Goal: Task Accomplishment & Management: Manage account settings

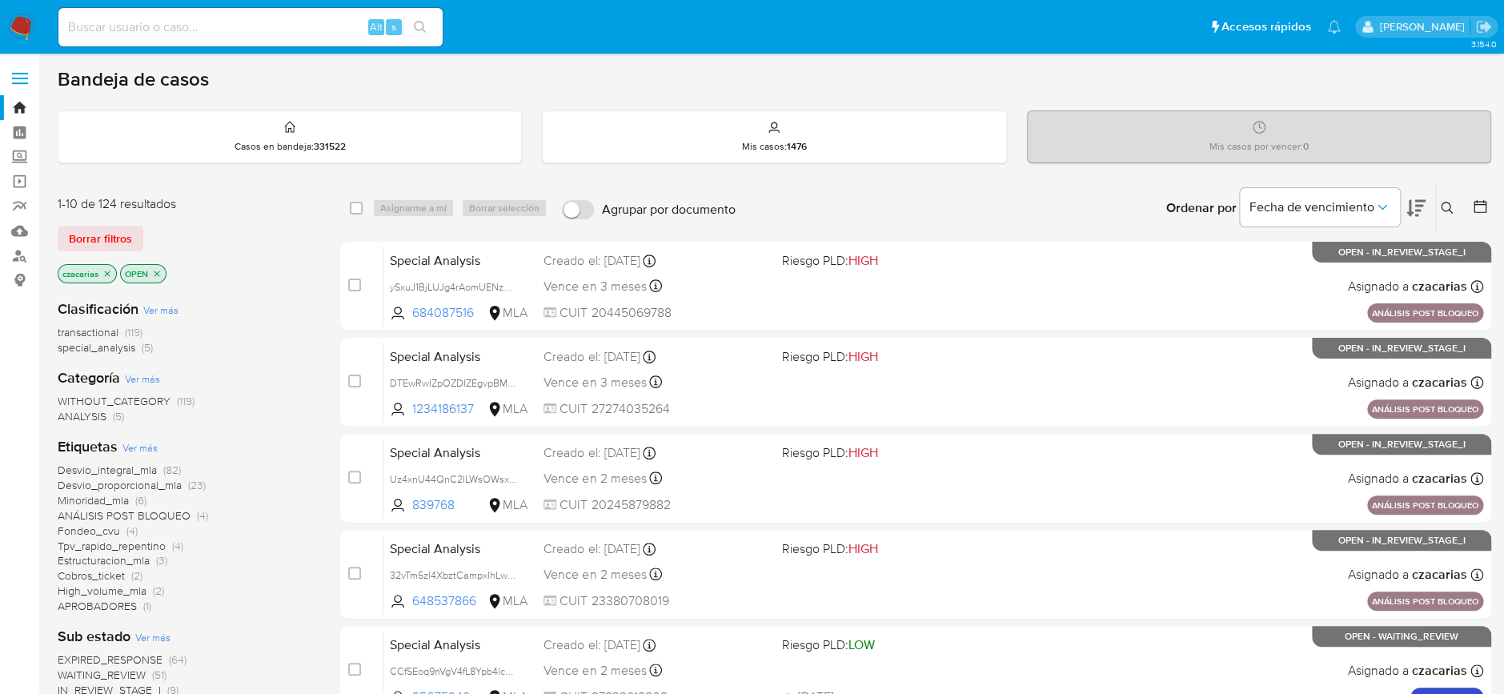
click at [252, 30] on input at bounding box center [250, 27] width 384 height 21
paste input "FODeFIT7JgpQvwjVGFOLV9CC"
type input "FODeFIT7JgpQvwjVGFOLV9CC"
click at [407, 26] on button "search-icon" at bounding box center [419, 27] width 33 height 22
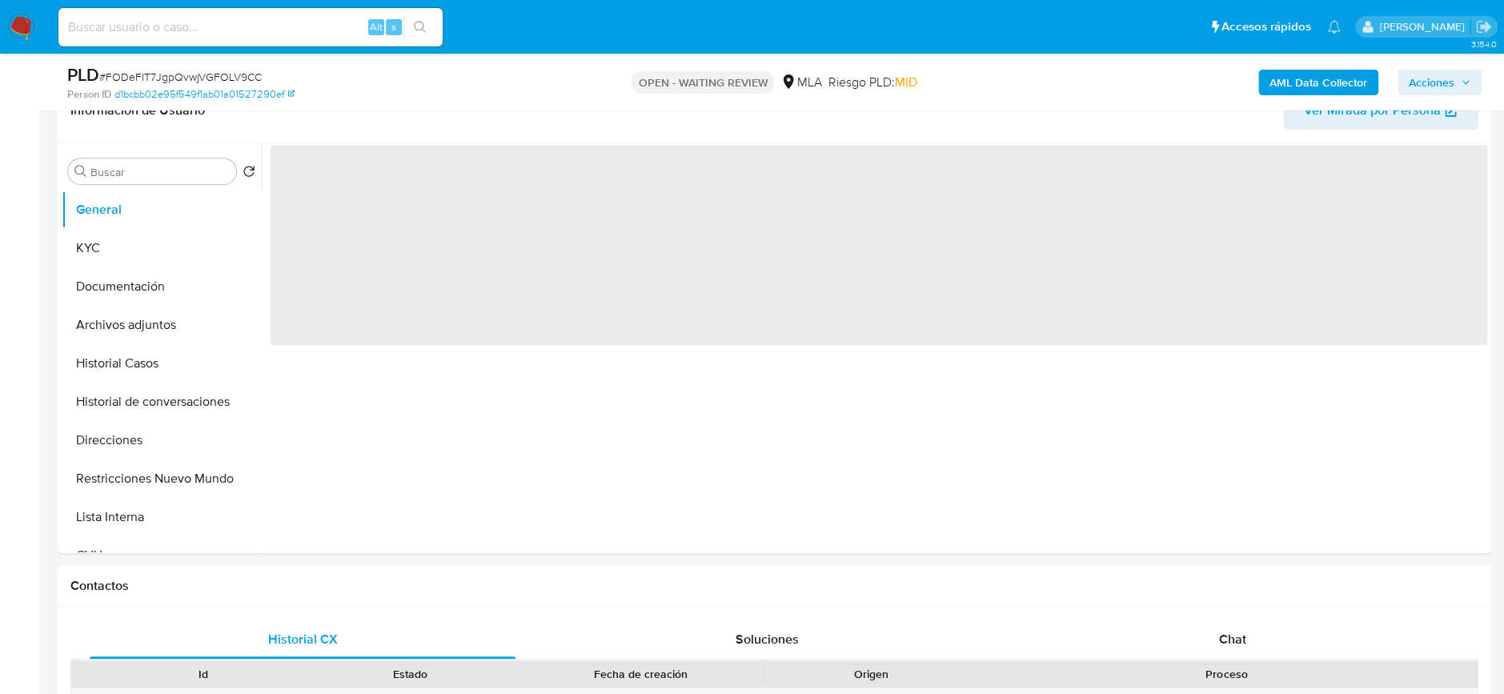
scroll to position [427, 0]
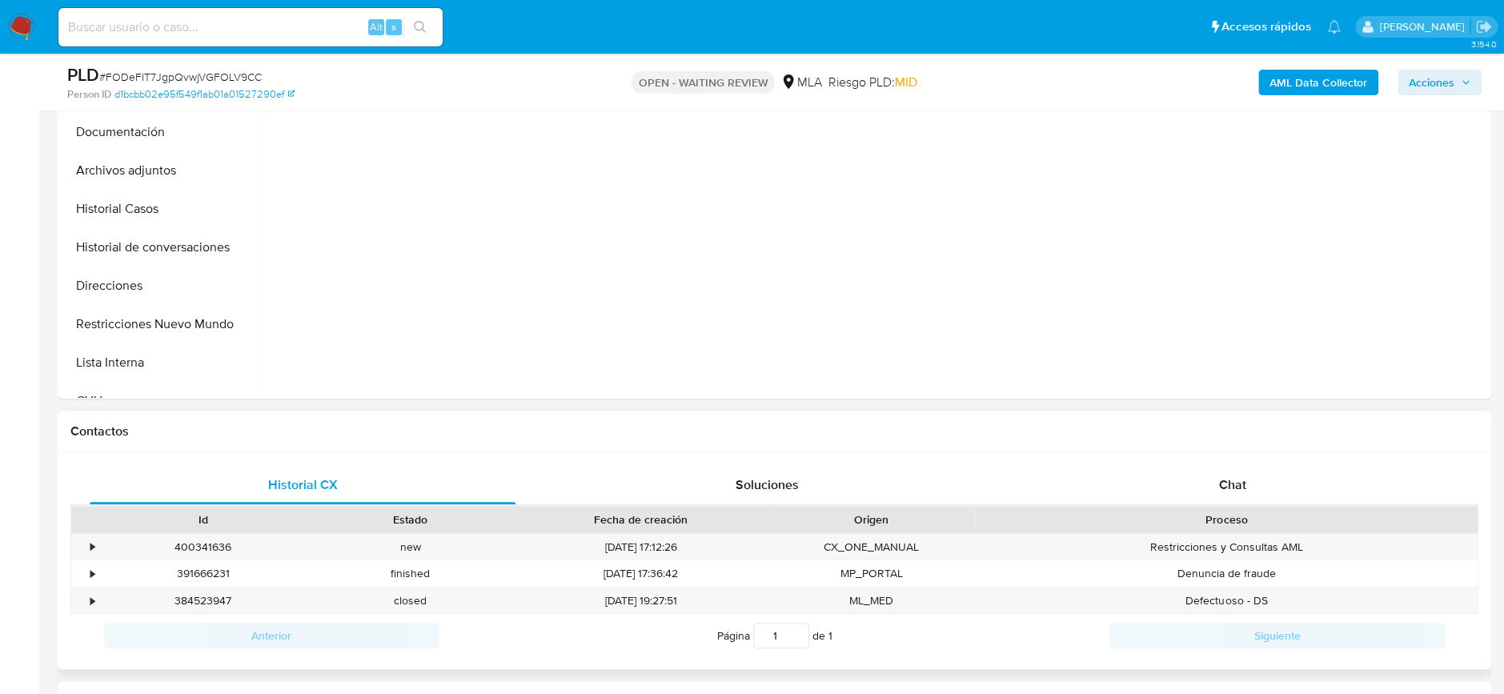
click at [1290, 507] on div "Proceso" at bounding box center [1226, 519] width 503 height 27
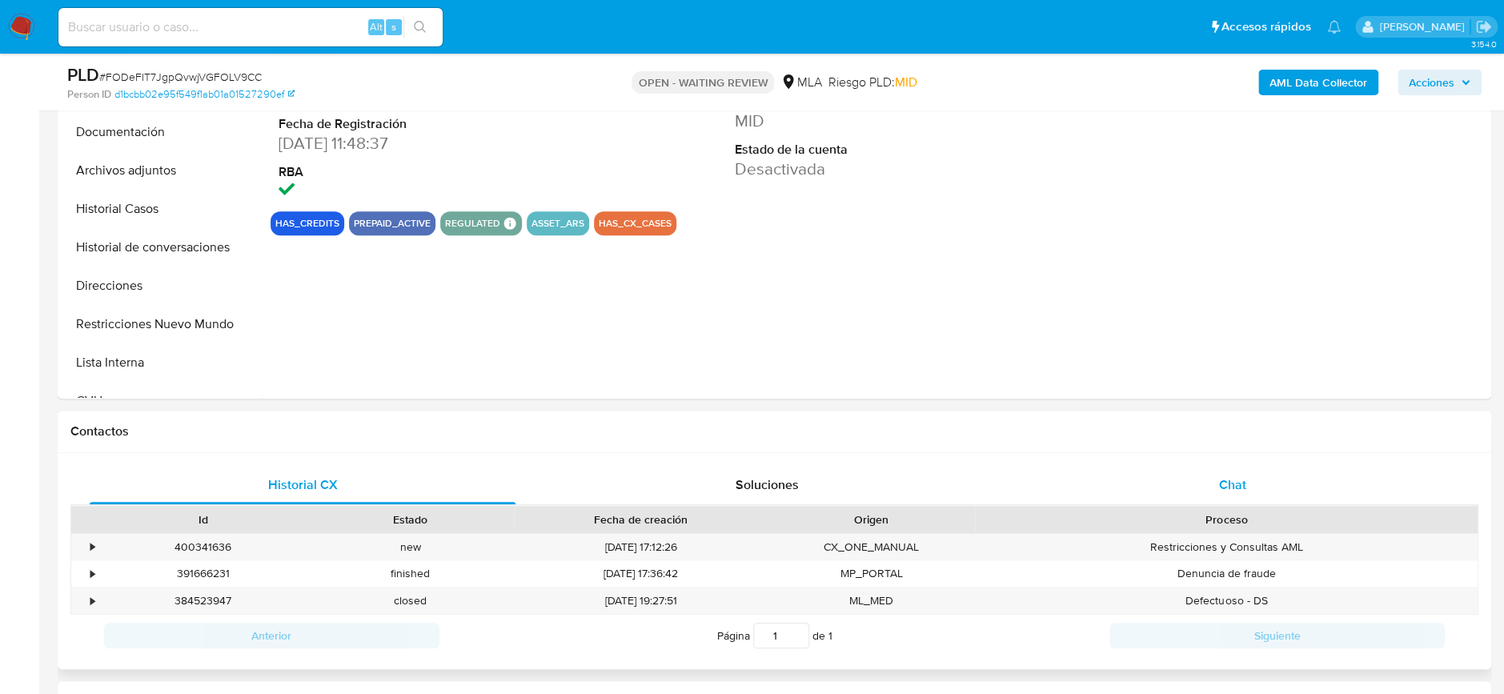
click at [1282, 491] on div "Chat" at bounding box center [1232, 485] width 426 height 38
select select "10"
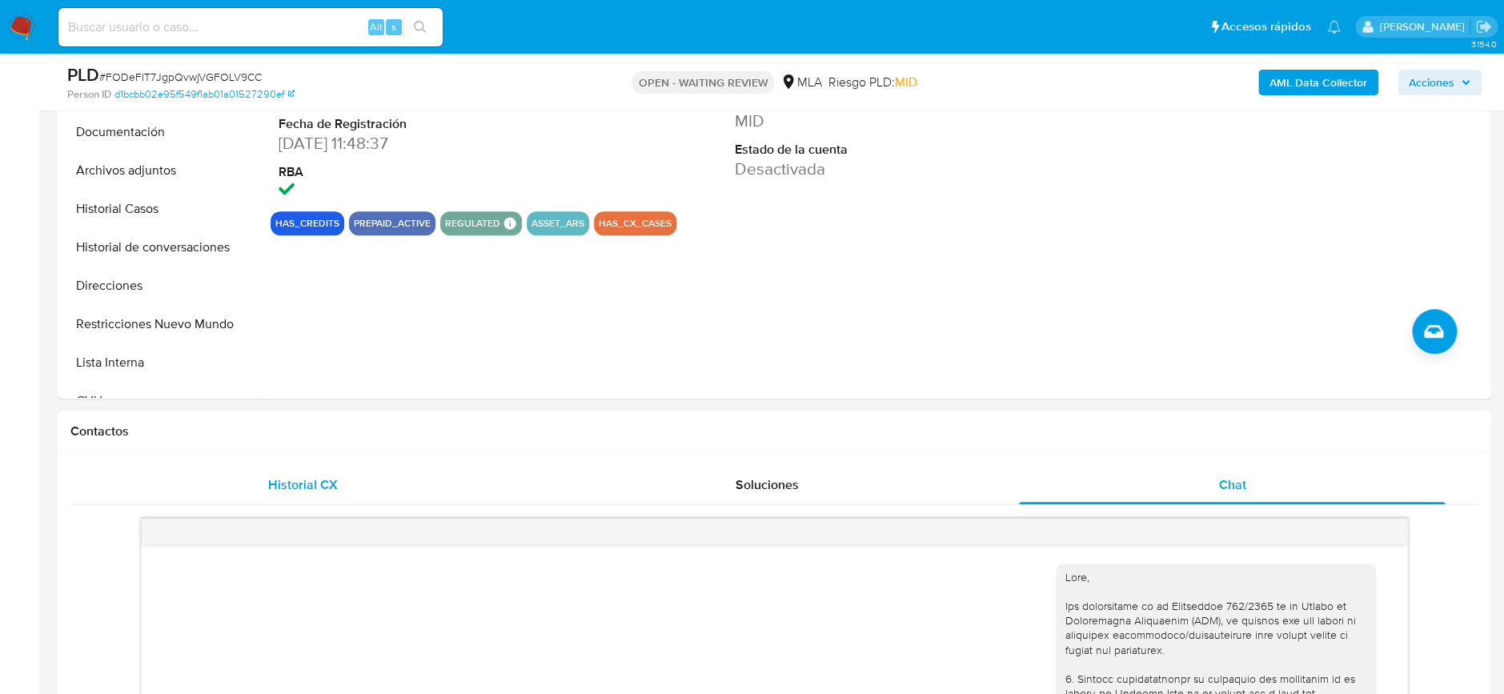
click at [325, 490] on span "Historial CX" at bounding box center [303, 484] width 70 height 18
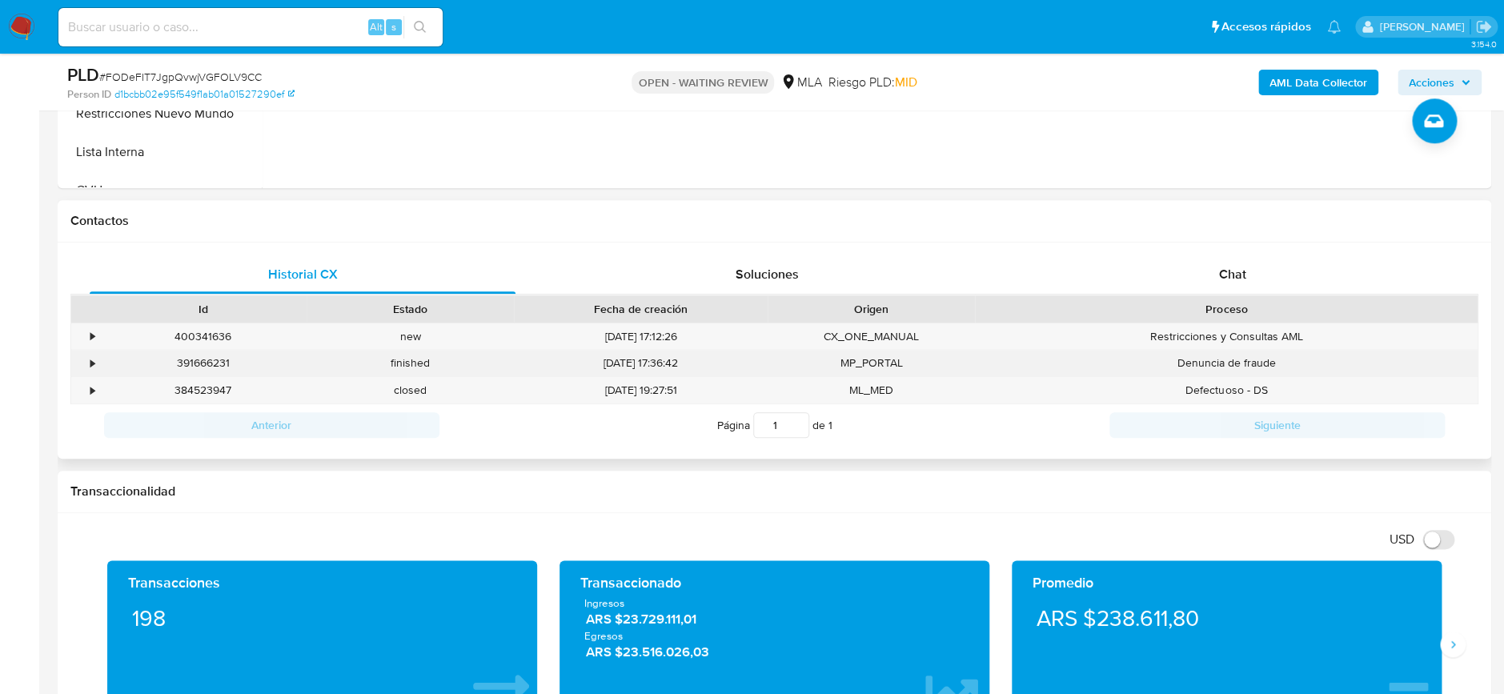
scroll to position [640, 0]
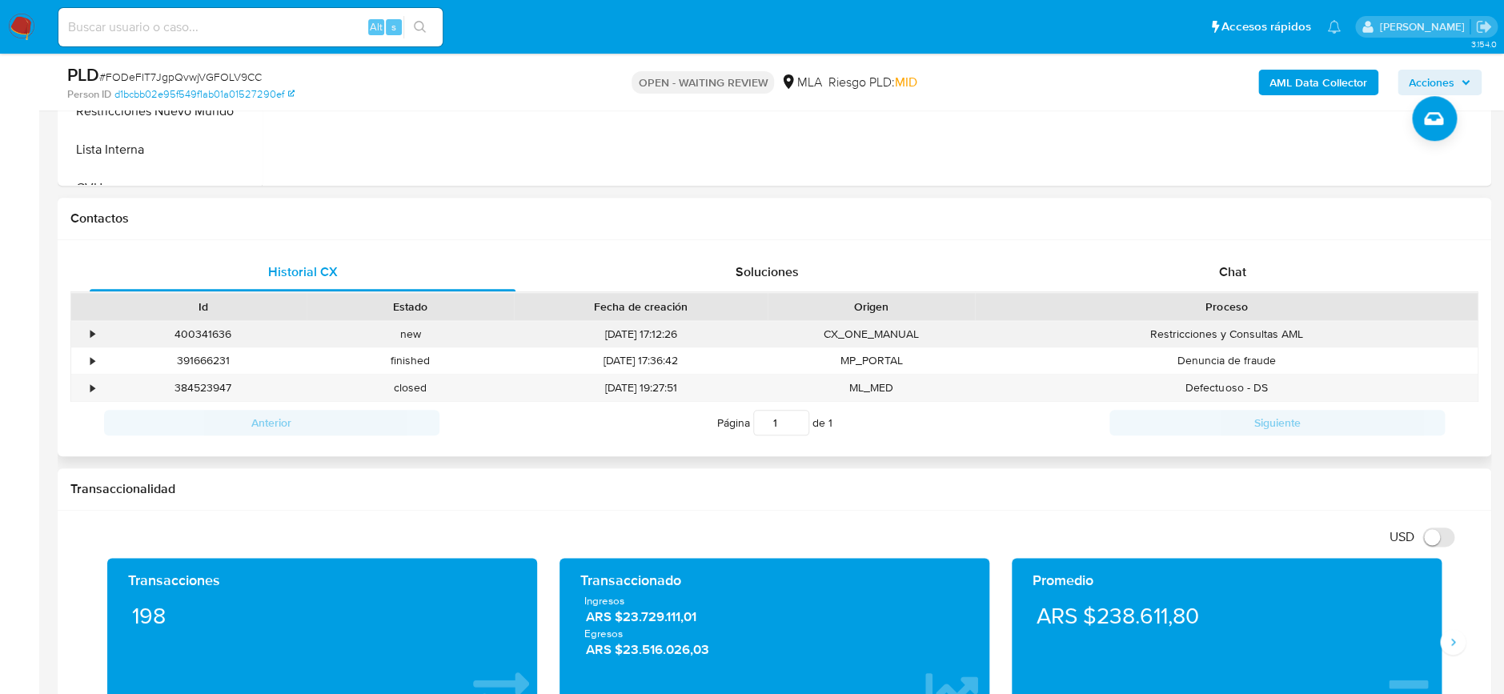
click at [210, 332] on div "400341636" at bounding box center [202, 334] width 207 height 26
copy div "400341636"
click at [225, 79] on span "# FODeFIT7JgpQvwjVGFOLV9CC" at bounding box center [180, 77] width 162 height 16
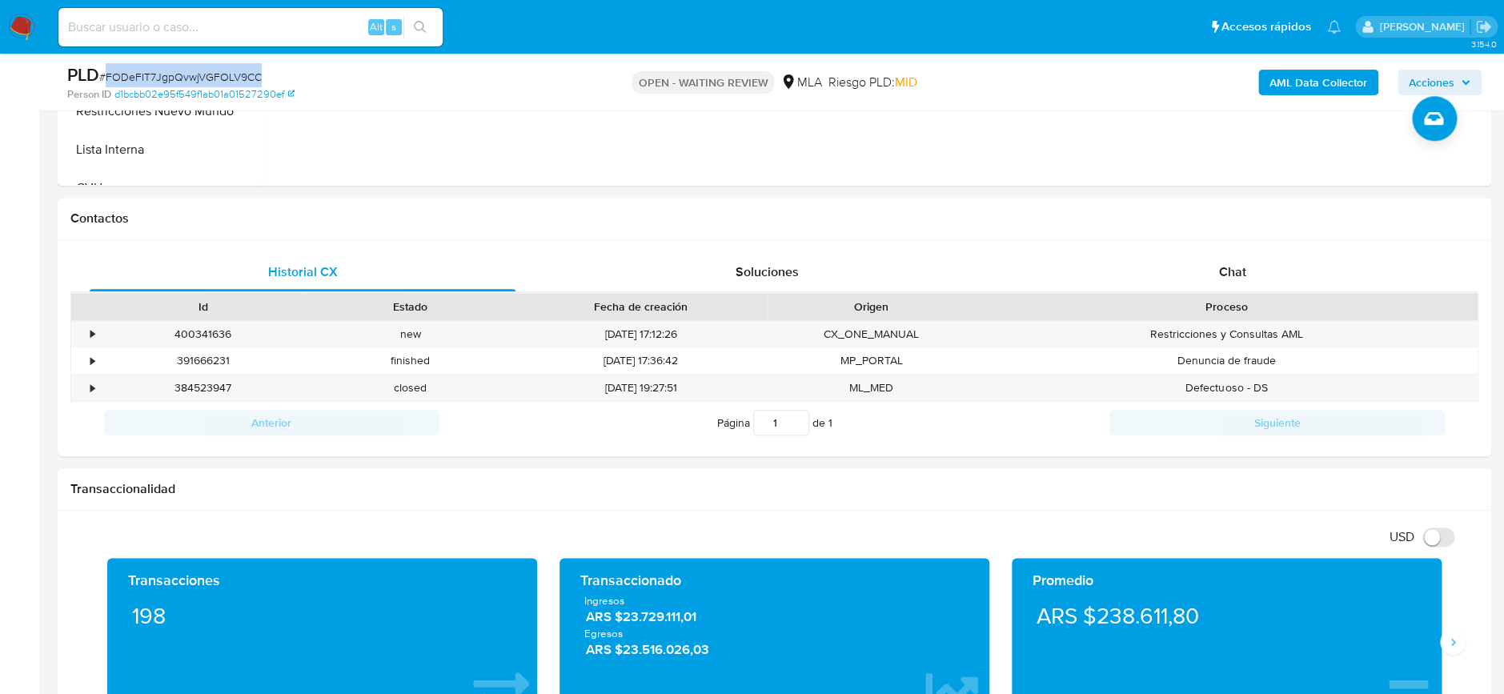
copy span "FODeFIT7JgpQvwjVGFOLV9CC"
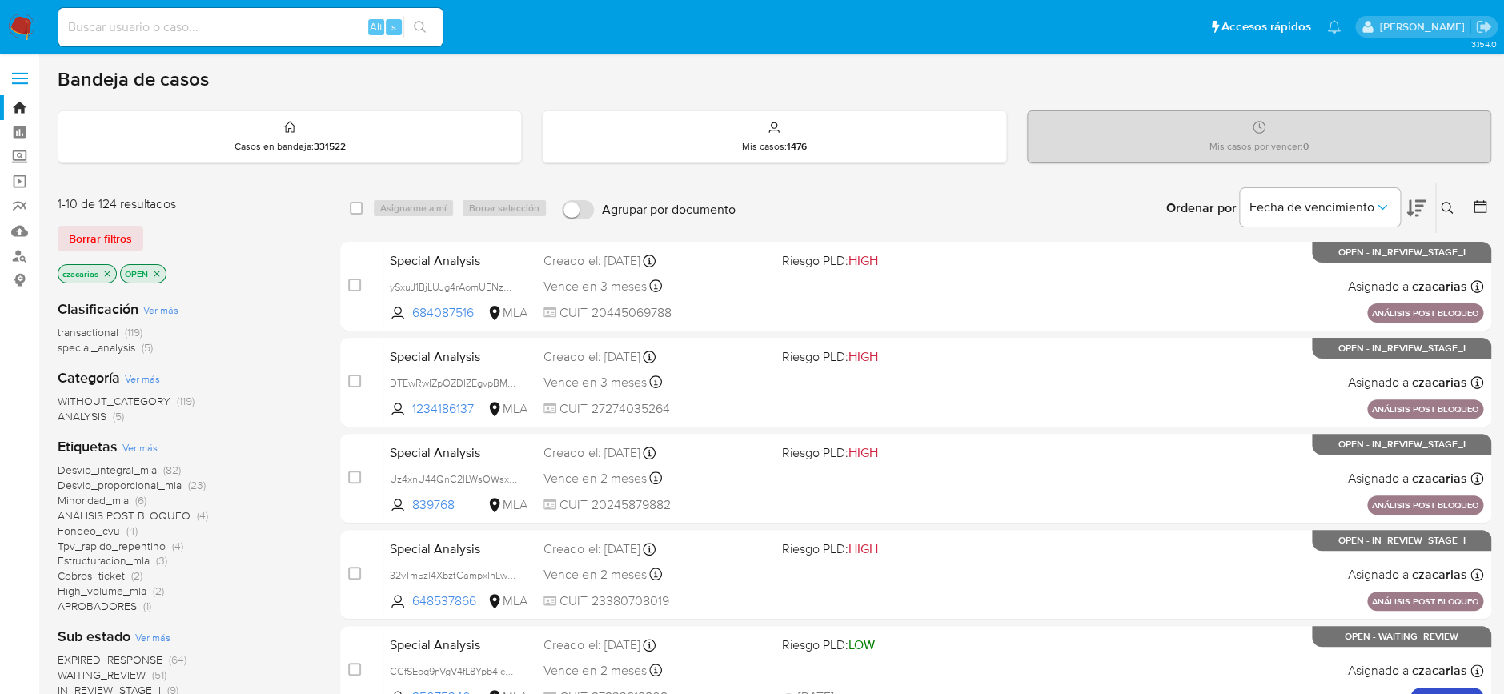
click at [1446, 200] on button at bounding box center [1449, 208] width 26 height 19
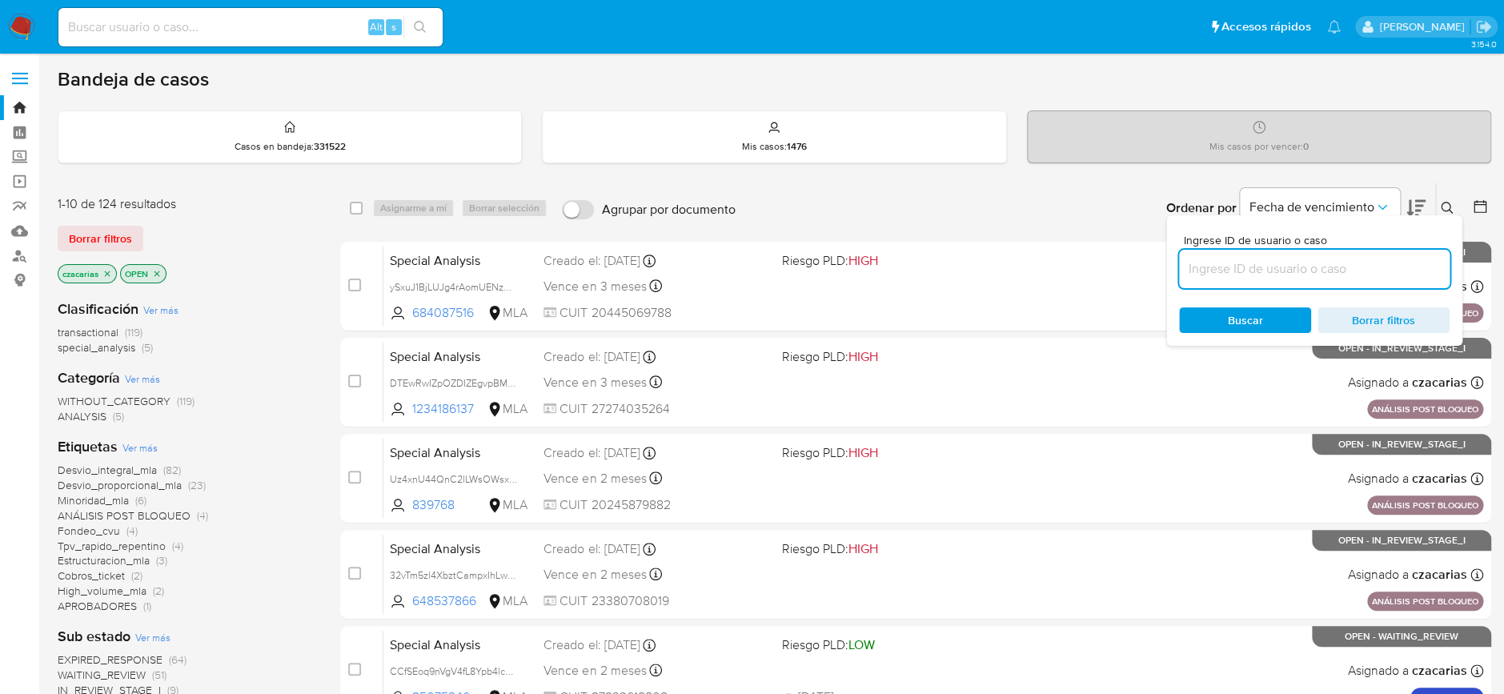
click at [1279, 267] on input at bounding box center [1314, 269] width 271 height 21
type input "FODeFIT7JgpQvwjVGFOLV9CC"
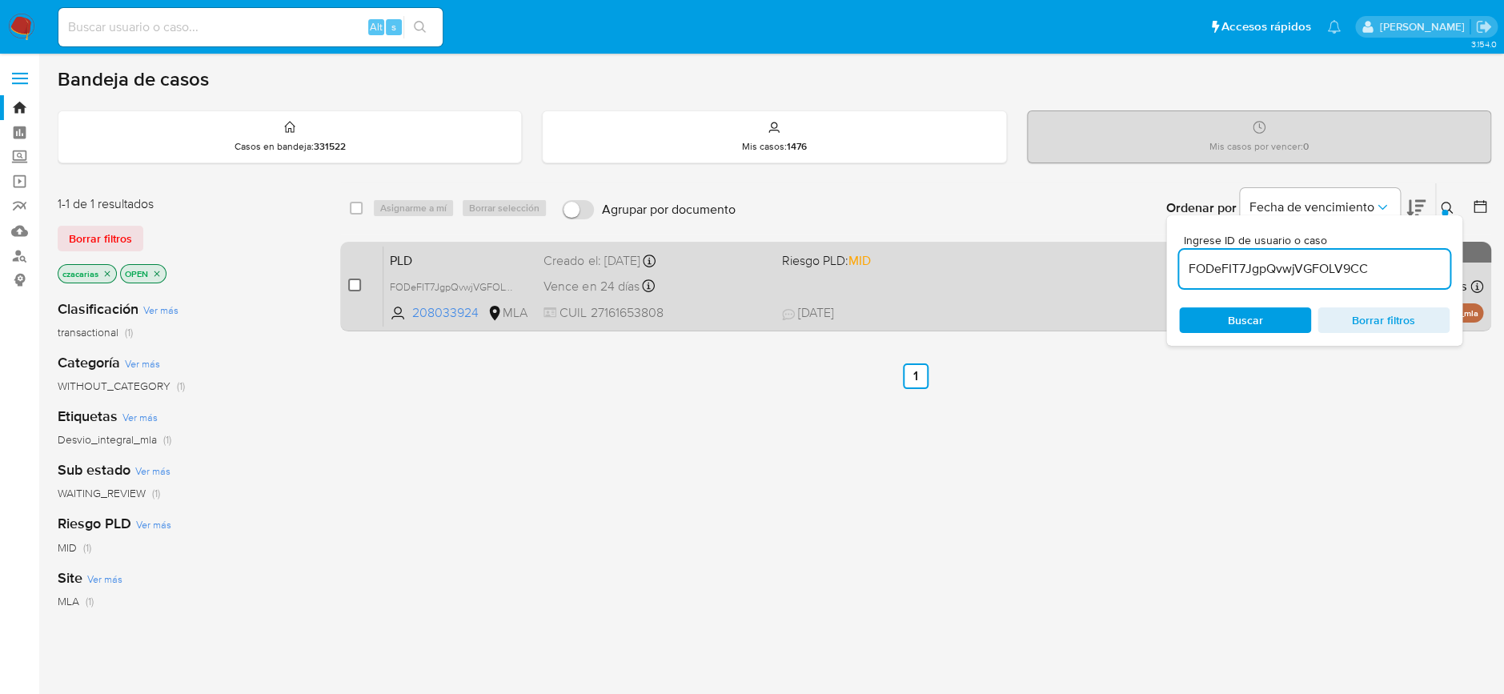
click at [354, 291] on input "checkbox" at bounding box center [354, 285] width 13 height 13
checkbox input "true"
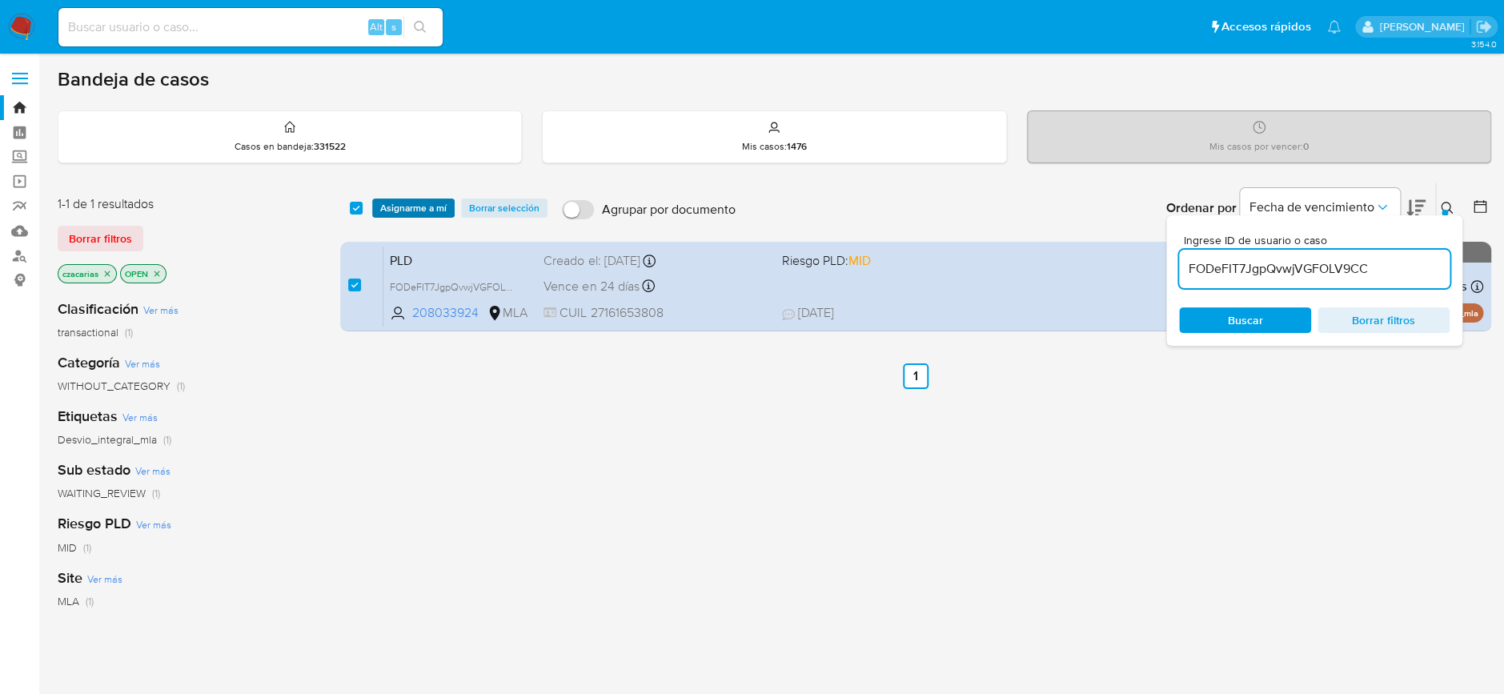
click at [403, 210] on span "Asignarme a mí" at bounding box center [413, 208] width 66 height 16
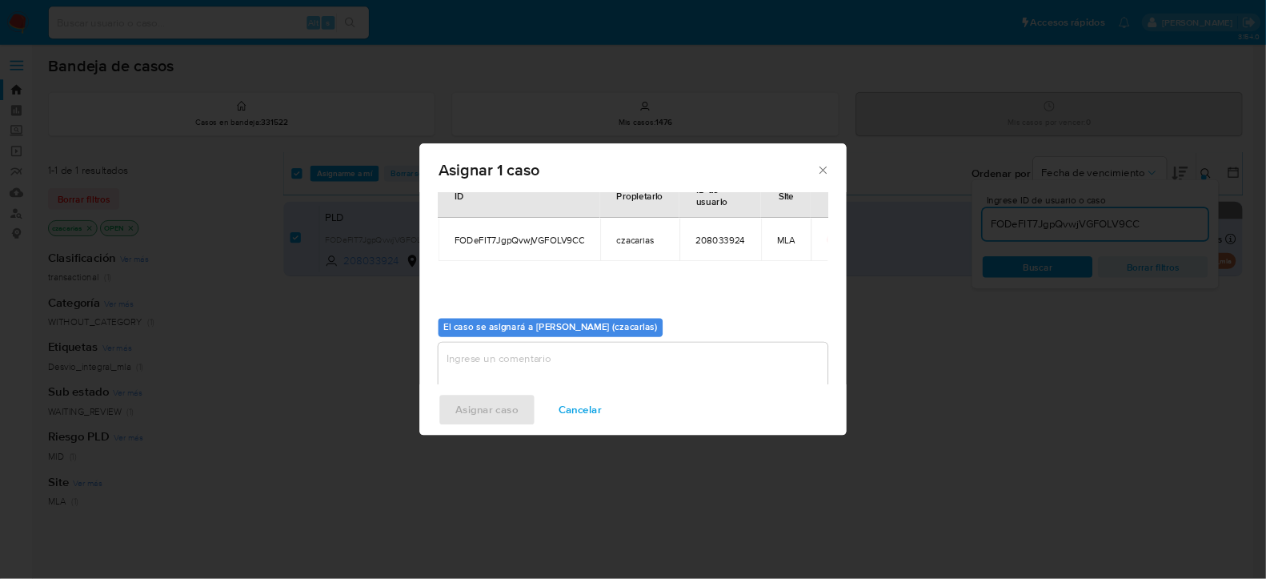
scroll to position [82, 0]
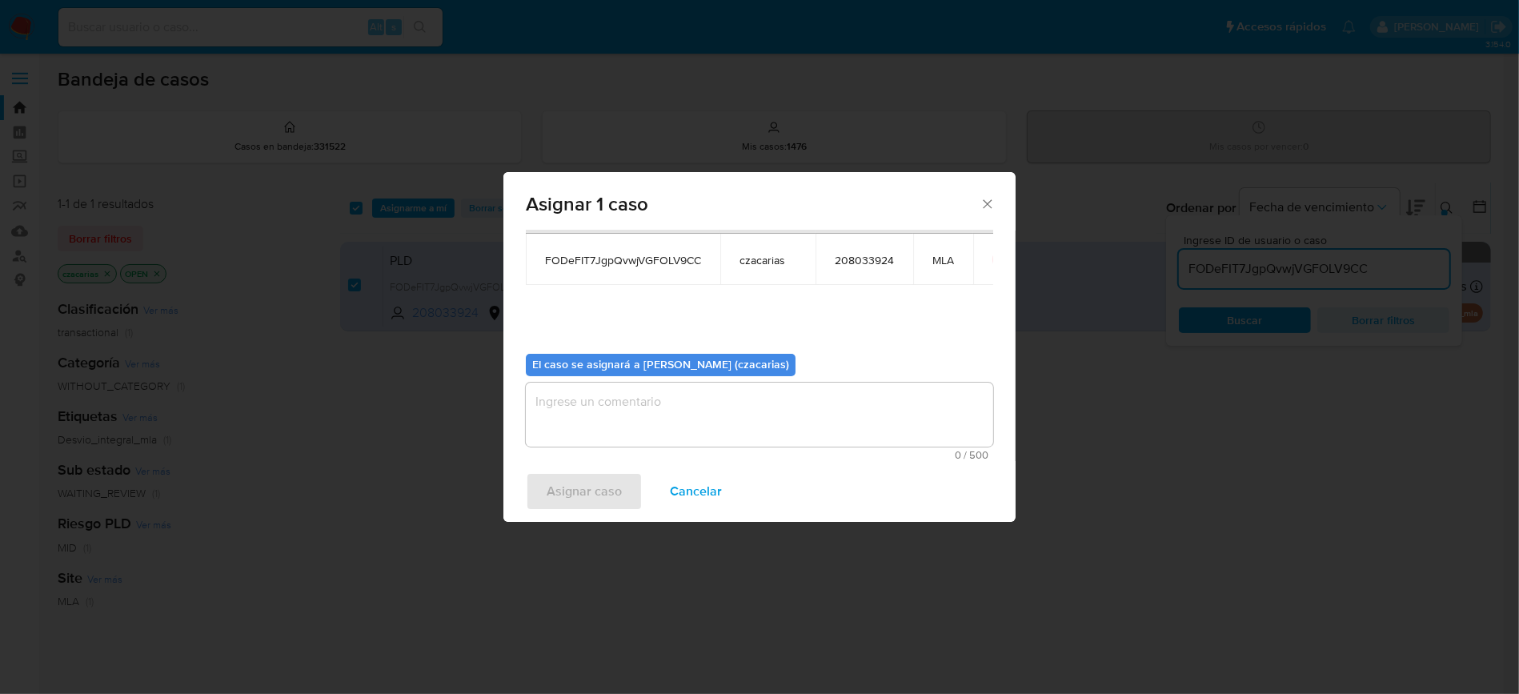
click at [591, 426] on textarea "assign-modal" at bounding box center [759, 415] width 467 height 64
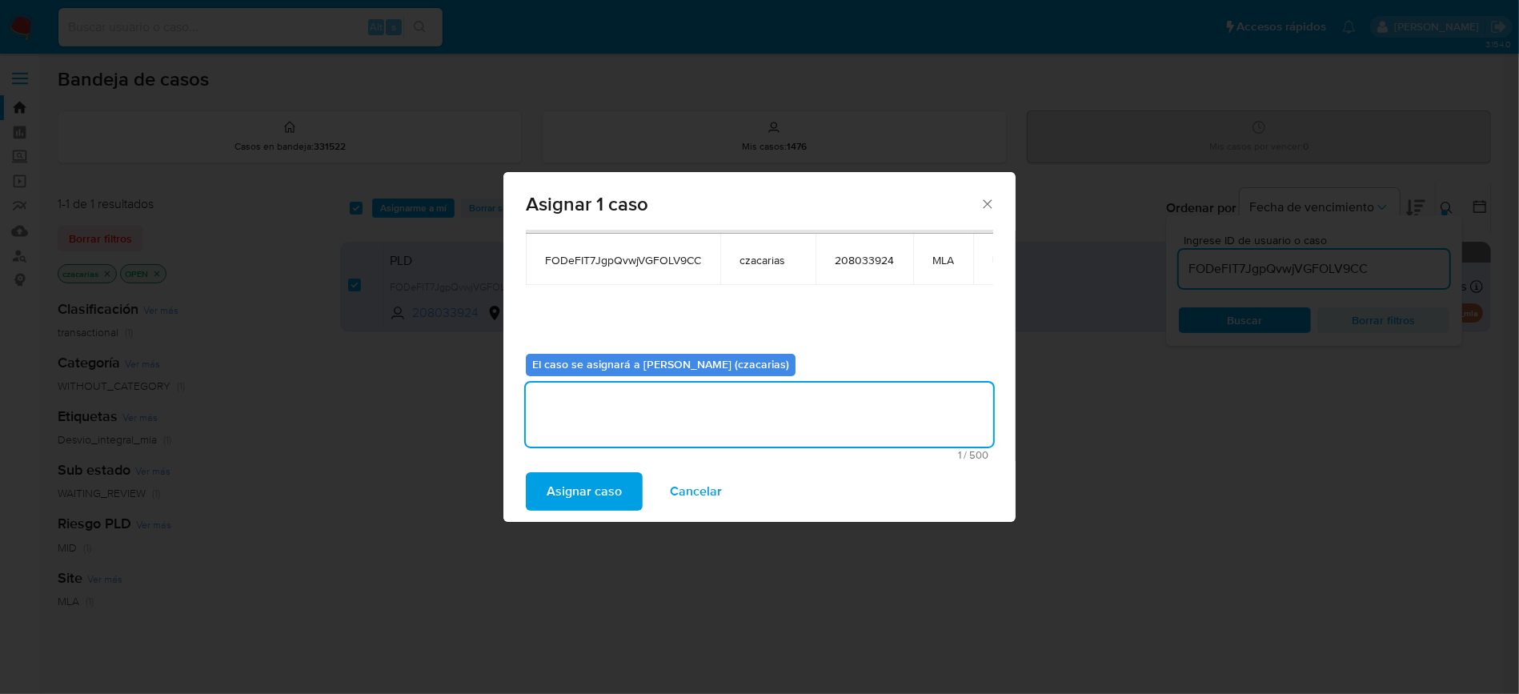
click at [572, 483] on span "Asignar caso" at bounding box center [584, 491] width 75 height 35
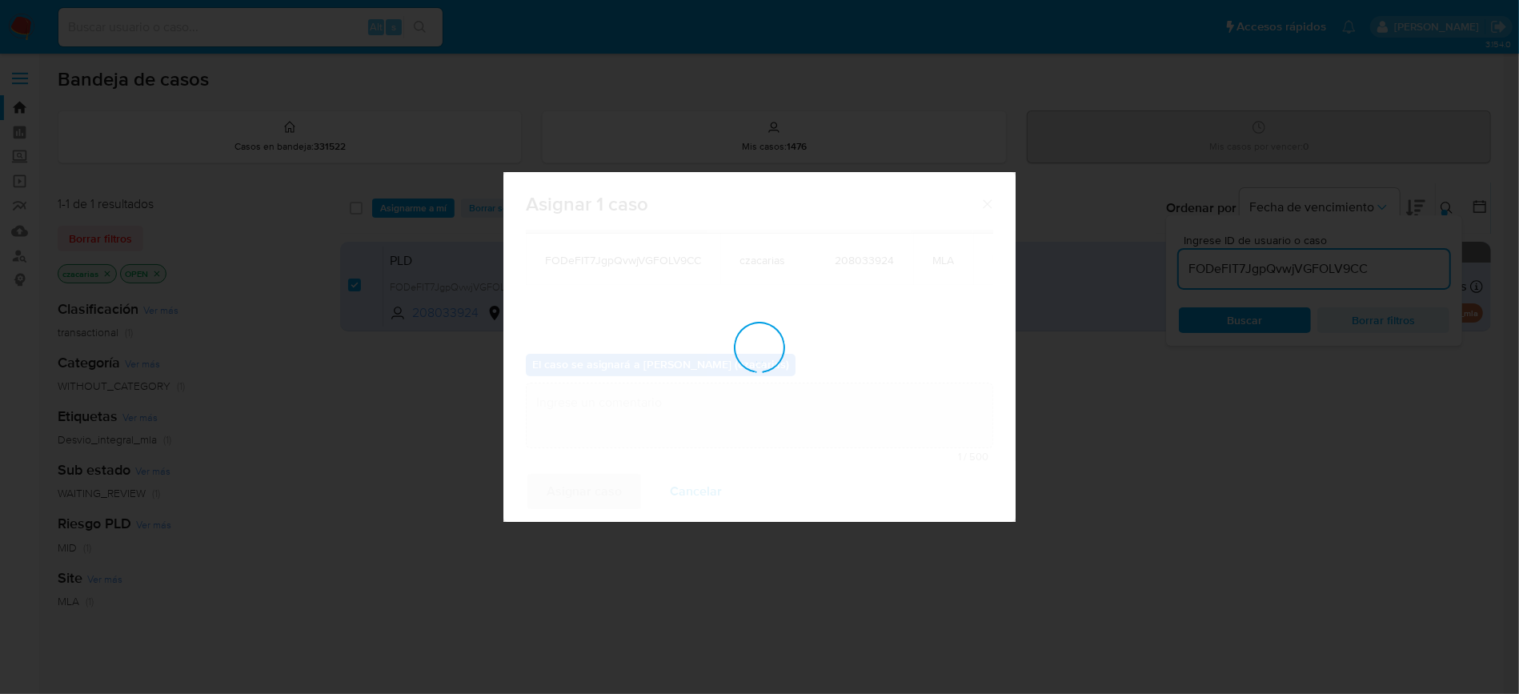
checkbox input "false"
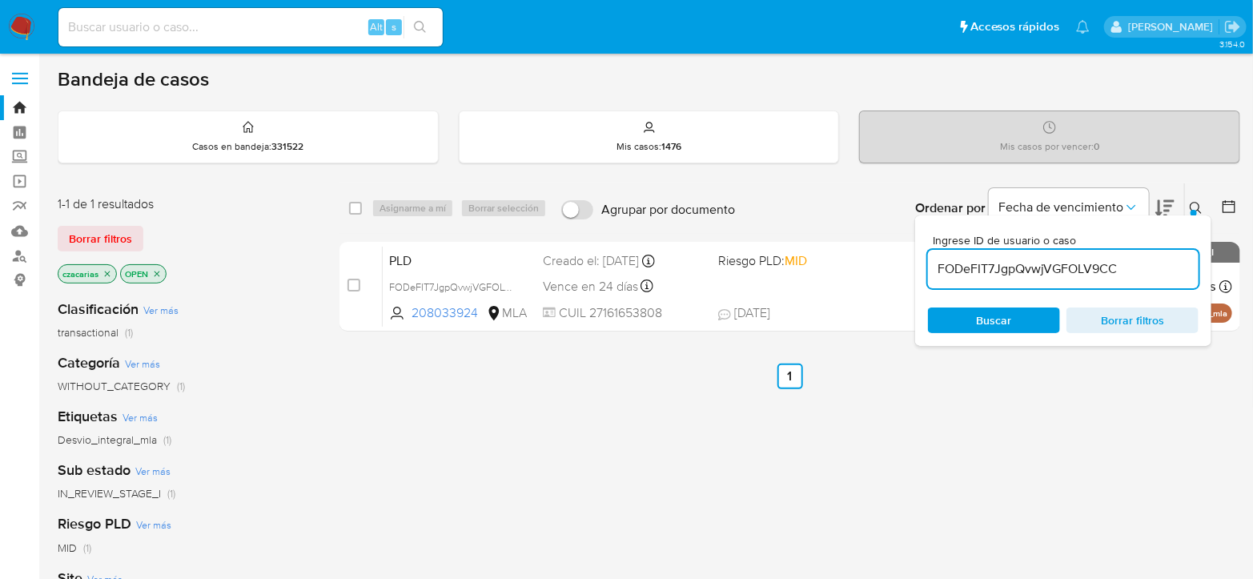
click at [1031, 263] on input "FODeFIT7JgpQvwjVGFOLV9CC" at bounding box center [1063, 269] width 271 height 21
paste input "oZvx0R2aFId6gQIdA1xkDf4b"
type input "oZvx0R2aFId6gQIdA1xkDf4b"
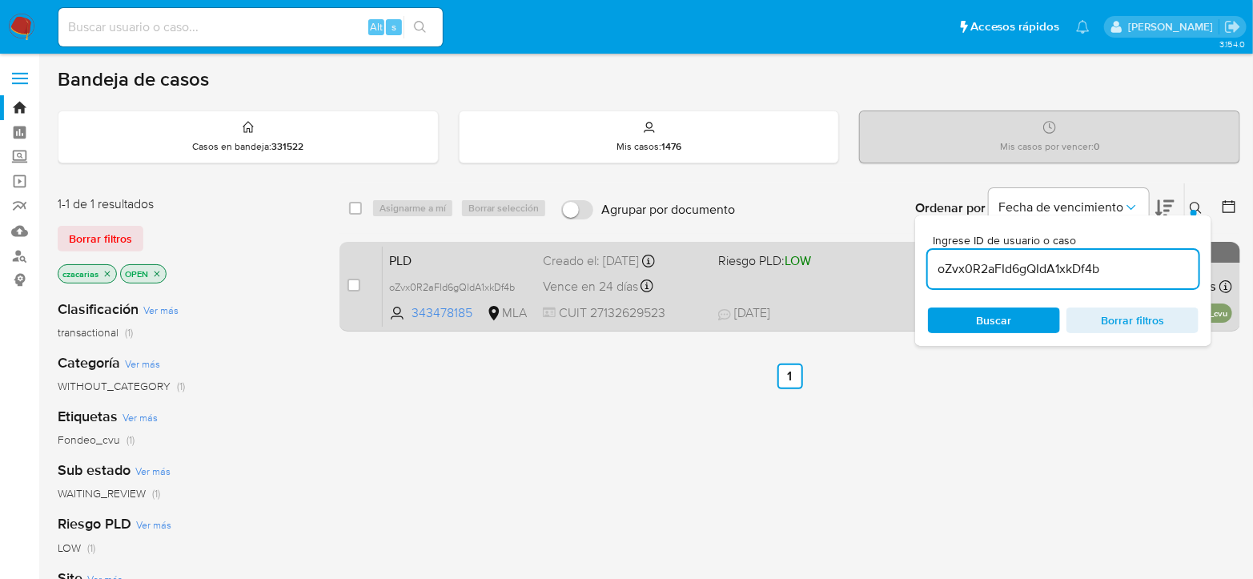
click at [345, 287] on div "case-item-checkbox No es posible asignar el caso PLD oZvx0R2aFId6gQIdA1xkDf4b 3…" at bounding box center [789, 287] width 901 height 90
click at [351, 287] on input "checkbox" at bounding box center [353, 285] width 13 height 13
checkbox input "true"
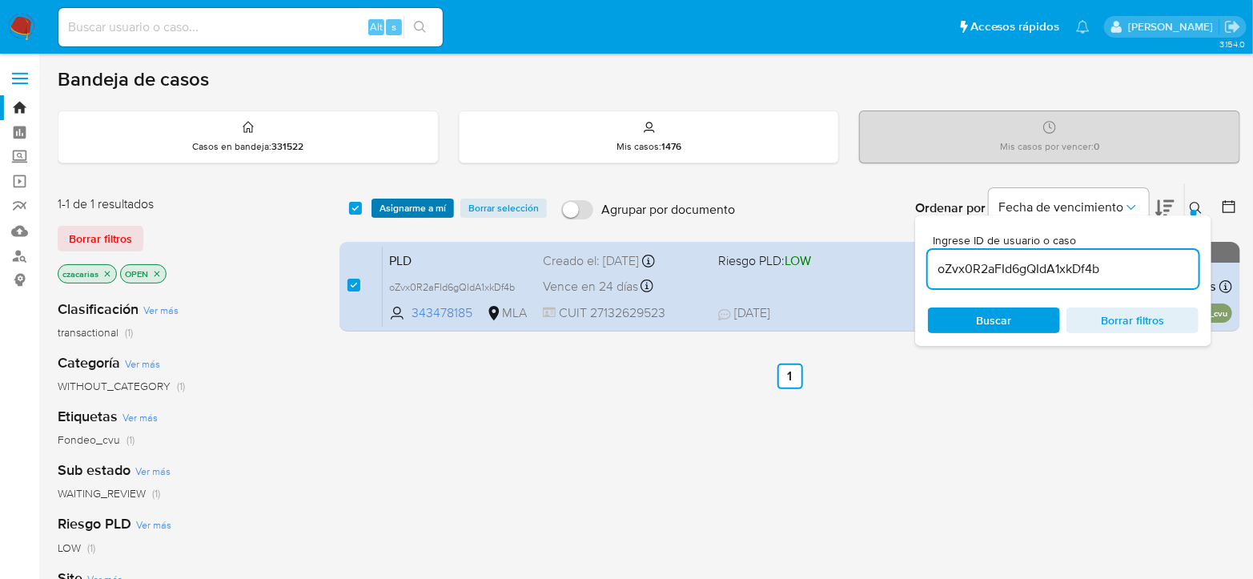
click at [413, 207] on span "Asignarme a mí" at bounding box center [412, 208] width 66 height 16
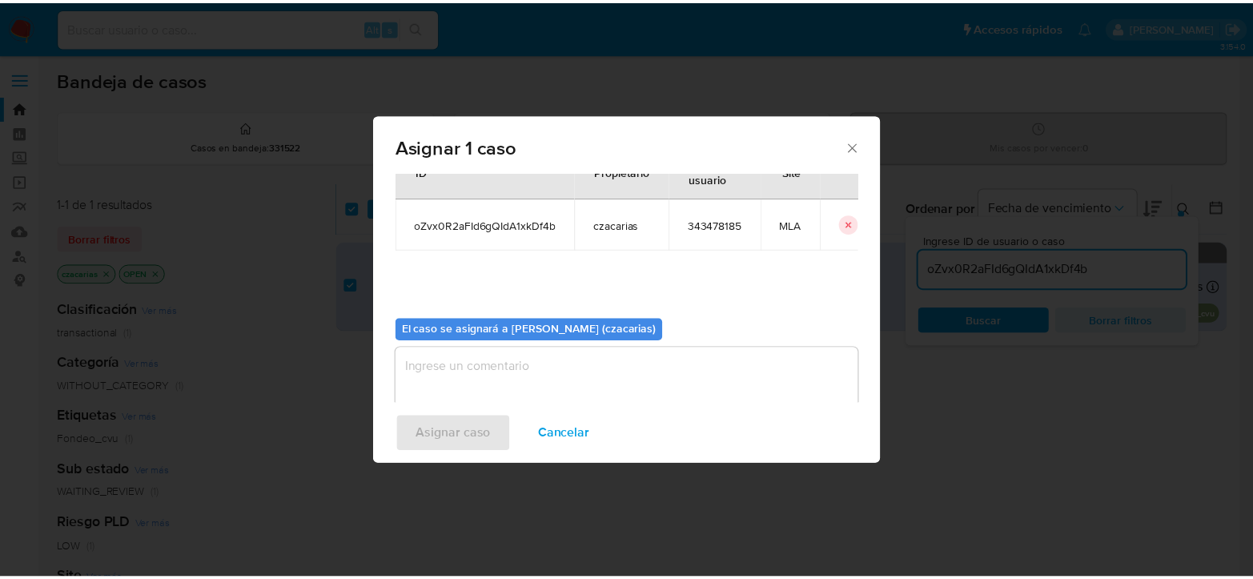
scroll to position [82, 0]
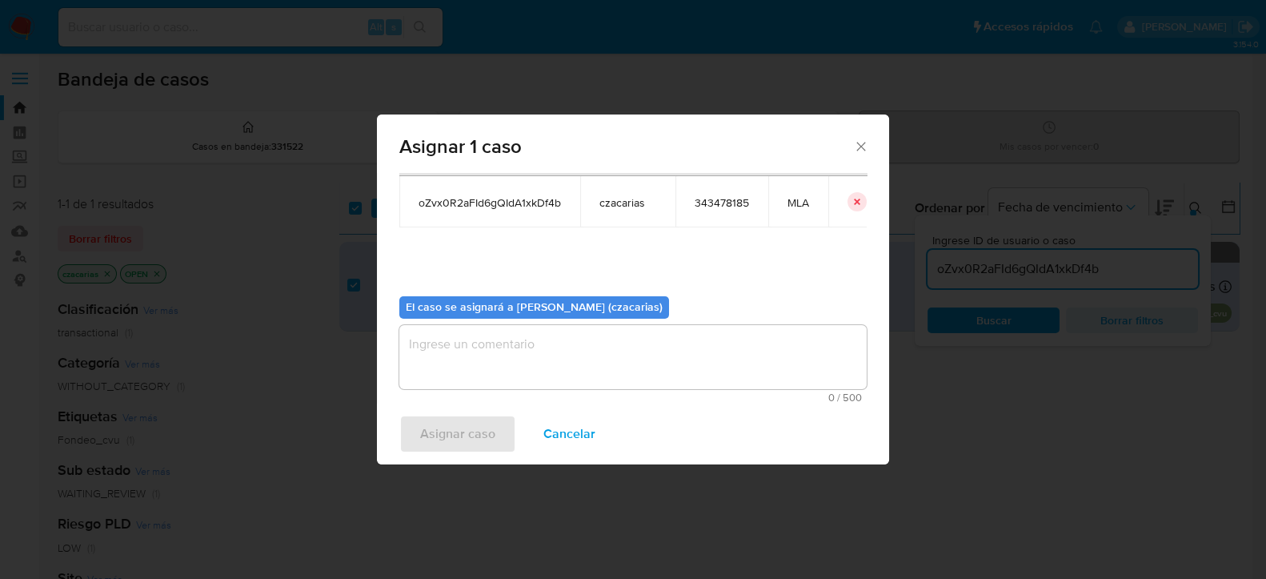
drag, startPoint x: 595, startPoint y: 367, endPoint x: 556, endPoint y: 404, distance: 53.8
click at [585, 372] on textarea "assign-modal" at bounding box center [632, 357] width 467 height 64
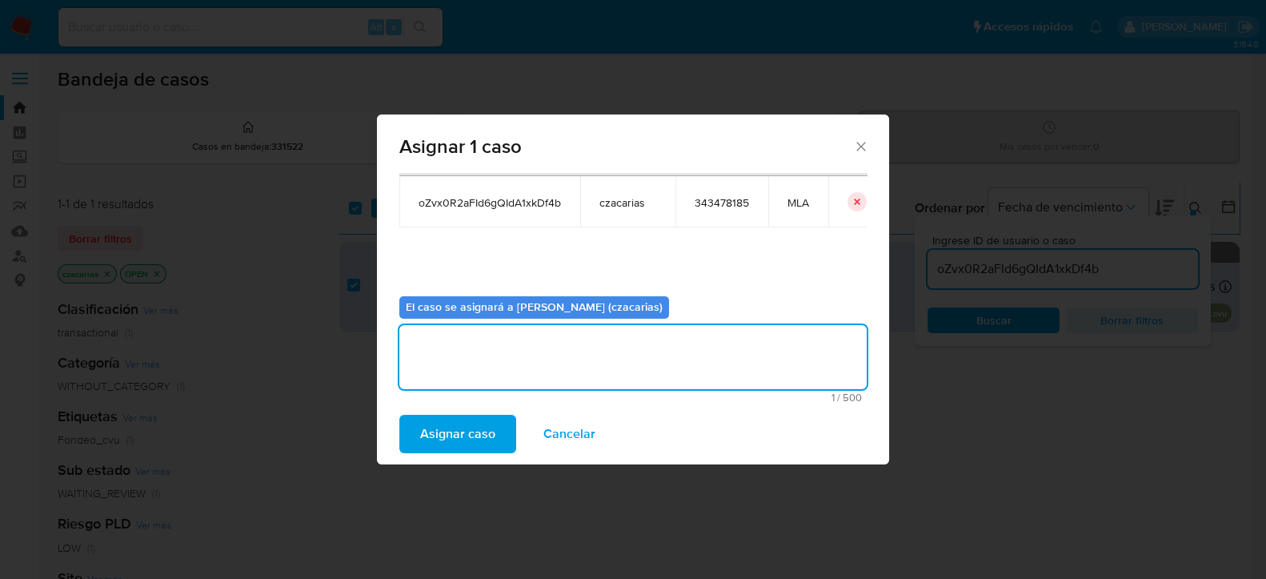
click at [491, 441] on span "Asignar caso" at bounding box center [457, 433] width 75 height 35
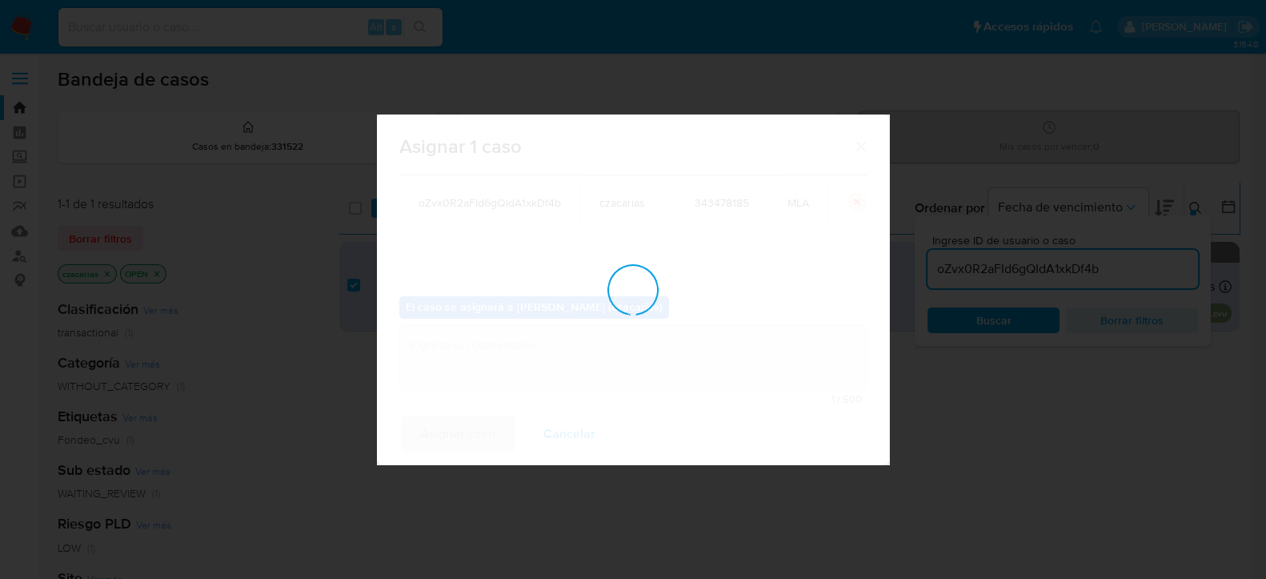
checkbox input "false"
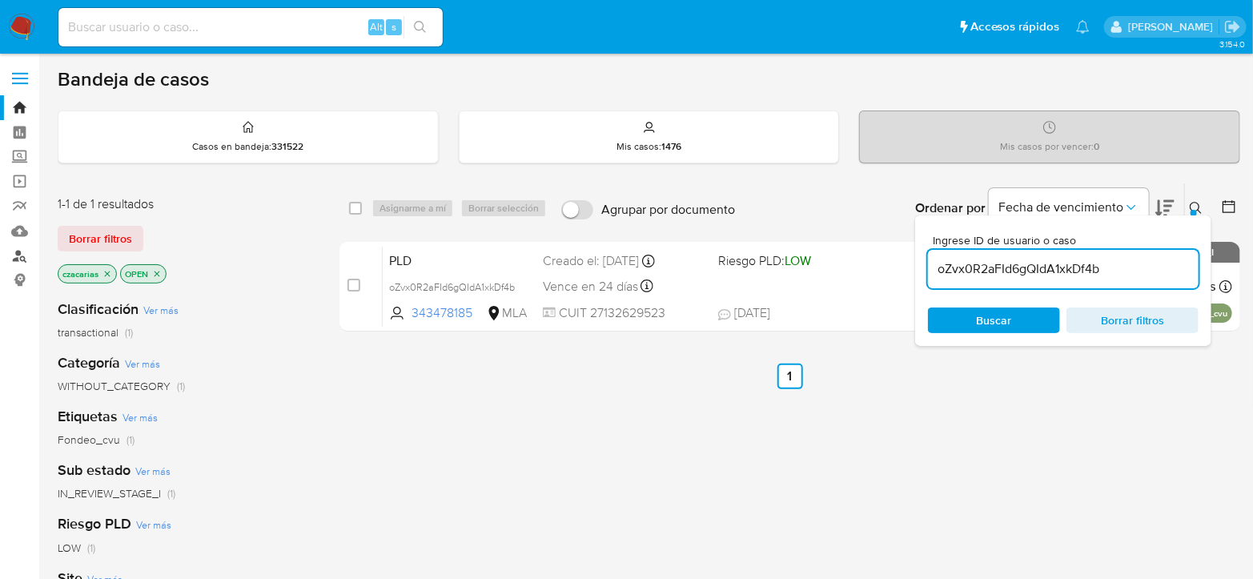
click at [20, 255] on link "Buscador de personas" at bounding box center [95, 255] width 191 height 25
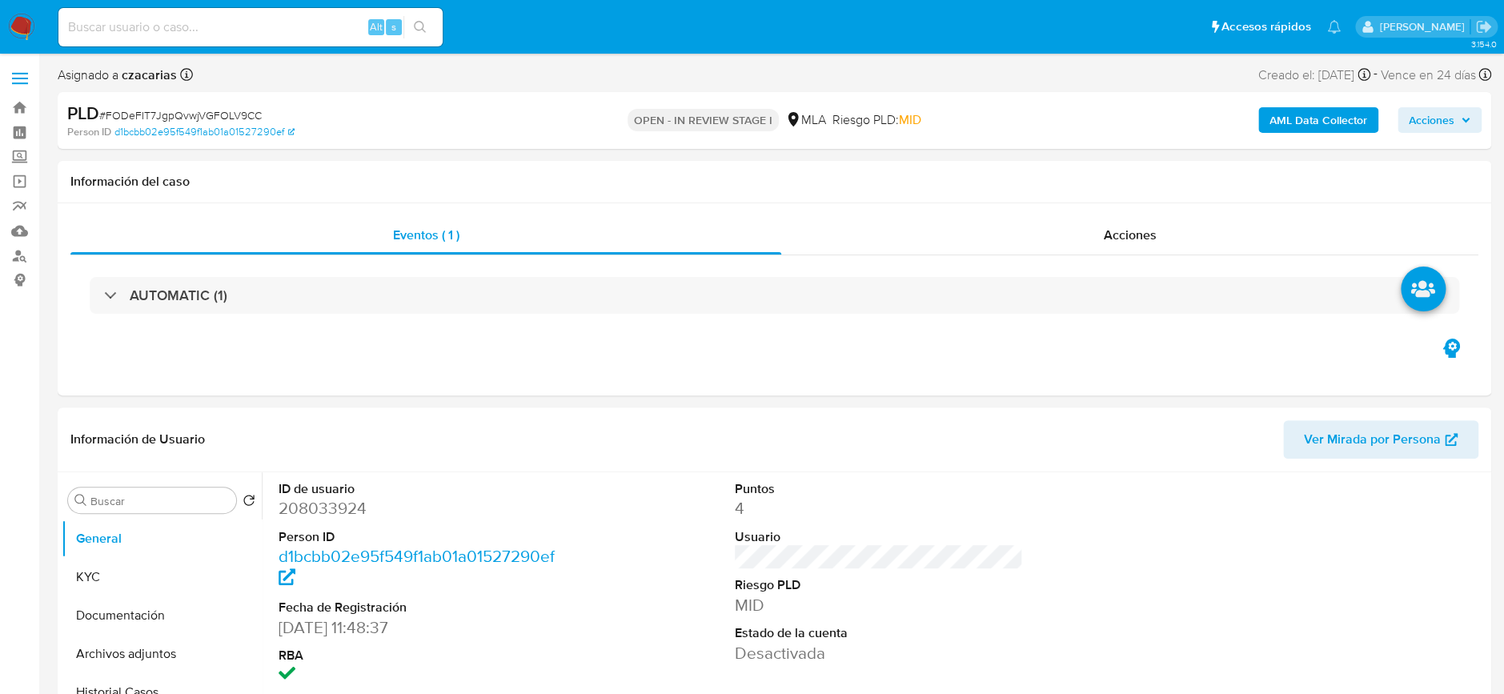
select select "10"
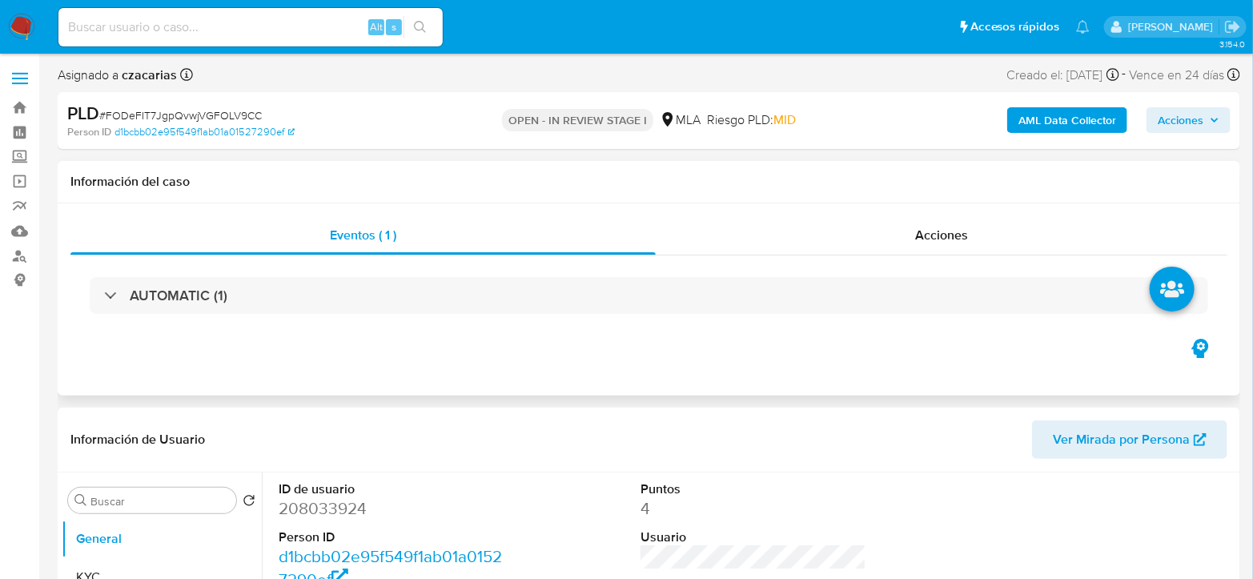
drag, startPoint x: 0, startPoint y: 0, endPoint x: 584, endPoint y: 394, distance: 704.0
click at [584, 394] on div "Eventos ( 1 ) Acciones AUTOMATIC (1)" at bounding box center [649, 299] width 1182 height 192
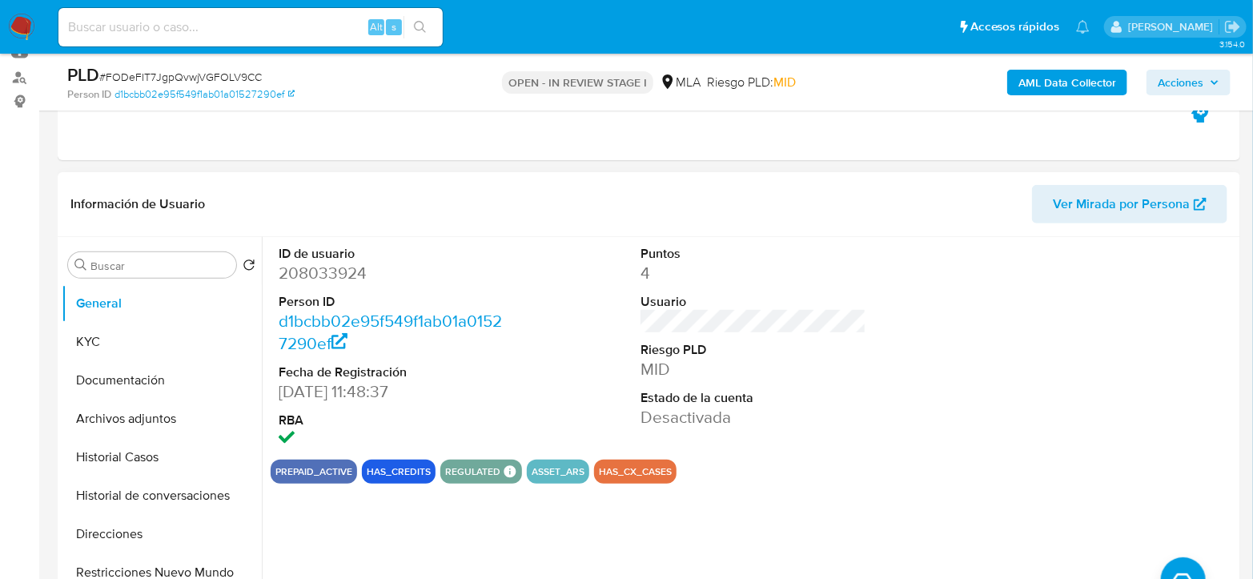
scroll to position [267, 0]
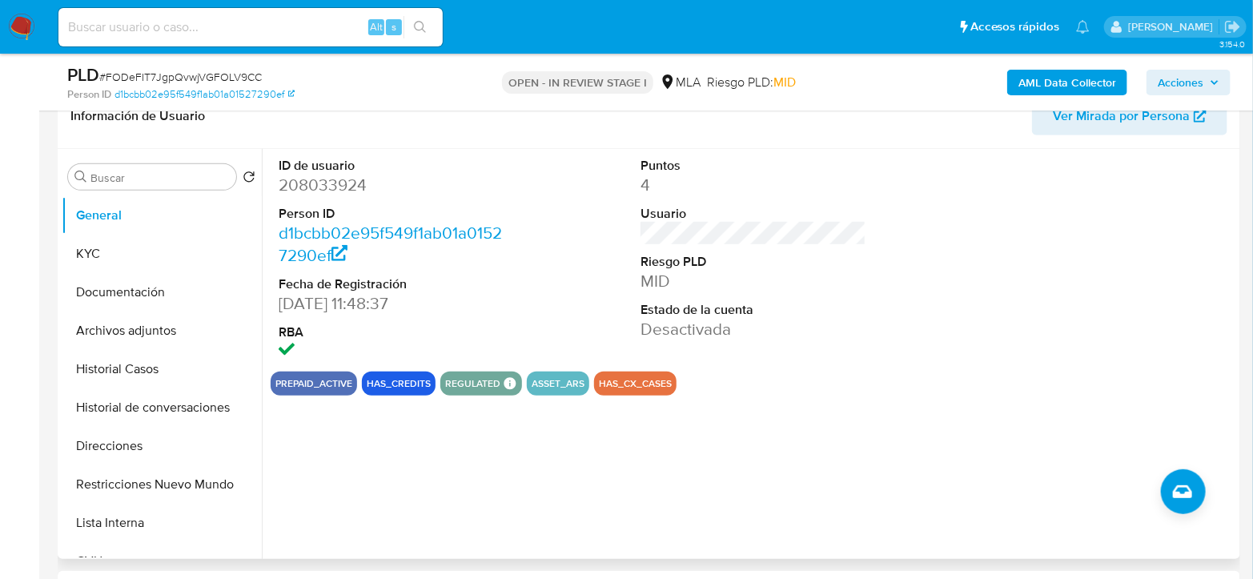
click at [300, 179] on dd "208033924" at bounding box center [392, 185] width 226 height 22
copy dd "208033924"
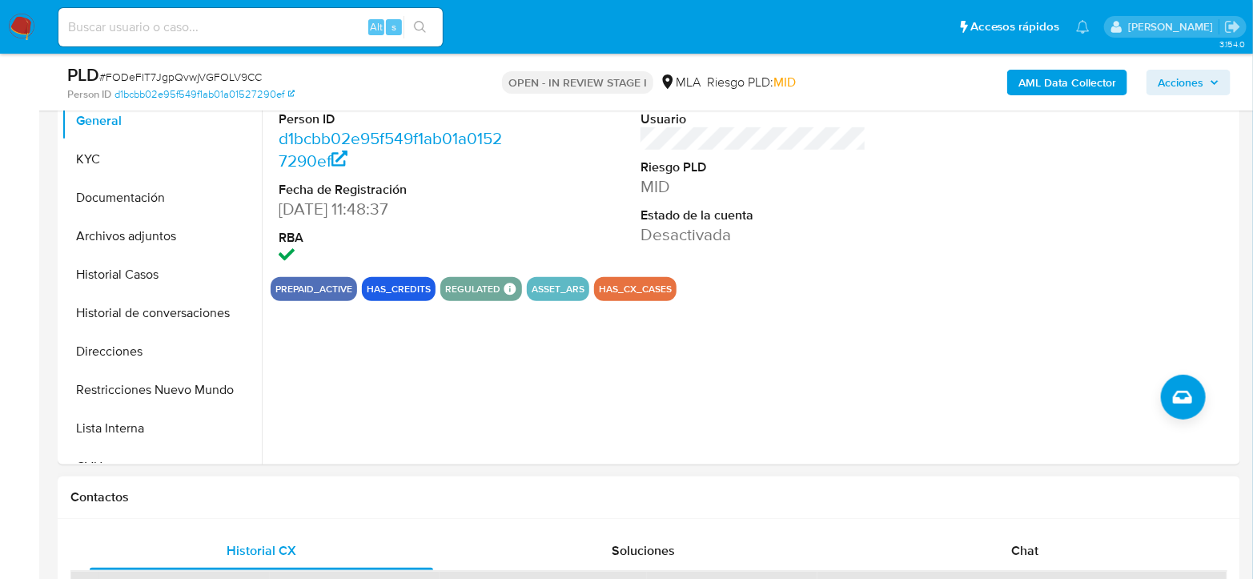
scroll to position [711, 0]
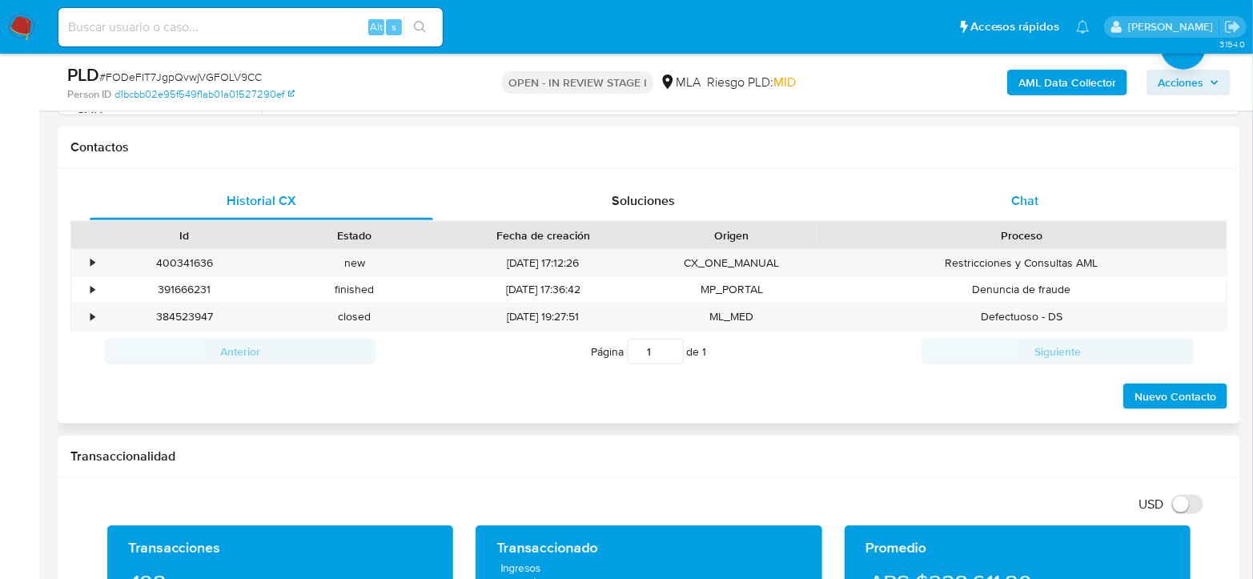
click at [1003, 211] on div "Chat" at bounding box center [1024, 201] width 343 height 38
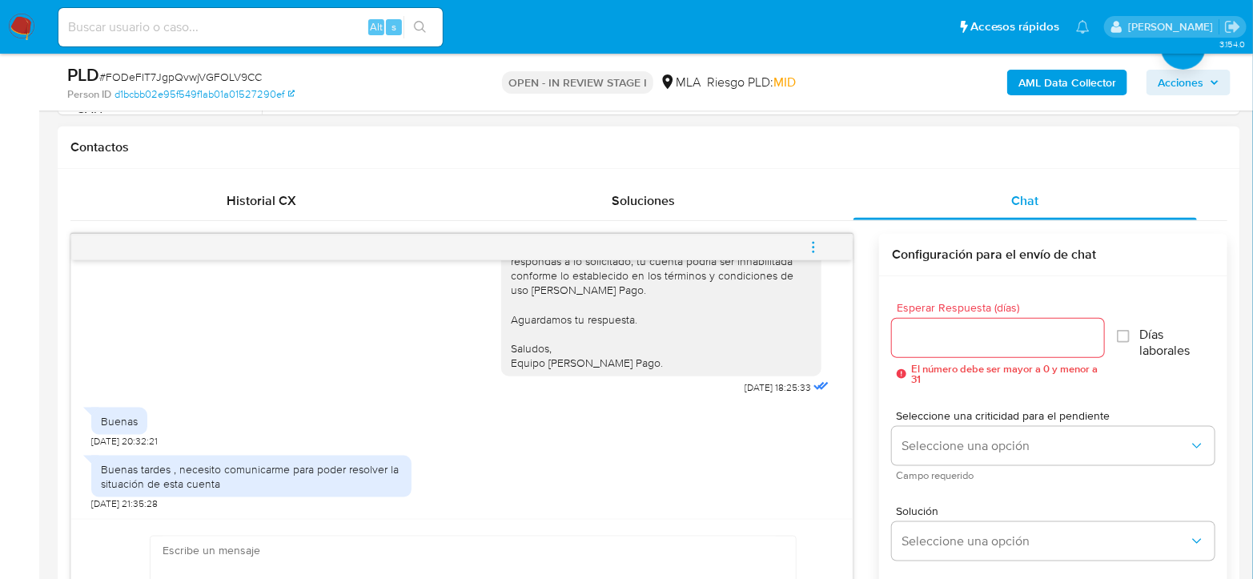
scroll to position [2325, 0]
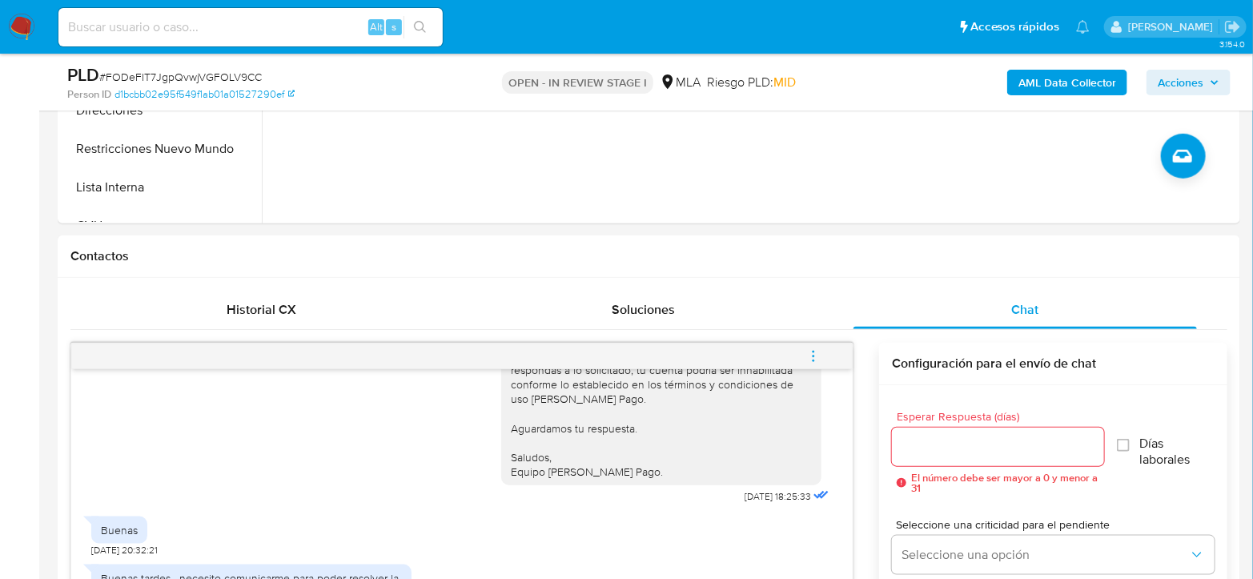
scroll to position [267, 0]
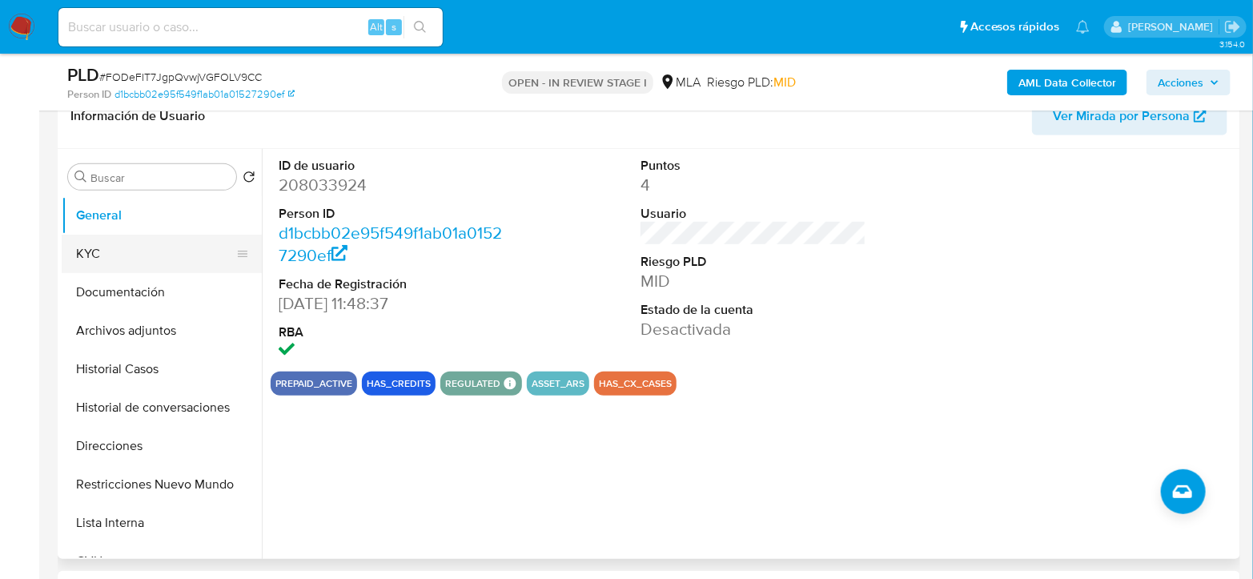
click at [82, 267] on button "KYC" at bounding box center [155, 254] width 187 height 38
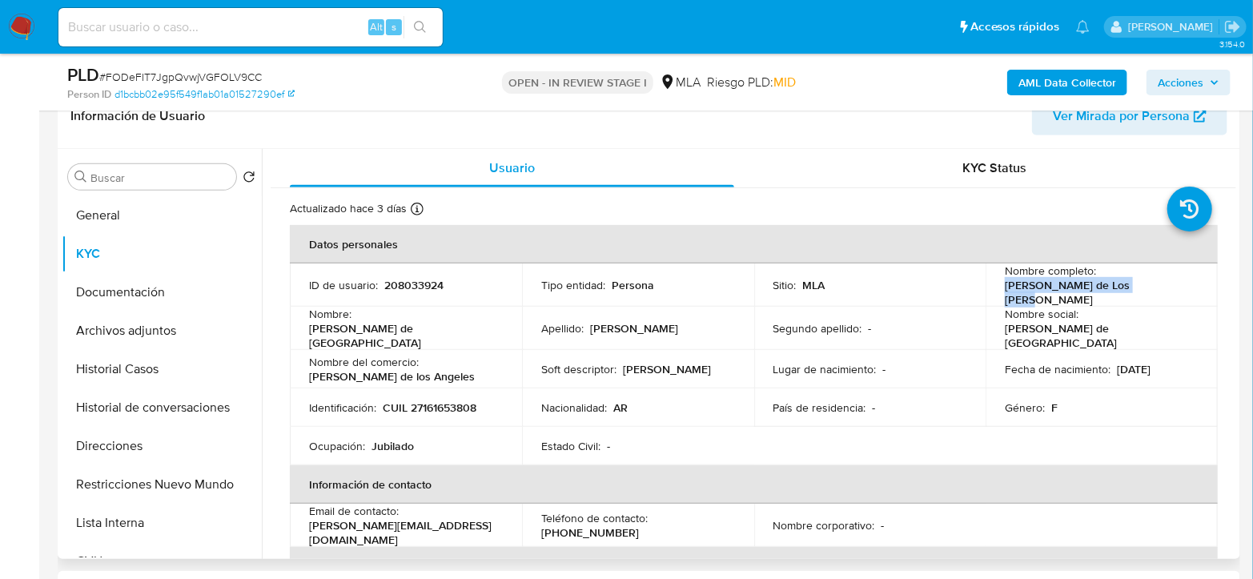
drag, startPoint x: 1001, startPoint y: 294, endPoint x: 1174, endPoint y: 283, distance: 173.2
click at [1174, 283] on div "Nombre completo : Maria de Los Angeles Nuñez" at bounding box center [1102, 284] width 194 height 43
copy p "Maria de Los Angeles Nuñez"
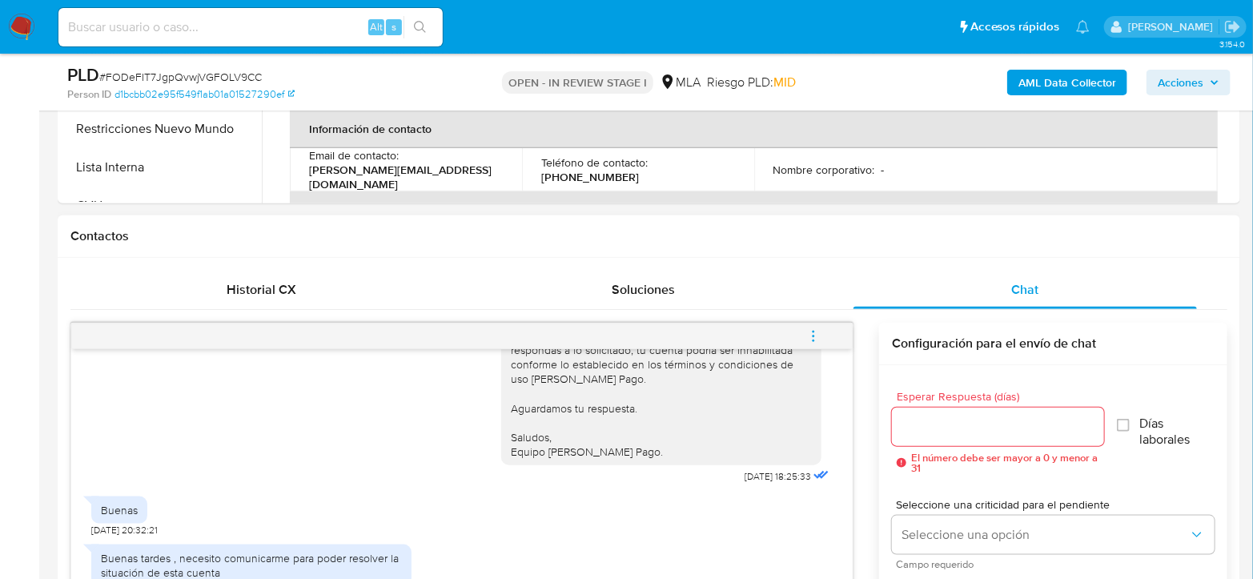
scroll to position [889, 0]
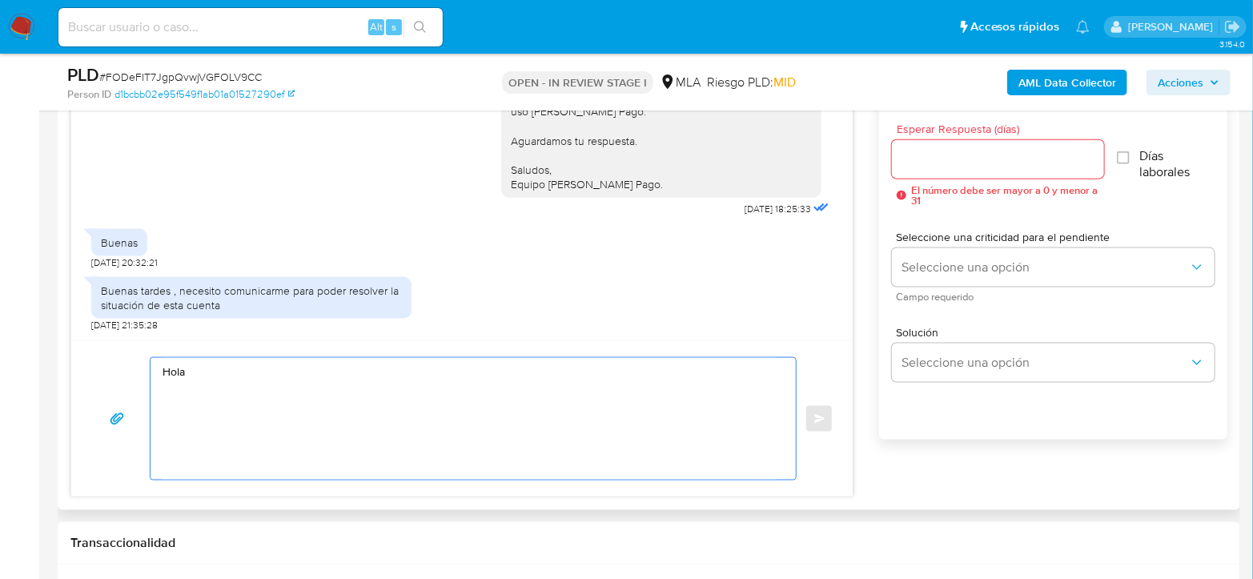
drag, startPoint x: 301, startPoint y: 355, endPoint x: 297, endPoint y: 373, distance: 18.1
click at [300, 364] on textarea "Hola" at bounding box center [468, 419] width 613 height 122
click at [301, 375] on textarea "Hola" at bounding box center [468, 419] width 613 height 122
paste textarea "Maria de Los Angeles Nuñez"
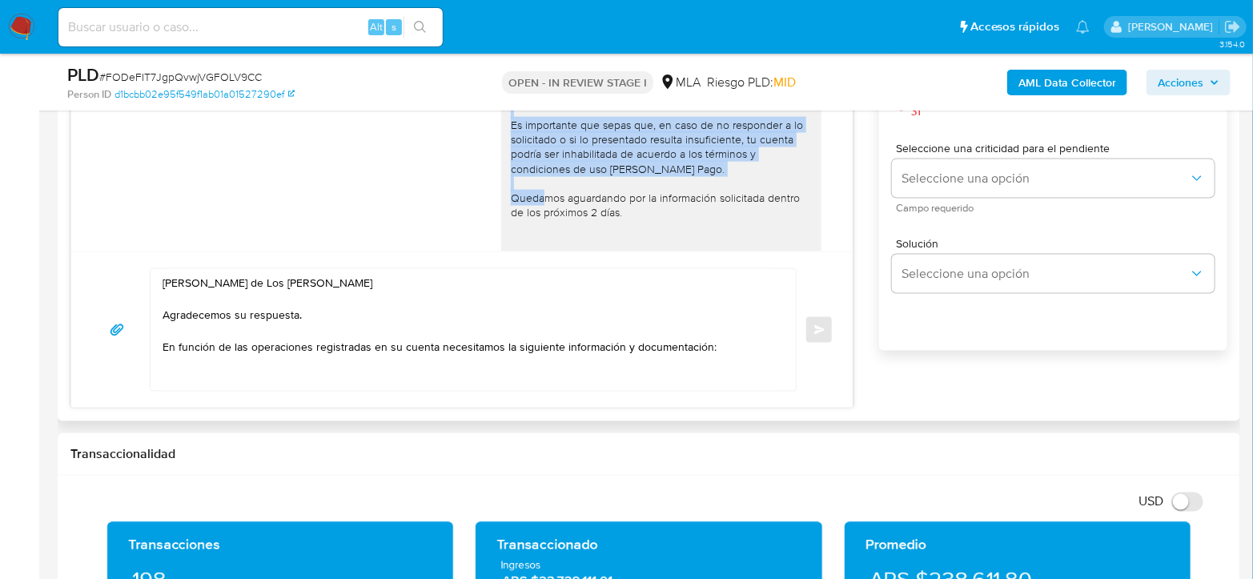
scroll to position [1435, 0]
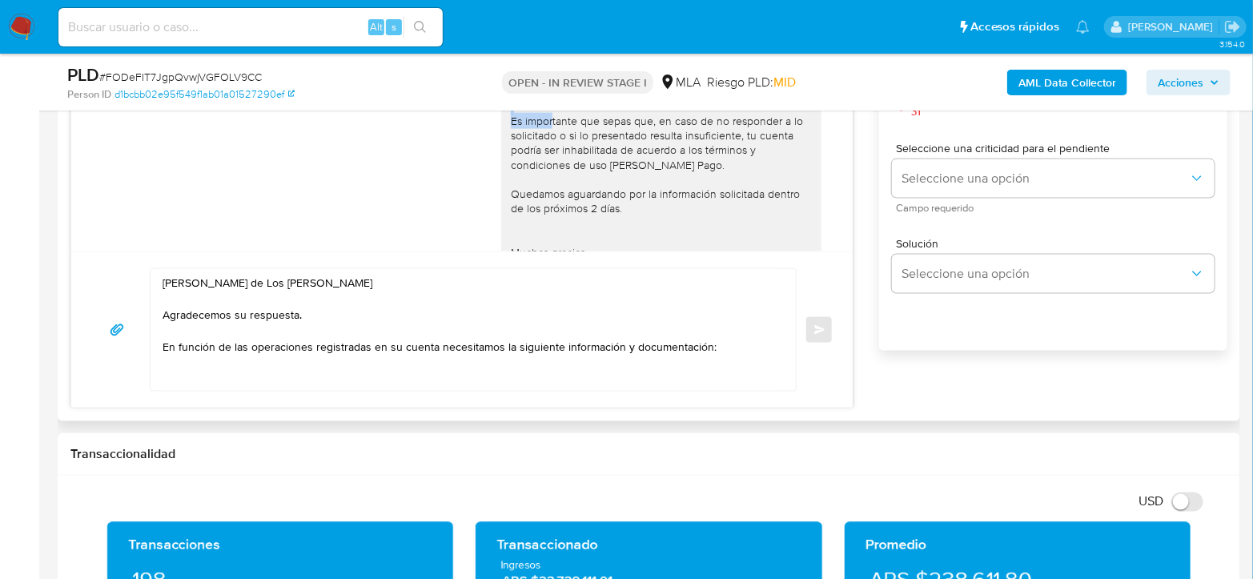
drag, startPoint x: 496, startPoint y: 189, endPoint x: 776, endPoint y: 138, distance: 284.8
click at [776, 138] on div "Hola Maria de Los Angeles Nuñez Agradecemos su respuesta. Con el fin de complem…" at bounding box center [661, 157] width 320 height 391
copy div "1- Proporciona cual es tu vínculo con Andrés Alejandro Nimbro CUIL 20270467564 …"
click at [286, 373] on textarea "Hola Maria de Los Angeles Nuñez Agradecemos su respuesta. En función de las ope…" at bounding box center [468, 330] width 613 height 122
paste textarea "1- Proporciona cual es tu vínculo con Andrés Alejandro Nimbro CUIL 20270467564 …"
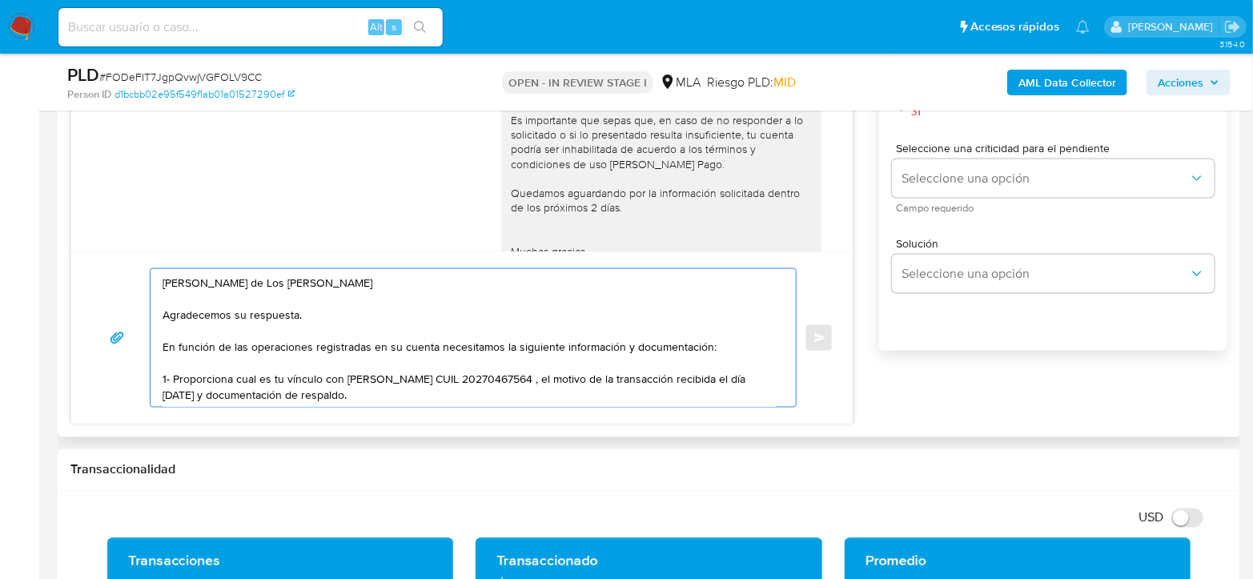
drag, startPoint x: 165, startPoint y: 311, endPoint x: 536, endPoint y: 403, distance: 381.9
click at [536, 403] on textarea "Hola Maria de Los Angeles Nuñez Agradecemos su respuesta. En función de las ope…" at bounding box center [468, 338] width 613 height 138
click at [534, 403] on textarea "Hola Maria de Los Angeles Nuñez Agradecemos su respuesta. En función de las ope…" at bounding box center [468, 338] width 613 height 138
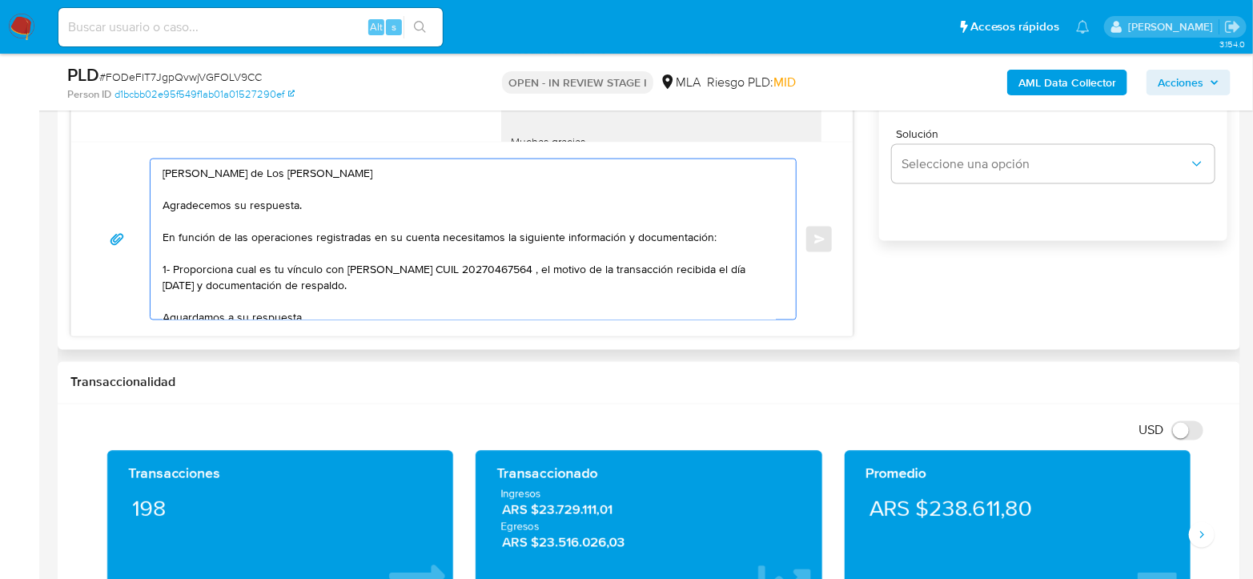
scroll to position [1067, 0]
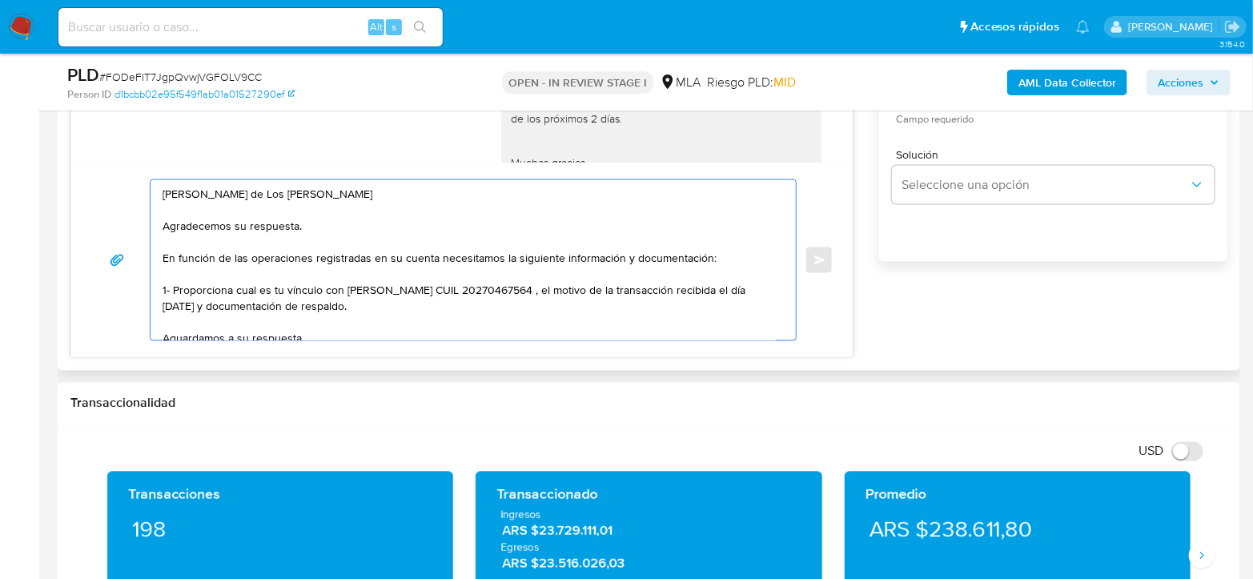
drag, startPoint x: 314, startPoint y: 227, endPoint x: 152, endPoint y: 226, distance: 161.7
click at [152, 226] on div "Hola Maria de Los Angeles Nuñez Agradecemos su respuesta. En función de las ope…" at bounding box center [468, 260] width 637 height 160
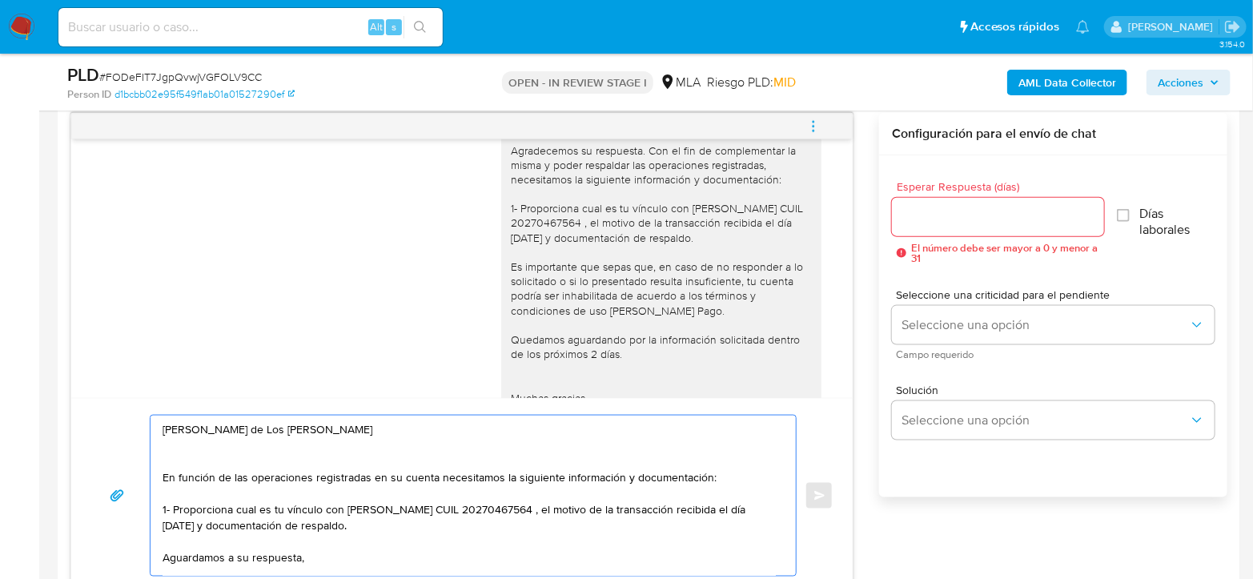
scroll to position [800, 0]
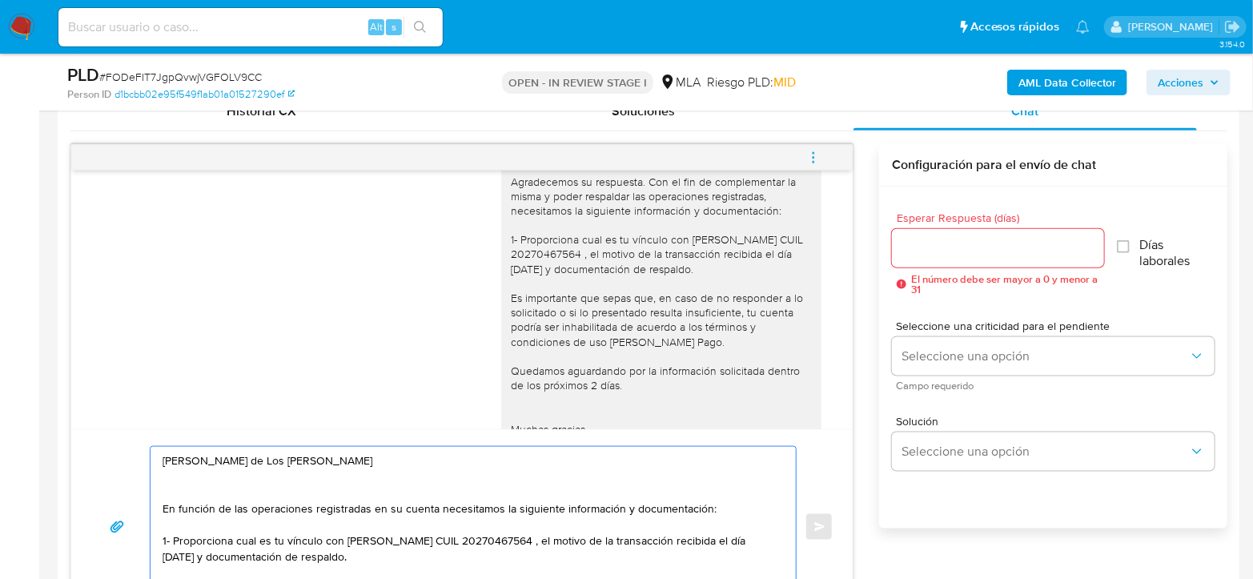
type textarea "Hola Maria de Los Angeles Nuñez En función de las operaciones registradas en su…"
click at [930, 242] on input "Esperar Respuesta (días)" at bounding box center [998, 248] width 212 height 21
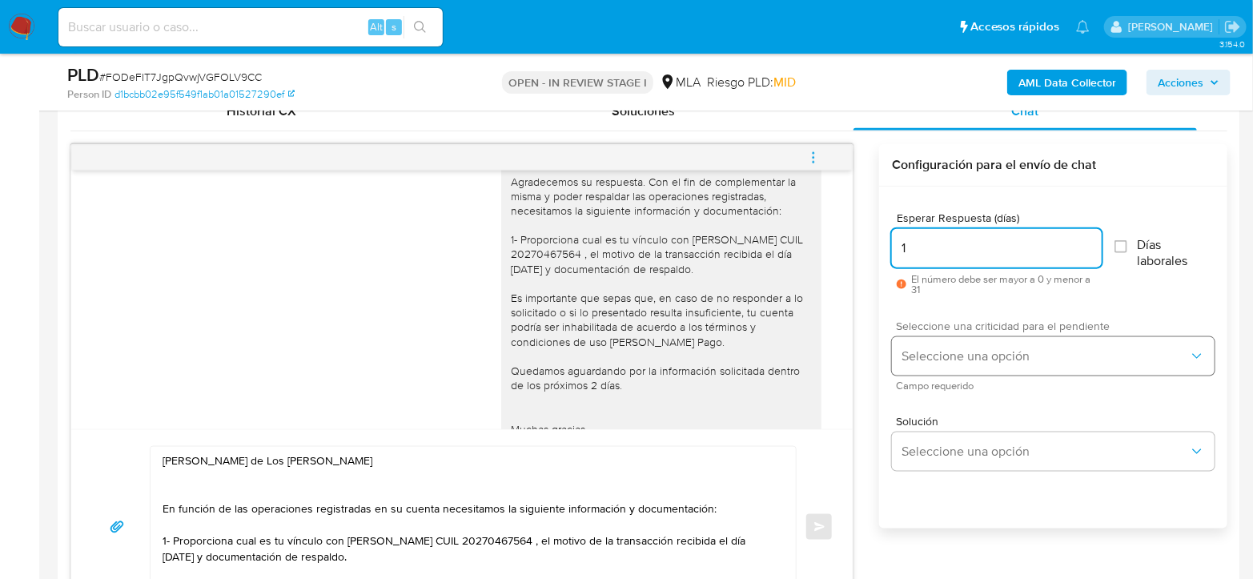
type input "1"
click at [968, 348] on span "Seleccione una opción" at bounding box center [1044, 356] width 287 height 16
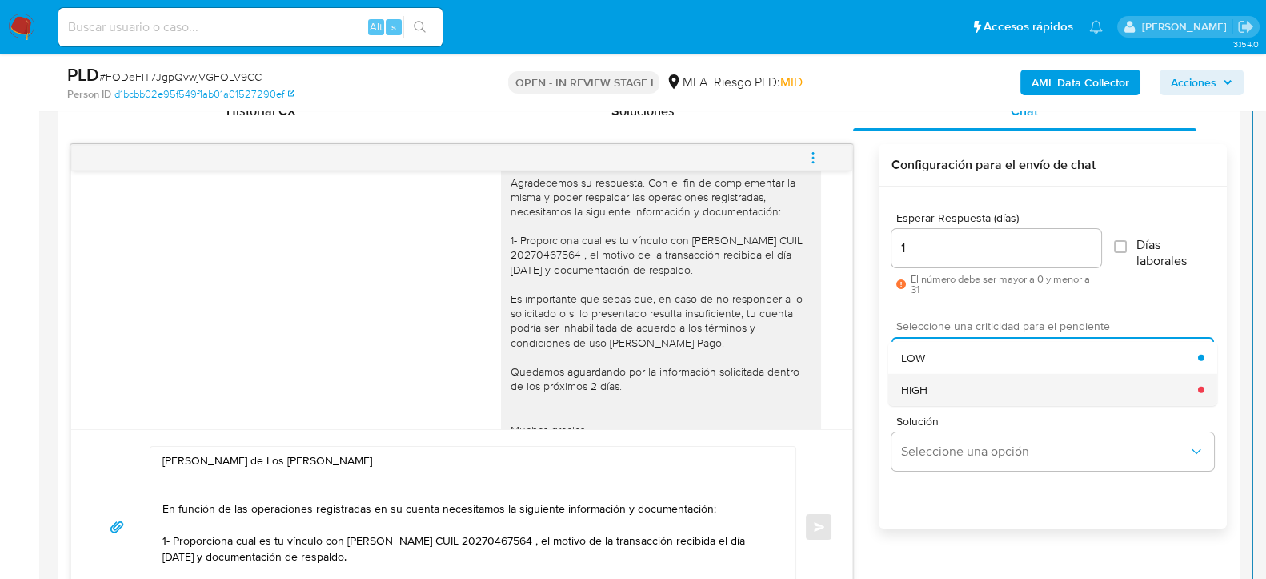
click at [981, 391] on div "HIGH" at bounding box center [1049, 389] width 297 height 32
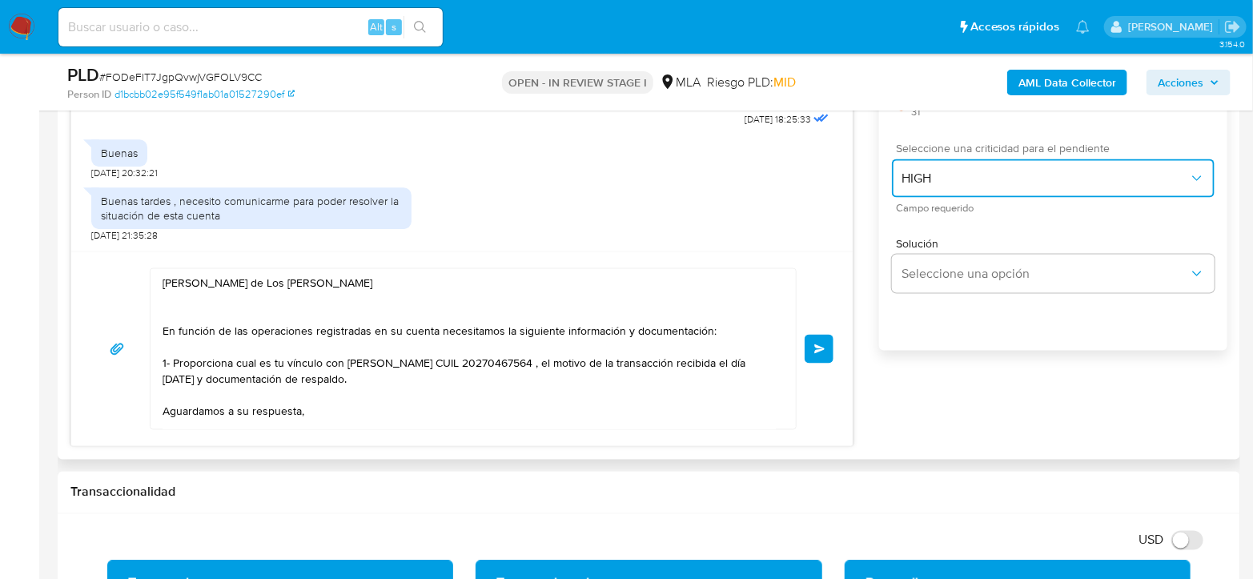
scroll to position [41, 0]
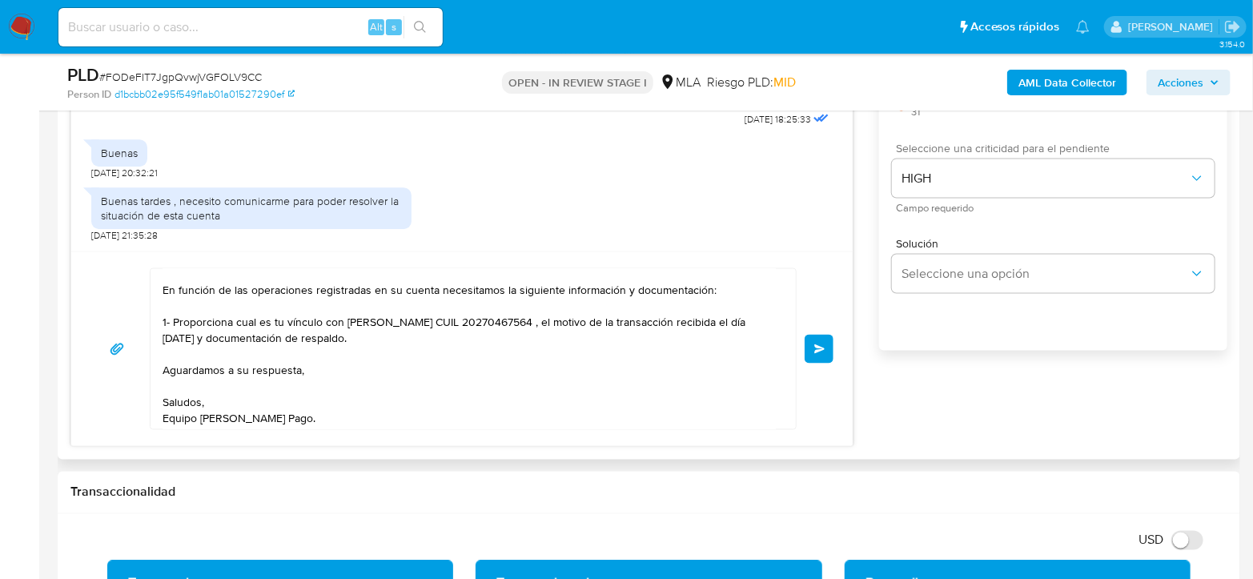
click at [822, 345] on span "Enviar" at bounding box center [819, 349] width 11 height 10
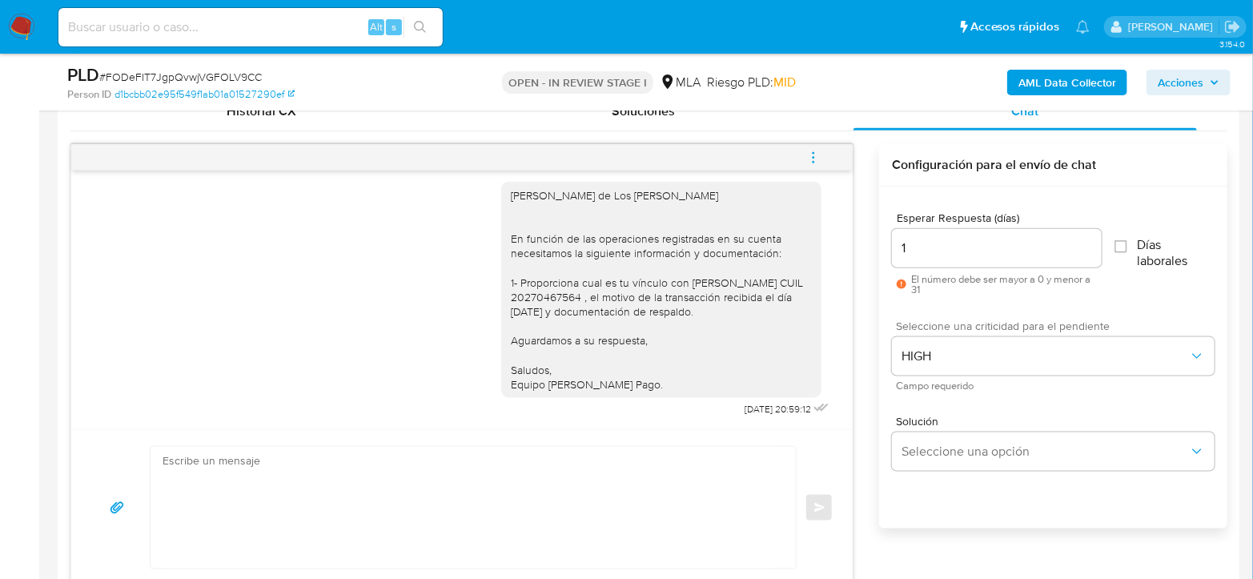
scroll to position [711, 0]
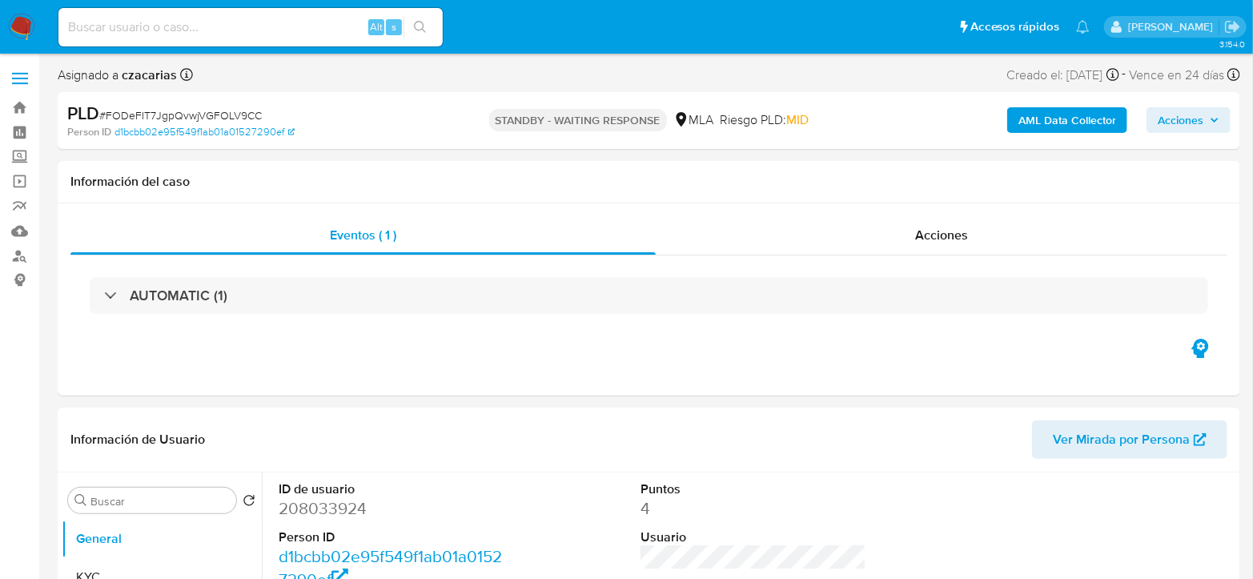
select select "10"
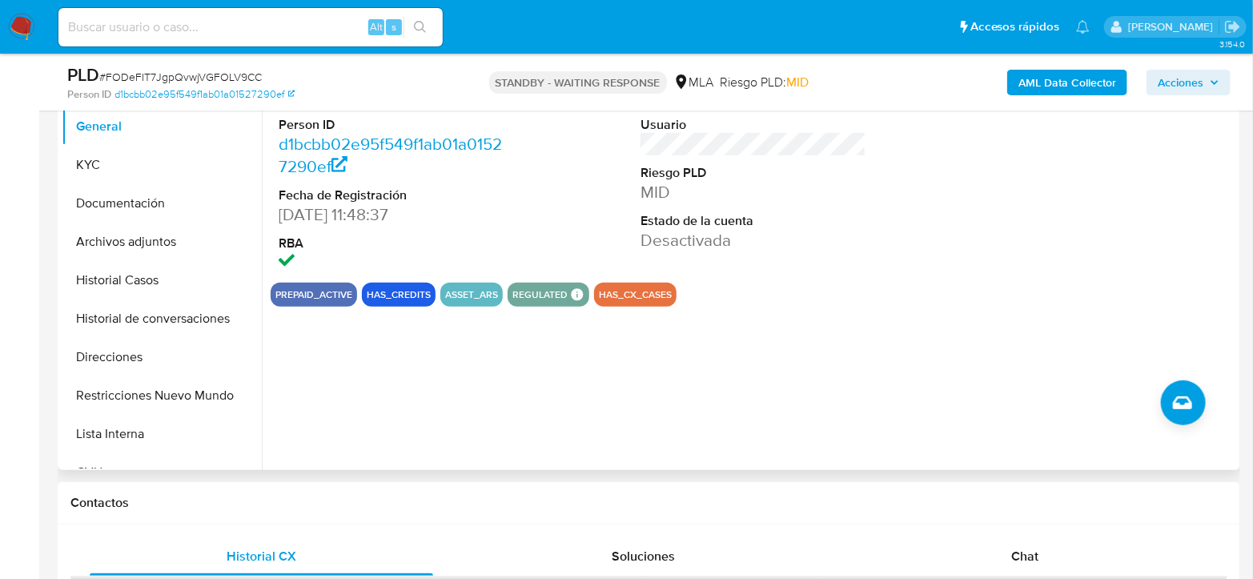
scroll to position [533, 0]
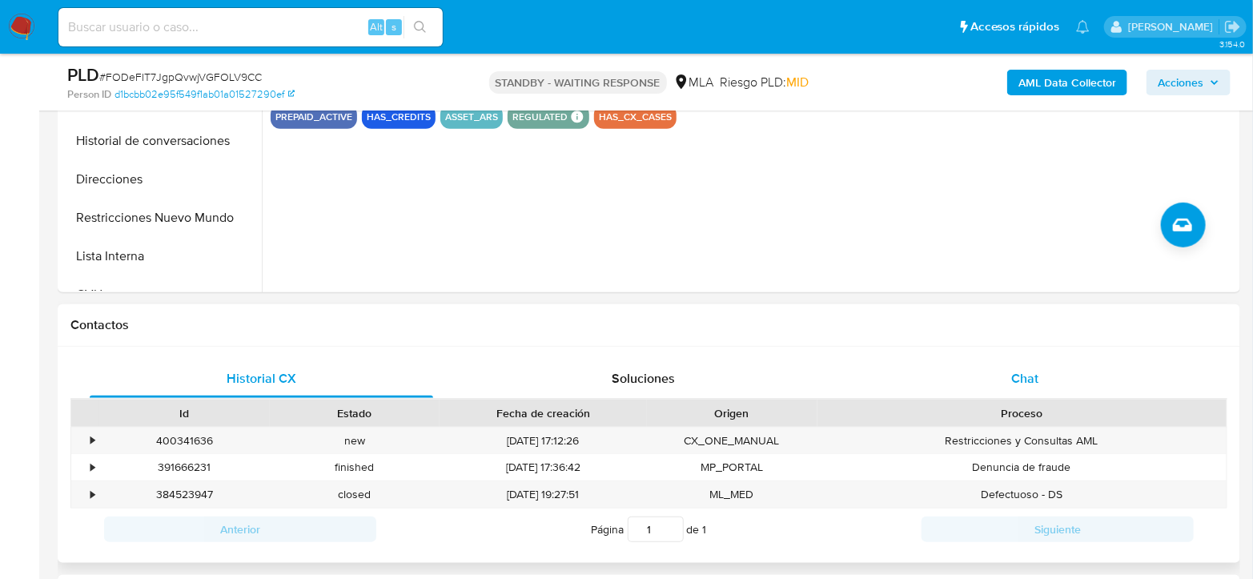
click at [997, 378] on div "Chat" at bounding box center [1024, 378] width 343 height 38
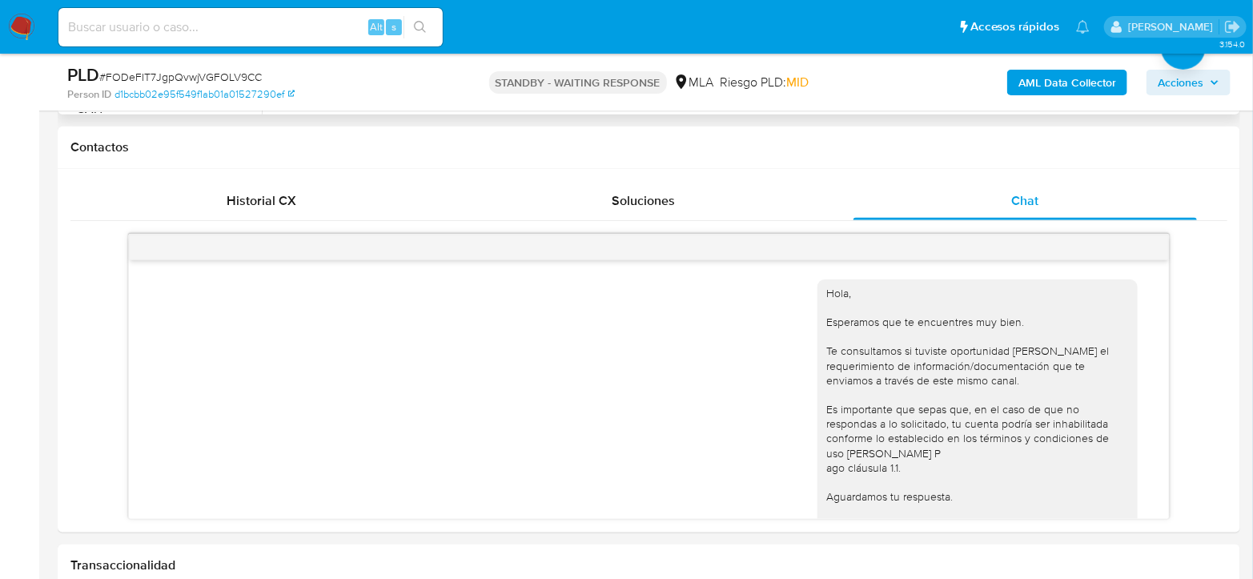
scroll to position [1670, 0]
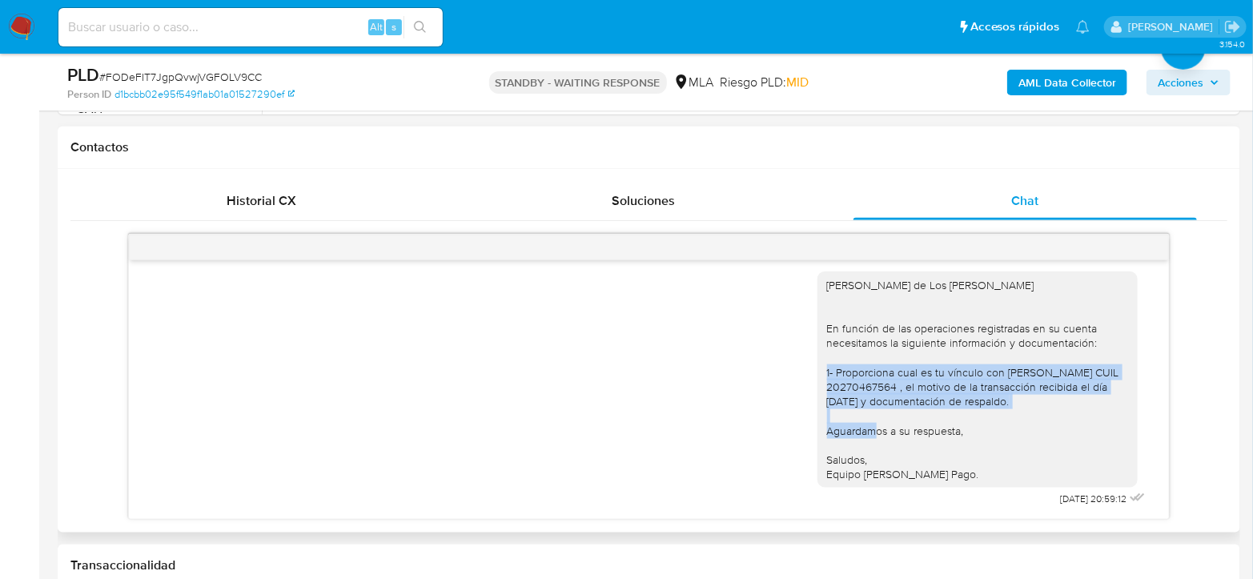
drag, startPoint x: 1089, startPoint y: 400, endPoint x: 826, endPoint y: 374, distance: 264.7
click at [827, 374] on div "Hola Maria de Los Angeles Nuñez En función de las operaciones registradas en su…" at bounding box center [977, 380] width 301 height 204
copy div "Proporciona cual es tu vínculo con Andrés Alejandro Nimbro CUIL 20270467564 , e…"
click at [881, 379] on div "Hola Maria de Los Angeles Nuñez En función de las operaciones registradas en su…" at bounding box center [977, 380] width 301 height 204
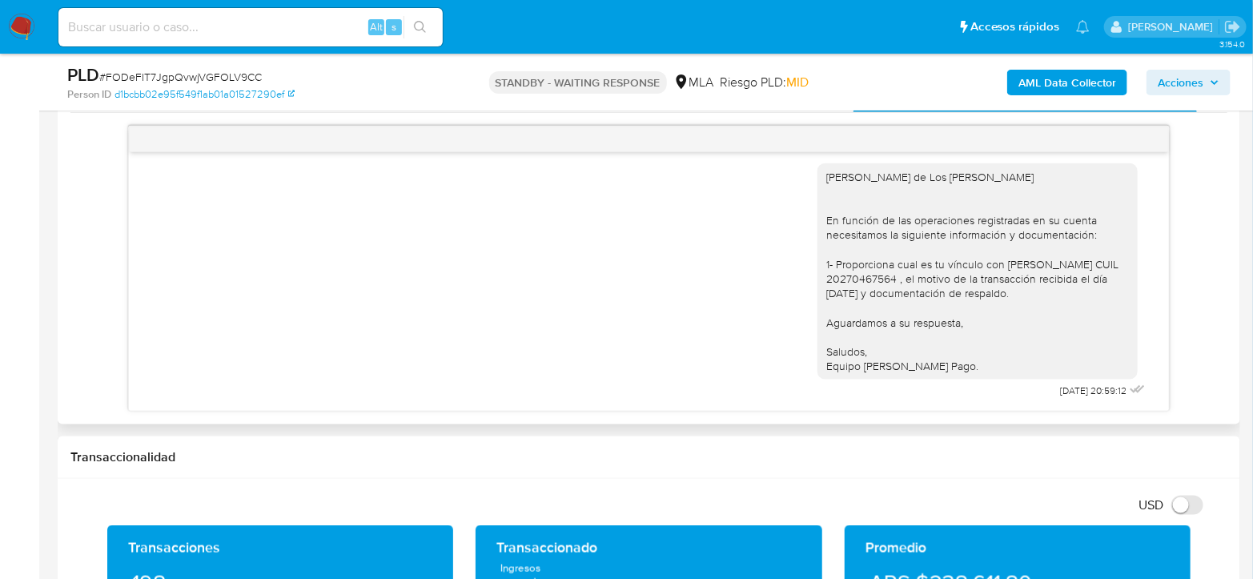
scroll to position [889, 0]
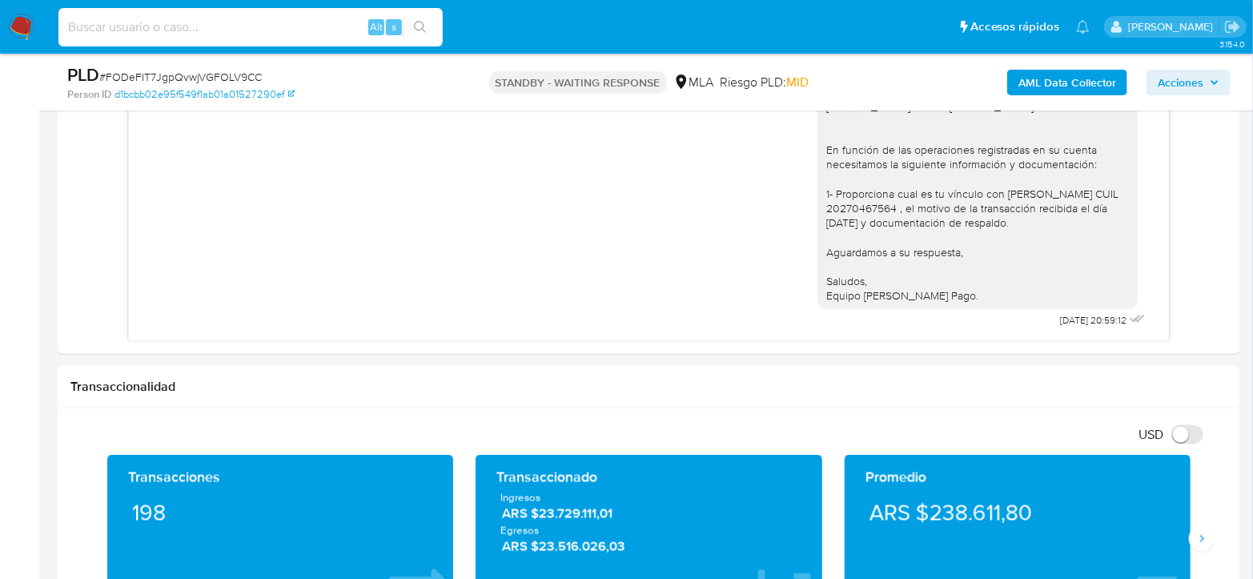
click at [264, 24] on input at bounding box center [250, 27] width 384 height 21
paste input "oZvx0R2aFId6gQIdA1xkDf4b"
type input "oZvx0R2aFId6gQIdA1xkDf4b"
click at [429, 27] on button "search-icon" at bounding box center [419, 27] width 33 height 22
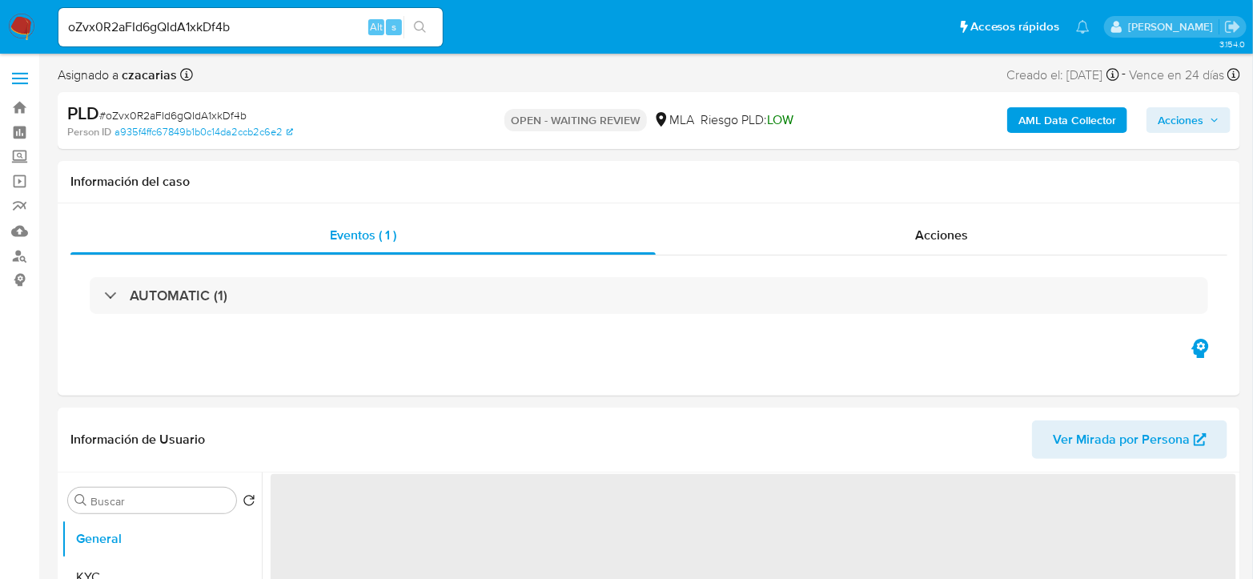
select select "10"
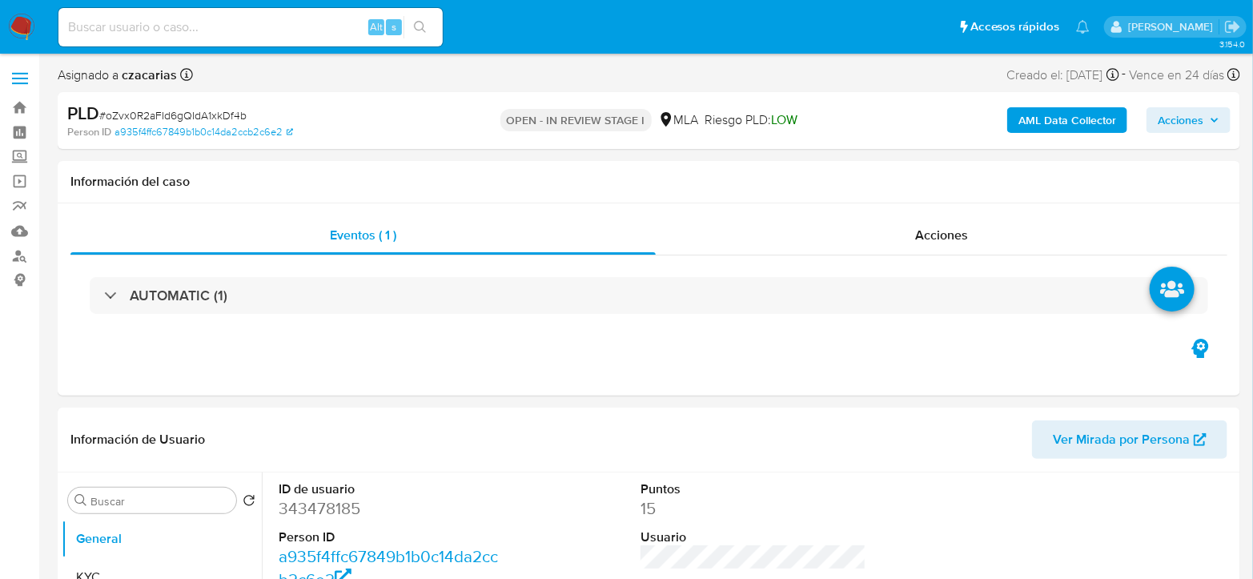
select select "10"
click at [335, 519] on dd "343478185" at bounding box center [392, 508] width 226 height 22
copy dd "343478185"
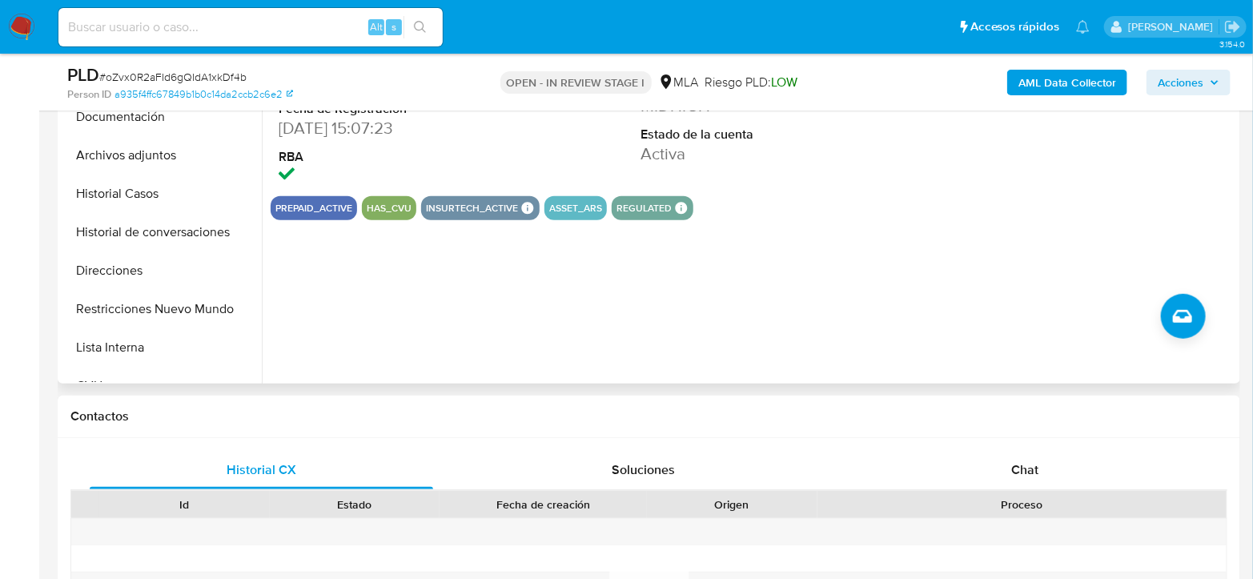
scroll to position [444, 0]
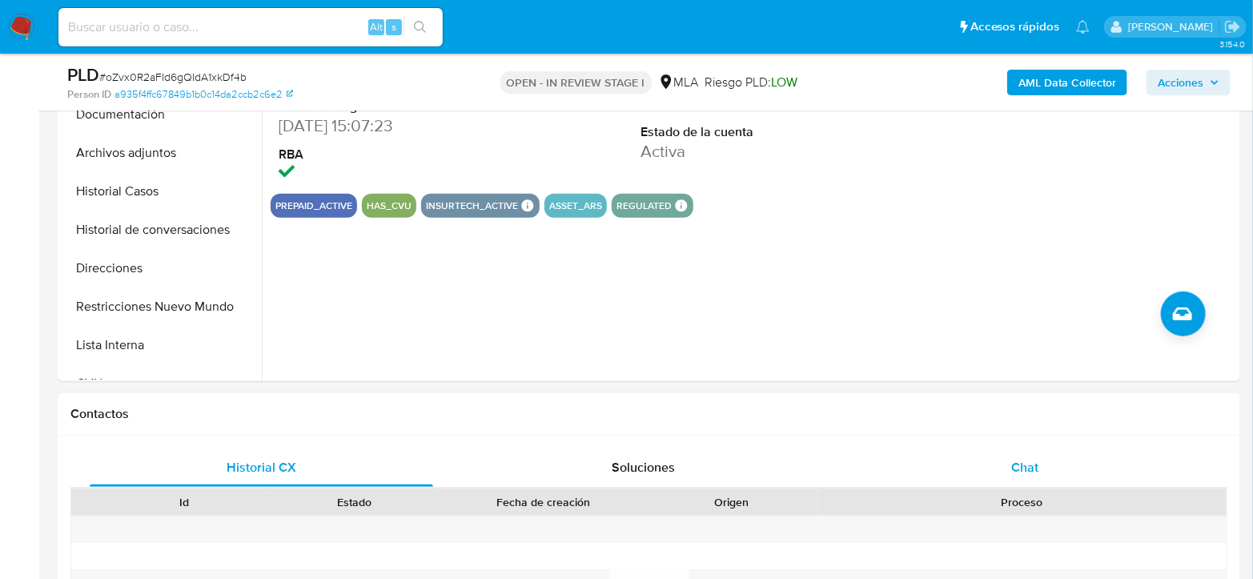
click at [1065, 462] on div "Chat" at bounding box center [1024, 467] width 343 height 38
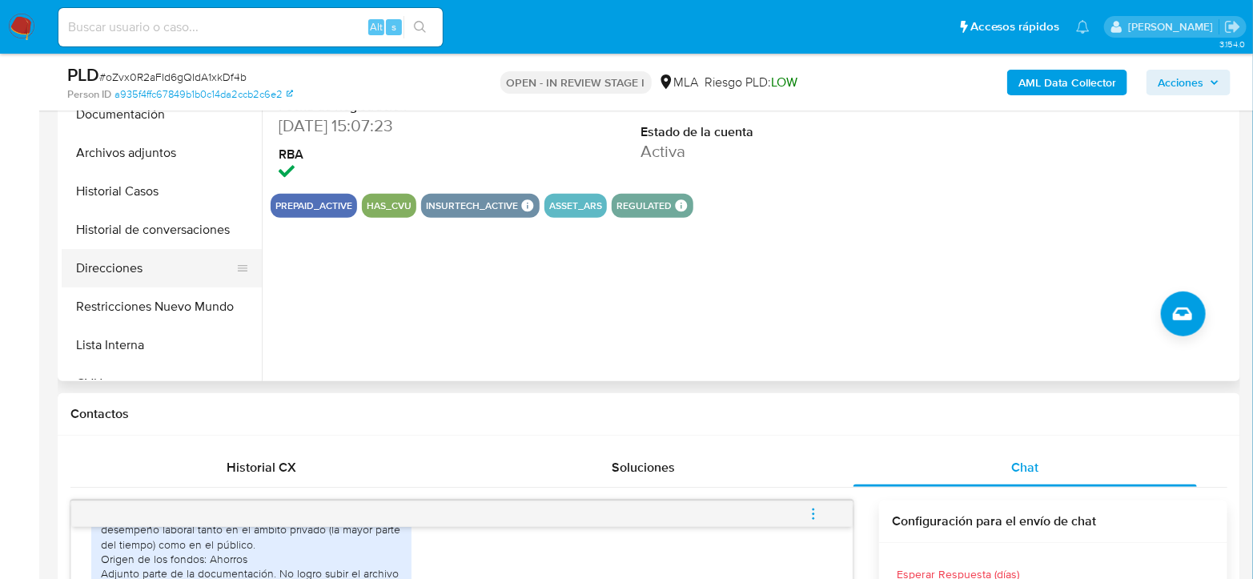
scroll to position [267, 0]
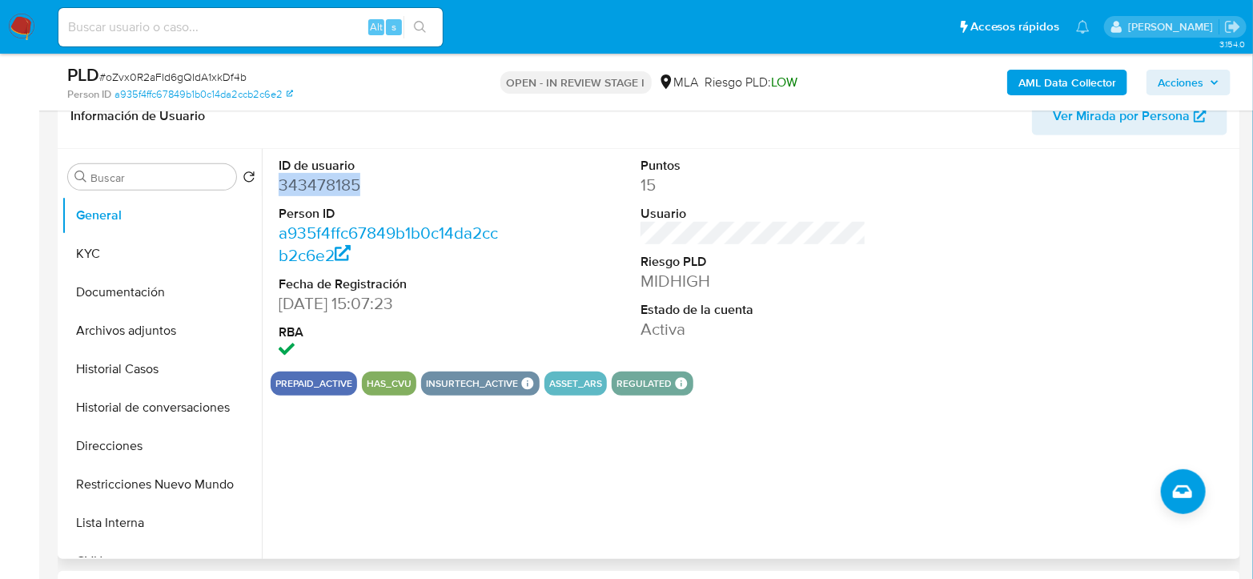
click at [333, 195] on dd "343478185" at bounding box center [392, 185] width 226 height 22
click at [323, 186] on dd "343478185" at bounding box center [392, 185] width 226 height 22
copy dd "343478185"
click at [172, 77] on span "# oZvx0R2aFId6gQIdA1xkDf4b" at bounding box center [172, 77] width 147 height 16
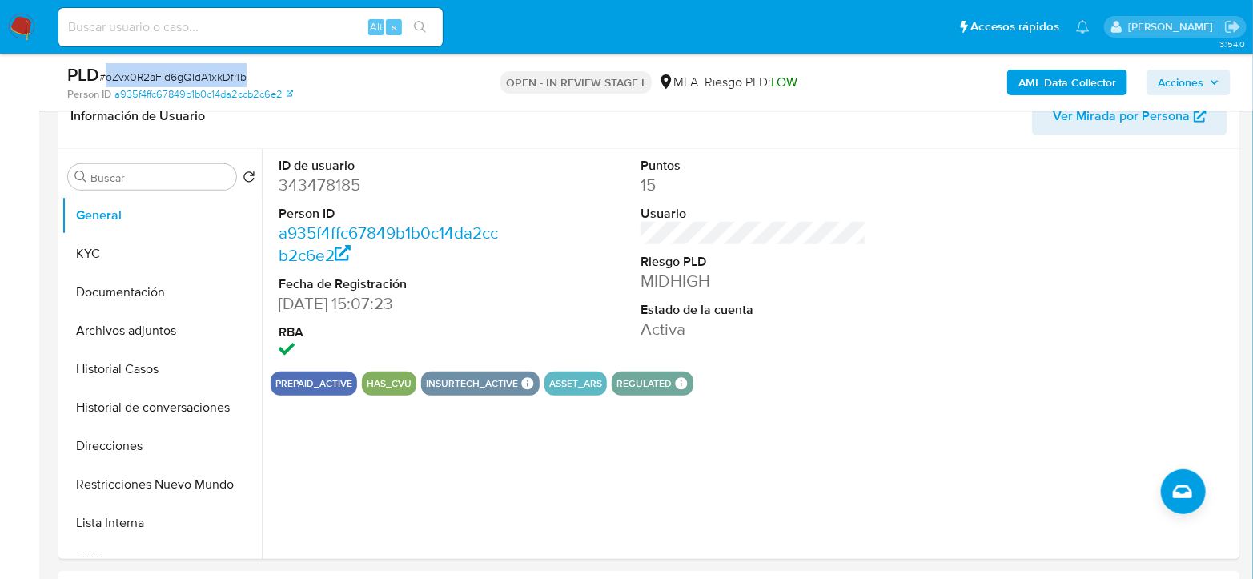
click at [172, 77] on span "# oZvx0R2aFId6gQIdA1xkDf4b" at bounding box center [172, 77] width 147 height 16
copy span "oZvx0R2aFId6gQIdA1xkDf4b"
click at [111, 249] on button "KYC" at bounding box center [155, 254] width 187 height 38
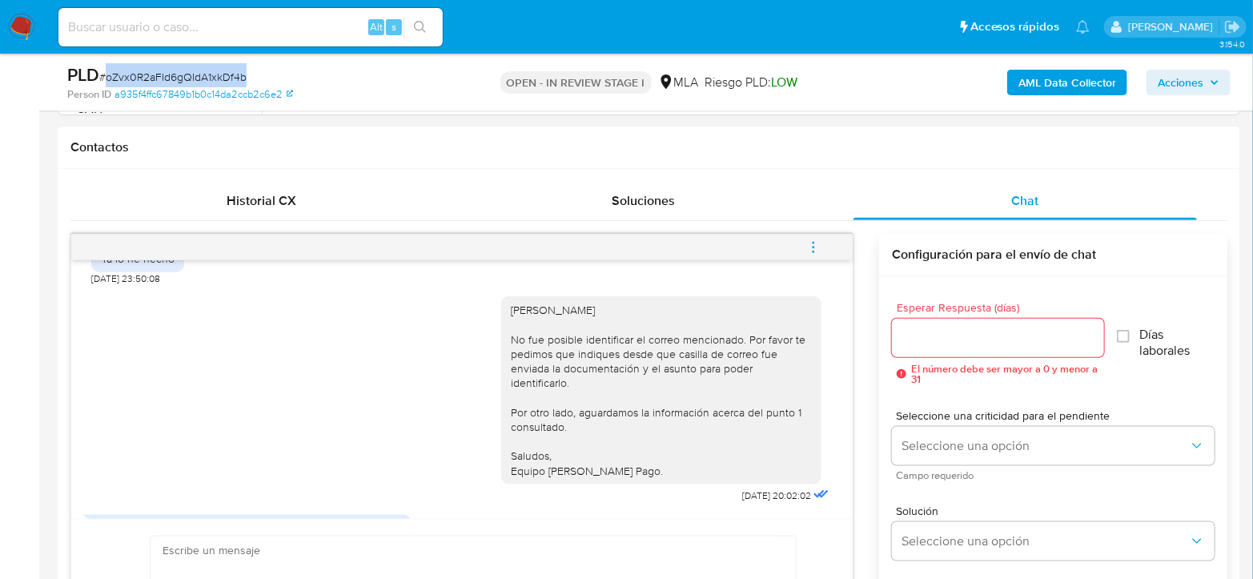
scroll to position [1509, 0]
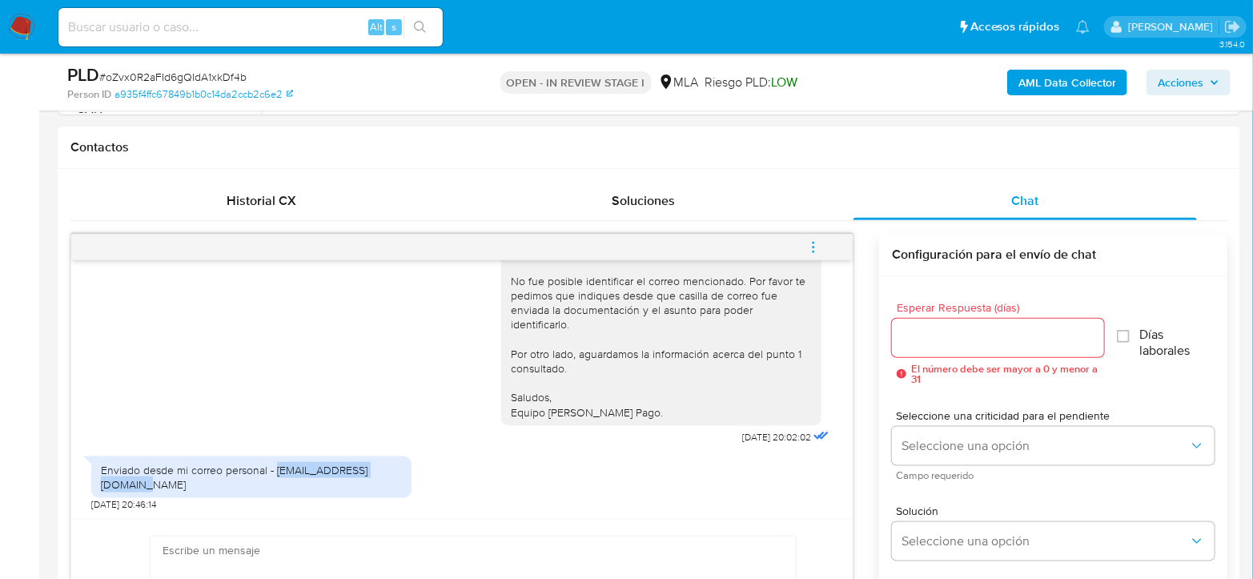
drag, startPoint x: 275, startPoint y: 484, endPoint x: 405, endPoint y: 486, distance: 129.7
click at [405, 486] on div "Enviado desde mi correo personal - susanamellini@gmail.com" at bounding box center [251, 477] width 320 height 42
copy div "susanamellini@gmail.com"
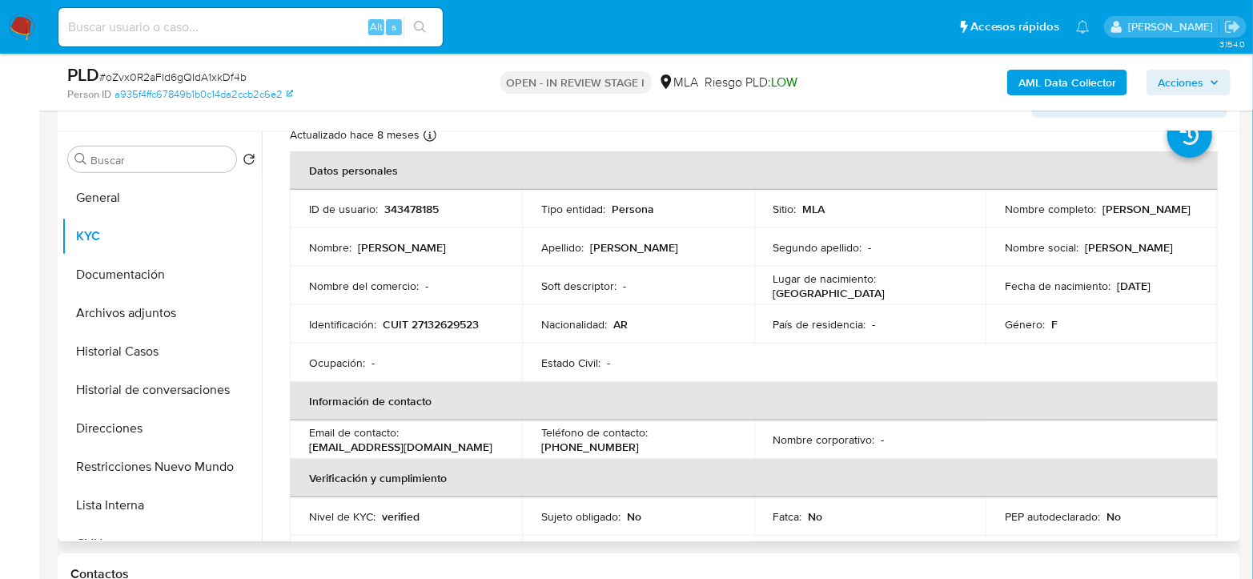
scroll to position [178, 0]
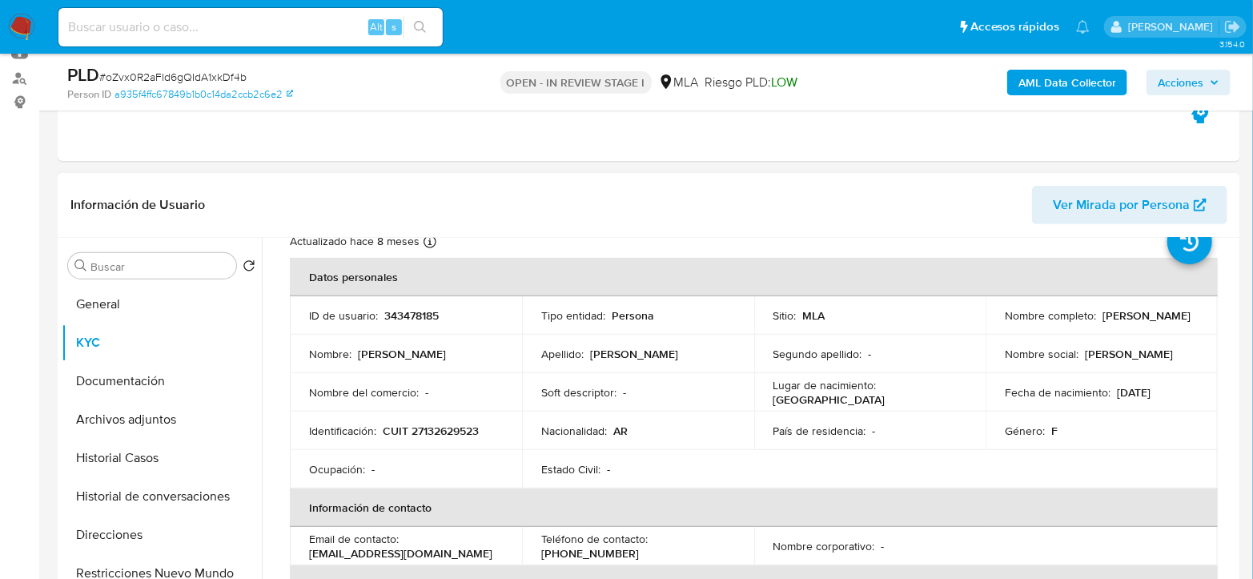
click at [413, 313] on p "343478185" at bounding box center [411, 315] width 54 height 14
copy p "343478185"
drag, startPoint x: 1005, startPoint y: 323, endPoint x: 1140, endPoint y: 329, distance: 135.4
click at [1140, 329] on td "Nombre completo : Susana Delia Mellini" at bounding box center [1101, 315] width 232 height 38
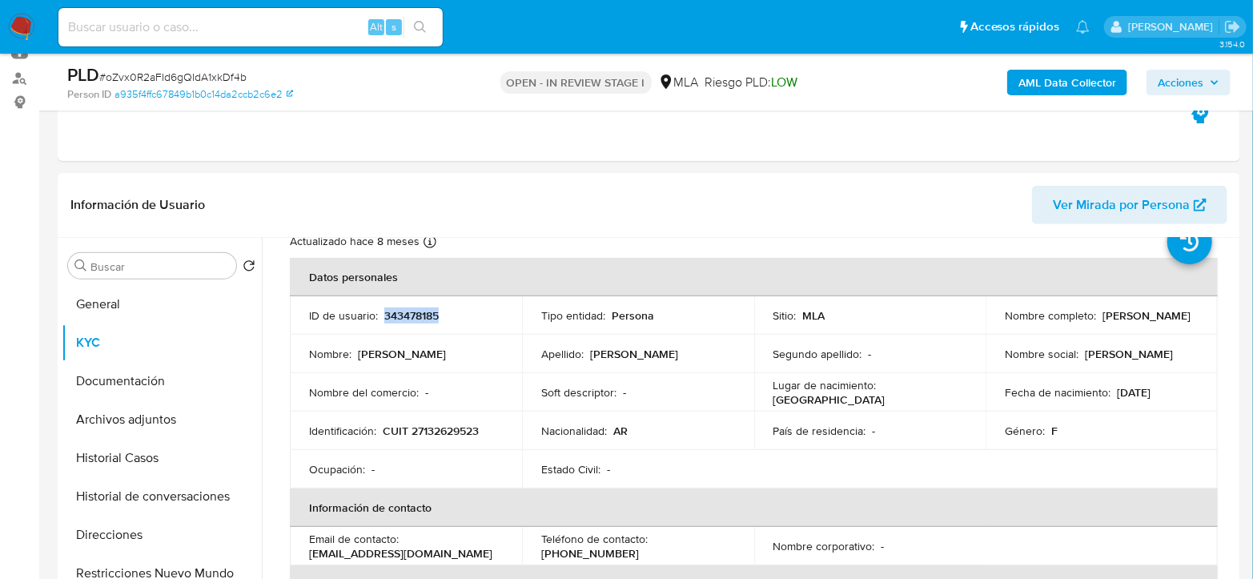
copy p "usana Delia Mellini"
click at [163, 413] on button "Archivos adjuntos" at bounding box center [155, 419] width 187 height 38
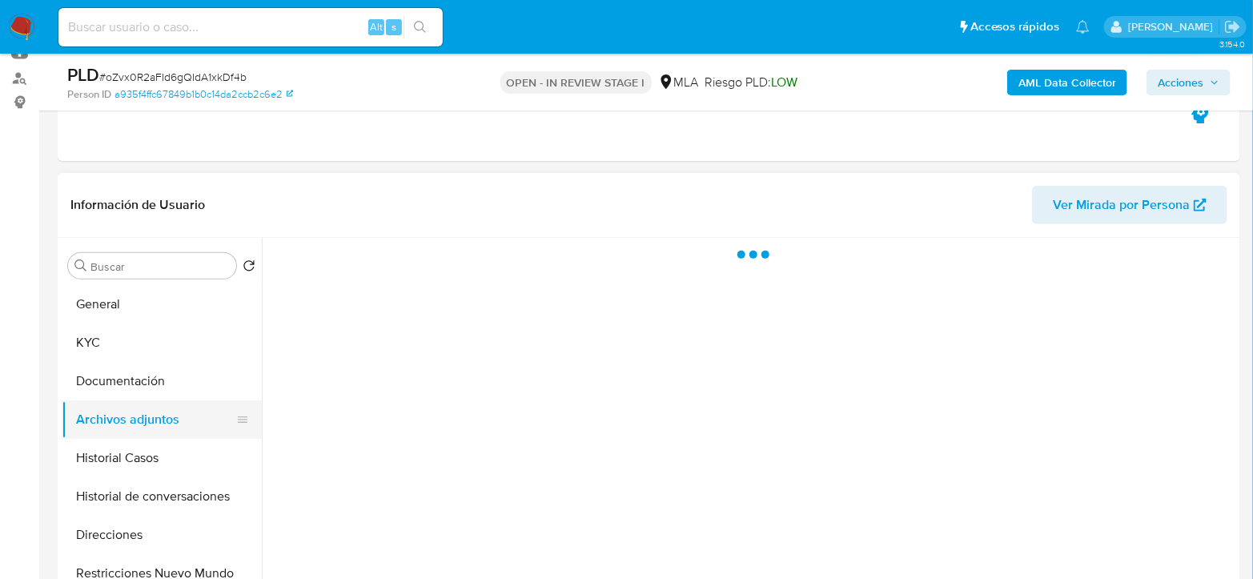
scroll to position [0, 0]
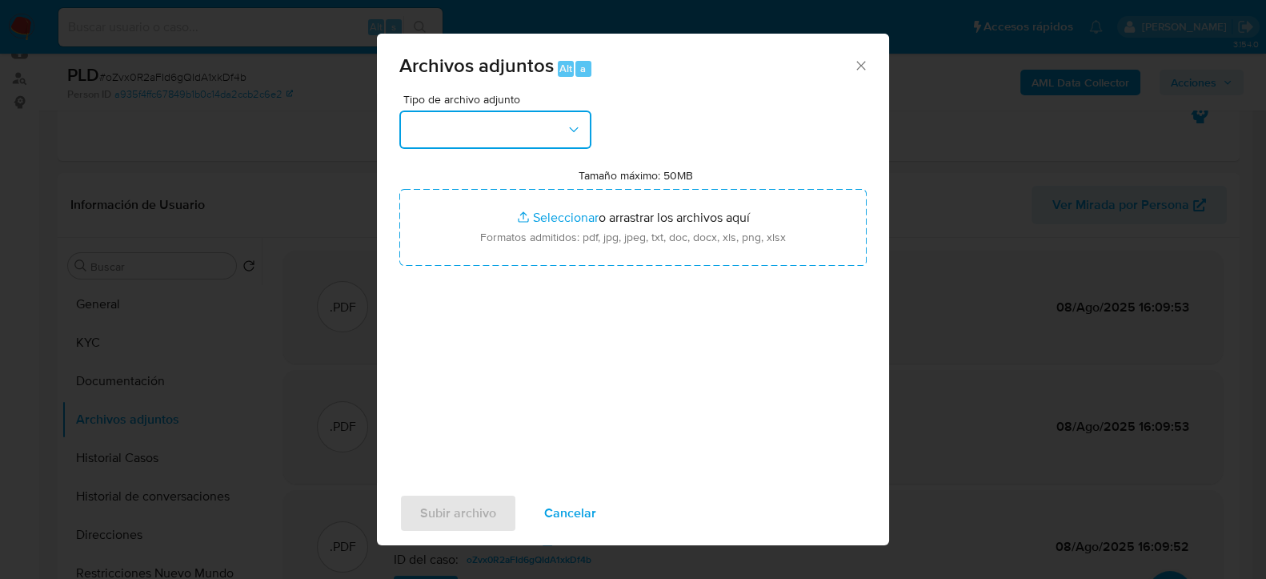
click at [491, 134] on button "button" at bounding box center [495, 129] width 192 height 38
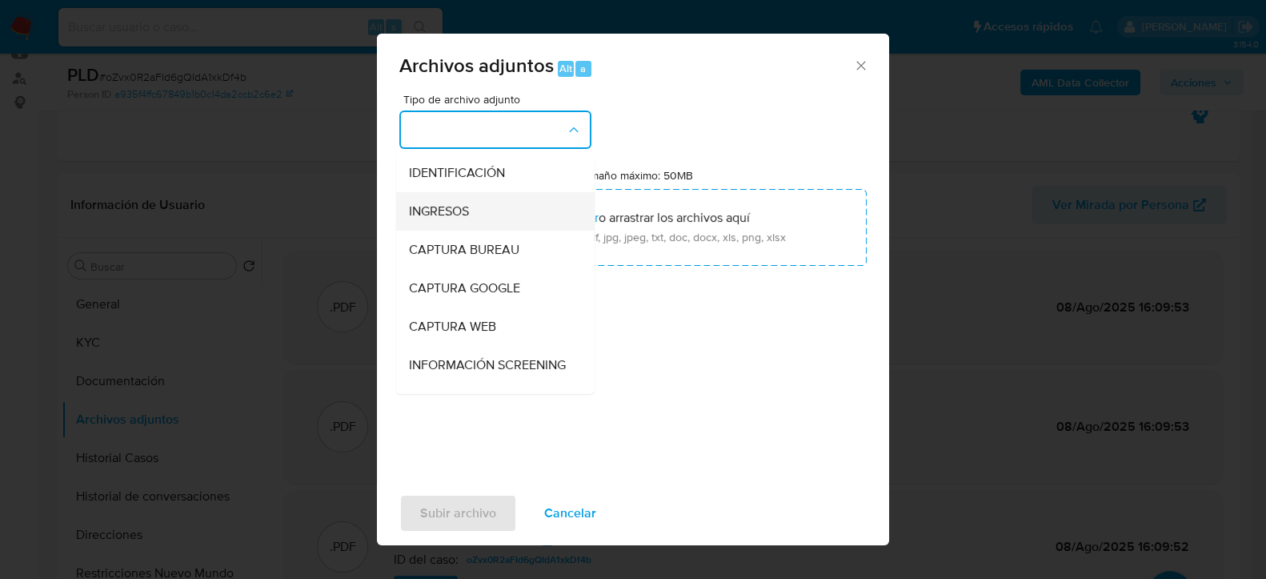
click at [492, 206] on div "INGRESOS" at bounding box center [490, 210] width 163 height 38
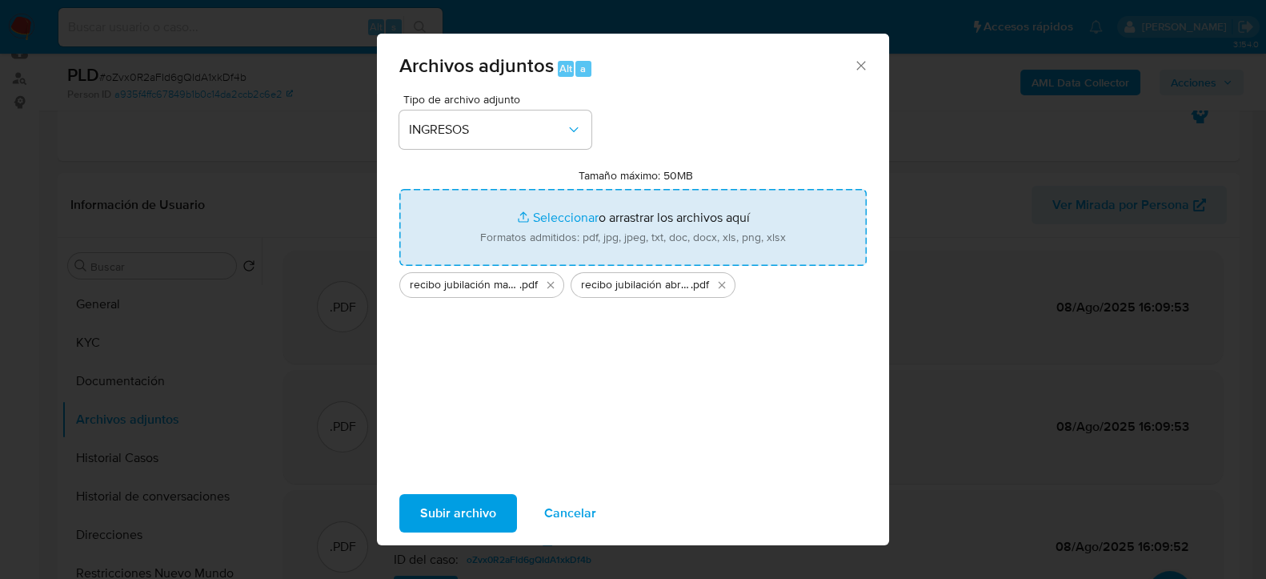
type input "C:\fakepath\recibo junio susana Delia Mellini.pdf"
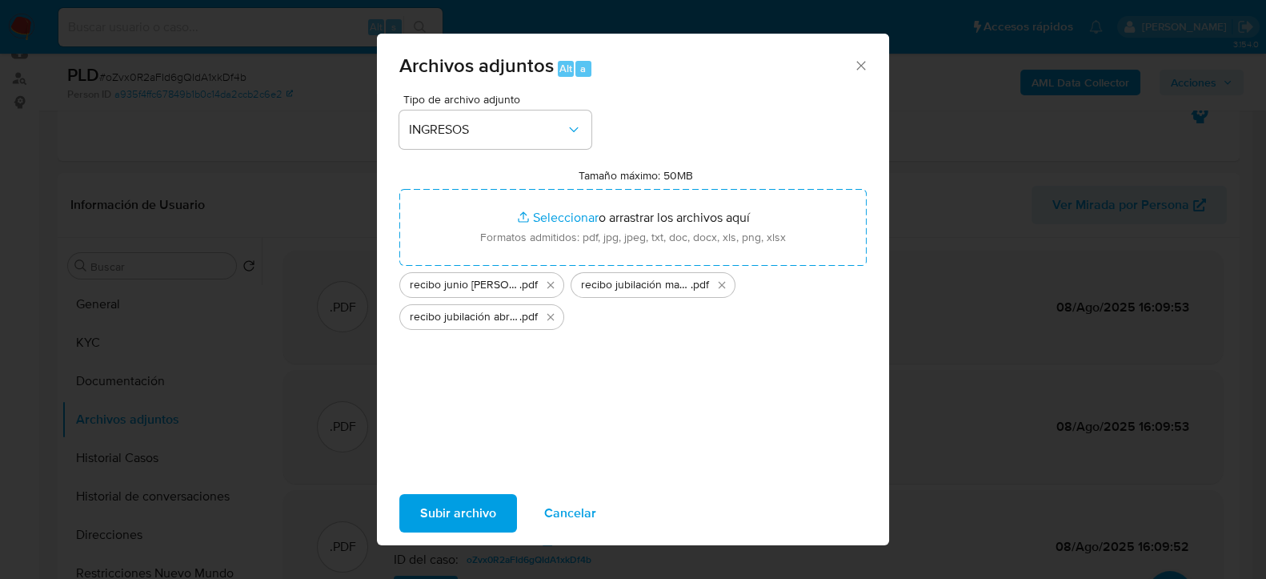
click at [488, 498] on span "Subir archivo" at bounding box center [458, 512] width 76 height 35
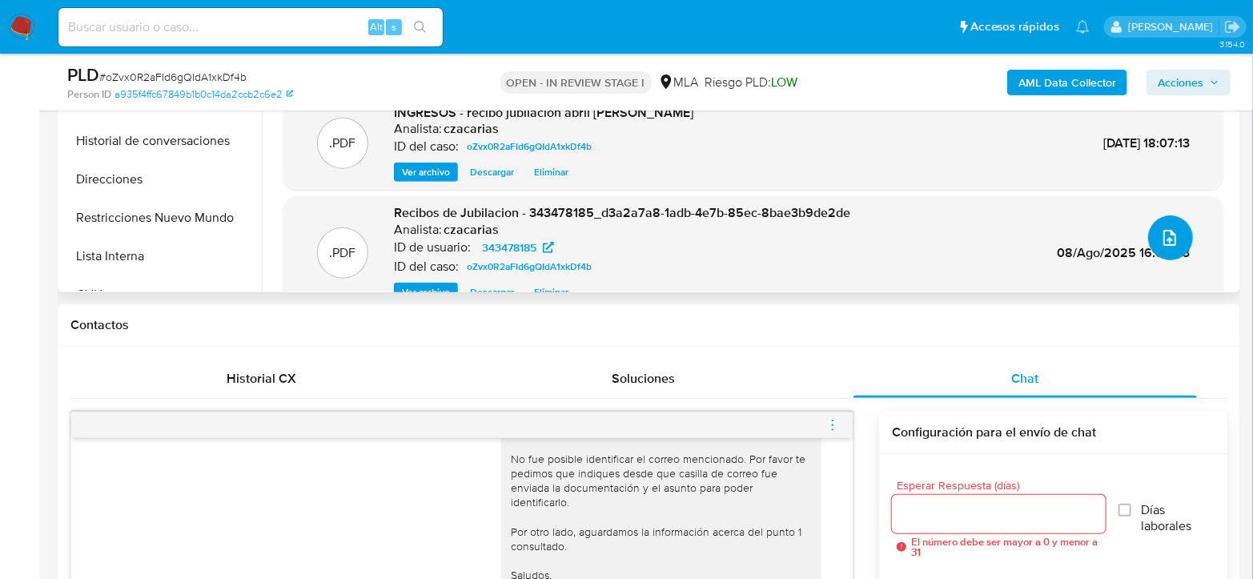
scroll to position [444, 0]
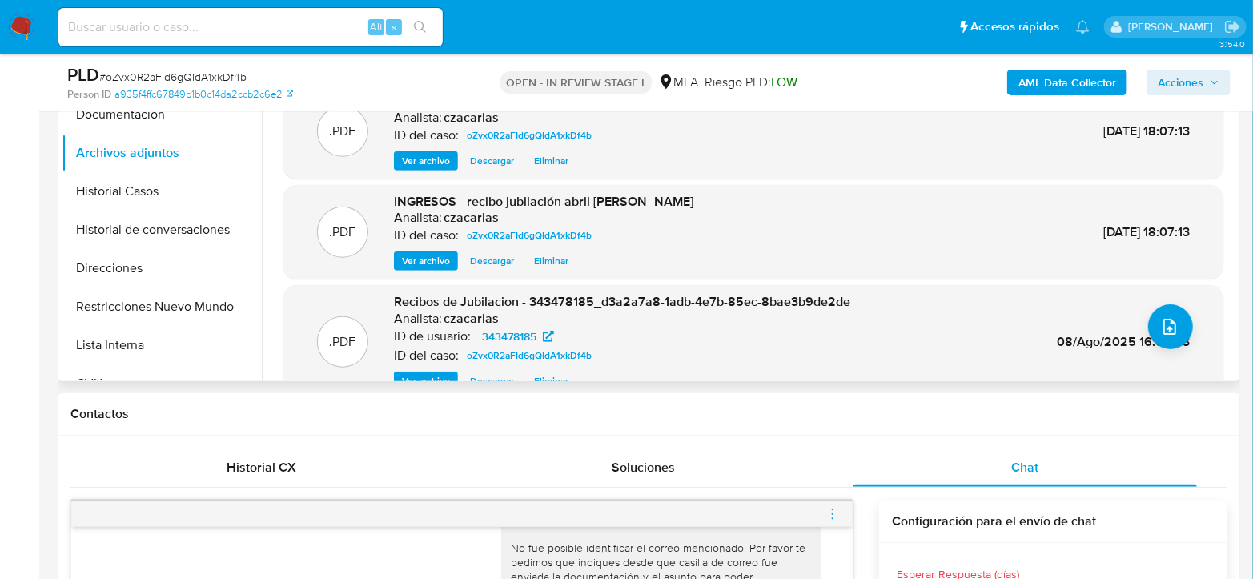
click at [712, 318] on div "Analista: czacarias" at bounding box center [622, 319] width 456 height 16
click at [712, 296] on span "Recibos de Jubilacion - 343478185_d3a2a7a8-1adb-4e7b-85ec-8bae3b9de2de" at bounding box center [622, 301] width 456 height 18
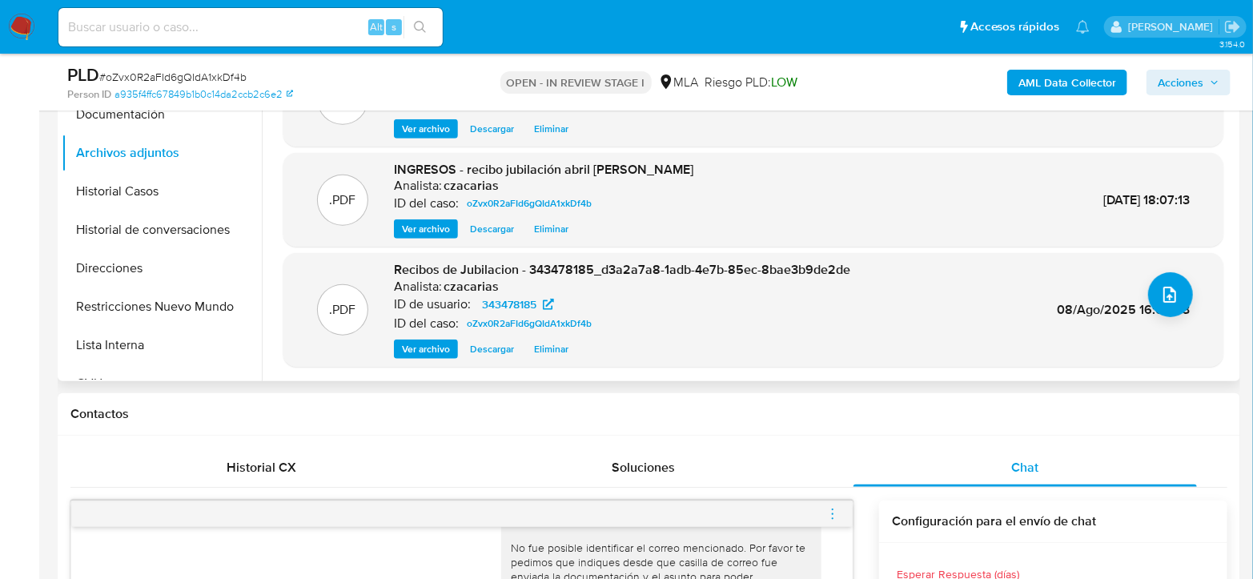
click at [427, 347] on span "Ver archivo" at bounding box center [426, 349] width 48 height 16
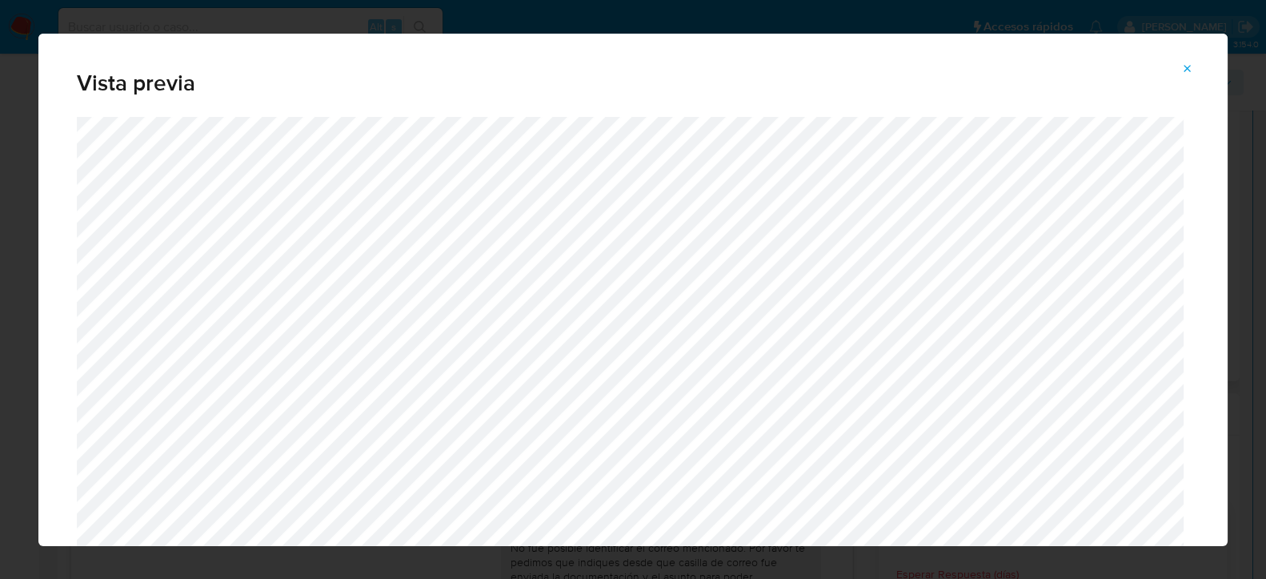
click at [1181, 54] on div "Vista previa" at bounding box center [632, 75] width 1189 height 83
click at [1189, 62] on icon "Attachment preview" at bounding box center [1187, 68] width 13 height 13
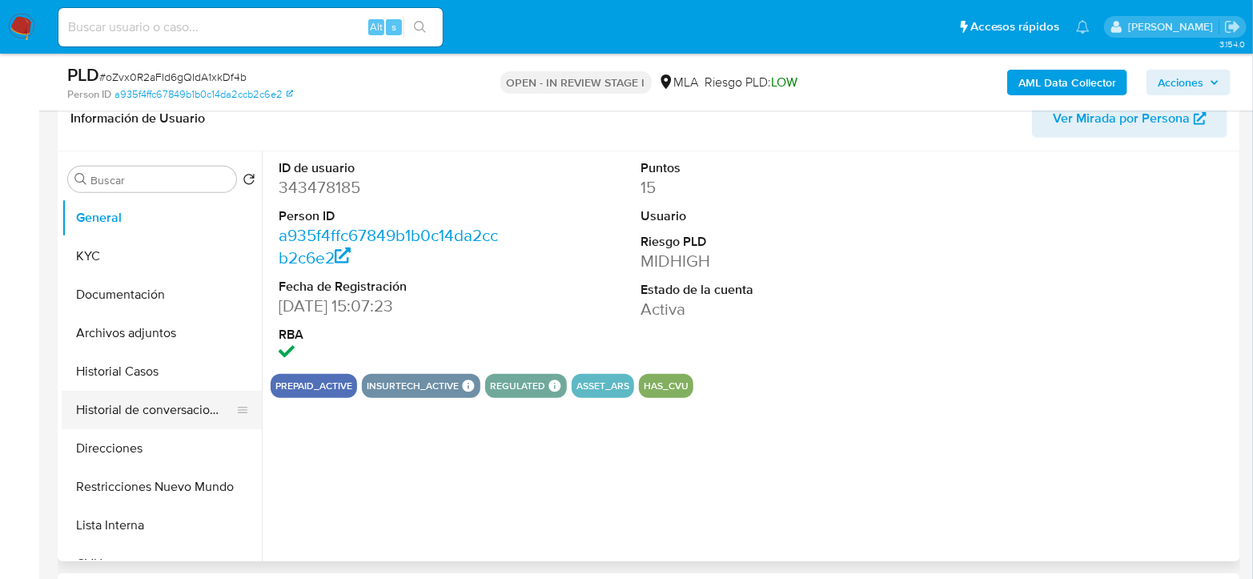
scroll to position [355, 0]
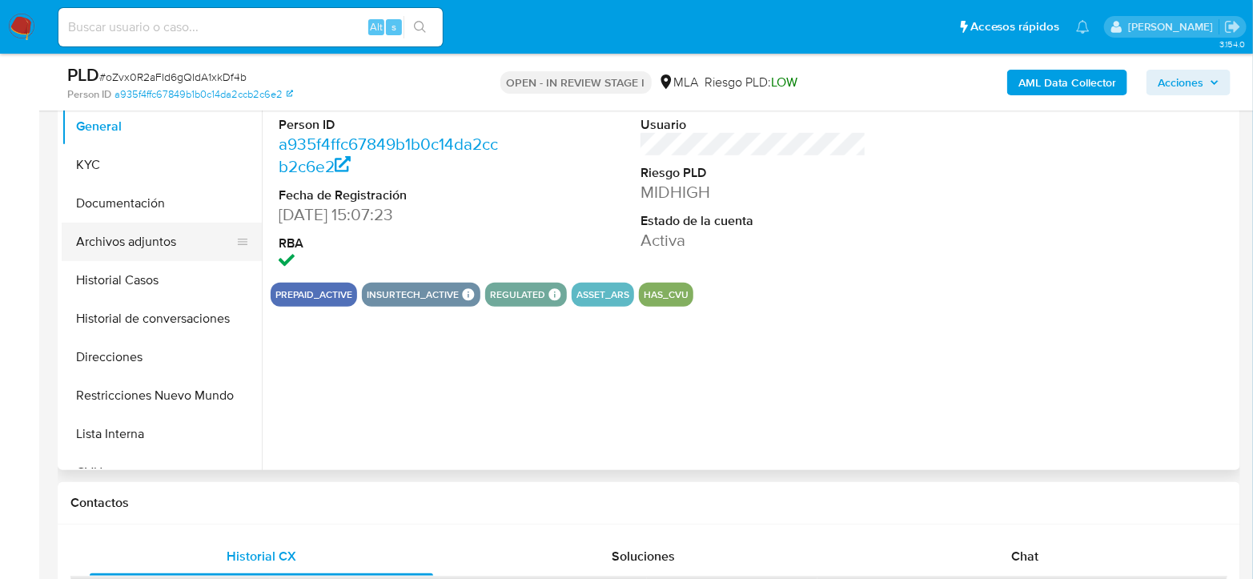
select select "10"
click at [148, 245] on button "Archivos adjuntos" at bounding box center [155, 242] width 187 height 38
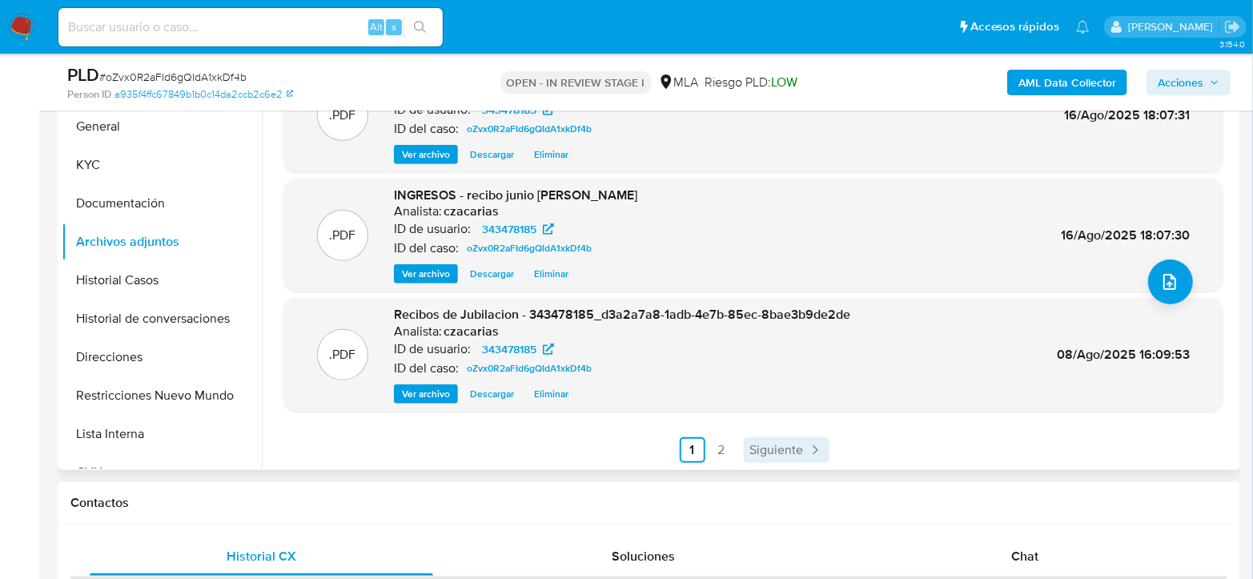
click at [798, 456] on span "Siguiente" at bounding box center [777, 449] width 54 height 13
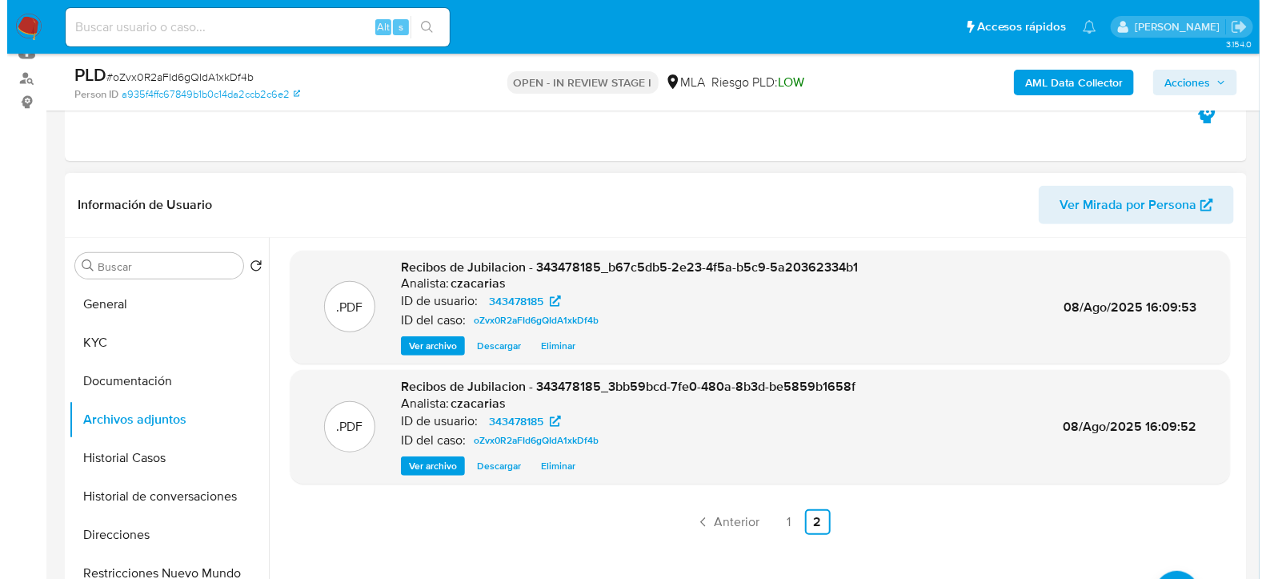
scroll to position [267, 0]
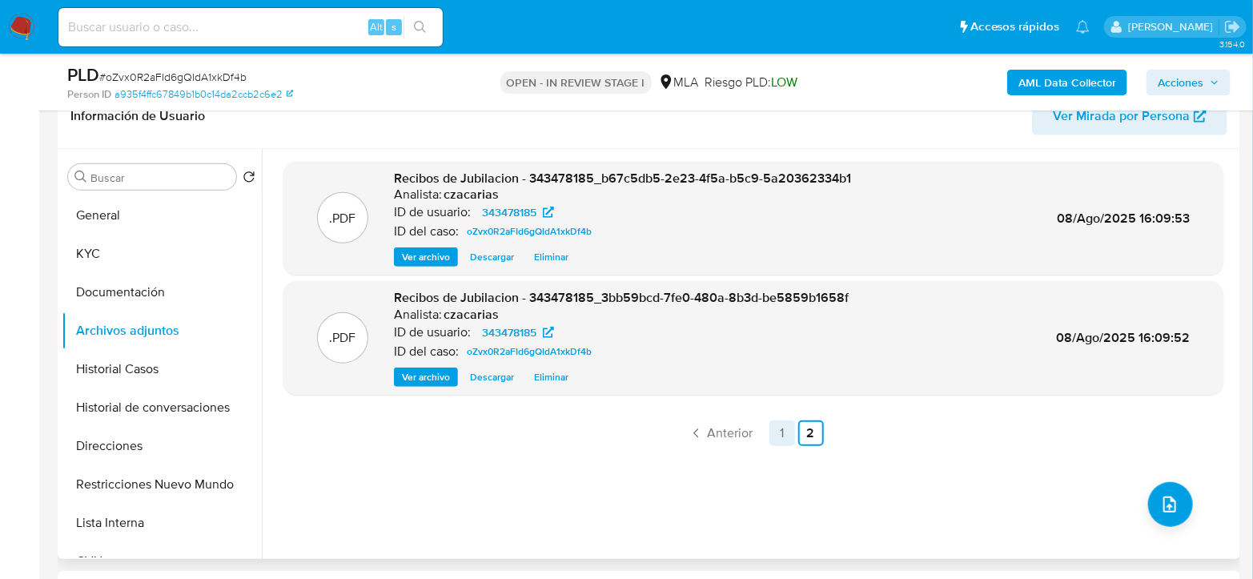
click at [770, 436] on link "1" at bounding box center [782, 433] width 26 height 26
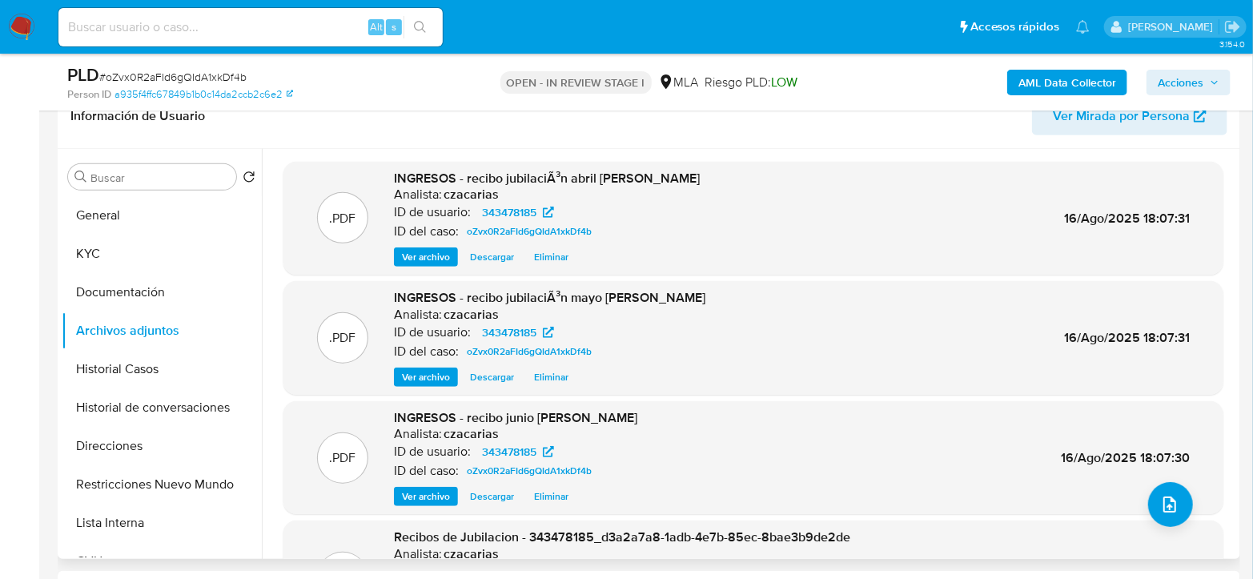
click at [547, 255] on span "Eliminar" at bounding box center [551, 257] width 34 height 16
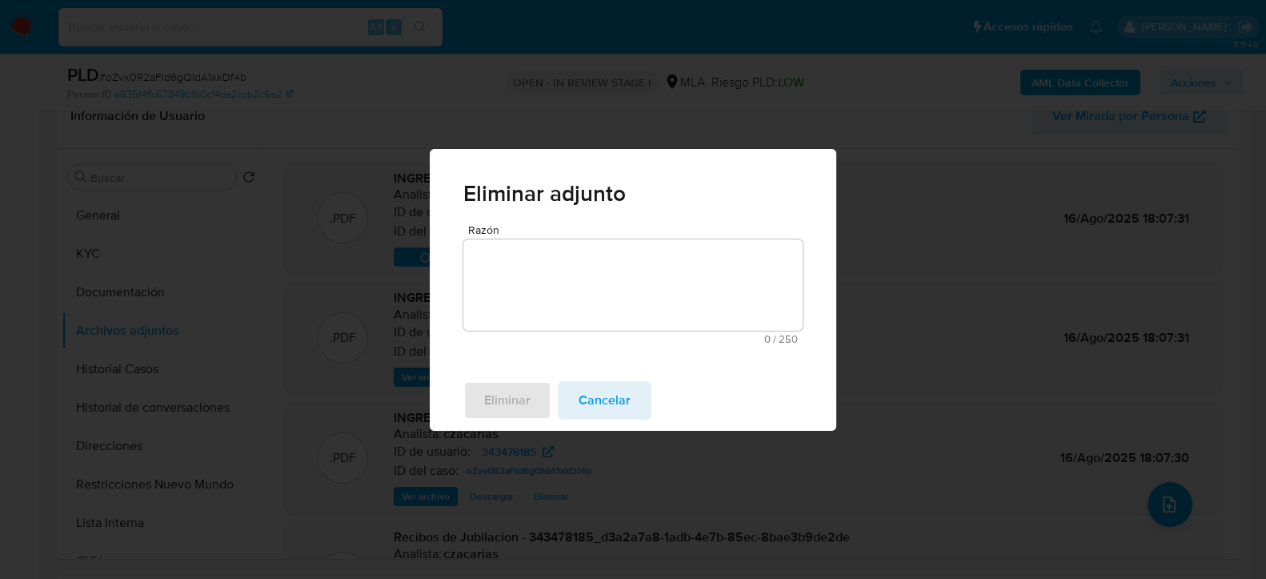
click at [584, 399] on span "Cancelar" at bounding box center [605, 400] width 52 height 35
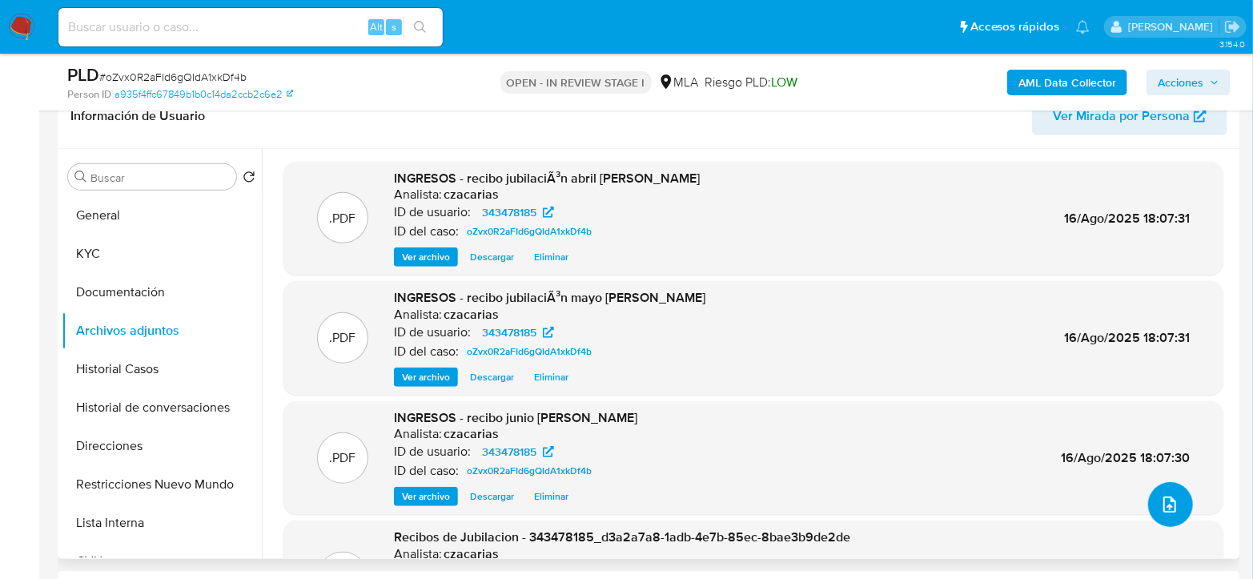
click at [1168, 500] on icon "upload-file" at bounding box center [1169, 504] width 19 height 19
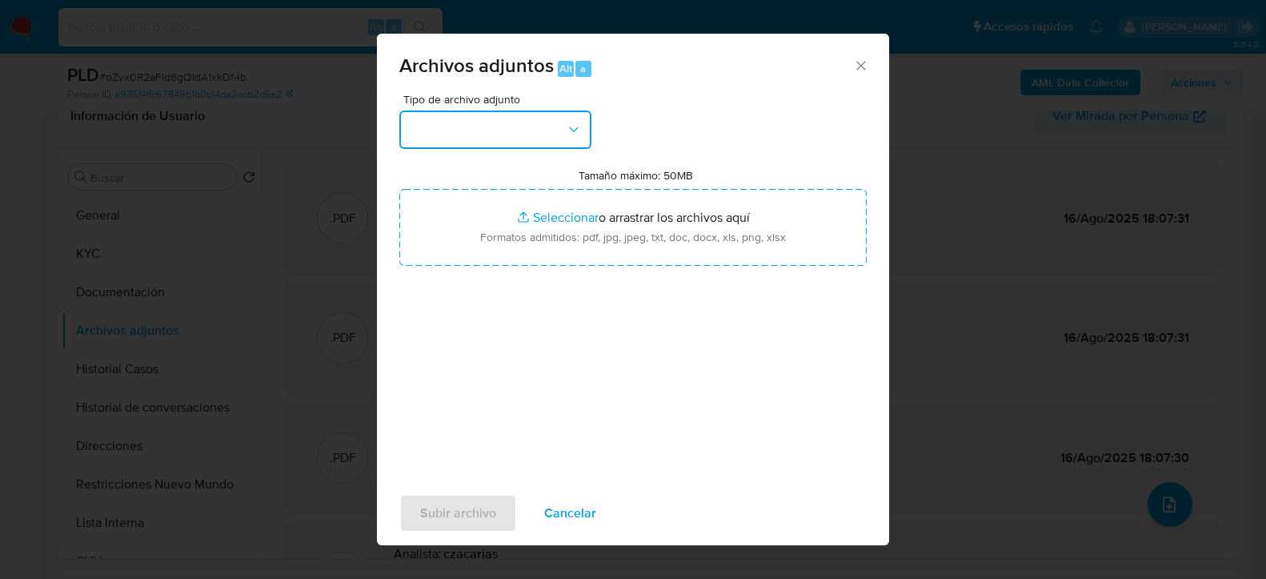
click at [478, 136] on button "button" at bounding box center [495, 129] width 192 height 38
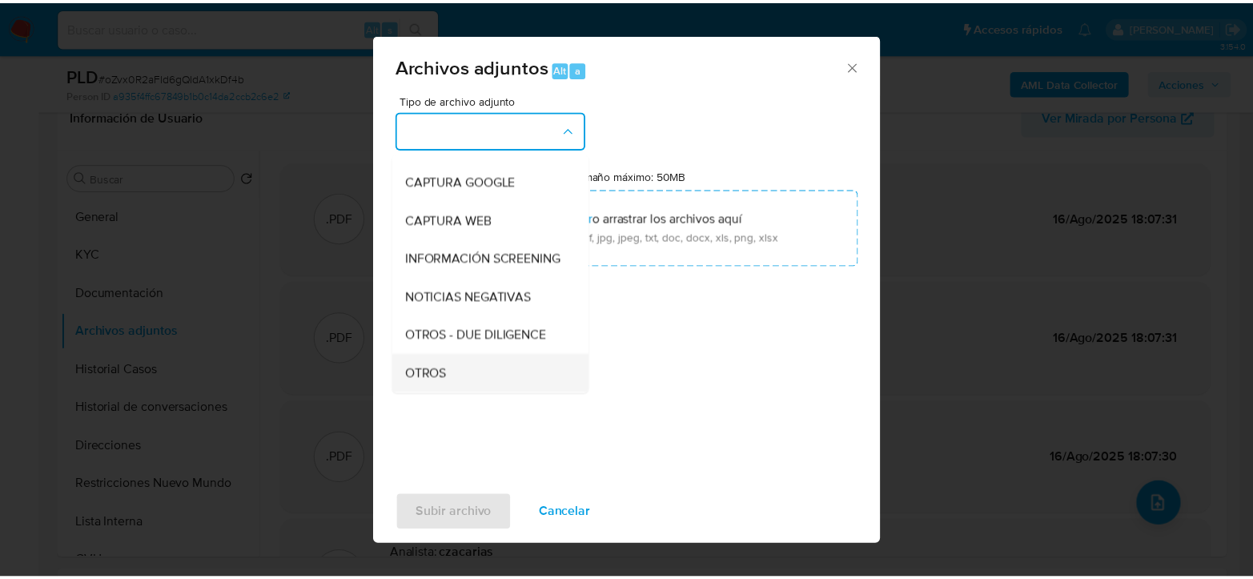
scroll to position [178, 0]
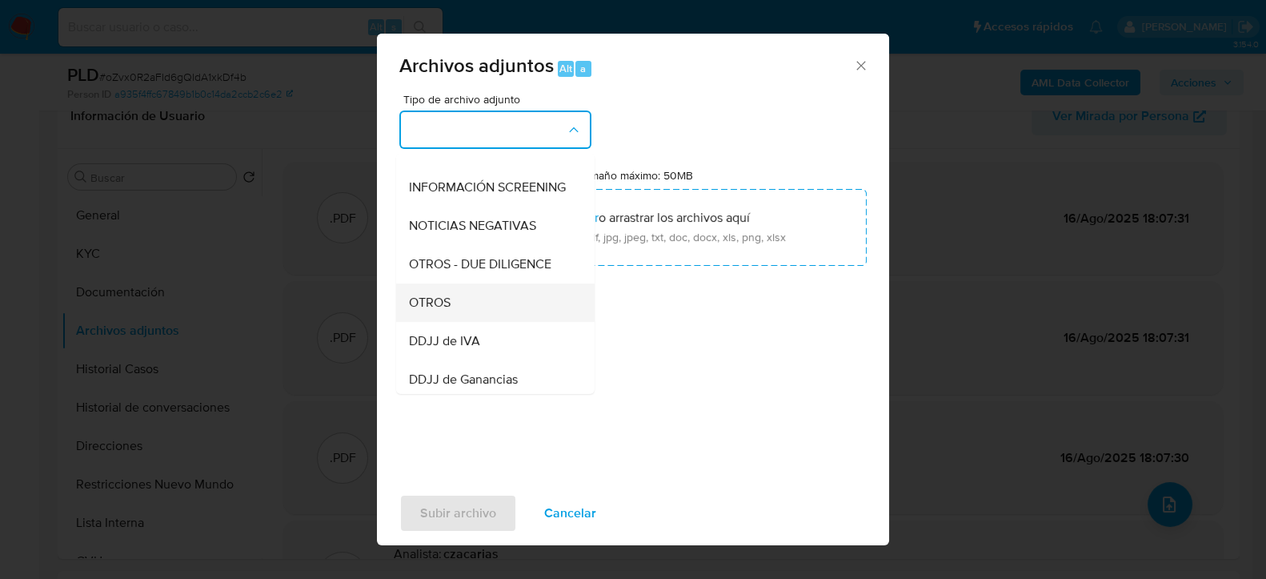
click at [450, 310] on span "OTROS" at bounding box center [430, 302] width 42 height 16
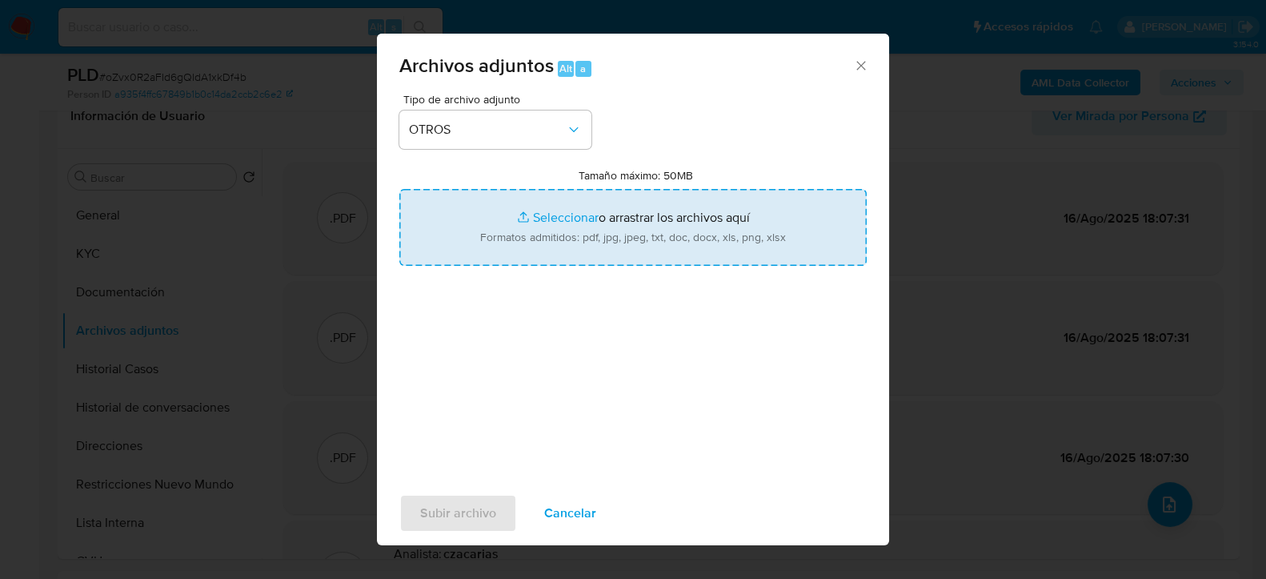
type input "C:\fakepath\Correo de Mercadolibre SRL - Requerimiento de Información.pdf"
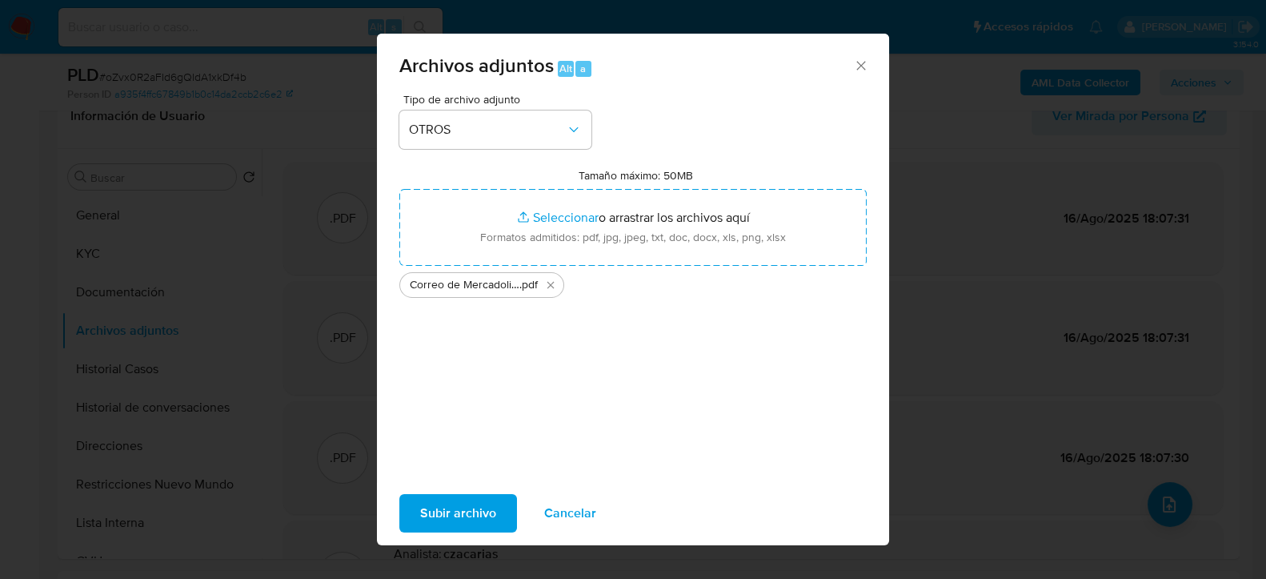
click at [463, 511] on span "Subir archivo" at bounding box center [458, 512] width 76 height 35
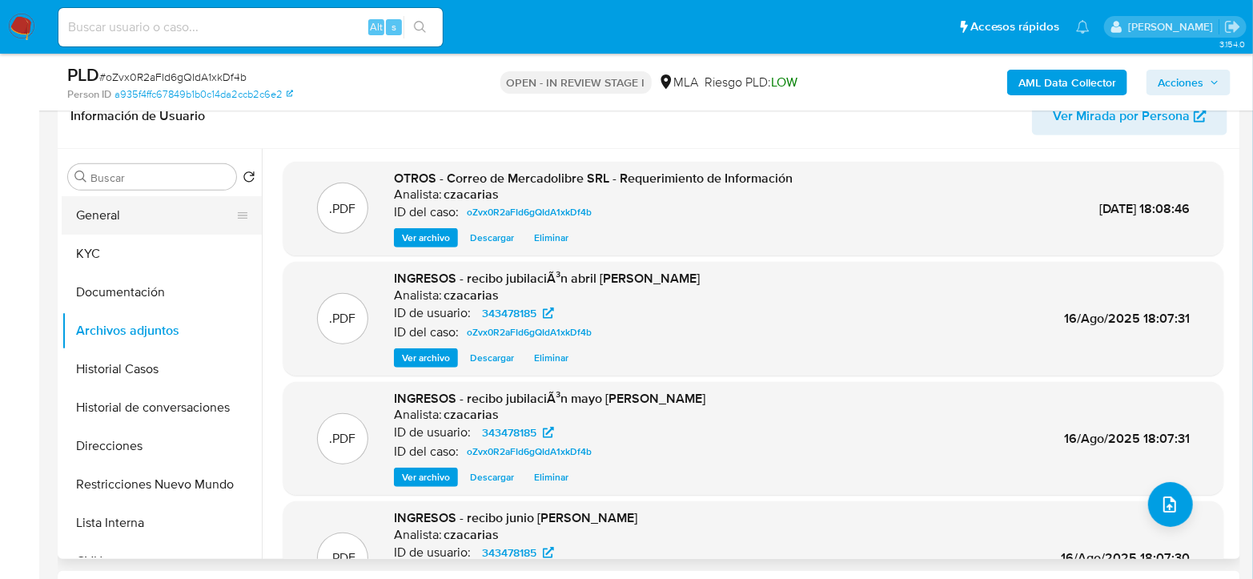
drag, startPoint x: 119, startPoint y: 209, endPoint x: 129, endPoint y: 210, distance: 9.6
click at [118, 209] on button "General" at bounding box center [155, 215] width 187 height 38
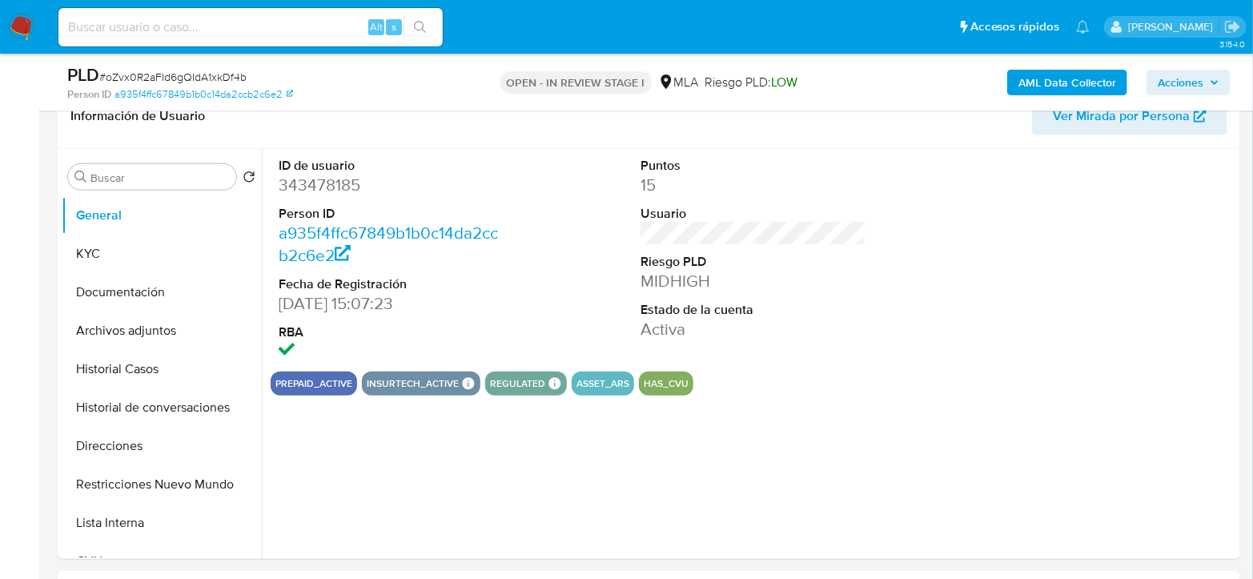
click at [324, 195] on dd "343478185" at bounding box center [392, 185] width 226 height 22
copy dd "343478185"
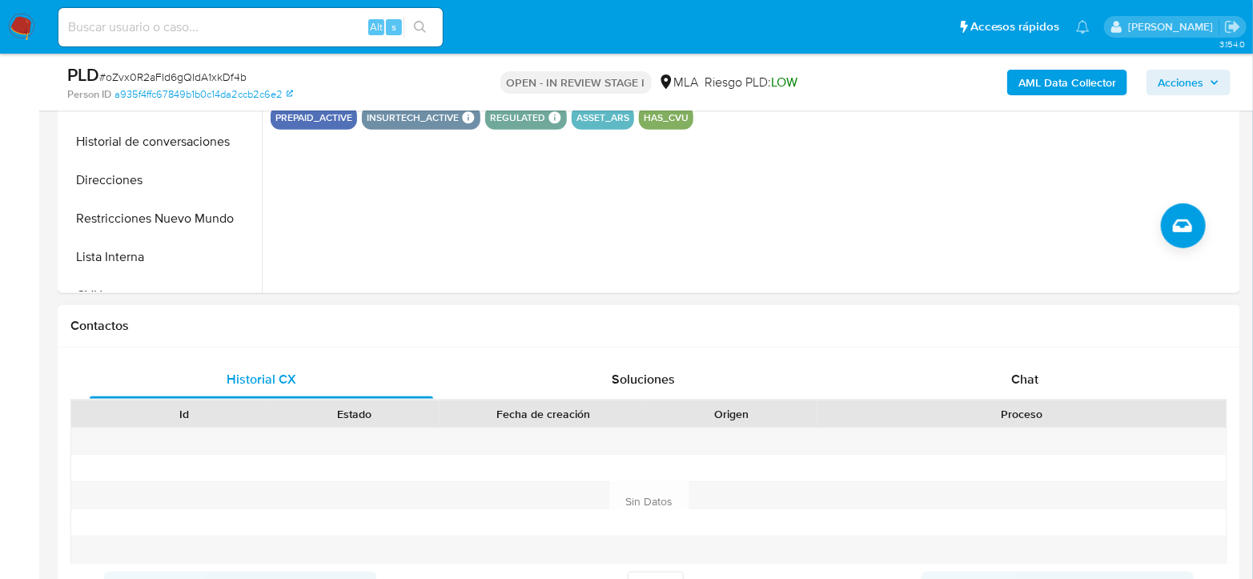
scroll to position [533, 0]
click at [1024, 370] on span "Chat" at bounding box center [1024, 378] width 27 height 18
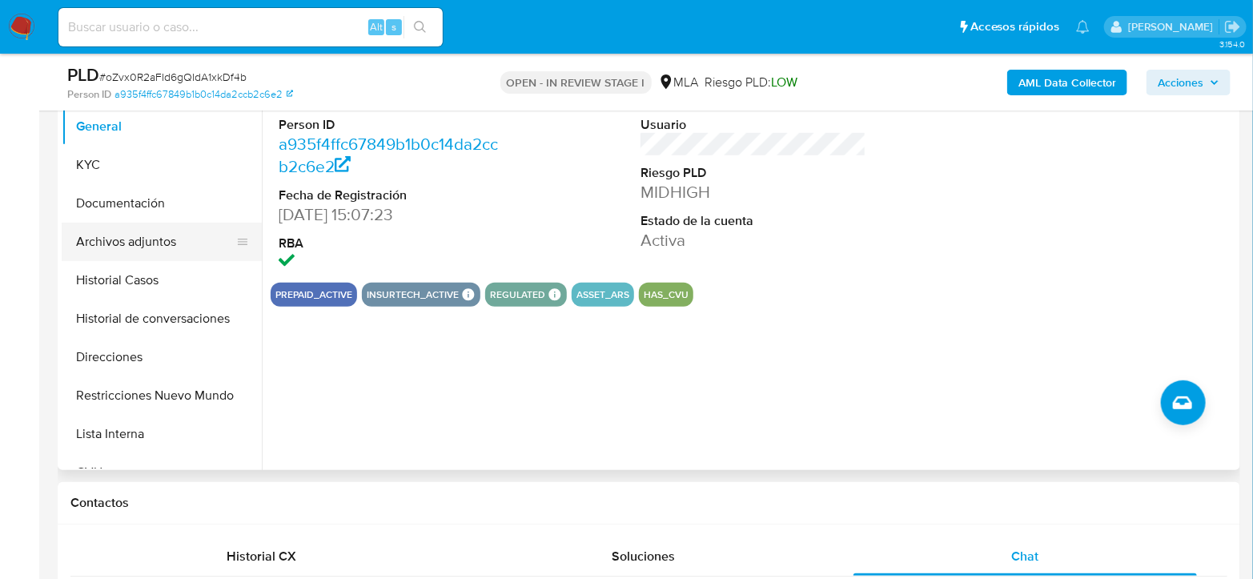
scroll to position [267, 0]
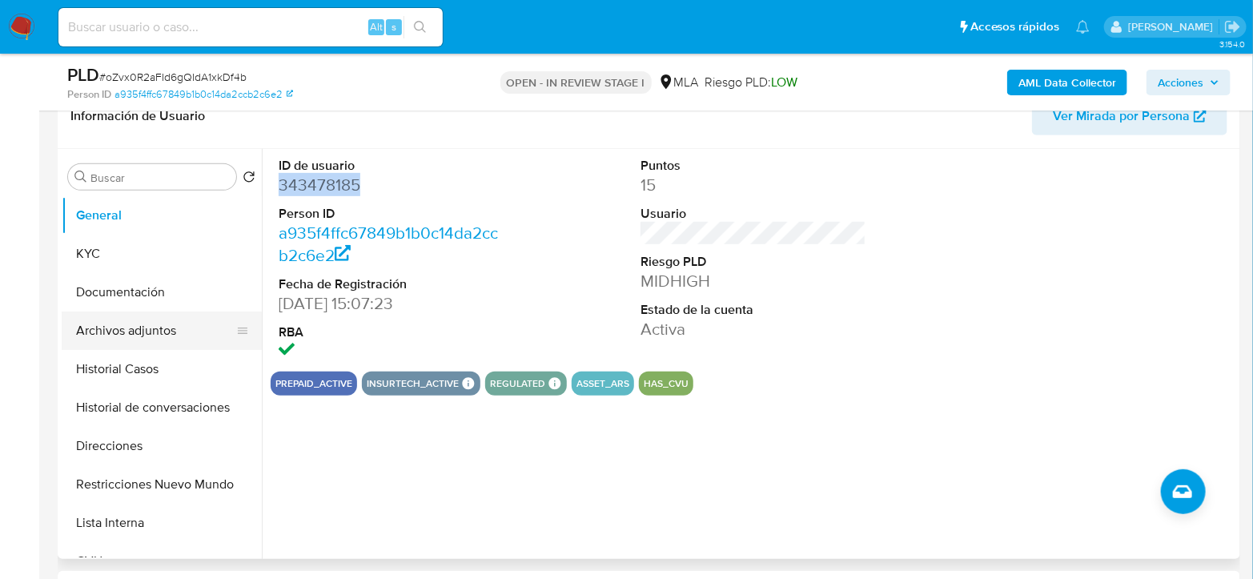
click at [114, 254] on button "KYC" at bounding box center [162, 254] width 200 height 38
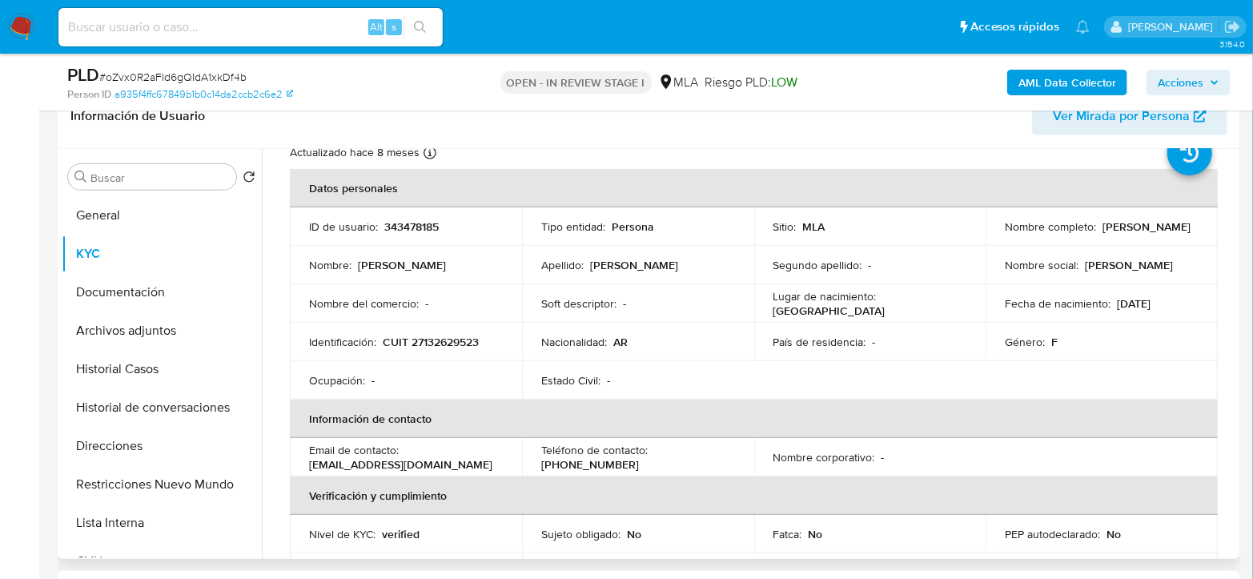
scroll to position [0, 0]
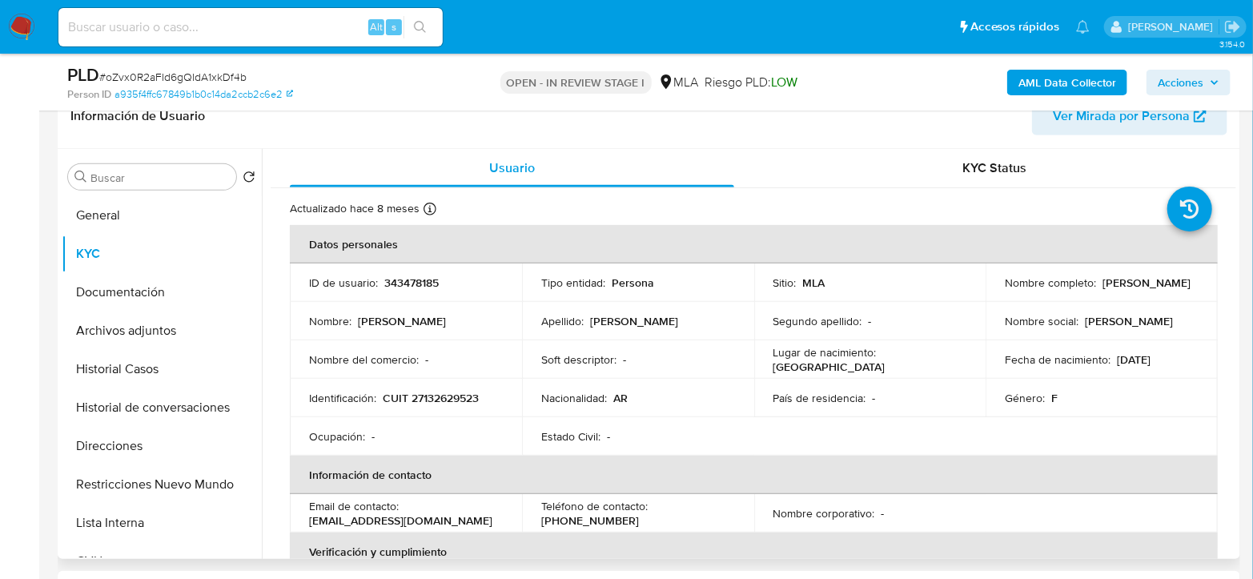
drag, startPoint x: 1002, startPoint y: 288, endPoint x: 1142, endPoint y: 298, distance: 140.4
click at [1142, 298] on td "Nombre completo : Susana Delia Mellini" at bounding box center [1101, 282] width 232 height 38
copy p "Susana Delia Mellini"
click at [122, 322] on button "Archivos adjuntos" at bounding box center [155, 330] width 187 height 38
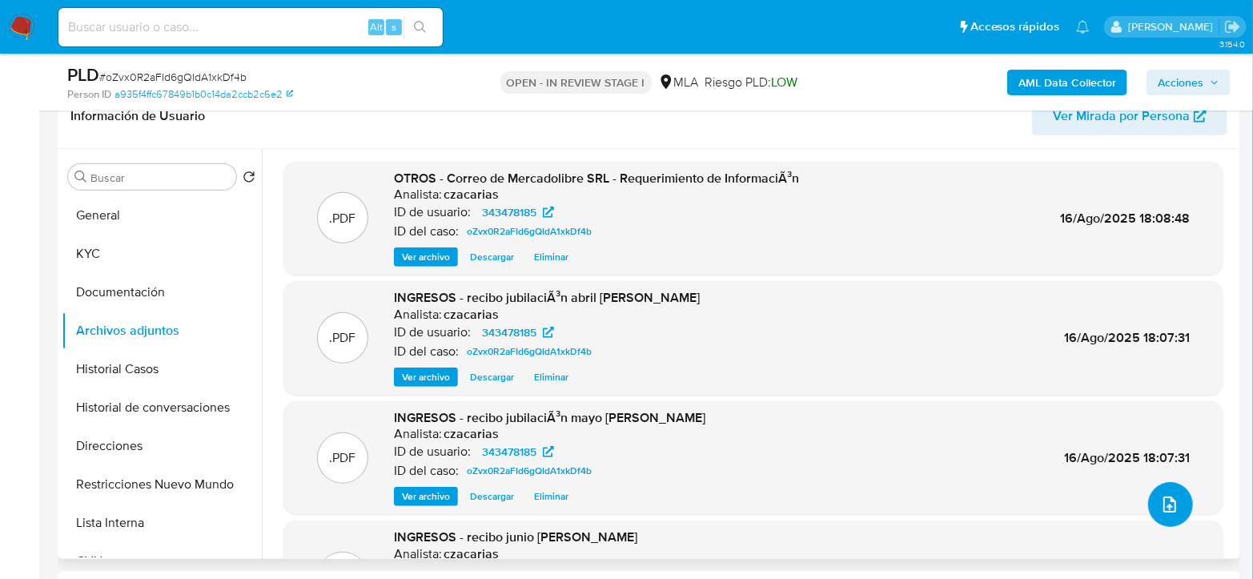
click at [1148, 506] on button "upload-file" at bounding box center [1170, 504] width 45 height 45
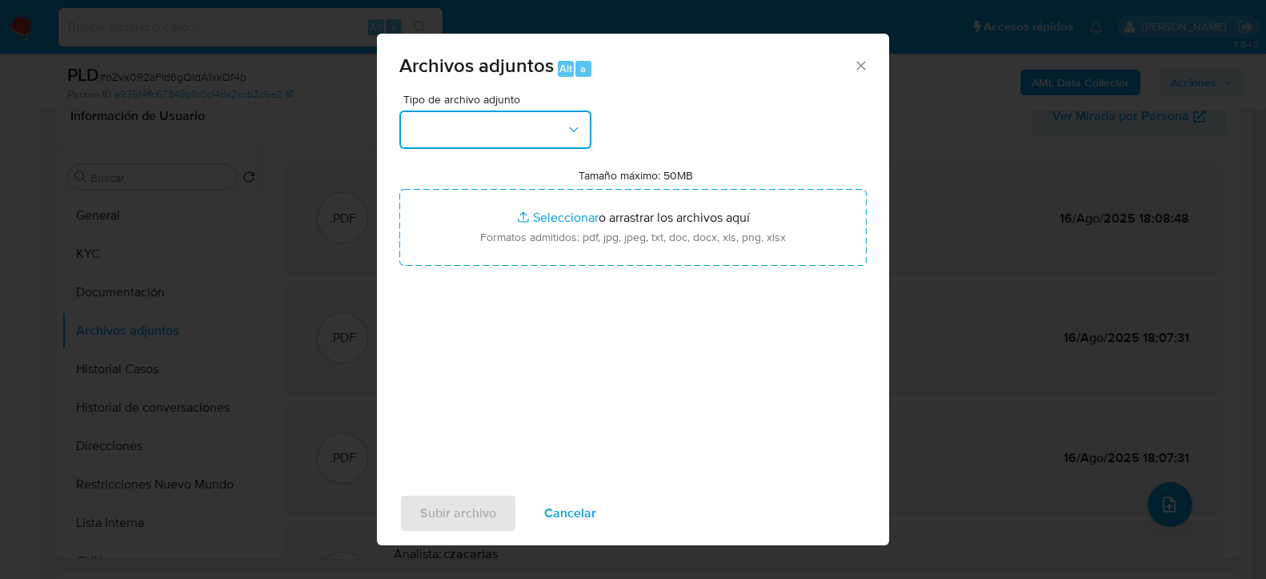
click at [513, 143] on button "button" at bounding box center [495, 129] width 192 height 38
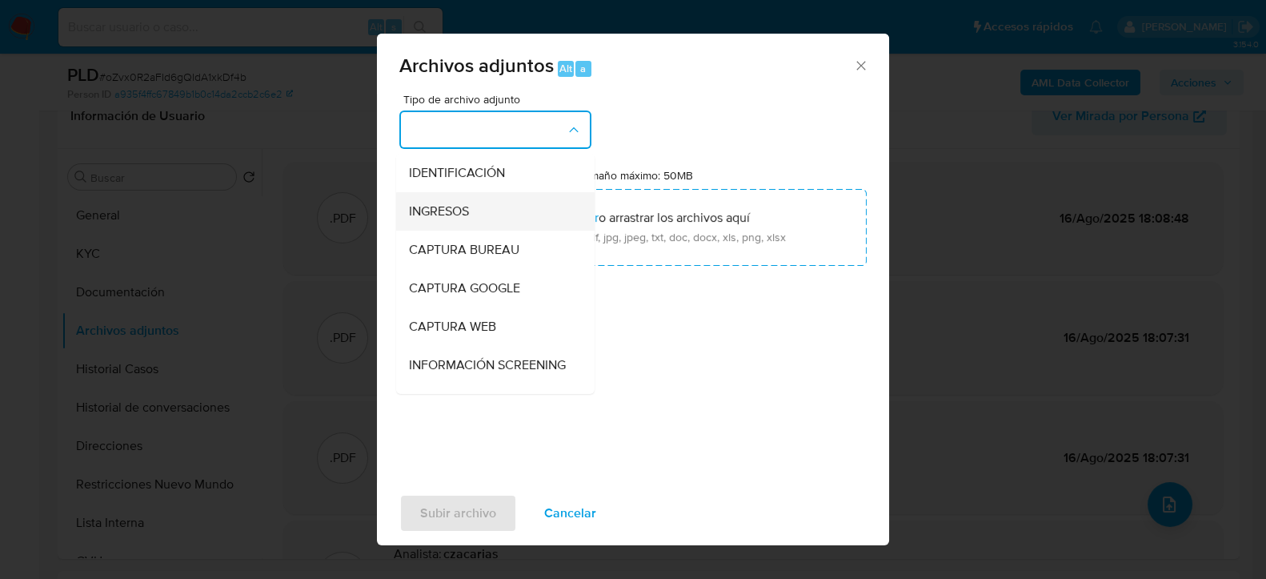
click at [479, 215] on div "INGRESOS" at bounding box center [490, 210] width 163 height 38
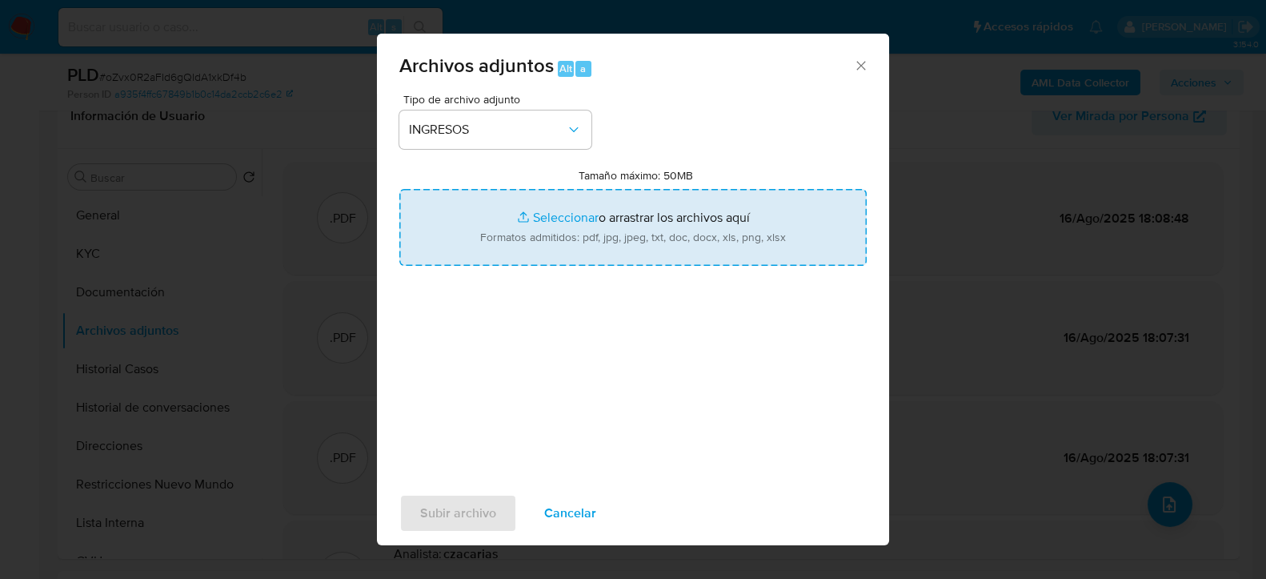
type input "C:\fakepath\Escritura venta inmueble 20222 - Susana Delia Mellini.pdf"
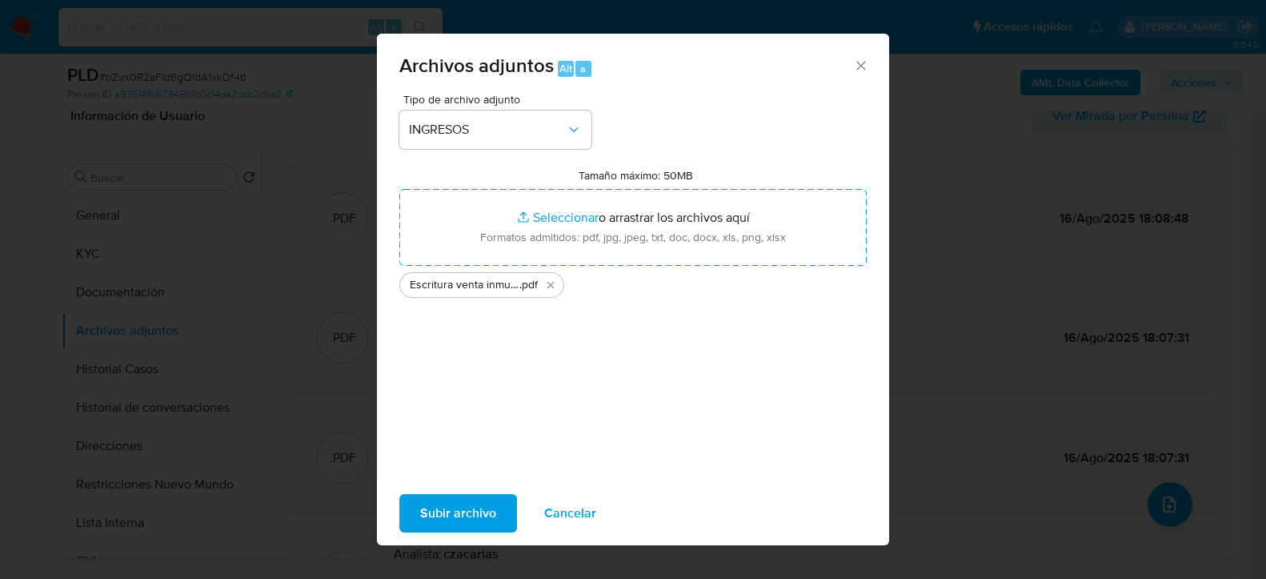
click at [431, 517] on span "Subir archivo" at bounding box center [458, 512] width 76 height 35
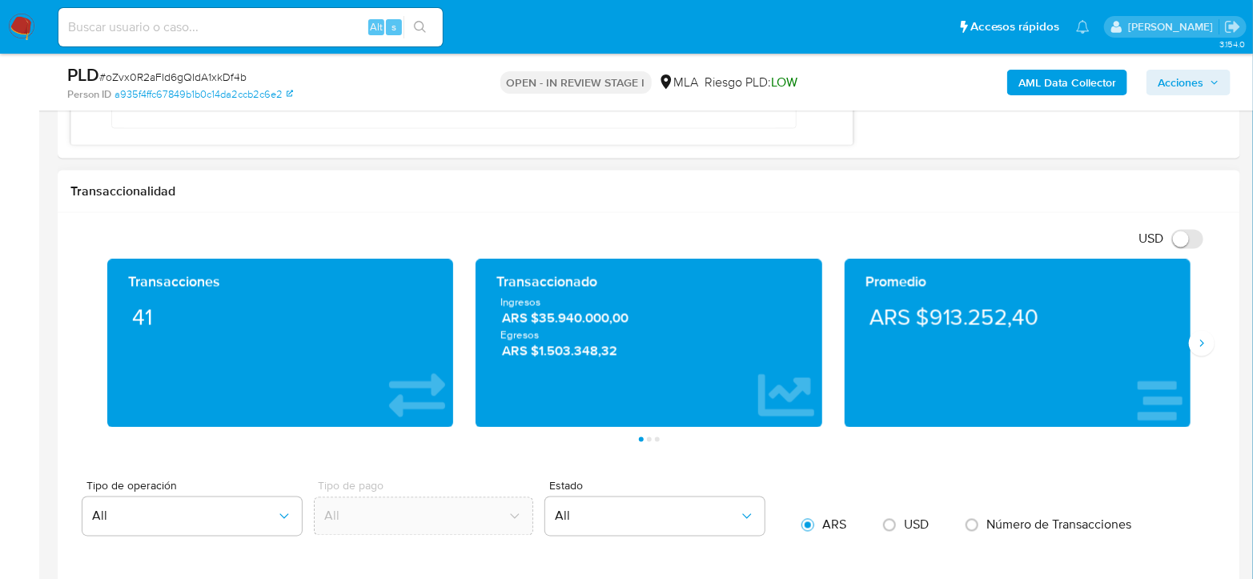
scroll to position [1245, 0]
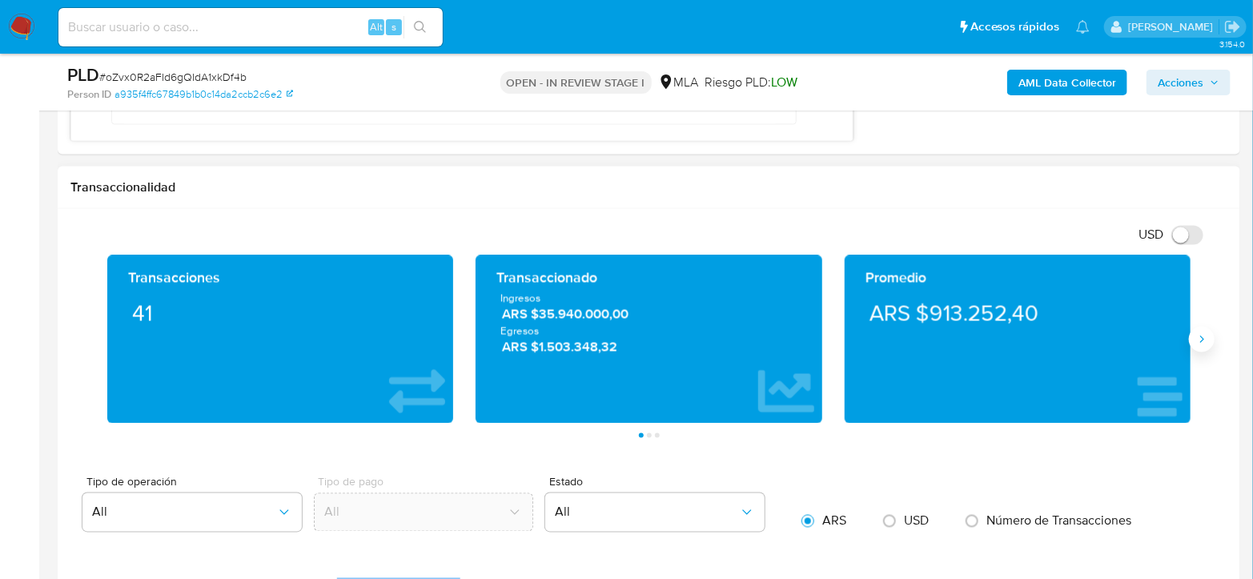
click at [1201, 337] on icon "Siguiente" at bounding box center [1201, 339] width 13 height 13
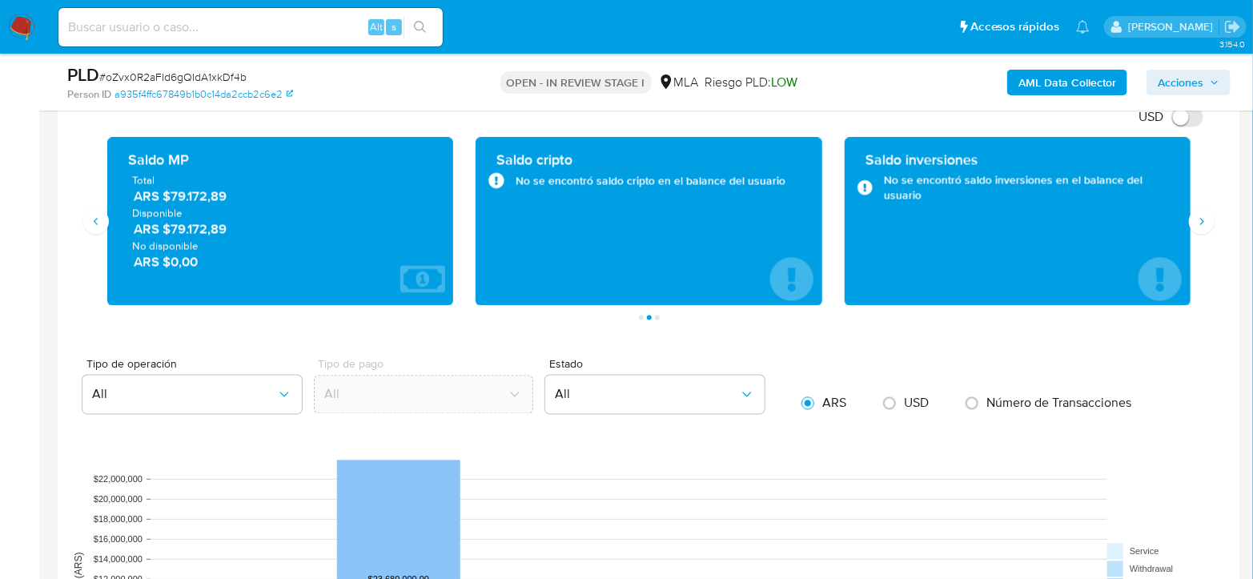
scroll to position [1334, 0]
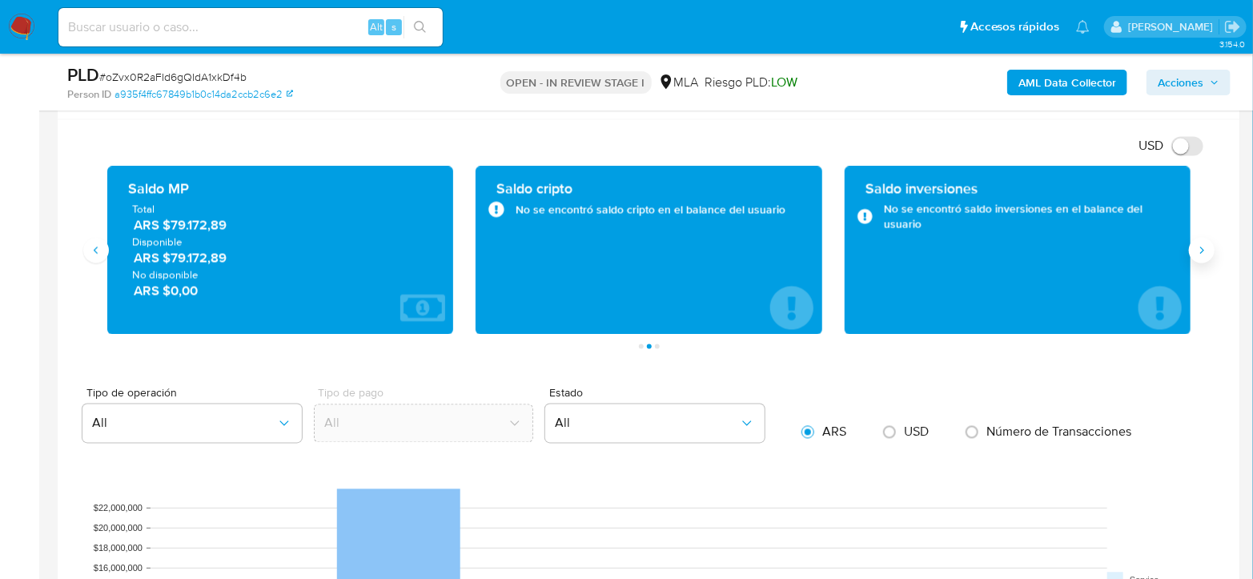
click at [1199, 246] on icon "Siguiente" at bounding box center [1201, 250] width 13 height 13
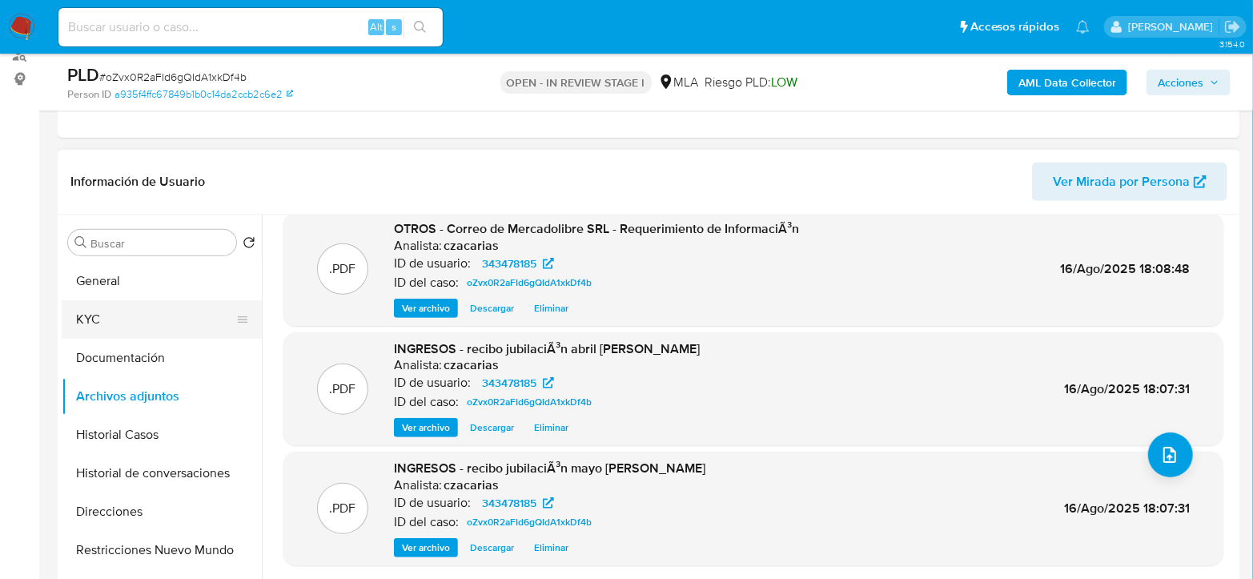
scroll to position [178, 0]
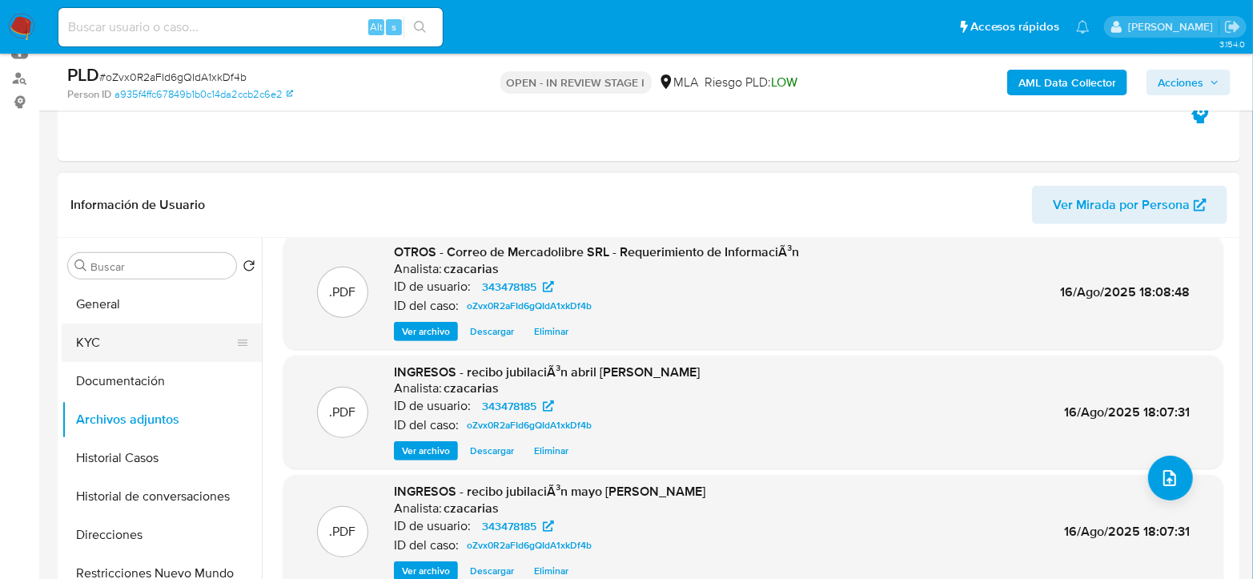
drag, startPoint x: 137, startPoint y: 334, endPoint x: 242, endPoint y: 335, distance: 104.9
click at [138, 335] on button "KYC" at bounding box center [155, 342] width 187 height 38
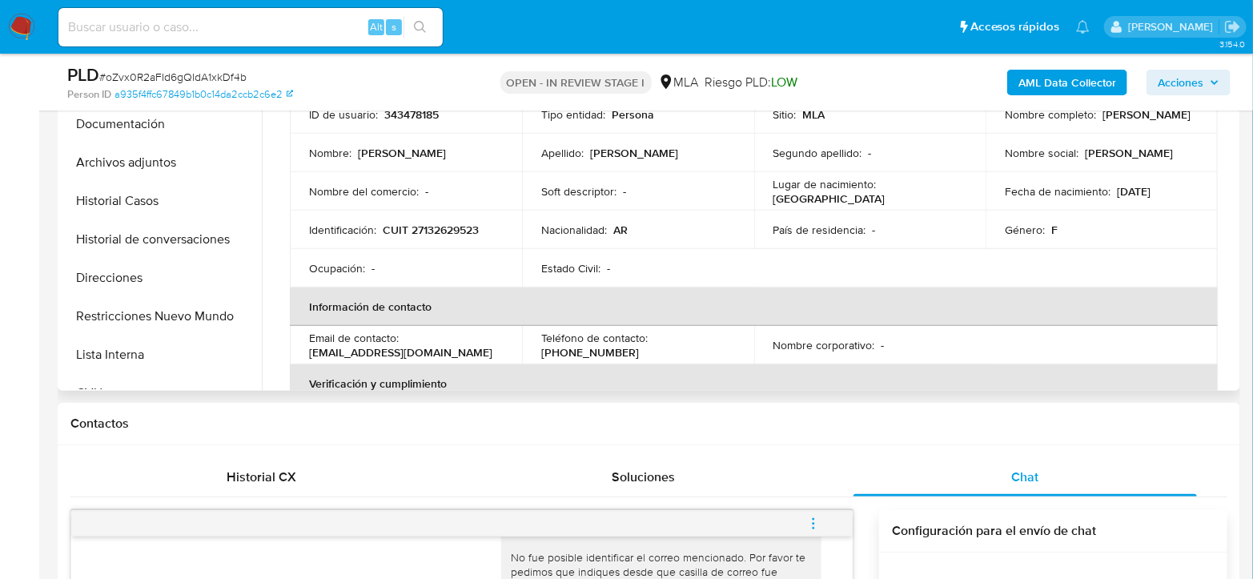
scroll to position [444, 0]
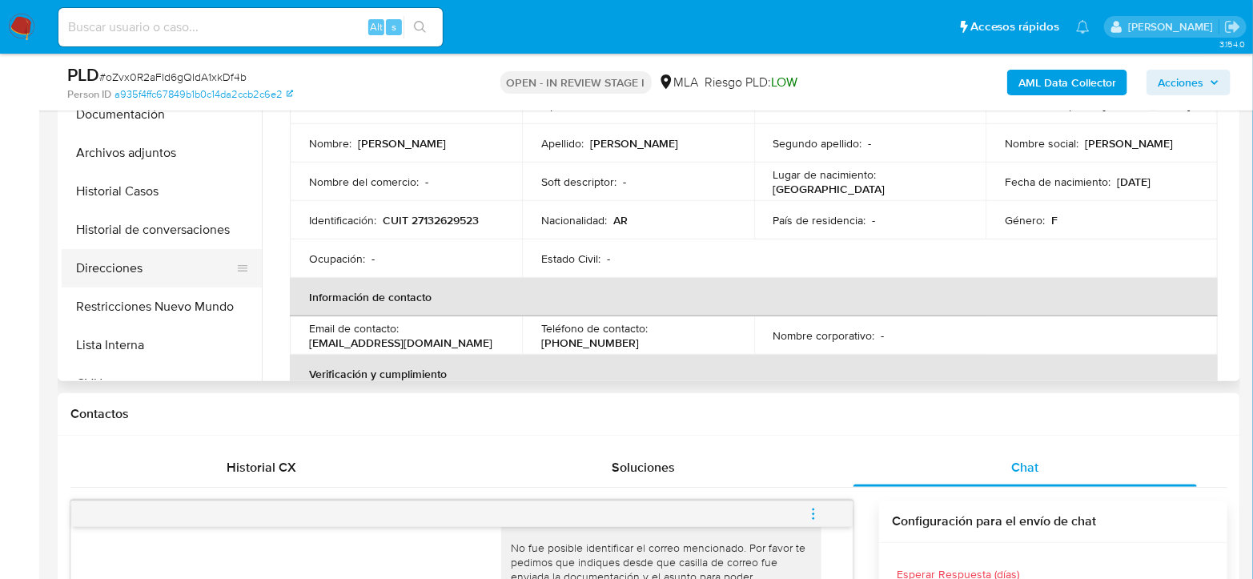
click at [96, 273] on button "Direcciones" at bounding box center [155, 268] width 187 height 38
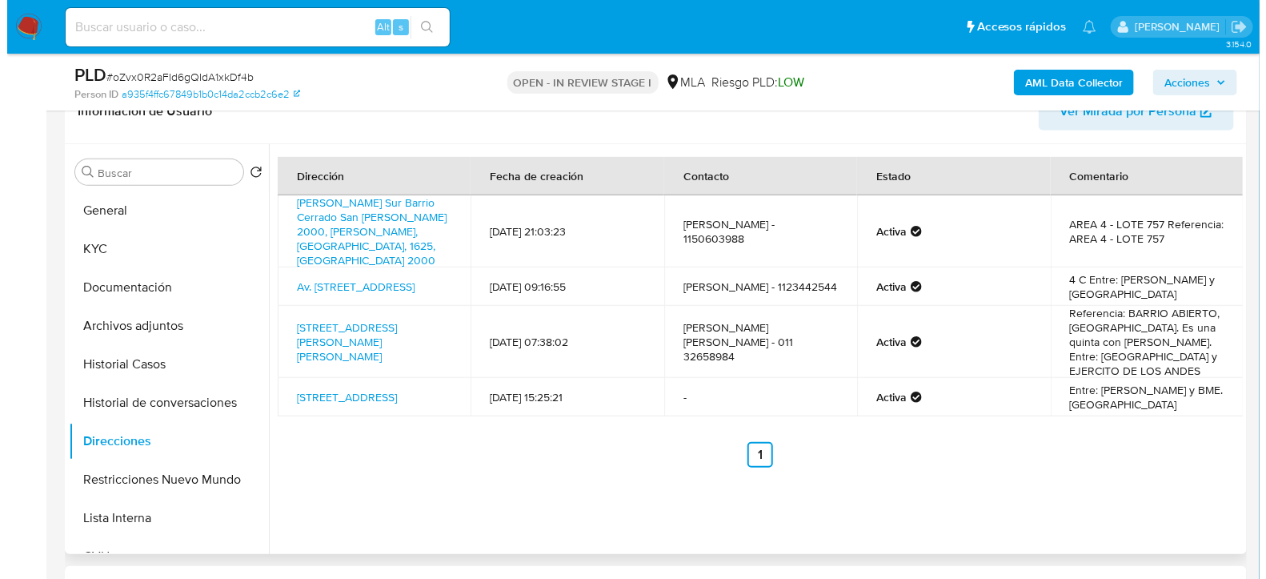
scroll to position [267, 0]
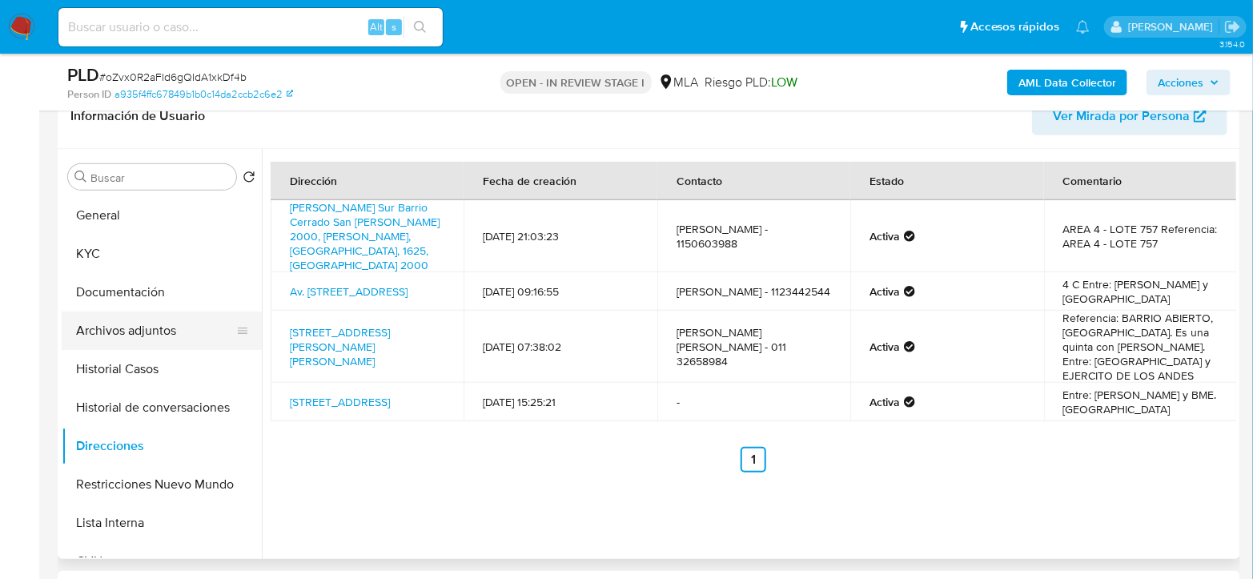
click at [172, 327] on button "Archivos adjuntos" at bounding box center [155, 330] width 187 height 38
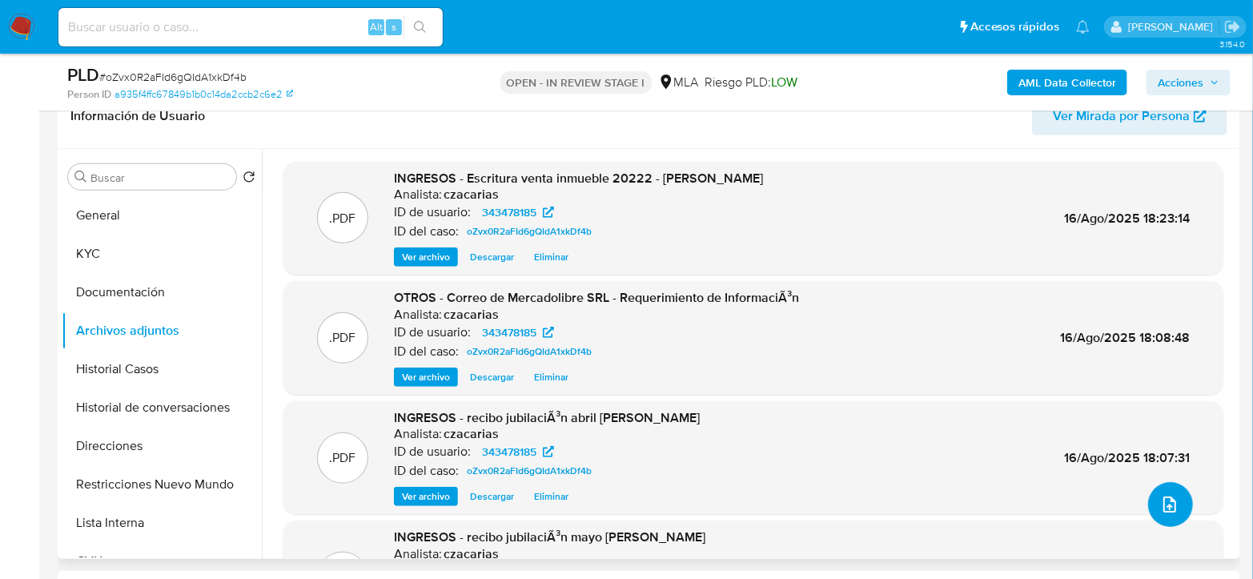
click at [1173, 505] on button "upload-file" at bounding box center [1170, 504] width 45 height 45
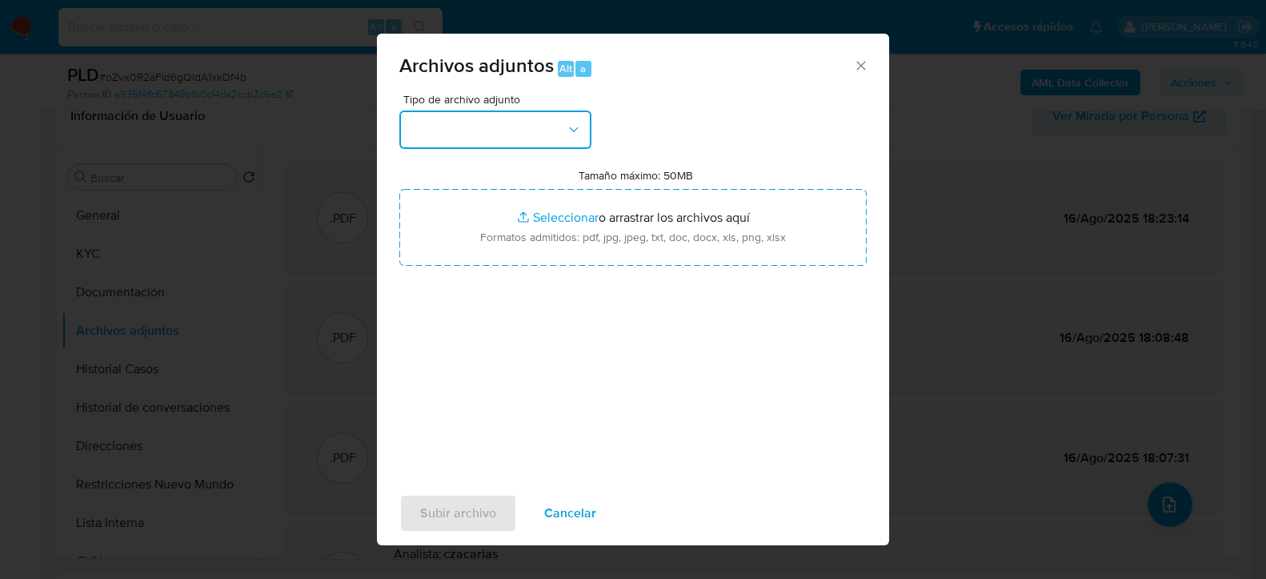
drag, startPoint x: 527, startPoint y: 122, endPoint x: 531, endPoint y: 143, distance: 22.1
click at [527, 122] on button "button" at bounding box center [495, 129] width 192 height 38
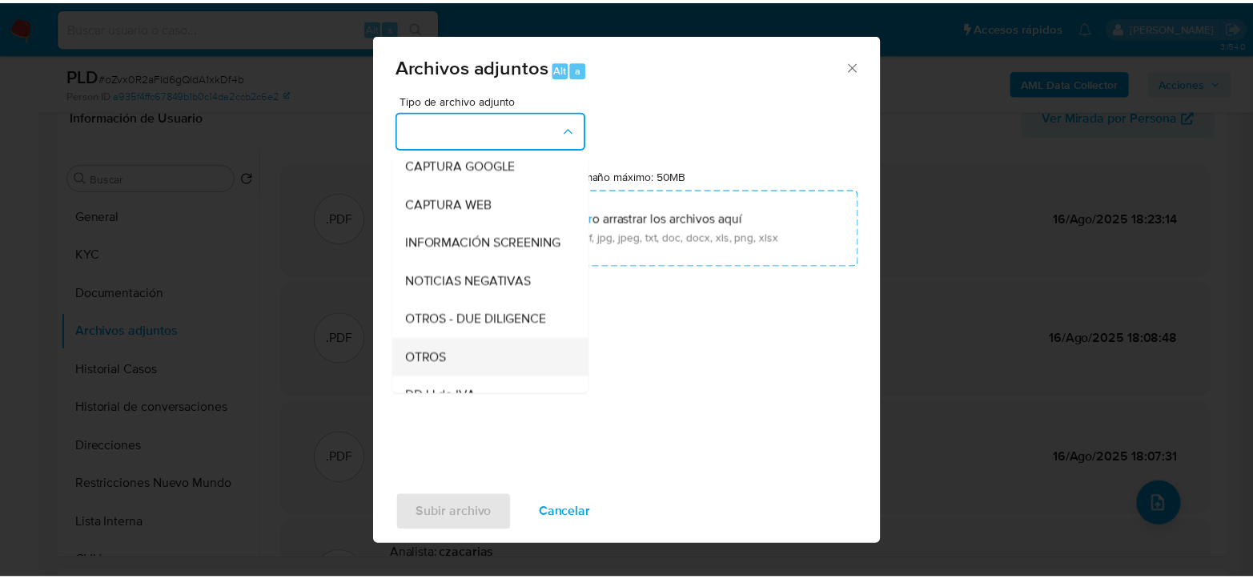
scroll to position [178, 0]
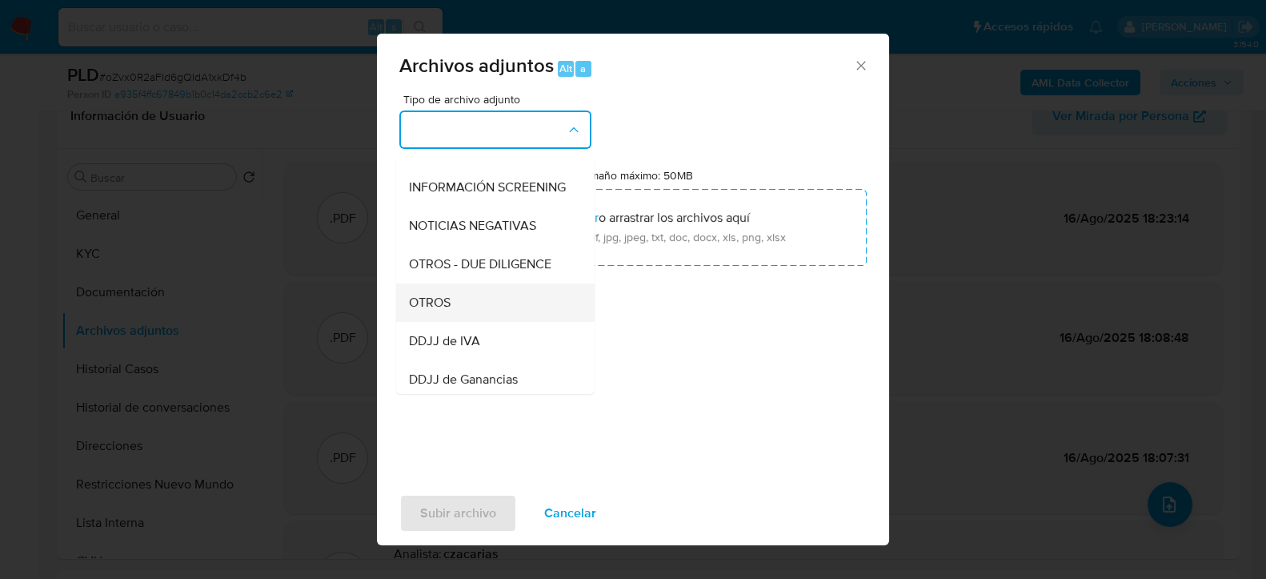
click at [470, 315] on div "OTROS" at bounding box center [490, 302] width 163 height 38
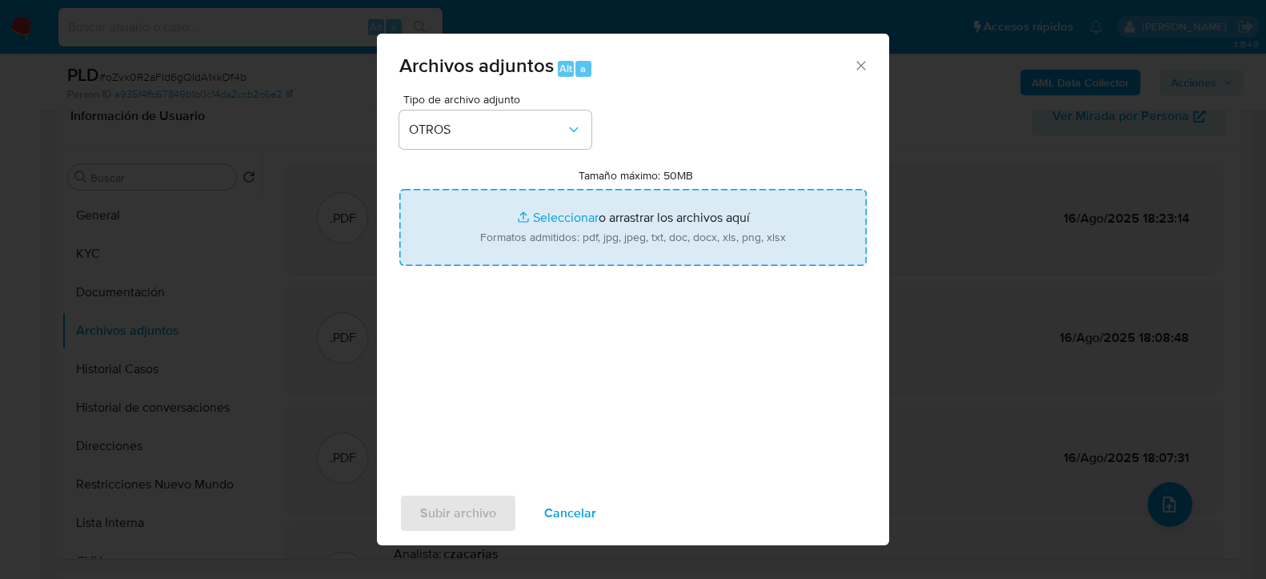
type input "C:\fakepath\Movimientos-343478185.xlsx"
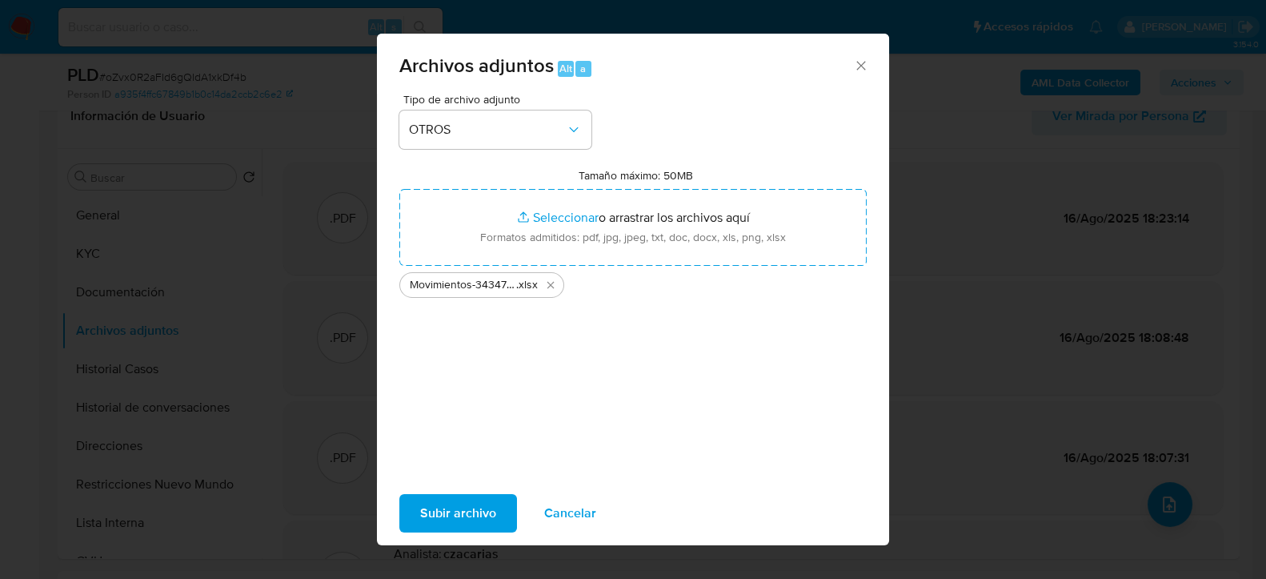
click at [446, 525] on span "Subir archivo" at bounding box center [458, 512] width 76 height 35
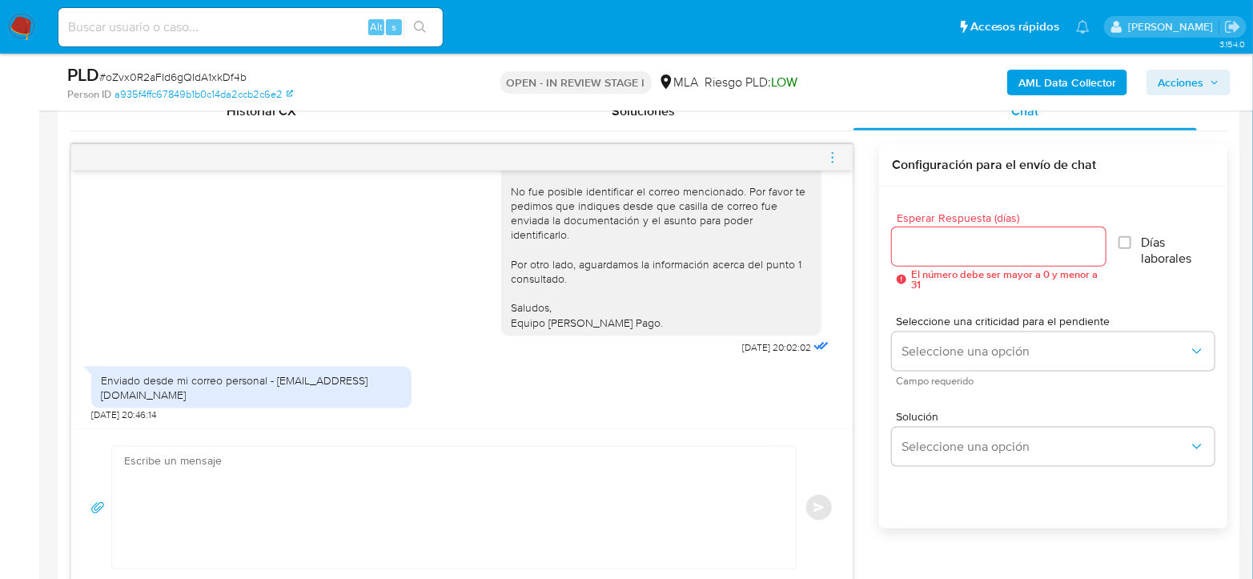
scroll to position [889, 0]
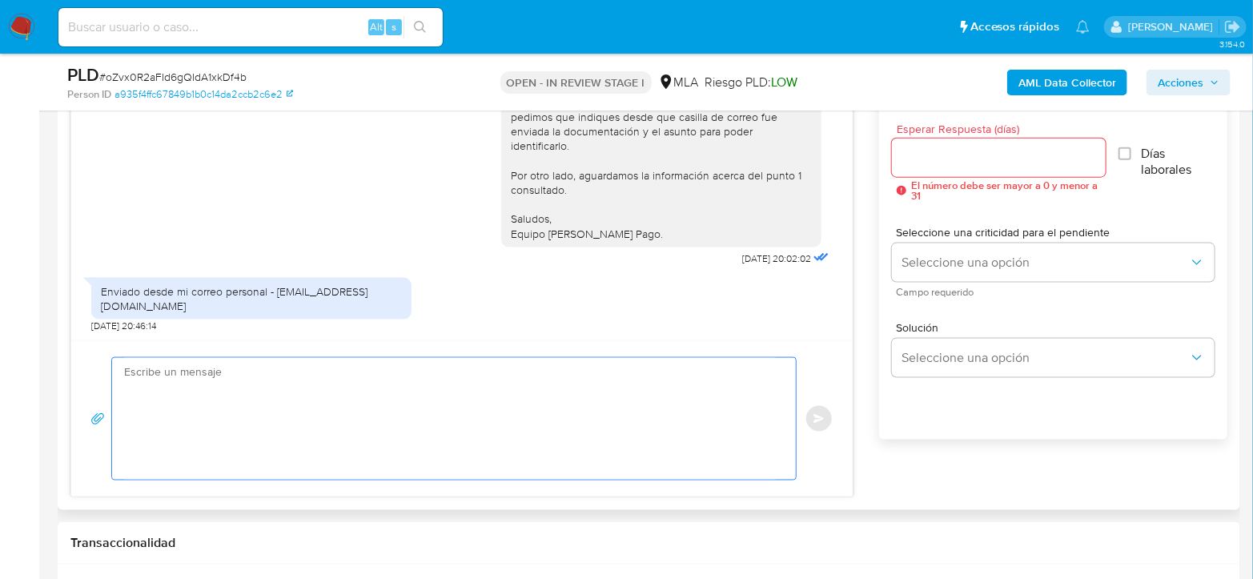
click at [474, 368] on textarea at bounding box center [450, 419] width 652 height 122
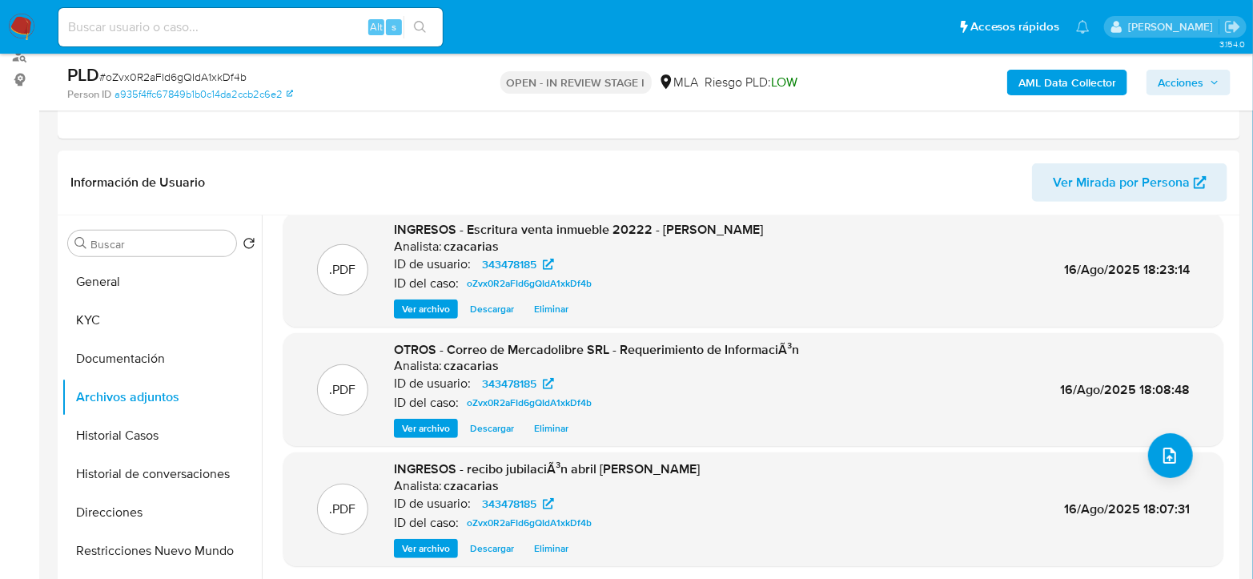
scroll to position [178, 0]
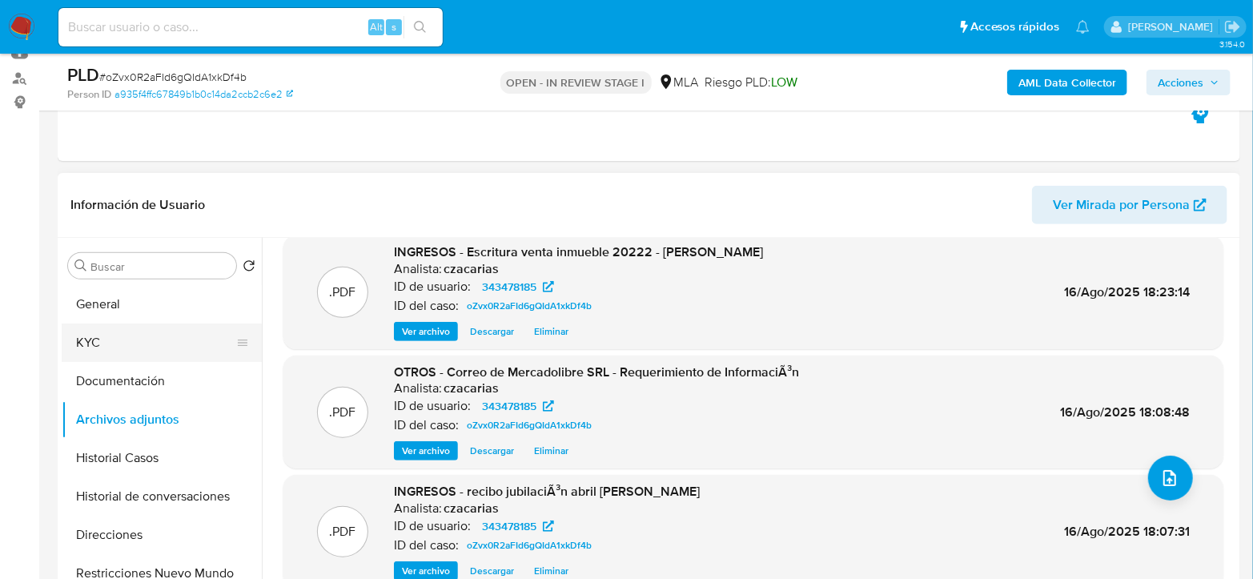
click at [93, 343] on button "KYC" at bounding box center [155, 342] width 187 height 38
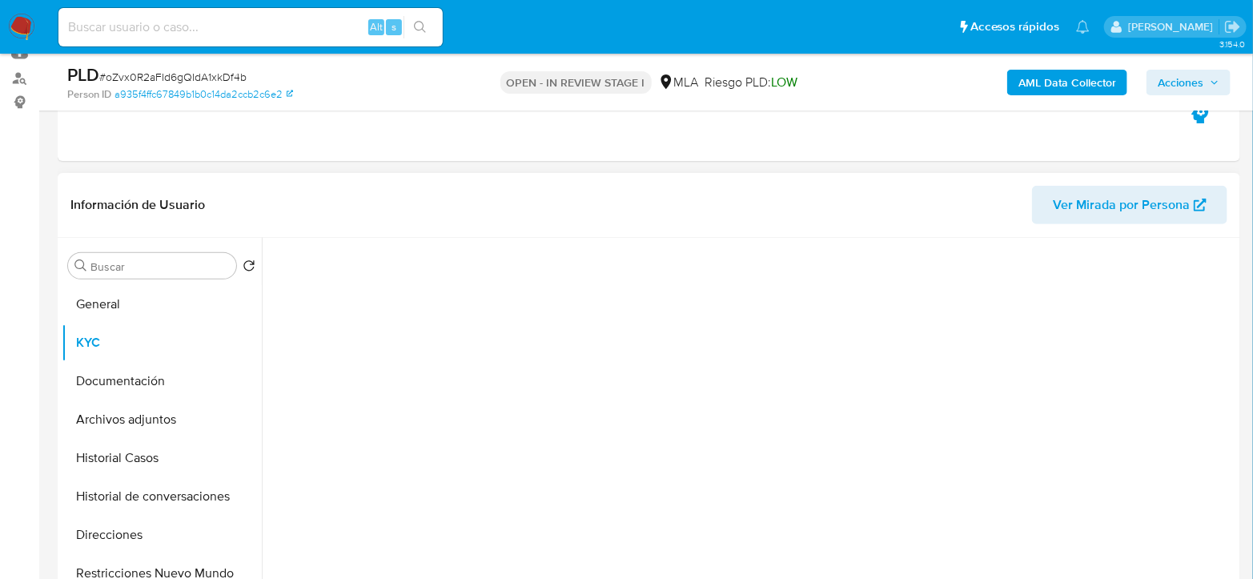
scroll to position [0, 0]
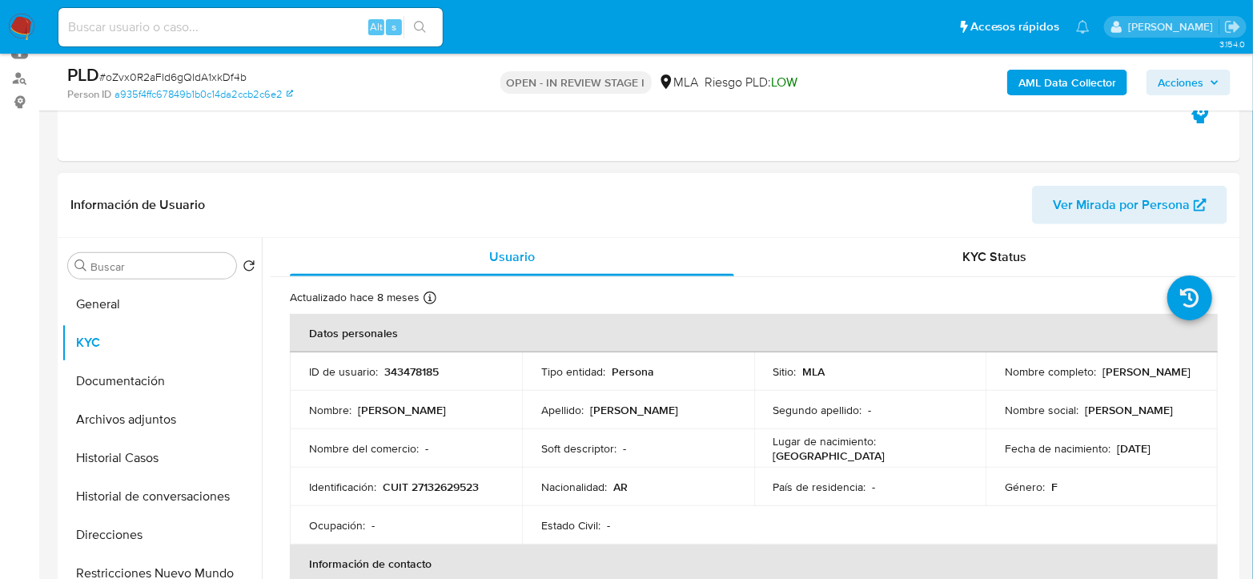
drag, startPoint x: 1002, startPoint y: 377, endPoint x: 911, endPoint y: 367, distance: 91.8
click at [1111, 379] on div "Nombre completo : Susana Delia Mellini" at bounding box center [1102, 371] width 194 height 14
copy p "Susana Delia Mellini"
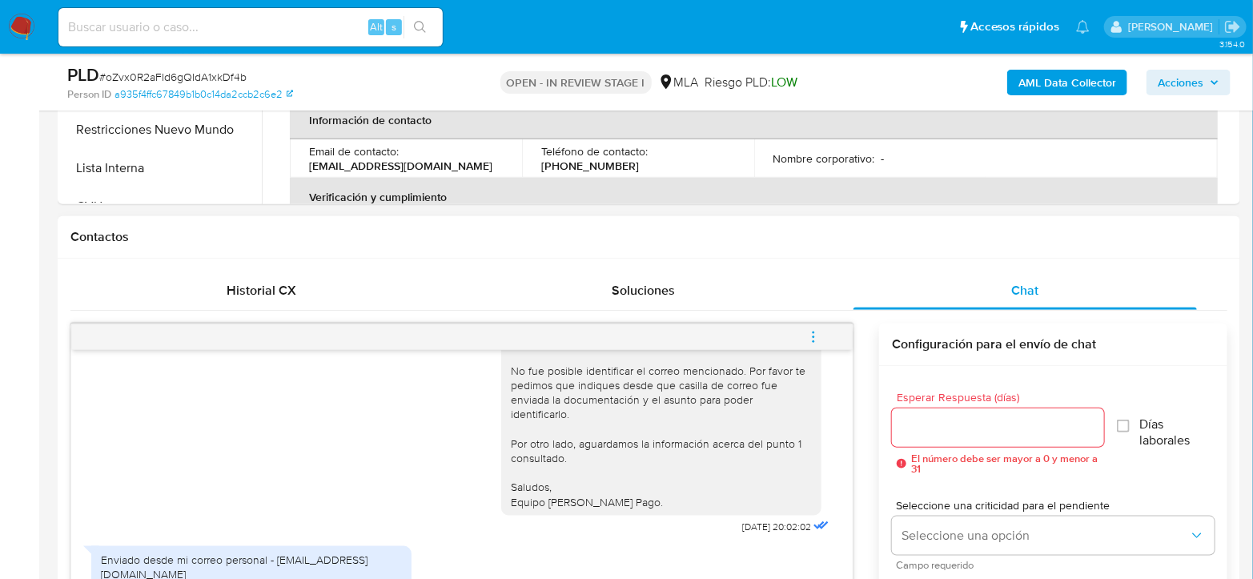
scroll to position [800, 0]
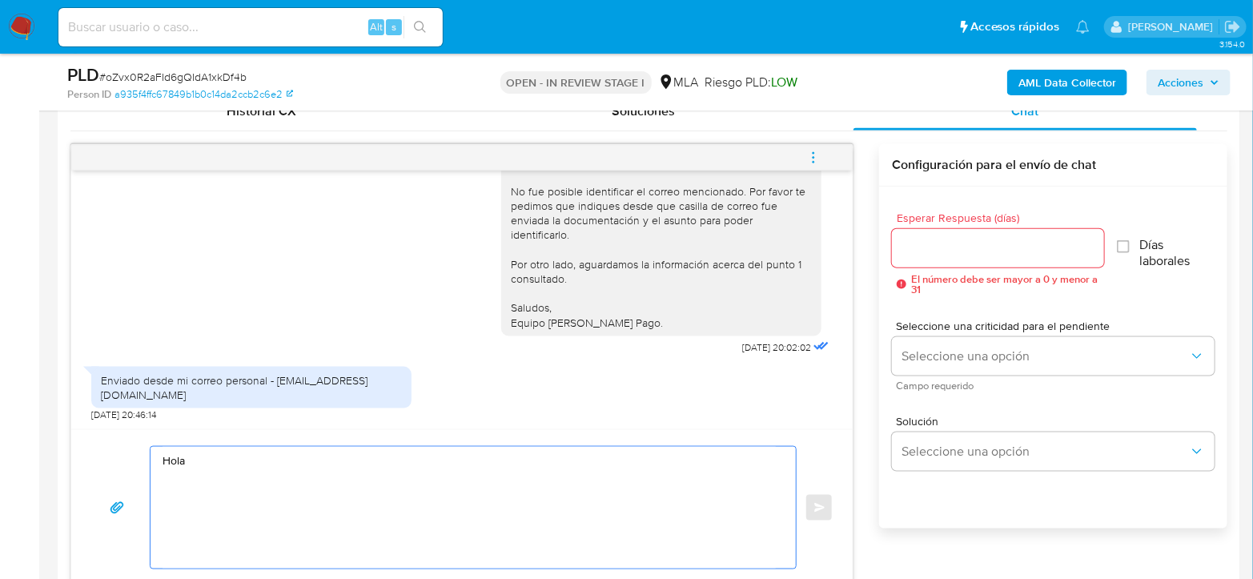
drag, startPoint x: 338, startPoint y: 468, endPoint x: 372, endPoint y: 459, distance: 35.5
click at [339, 468] on textarea "Hola" at bounding box center [468, 508] width 613 height 122
paste textarea "Susana Delia Mellini"
click at [484, 509] on textarea "Hola Susana Delia Mellini Te confirmamos la recepción del e-mail. Debido a los …" at bounding box center [468, 508] width 613 height 122
click at [477, 519] on textarea "Hola Susana Delia Mellini Te confirmamos la recepción del e-mail. Debido a los …" at bounding box center [468, 508] width 613 height 122
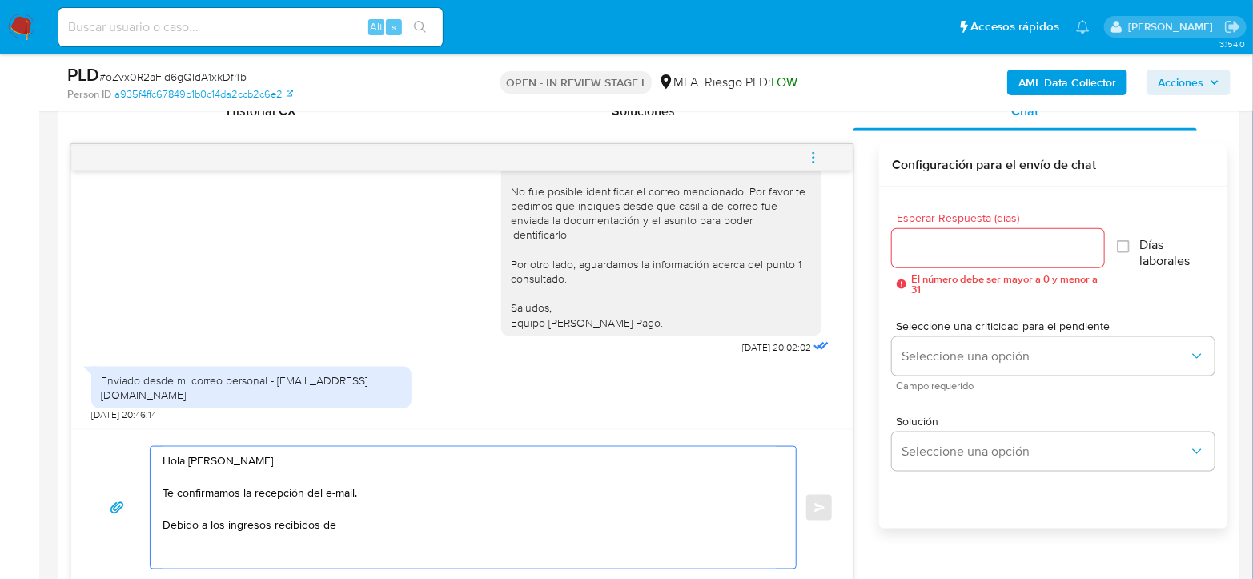
paste textarea "BOUCHE12 SA"
click at [464, 520] on textarea "Hola Susana Delia Mellini Te confirmamos la recepción del e-mail. Debido a los …" at bounding box center [468, 508] width 613 height 122
paste textarea "30718260872"
drag, startPoint x: 175, startPoint y: 494, endPoint x: 371, endPoint y: 491, distance: 195.3
click at [371, 491] on textarea "Hola Susana Delia Mellini Te confirmamos la recepción del e-mail. Debido a los …" at bounding box center [468, 508] width 613 height 122
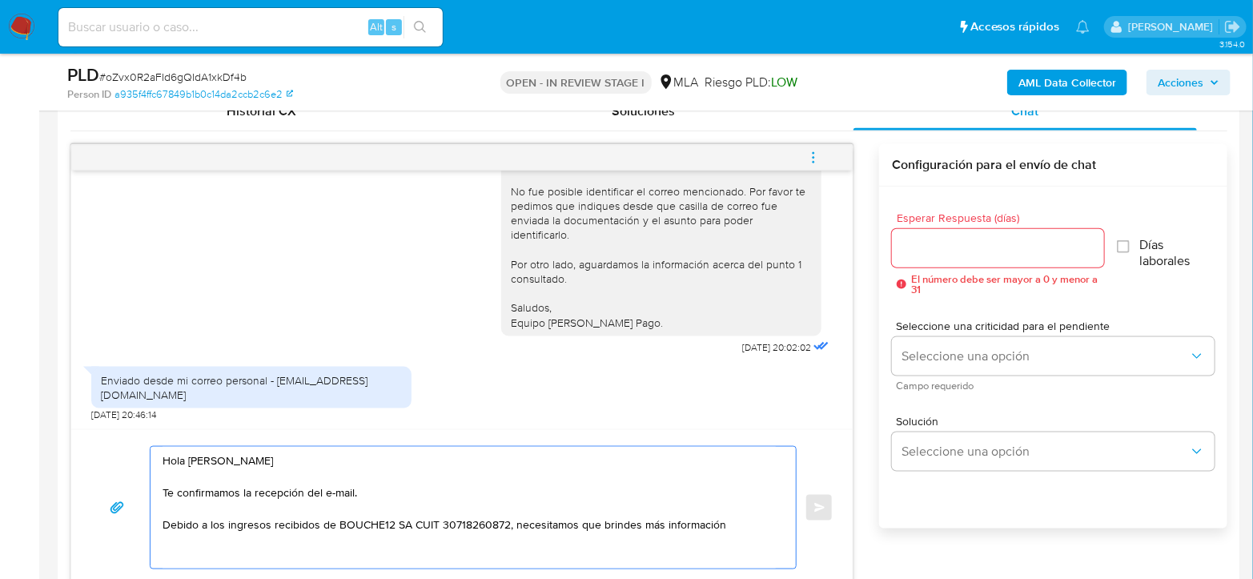
click at [353, 508] on textarea "Hola Susana Delia Mellini Te confirmamos la recepción del e-mail. Debido a los …" at bounding box center [468, 508] width 613 height 122
drag, startPoint x: 164, startPoint y: 527, endPoint x: 733, endPoint y: 514, distance: 569.3
click at [733, 514] on textarea "Hola Susana Delia Mellini Te confirmamos la recepción del e-mail. Debido a los …" at bounding box center [468, 508] width 613 height 122
click at [729, 519] on textarea "Hola Susana Delia Mellini Te confirmamos la recepción del e-mail. Debido a los …" at bounding box center [468, 508] width 613 height 122
click at [741, 516] on textarea "Hola Susana Delia Mellini Te confirmamos la recepción del e-mail. Debido a los …" at bounding box center [468, 508] width 613 height 122
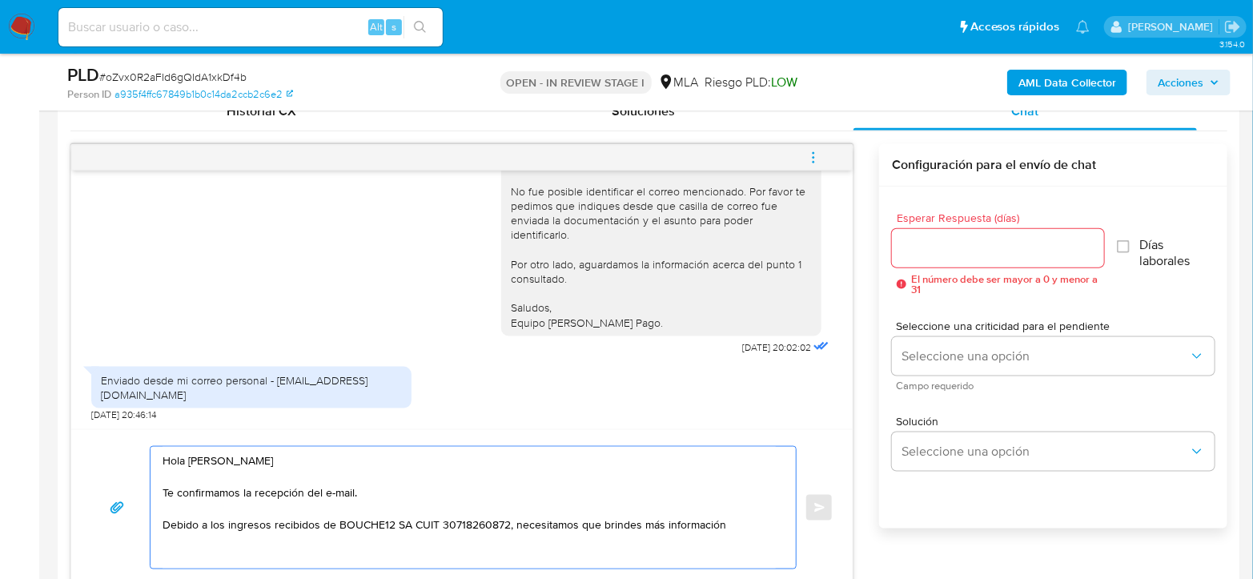
drag, startPoint x: 747, startPoint y: 519, endPoint x: 512, endPoint y: 523, distance: 234.6
click at [512, 523] on textarea "Hola Susana Delia Mellini Te confirmamos la recepción del e-mail. Debido a los …" at bounding box center [468, 508] width 613 height 122
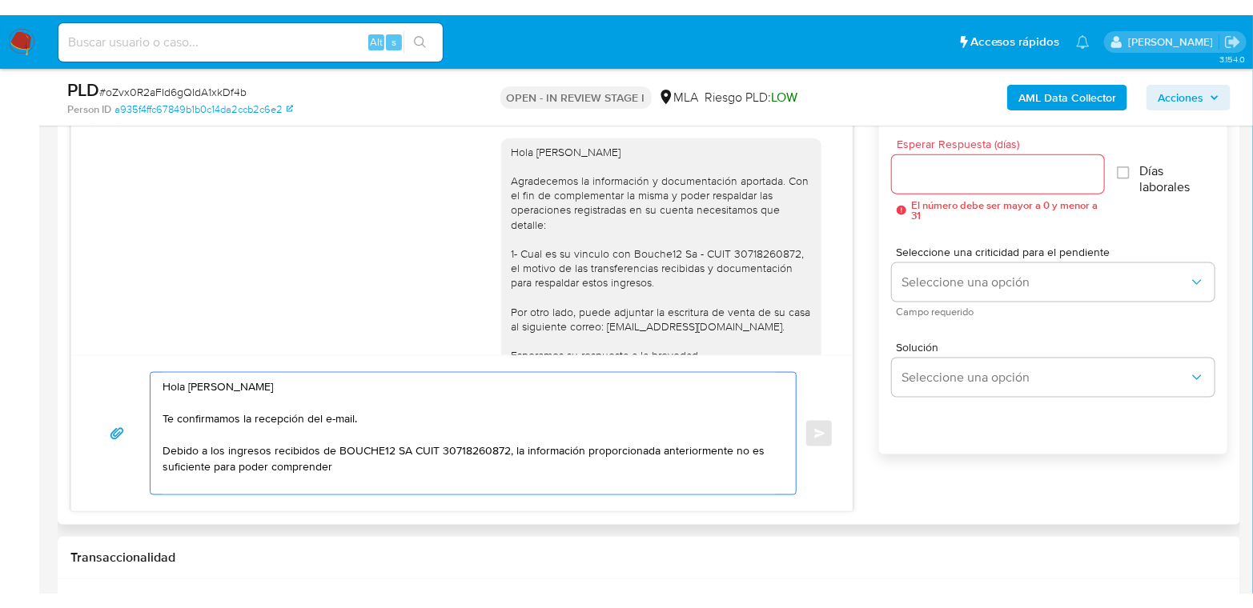
scroll to position [1100, 0]
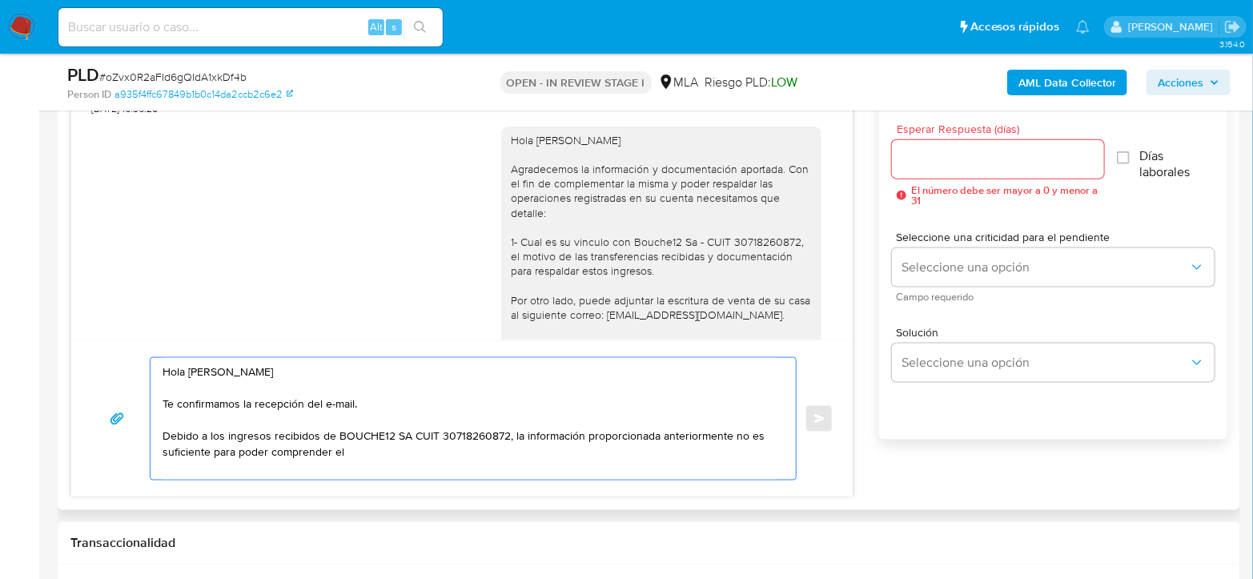
drag, startPoint x: 198, startPoint y: 443, endPoint x: 357, endPoint y: 436, distance: 159.4
click at [357, 436] on textarea "Hola Susana Delia Mellini Te confirmamos la recepción del e-mail. Debido a los …" at bounding box center [468, 419] width 613 height 122
click at [417, 444] on textarea "Hola Susana Delia Mellini Te confirmamos la recepción del e-mail. Debido a los …" at bounding box center [468, 419] width 613 height 122
drag, startPoint x: 515, startPoint y: 431, endPoint x: 149, endPoint y: 433, distance: 365.8
click at [150, 433] on div "Hola Susana Delia Mellini Te confirmamos la recepción del e-mail. Debido a los …" at bounding box center [468, 419] width 637 height 122
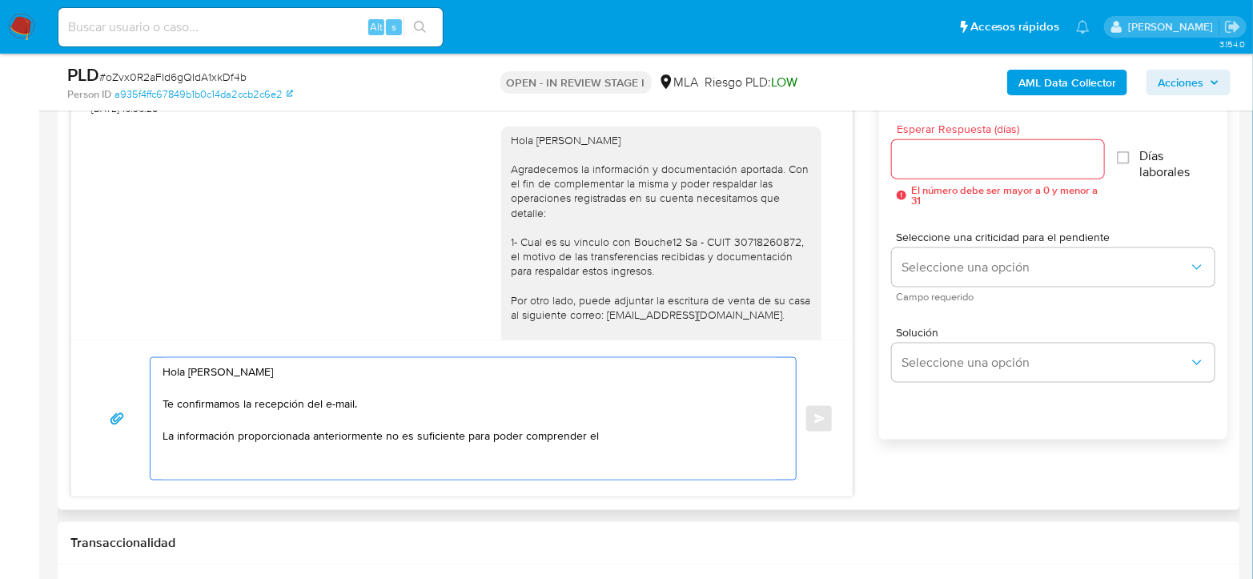
click at [380, 435] on textarea "Hola Susana Delia Mellini Te confirmamos la recepción del e-mail. La informació…" at bounding box center [468, 419] width 613 height 122
click at [312, 434] on textarea "Hola Susana Delia Mellini Te confirmamos la recepción del e-mail. La informació…" at bounding box center [468, 419] width 613 height 122
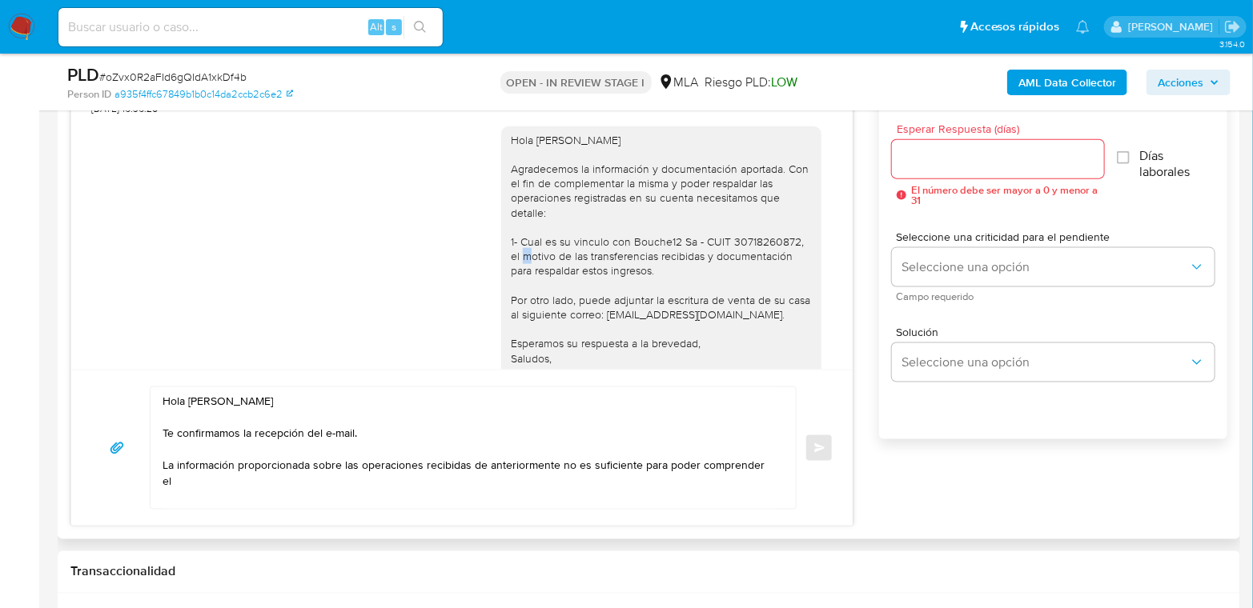
click at [780, 267] on div "Hola Susana Delia Mellini Agradecemos la información y documentación aportada. …" at bounding box center [661, 256] width 301 height 247
drag, startPoint x: 620, startPoint y: 268, endPoint x: 782, endPoint y: 268, distance: 161.7
click at [782, 268] on div "Hola Susana Delia Mellini Agradecemos la información y documentación aportada. …" at bounding box center [661, 256] width 301 height 247
copy div "Bouche12 Sa - CUIT 30718260872"
click at [484, 463] on textarea "Hola Susana Delia Mellini Te confirmamos la recepción del e-mail. La informació…" at bounding box center [468, 448] width 613 height 122
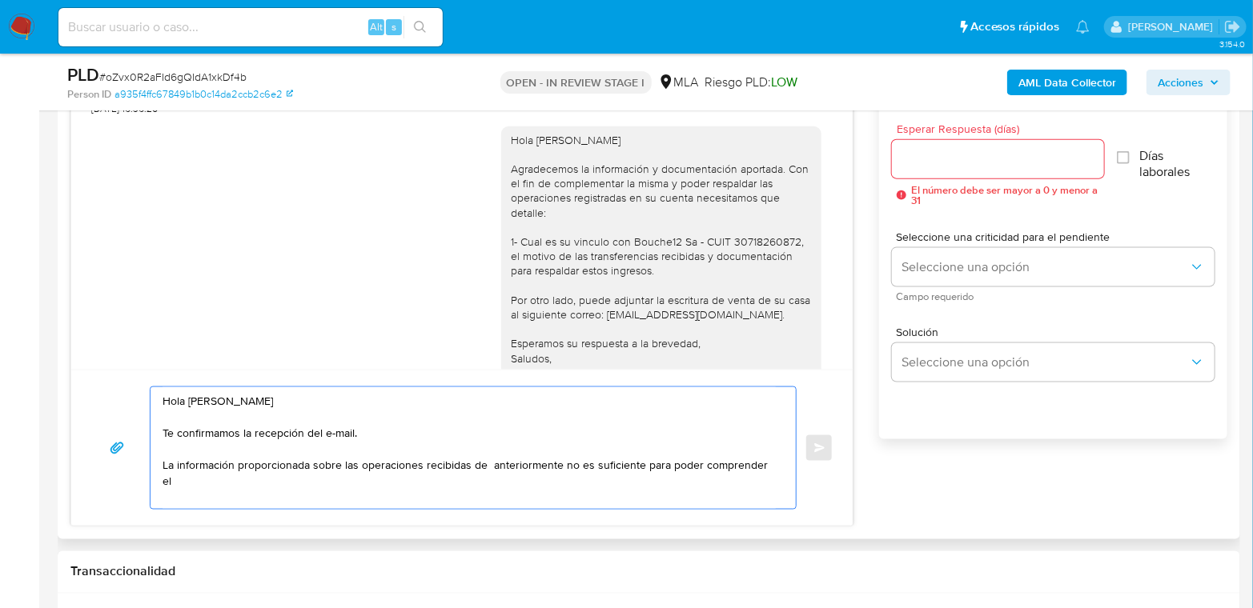
paste textarea "Bouche12 Sa - CUIT 30718260872"
drag, startPoint x: 656, startPoint y: 463, endPoint x: 725, endPoint y: 464, distance: 69.7
click at [725, 464] on textarea "Hola Susana Delia Mellini Te confirmamos la recepción del e-mail. La informació…" at bounding box center [468, 448] width 613 height 122
drag, startPoint x: 657, startPoint y: 463, endPoint x: 668, endPoint y: 478, distance: 18.3
click at [668, 478] on textarea "Hola Susana Delia Mellini Te confirmamos la recepción del e-mail. La informació…" at bounding box center [468, 448] width 613 height 122
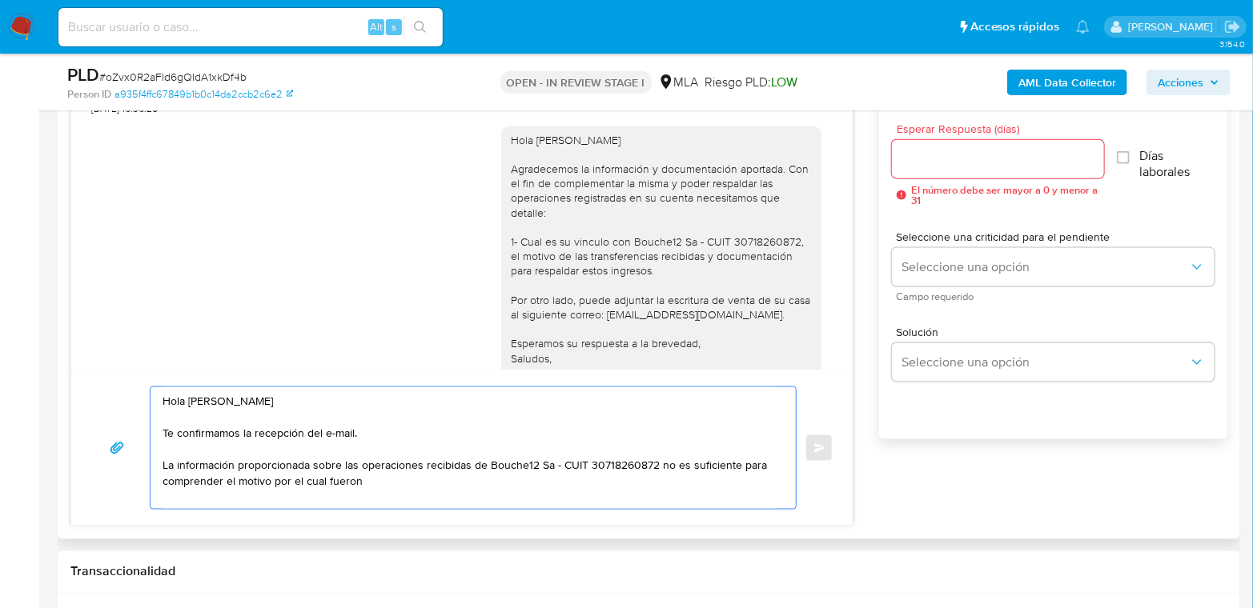
drag, startPoint x: 313, startPoint y: 465, endPoint x: 420, endPoint y: 463, distance: 107.3
click at [420, 463] on textarea "Hola Susana Delia Mellini Te confirmamos la recepción del e-mail. La informació…" at bounding box center [468, 448] width 613 height 122
click at [420, 462] on textarea "Hola Susana Delia Mellini Te confirmamos la recepción del e-mail. La informació…" at bounding box center [468, 448] width 613 height 122
drag, startPoint x: 481, startPoint y: 462, endPoint x: 344, endPoint y: 460, distance: 136.9
click at [344, 460] on textarea "Hola Susana Delia Mellini Te confirmamos la recepción del e-mail. La informació…" at bounding box center [468, 448] width 613 height 122
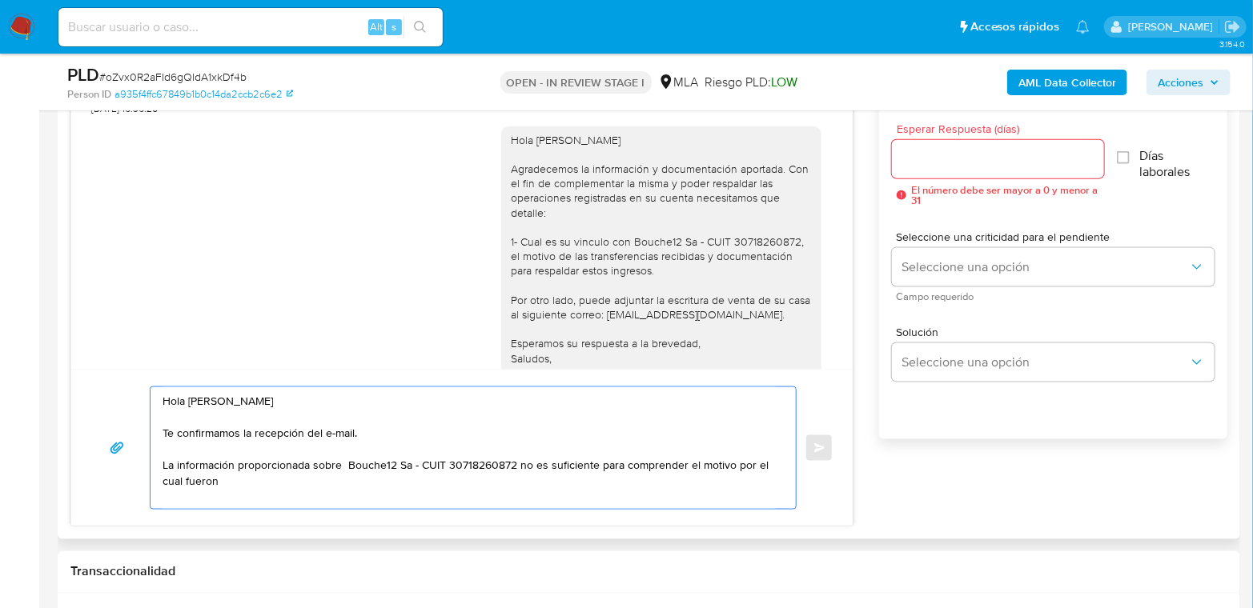
drag, startPoint x: 202, startPoint y: 441, endPoint x: 371, endPoint y: 433, distance: 169.1
click at [371, 433] on textarea "Hola Susana Delia Mellini Te confirmamos la recepción del e-mail. La informació…" at bounding box center [468, 448] width 613 height 122
drag, startPoint x: 176, startPoint y: 465, endPoint x: 658, endPoint y: 470, distance: 481.9
click at [658, 470] on textarea "Hola Susana Delia Mellini Te confirmamos la recepción del e-mail. La informació…" at bounding box center [468, 448] width 613 height 122
click at [659, 468] on textarea "Hola Susana Delia Mellini Te confirmamos la recepción del e-mail. La informació…" at bounding box center [468, 448] width 613 height 122
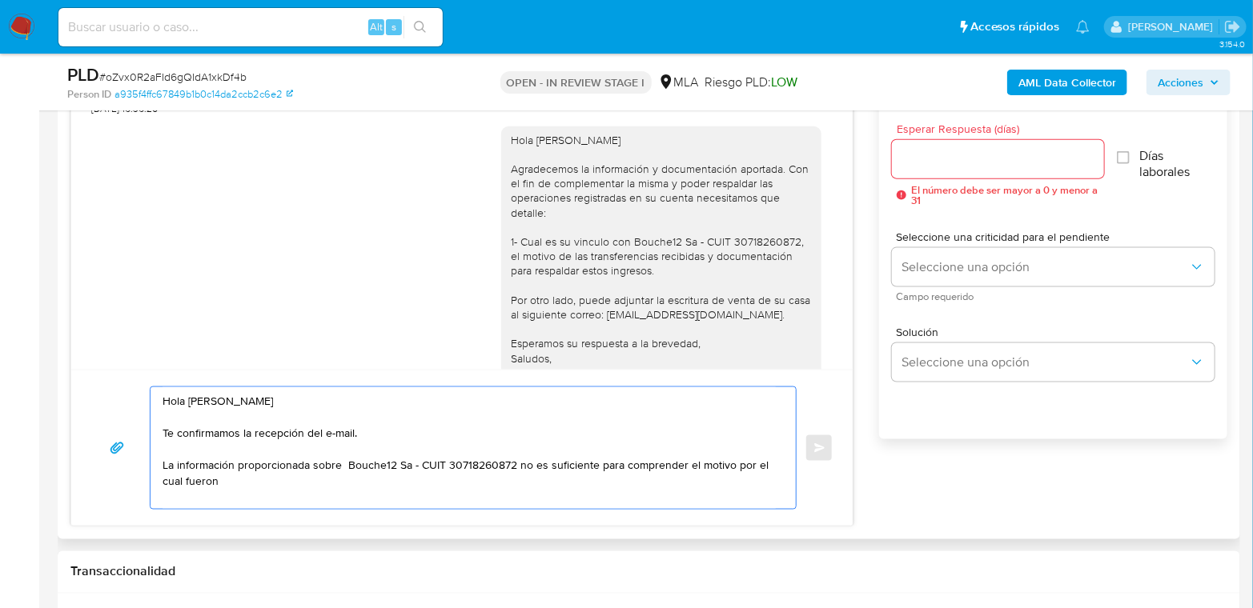
click at [282, 489] on textarea "Hola Susana Delia Mellini Te confirmamos la recepción del e-mail. La informació…" at bounding box center [468, 448] width 613 height 122
drag, startPoint x: 282, startPoint y: 487, endPoint x: 184, endPoint y: 487, distance: 97.7
click at [184, 487] on textarea "Hola Susana Delia Mellini Te confirmamos la recepción del e-mail. La informació…" at bounding box center [468, 448] width 613 height 122
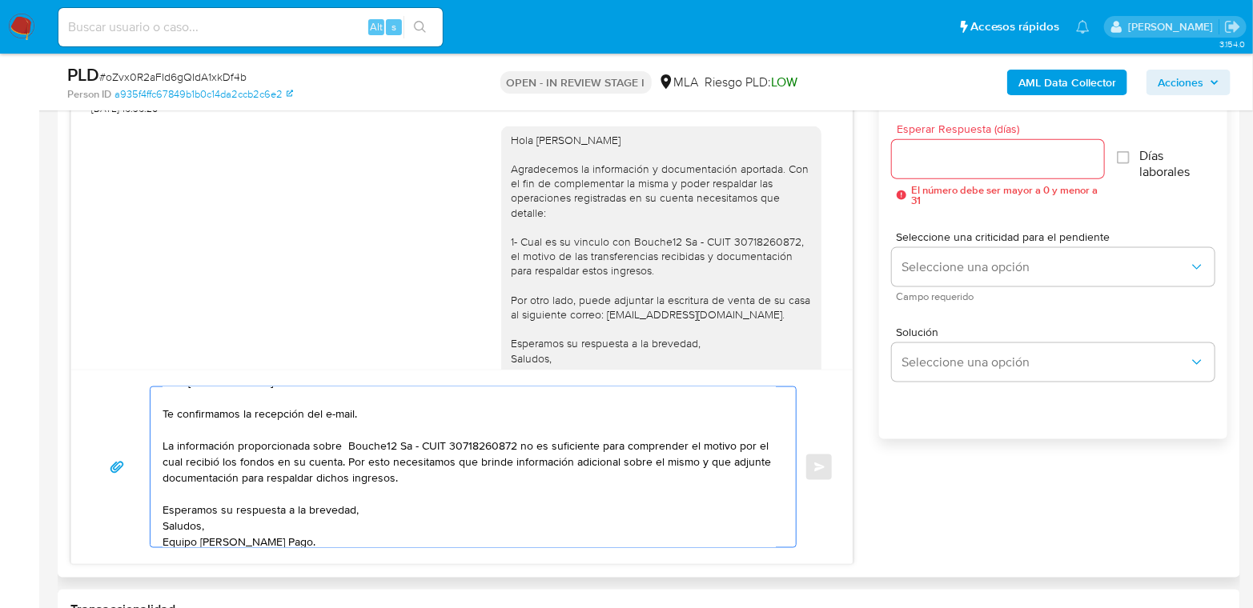
scroll to position [0, 0]
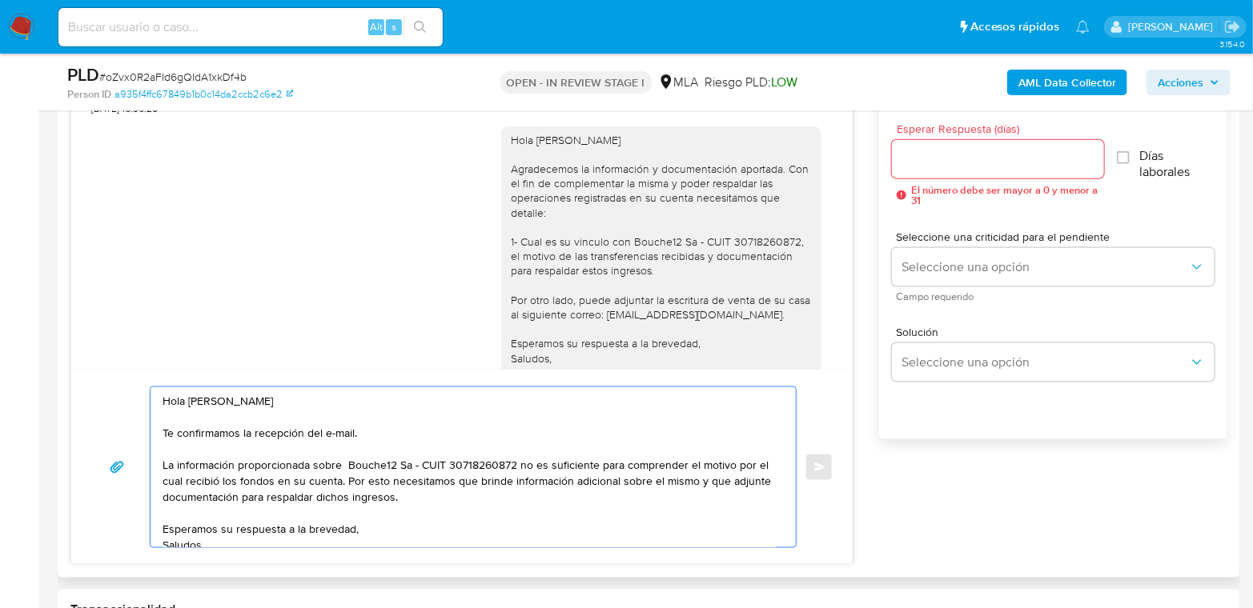
click at [385, 485] on textarea "Hola Susana Delia Mellini Te confirmamos la recepción del e-mail. La informació…" at bounding box center [468, 467] width 613 height 160
drag, startPoint x: 511, startPoint y: 482, endPoint x: 614, endPoint y: 476, distance: 103.4
click at [614, 476] on textarea "Hola Susana Delia Mellini Te confirmamos la recepción del e-mail. La informació…" at bounding box center [468, 467] width 613 height 160
click at [619, 481] on textarea "Hola Susana Delia Mellini Te confirmamos la recepción del e-mail. La informació…" at bounding box center [468, 467] width 613 height 160
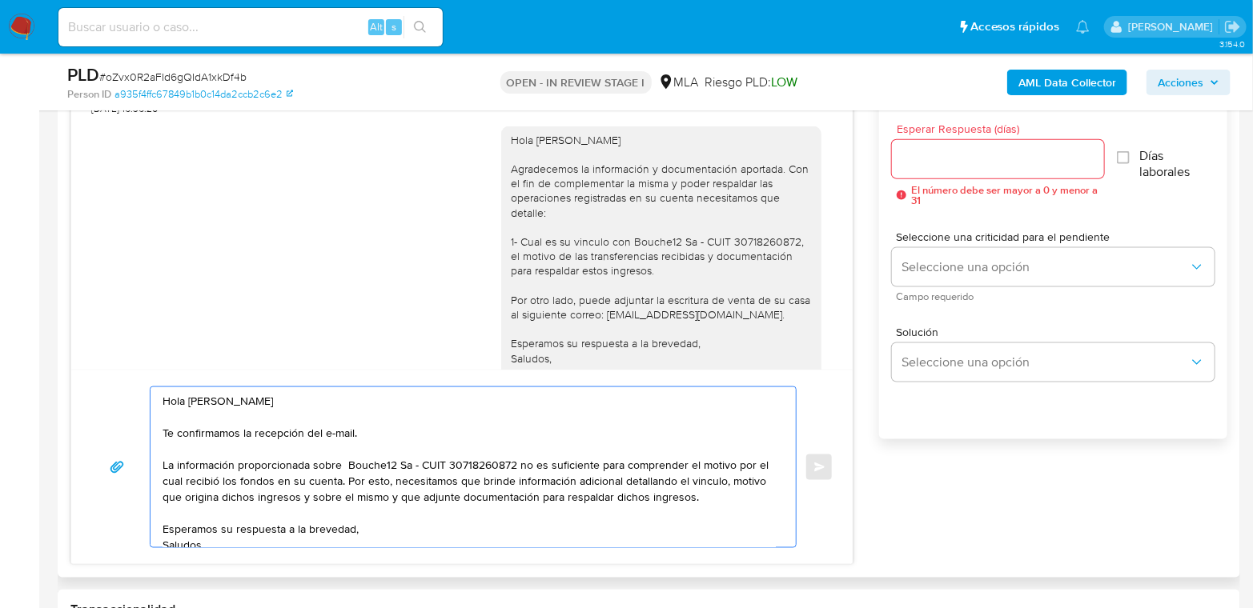
drag, startPoint x: 306, startPoint y: 504, endPoint x: 421, endPoint y: 501, distance: 115.3
click at [422, 501] on textarea "Hola Susana Delia Mellini Te confirmamos la recepción del e-mail. La informació…" at bounding box center [468, 467] width 613 height 160
click at [355, 503] on textarea "Hola Susana Delia Mellini Te confirmamos la recepción del e-mail. La informació…" at bounding box center [468, 467] width 613 height 160
drag, startPoint x: 309, startPoint y: 497, endPoint x: 452, endPoint y: 497, distance: 143.3
click at [454, 497] on textarea "Hola Susana Delia Mellini Te confirmamos la recepción del e-mail. La informació…" at bounding box center [468, 467] width 613 height 160
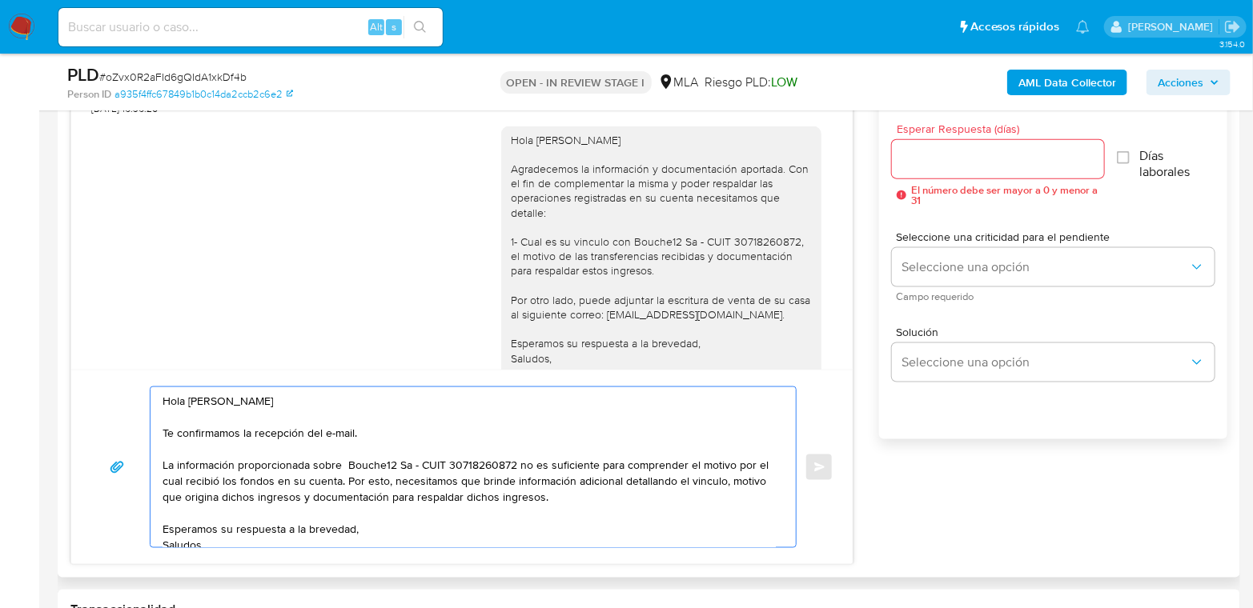
drag, startPoint x: 460, startPoint y: 497, endPoint x: 565, endPoint y: 503, distance: 105.0
click at [565, 503] on textarea "Hola Susana Delia Mellini Te confirmamos la recepción del e-mail. La informació…" at bounding box center [468, 467] width 613 height 160
type textarea "Hola Susana Delia Mellini Te confirmamos la recepción del e-mail. La informació…"
click at [968, 161] on input "Esperar Respuesta (días)" at bounding box center [998, 159] width 212 height 21
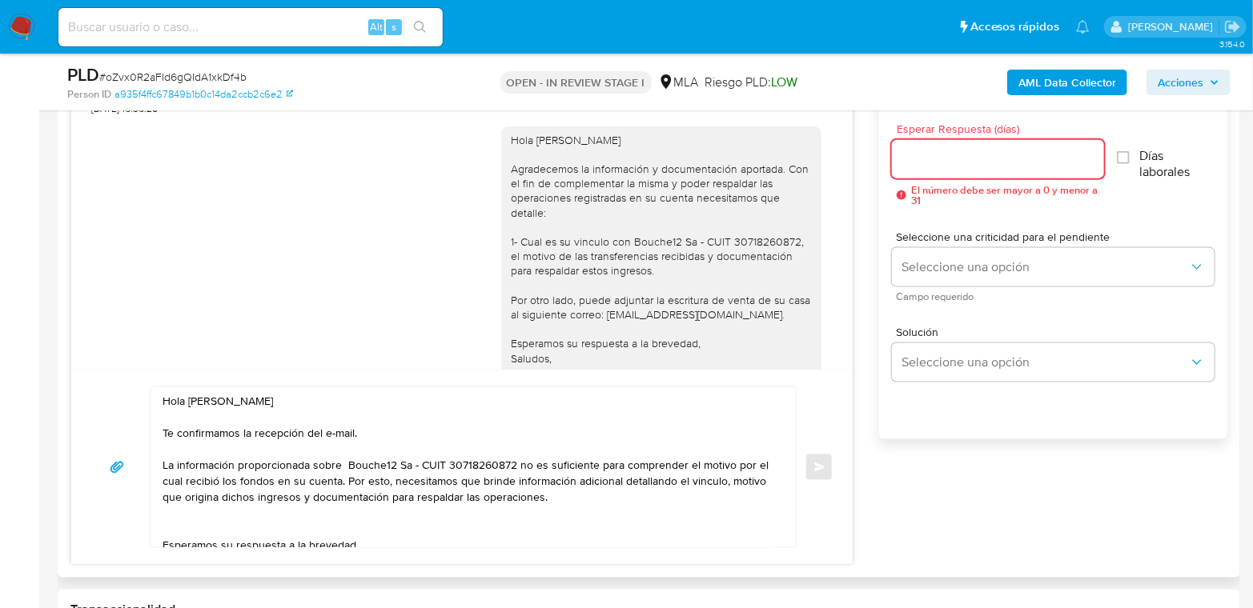
type input "1"
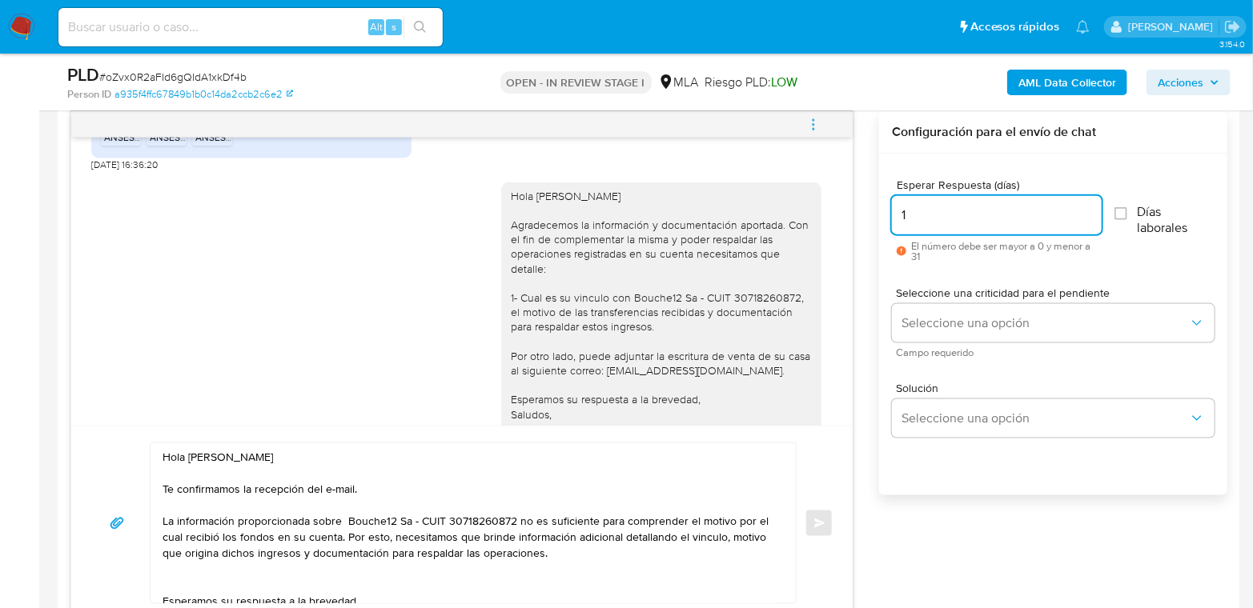
scroll to position [833, 0]
type input "2"
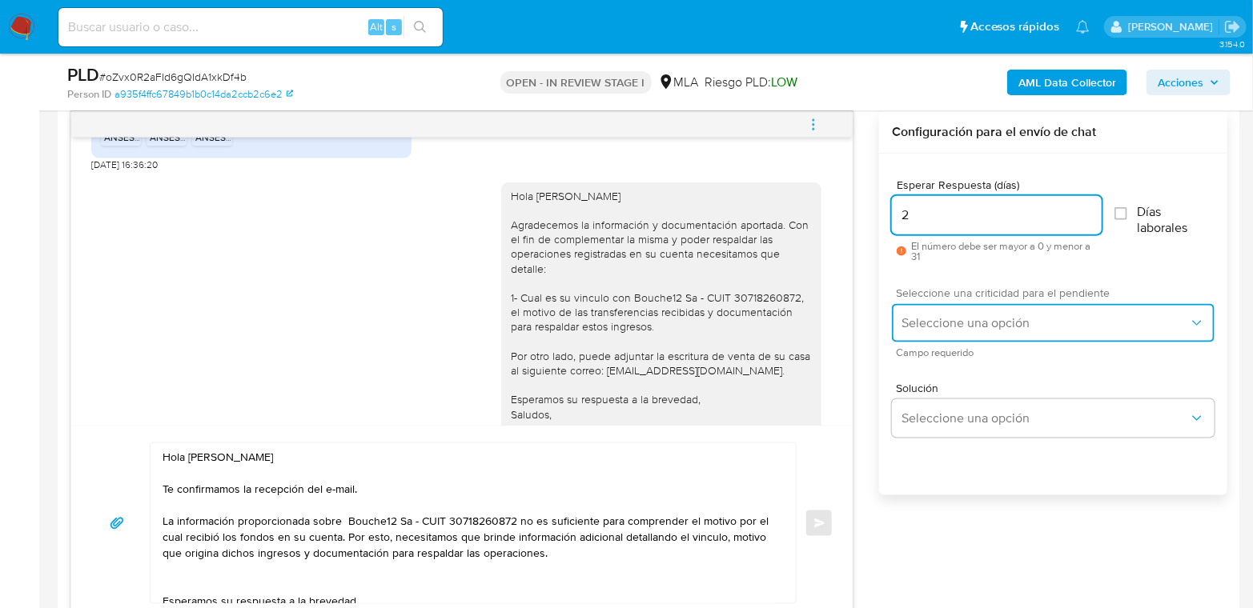
click at [987, 318] on span "Seleccione una opción" at bounding box center [1044, 323] width 287 height 16
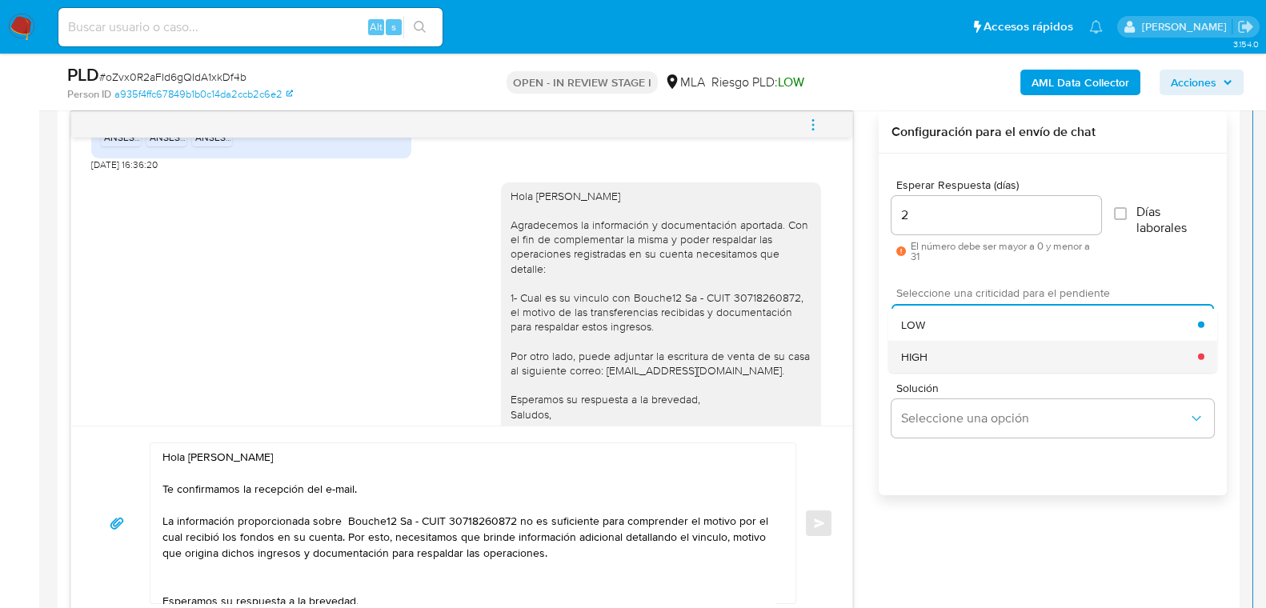
click at [977, 355] on div "HIGH" at bounding box center [1049, 356] width 297 height 32
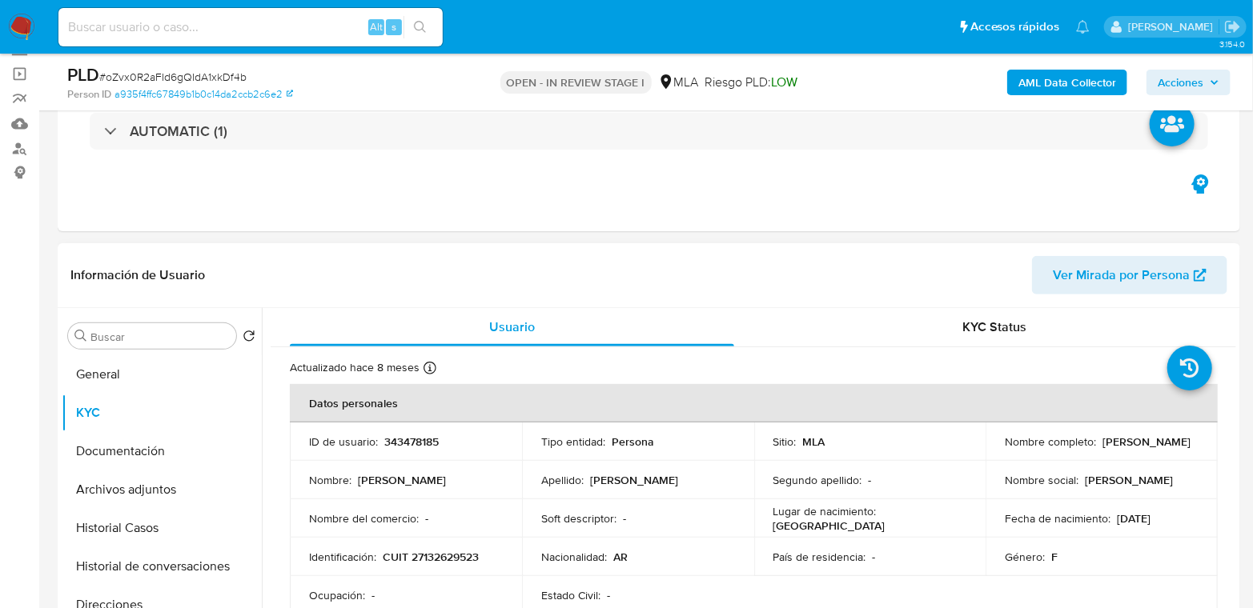
scroll to position [100, 0]
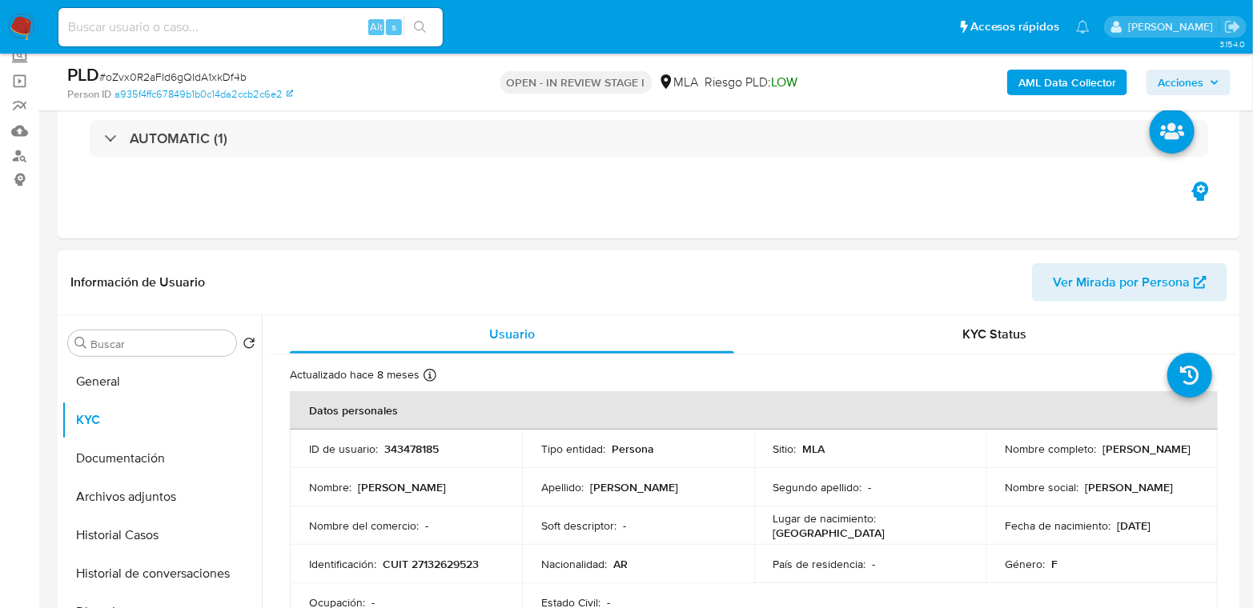
click at [443, 562] on p "CUIT 27132629523" at bounding box center [431, 564] width 96 height 14
copy p "27132629523"
click at [508, 283] on header "Información de Usuario Ver Mirada por Persona" at bounding box center [648, 282] width 1157 height 38
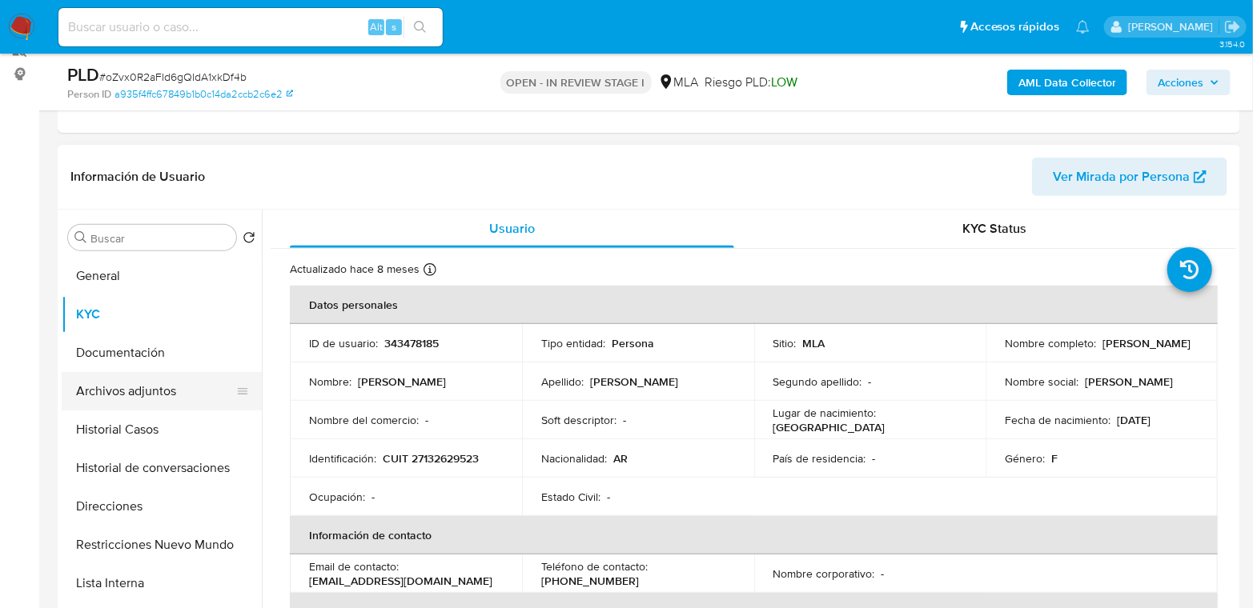
scroll to position [279, 0]
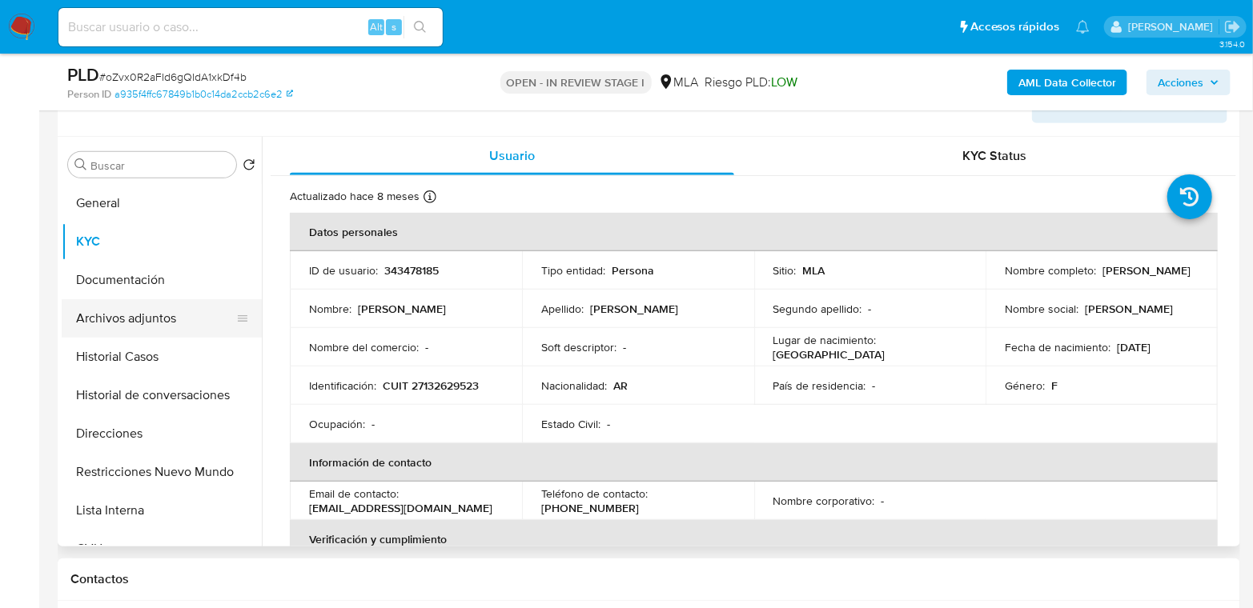
click at [163, 310] on button "Archivos adjuntos" at bounding box center [155, 318] width 187 height 38
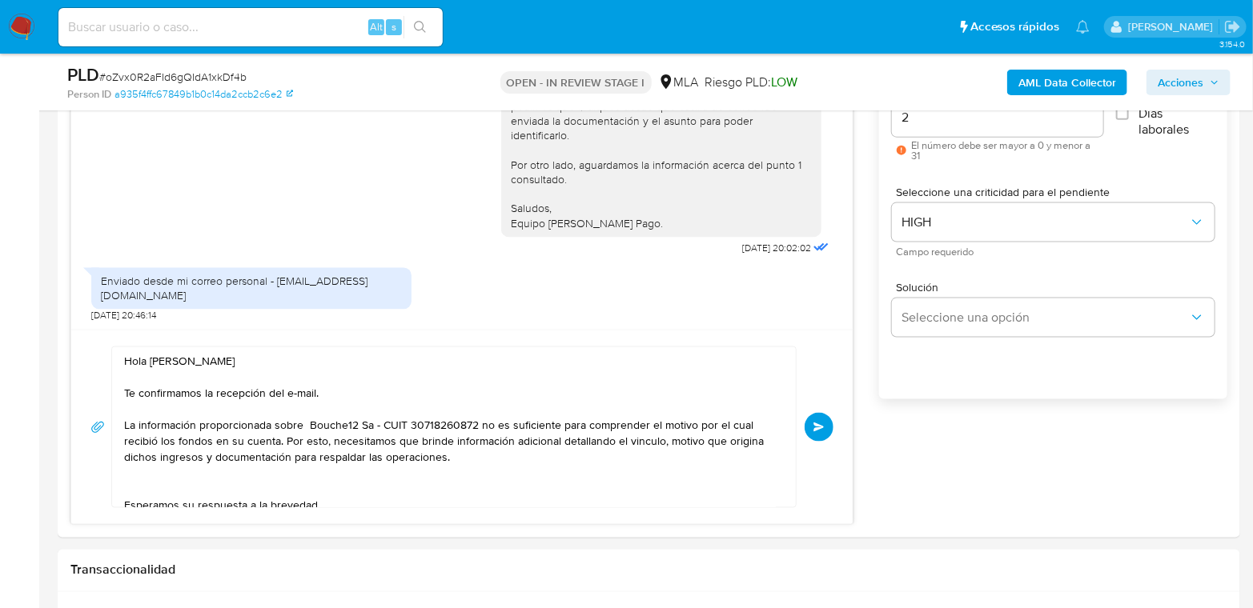
scroll to position [990, 0]
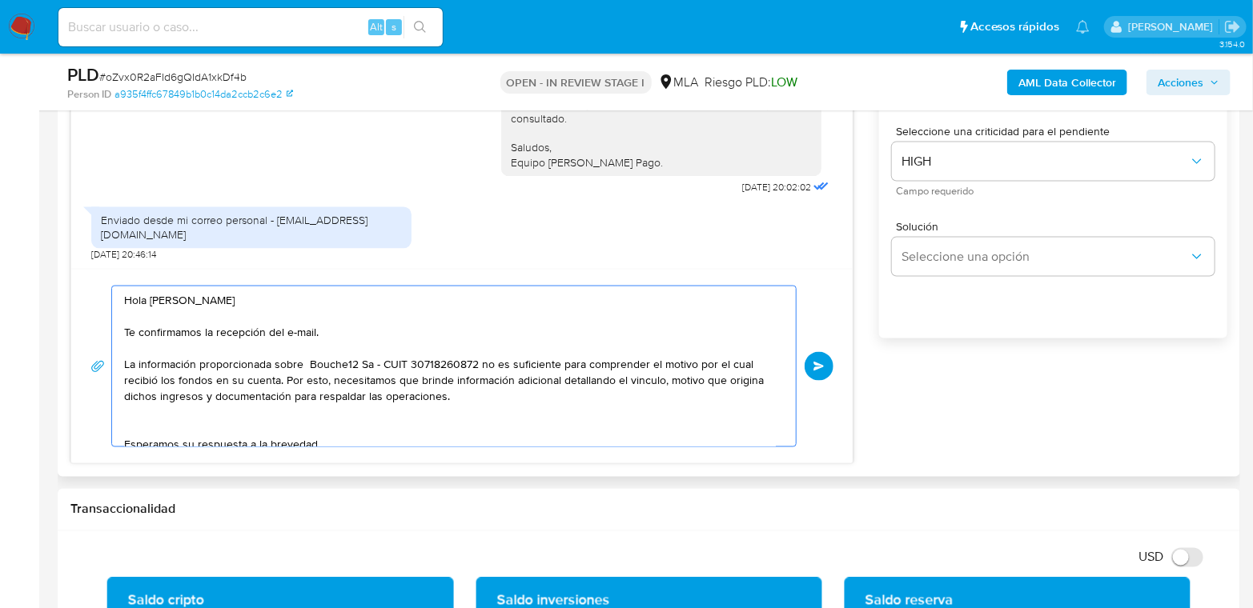
drag, startPoint x: 202, startPoint y: 362, endPoint x: 506, endPoint y: 404, distance: 307.1
click at [506, 404] on textarea "Hola Susana Delia Mellini Te confirmamos la recepción del e-mail. La informació…" at bounding box center [450, 367] width 652 height 160
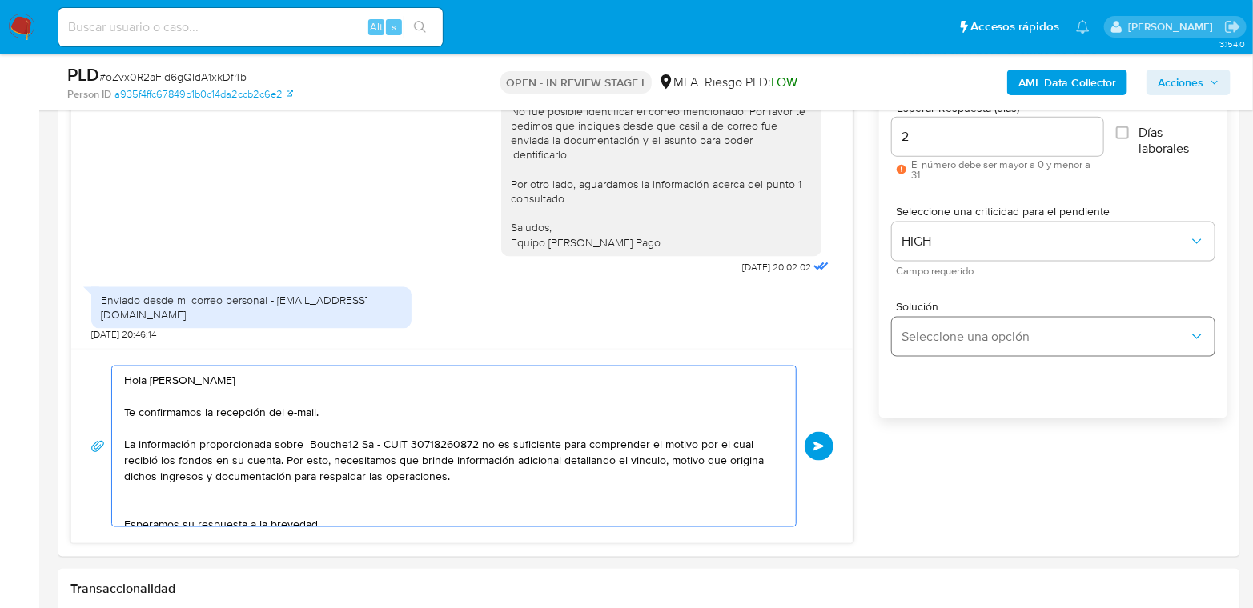
scroll to position [901, 0]
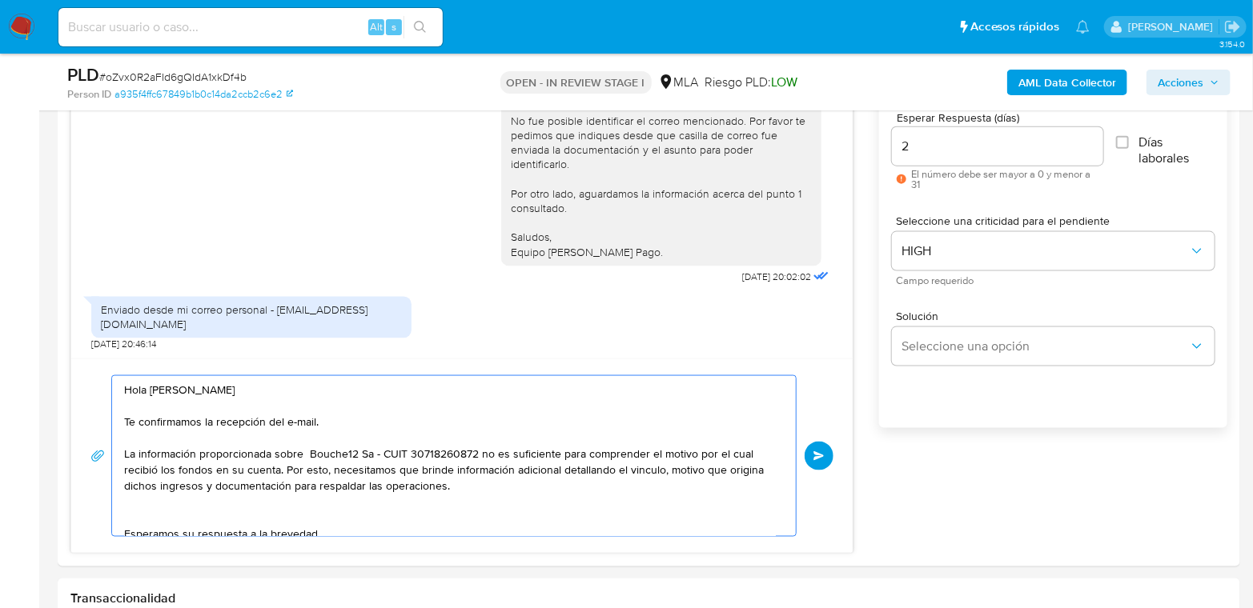
click at [817, 457] on span "Enviar" at bounding box center [818, 456] width 11 height 10
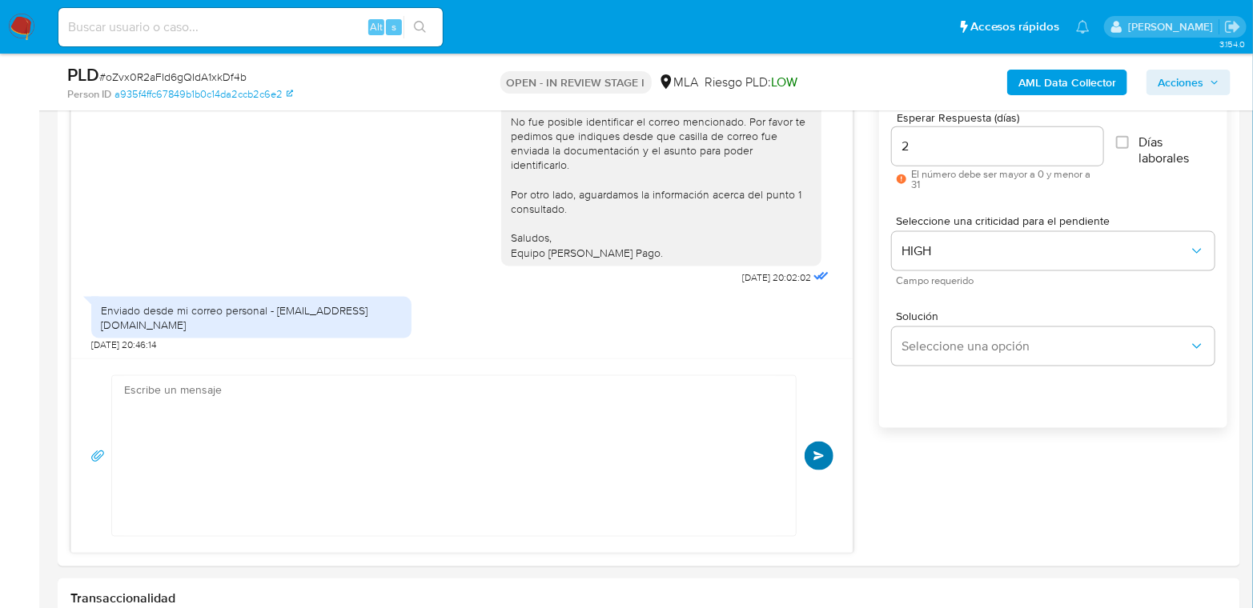
scroll to position [1743, 0]
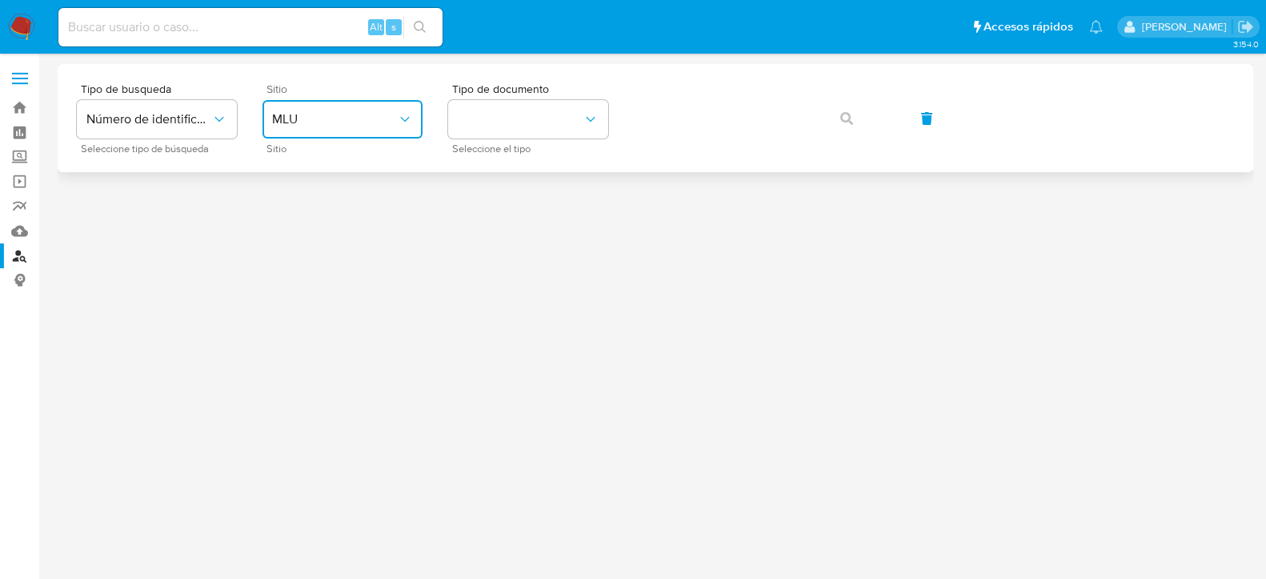
click at [331, 125] on span "MLU" at bounding box center [334, 119] width 125 height 16
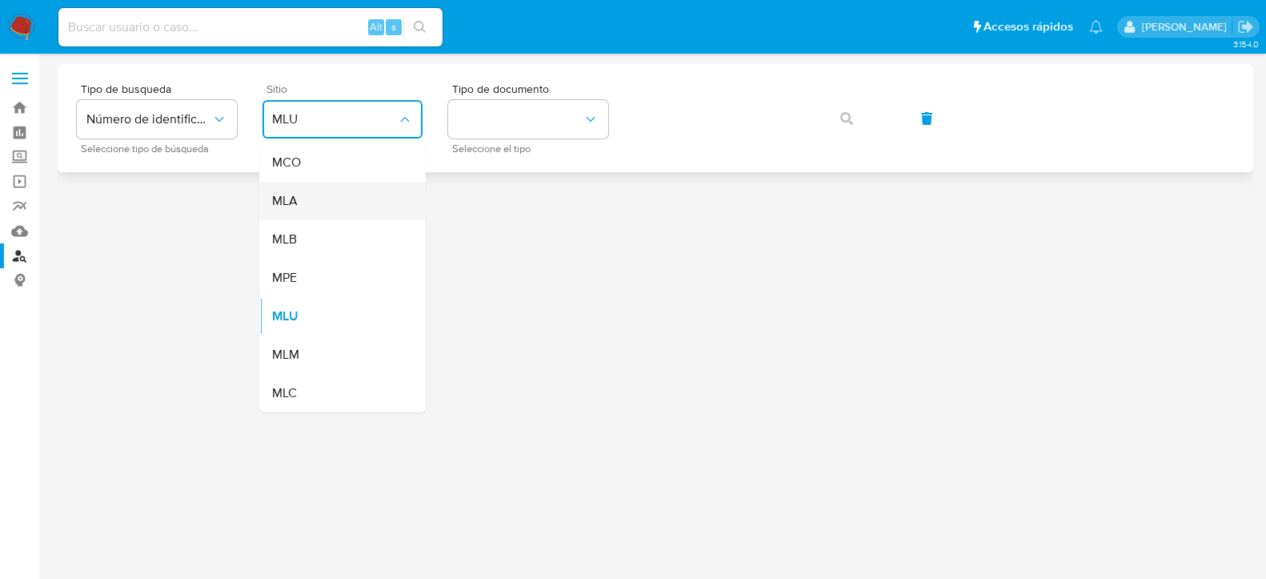
click at [348, 203] on div "MLA" at bounding box center [337, 201] width 131 height 38
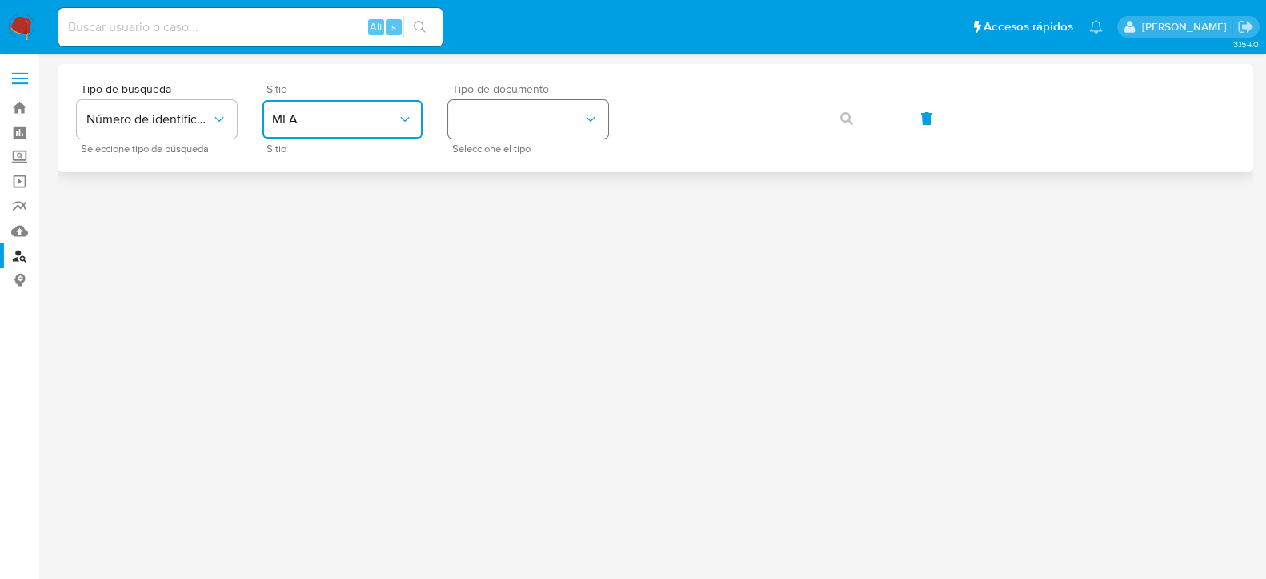
click at [535, 122] on button "identificationType" at bounding box center [528, 119] width 160 height 38
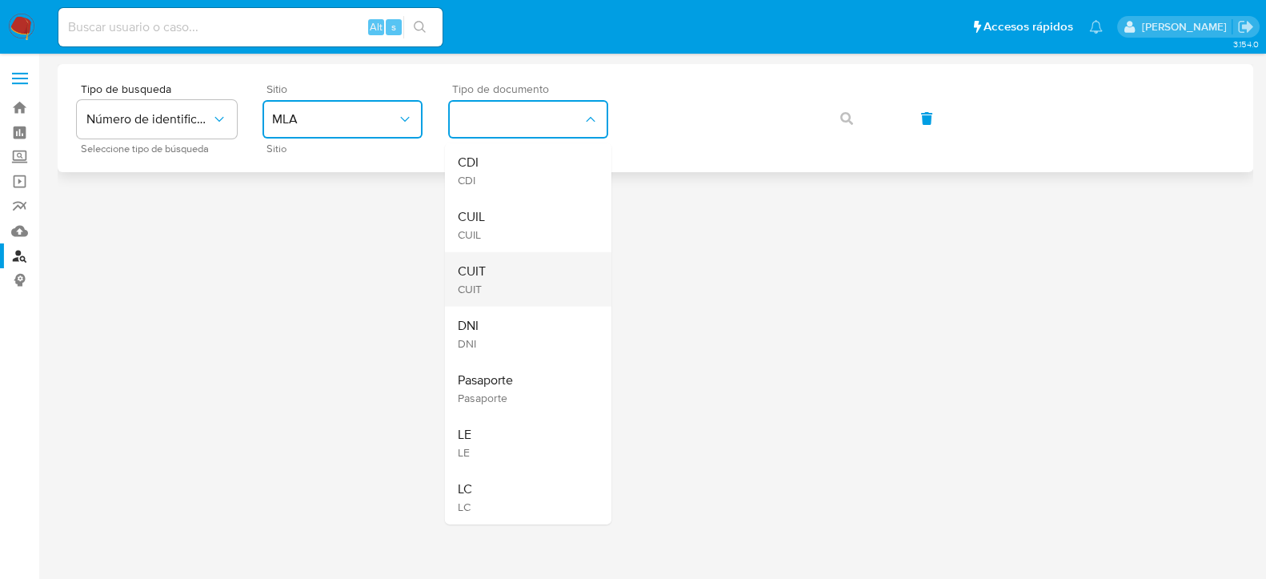
click at [517, 259] on div "CUIT CUIT" at bounding box center [523, 279] width 131 height 54
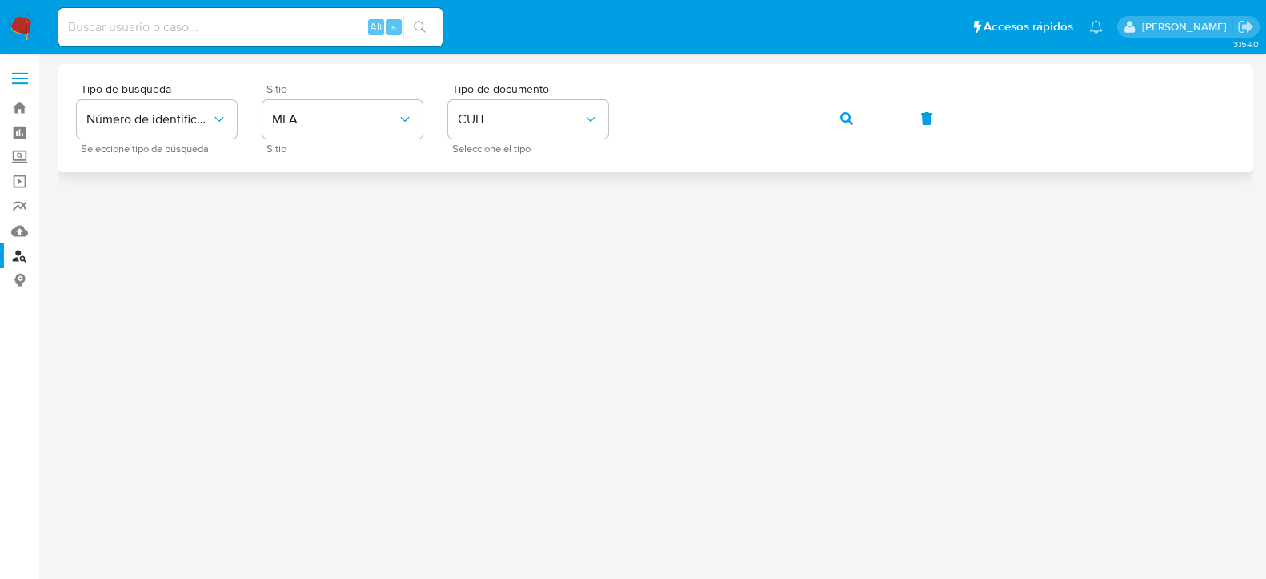
click at [874, 126] on div "Tipo de busqueda Número de identificación Seleccione tipo de búsqueda Sitio MLA…" at bounding box center [655, 118] width 1157 height 70
click at [852, 118] on button "button" at bounding box center [847, 118] width 54 height 38
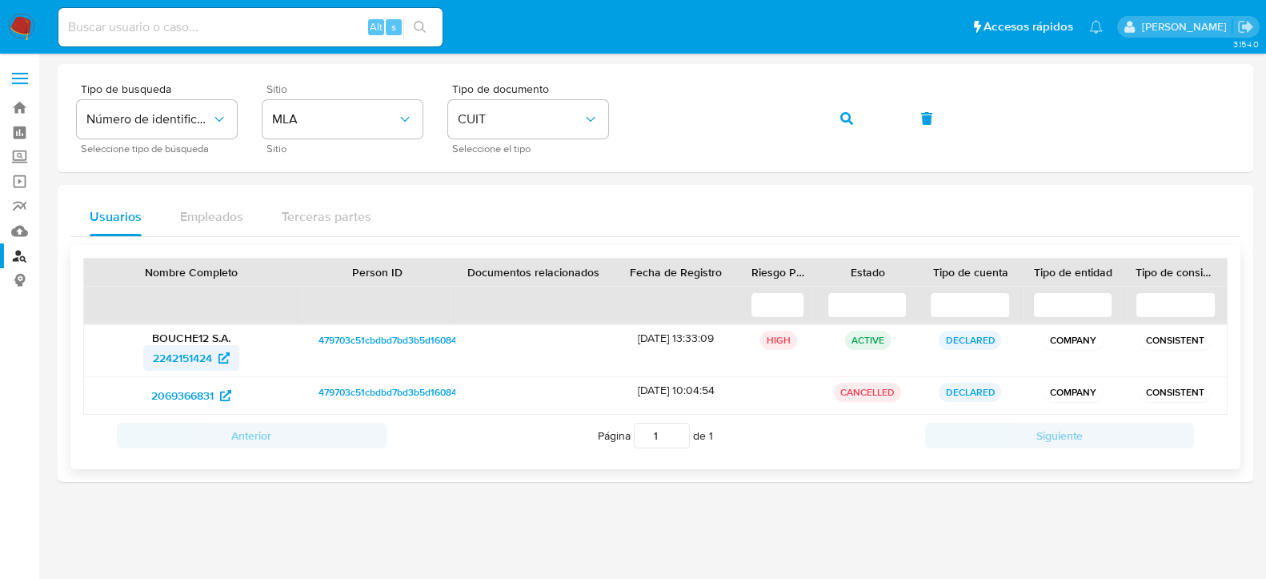
click at [206, 357] on span "2242151424" at bounding box center [182, 358] width 59 height 26
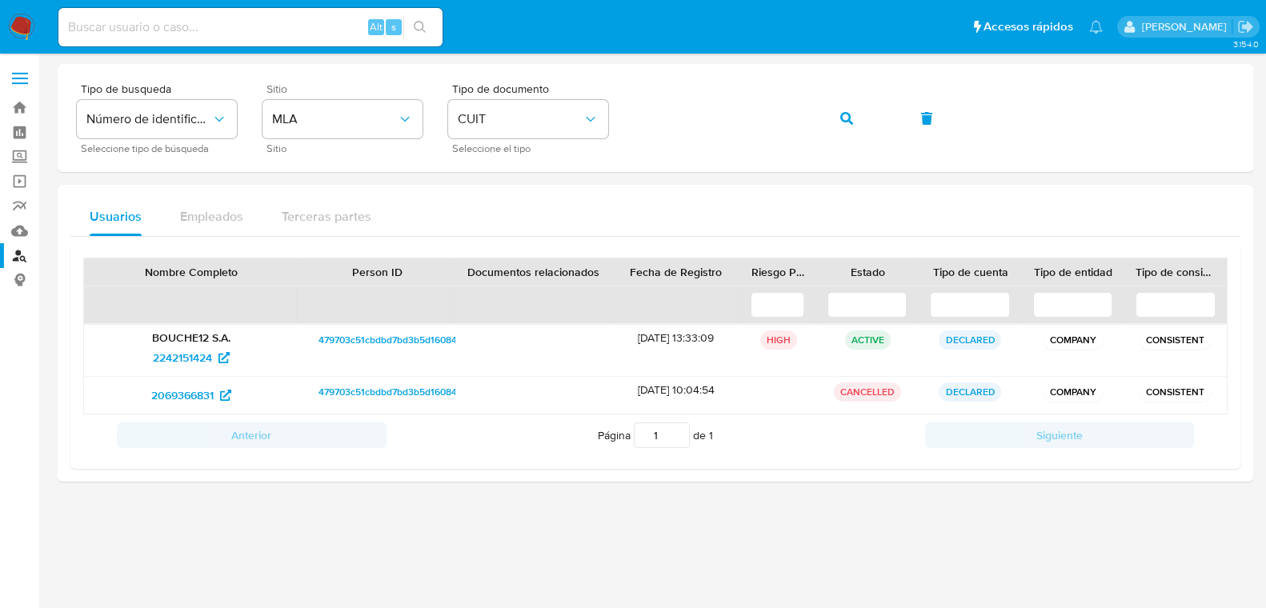
click at [18, 31] on img at bounding box center [21, 27] width 27 height 27
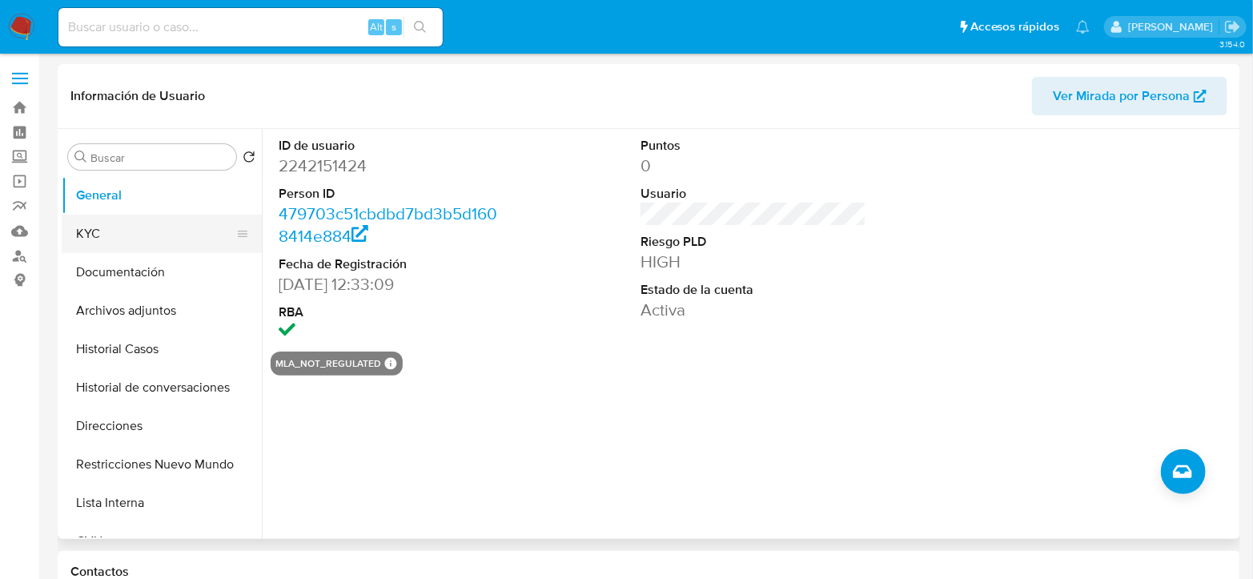
click at [126, 237] on button "KYC" at bounding box center [155, 234] width 187 height 38
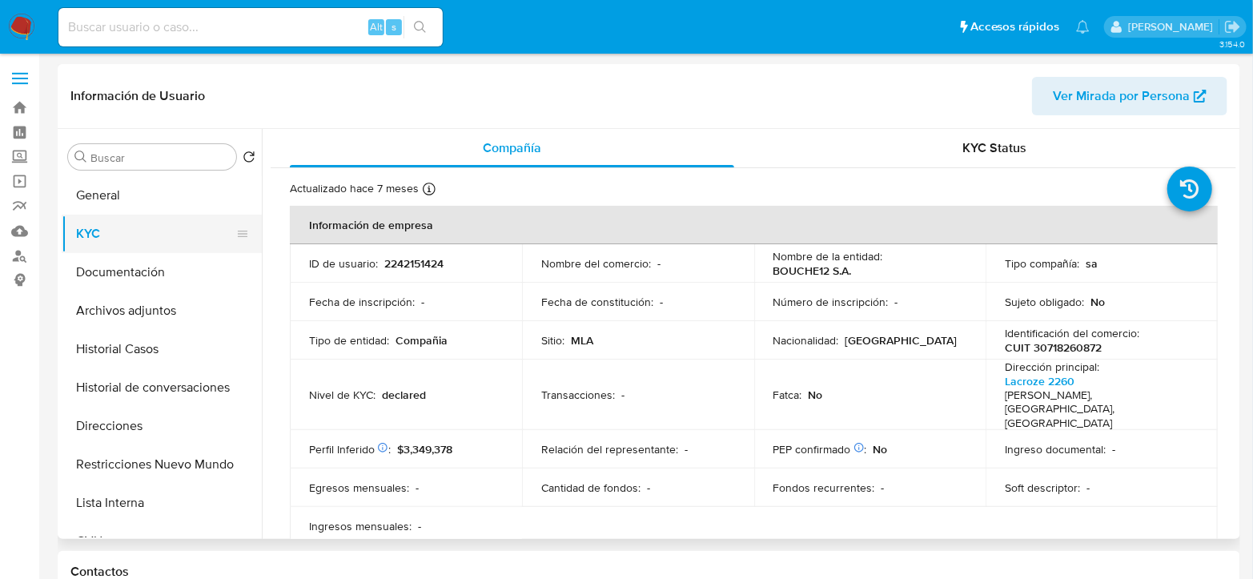
select select "10"
click at [106, 192] on button "General" at bounding box center [155, 195] width 187 height 38
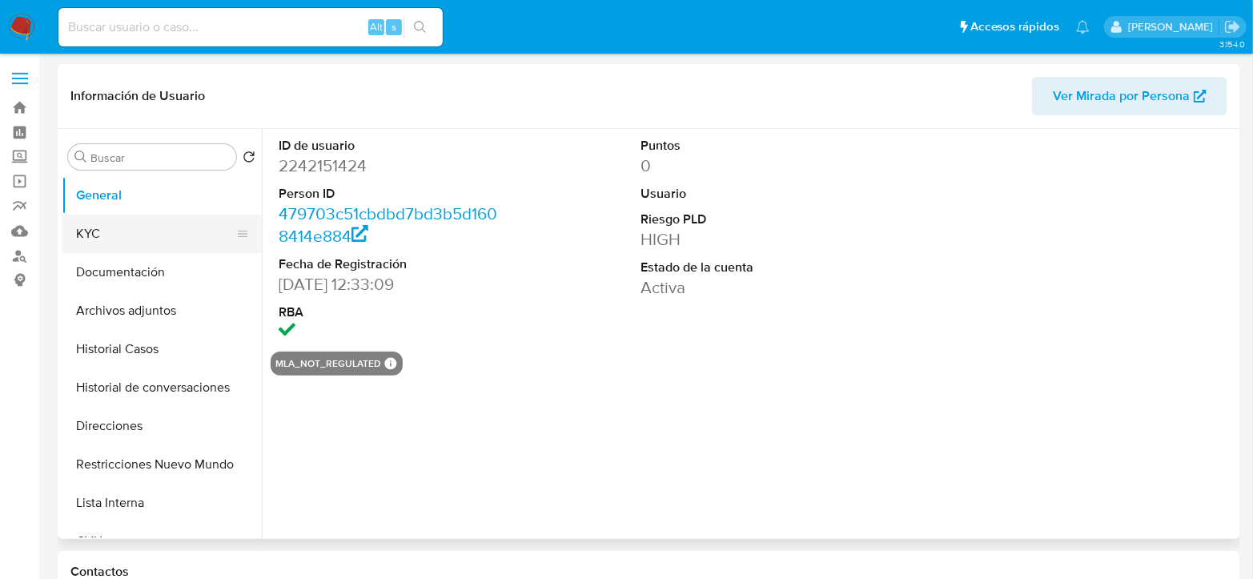
click at [132, 238] on button "KYC" at bounding box center [155, 234] width 187 height 38
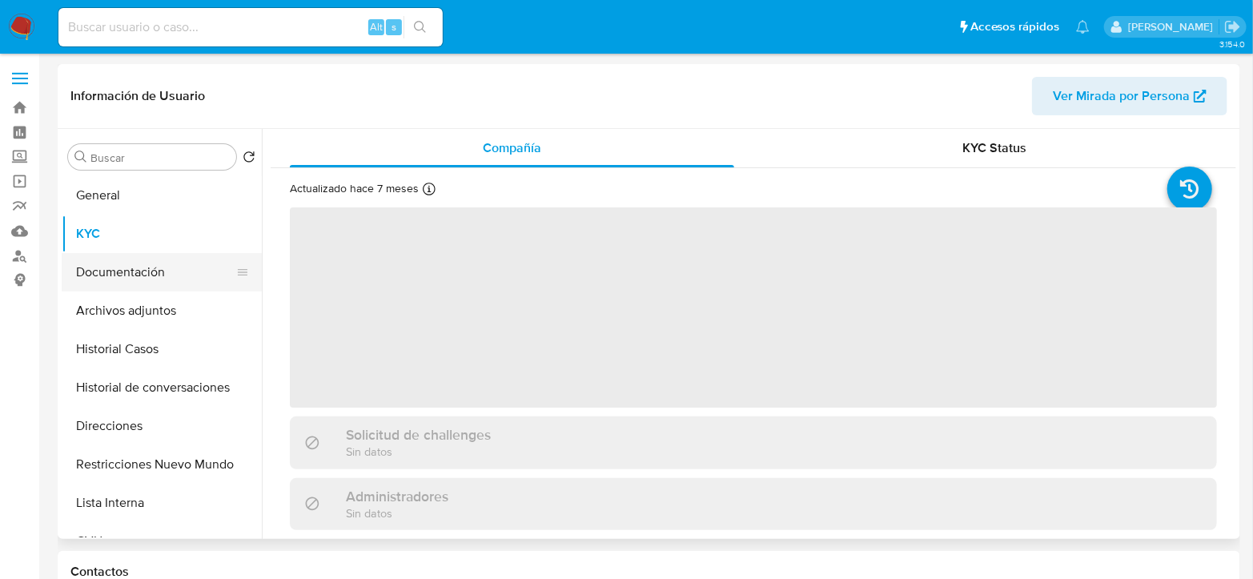
click at [146, 281] on button "Documentación" at bounding box center [155, 272] width 187 height 38
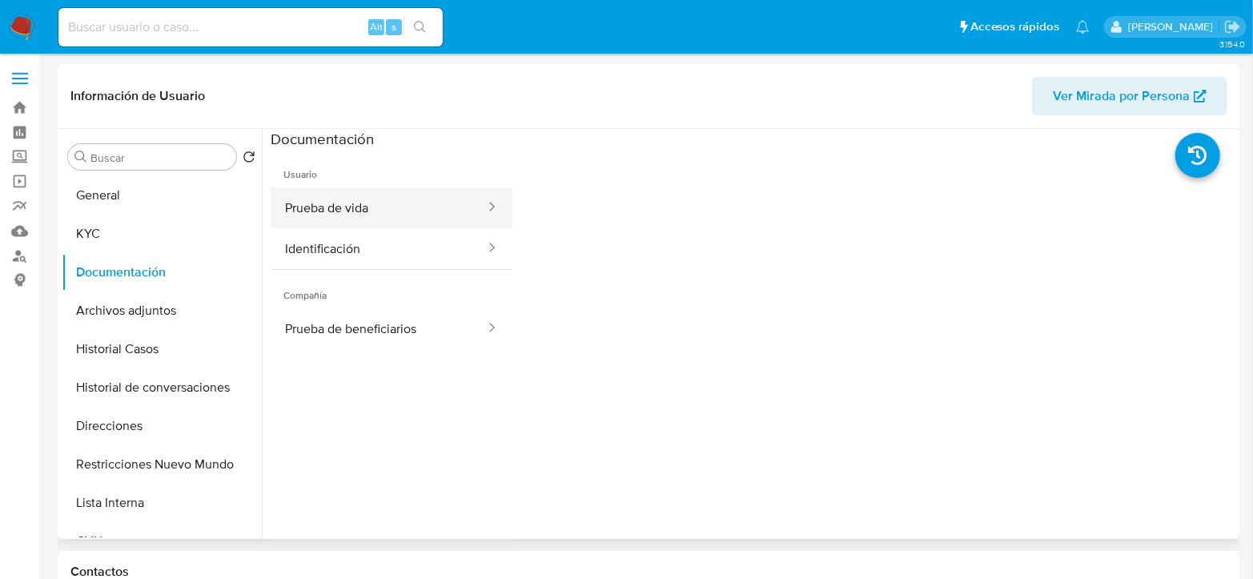
click at [420, 215] on button "Prueba de vida" at bounding box center [379, 207] width 216 height 41
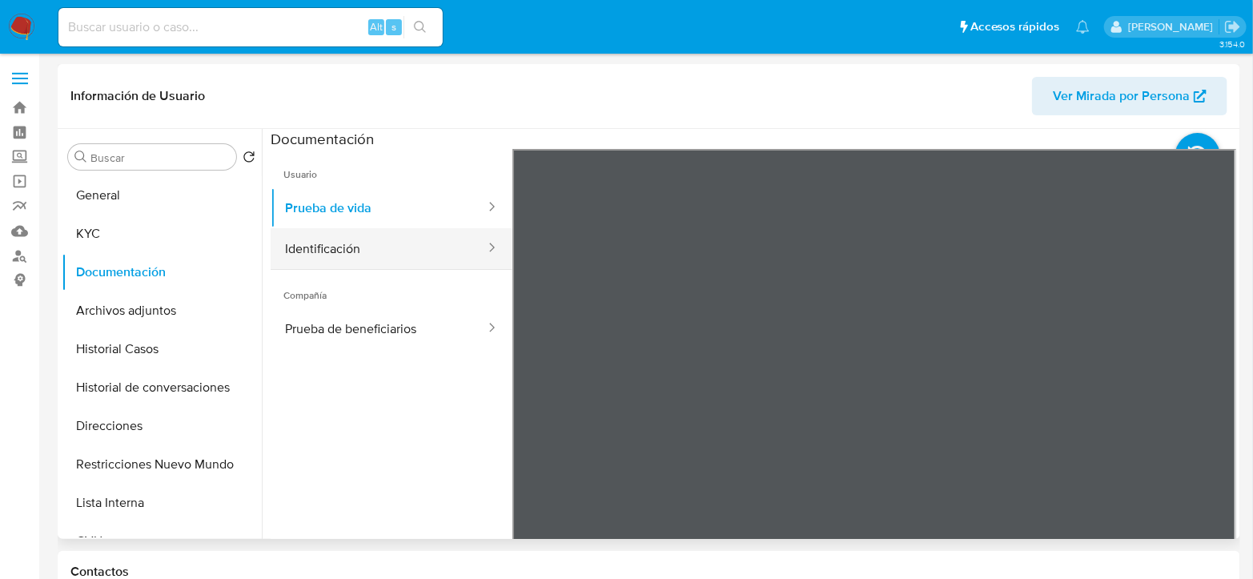
click at [325, 244] on button "Identificación" at bounding box center [379, 248] width 216 height 41
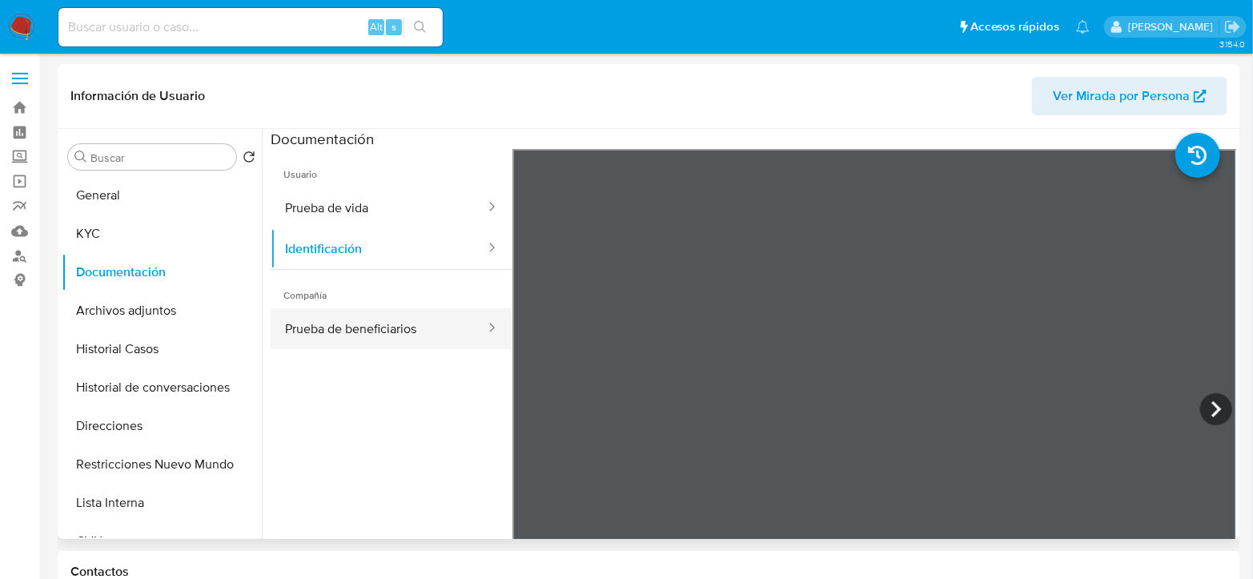
click at [318, 326] on button "Prueba de beneficiarios" at bounding box center [379, 328] width 216 height 41
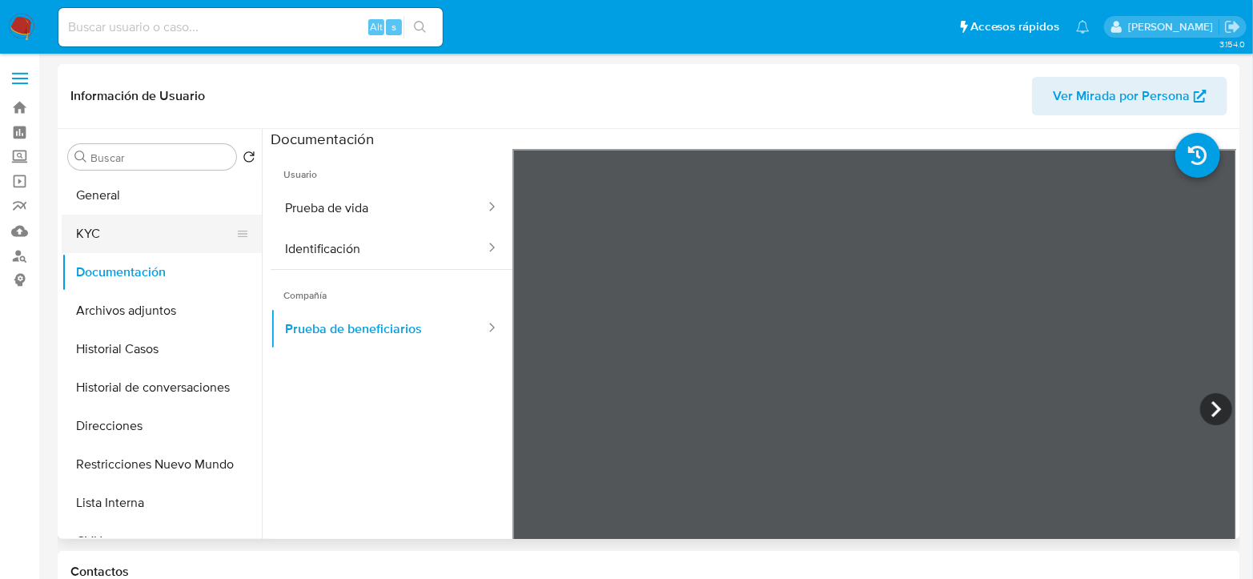
click at [114, 222] on button "KYC" at bounding box center [155, 234] width 187 height 38
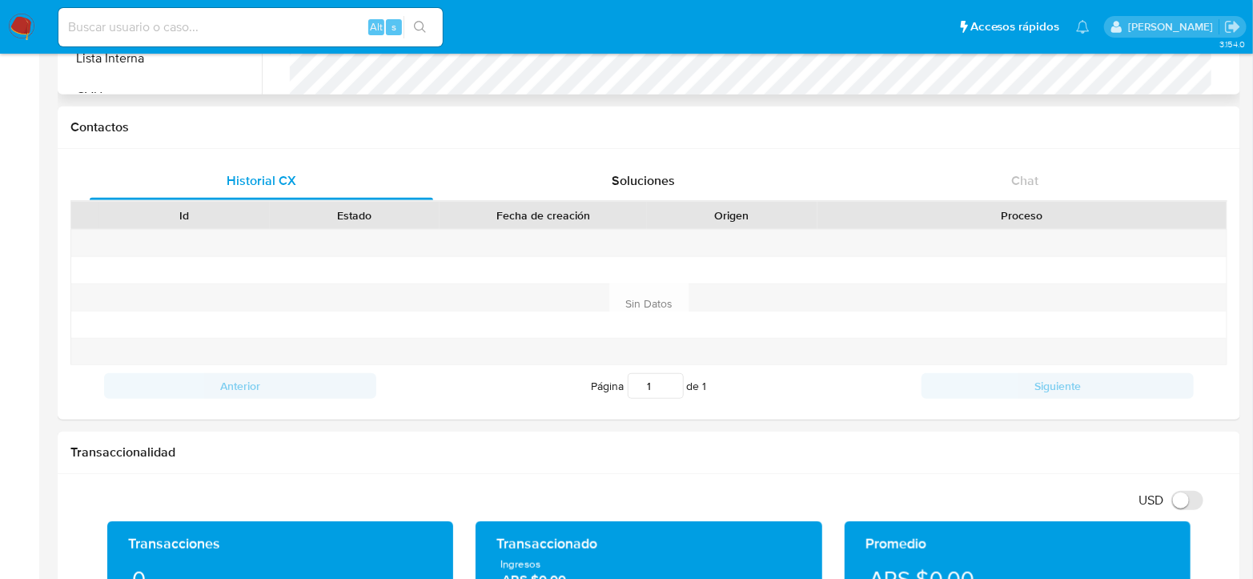
scroll to position [622, 0]
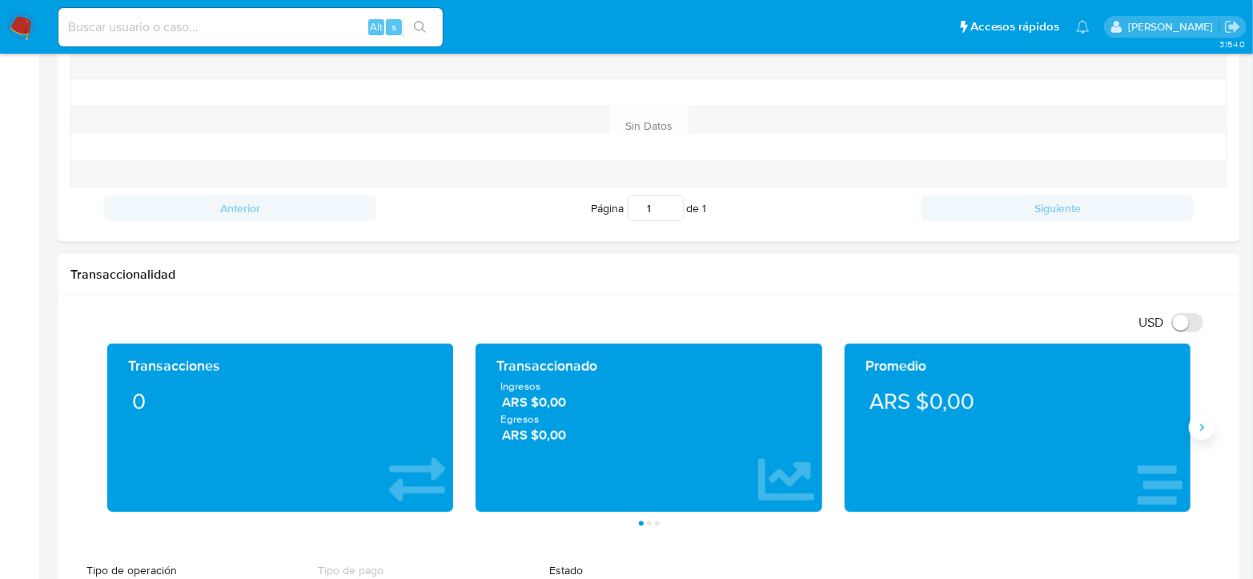
click at [1194, 423] on button "Siguiente" at bounding box center [1202, 428] width 26 height 26
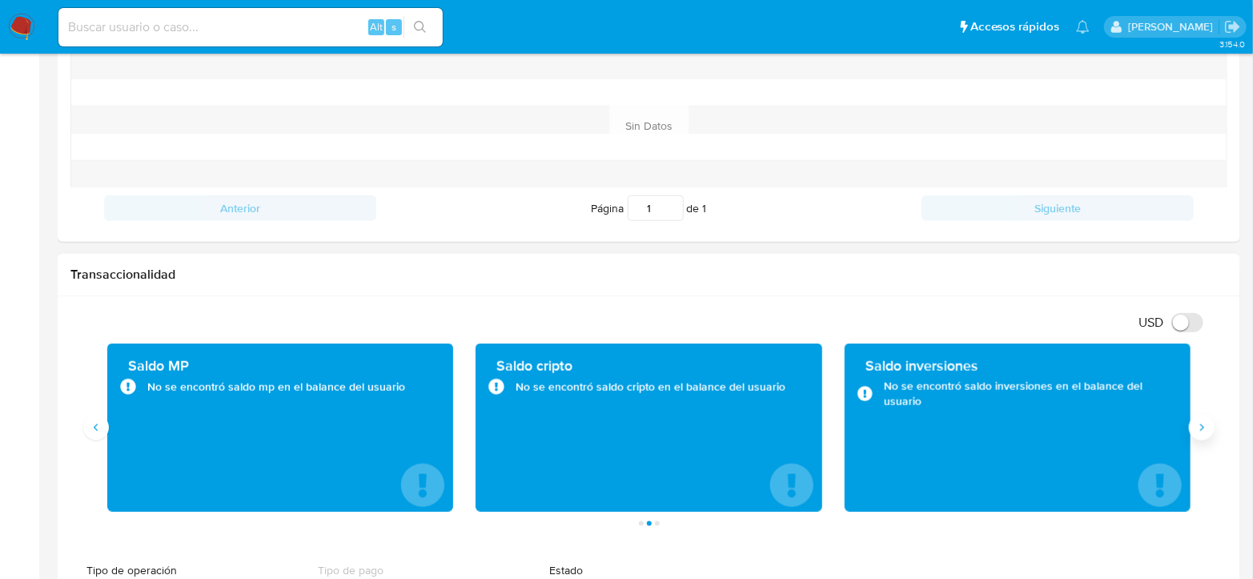
click at [1194, 423] on button "Siguiente" at bounding box center [1202, 428] width 26 height 26
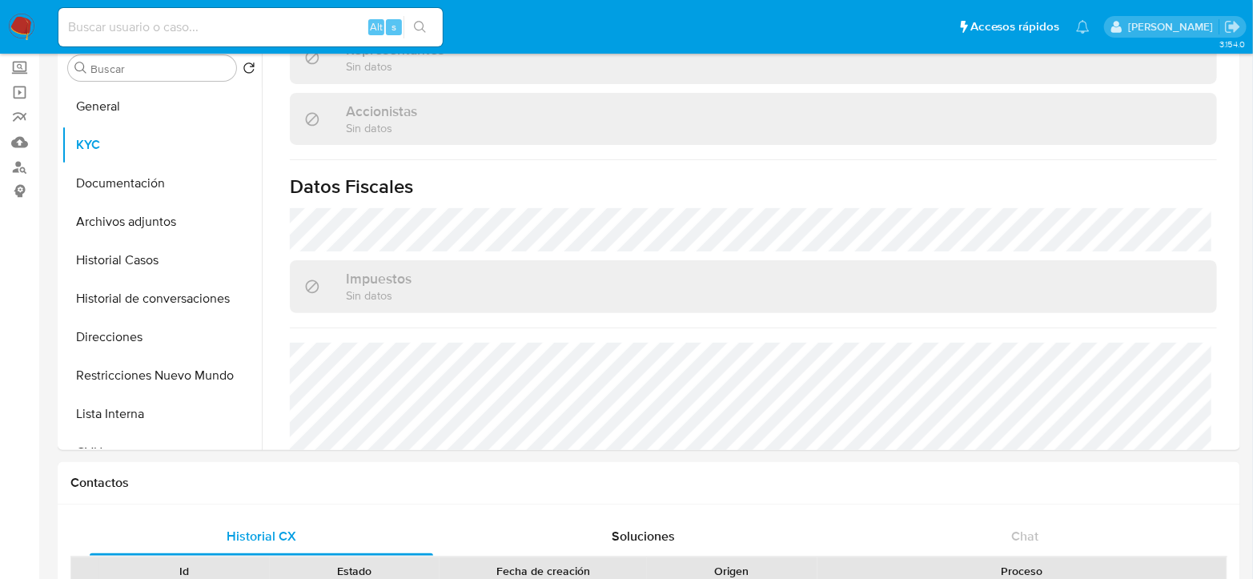
scroll to position [0, 0]
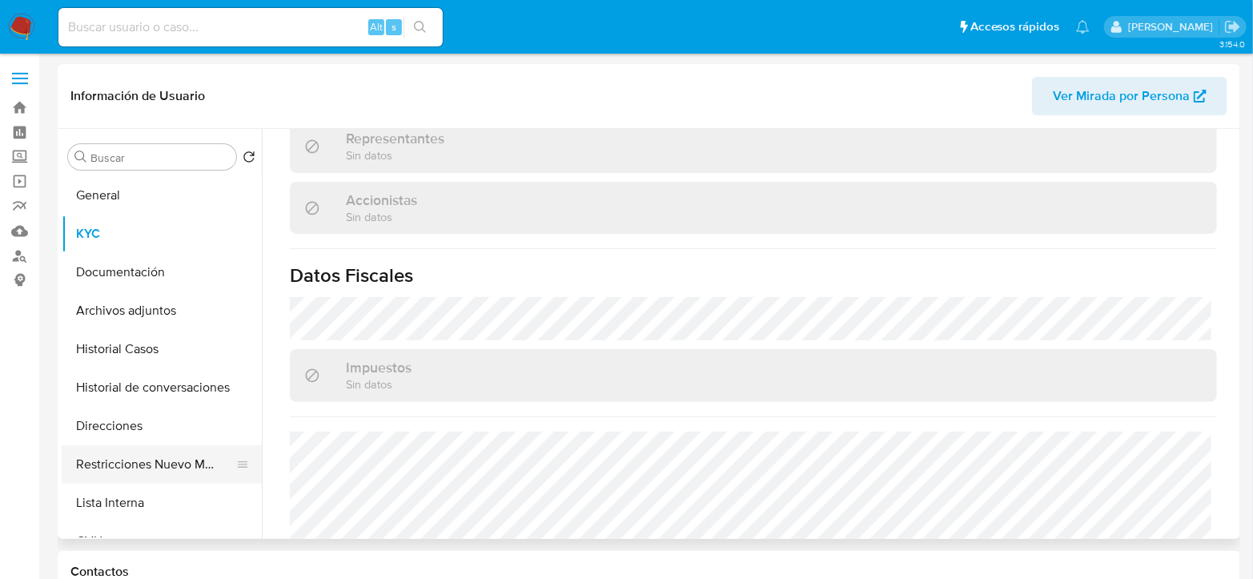
click at [126, 445] on button "Restricciones Nuevo Mundo" at bounding box center [155, 464] width 187 height 38
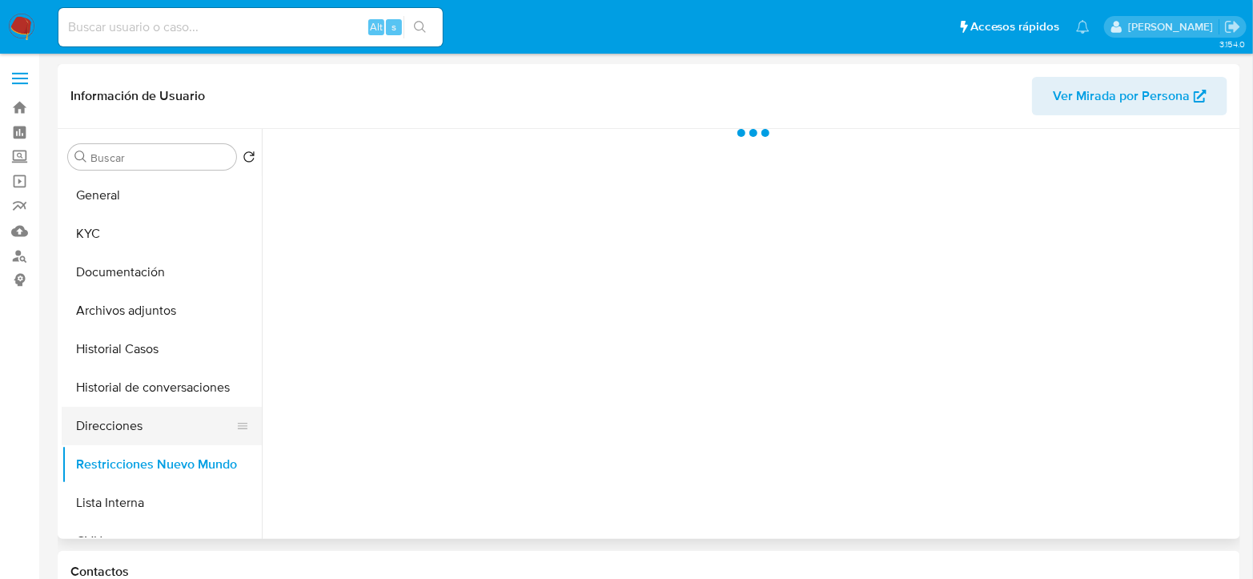
click at [118, 435] on button "Direcciones" at bounding box center [155, 426] width 187 height 38
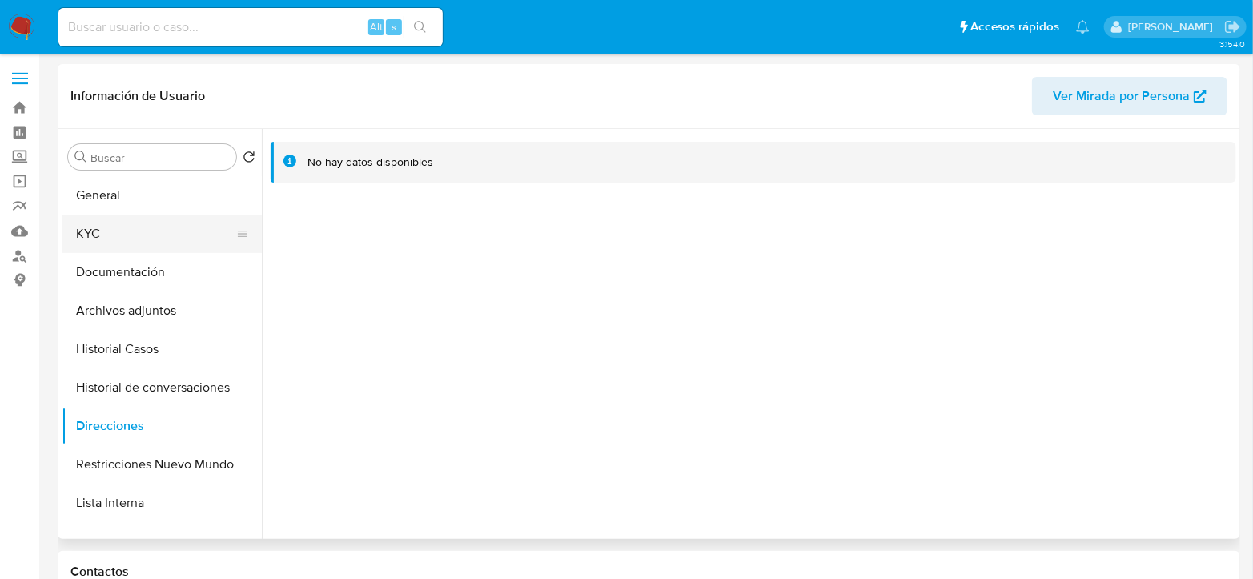
click at [161, 231] on button "KYC" at bounding box center [155, 234] width 187 height 38
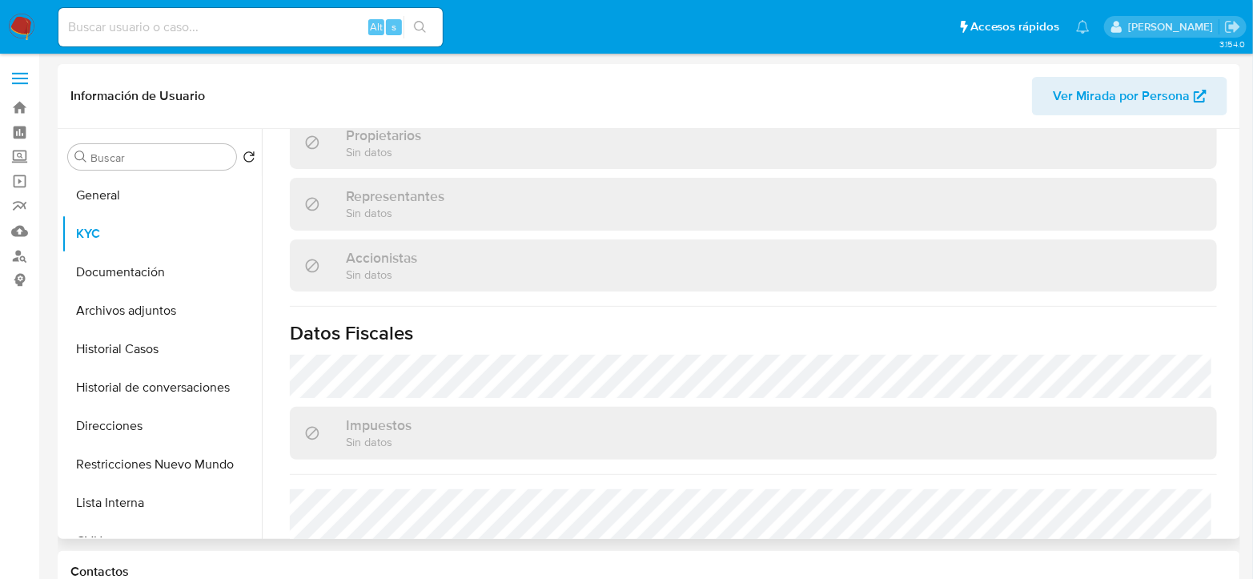
scroll to position [1100, 0]
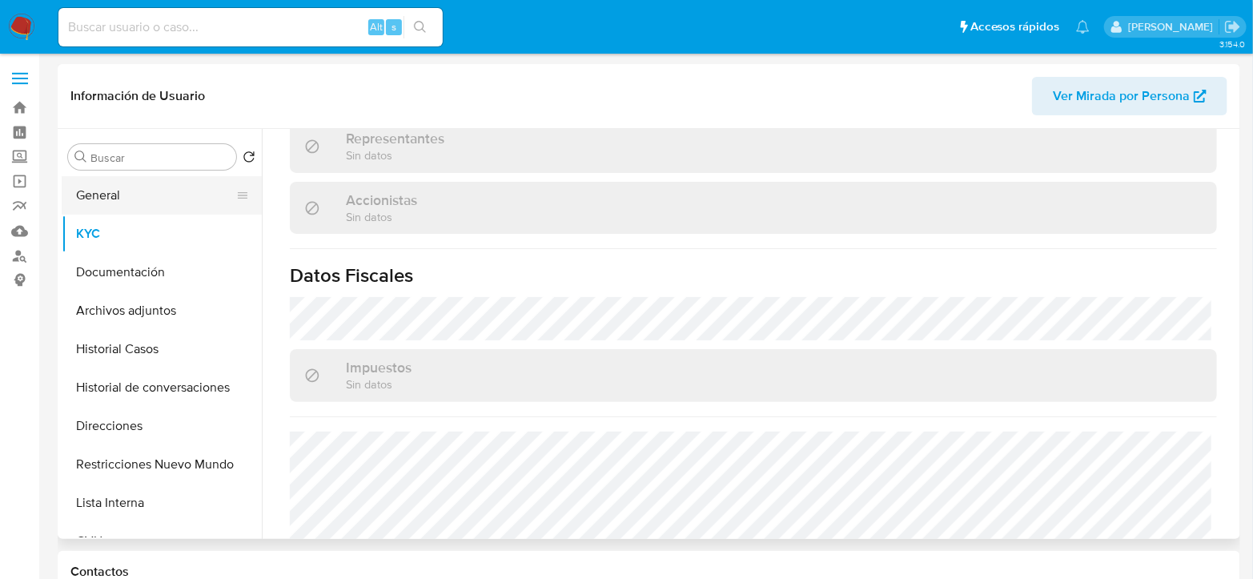
click at [118, 204] on button "General" at bounding box center [155, 195] width 187 height 38
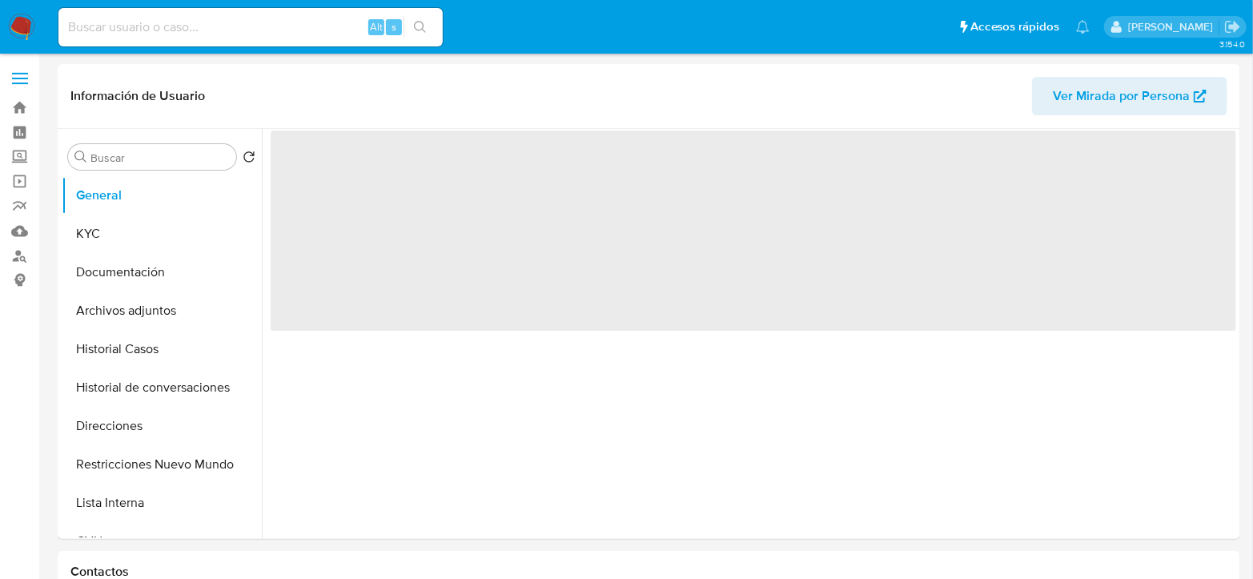
scroll to position [0, 0]
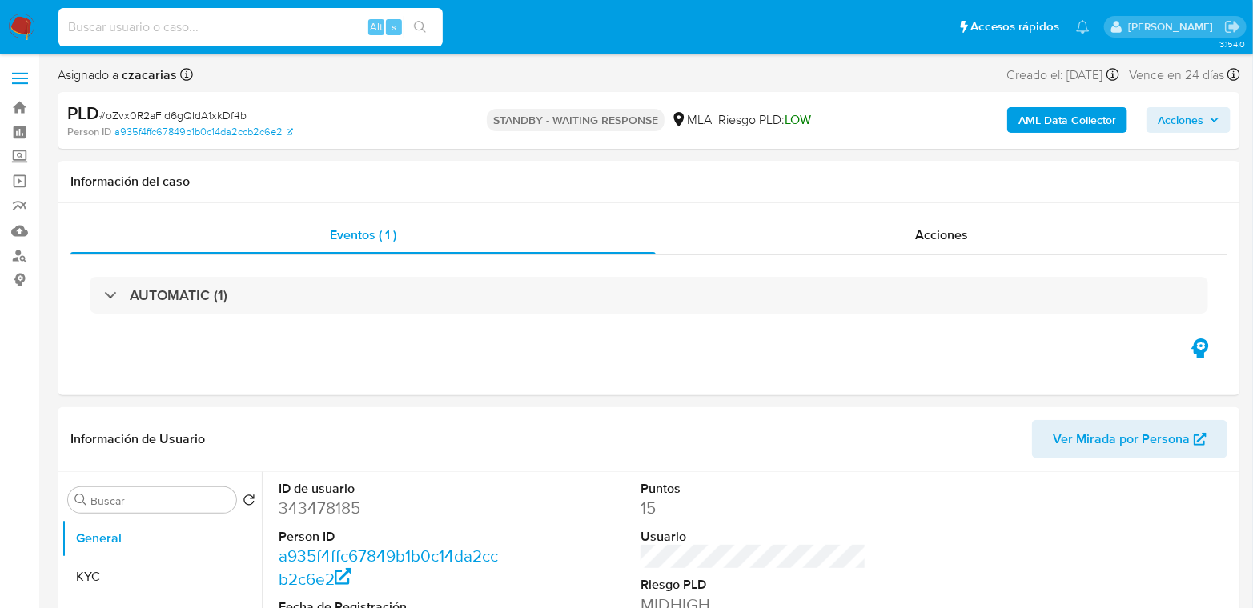
click at [219, 22] on input at bounding box center [250, 27] width 384 height 21
paste input "I4lRmvIGIUUdnTGJvpul9V4k"
type input "I4lRmvIGIUUdnTGJvpul9V4k"
select select "10"
click at [419, 16] on button "search-icon" at bounding box center [419, 27] width 33 height 22
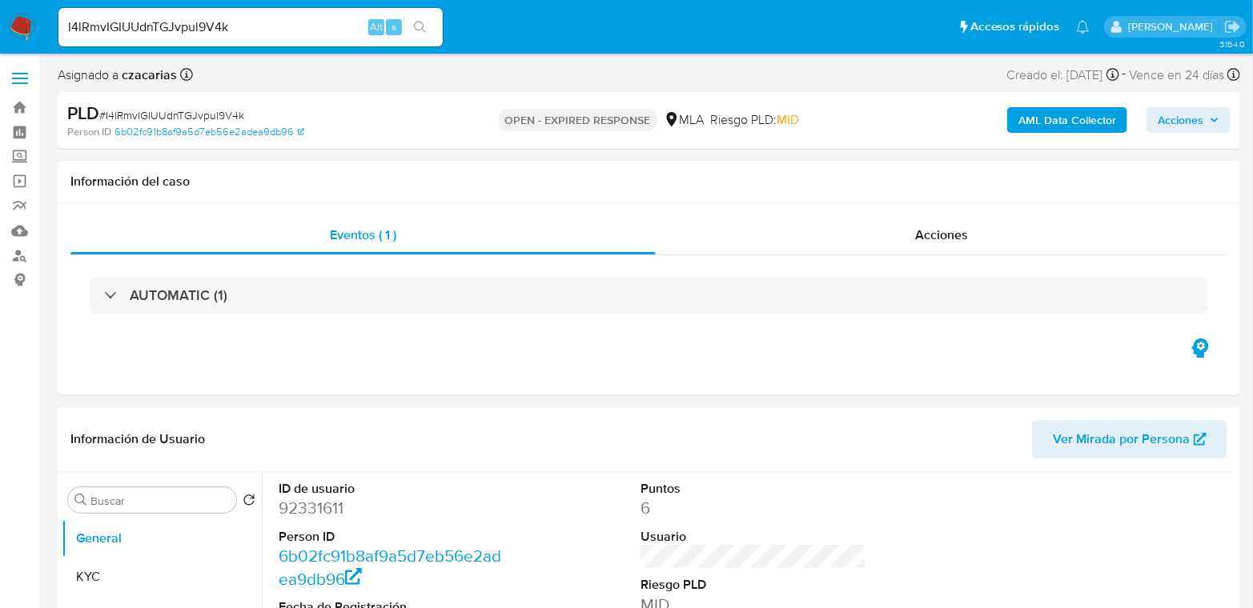
select select "10"
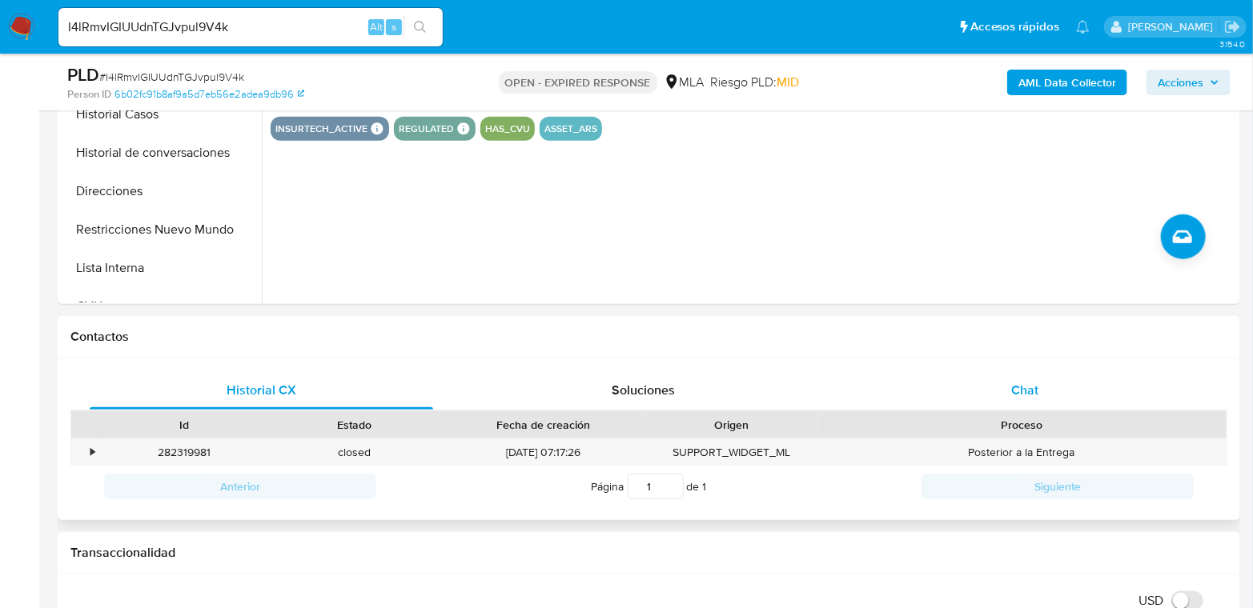
scroll to position [533, 0]
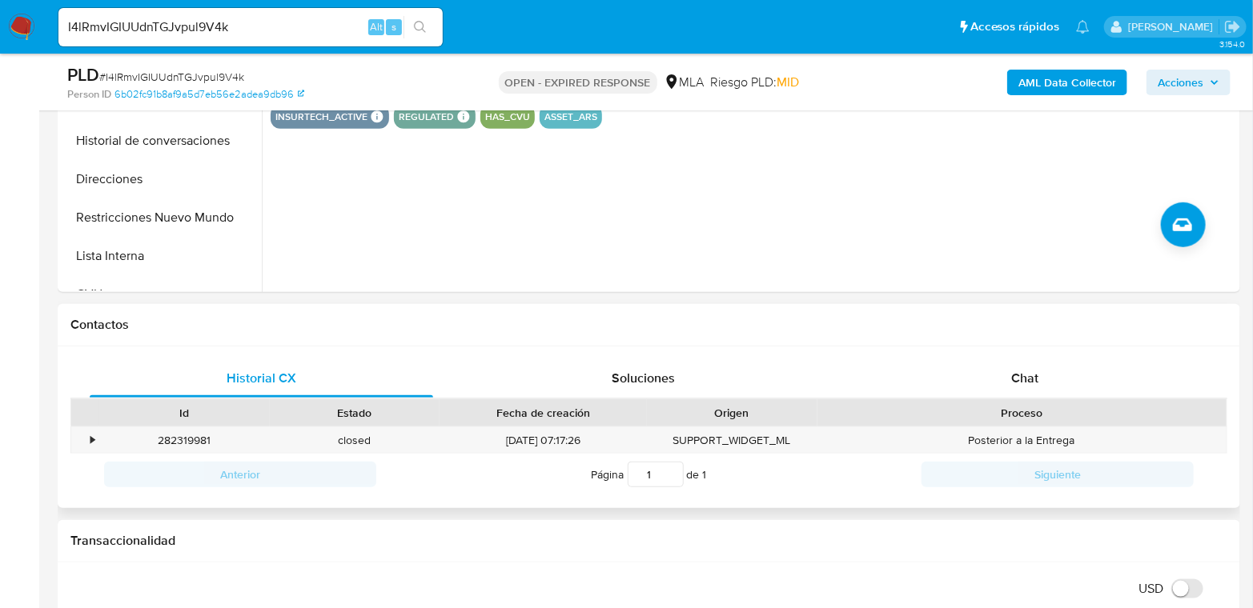
click at [1026, 347] on div "Historial CX Soluciones Chat Id Estado Fecha de creación Origen Proceso • 28231…" at bounding box center [649, 428] width 1182 height 162
click at [1030, 371] on span "Chat" at bounding box center [1024, 378] width 27 height 18
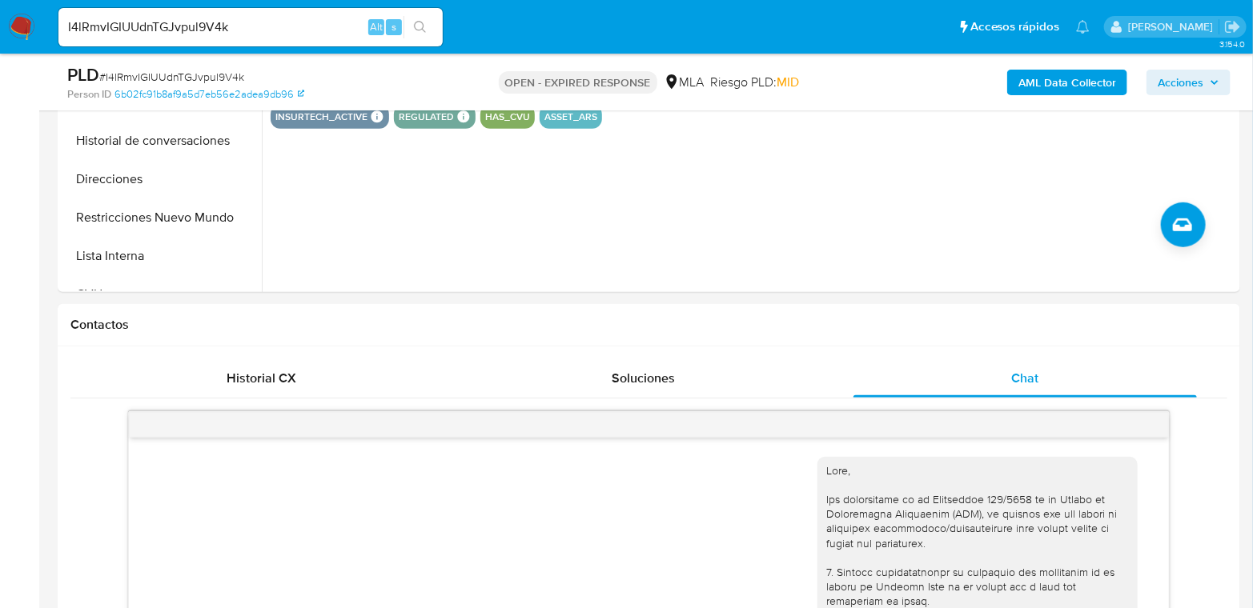
scroll to position [1877, 0]
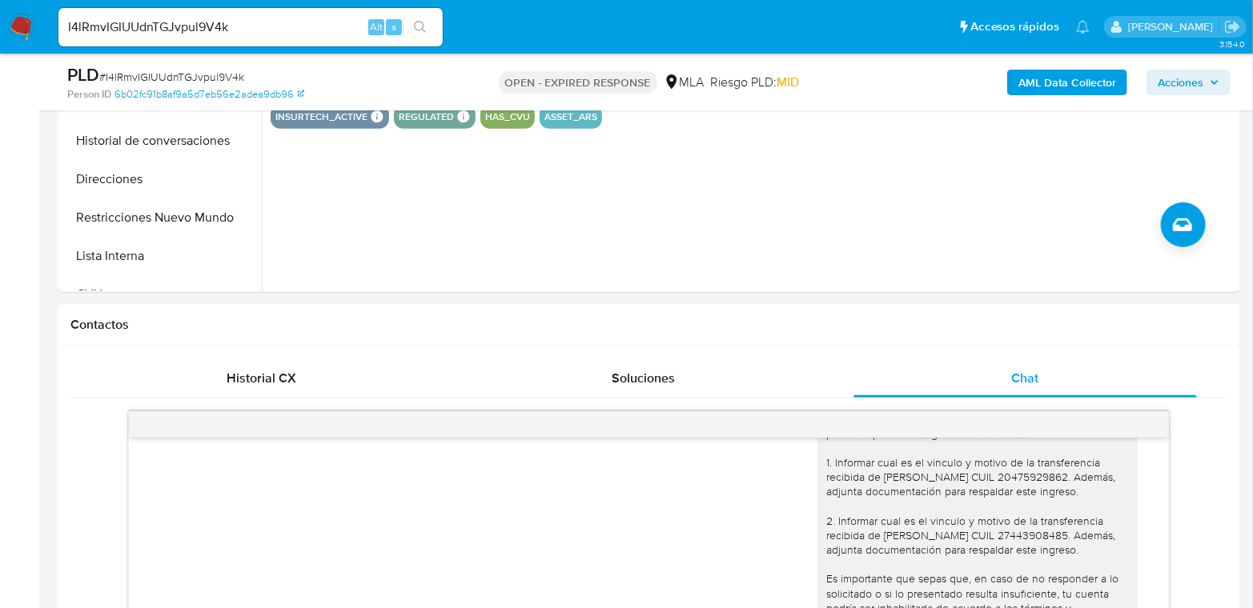
click at [309, 34] on input "I4lRmvIGIUUdnTGJvpul9V4k" at bounding box center [250, 27] width 384 height 21
paste input "FODeFIT7JgpQvwjVGFOLV9CC"
type input "FODeFIT7JgpQvwjVGFOLV9CC"
click at [431, 27] on button "search-icon" at bounding box center [419, 27] width 33 height 22
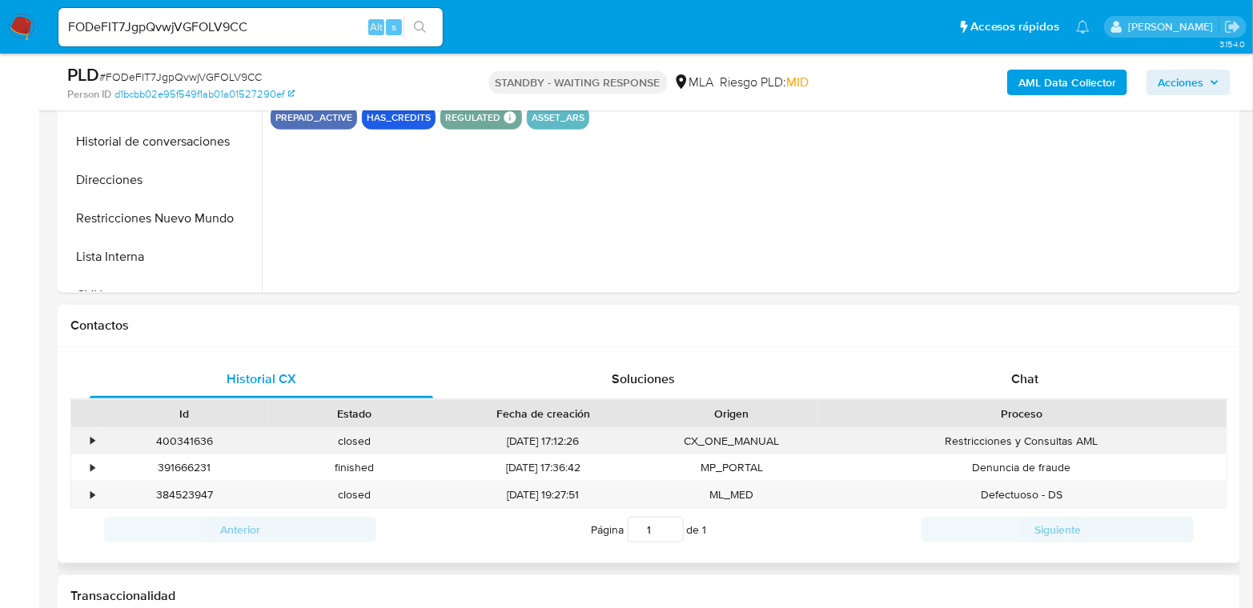
scroll to position [533, 0]
click at [1045, 376] on div "Chat" at bounding box center [1024, 378] width 343 height 38
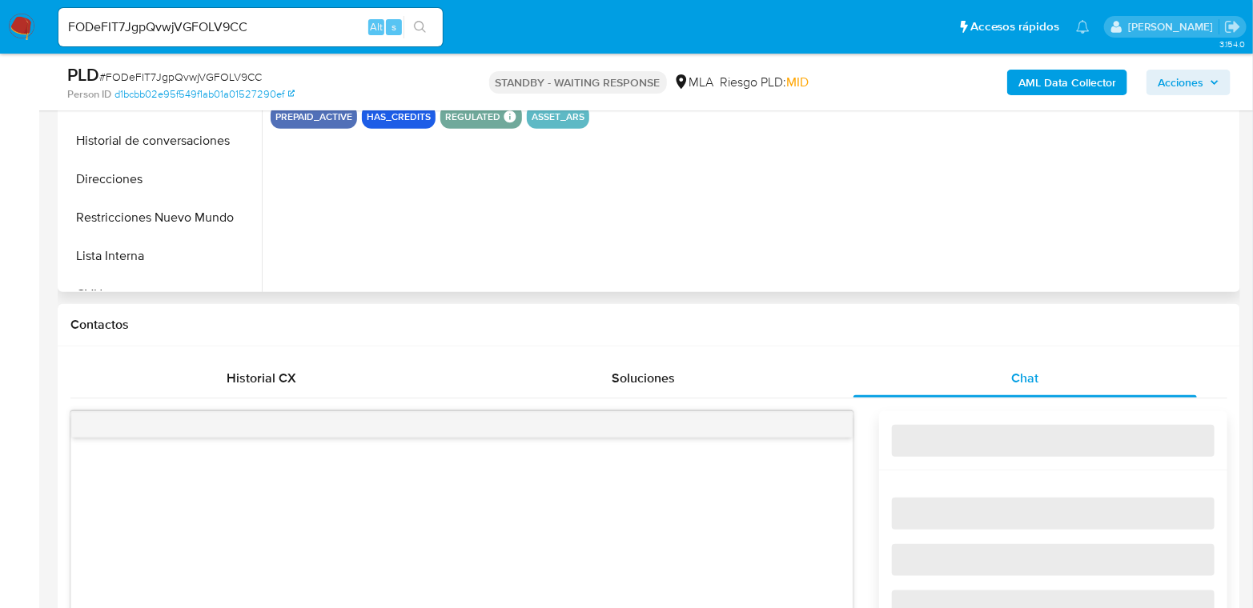
select select "10"
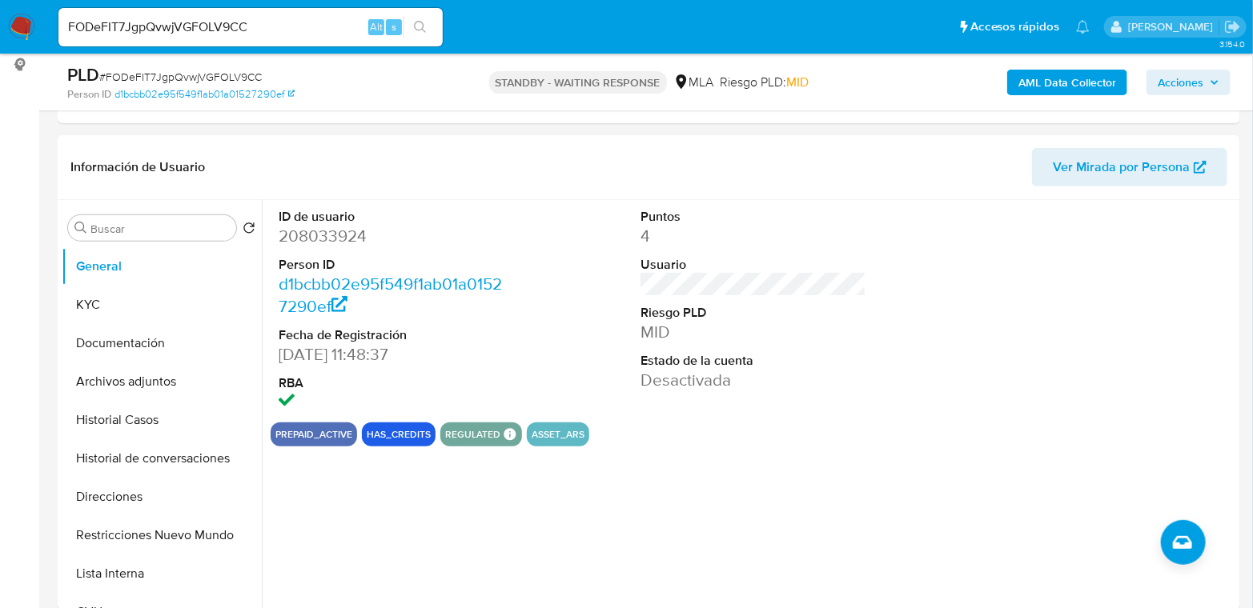
scroll to position [178, 0]
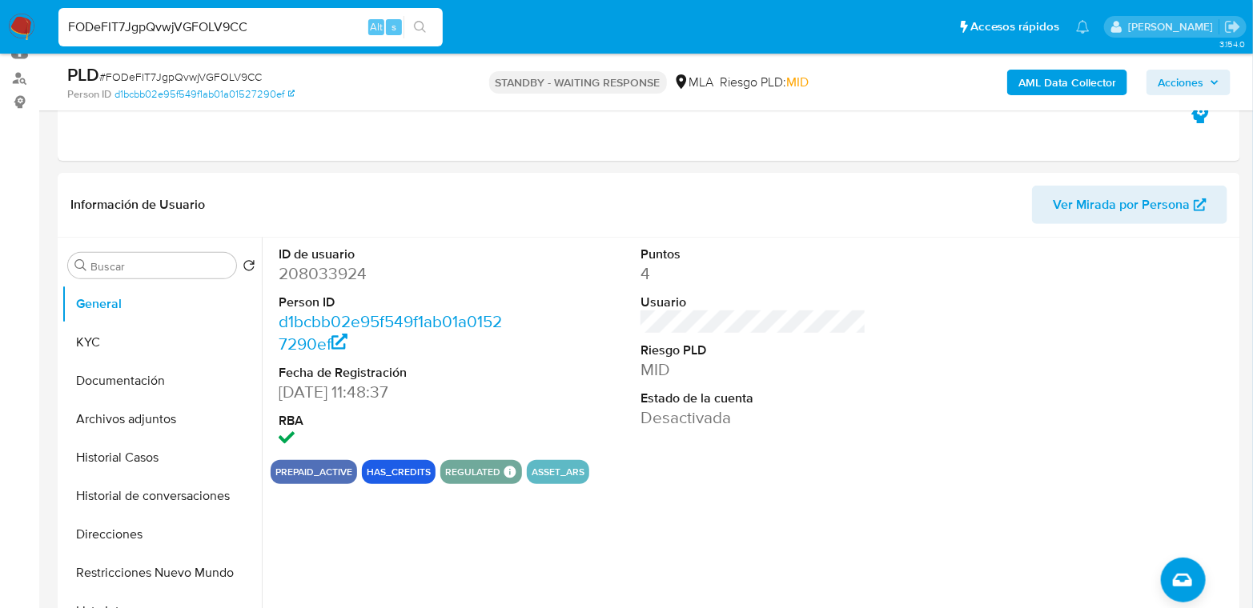
click at [267, 36] on input "FODeFIT7JgpQvwjVGFOLV9CC" at bounding box center [250, 27] width 384 height 21
paste input "I4lRmvIGIUUdnTGJvpul9V4k"
type input "I4lRmvIGIUUdnTGJvpul9V4k"
click at [421, 17] on button "search-icon" at bounding box center [419, 27] width 33 height 22
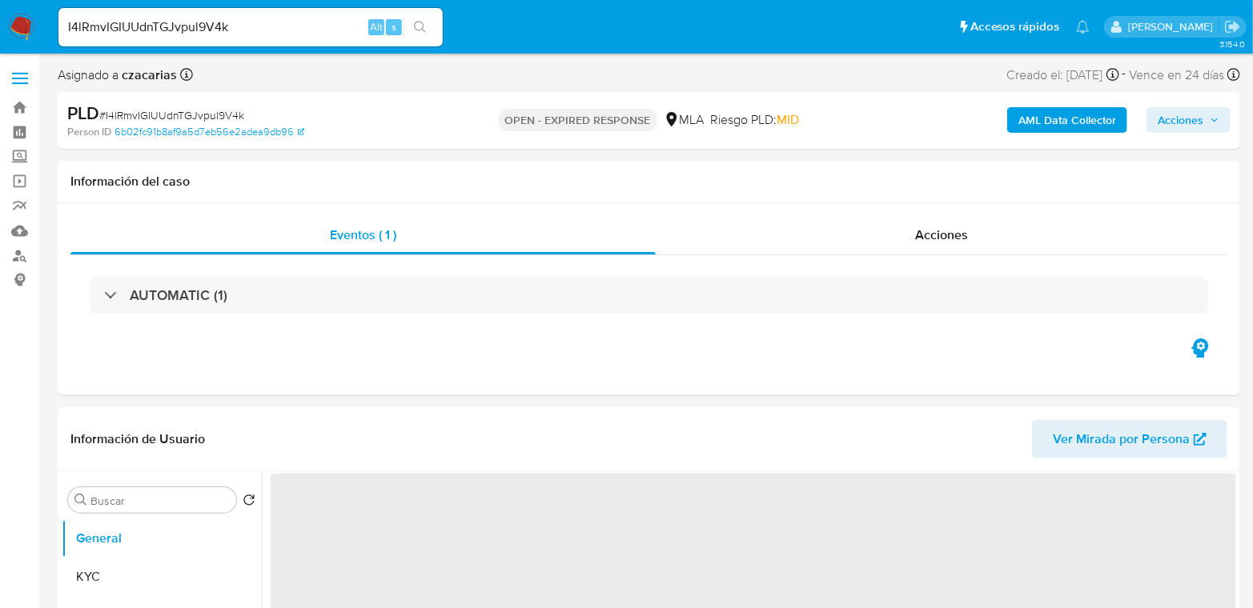
select select "10"
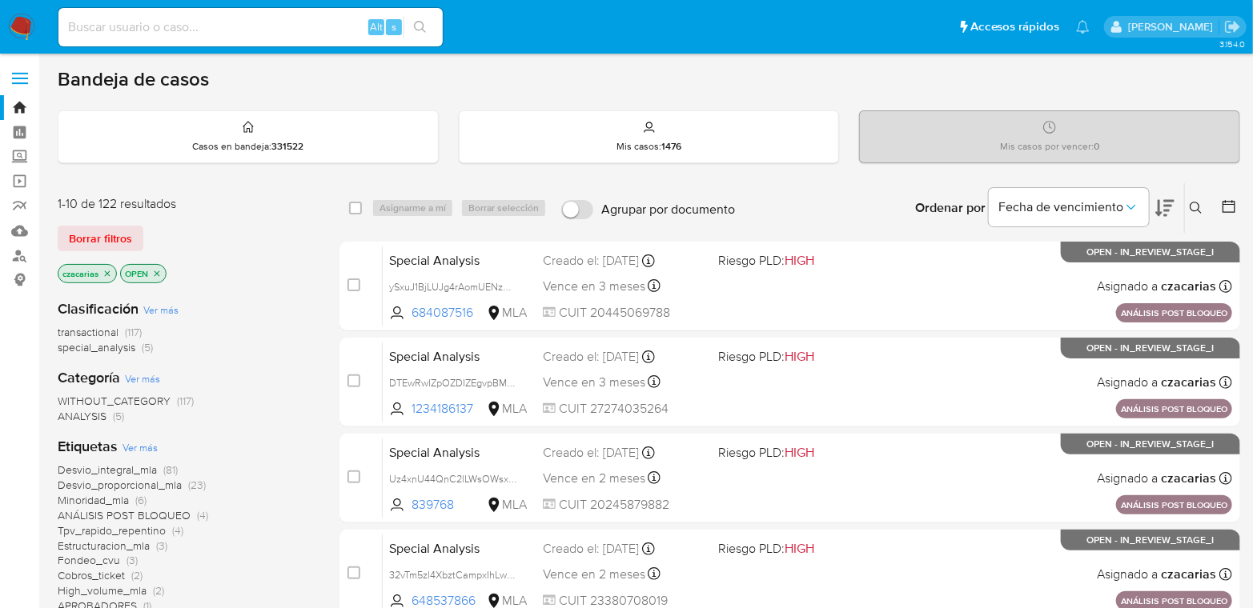
click at [1198, 207] on icon at bounding box center [1195, 208] width 13 height 13
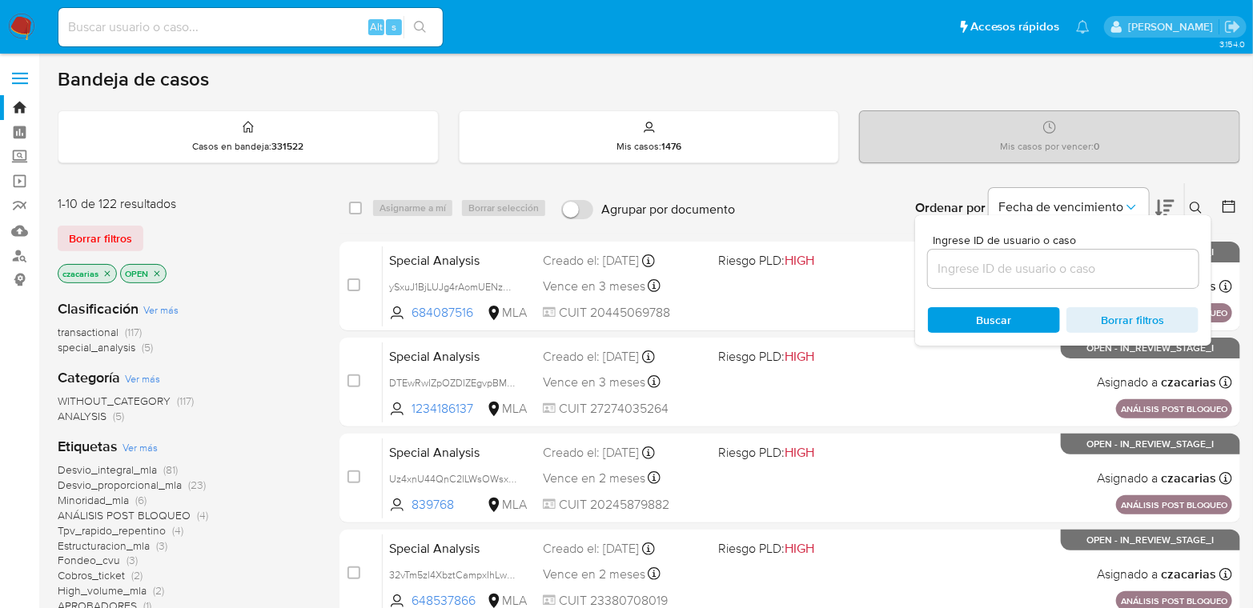
click at [1107, 275] on input at bounding box center [1063, 269] width 271 height 21
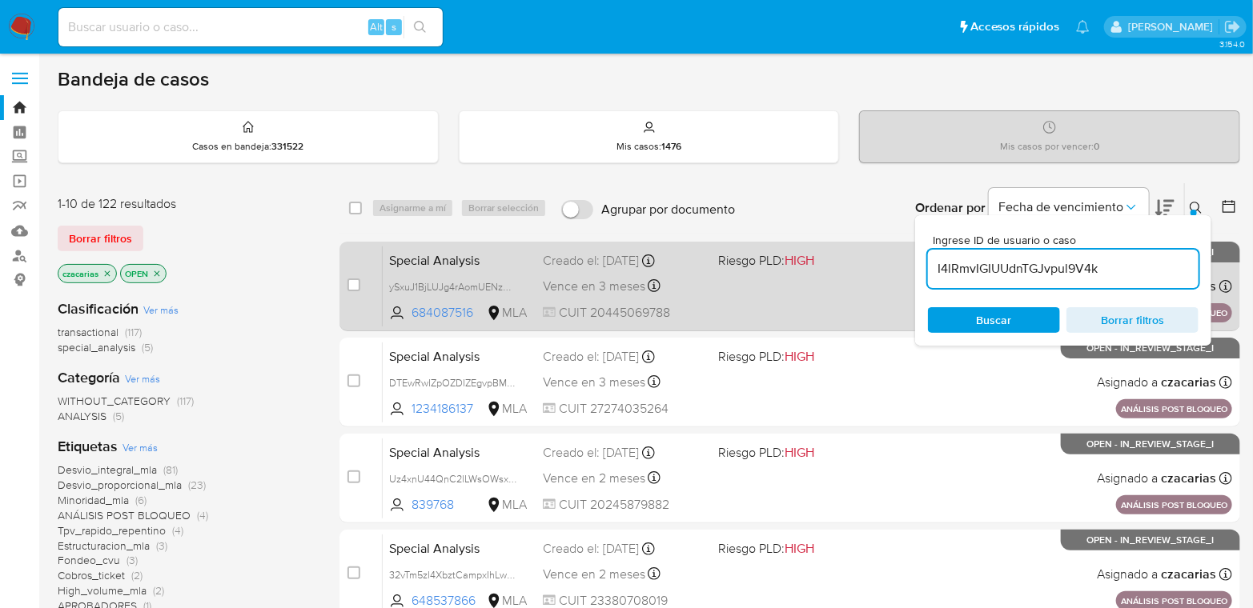
type input "I4lRmvIGIUUdnTGJvpul9V4k"
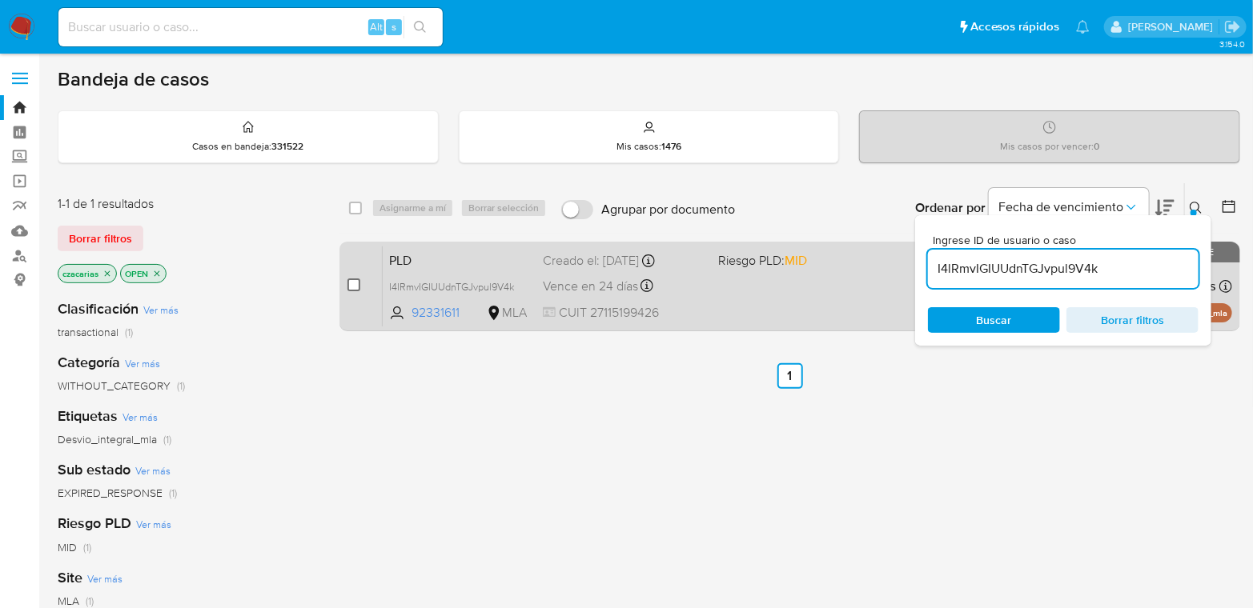
click at [351, 282] on div "case-item-checkbox" at bounding box center [353, 285] width 13 height 16
click at [353, 282] on input "checkbox" at bounding box center [353, 285] width 13 height 13
checkbox input "true"
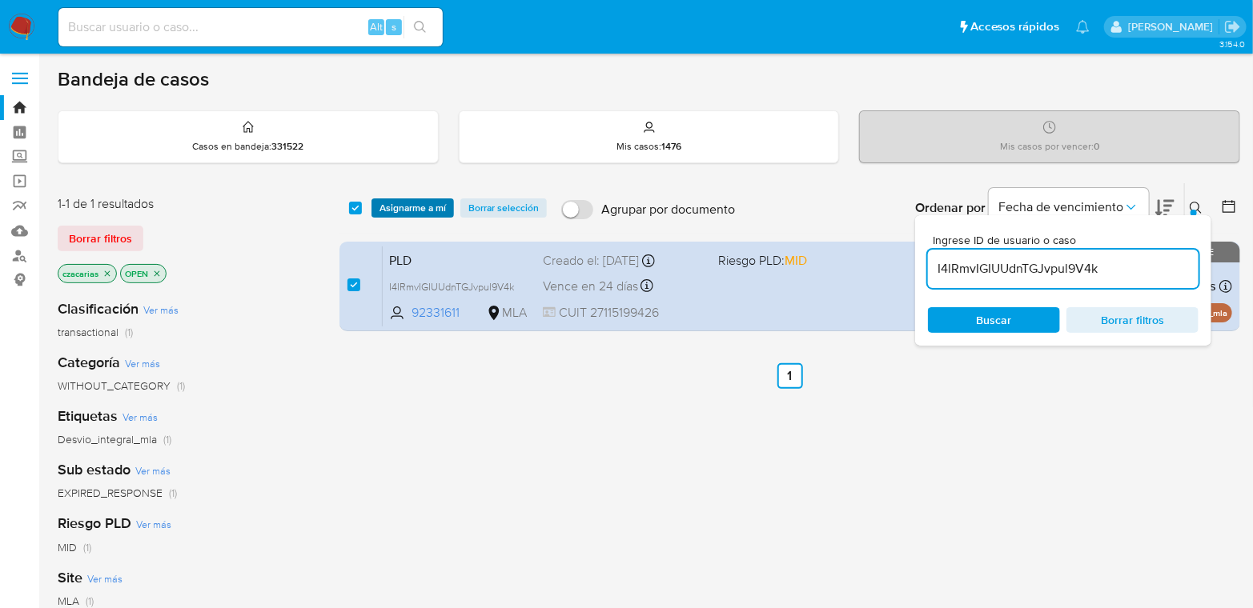
click at [403, 218] on div "select-all-cases-checkbox Asignarme a mí Borrar selección Agrupar por documento…" at bounding box center [789, 208] width 901 height 50
click at [407, 211] on span "Asignarme a mí" at bounding box center [412, 208] width 66 height 16
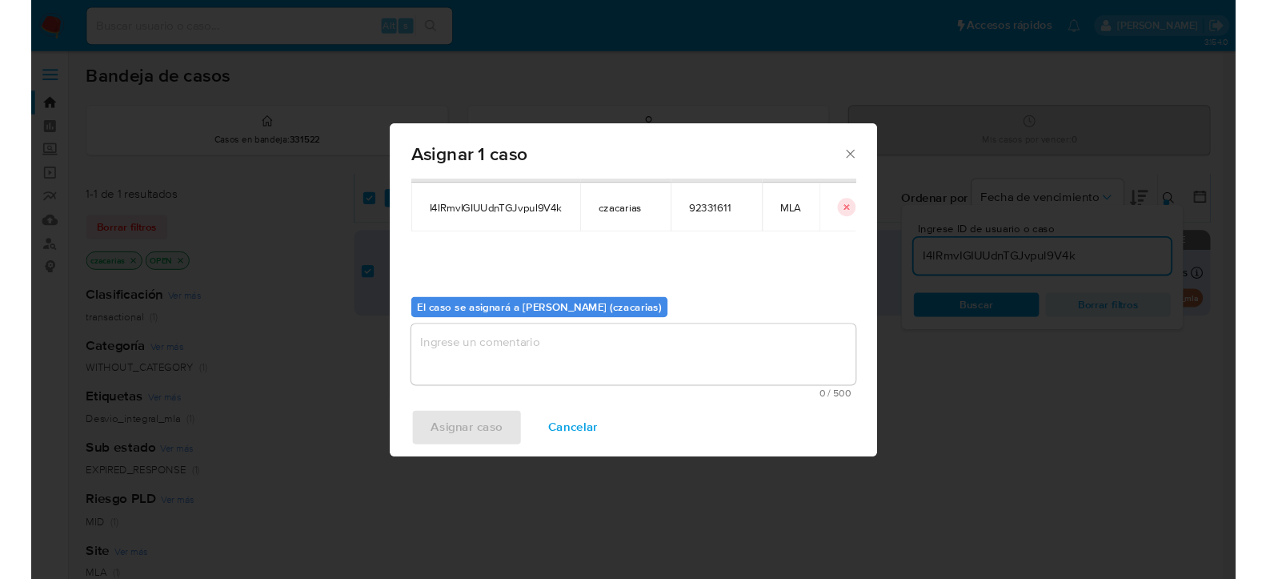
scroll to position [82, 0]
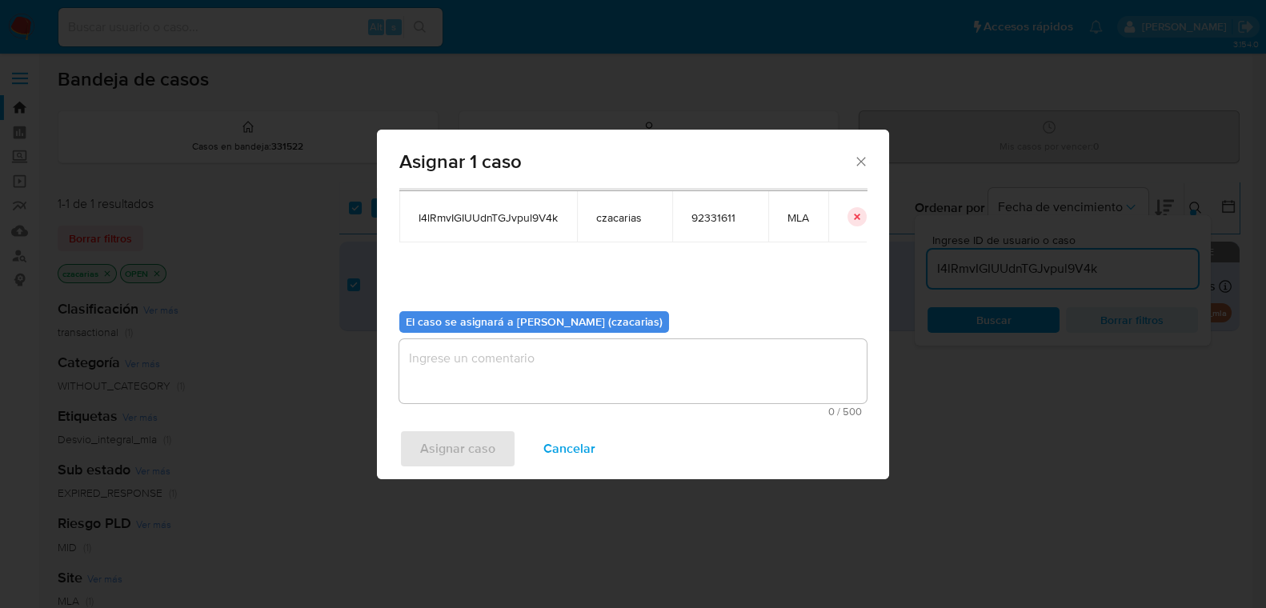
click at [559, 359] on textarea "assign-modal" at bounding box center [632, 371] width 467 height 64
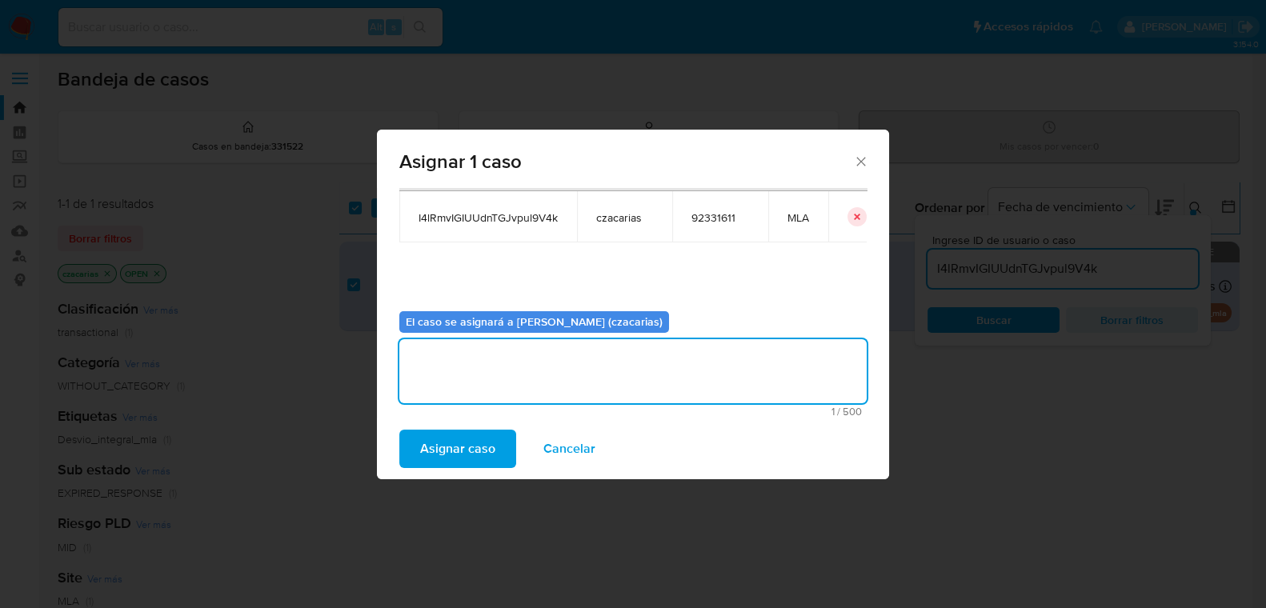
click at [481, 442] on span "Asignar caso" at bounding box center [457, 448] width 75 height 35
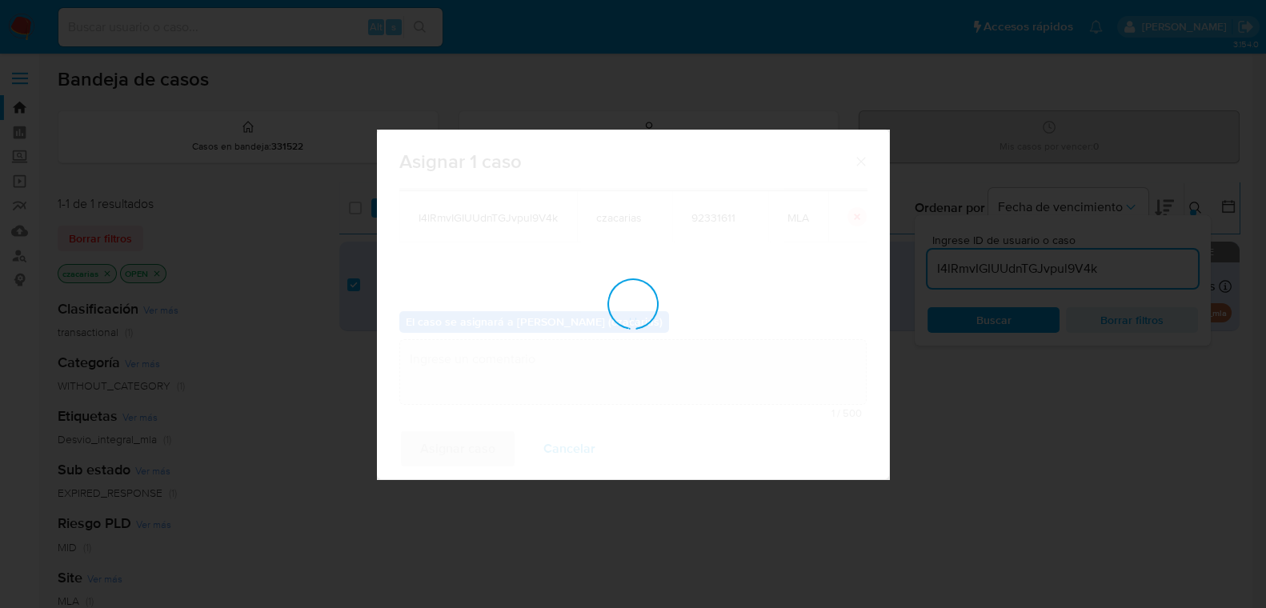
checkbox input "false"
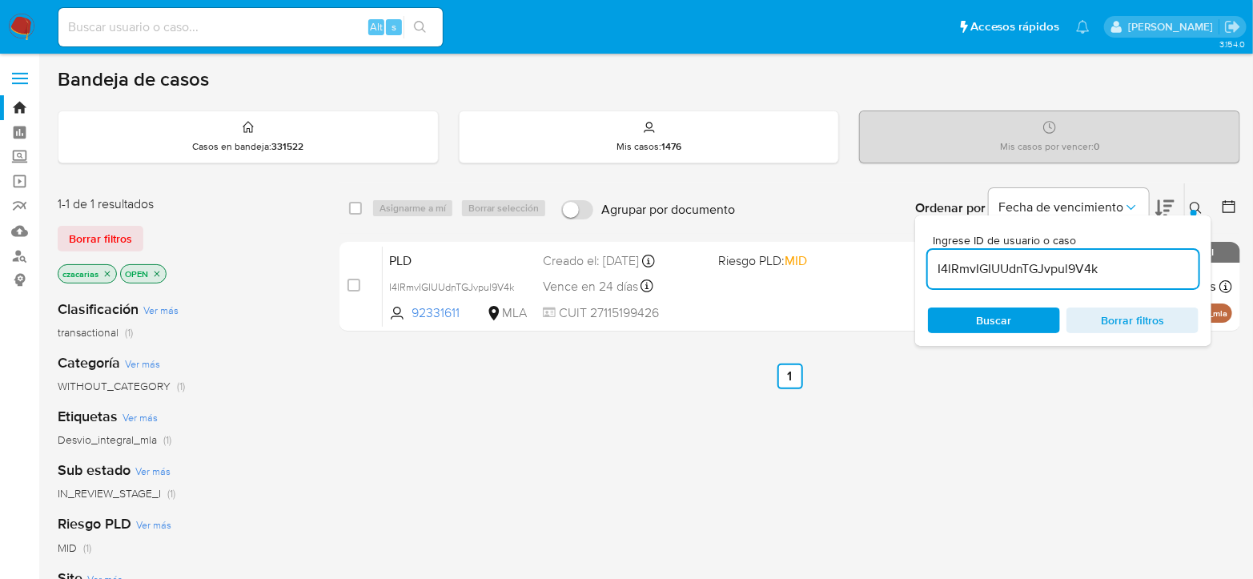
click at [990, 267] on input "I4lRmvIGIUUdnTGJvpul9V4k" at bounding box center [1063, 269] width 271 height 21
paste input "G7q5BiSszVSufbvfqPl13v92"
type input "G7q5BiSszVSufbvfqPl13v92"
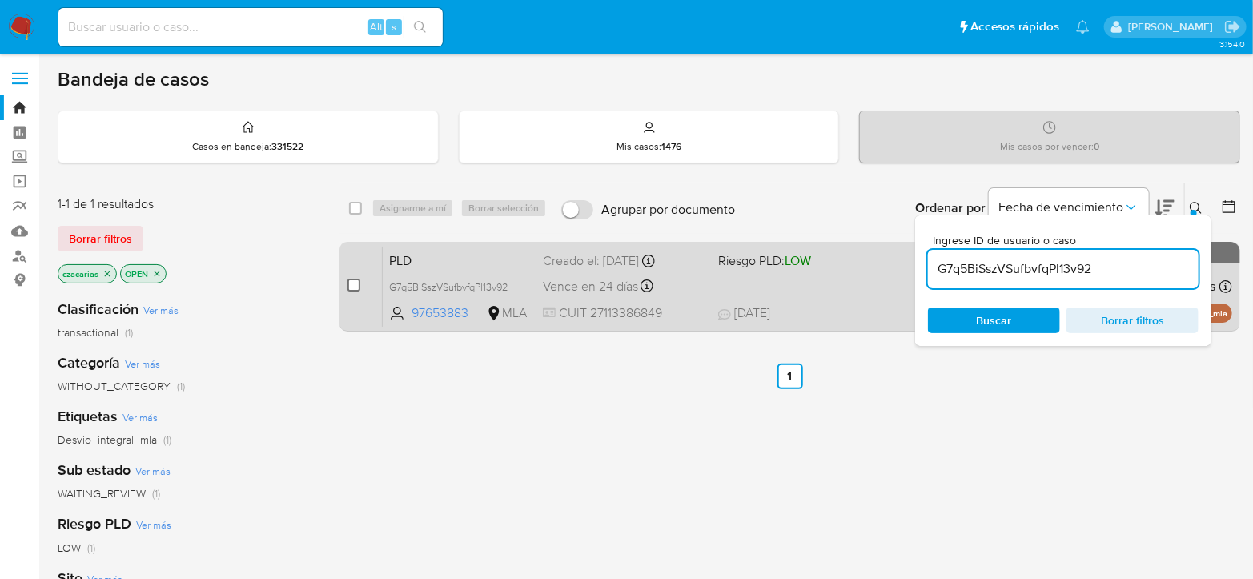
click at [357, 285] on input "checkbox" at bounding box center [353, 285] width 13 height 13
checkbox input "true"
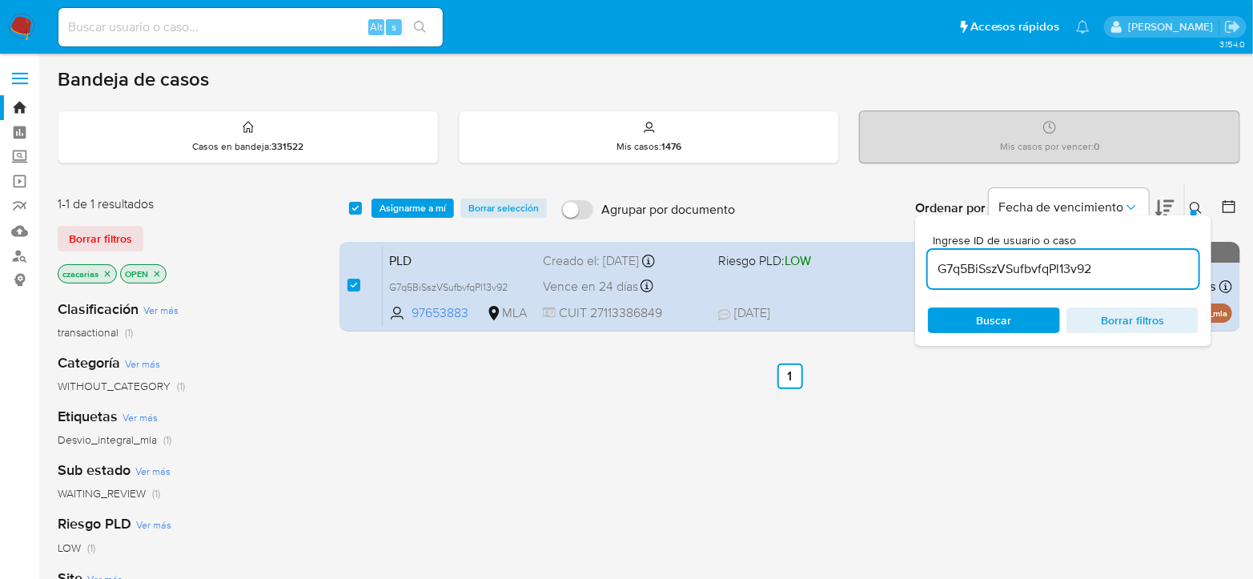
click at [422, 195] on div "select-all-cases-checkbox Asignarme a mí Borrar selección Agrupar por documento…" at bounding box center [789, 208] width 901 height 50
click at [421, 202] on span "Asignarme a mí" at bounding box center [412, 208] width 66 height 16
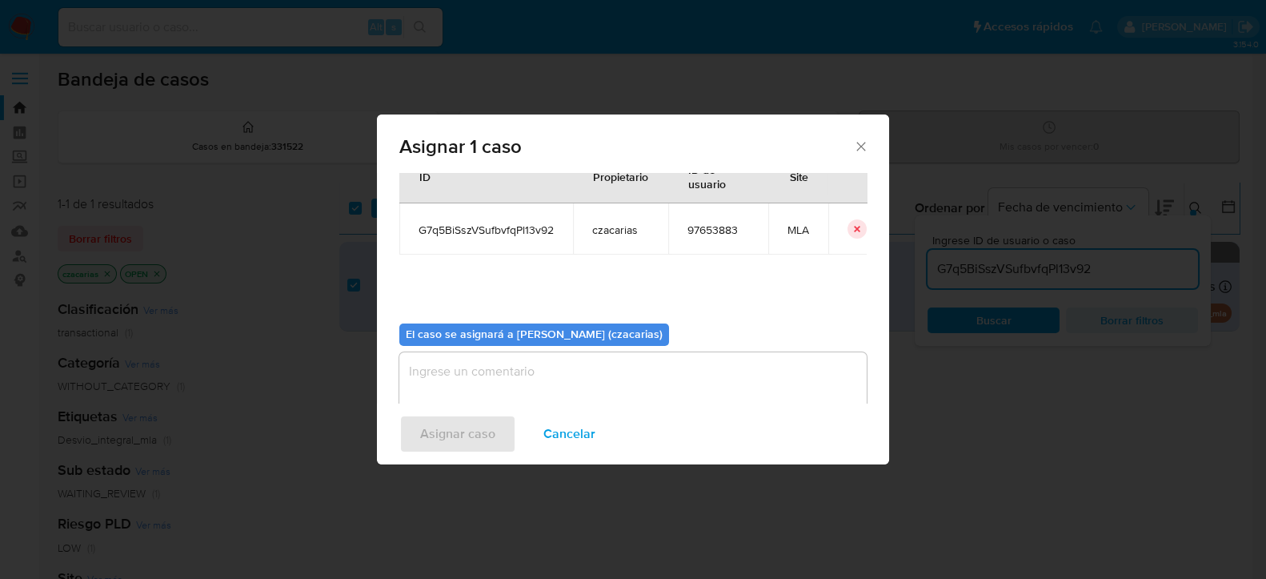
scroll to position [82, 0]
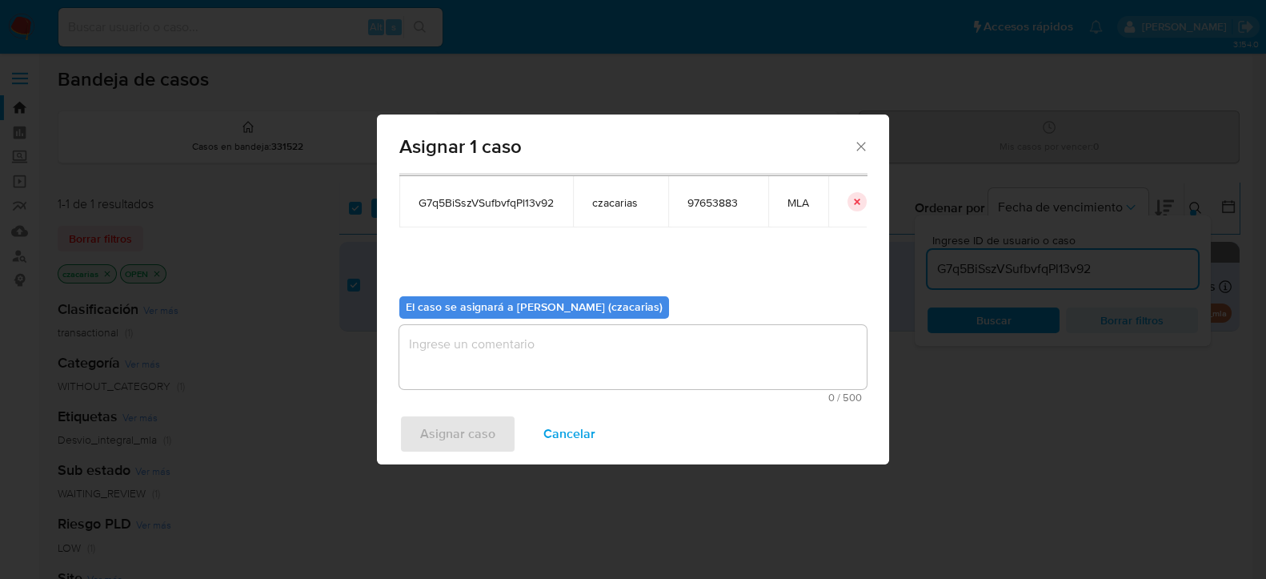
drag, startPoint x: 599, startPoint y: 396, endPoint x: 597, endPoint y: 342, distance: 54.5
click at [602, 375] on div "0 / 500 500 caracteres restantes" at bounding box center [632, 364] width 467 height 78
click at [598, 341] on textarea "assign-modal" at bounding box center [632, 357] width 467 height 64
click at [504, 355] on textarea "assign-modal" at bounding box center [632, 357] width 467 height 64
drag, startPoint x: 524, startPoint y: 375, endPoint x: 529, endPoint y: 367, distance: 10.0
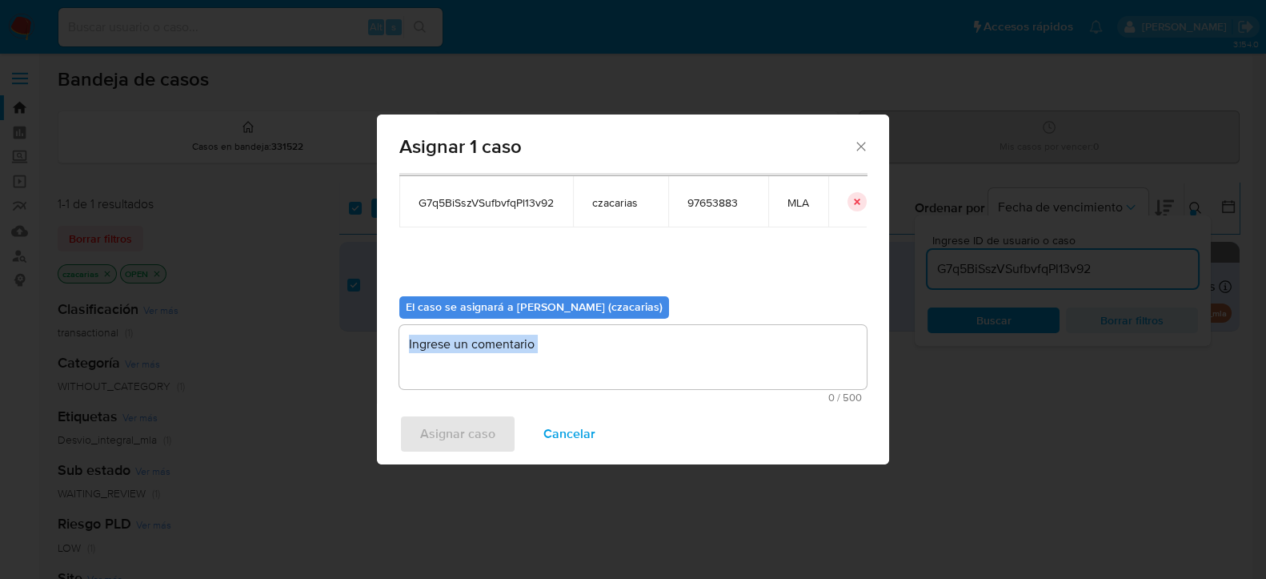
click at [524, 375] on textarea "assign-modal" at bounding box center [632, 357] width 467 height 64
click at [536, 352] on textarea "assign-modal" at bounding box center [632, 357] width 467 height 64
click at [547, 367] on textarea "assign-modal" at bounding box center [632, 357] width 467 height 64
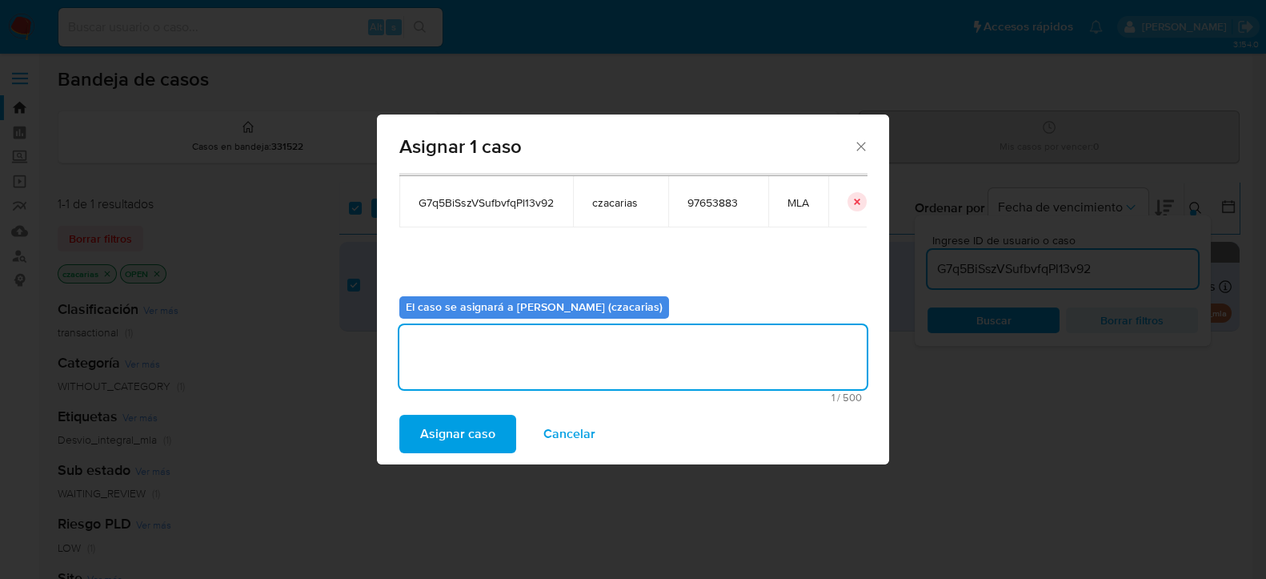
click at [469, 455] on div "Asignar caso Cancelar" at bounding box center [633, 433] width 512 height 61
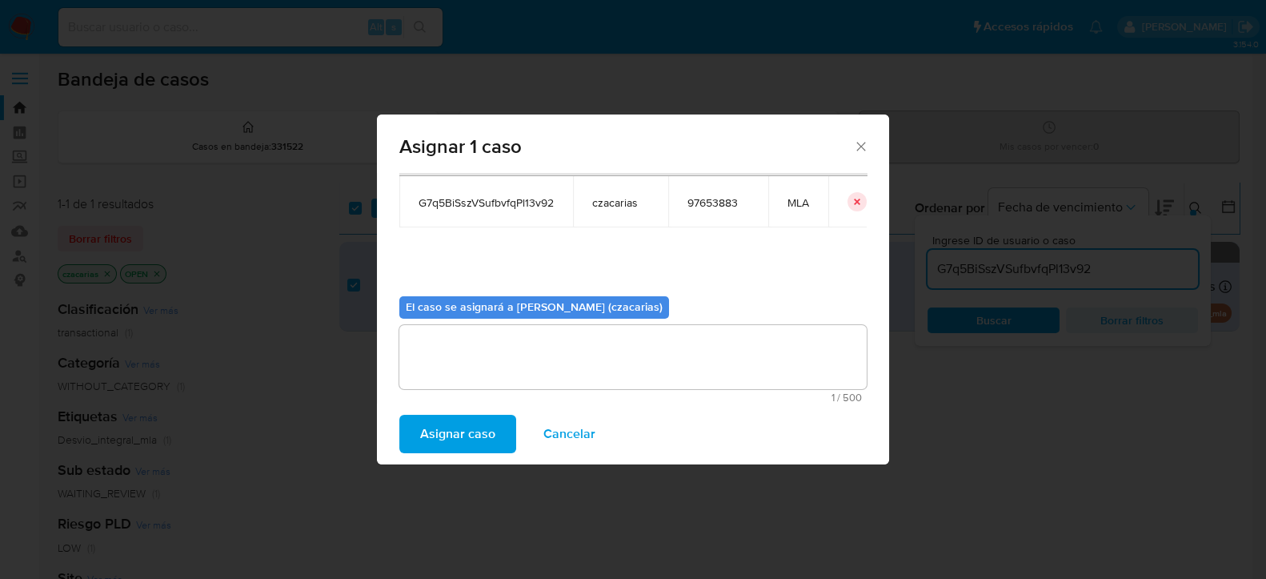
click at [471, 432] on span "Asignar caso" at bounding box center [457, 433] width 75 height 35
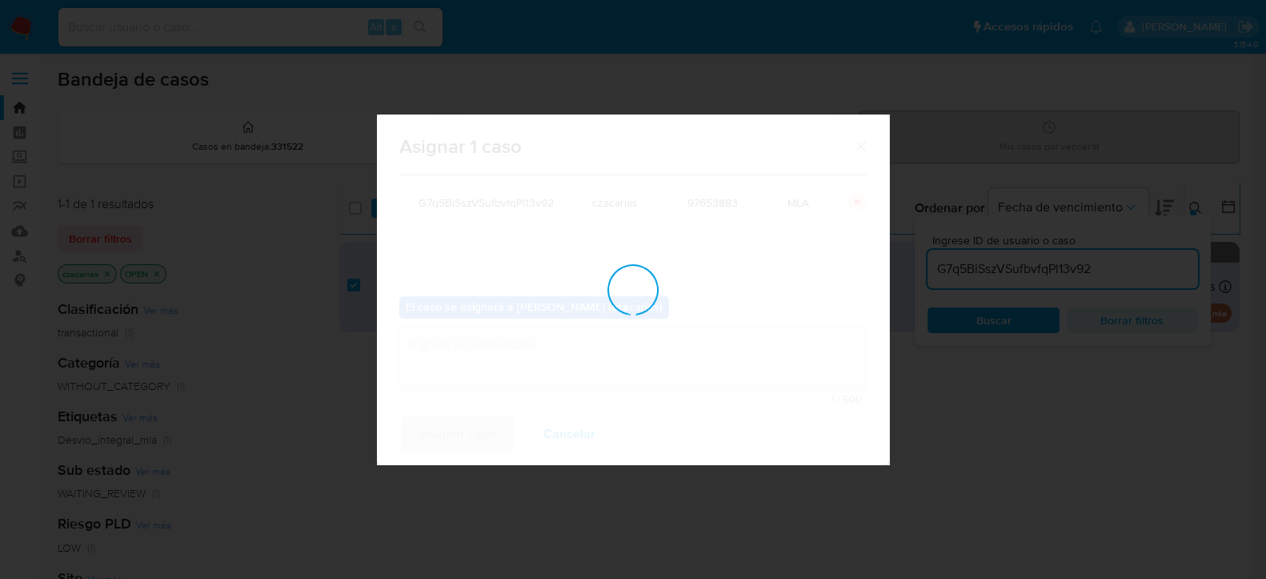
checkbox input "false"
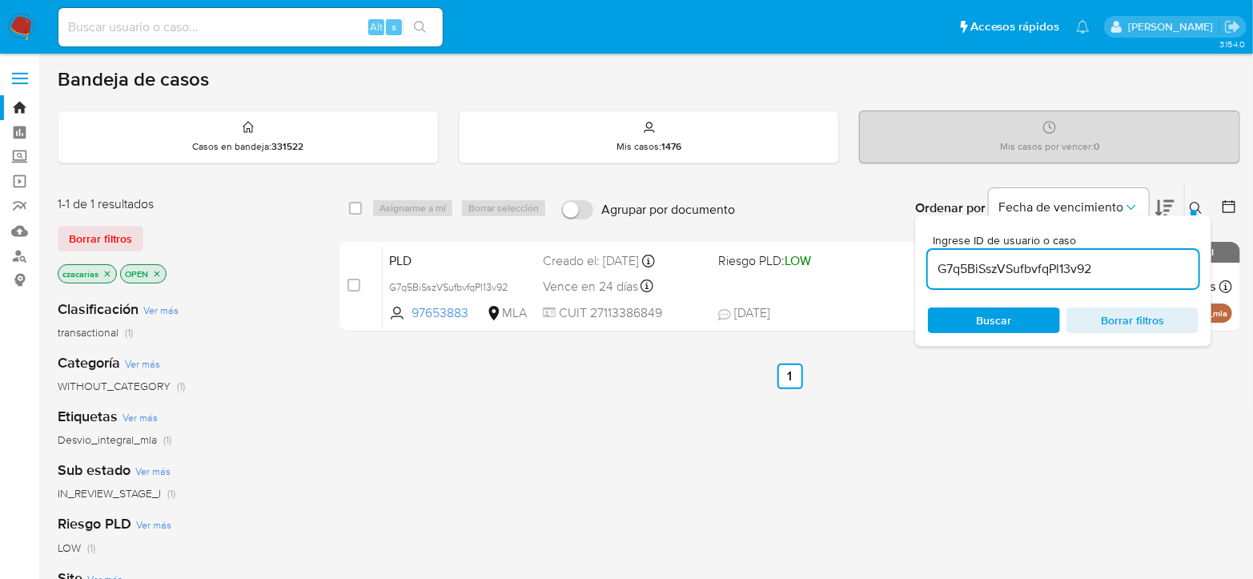
click at [1031, 267] on input "G7q5BiSszVSufbvfqPl13v92" at bounding box center [1063, 269] width 271 height 21
paste input "zYXNmvvHz0xu0SB80gAxdb6j"
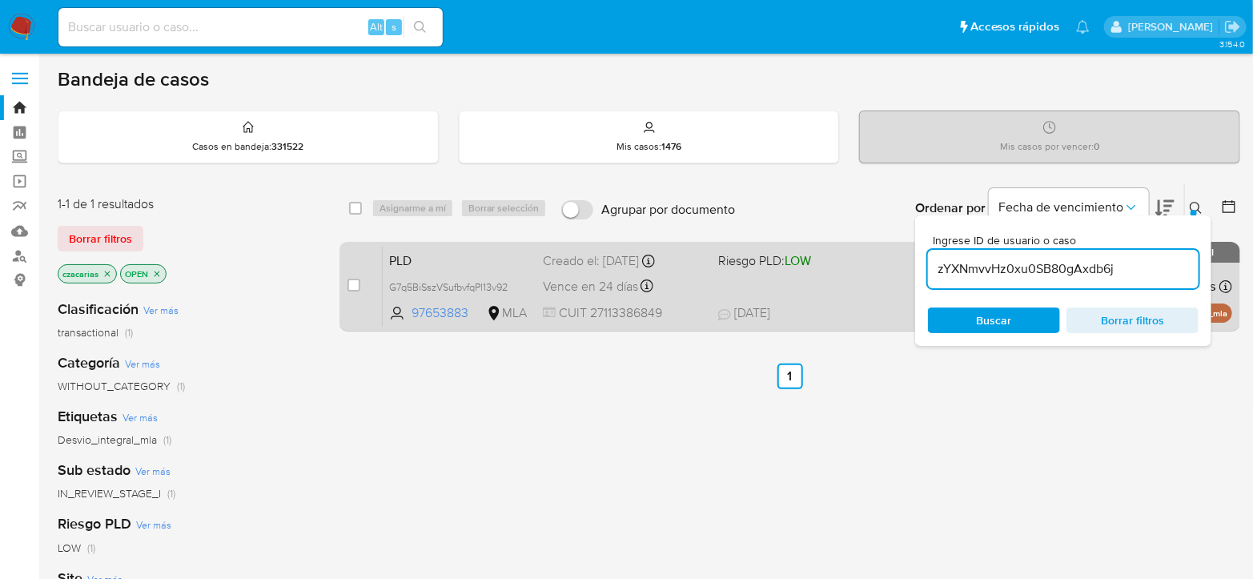
type input "zYXNmvvHz0xu0SB80gAxdb6j"
click at [351, 290] on div "case-item-checkbox" at bounding box center [353, 285] width 13 height 16
click at [354, 279] on input "checkbox" at bounding box center [353, 285] width 13 height 13
checkbox input "true"
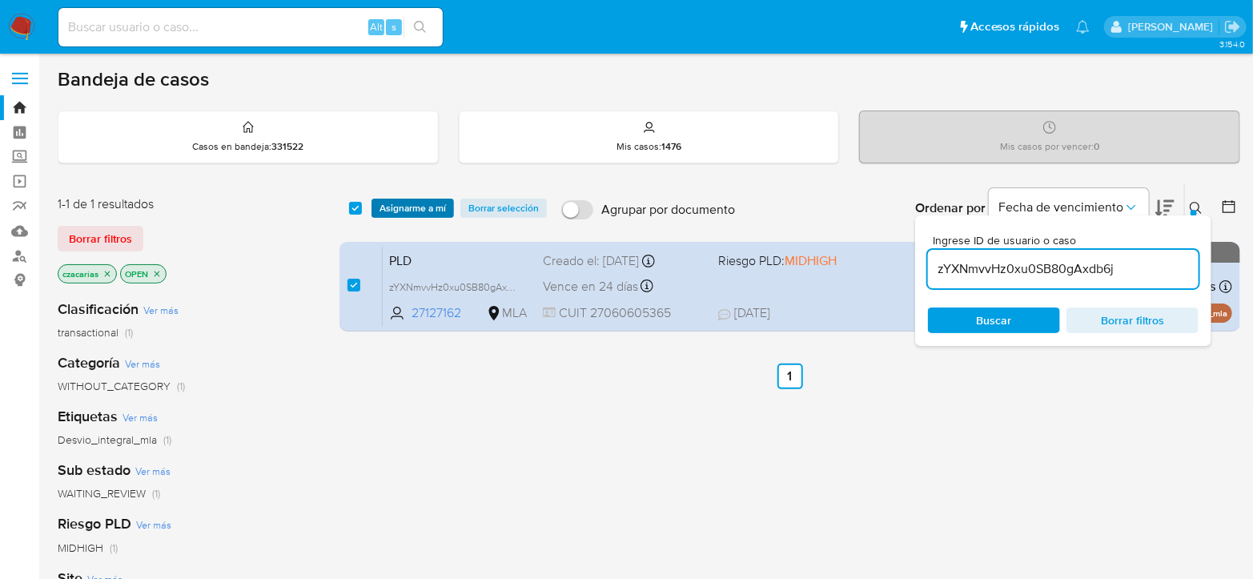
click at [416, 215] on span "Asignarme a mí" at bounding box center [412, 208] width 66 height 16
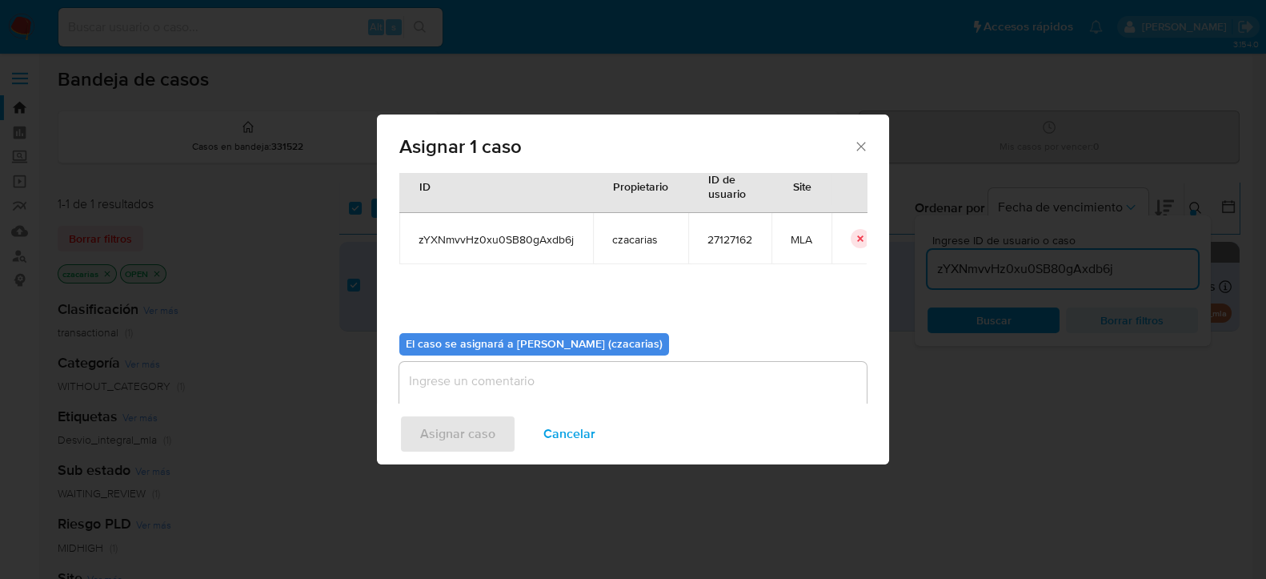
scroll to position [82, 0]
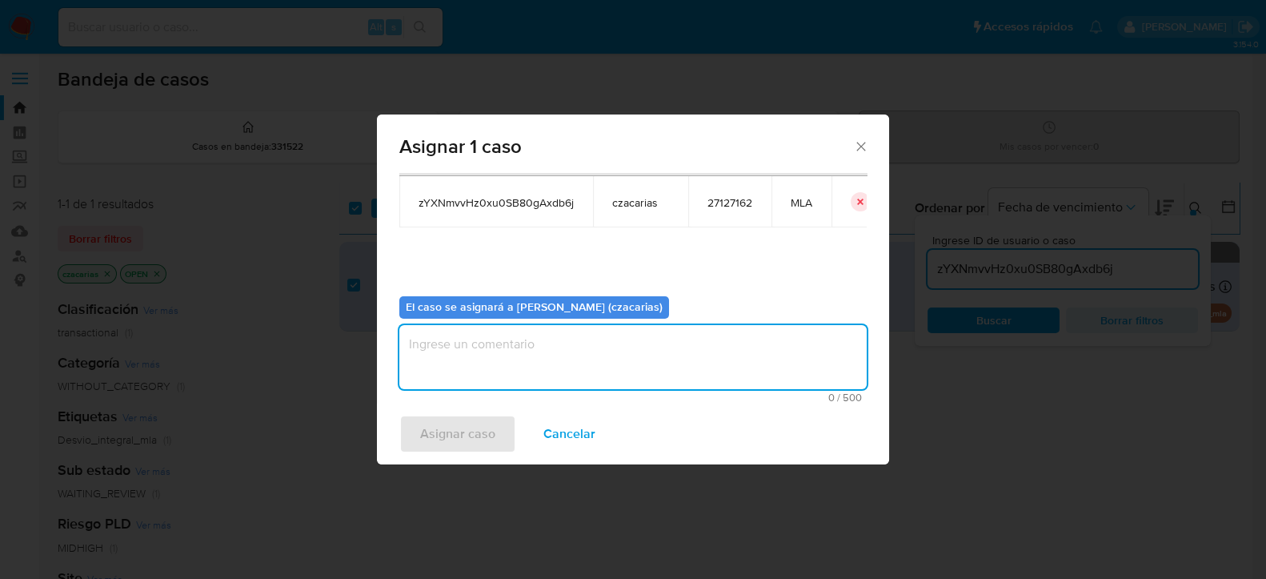
drag, startPoint x: 483, startPoint y: 360, endPoint x: 473, endPoint y: 382, distance: 24.0
click at [483, 360] on textarea "assign-modal" at bounding box center [632, 357] width 467 height 64
click at [460, 411] on div "Asignar caso Cancelar" at bounding box center [633, 433] width 512 height 61
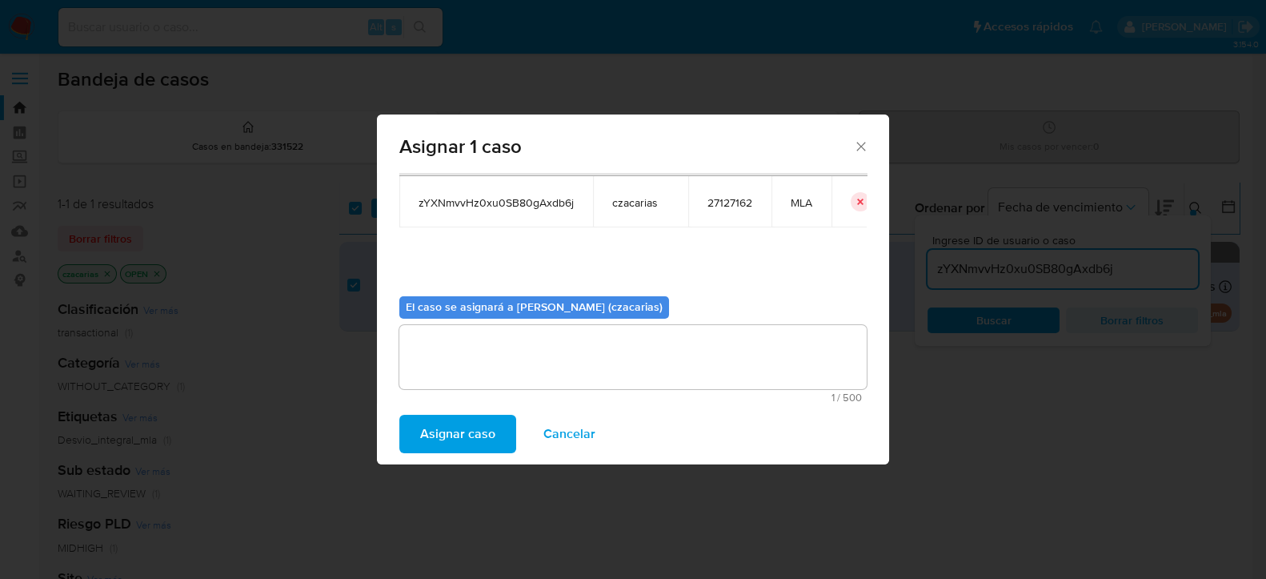
click at [470, 420] on span "Asignar caso" at bounding box center [457, 433] width 75 height 35
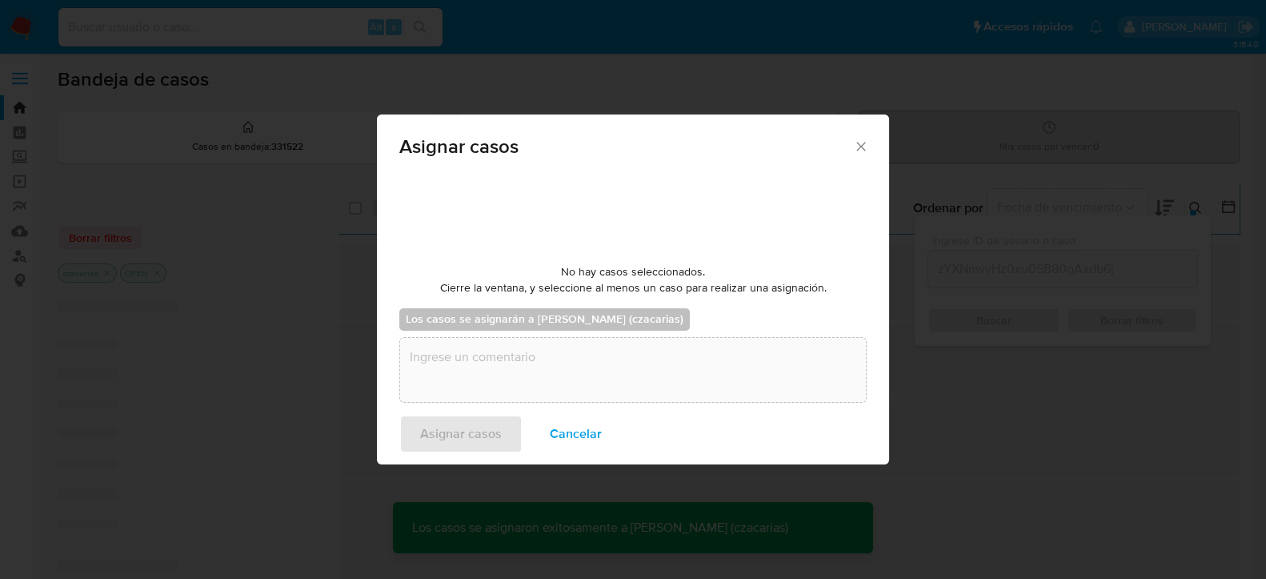
checkbox input "false"
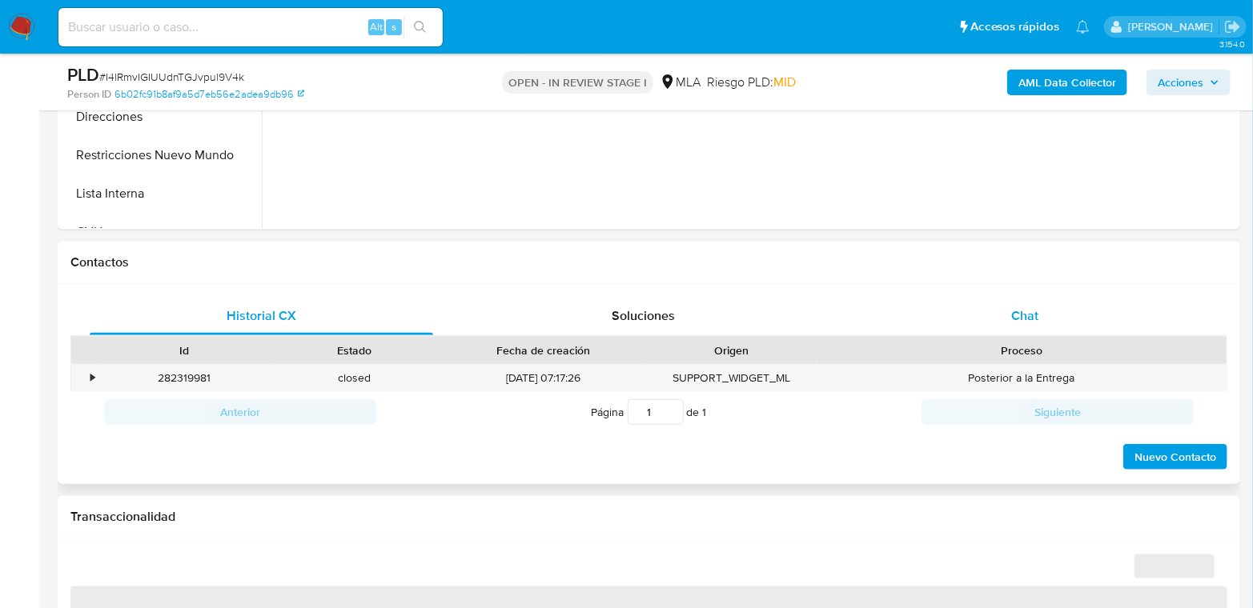
scroll to position [622, 0]
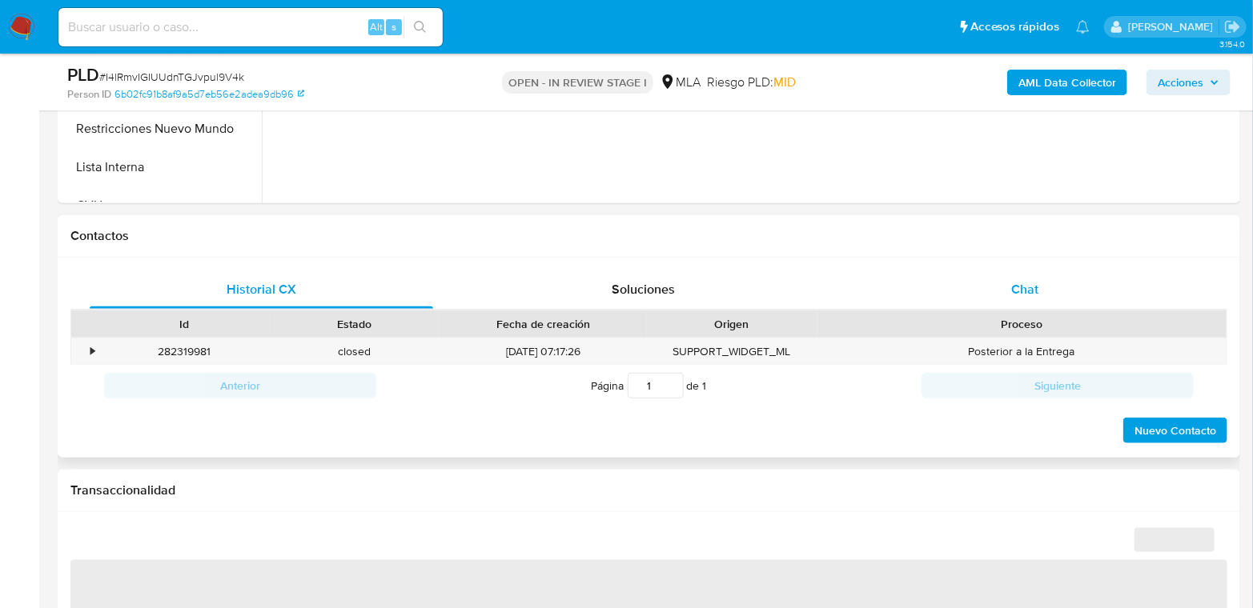
click at [1065, 271] on div "Chat" at bounding box center [1024, 290] width 343 height 38
select select "10"
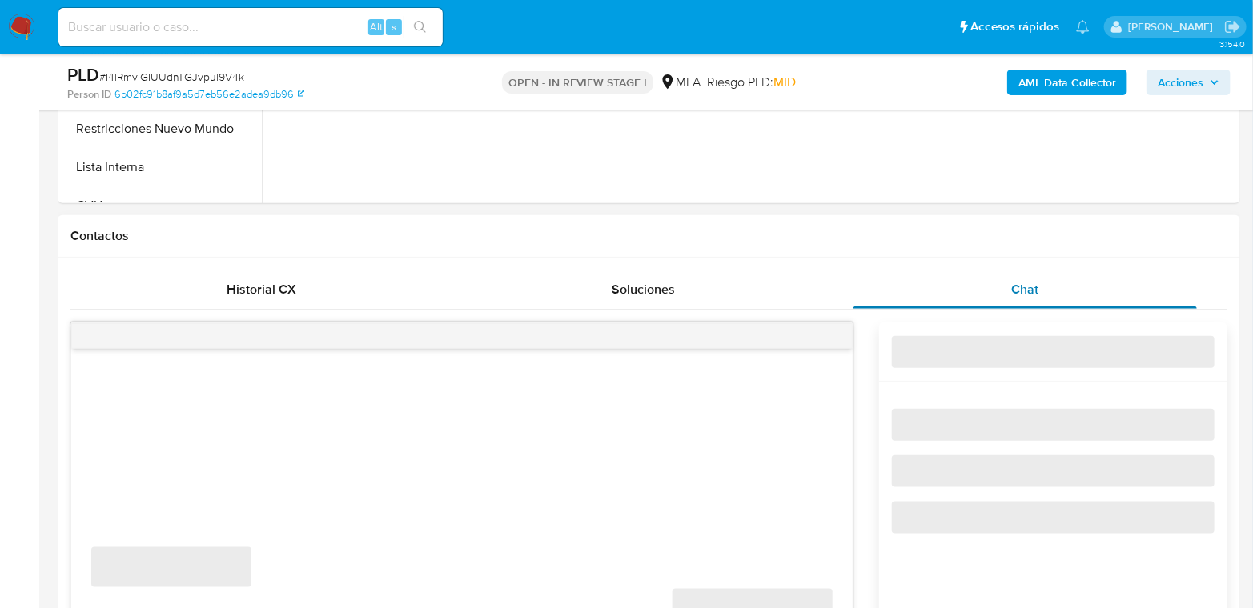
click at [1065, 274] on div "Chat" at bounding box center [1024, 290] width 343 height 38
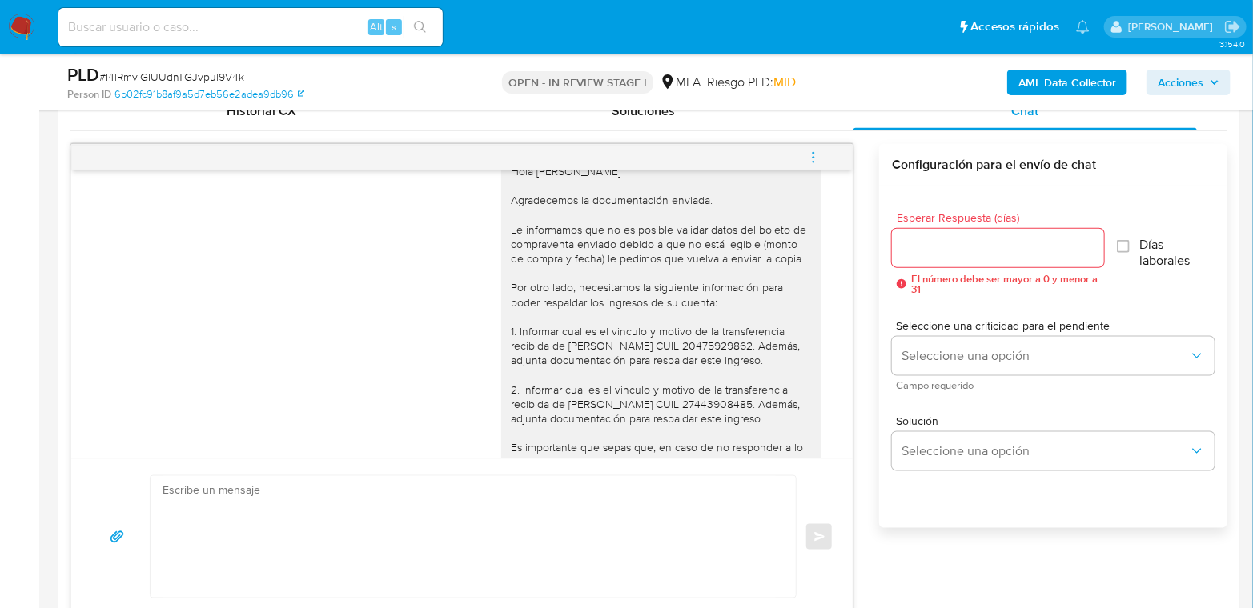
scroll to position [1699, 0]
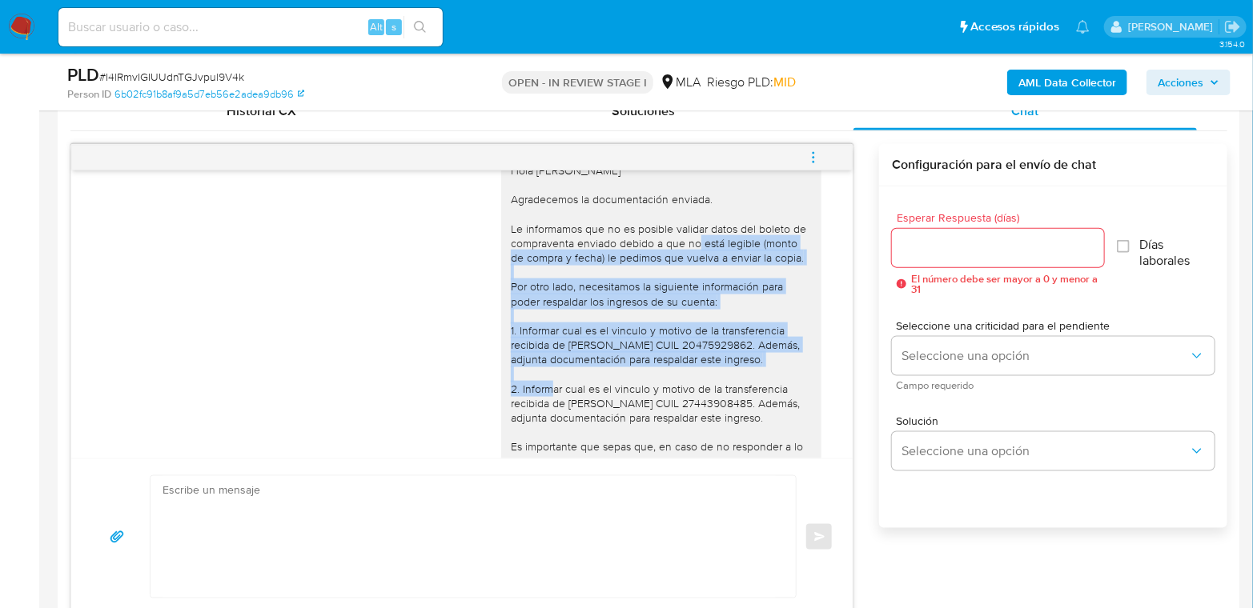
drag, startPoint x: 650, startPoint y: 287, endPoint x: 763, endPoint y: 400, distance: 160.2
click at [763, 400] on div "Hola [PERSON_NAME] Agradecemos la documentación enviada. Le informamos que no e…" at bounding box center [661, 359] width 301 height 393
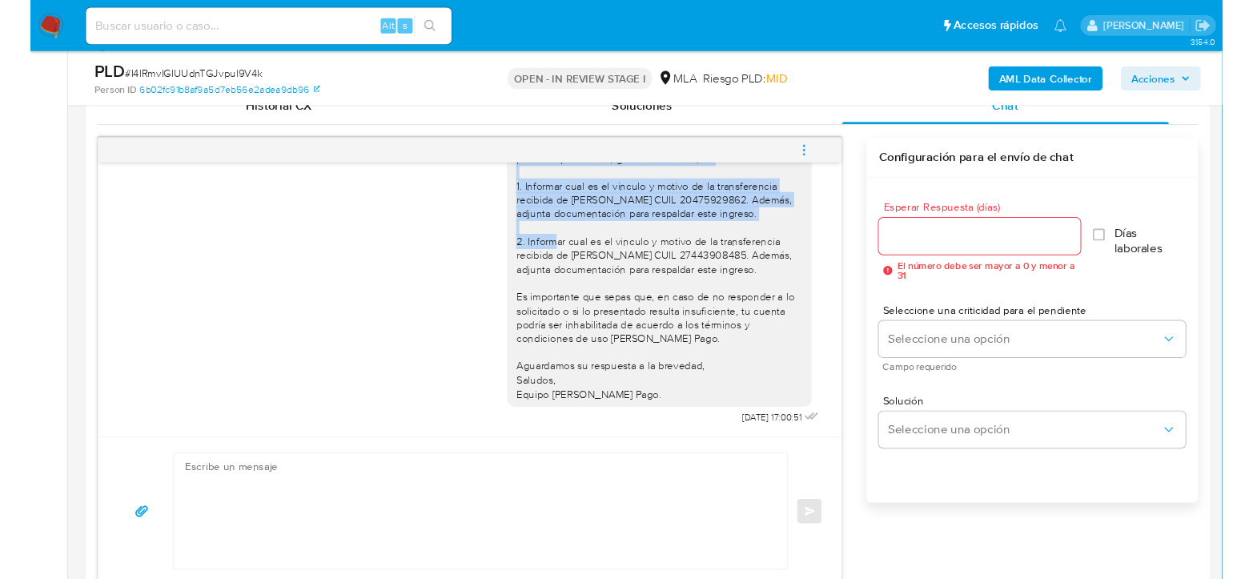
scroll to position [1877, 0]
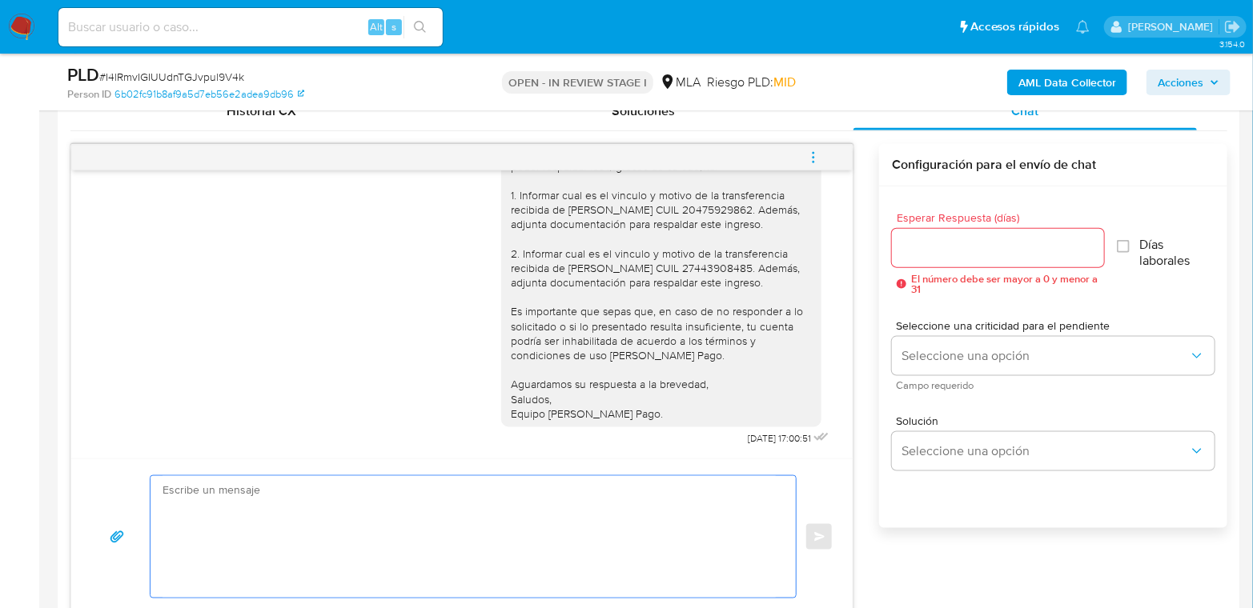
click at [630, 521] on textarea at bounding box center [468, 537] width 613 height 122
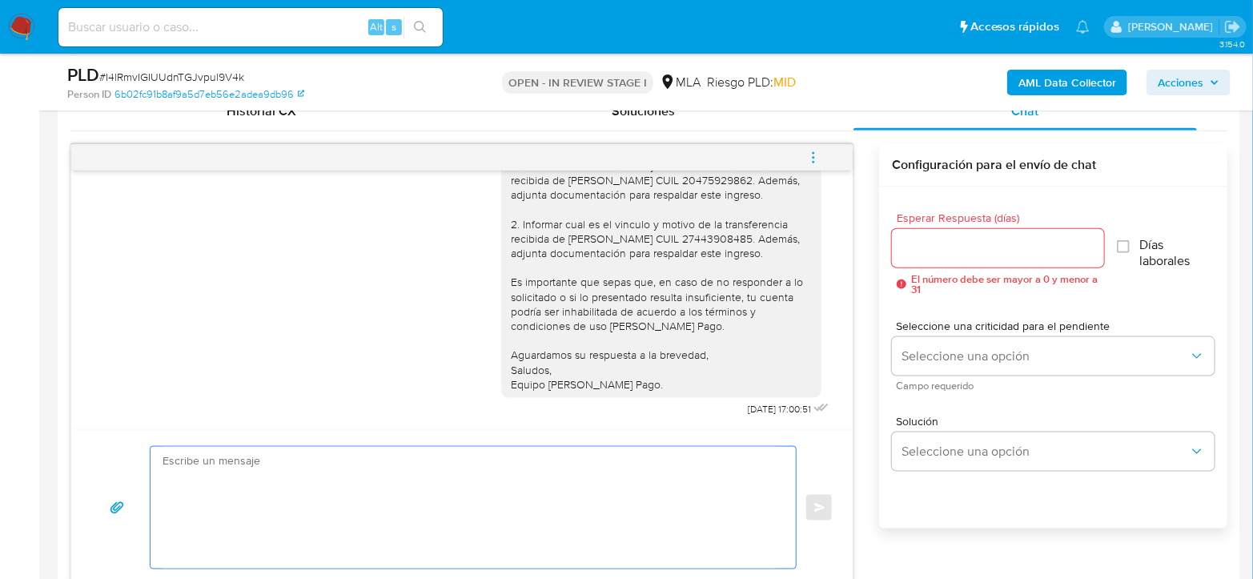
click at [405, 514] on textarea at bounding box center [468, 508] width 613 height 122
paste textarea "Hola, Esperamos que te encuentres muy bien. Te consultamos si tuviste oportunid…"
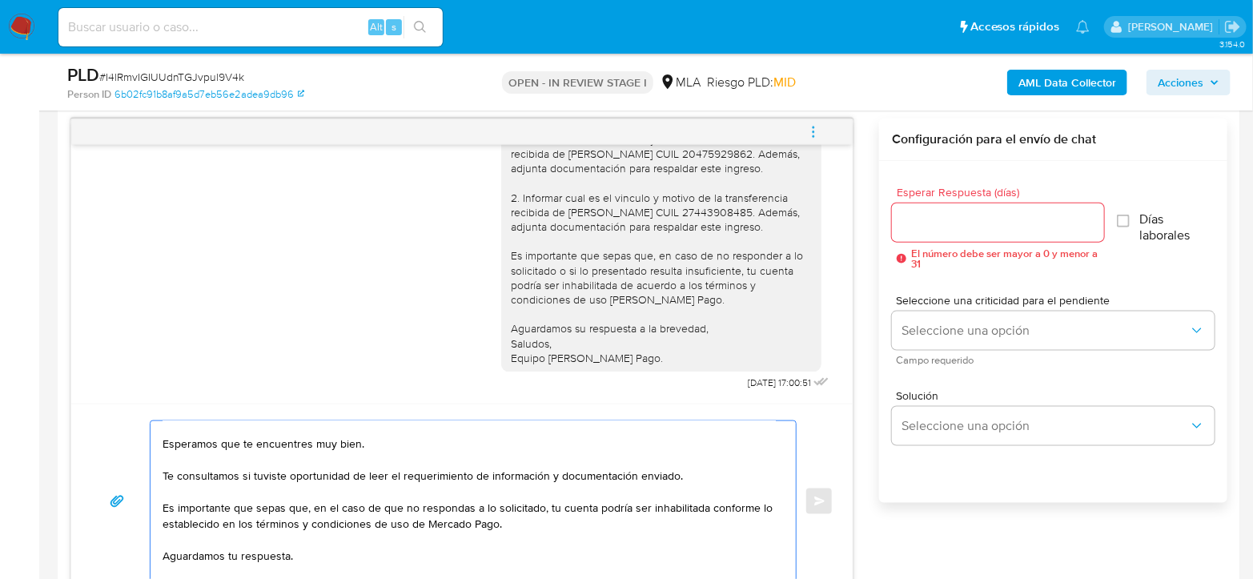
scroll to position [0, 0]
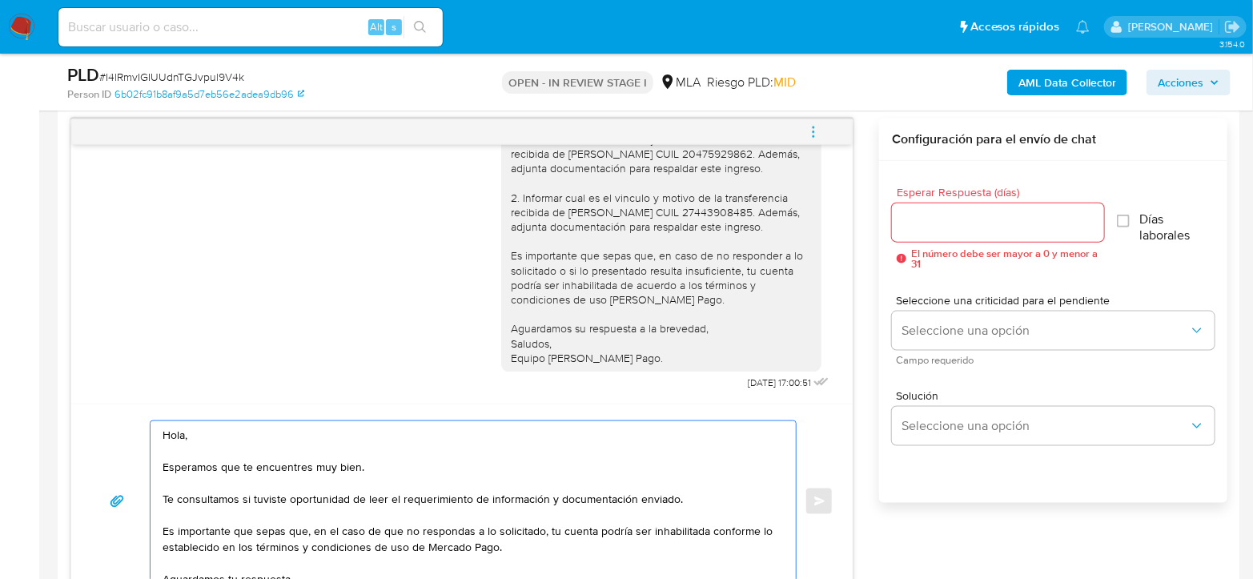
type textarea "Hola, Esperamos que te encuentres muy bien. Te consultamos si tuviste oportunid…"
click at [1030, 234] on div at bounding box center [998, 222] width 212 height 38
click at [1030, 230] on input "Esperar Respuesta (días)" at bounding box center [998, 222] width 212 height 21
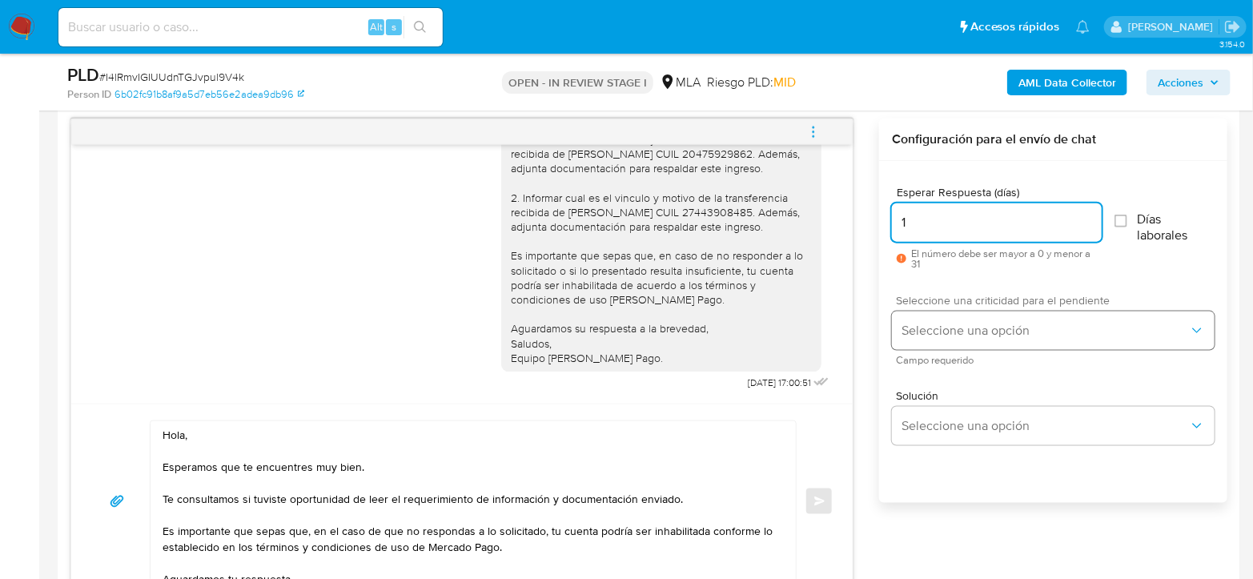
type input "1"
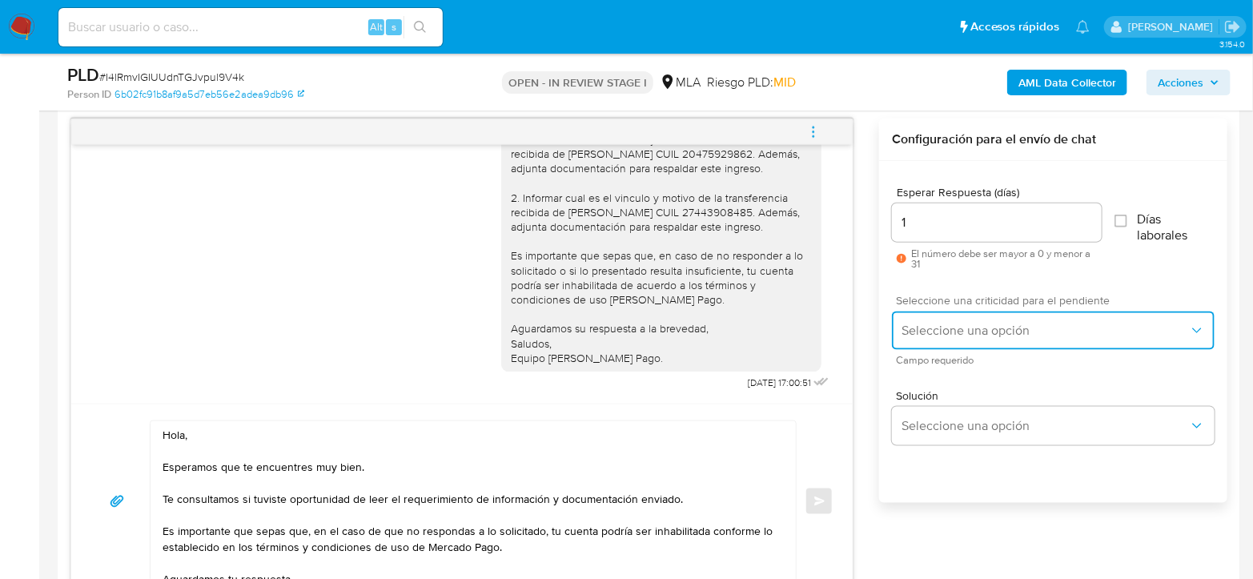
click at [1005, 341] on button "Seleccione una opción" at bounding box center [1053, 330] width 323 height 38
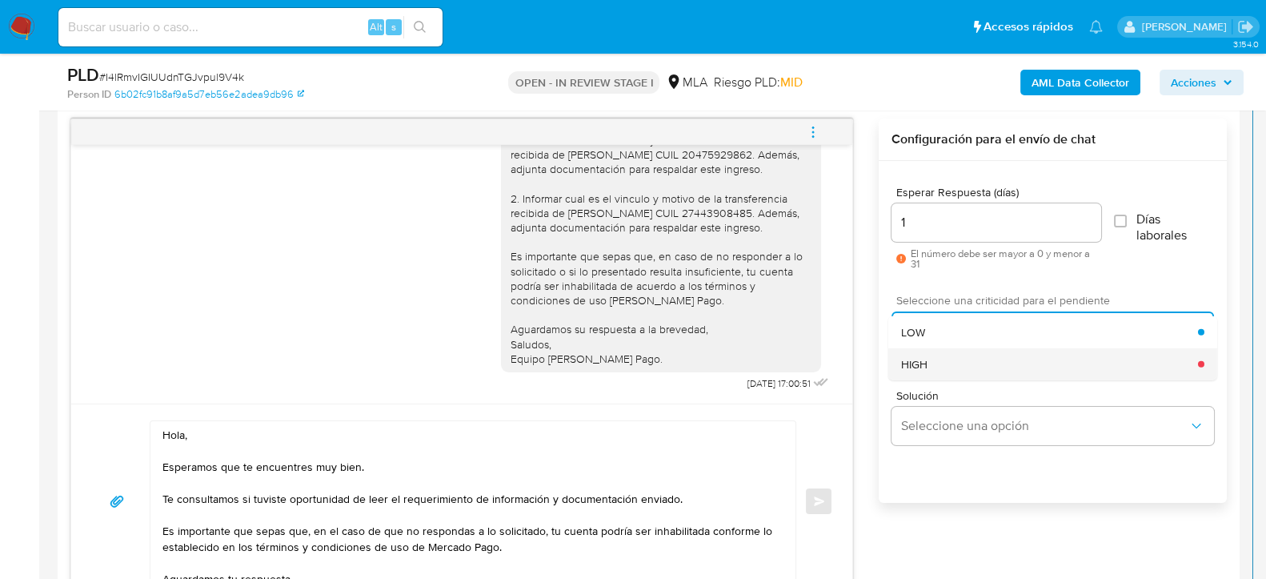
click at [992, 364] on div "HIGH" at bounding box center [1049, 363] width 297 height 32
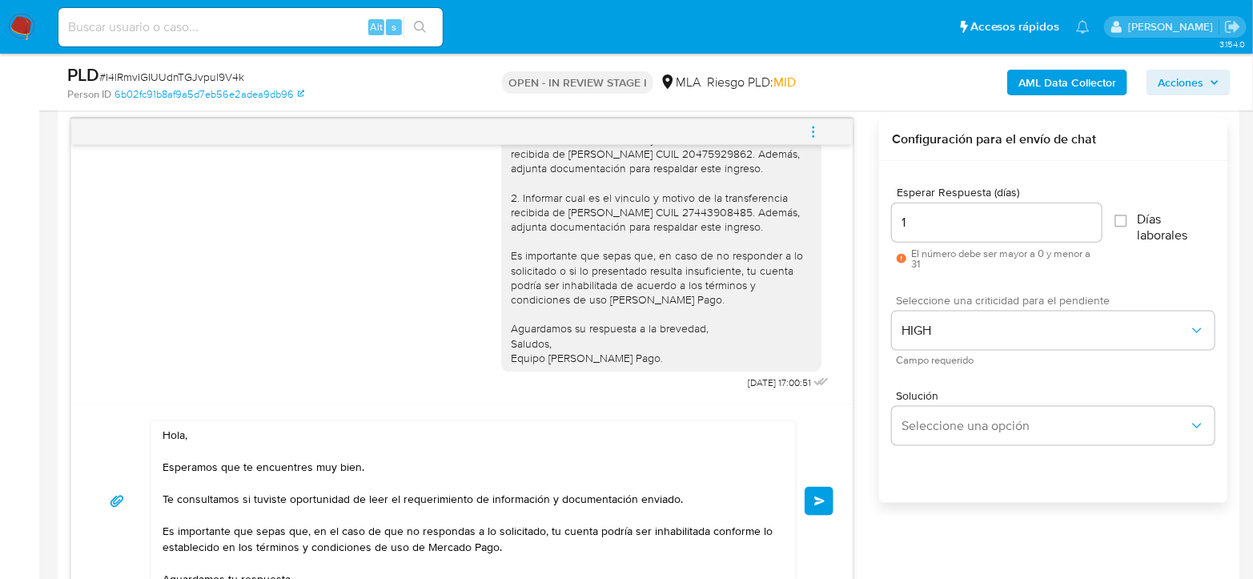
click at [820, 501] on span "Enviar" at bounding box center [819, 501] width 11 height 10
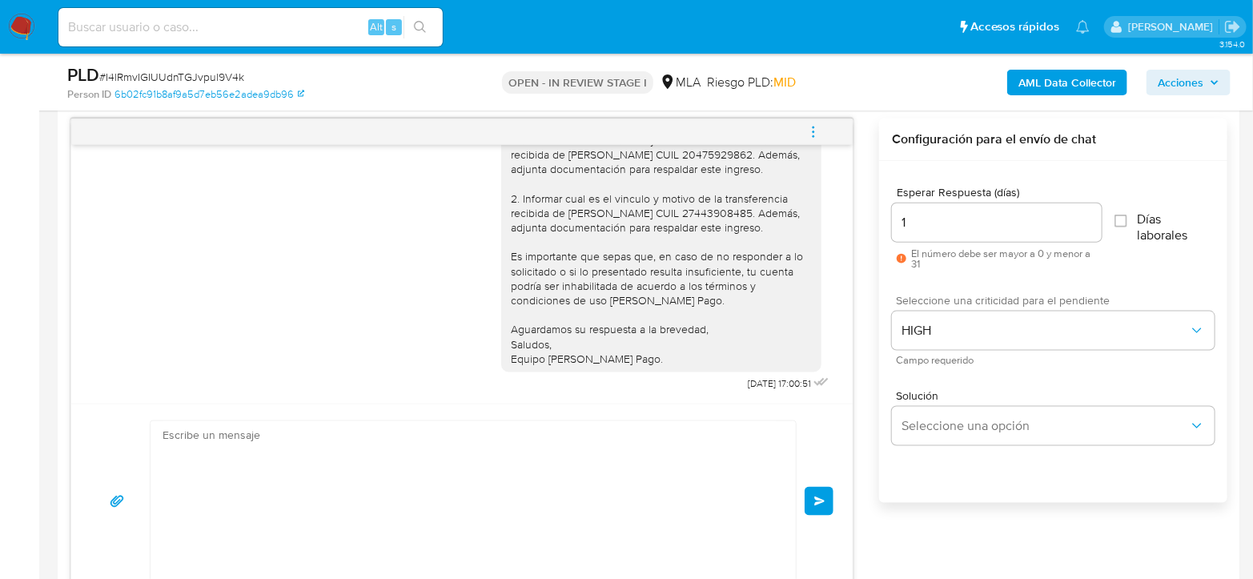
scroll to position [2187, 0]
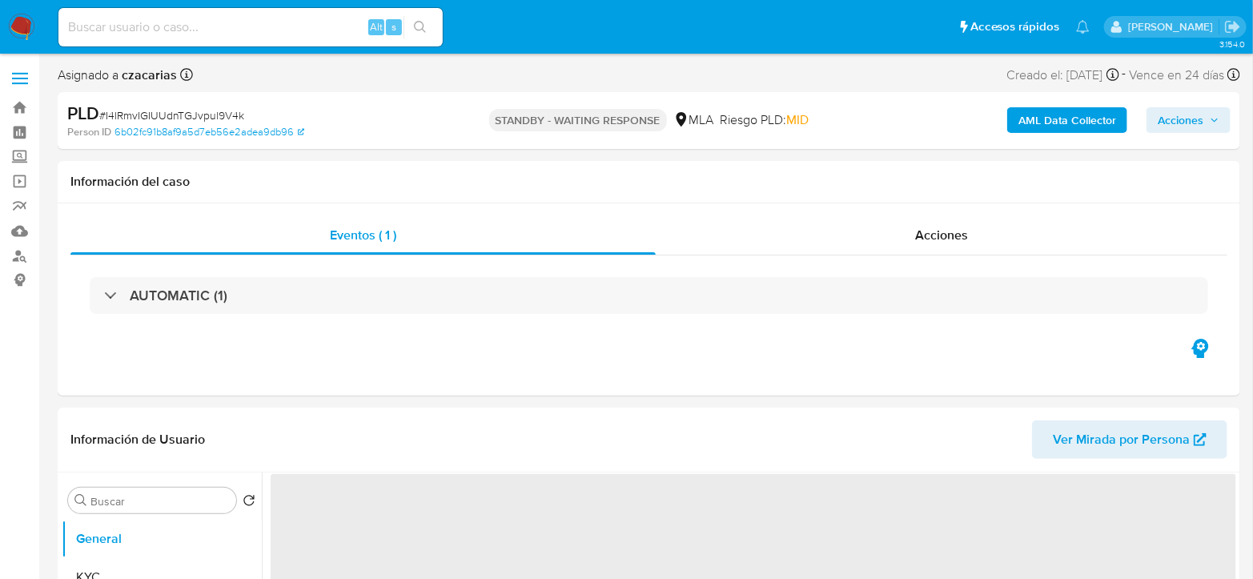
click at [293, 24] on input at bounding box center [250, 27] width 384 height 21
paste input "G7q5BiSszVSufbvfqPl13v92"
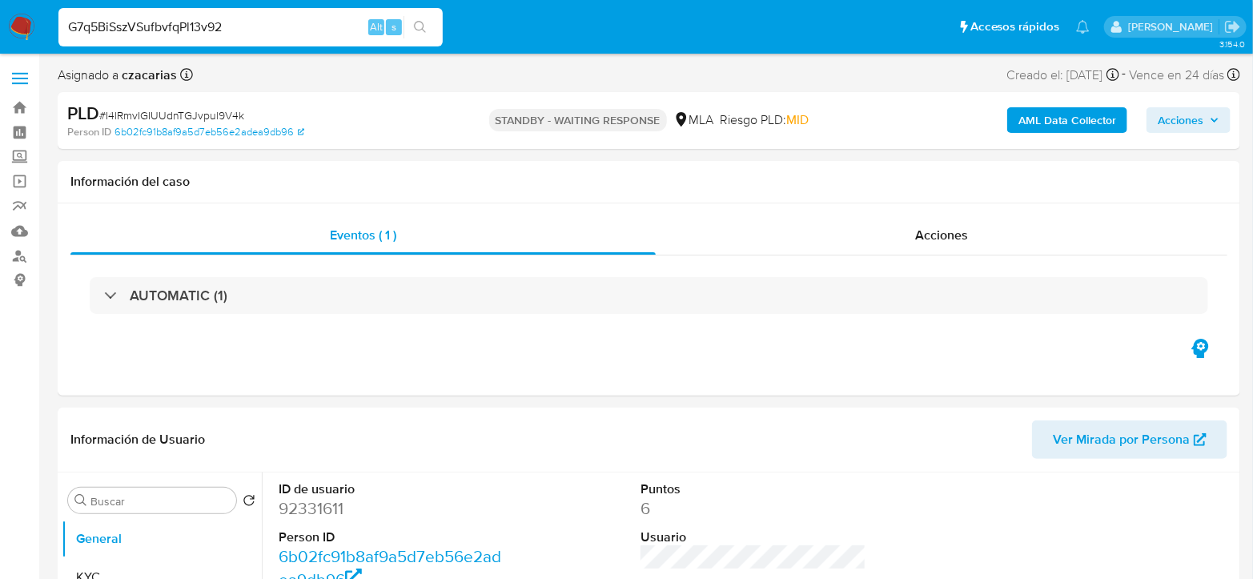
type input "G7q5BiSszVSufbvfqPl13v92"
click at [426, 26] on icon "search-icon" at bounding box center [420, 27] width 13 height 13
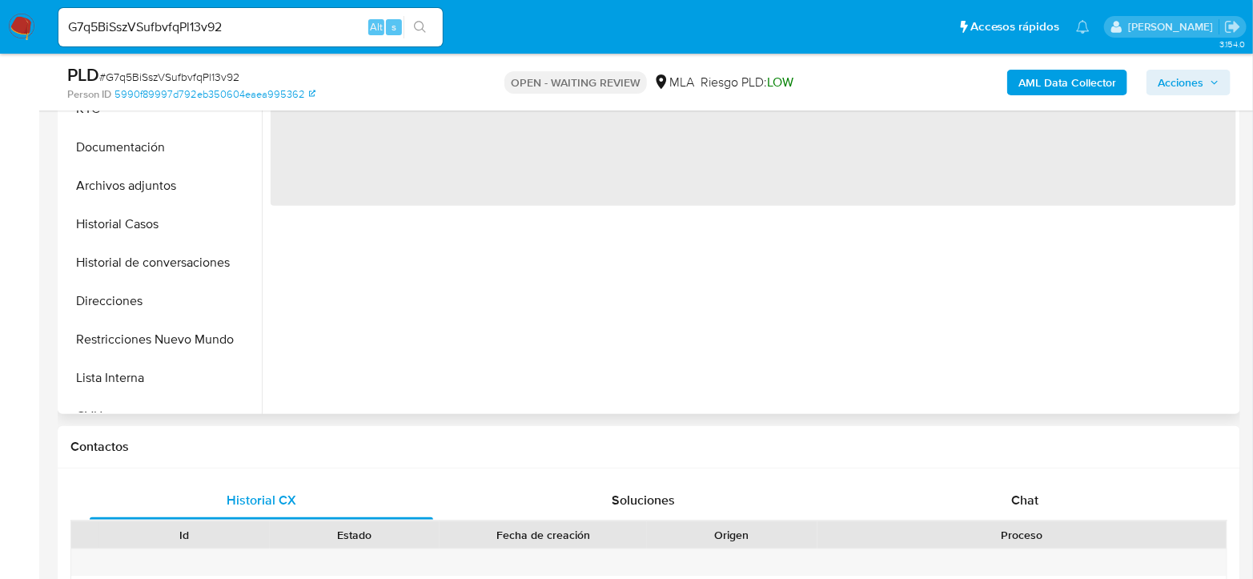
scroll to position [444, 0]
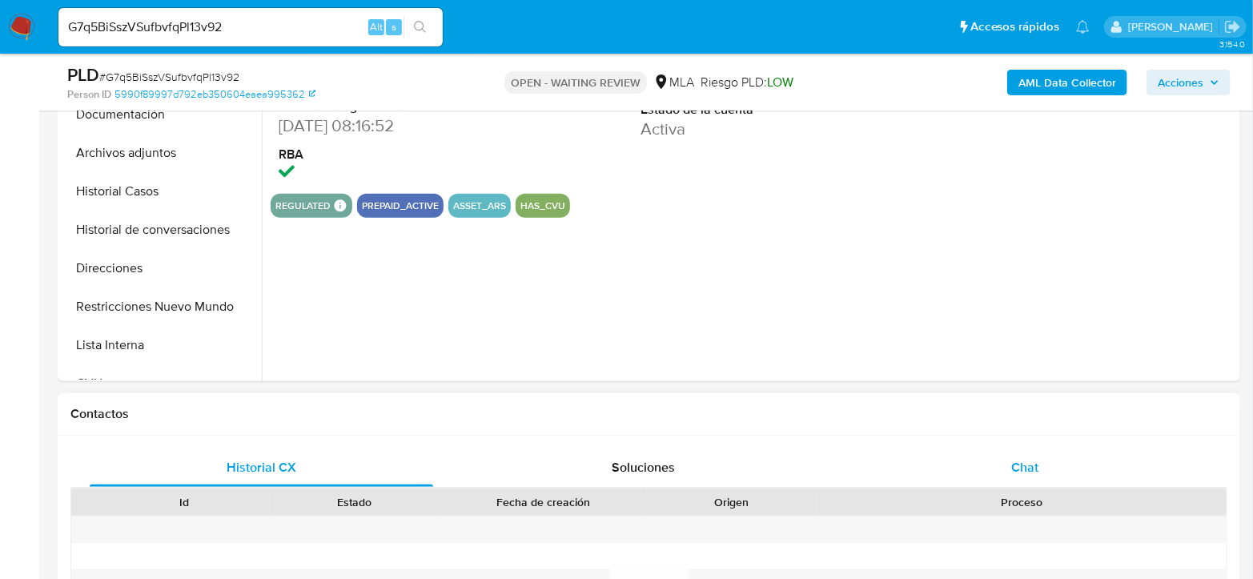
click at [1007, 448] on div "Chat" at bounding box center [1024, 467] width 343 height 38
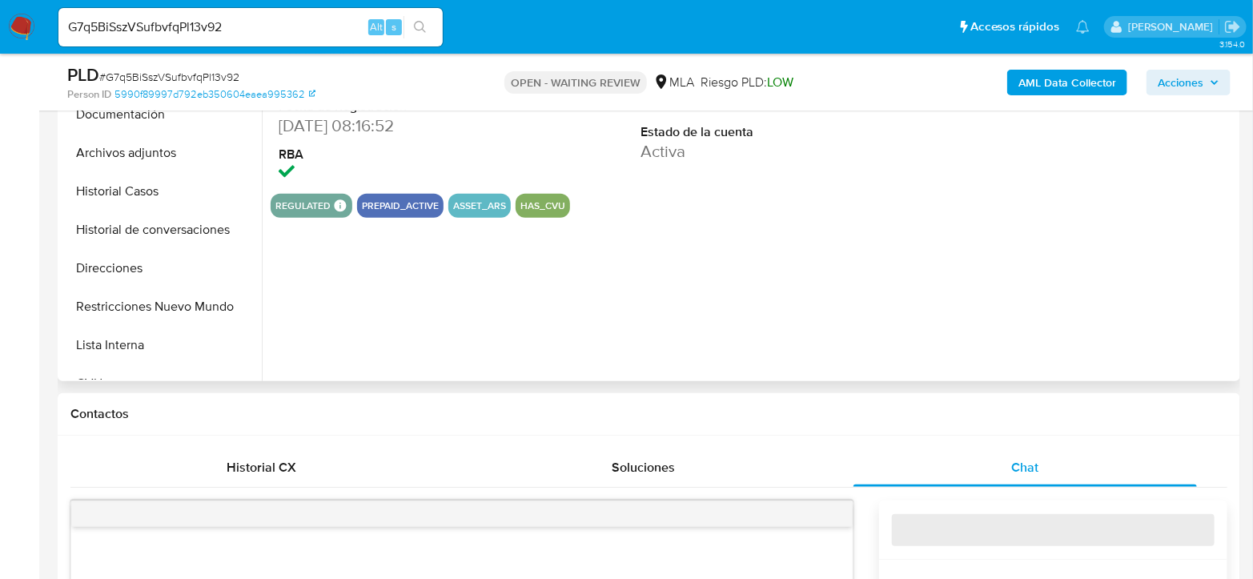
select select "10"
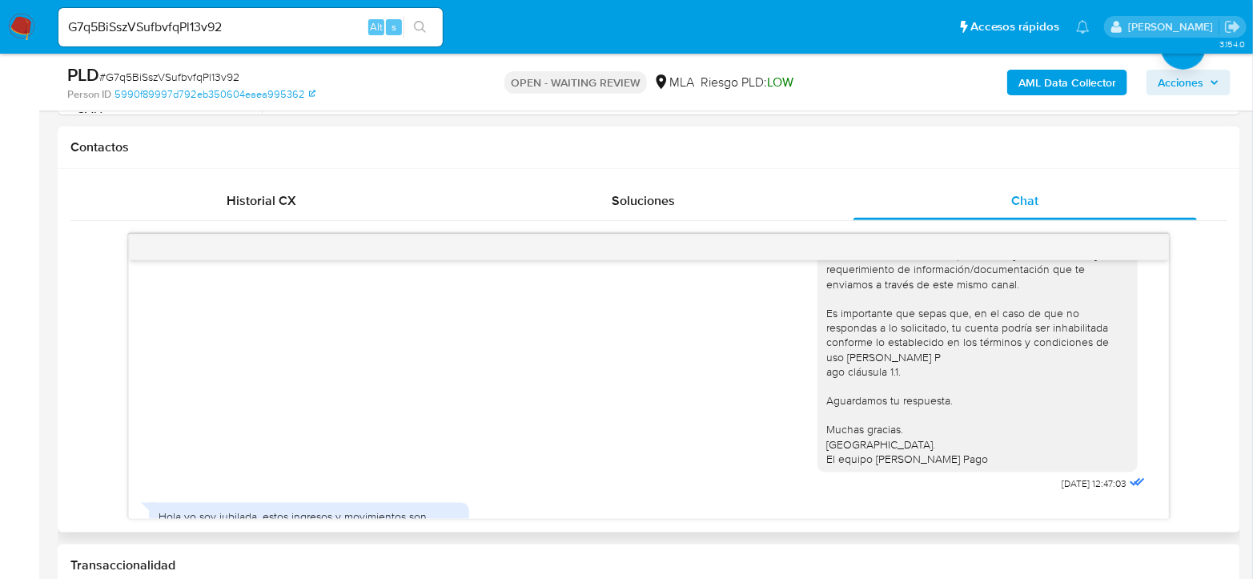
scroll to position [1418, 0]
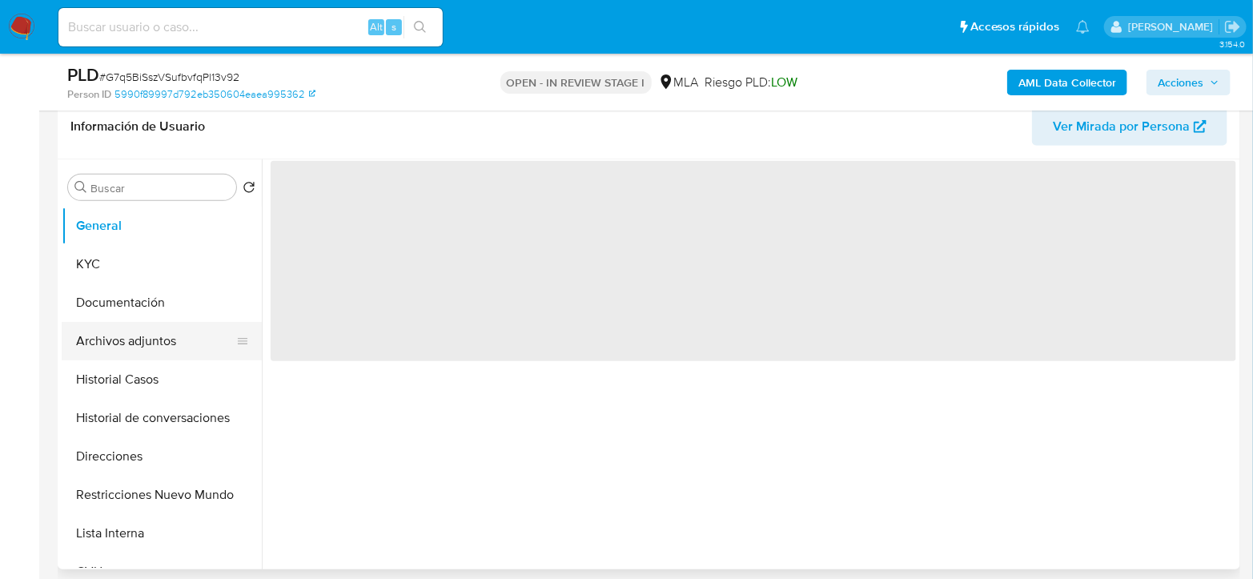
scroll to position [267, 0]
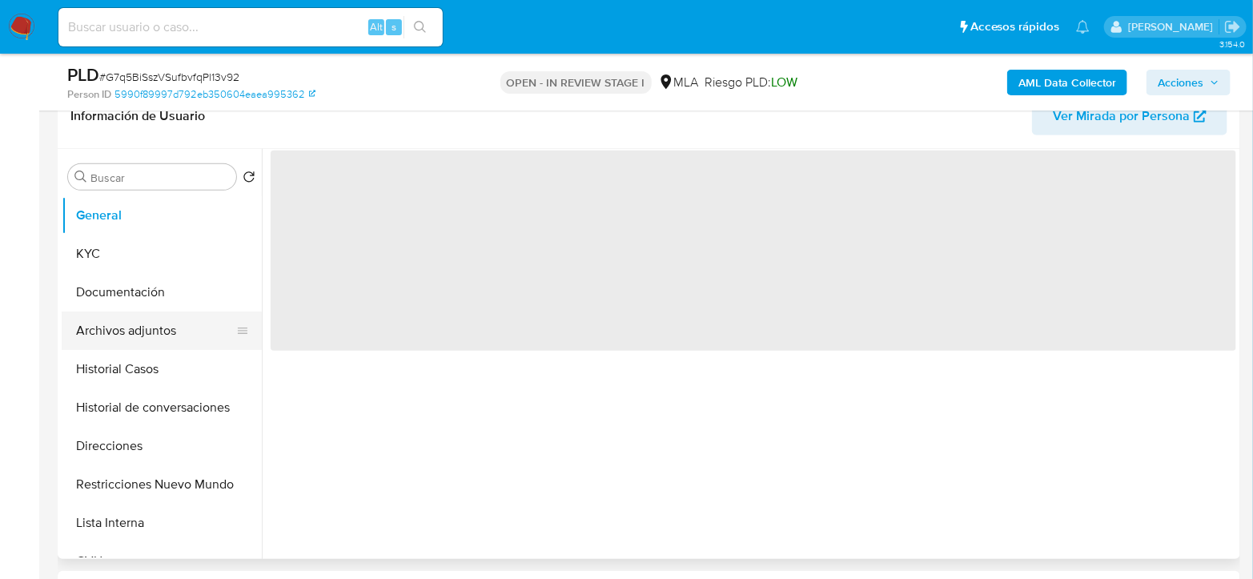
click at [170, 323] on button "Archivos adjuntos" at bounding box center [155, 330] width 187 height 38
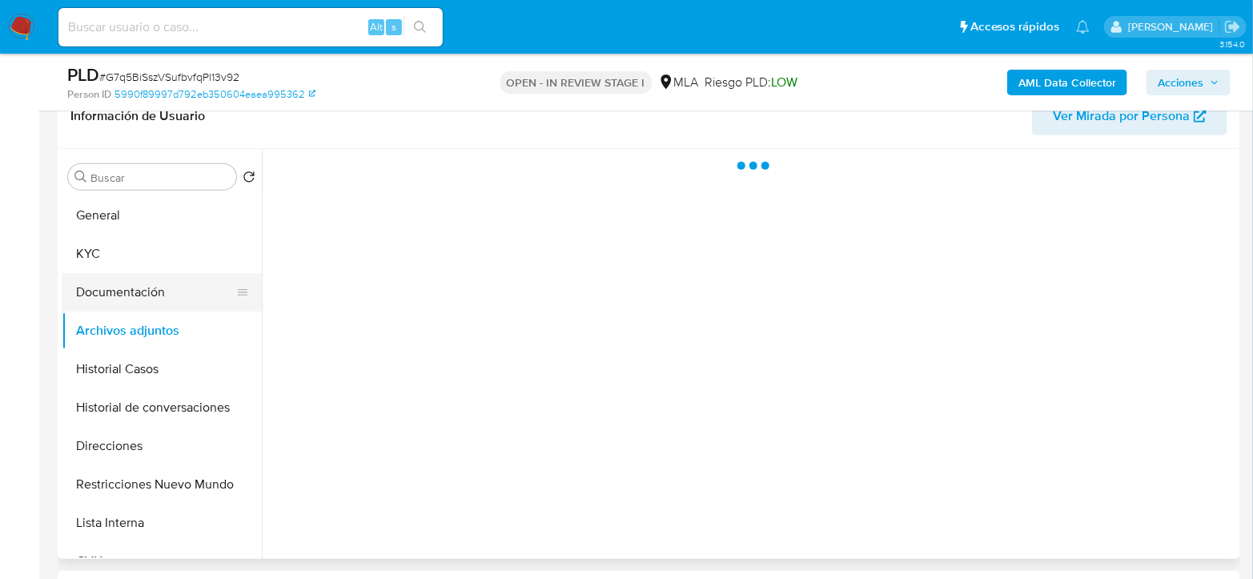
select select "10"
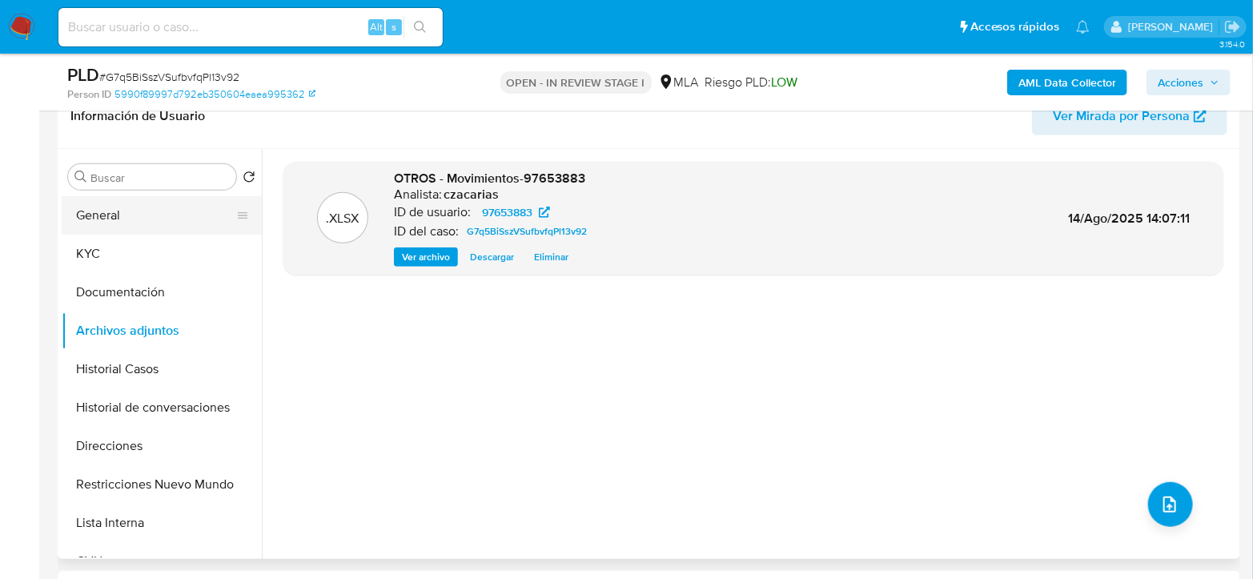
click at [122, 215] on button "General" at bounding box center [155, 215] width 187 height 38
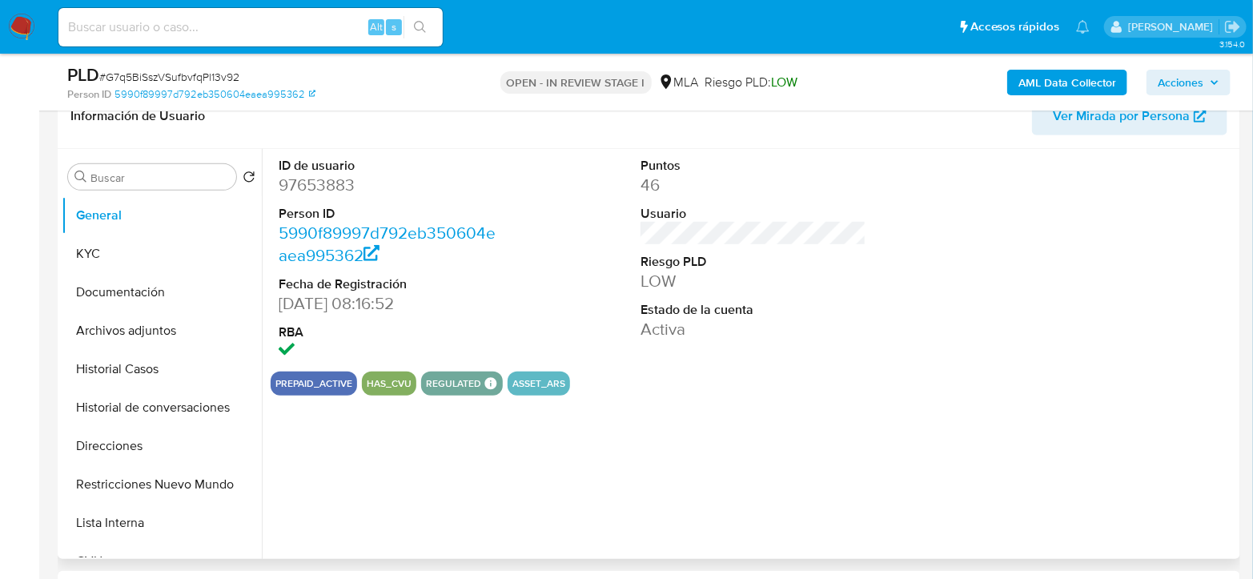
click at [318, 186] on dd "97653883" at bounding box center [392, 185] width 226 height 22
copy dd "97653883"
click at [744, 452] on div "ID de usuario 97653883 Person ID 5990f89997d792eb350604eaea995362 Fecha de Regi…" at bounding box center [749, 354] width 974 height 410
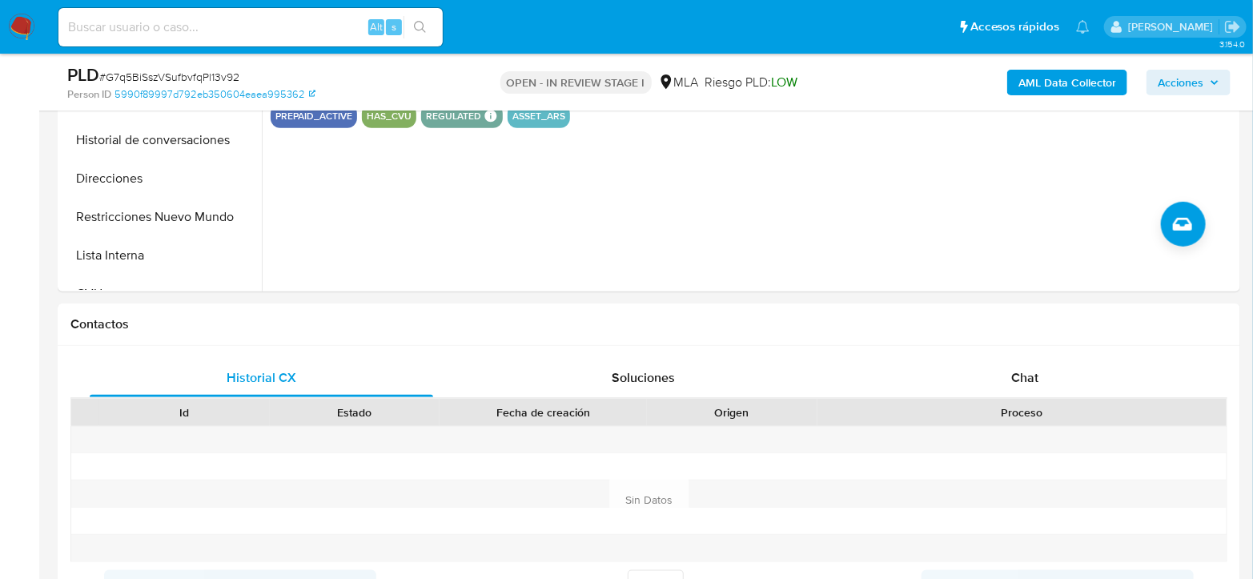
scroll to position [533, 0]
click at [1027, 369] on span "Chat" at bounding box center [1024, 378] width 27 height 18
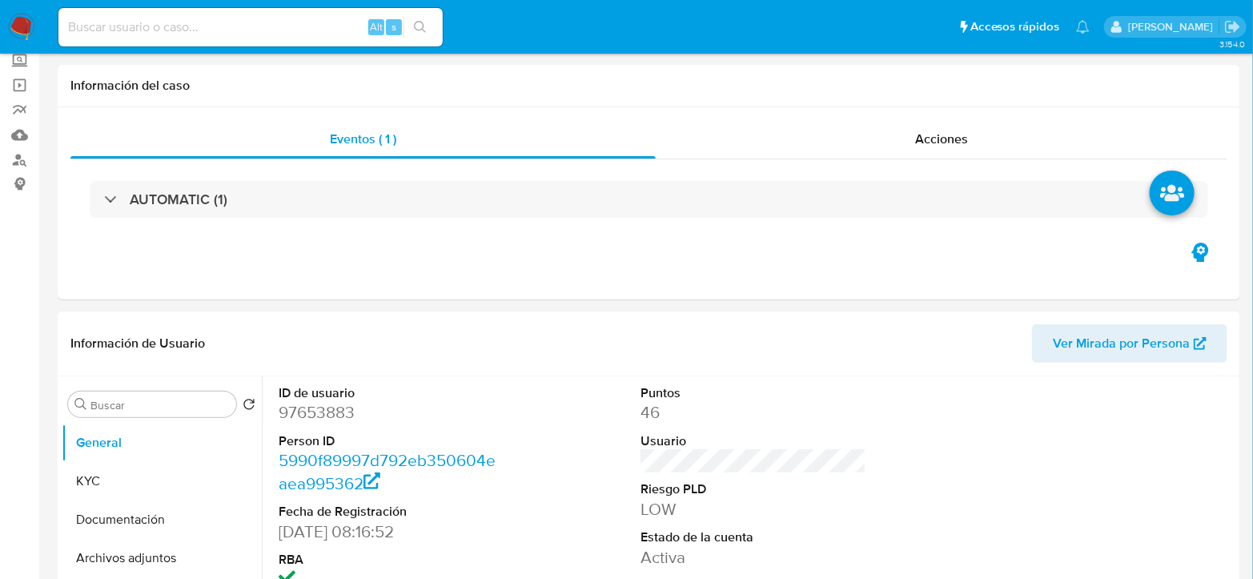
scroll to position [178, 0]
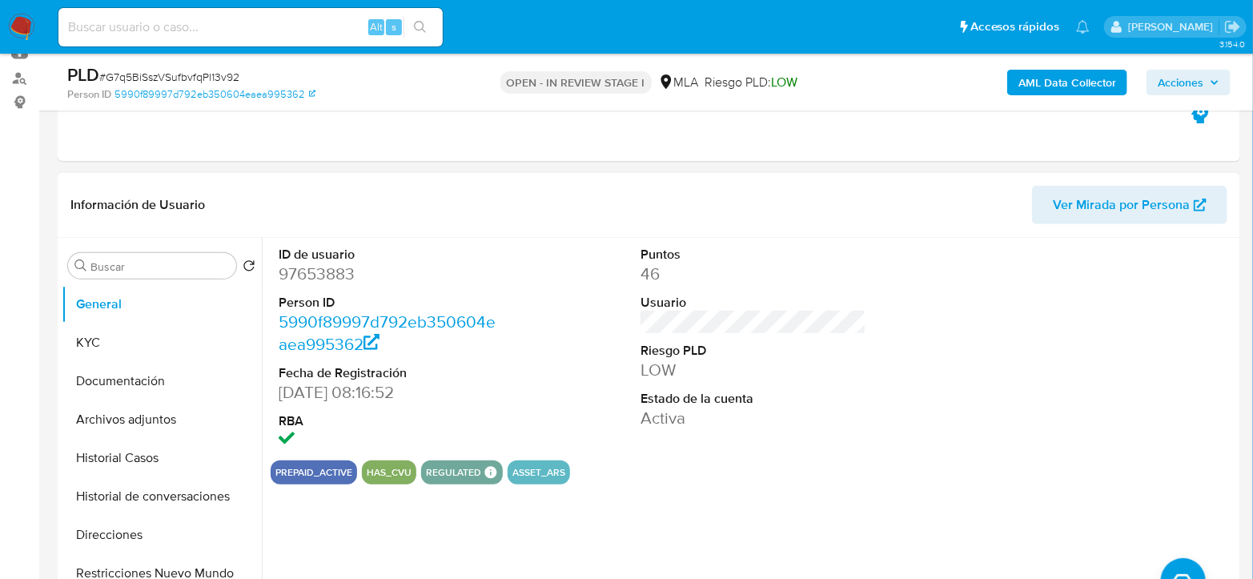
click at [327, 271] on dd "97653883" at bounding box center [392, 274] width 226 height 22
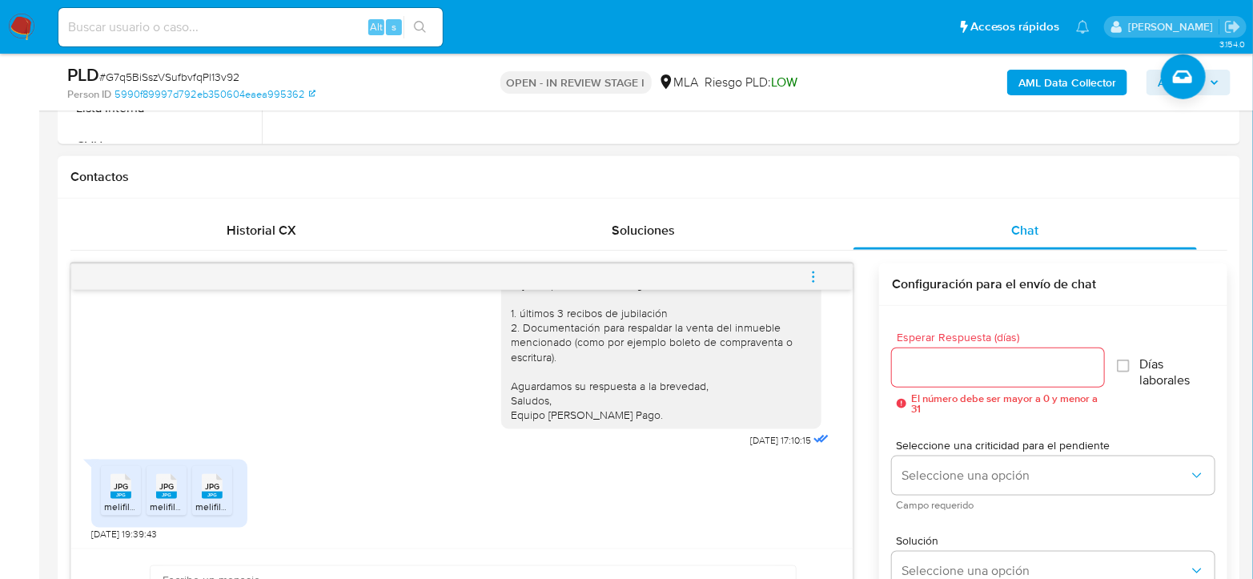
scroll to position [711, 0]
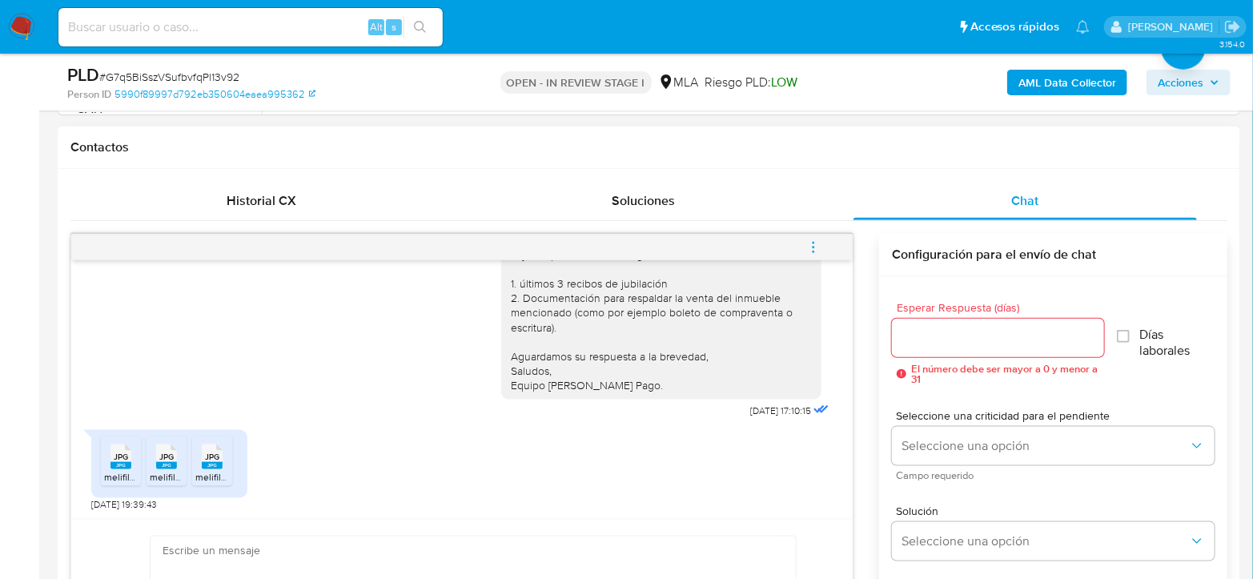
click at [119, 462] on rect at bounding box center [120, 465] width 21 height 7
click at [167, 462] on rect at bounding box center [166, 465] width 21 height 7
click at [208, 454] on span "JPG" at bounding box center [212, 456] width 14 height 10
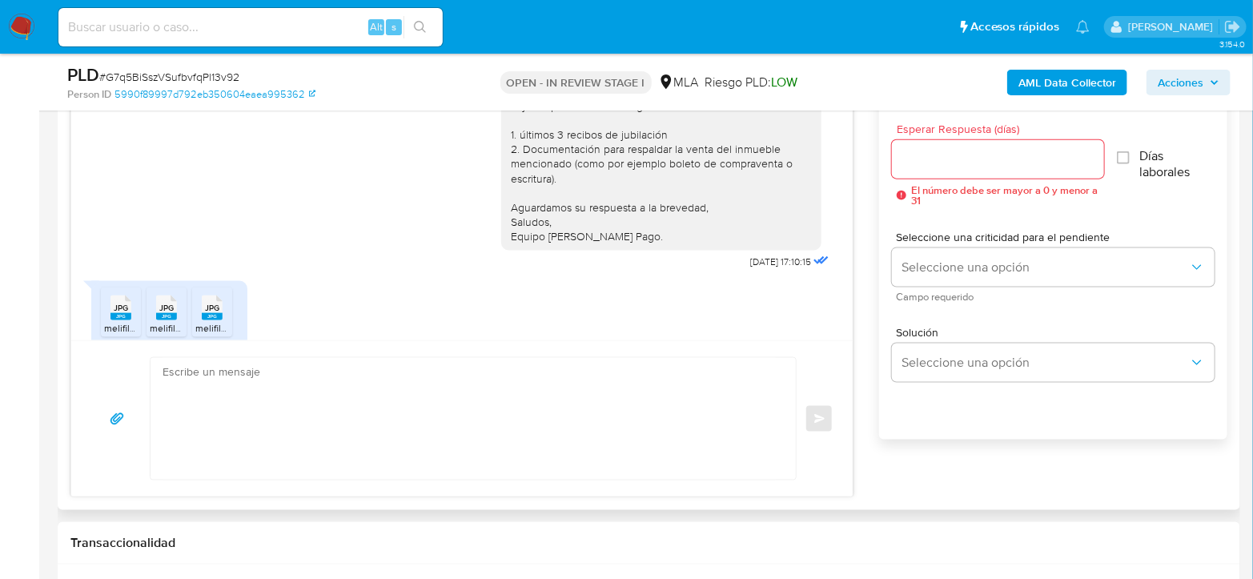
scroll to position [1239, 0]
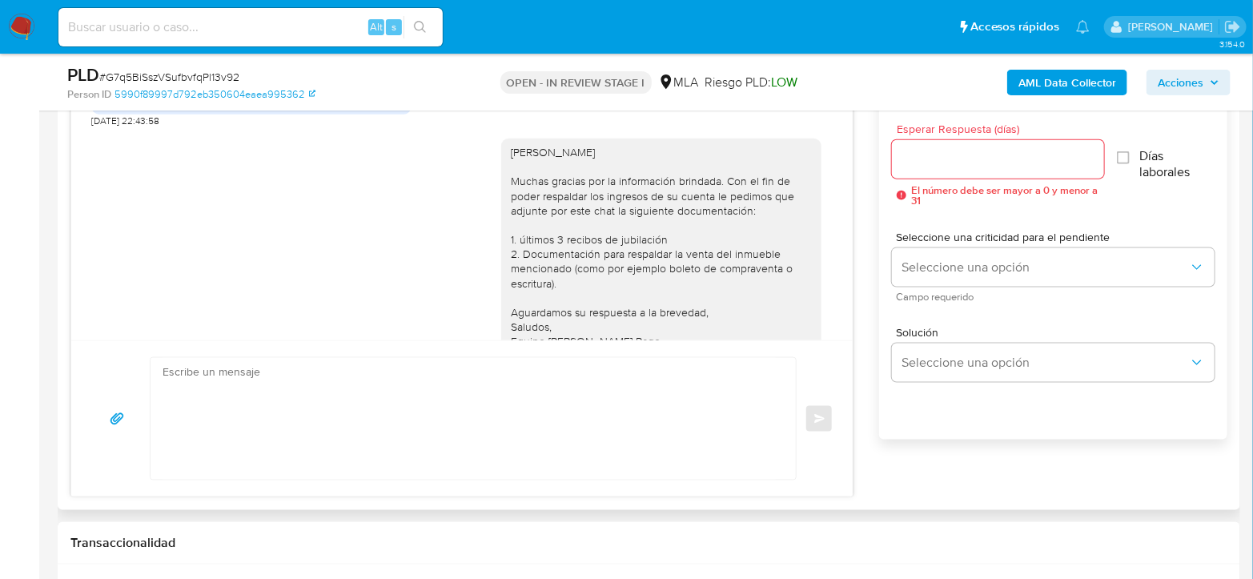
click at [568, 424] on textarea at bounding box center [468, 419] width 613 height 122
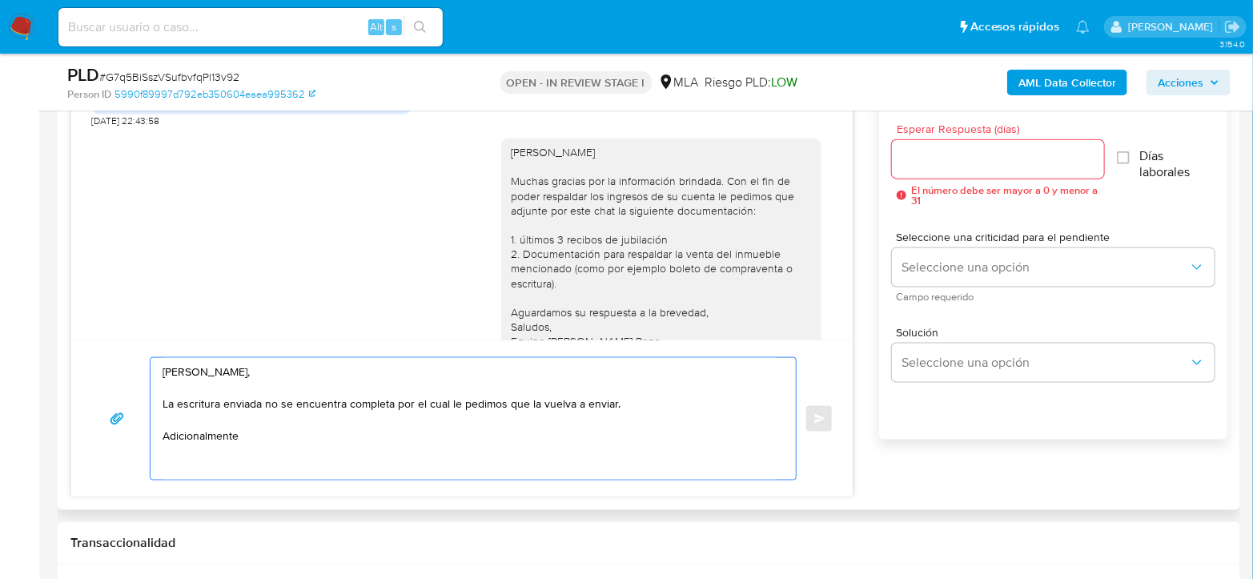
click at [658, 406] on textarea "Hola Mirta, La escritura enviada no se encuentra completa por el cual le pedimo…" at bounding box center [468, 419] width 613 height 122
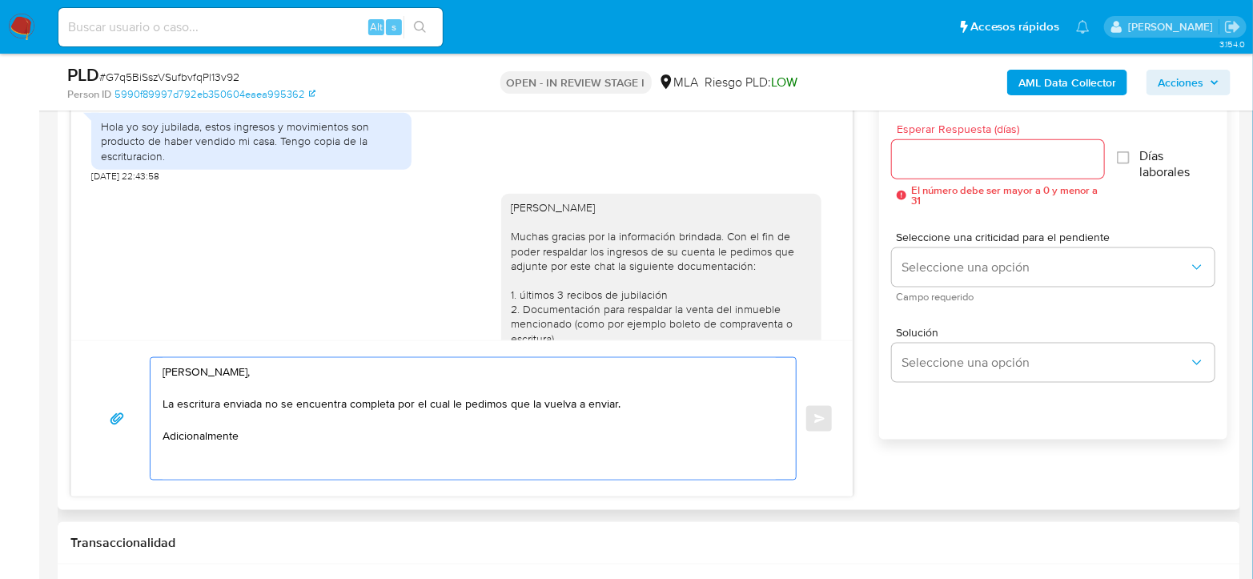
scroll to position [1185, 0]
click at [245, 442] on textarea "Hola Mirta, La escritura enviada no se encuentra completa por el cual le pedimo…" at bounding box center [468, 419] width 613 height 122
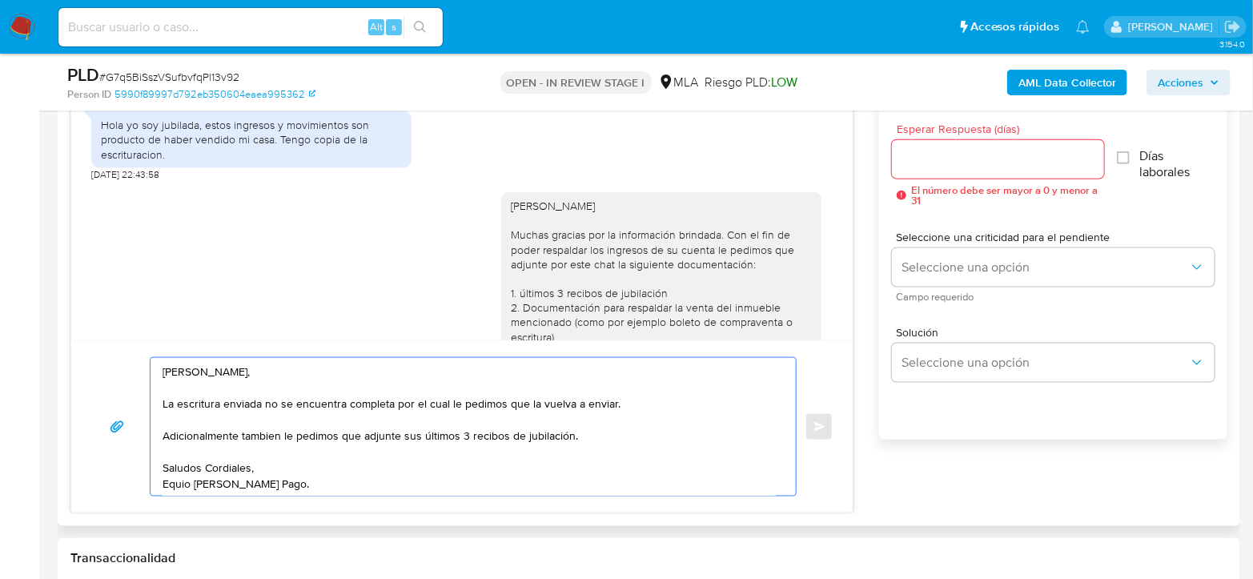
click at [185, 479] on textarea "Hola Mirta, La escritura enviada no se encuentra completa por el cual le pedimo…" at bounding box center [468, 427] width 613 height 138
click at [263, 431] on textarea "Hola Mirta, La escritura enviada no se encuentra completa por el cual le pedimo…" at bounding box center [468, 427] width 613 height 138
drag, startPoint x: 165, startPoint y: 367, endPoint x: 221, endPoint y: 403, distance: 66.2
click at [221, 403] on textarea "Hola Mirta, La escritura enviada no se encuentra completa por el cual le pedimo…" at bounding box center [468, 427] width 613 height 138
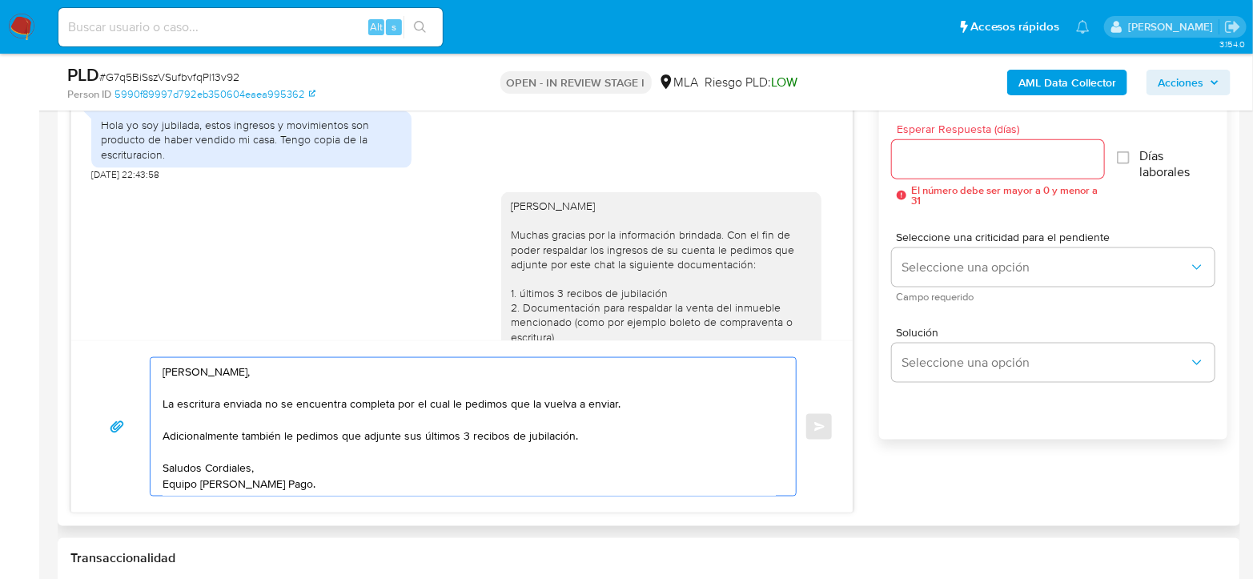
drag, startPoint x: 174, startPoint y: 401, endPoint x: 625, endPoint y: 397, distance: 450.7
click at [625, 397] on textarea "Hola Mirta, La escritura enviada no se encuentra completa por el cual le pedimo…" at bounding box center [468, 427] width 613 height 138
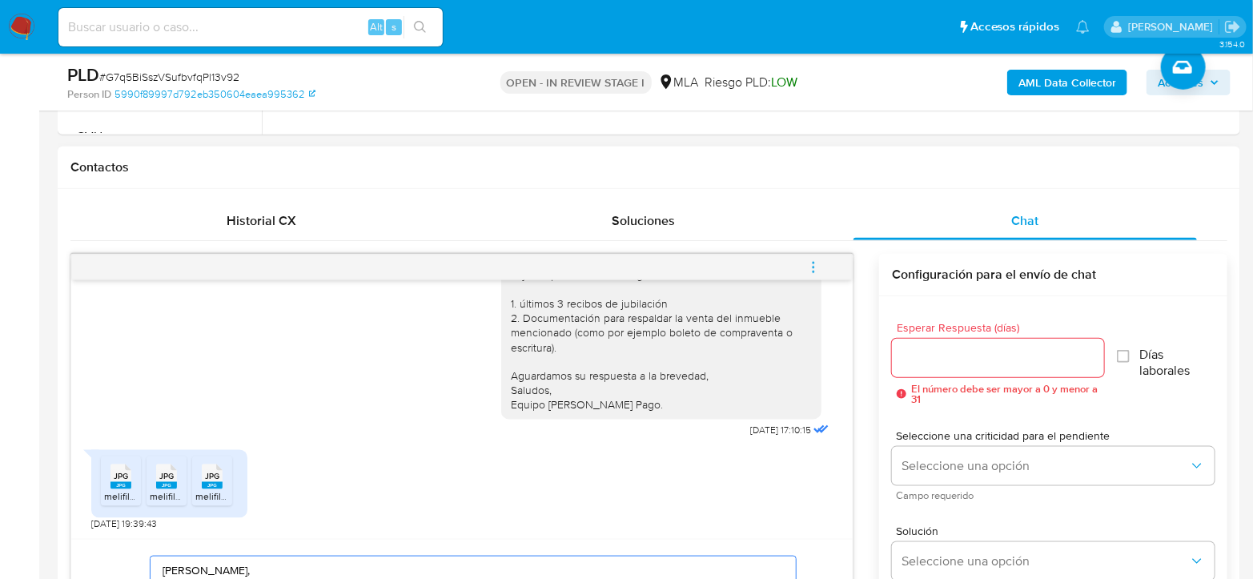
scroll to position [889, 0]
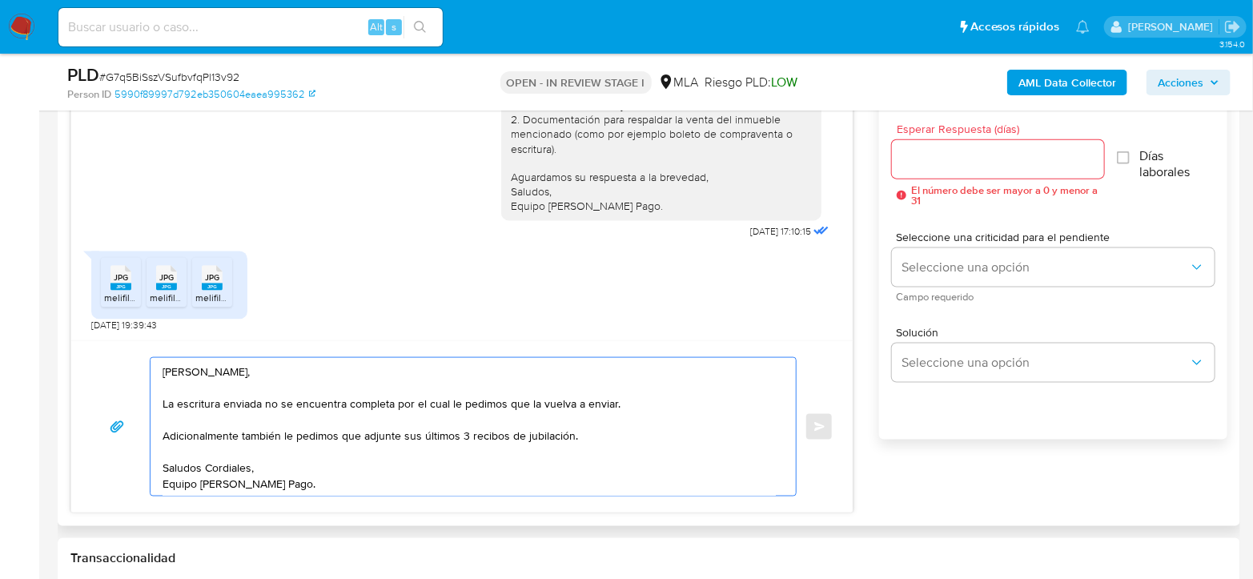
type textarea "Hola Mirta, La escritura enviada no se encuentra completa por el cual le pedimo…"
click at [968, 166] on input "Esperar Respuesta (días)" at bounding box center [998, 159] width 212 height 21
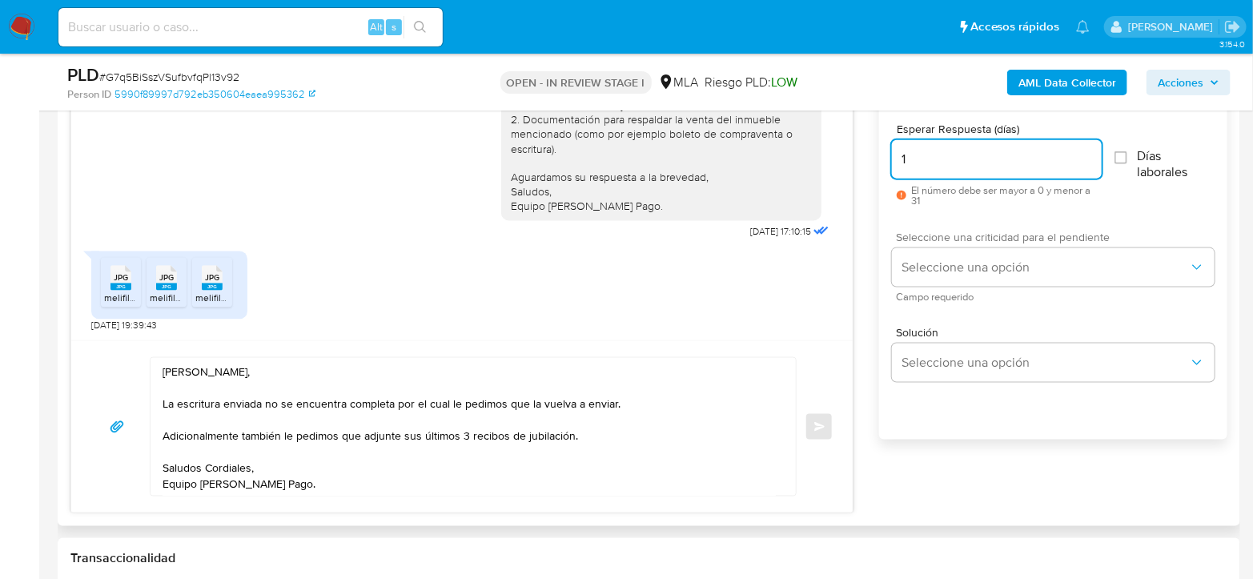
type input "1"
click at [983, 286] on div "Seleccione una criticidad para el pendiente Seleccione una opción Campo requeri…" at bounding box center [1053, 266] width 323 height 70
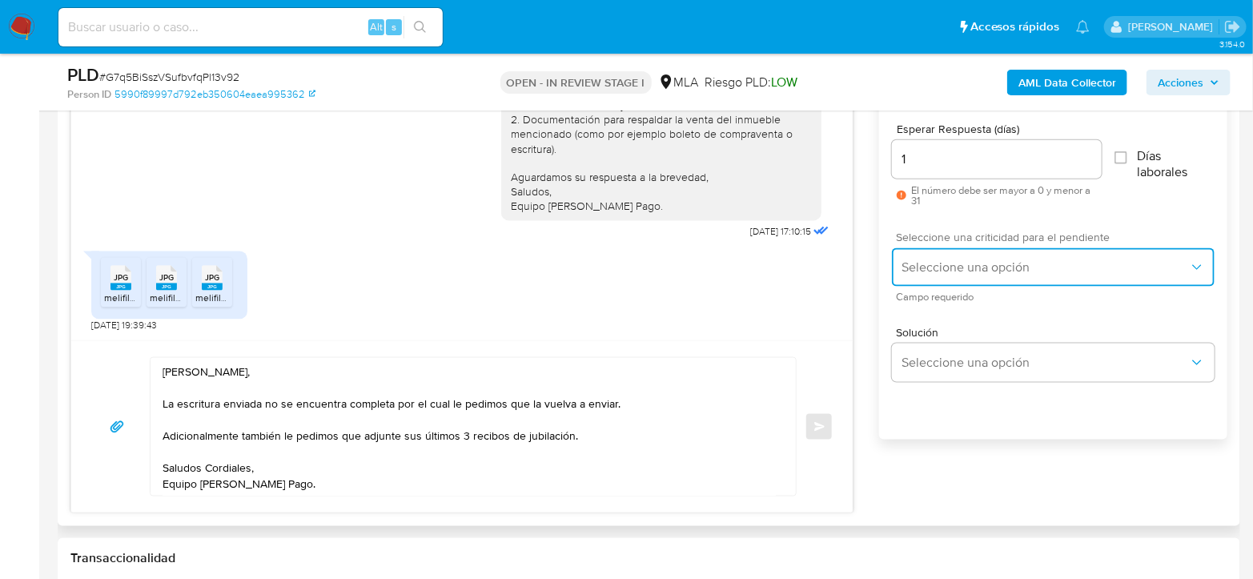
click at [979, 267] on span "Seleccione una opción" at bounding box center [1044, 267] width 287 height 16
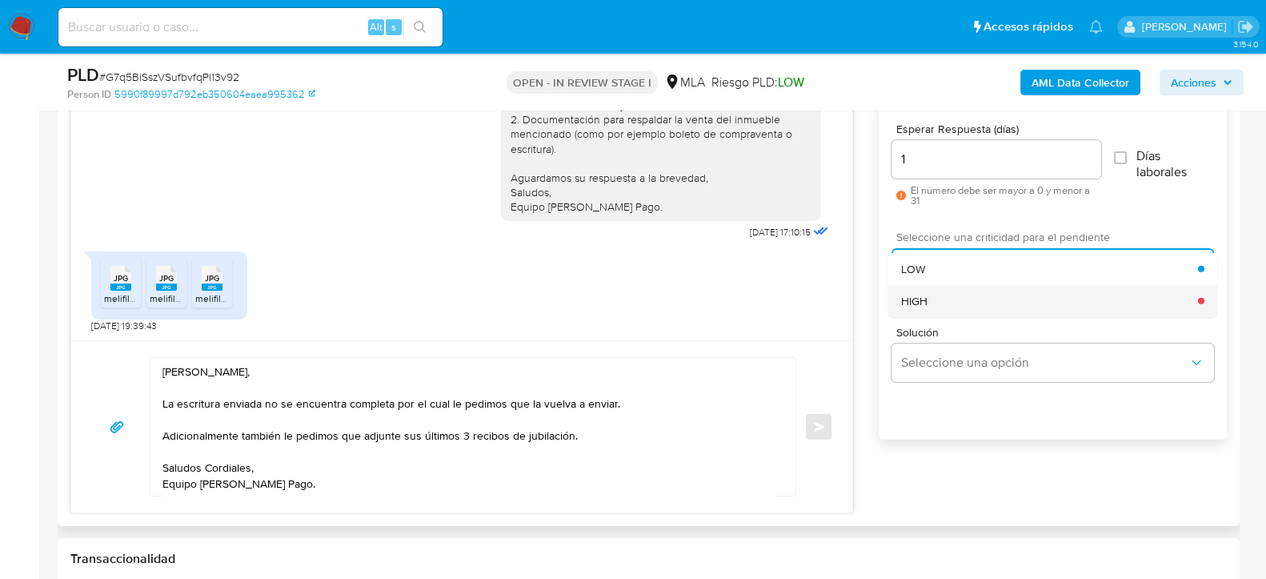
click at [986, 296] on div "HIGH" at bounding box center [1049, 300] width 297 height 32
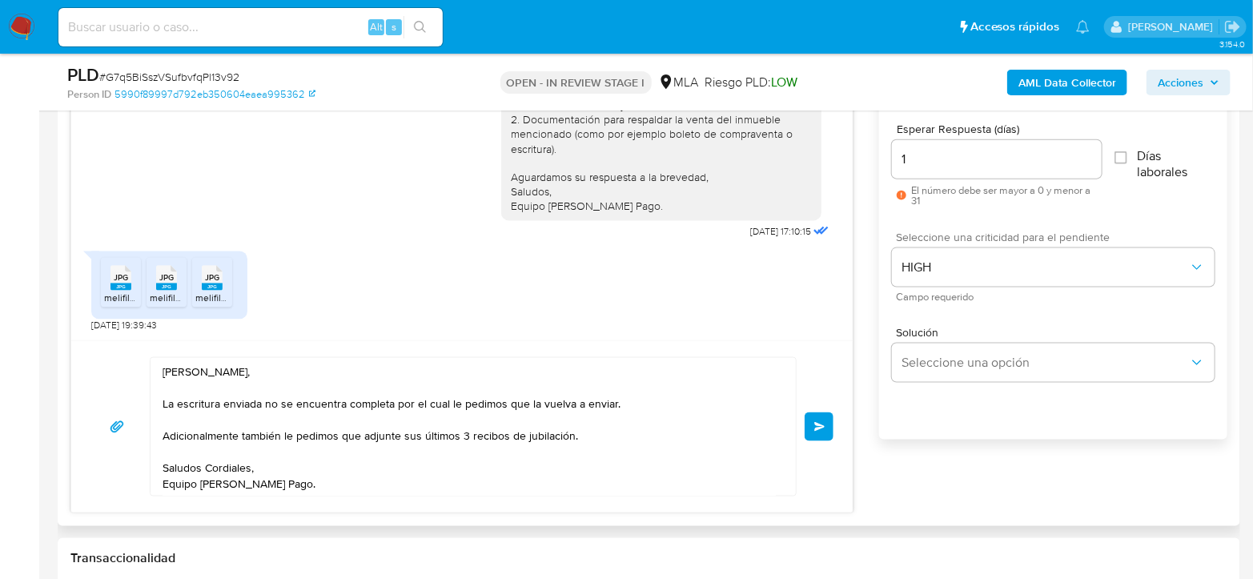
click at [822, 424] on span "Enviar" at bounding box center [819, 427] width 11 height 10
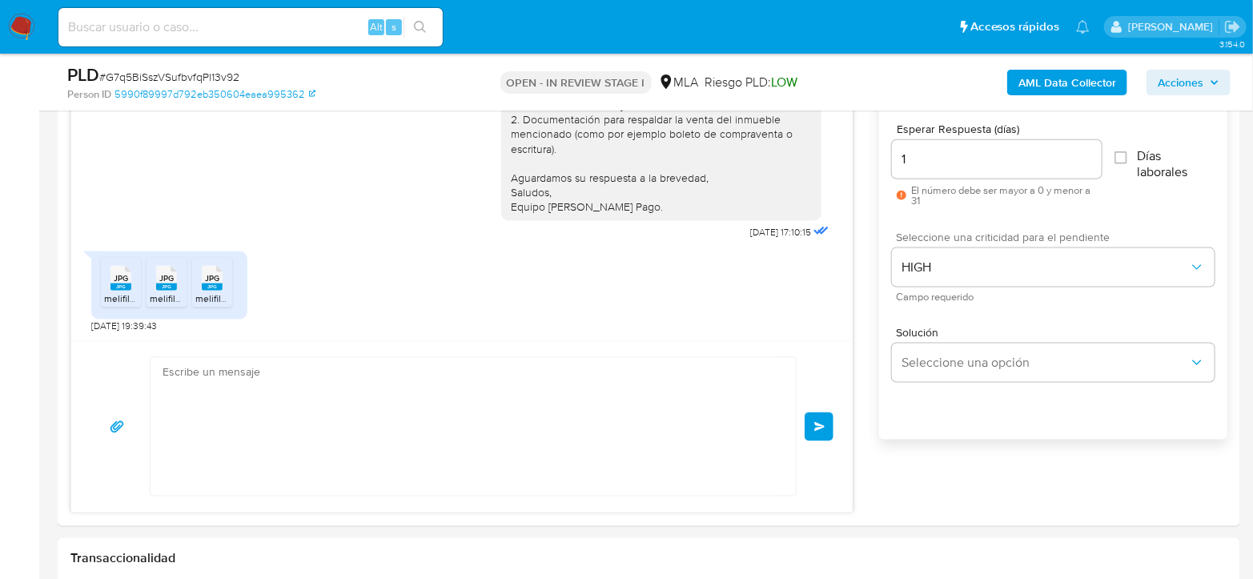
scroll to position [1609, 0]
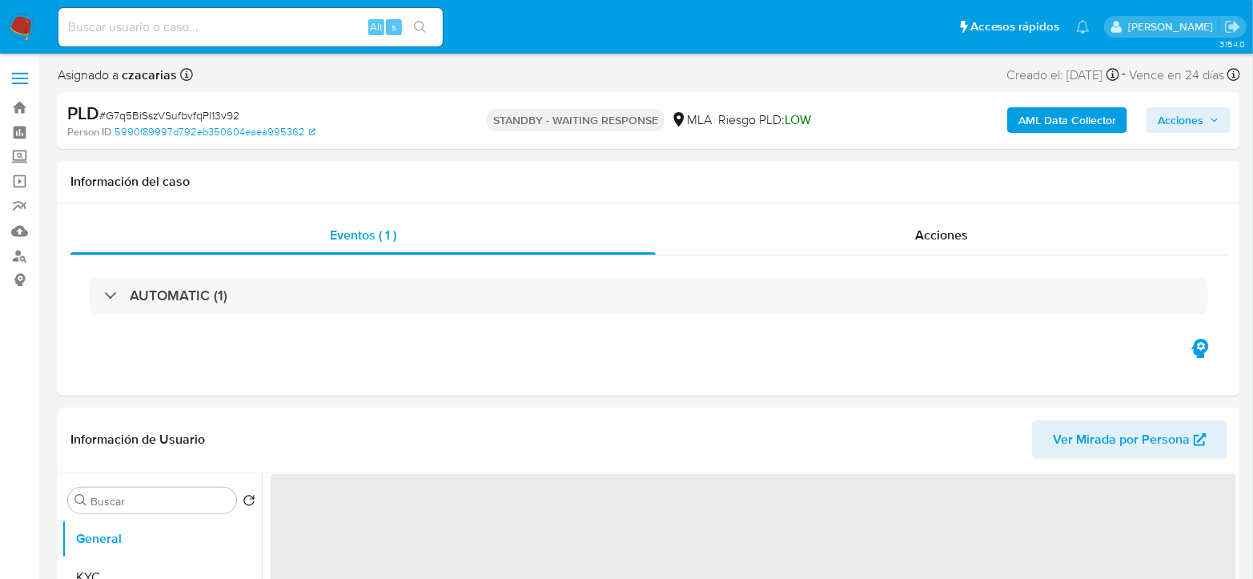
click at [186, 110] on span "# G7q5BiSszVSufbvfqPl13v92" at bounding box center [169, 115] width 140 height 16
copy span "G7q5BiSszVSufbvfqPl13v92"
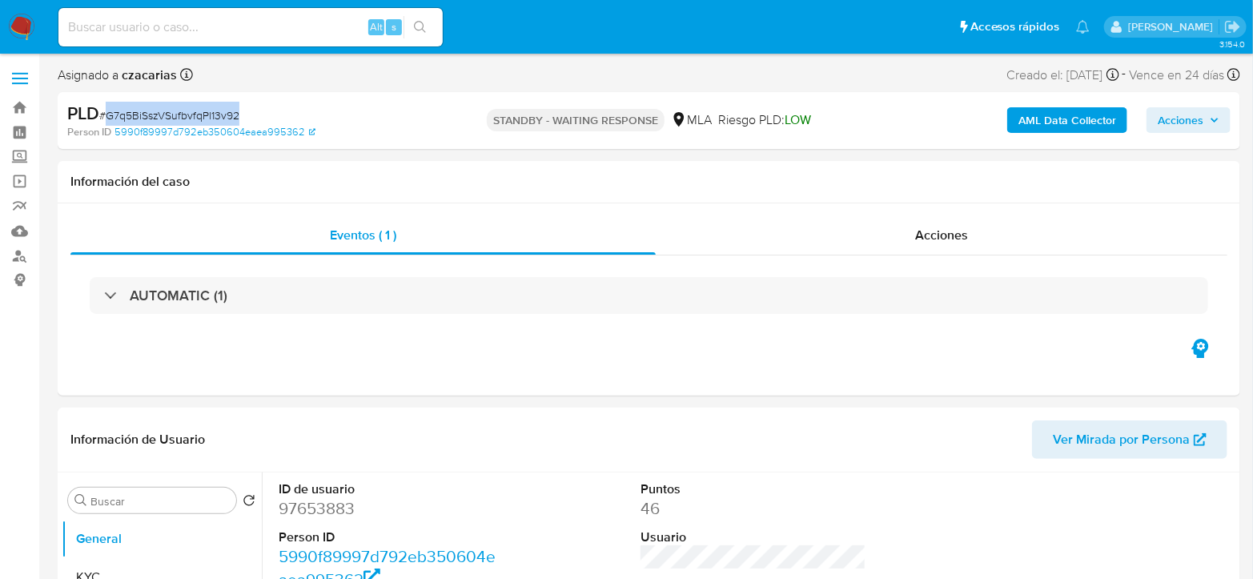
select select "10"
click at [300, 26] on input at bounding box center [250, 27] width 384 height 21
paste input "I4lRmvIGIUUdnTGJvpul9V4k"
type input "I4lRmvIGIUUdnTGJvpul9V4k"
click at [423, 32] on icon "search-icon" at bounding box center [420, 27] width 13 height 13
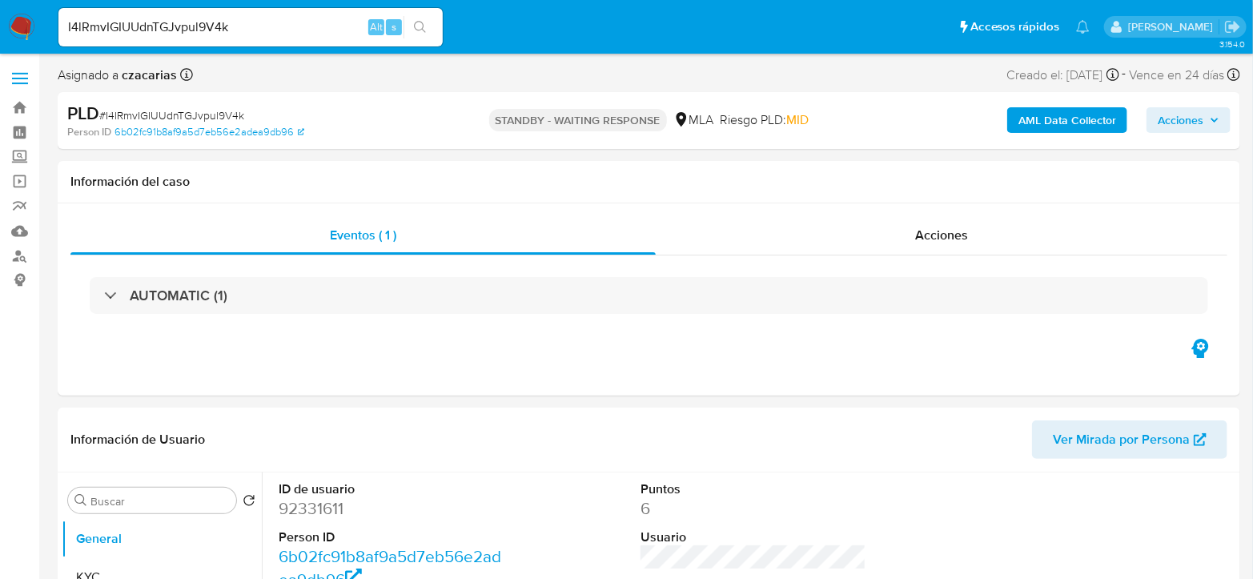
select select "10"
click at [309, 30] on input "I4lRmvIGIUUdnTGJvpul9V4k" at bounding box center [250, 27] width 384 height 21
paste input "zYXNmvvHz0xu0SB80gAxdb6j"
type input "zYXNmvvHz0xu0SB80gAxdb6j"
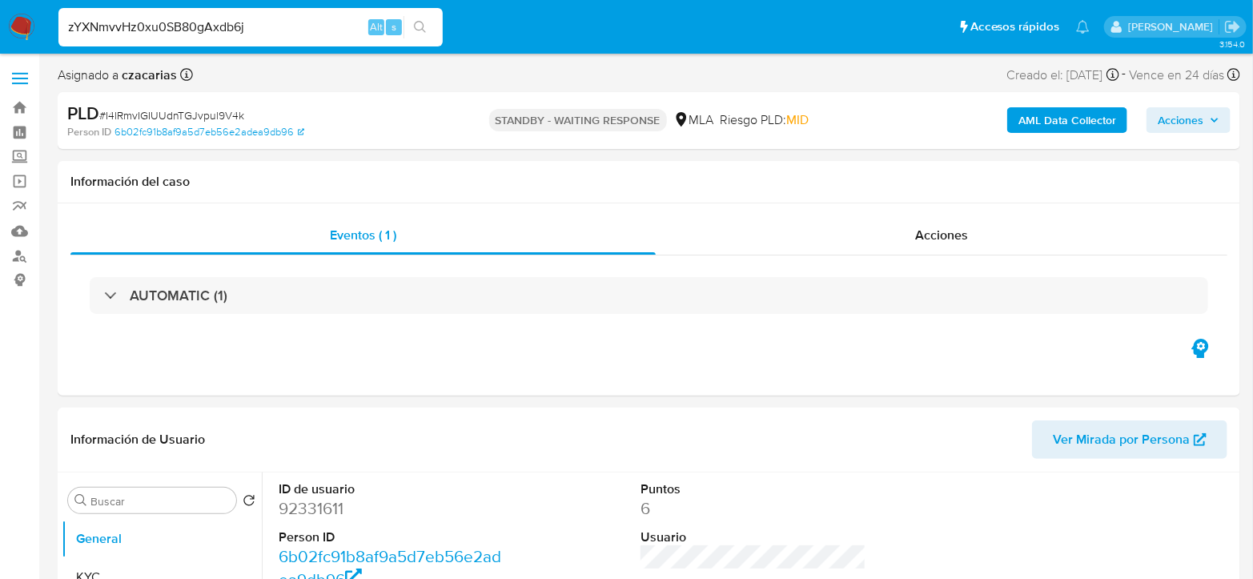
click at [419, 27] on icon "search-icon" at bounding box center [420, 27] width 13 height 13
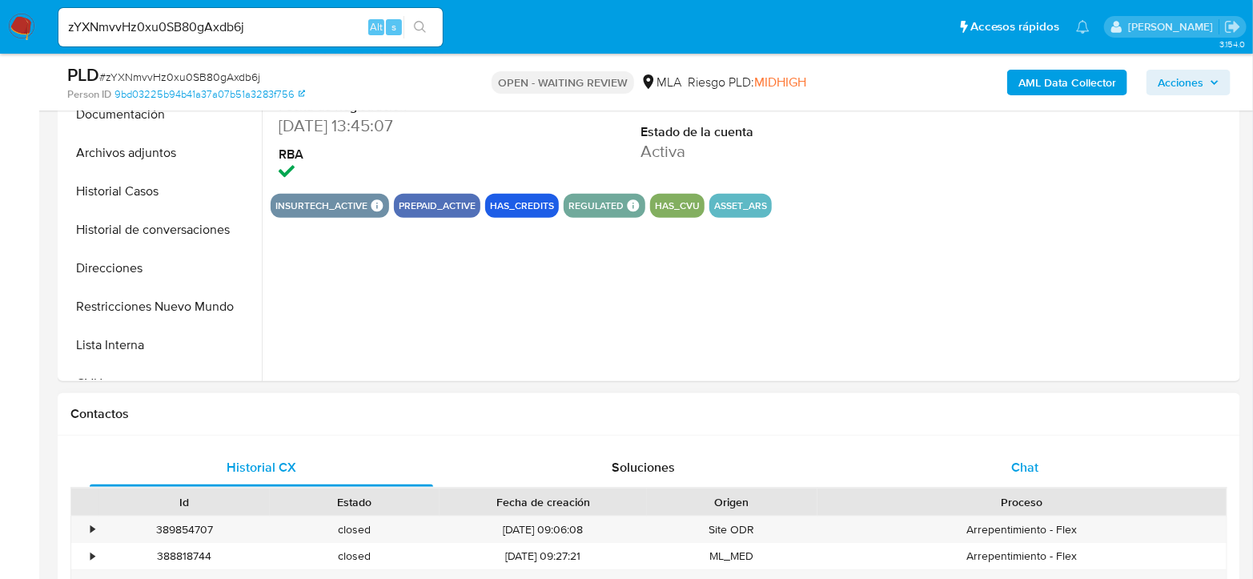
click at [1015, 459] on span "Chat" at bounding box center [1024, 467] width 27 height 18
select select "10"
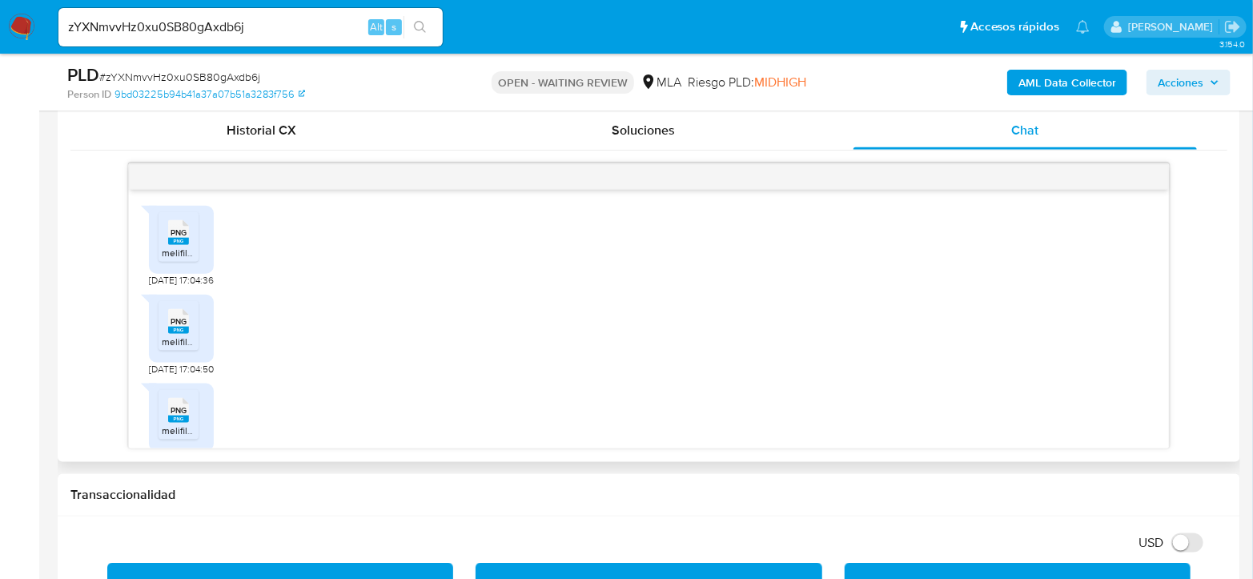
scroll to position [800, 0]
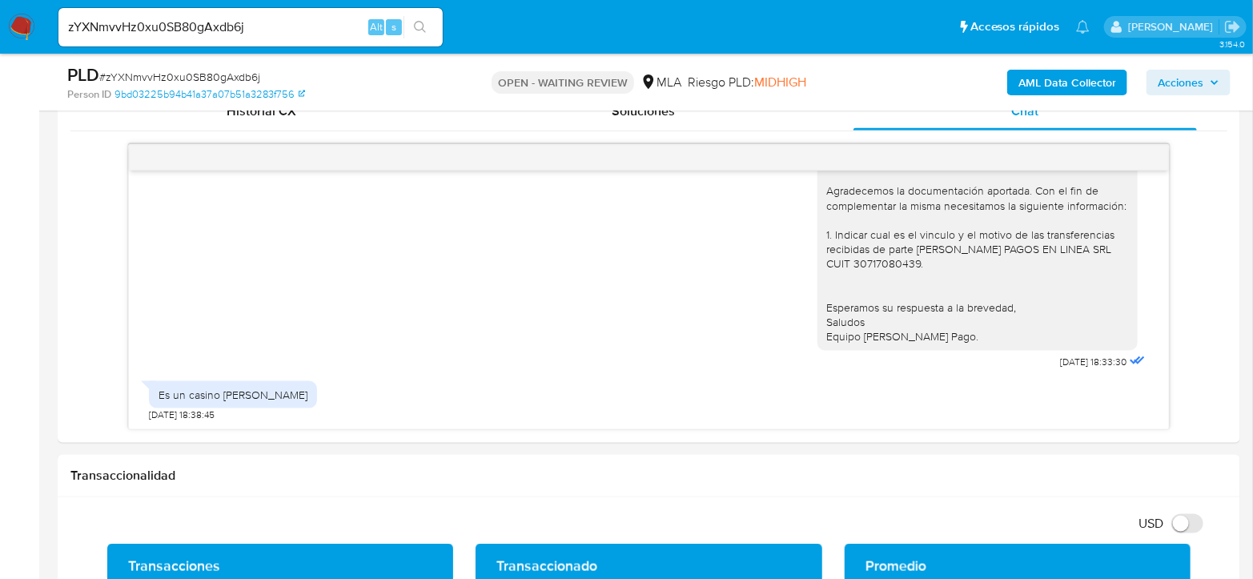
click at [201, 75] on span "# zYXNmvvHz0xu0SB80gAxdb6j" at bounding box center [179, 77] width 161 height 16
click at [202, 74] on span "# zYXNmvvHz0xu0SB80gAxdb6j" at bounding box center [179, 77] width 161 height 16
copy span "zYXNmvvHz0xu0SB80gAxdb6j"
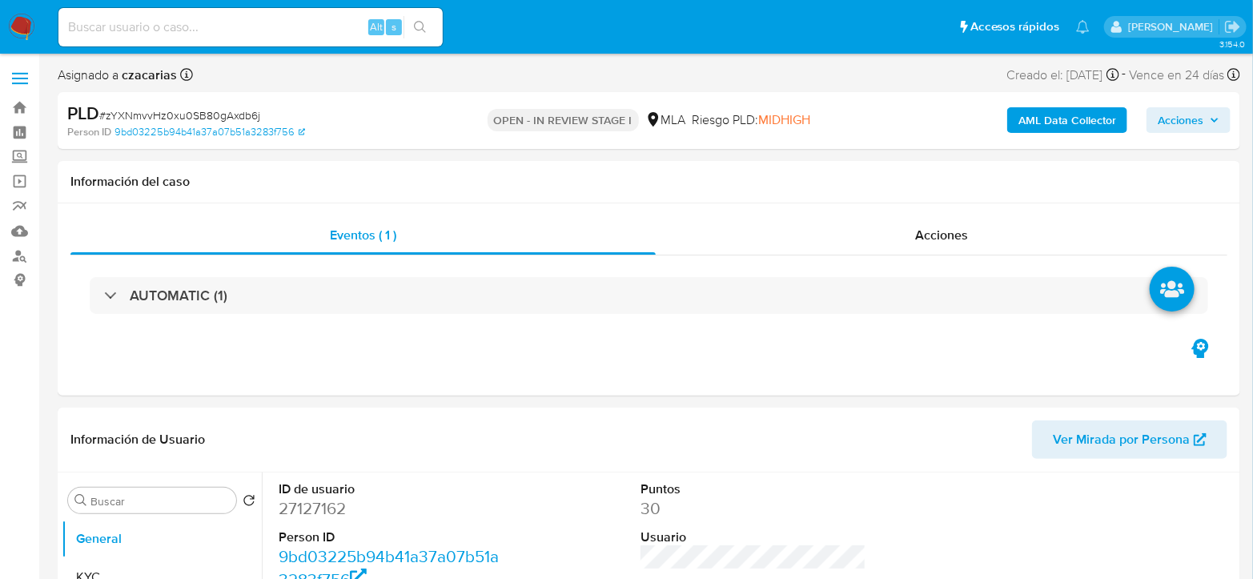
select select "10"
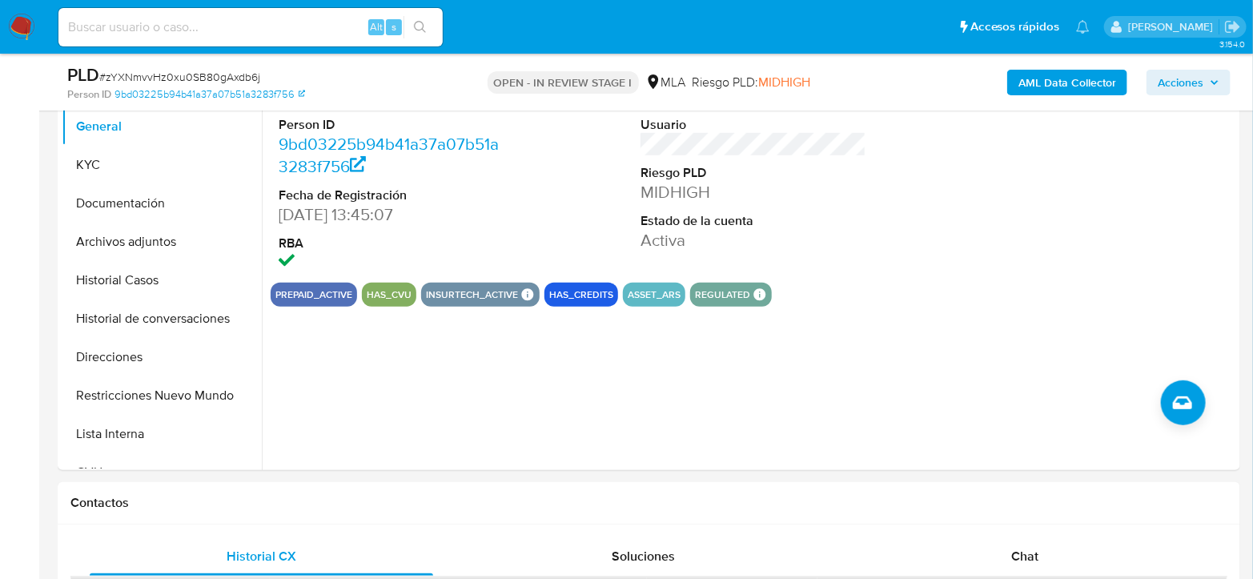
scroll to position [711, 0]
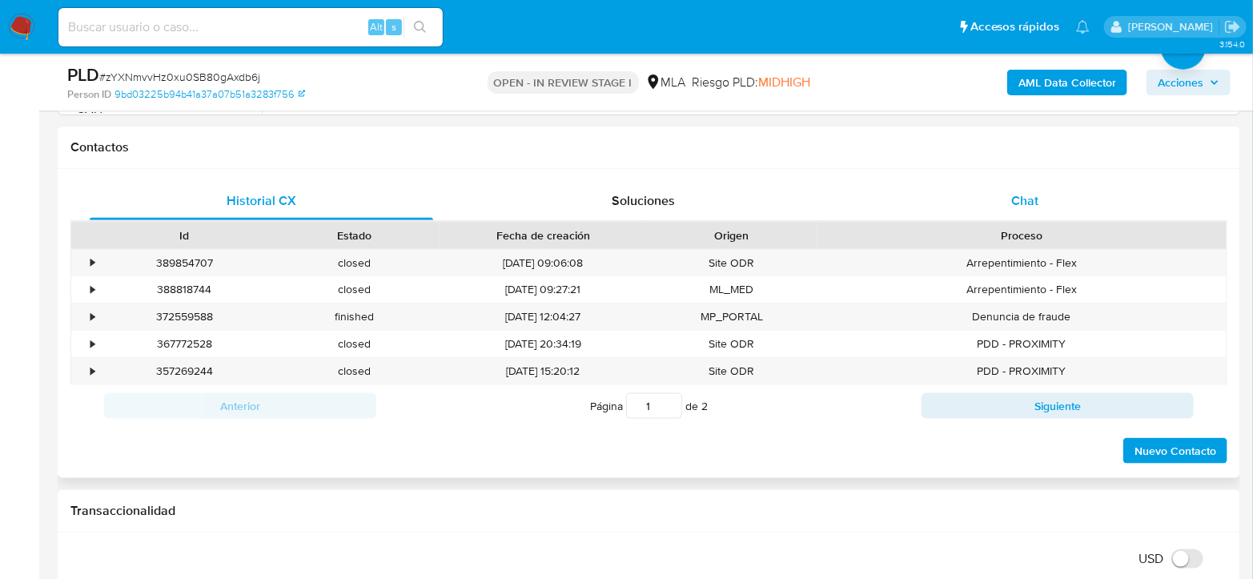
click at [1020, 193] on span "Chat" at bounding box center [1024, 200] width 27 height 18
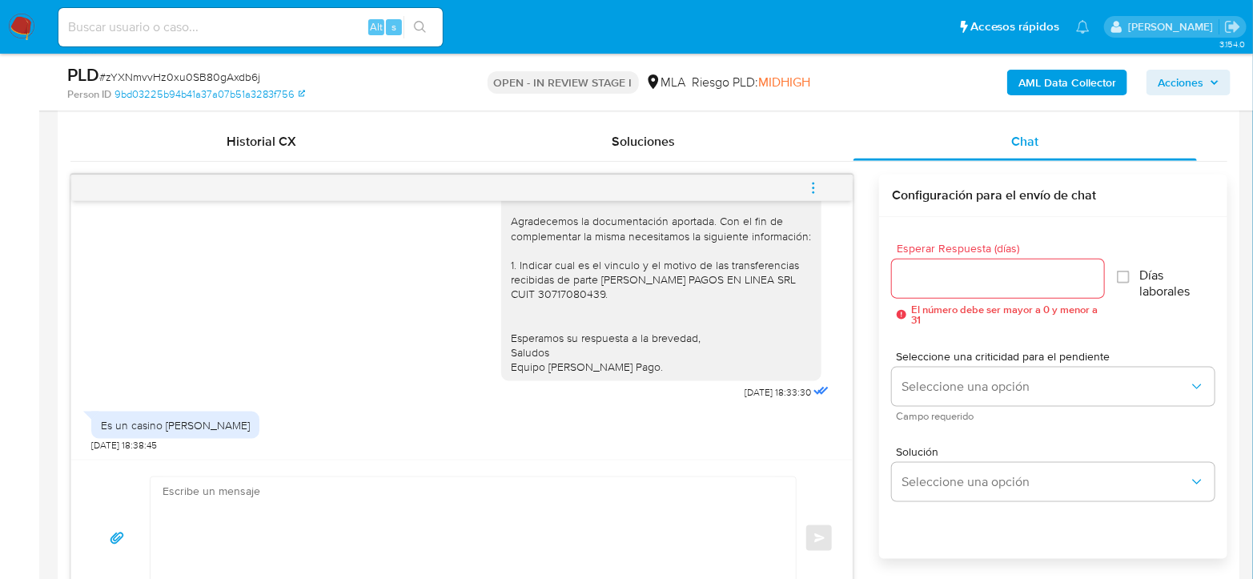
scroll to position [800, 0]
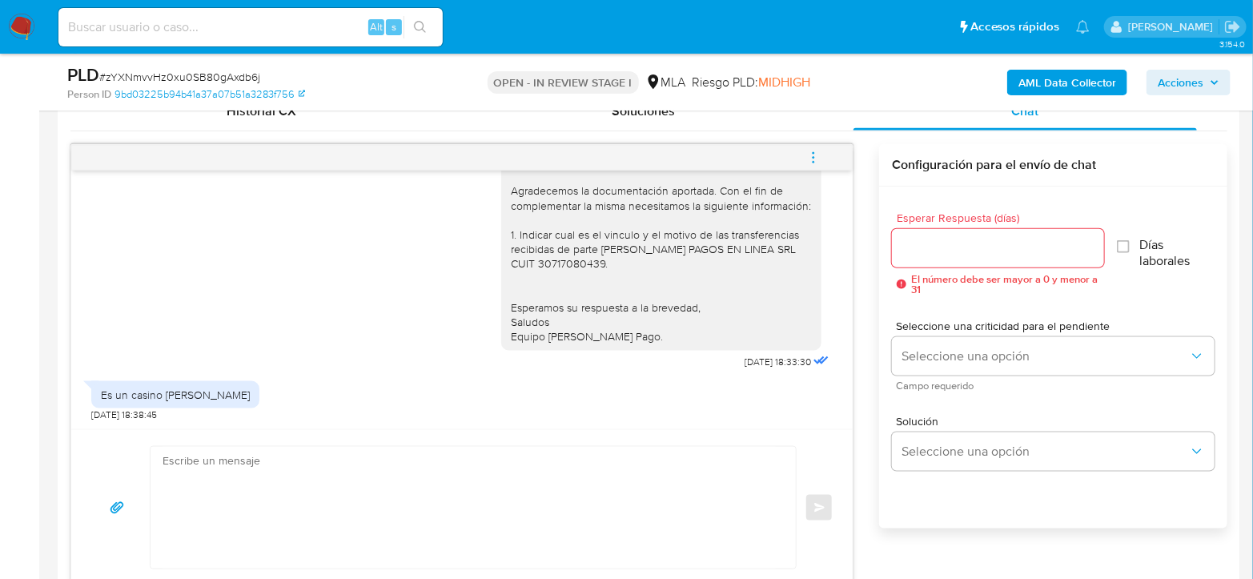
click at [246, 79] on span "# zYXNmvvHz0xu0SB80gAxdb6j" at bounding box center [179, 77] width 161 height 16
click at [246, 78] on span "# zYXNmvvHz0xu0SB80gAxdb6j" at bounding box center [179, 77] width 161 height 16
copy span "zYXNmvvHz0xu0SB80gAxdb6j"
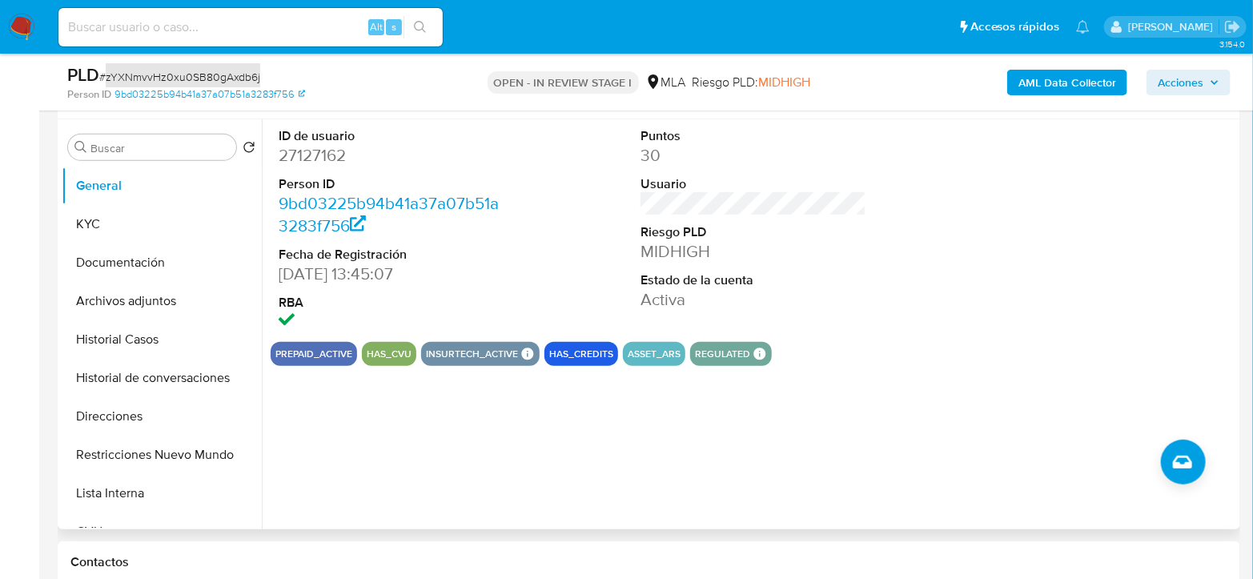
scroll to position [267, 0]
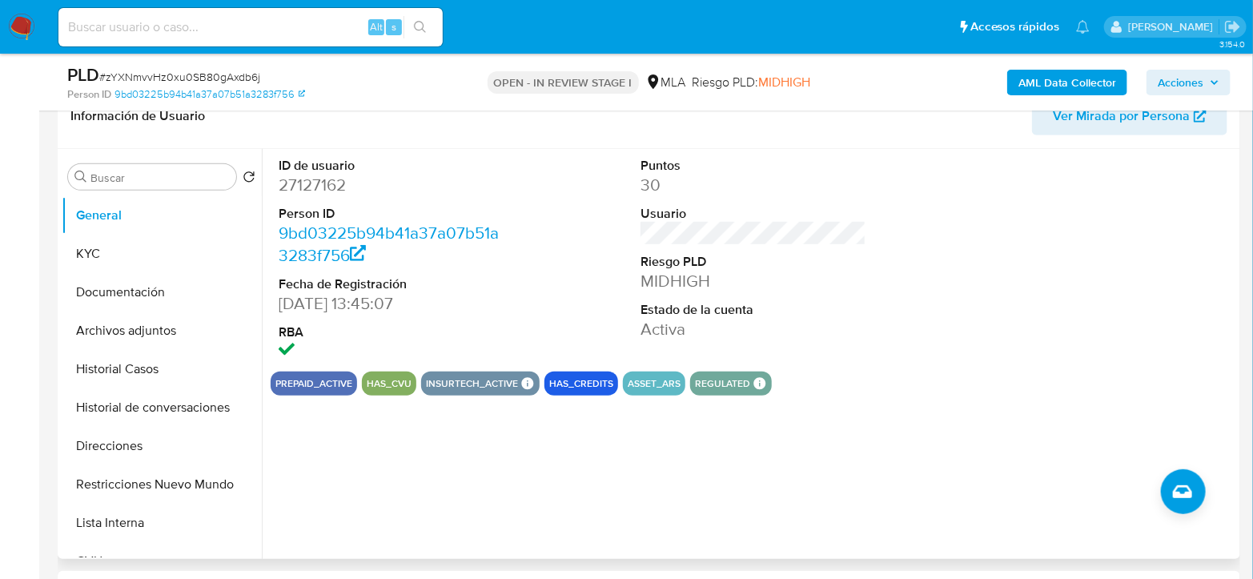
click at [288, 194] on dd "27127162" at bounding box center [392, 185] width 226 height 22
copy dd "27127162"
click at [137, 336] on button "Archivos adjuntos" at bounding box center [155, 330] width 187 height 38
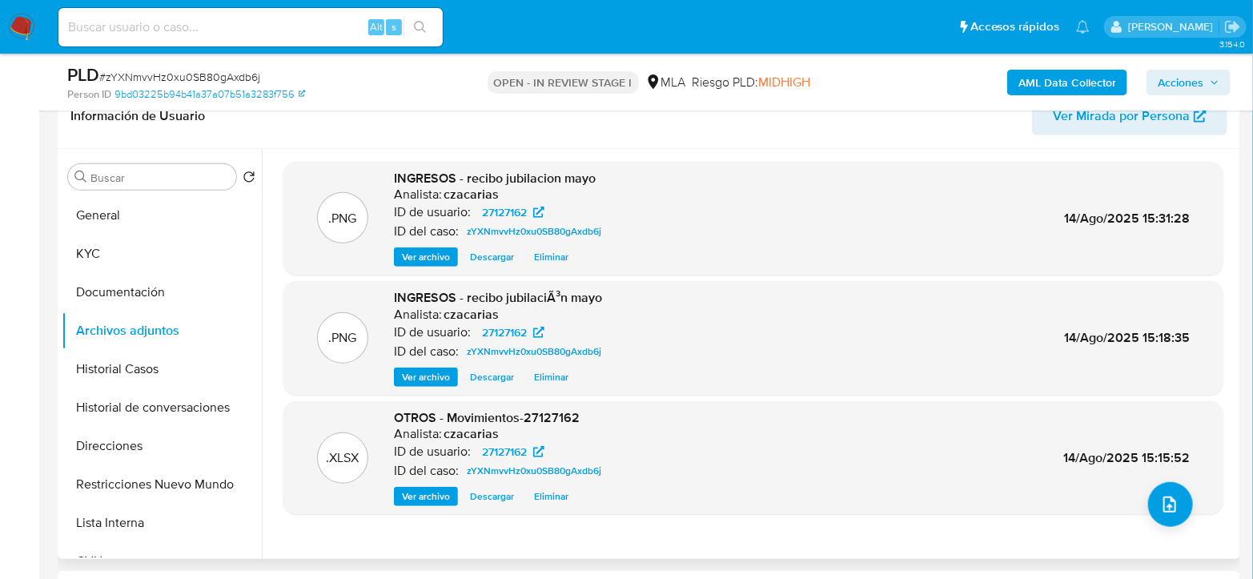
click at [287, 267] on div ".PNG INGRESOS - recibo jubilacion mayo Analista: czacarias ID de usuario: 27127…" at bounding box center [753, 219] width 940 height 114
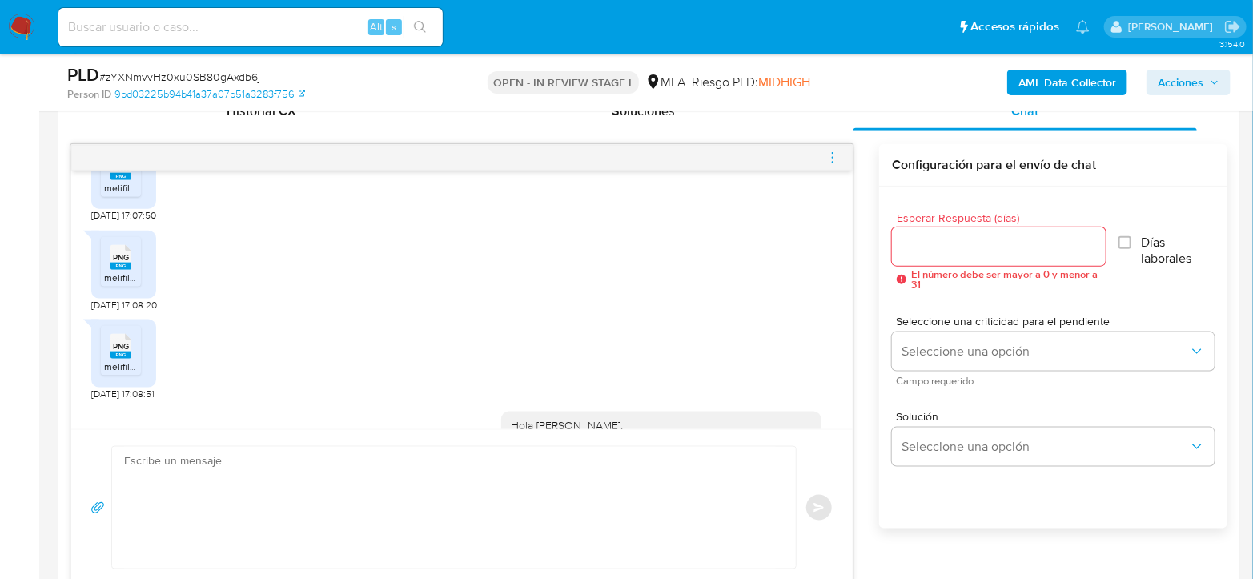
scroll to position [2085, 0]
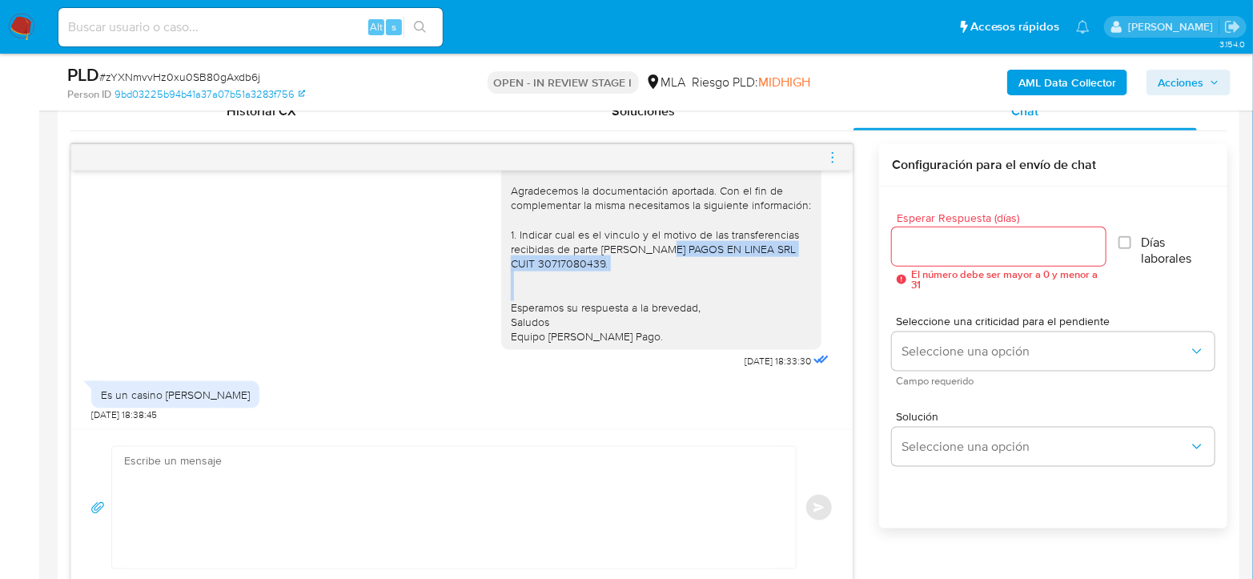
drag, startPoint x: 605, startPoint y: 246, endPoint x: 604, endPoint y: 262, distance: 16.1
click at [604, 262] on div "Hola [PERSON_NAME], Agradecemos la documentación aportada. Con el fin de comple…" at bounding box center [661, 248] width 301 height 189
copy div "MONNET PAGOS EN LINEA SRL CUIT 30717080439."
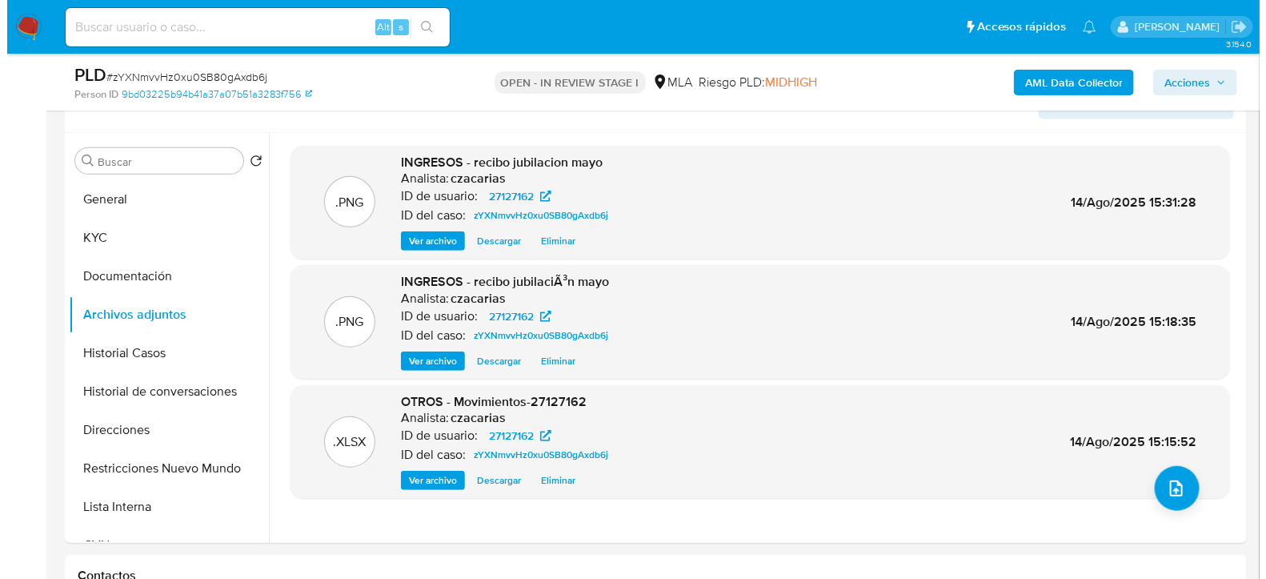
scroll to position [267, 0]
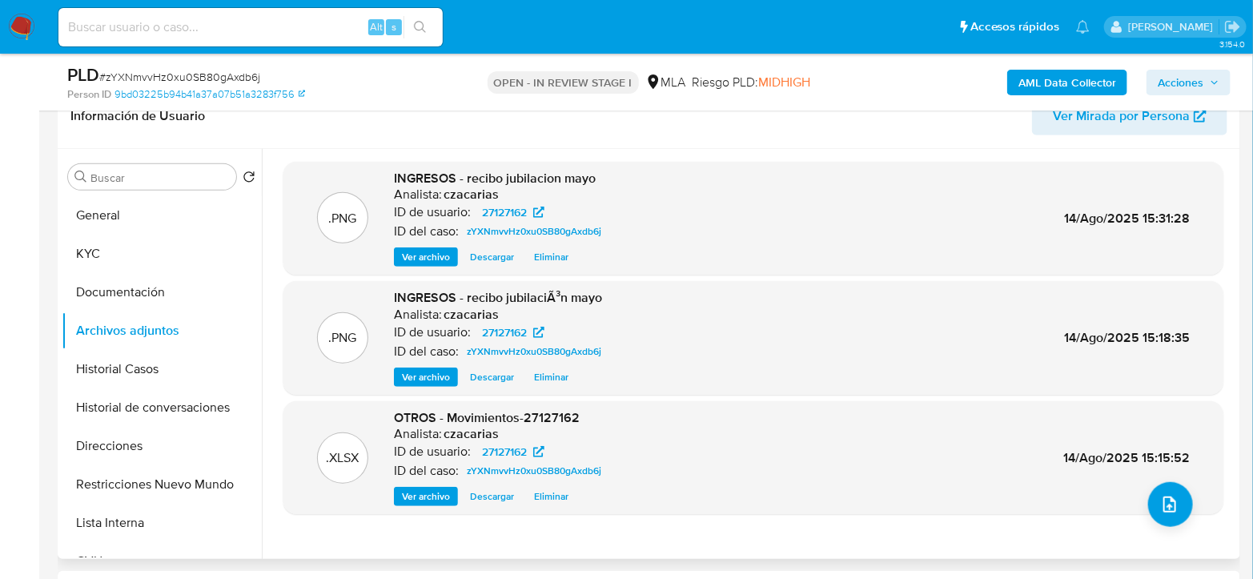
click at [430, 259] on span "Ver archivo" at bounding box center [426, 257] width 48 height 16
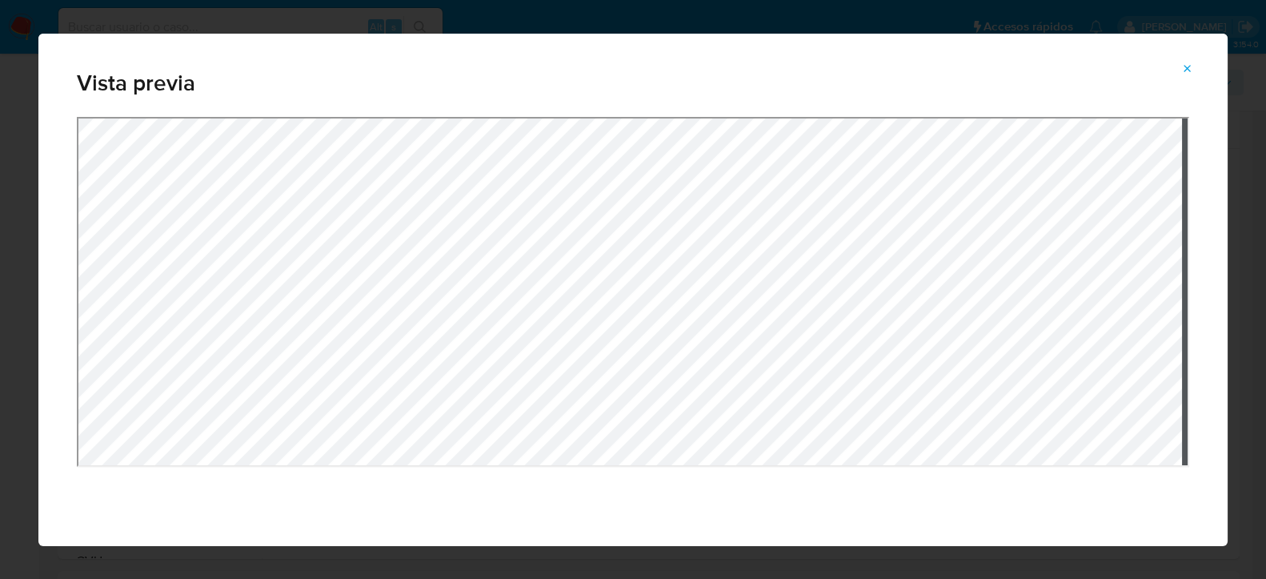
click at [528, 568] on div "Vista previa" at bounding box center [633, 289] width 1266 height 579
click at [504, 570] on div "Vista previa" at bounding box center [633, 289] width 1266 height 579
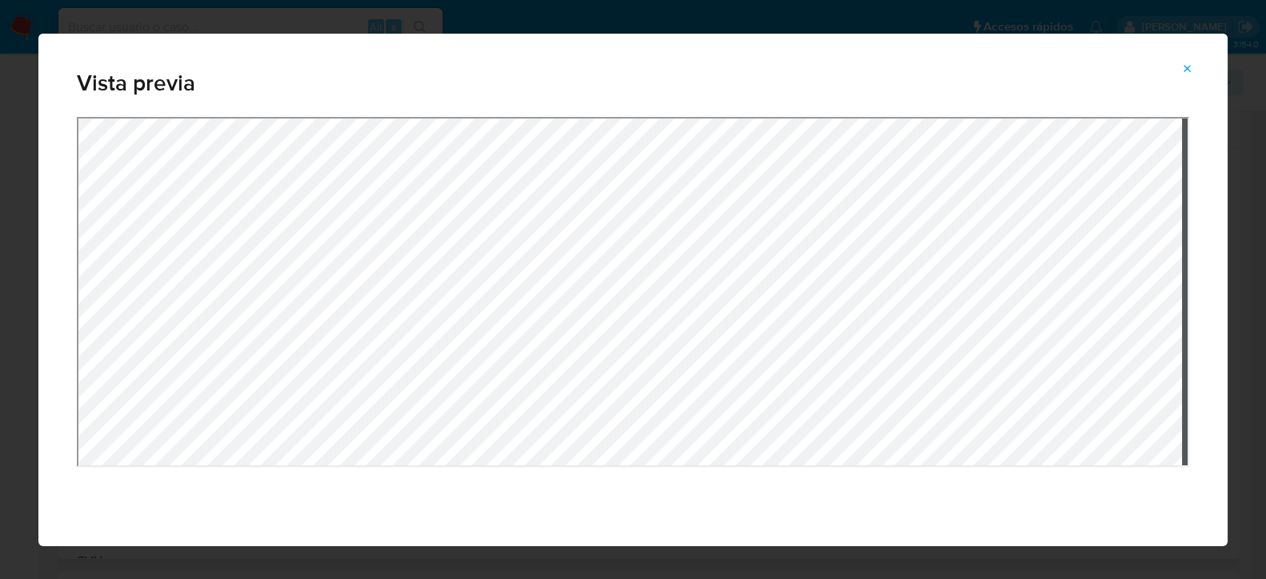
click at [530, 68] on div "Vista previa" at bounding box center [632, 290] width 1189 height 512
click at [557, 73] on div "Vista previa" at bounding box center [632, 290] width 1189 height 512
click at [521, 105] on div "Vista previa" at bounding box center [632, 290] width 1189 height 512
click at [531, 93] on div "Vista previa" at bounding box center [632, 290] width 1189 height 512
click at [541, 113] on div "Vista previa" at bounding box center [632, 290] width 1189 height 512
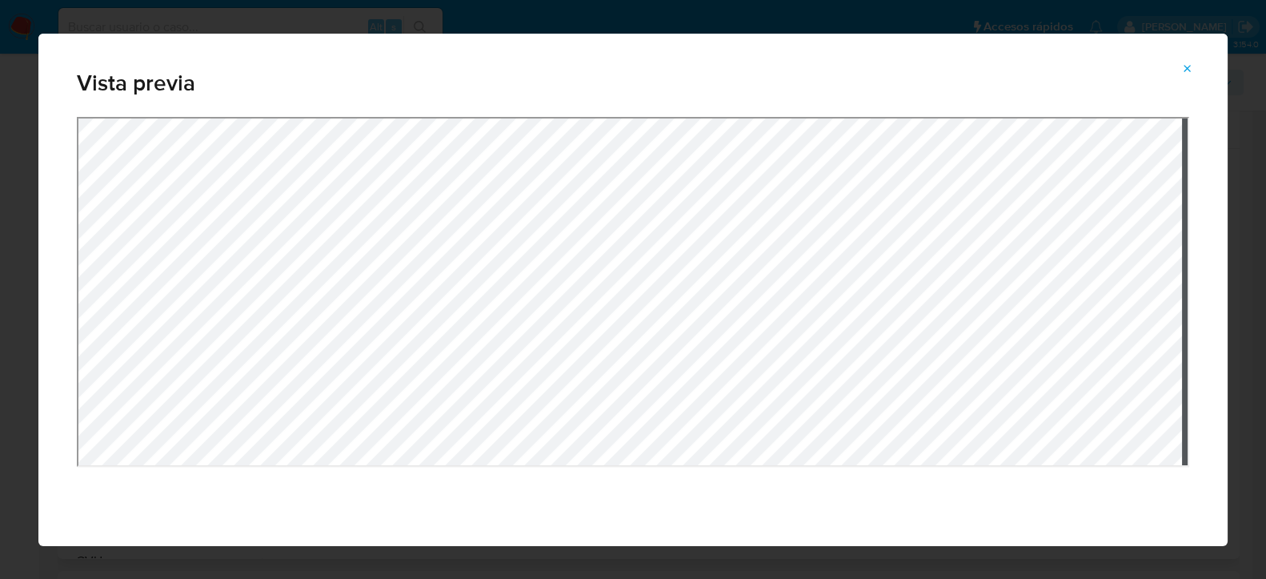
click at [1184, 64] on icon "Attachment preview" at bounding box center [1187, 68] width 13 height 13
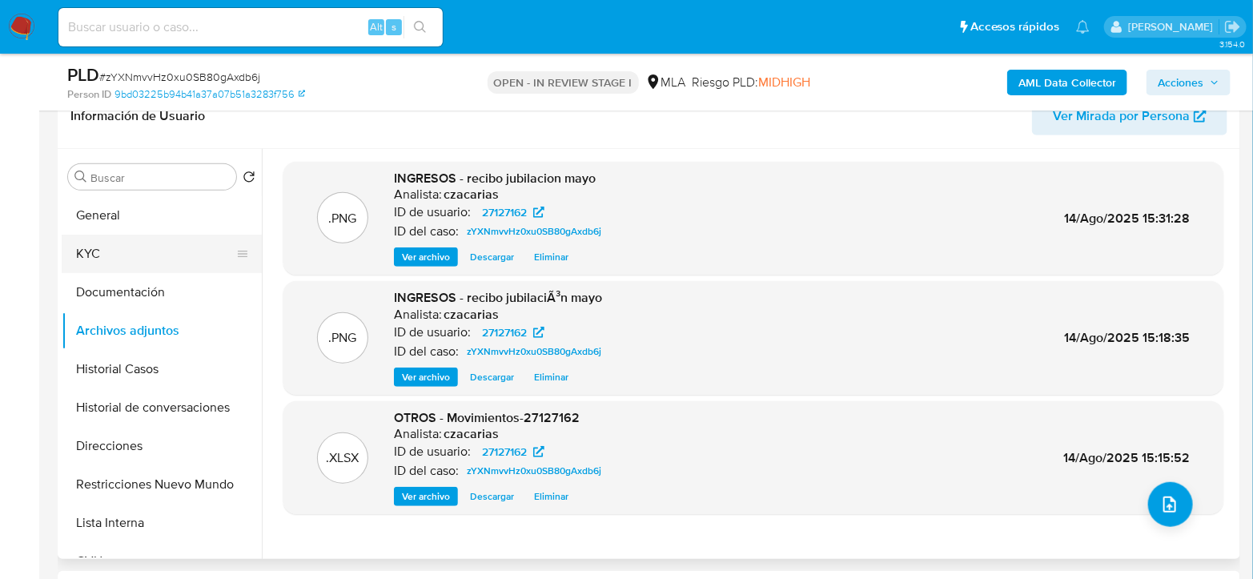
click at [110, 261] on button "KYC" at bounding box center [155, 254] width 187 height 38
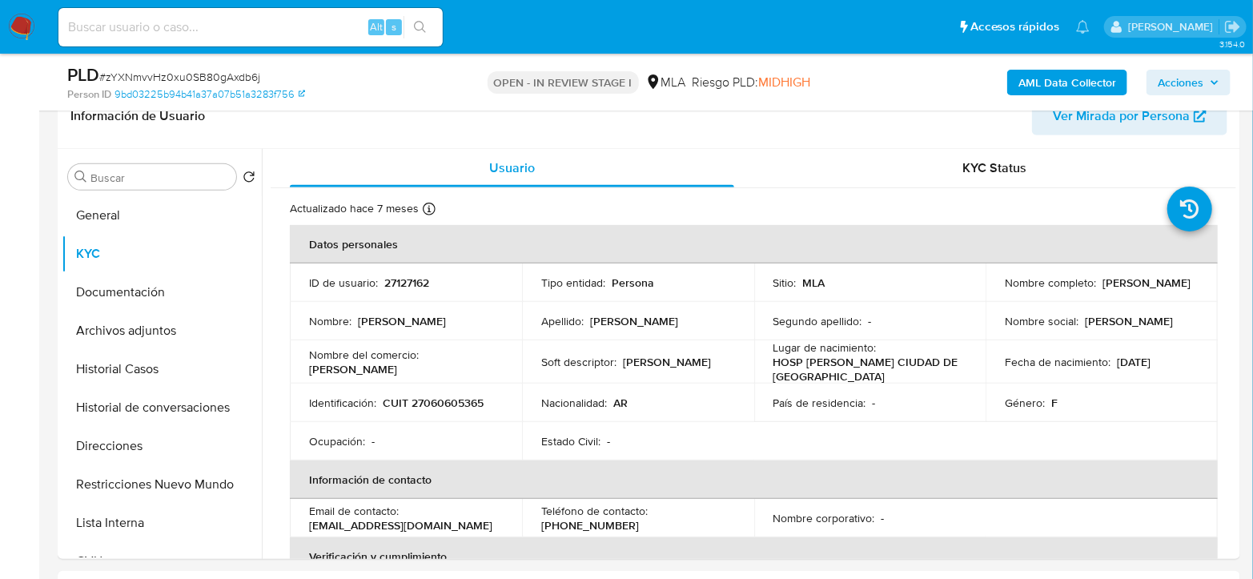
click at [451, 399] on p "CUIT 27060605365" at bounding box center [433, 402] width 101 height 14
copy p "27060605365"
click at [128, 216] on button "General" at bounding box center [155, 215] width 187 height 38
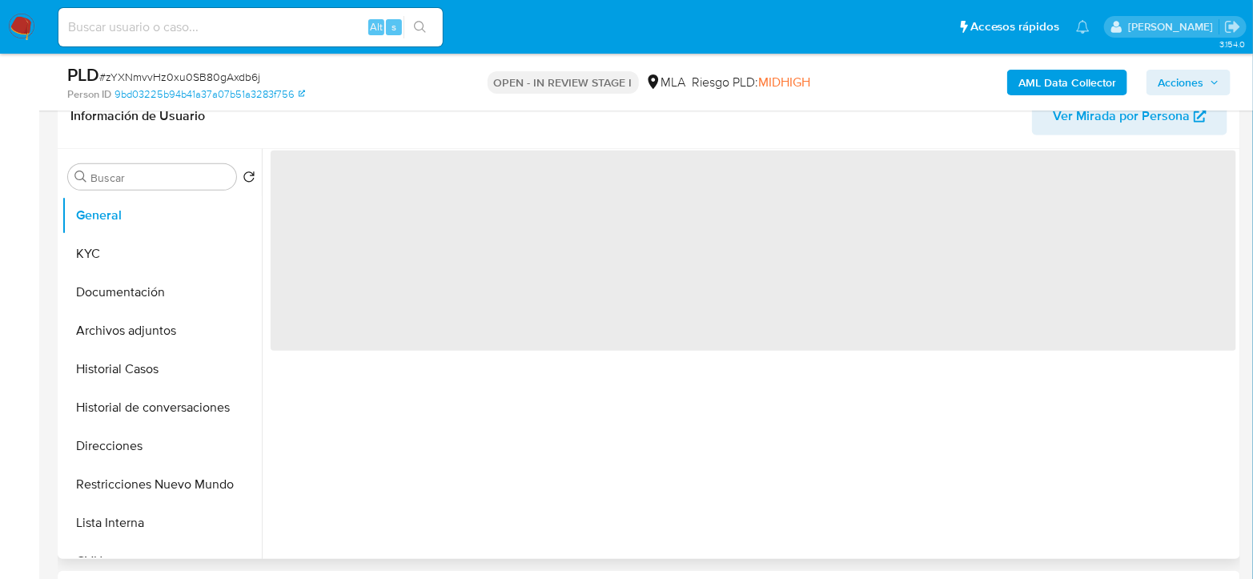
click at [326, 170] on span "‌" at bounding box center [753, 250] width 965 height 200
click at [316, 180] on span "‌" at bounding box center [753, 250] width 965 height 200
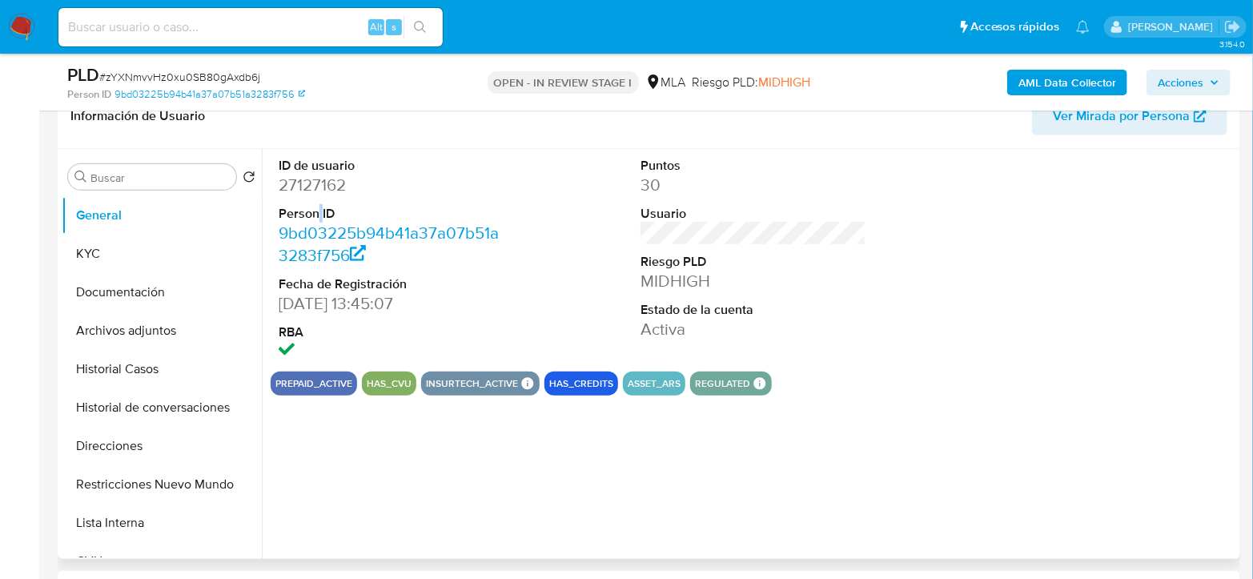
click at [316, 209] on dt "Person ID" at bounding box center [392, 214] width 226 height 18
click at [309, 192] on dd "27127162" at bounding box center [392, 185] width 226 height 22
click at [310, 192] on dd "27127162" at bounding box center [392, 185] width 226 height 22
copy dd "27127162"
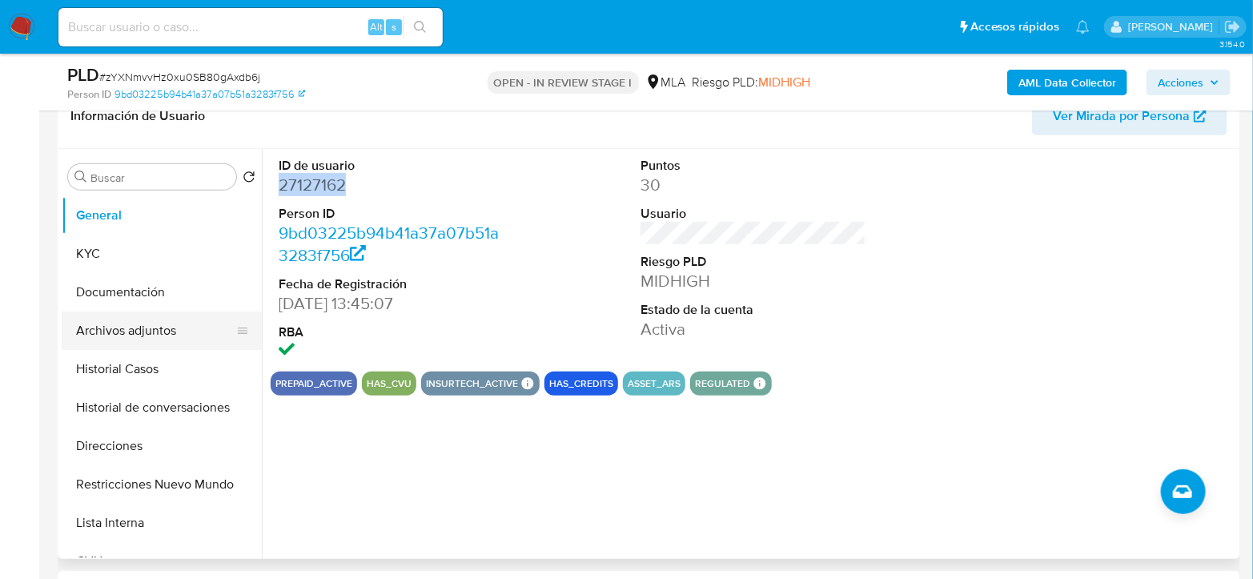
click at [120, 332] on button "Archivos adjuntos" at bounding box center [155, 330] width 187 height 38
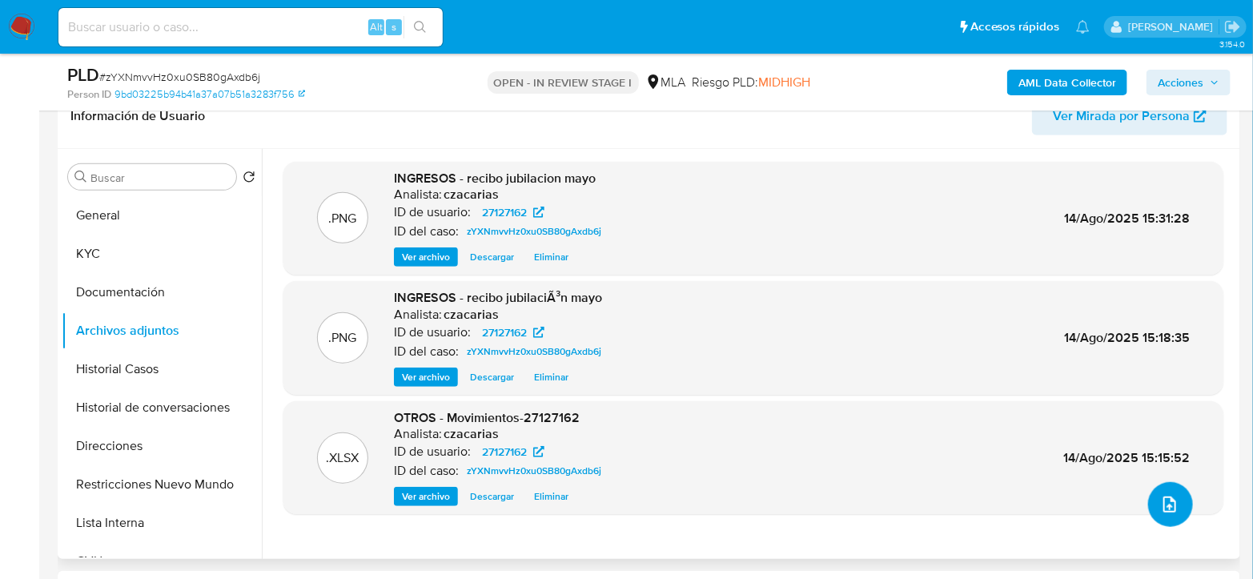
click at [1160, 508] on icon "upload-file" at bounding box center [1169, 504] width 19 height 19
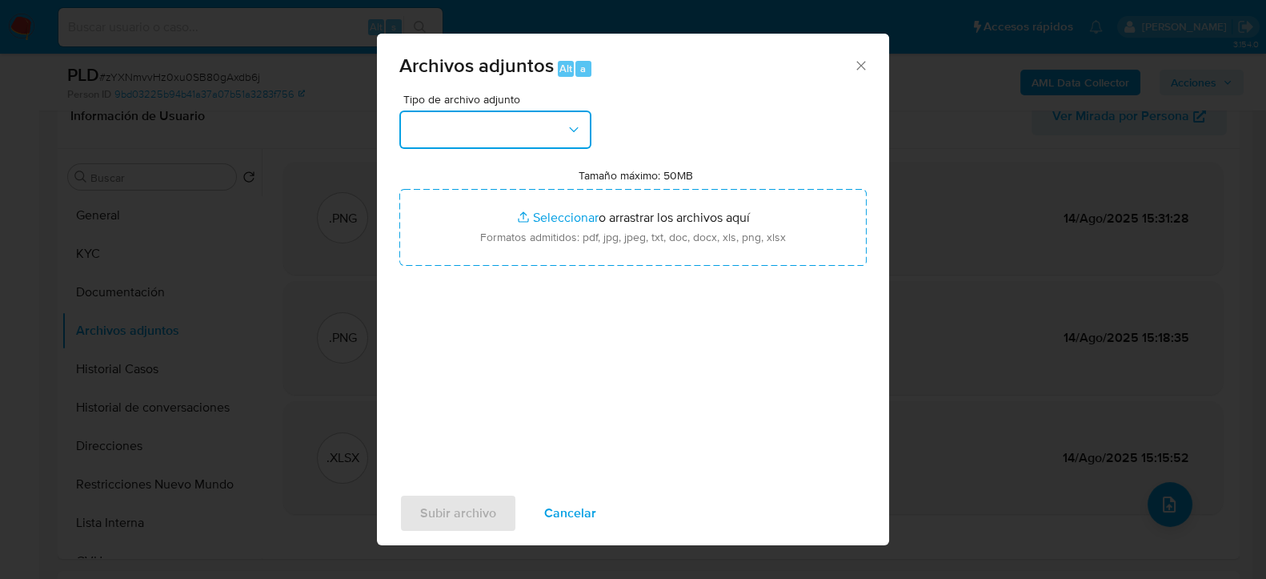
click at [428, 131] on button "button" at bounding box center [495, 129] width 192 height 38
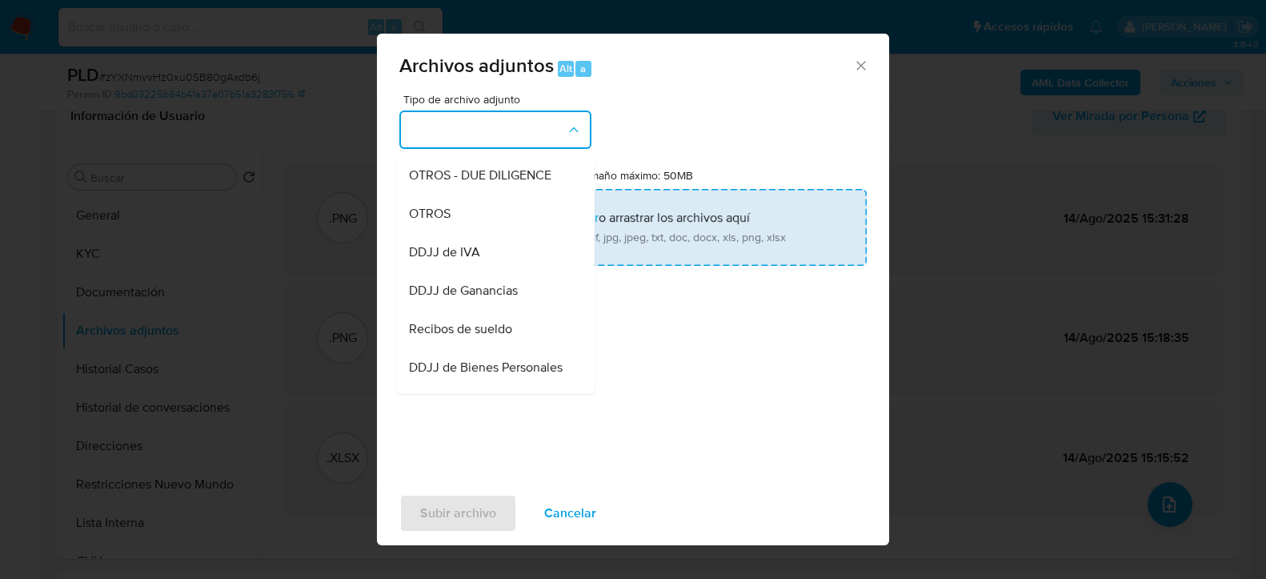
click at [427, 221] on span "OTROS" at bounding box center [430, 213] width 42 height 16
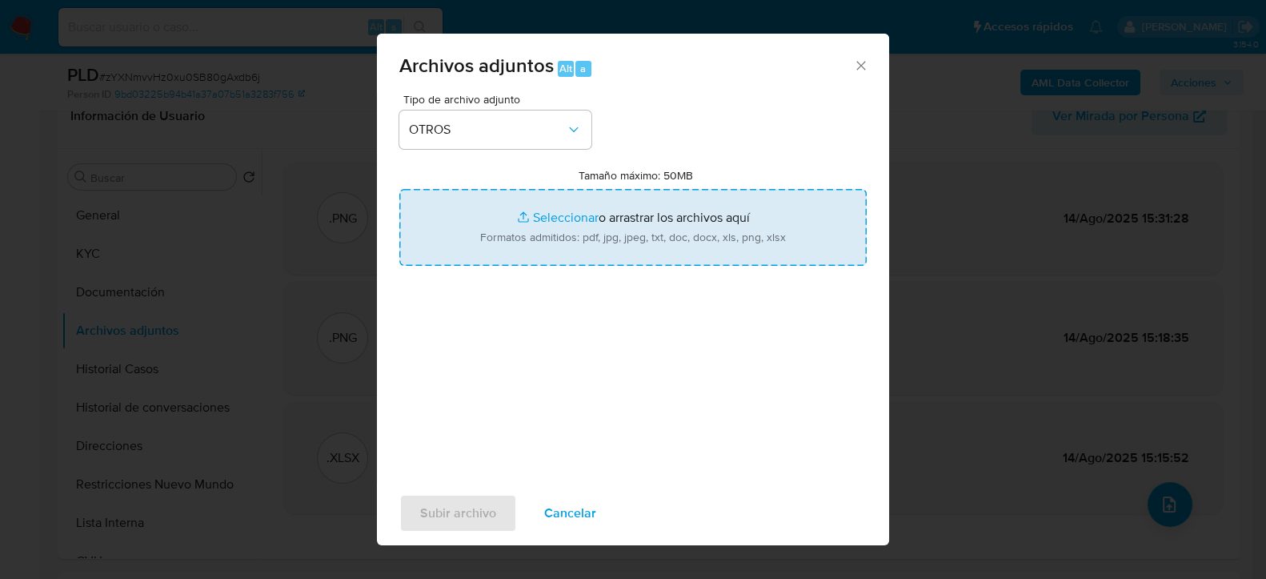
type input "C:\fakepath\Caselog zYXNmvvHz0xu0SB80gAxdb6j_2025_06_18_19_08_43.docx"
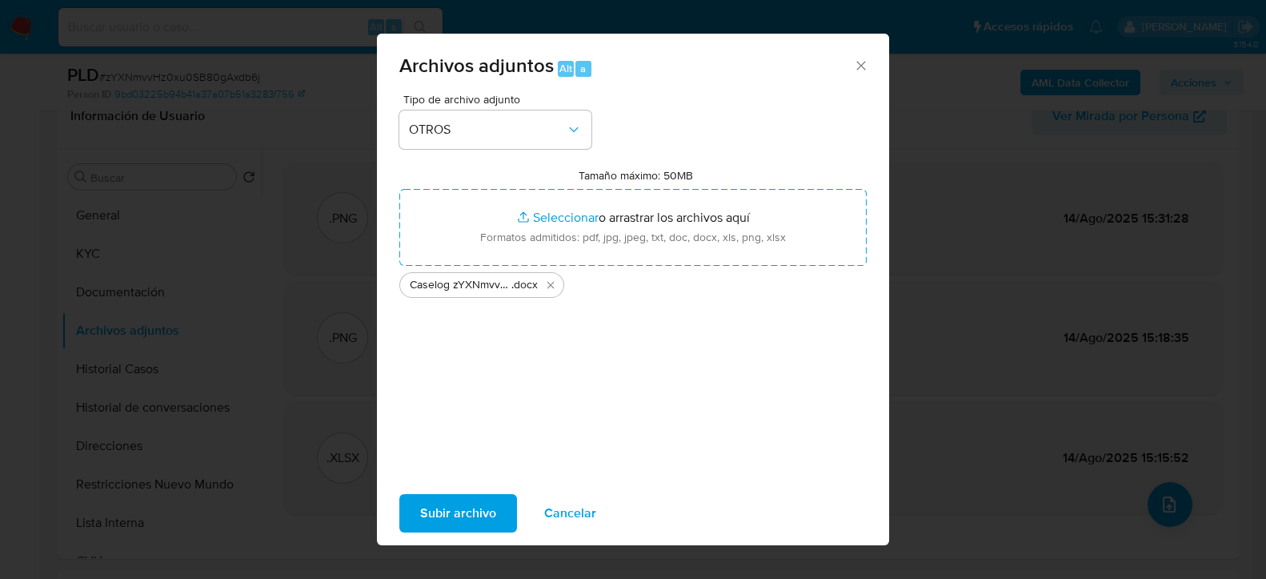
click at [483, 498] on span "Subir archivo" at bounding box center [458, 512] width 76 height 35
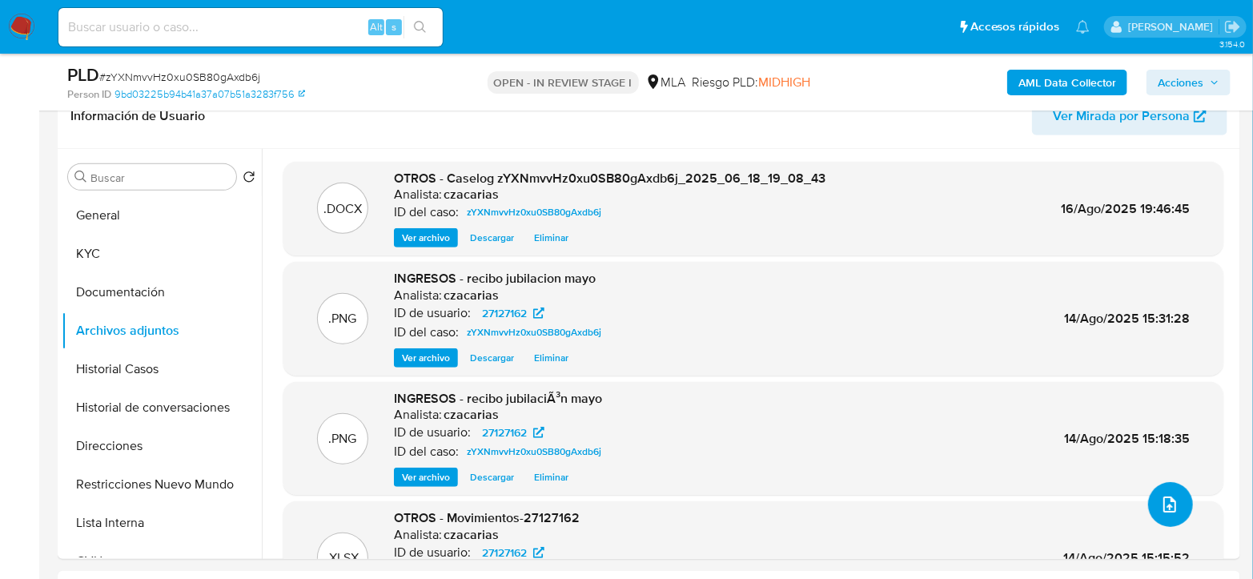
scroll to position [178, 0]
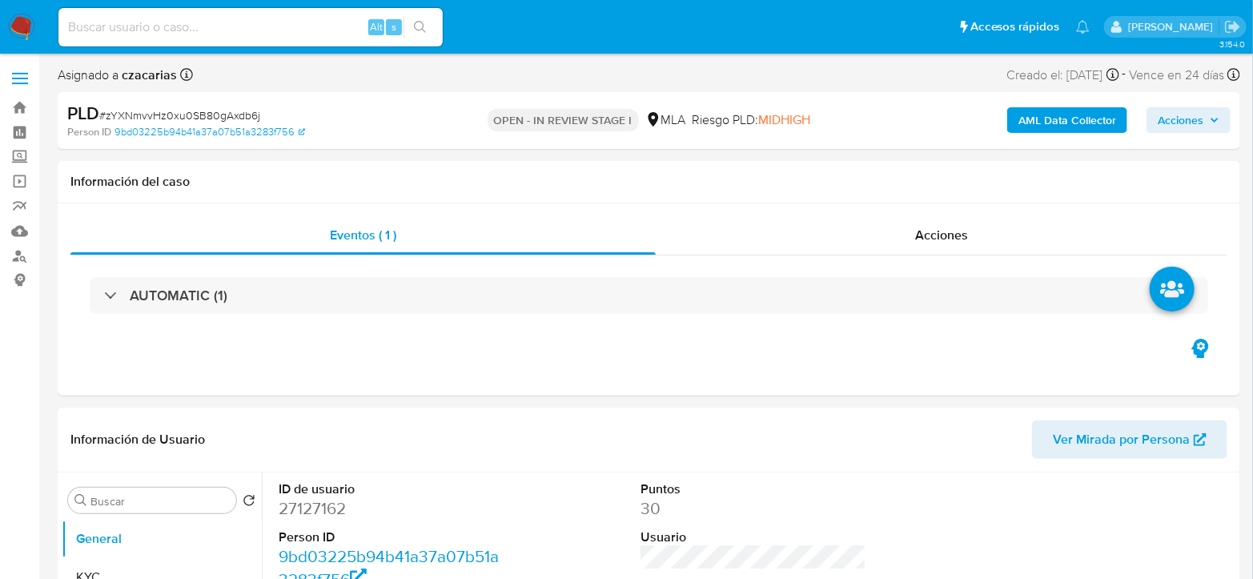
select select "10"
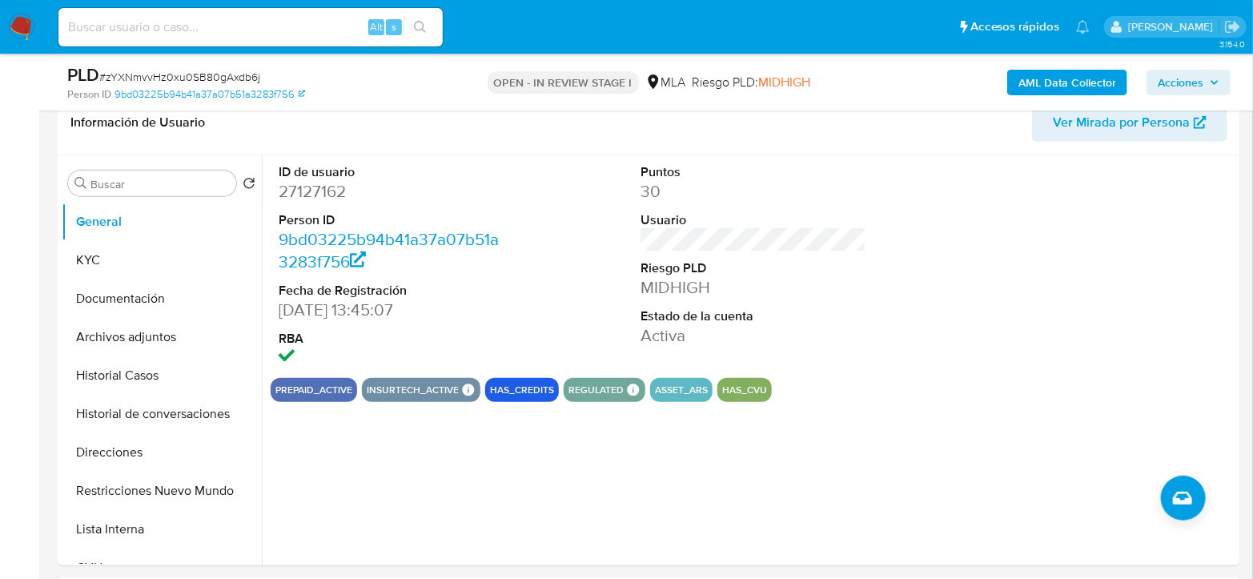
scroll to position [267, 0]
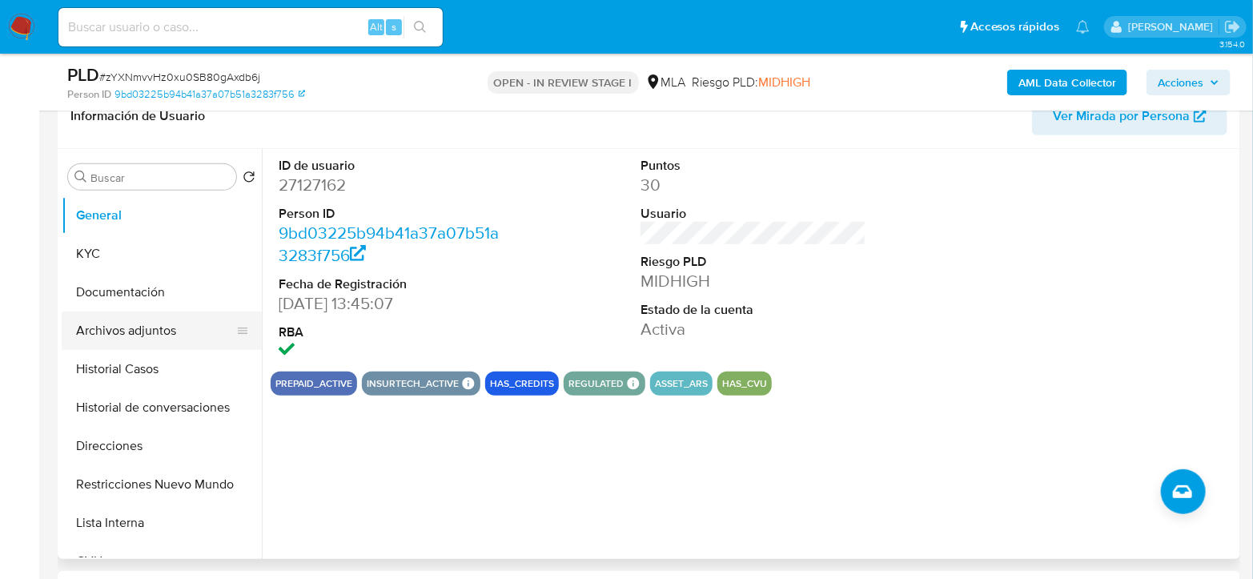
click at [163, 326] on button "Archivos adjuntos" at bounding box center [155, 330] width 187 height 38
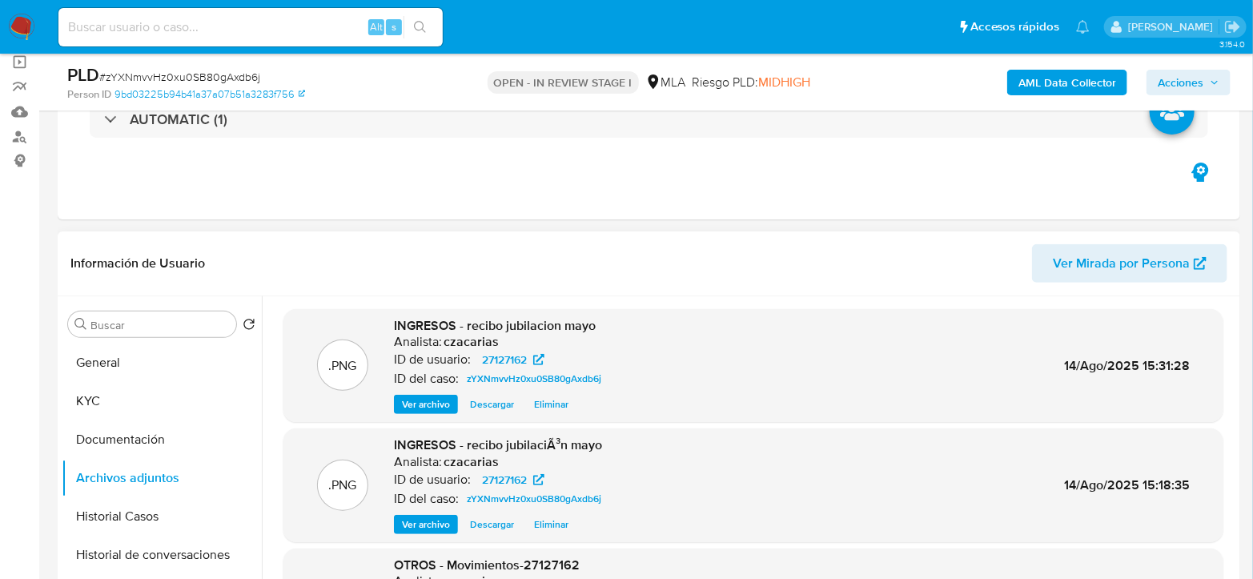
scroll to position [89, 0]
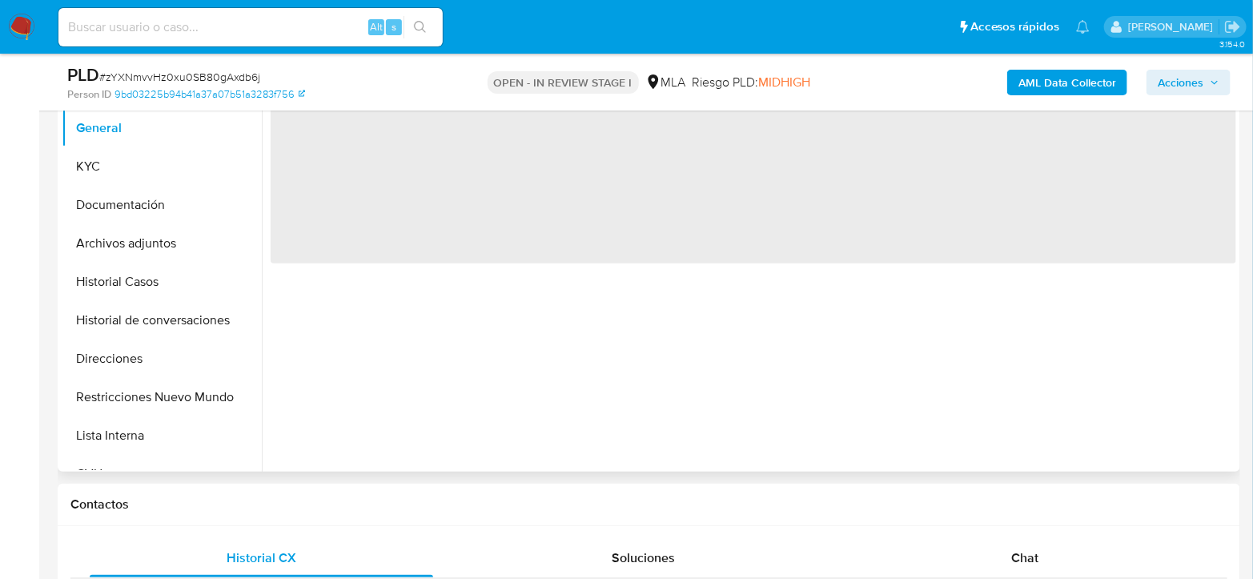
scroll to position [355, 0]
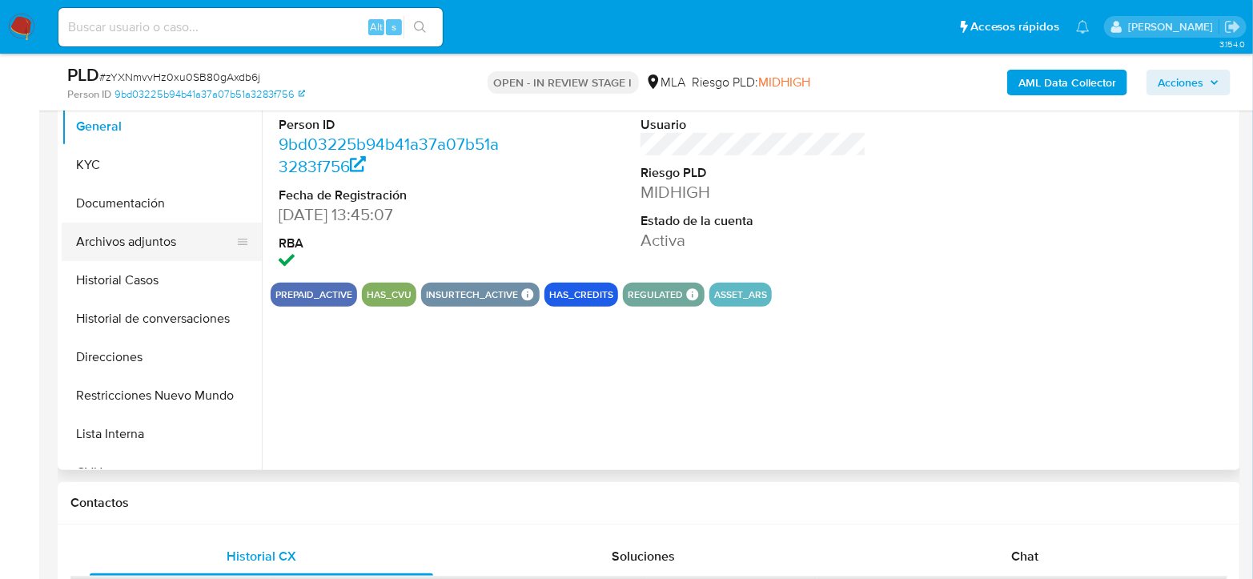
click at [126, 248] on button "Archivos adjuntos" at bounding box center [155, 242] width 187 height 38
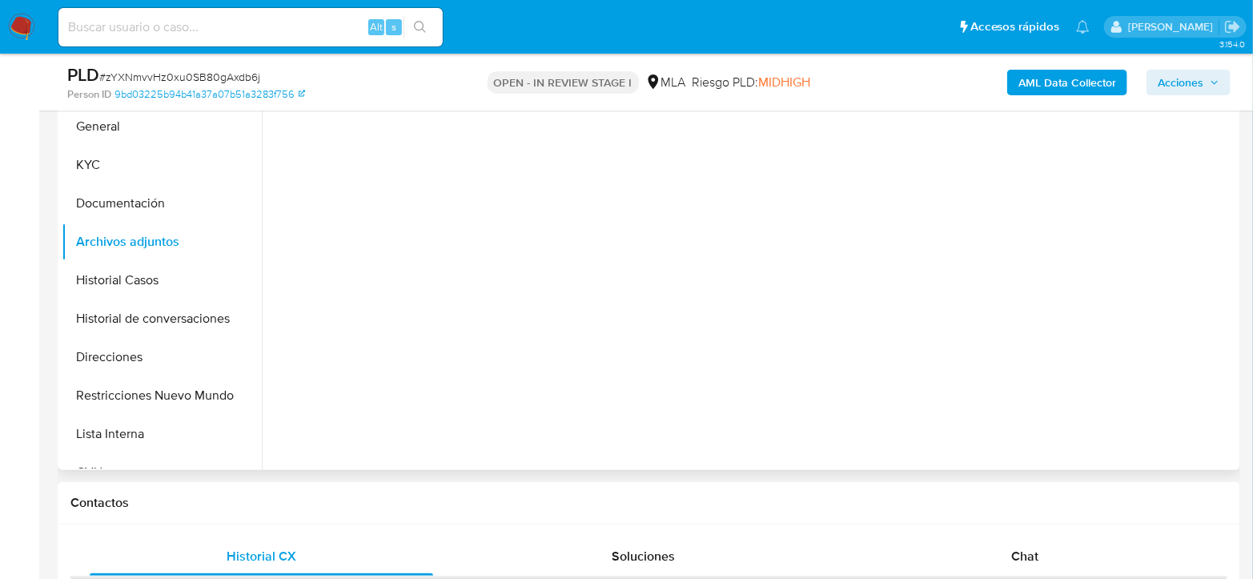
select select "10"
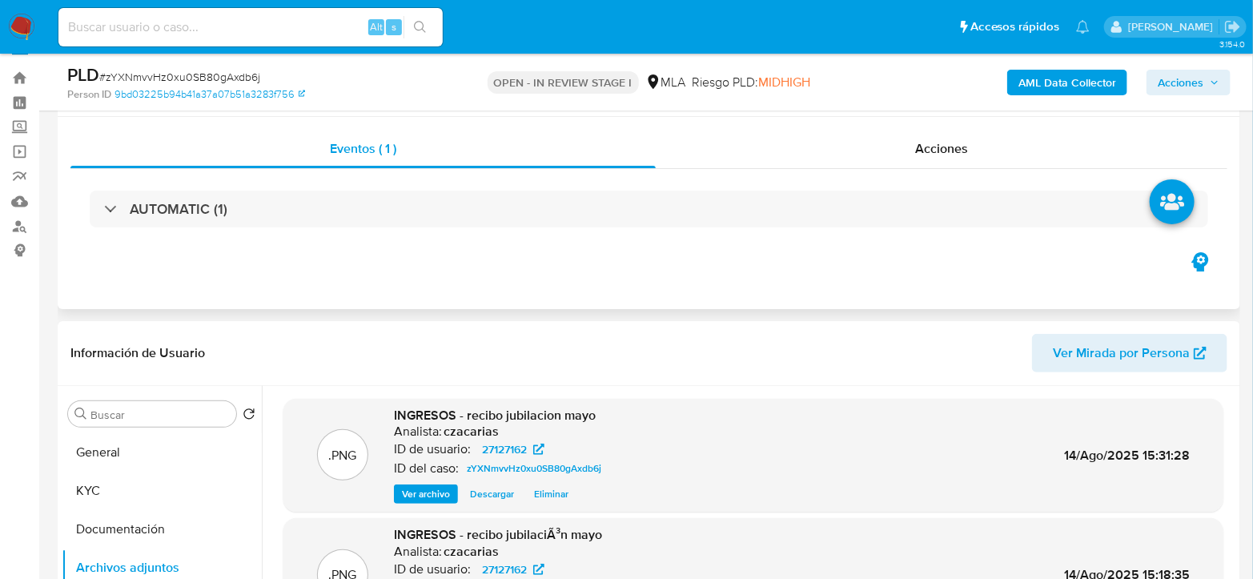
scroll to position [0, 0]
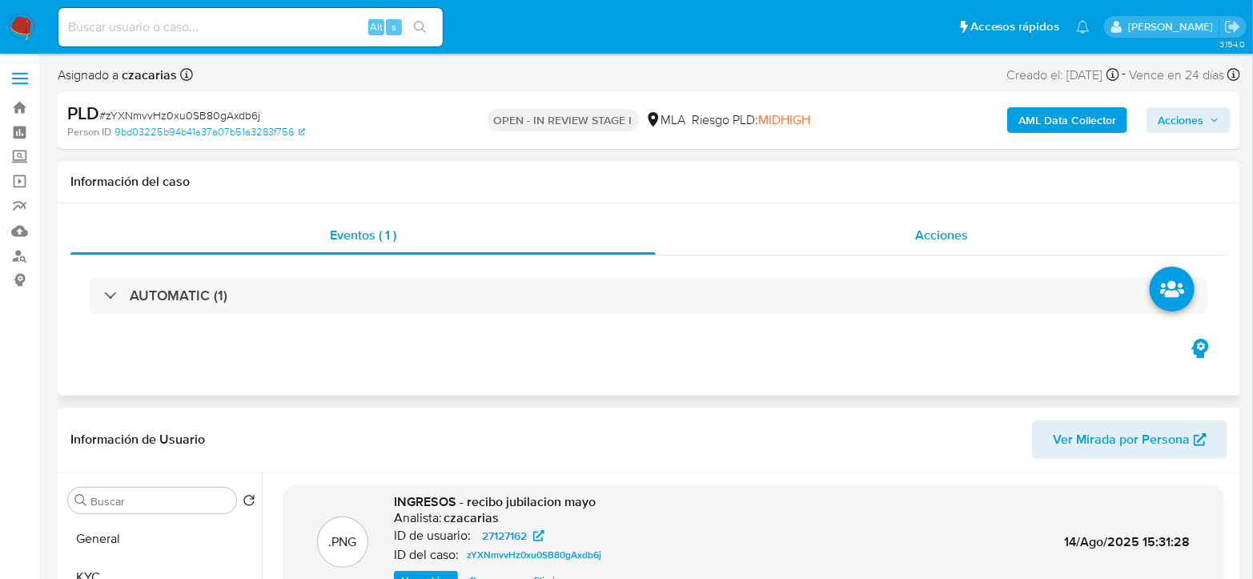
click at [914, 255] on div "AUTOMATIC (1)" at bounding box center [648, 295] width 1157 height 80
click at [923, 233] on span "Acciones" at bounding box center [941, 235] width 53 height 18
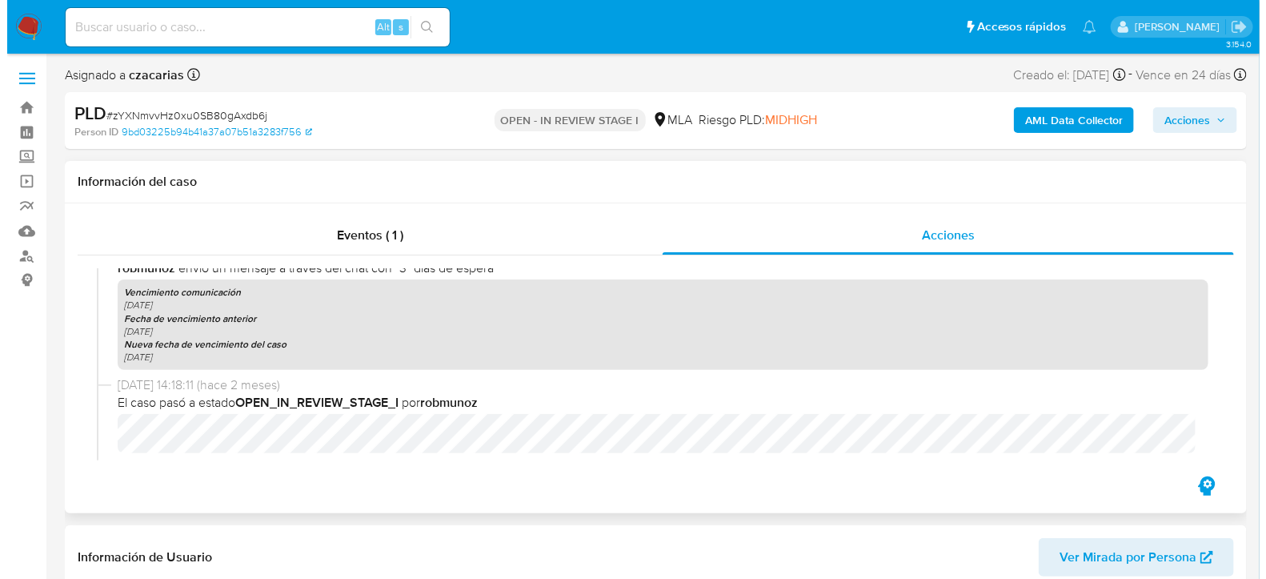
scroll to position [1996, 0]
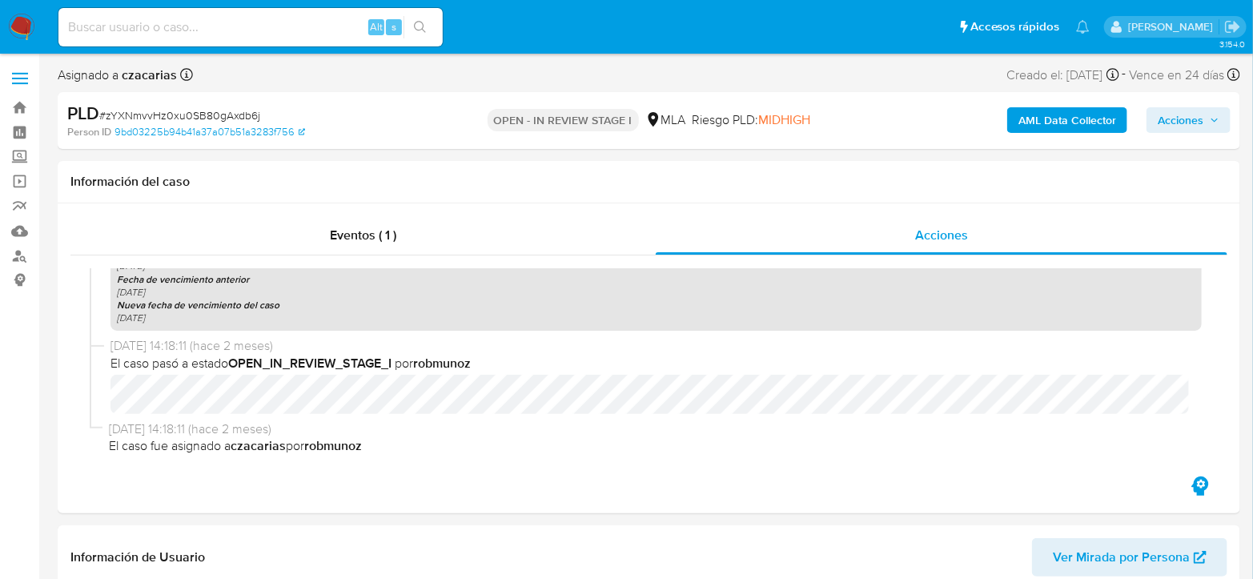
click at [1101, 121] on b "AML Data Collector" at bounding box center [1067, 120] width 98 height 26
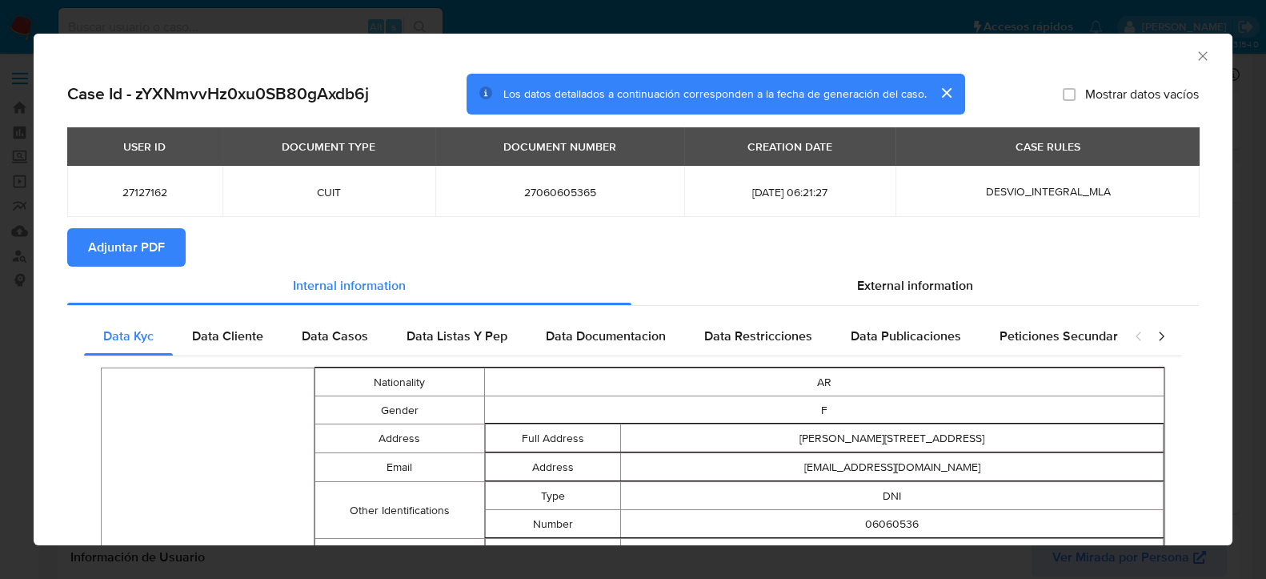
click at [135, 239] on span "Adjuntar PDF" at bounding box center [126, 247] width 77 height 35
click at [908, 294] on span "External information" at bounding box center [915, 285] width 116 height 18
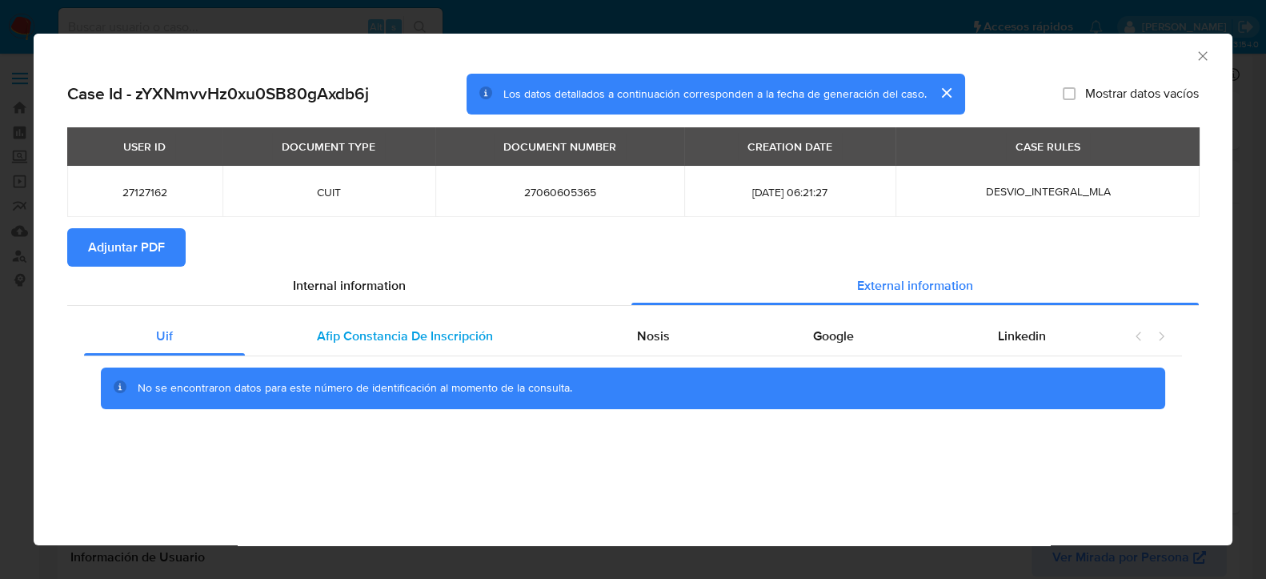
click at [448, 339] on span "Afip Constancia De Inscripción" at bounding box center [405, 336] width 176 height 18
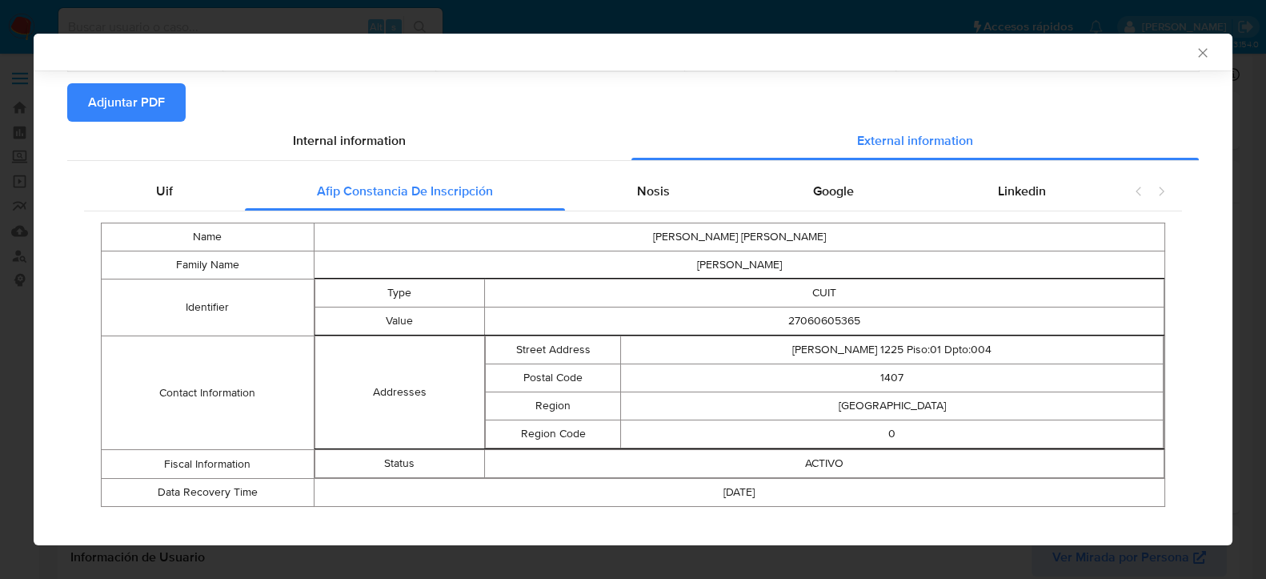
scroll to position [162, 0]
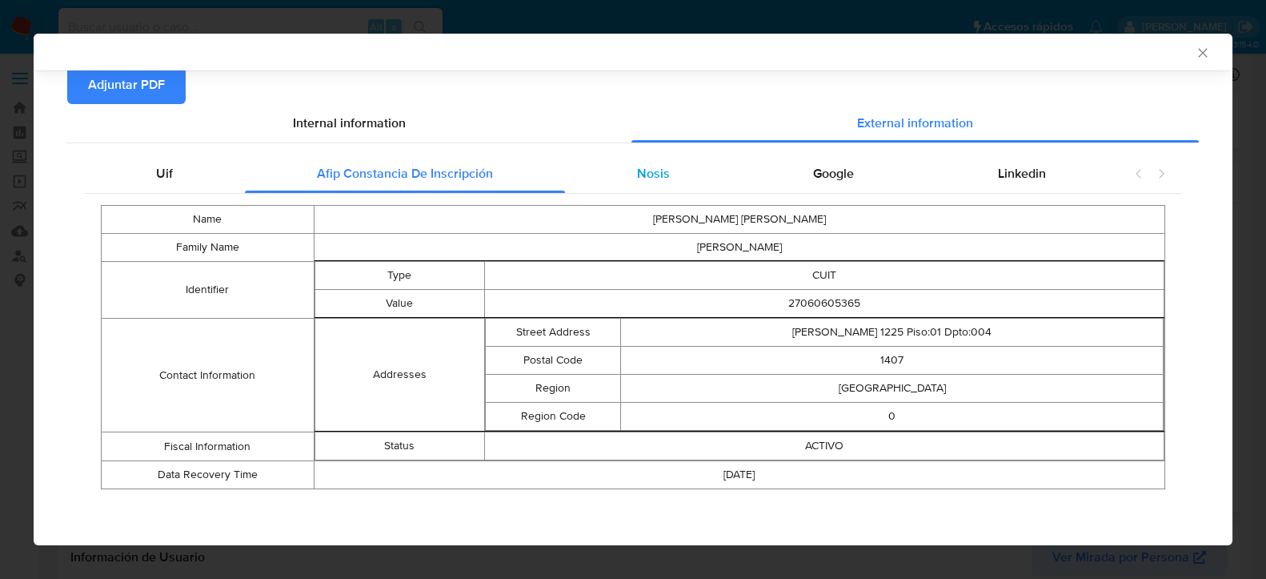
click at [671, 165] on div "Nosis" at bounding box center [653, 173] width 177 height 38
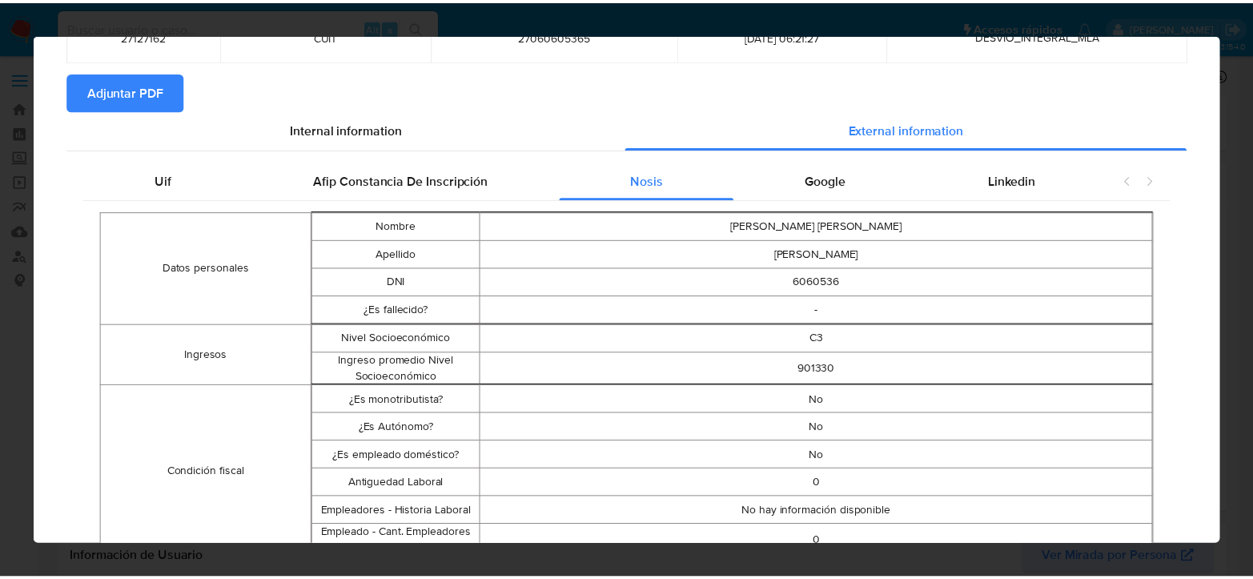
scroll to position [0, 0]
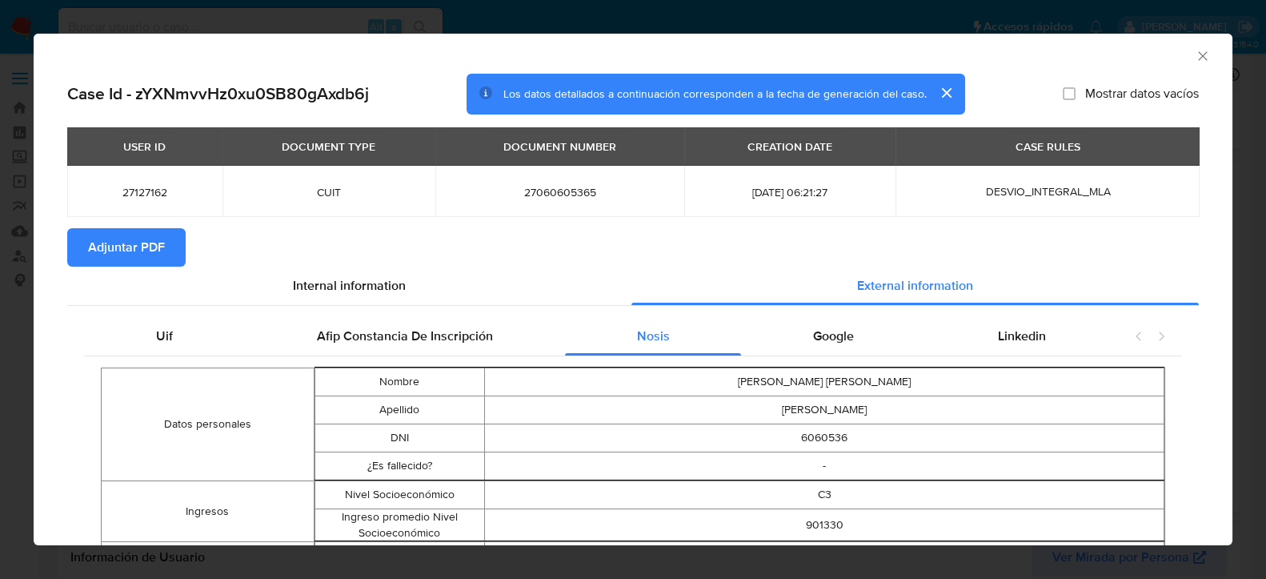
click at [1195, 53] on icon "Cerrar ventana" at bounding box center [1203, 56] width 16 height 16
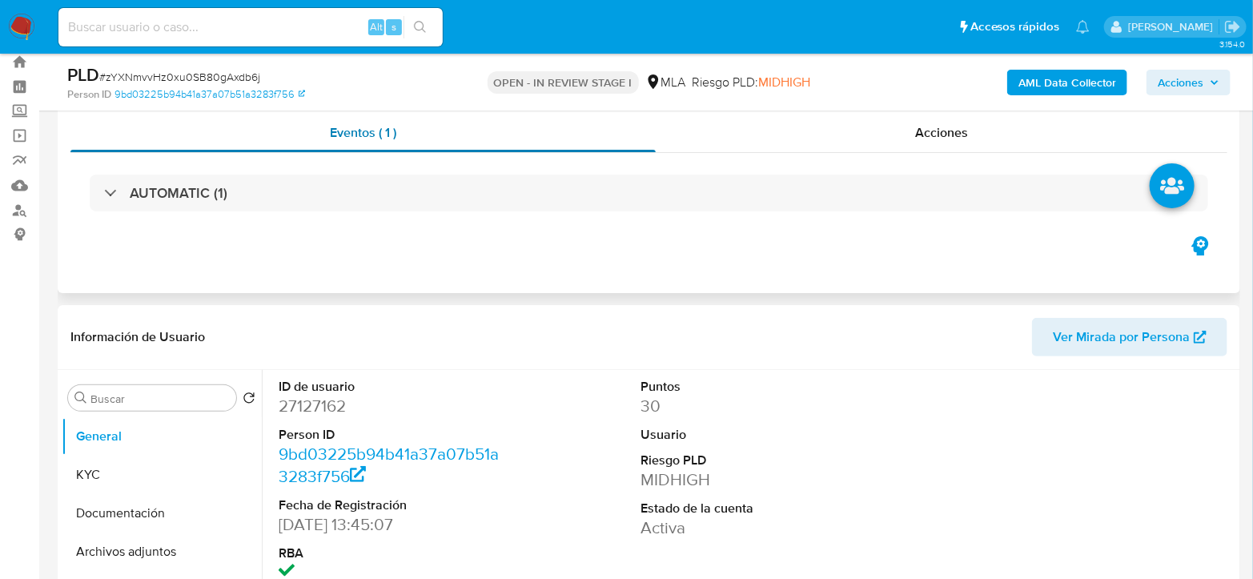
scroll to position [267, 0]
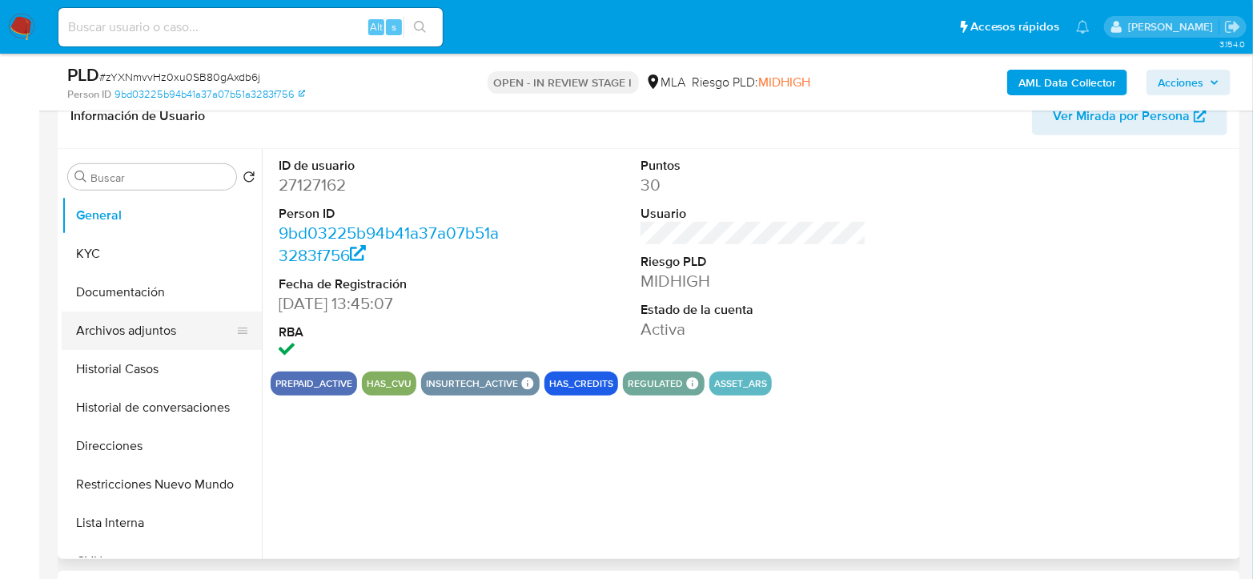
click at [184, 331] on button "Archivos adjuntos" at bounding box center [155, 330] width 187 height 38
select select "10"
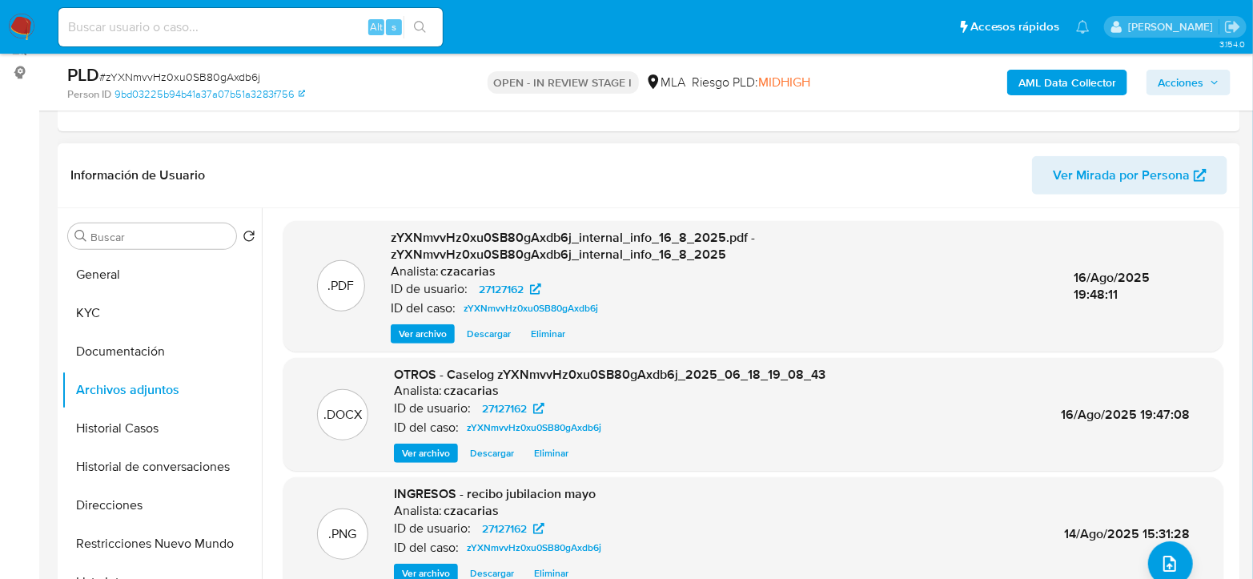
scroll to position [178, 0]
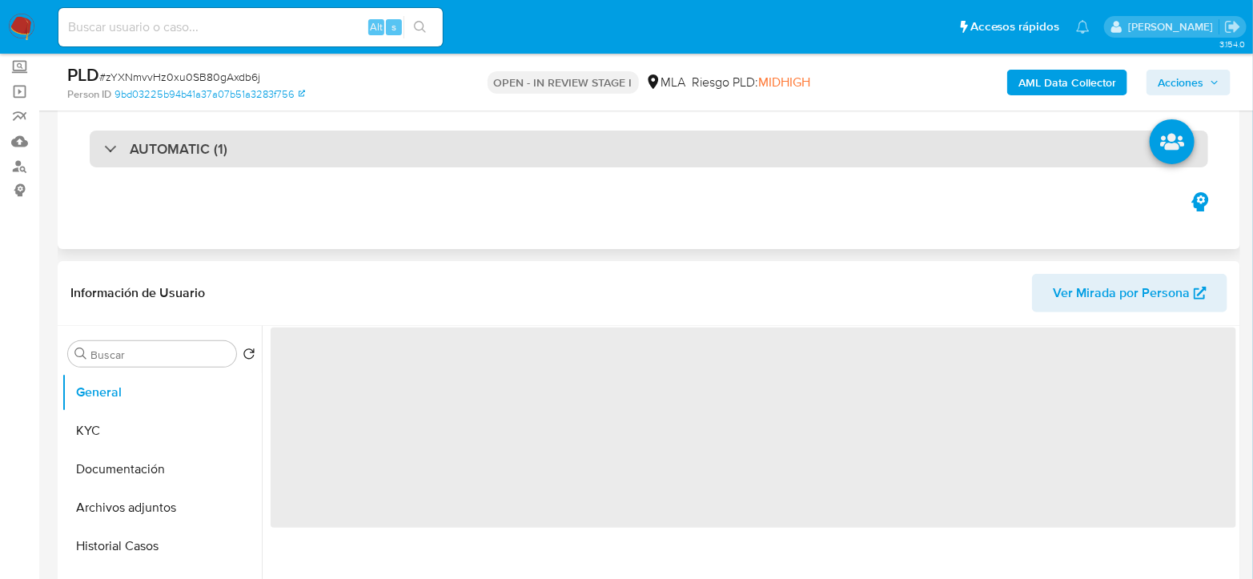
scroll to position [178, 0]
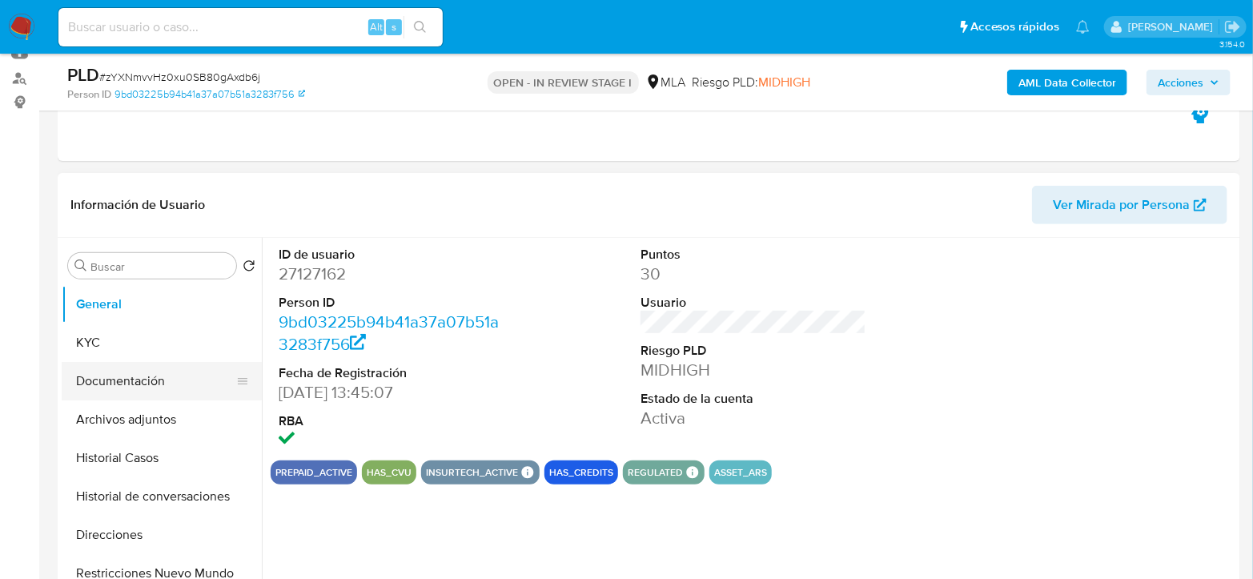
select select "10"
click at [174, 408] on button "Archivos adjuntos" at bounding box center [155, 419] width 187 height 38
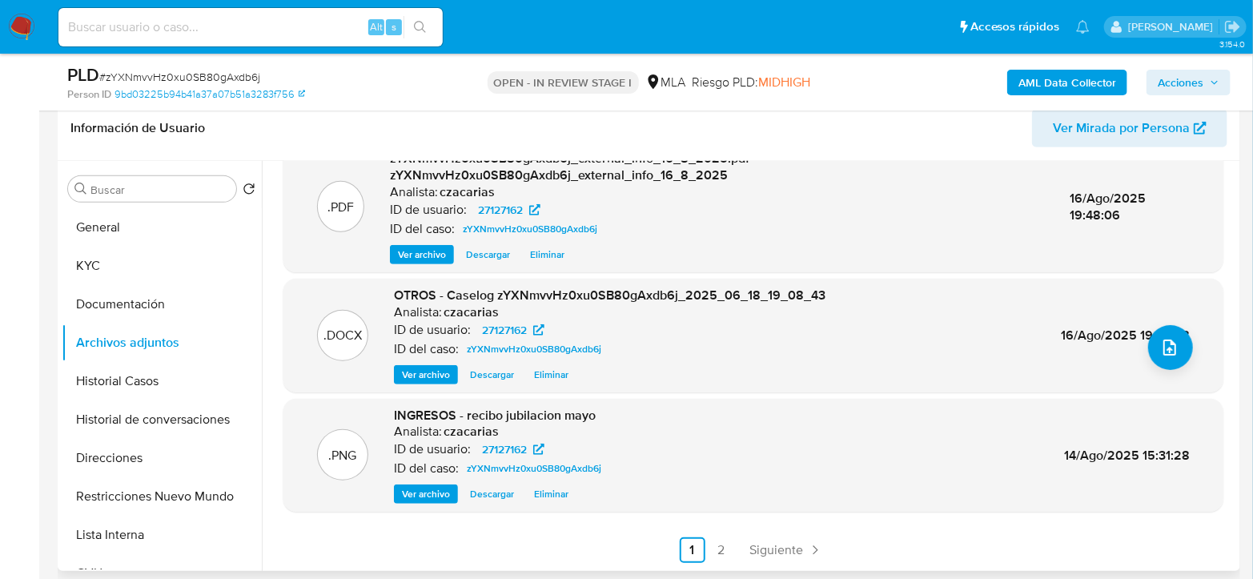
scroll to position [355, 0]
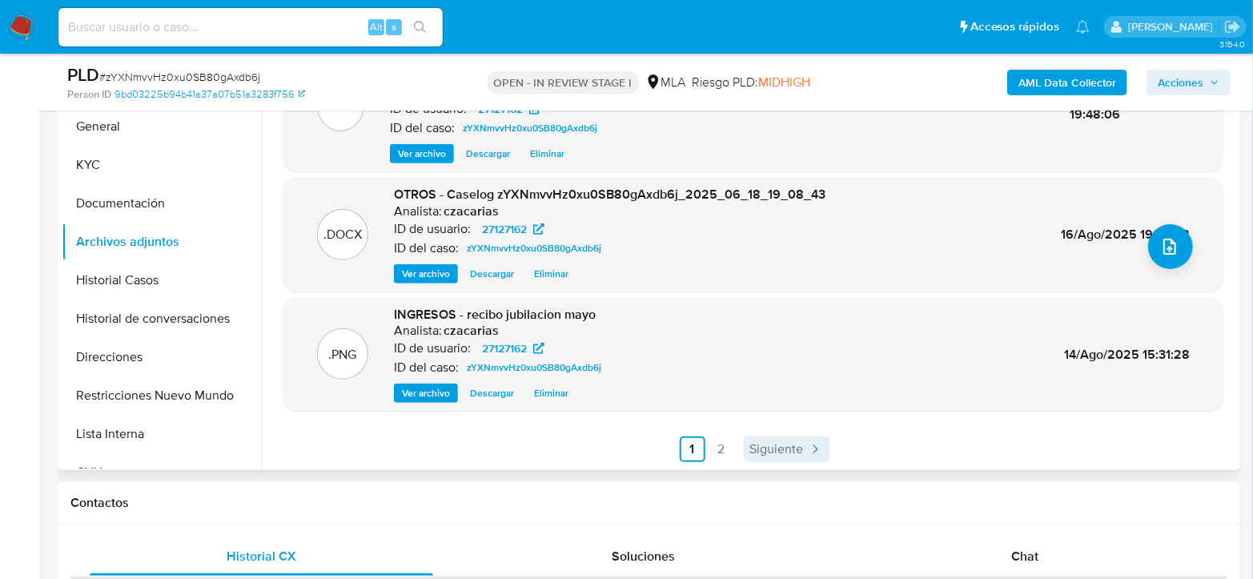
click at [801, 455] on link "Siguiente" at bounding box center [787, 449] width 86 height 26
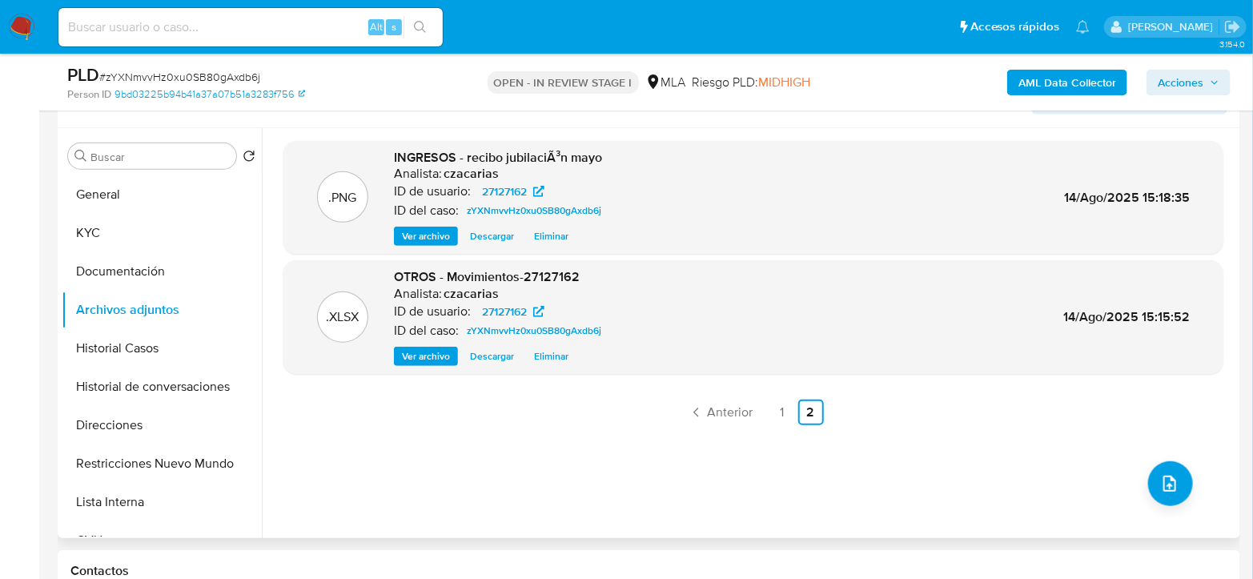
scroll to position [267, 0]
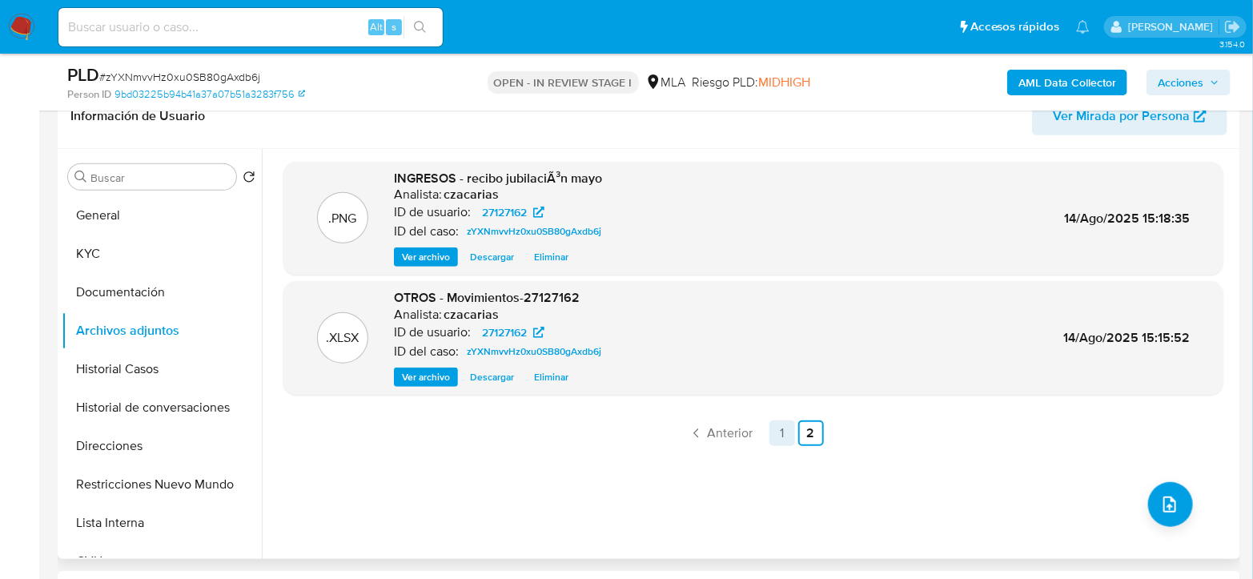
click at [770, 430] on link "1" at bounding box center [782, 433] width 26 height 26
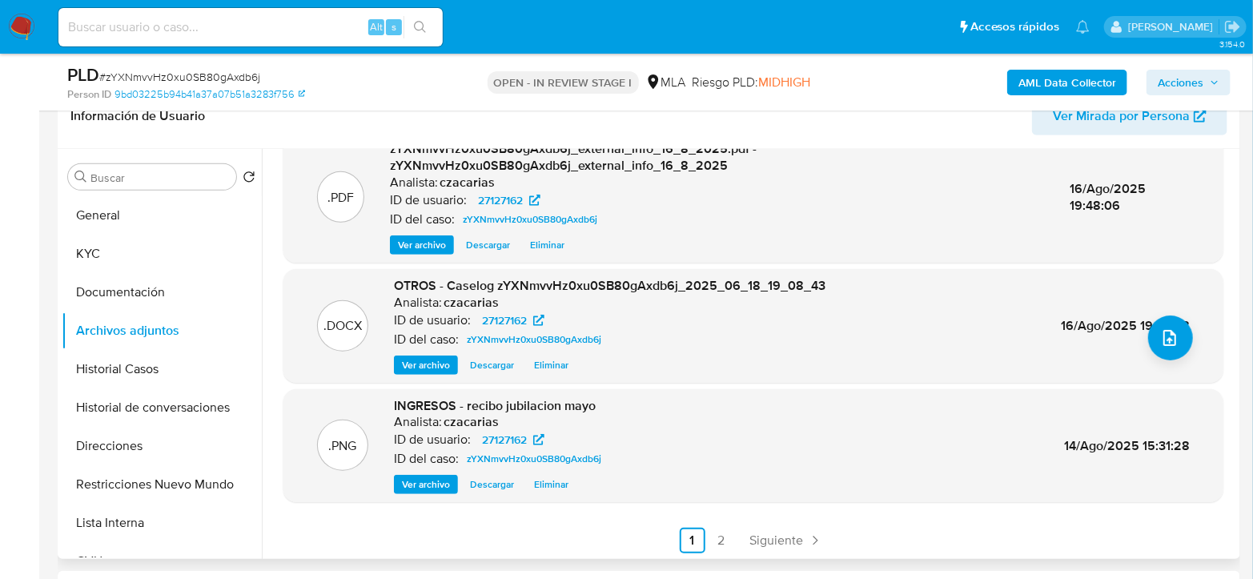
scroll to position [169, 0]
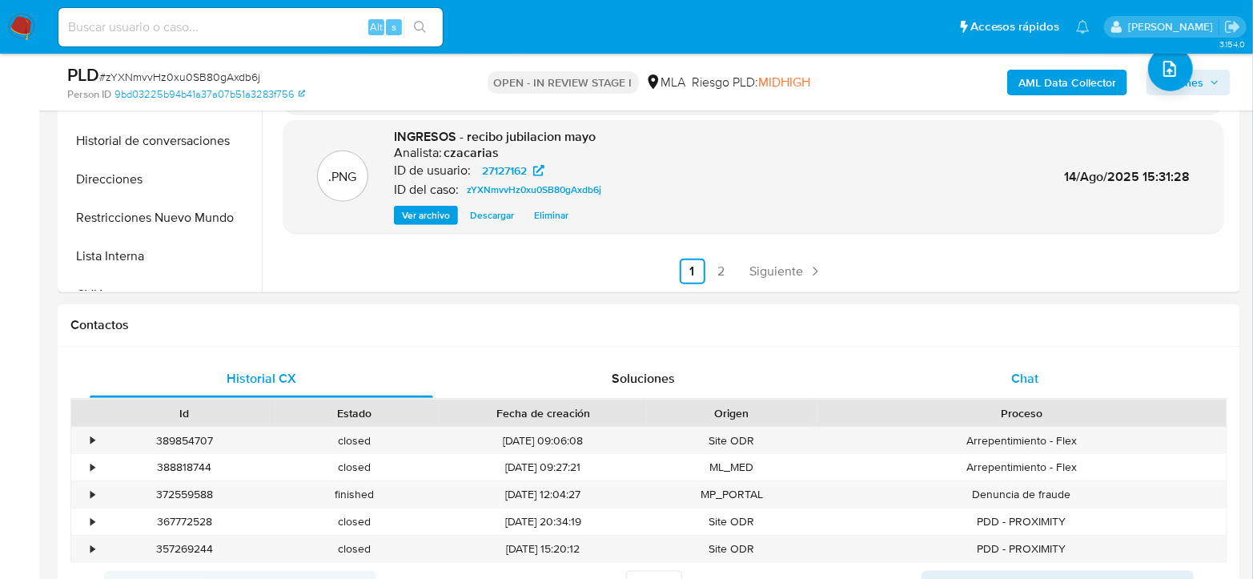
click at [1041, 377] on div "Chat" at bounding box center [1024, 378] width 343 height 38
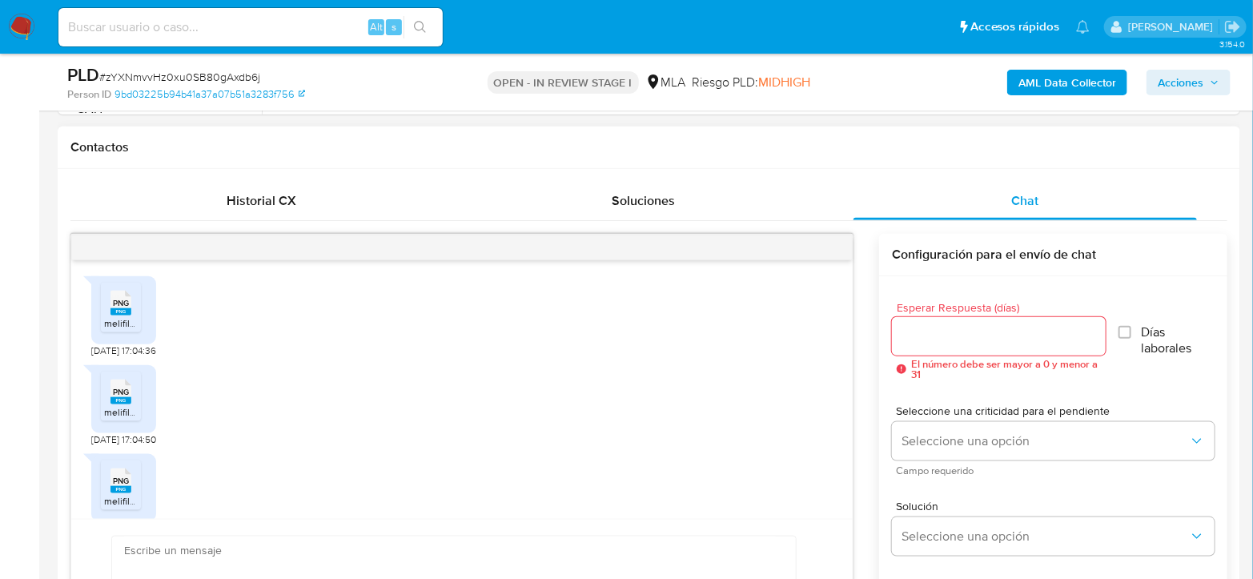
scroll to position [753, 0]
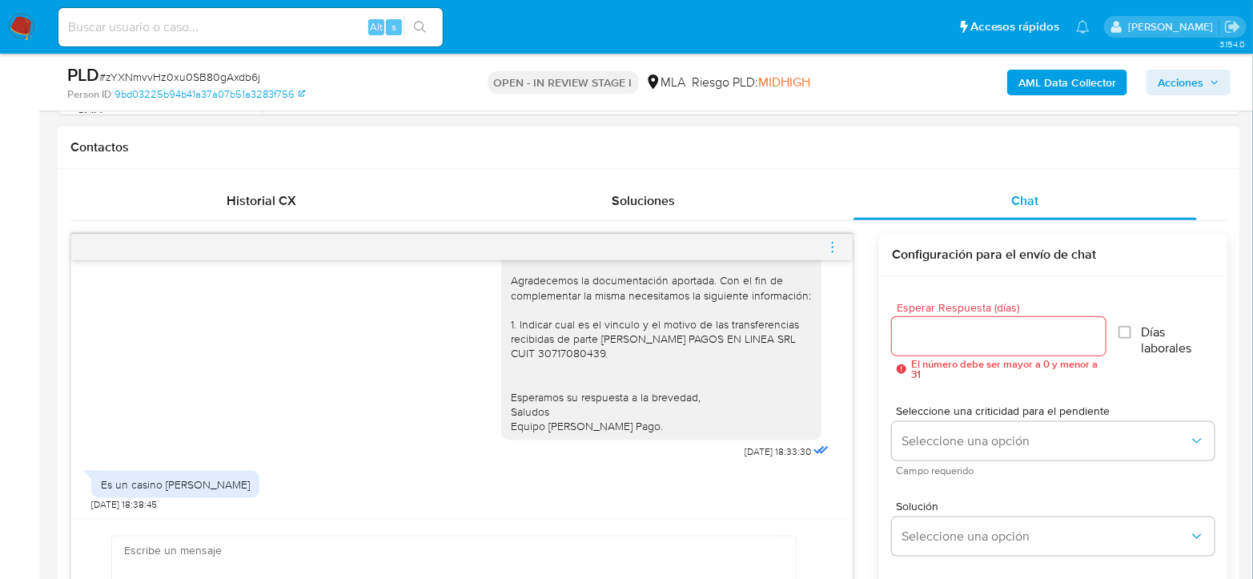
click at [833, 246] on icon "menu-action" at bounding box center [833, 247] width 2 height 2
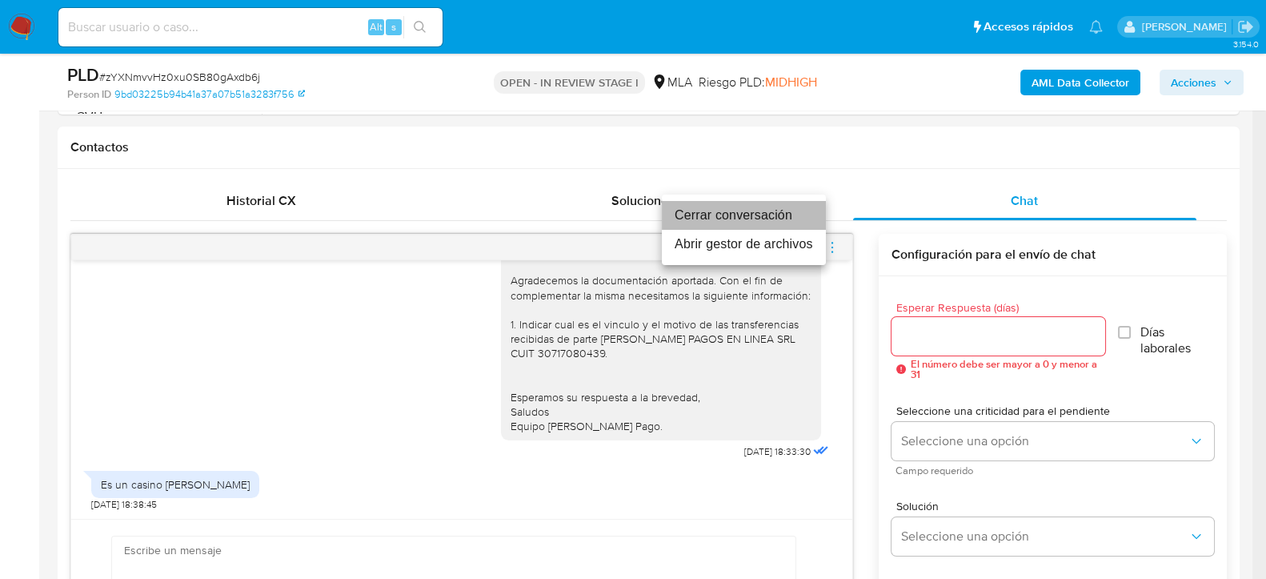
click at [710, 215] on li "Cerrar conversación" at bounding box center [744, 215] width 164 height 29
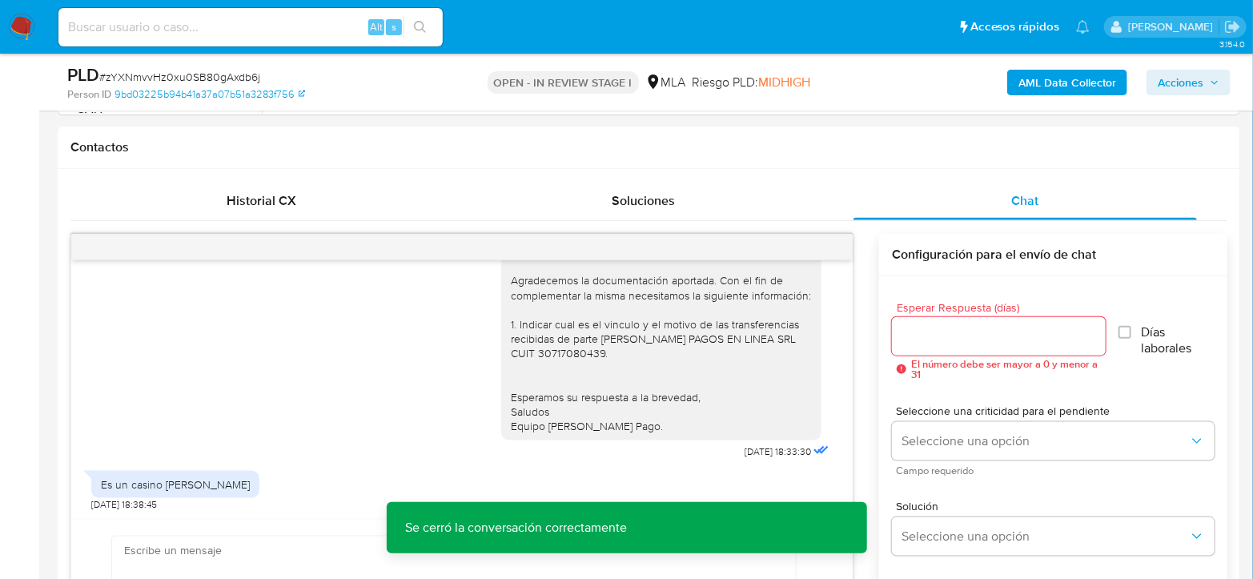
click at [1182, 77] on span "Acciones" at bounding box center [1180, 83] width 46 height 26
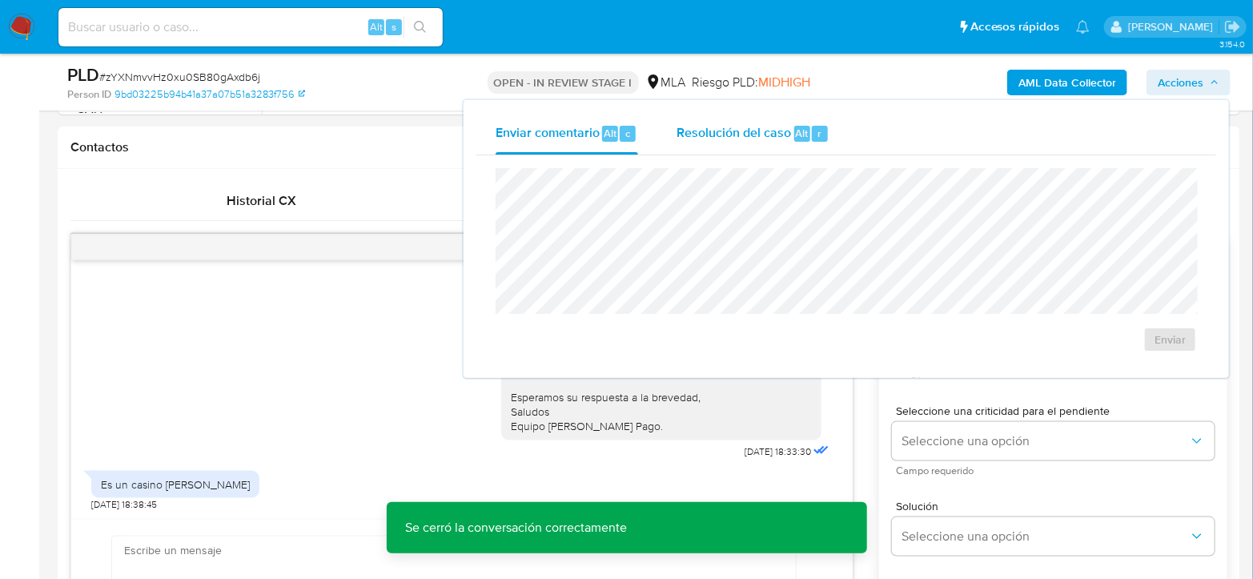
click at [787, 136] on span "Resolución del caso" at bounding box center [733, 132] width 114 height 18
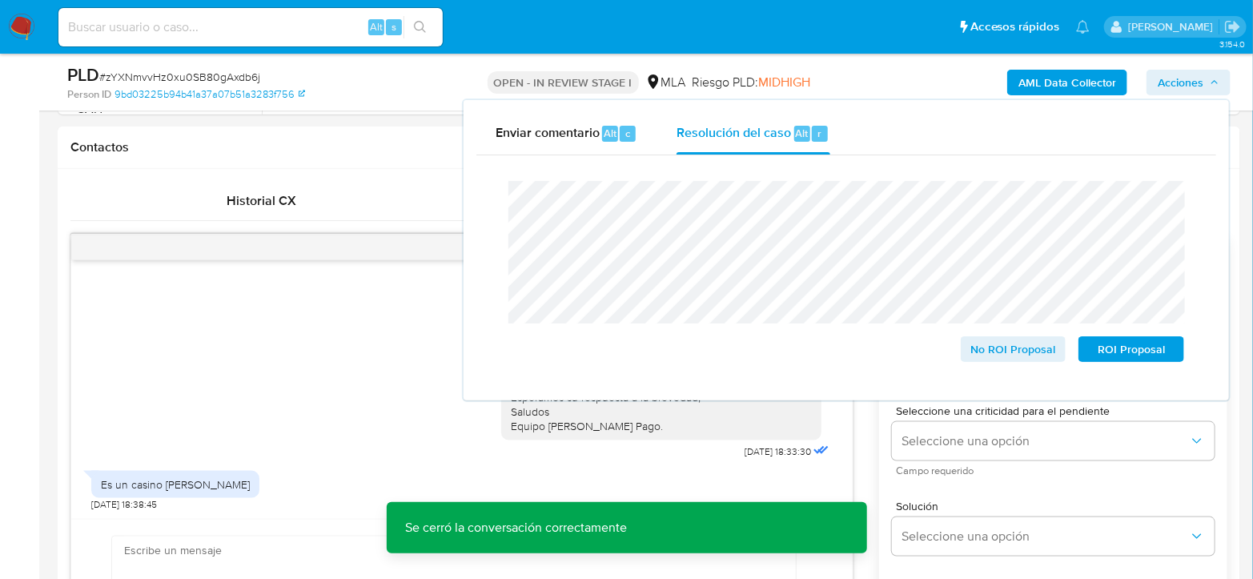
click at [207, 69] on span "# zYXNmvvHz0xu0SB80gAxdb6j" at bounding box center [179, 77] width 161 height 16
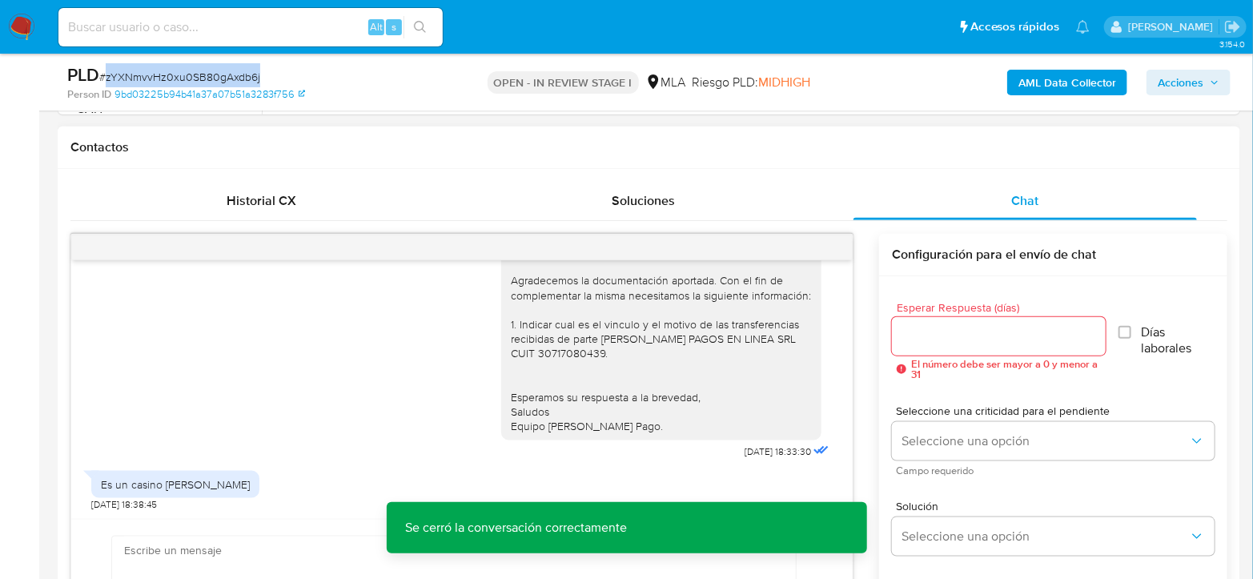
copy span "zYXNmvvHz0xu0SB80gAxdb6j"
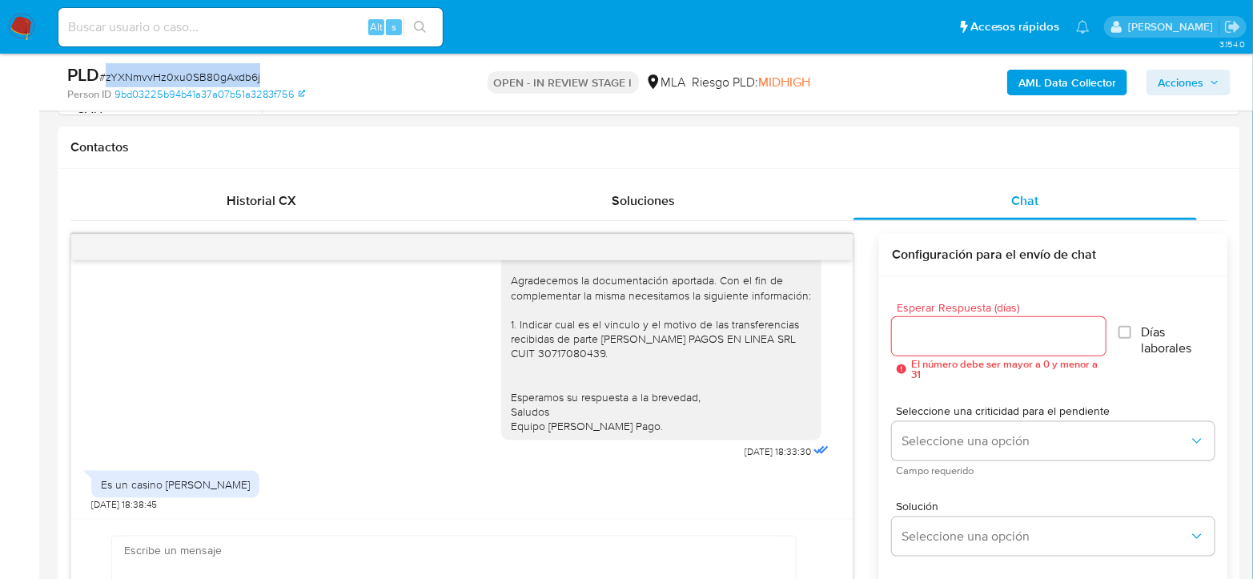
click at [1183, 82] on span "Acciones" at bounding box center [1180, 83] width 46 height 26
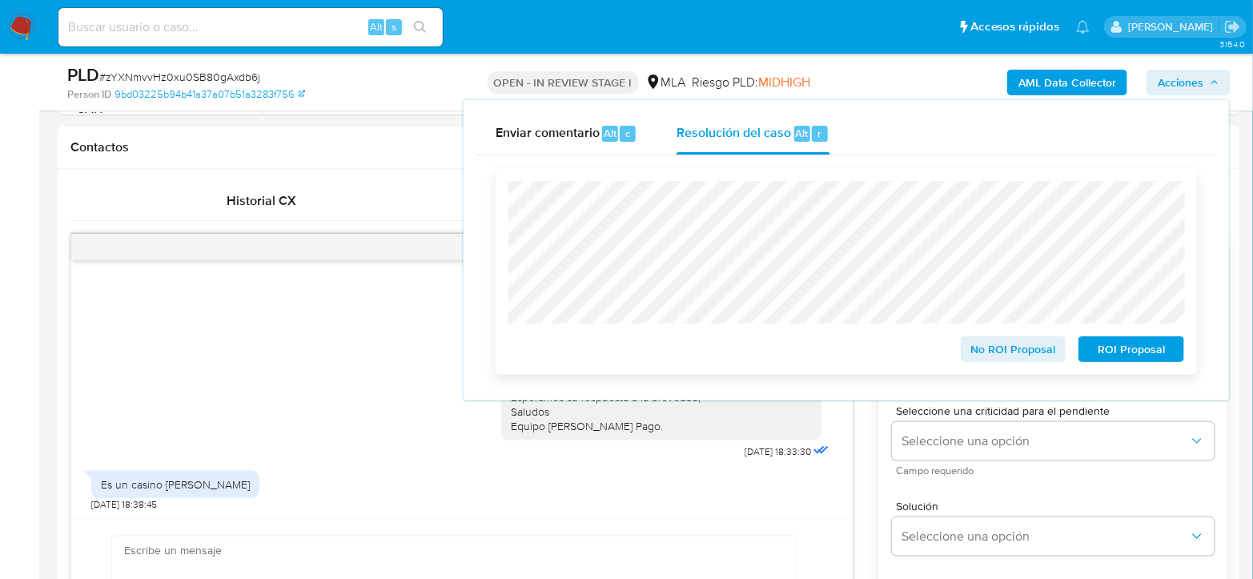
click at [1013, 346] on span "No ROI Proposal" at bounding box center [1013, 349] width 83 height 22
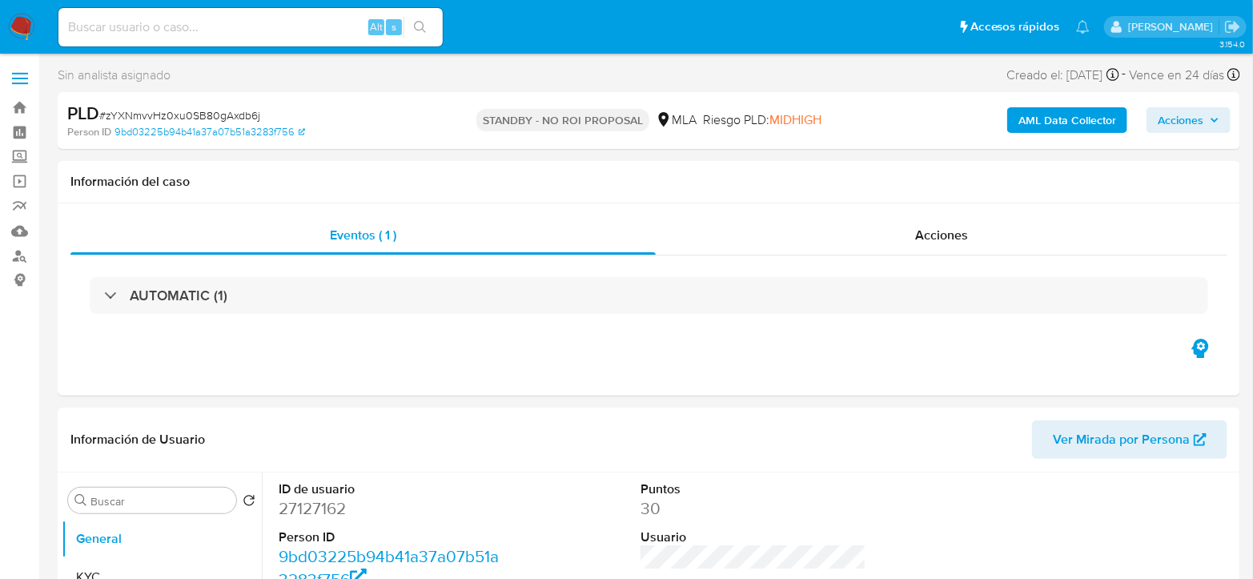
select select "10"
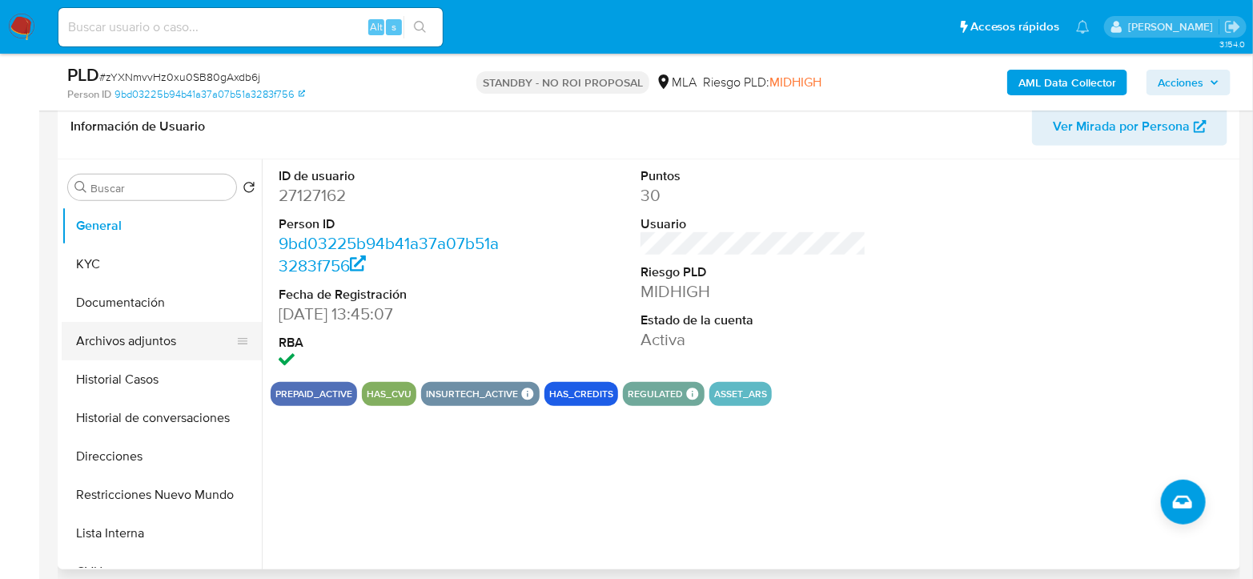
scroll to position [267, 0]
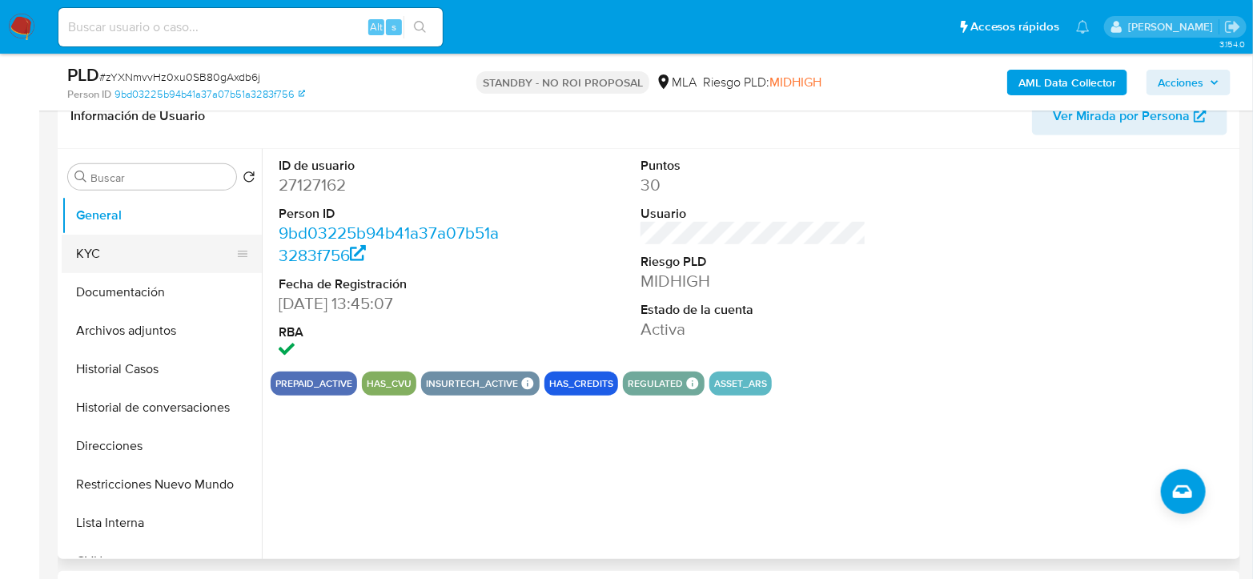
click at [107, 244] on button "KYC" at bounding box center [155, 254] width 187 height 38
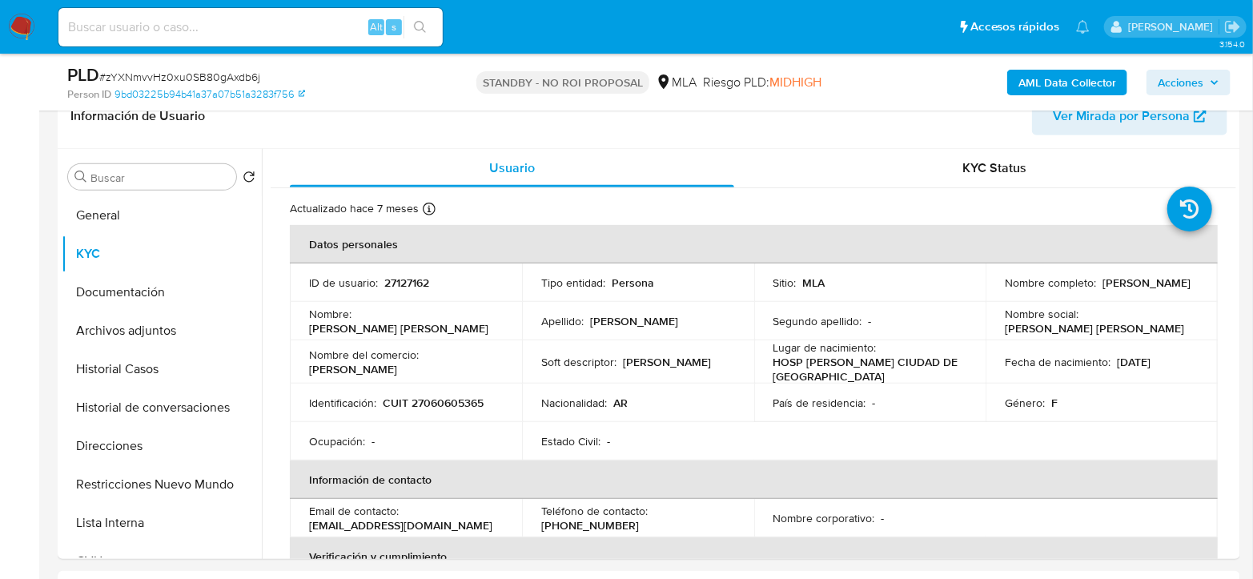
click at [294, 13] on div "Alt s" at bounding box center [250, 27] width 384 height 38
click at [301, 22] on input at bounding box center [250, 27] width 384 height 21
paste input "sss1z55CYkEy3xqKJiwtGaDz"
type input "sss1z55CYkEy3xqKJiwtGaDz"
click at [435, 27] on button "search-icon" at bounding box center [419, 27] width 33 height 22
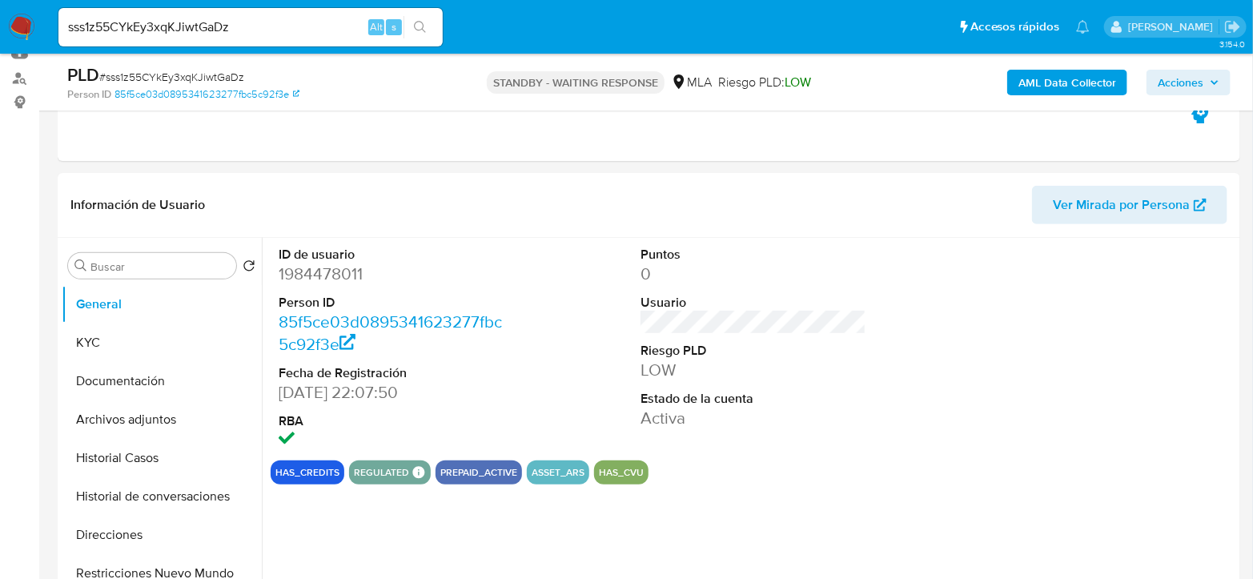
select select "10"
click at [78, 351] on button "KYC" at bounding box center [155, 342] width 187 height 38
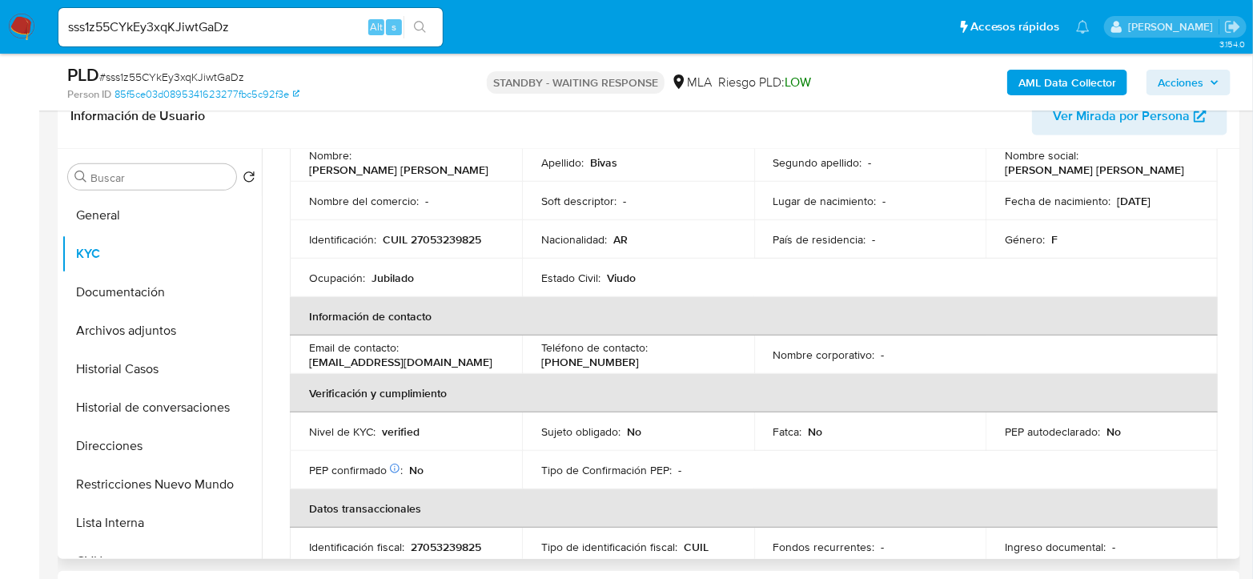
scroll to position [178, 0]
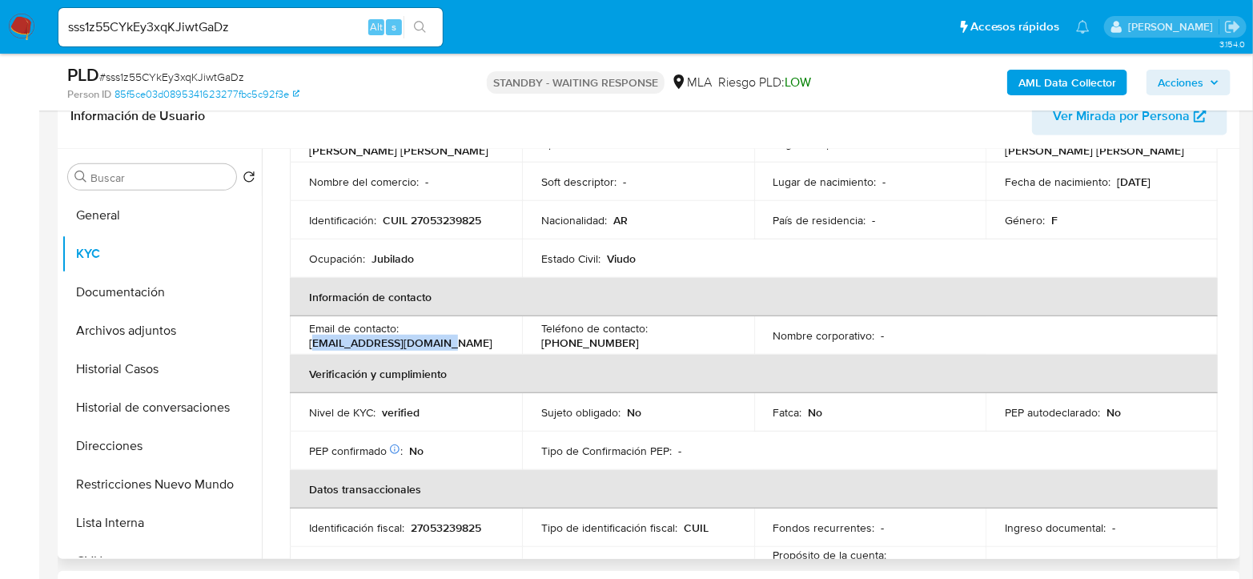
drag, startPoint x: 310, startPoint y: 338, endPoint x: 457, endPoint y: 338, distance: 147.3
click at [457, 338] on div "Email de contacto : isabelvivaz48@gmail.com" at bounding box center [406, 335] width 194 height 29
copy p "sabelvivaz48@gmail.com"
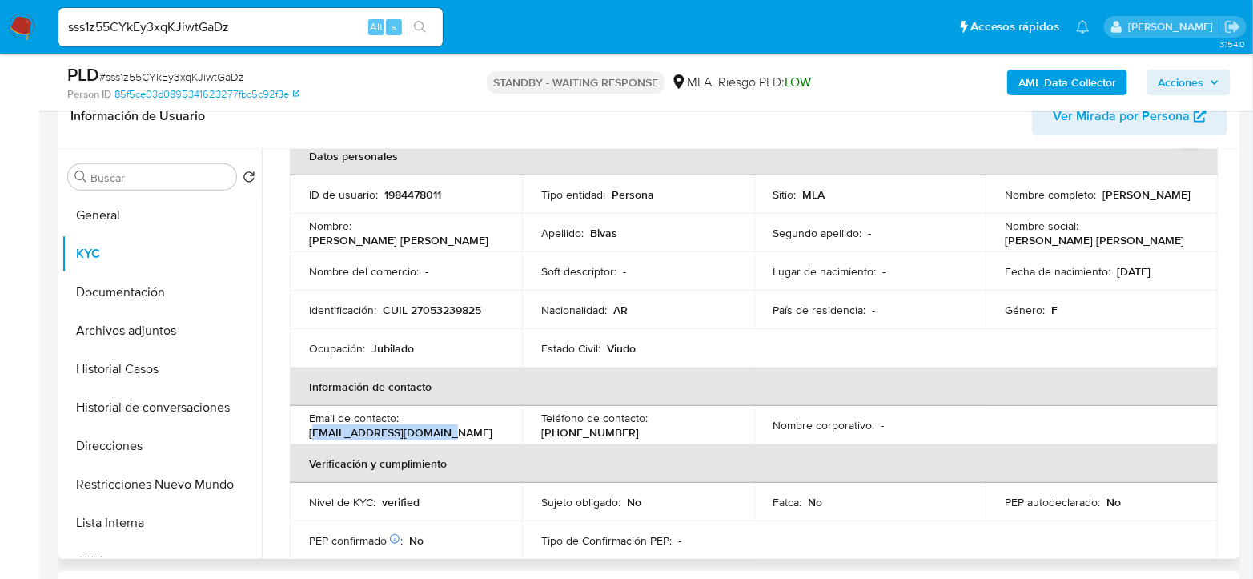
scroll to position [89, 0]
click at [997, 206] on td "Nombre completo : Isabel Paula Bivas" at bounding box center [1101, 193] width 232 height 38
drag, startPoint x: 1001, startPoint y: 195, endPoint x: 1103, endPoint y: 209, distance: 102.7
click at [1103, 209] on td "Nombre completo : Isabel Paula Bivas" at bounding box center [1101, 193] width 232 height 38
copy p "Isabel Paula Bivas"
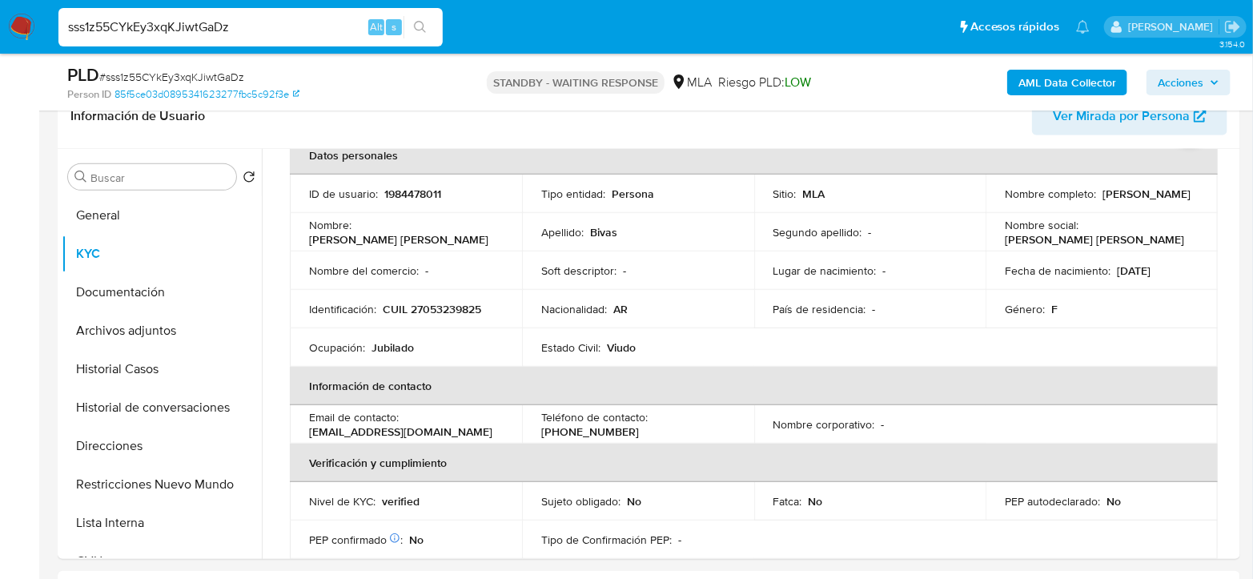
click at [288, 19] on input "sss1z55CYkEy3xqKJiwtGaDz" at bounding box center [250, 27] width 384 height 21
click at [290, 22] on input "sss1z55CYkEy3xqKJiwtGaDz" at bounding box center [250, 27] width 384 height 21
click at [291, 22] on input "sss1z55CYkEy3xqKJiwtGaDz" at bounding box center [250, 27] width 384 height 21
paste input "kWeWUcKbH5NUaOyHGCPvE2Bh"
type input "kWeWUcKbH5NUaOyHGCPvE2Bh"
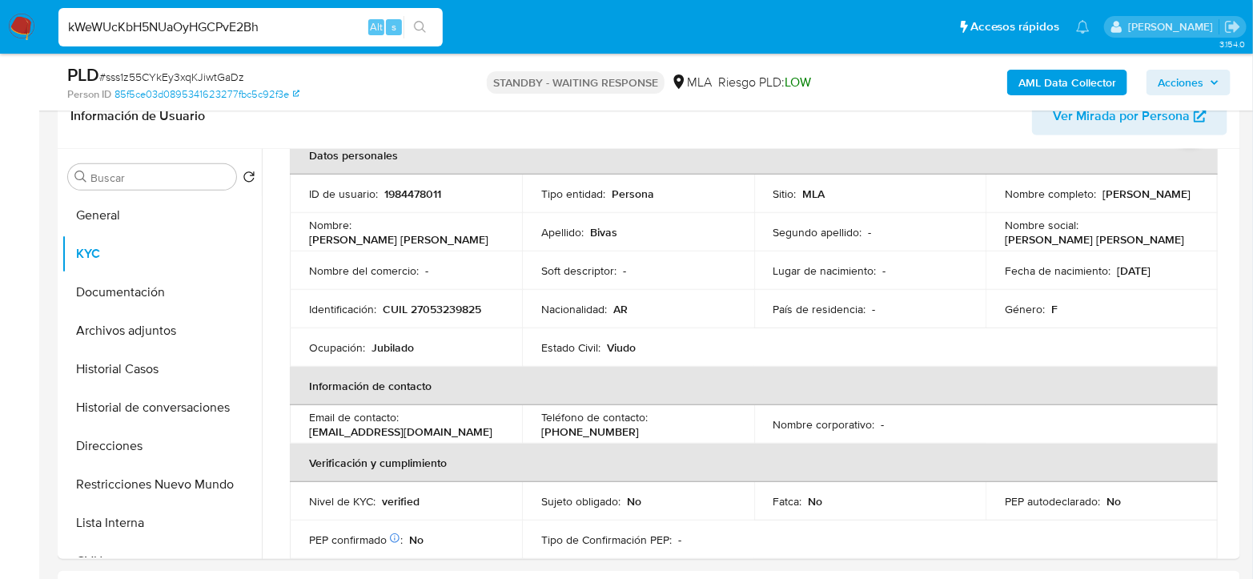
click at [423, 23] on icon "search-icon" at bounding box center [420, 27] width 13 height 13
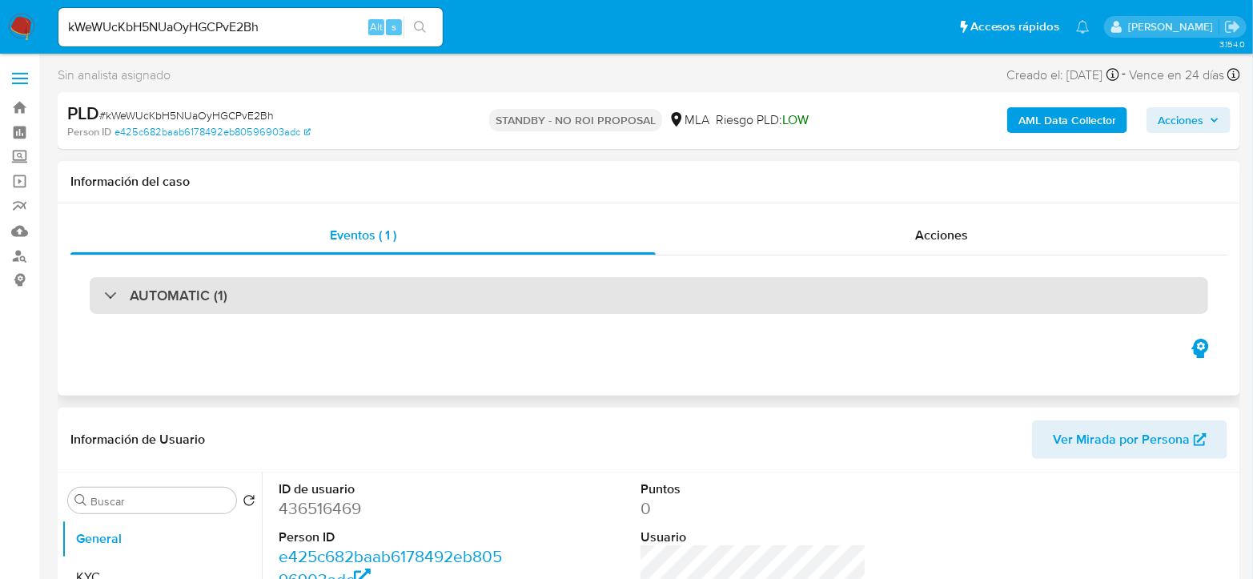
select select "10"
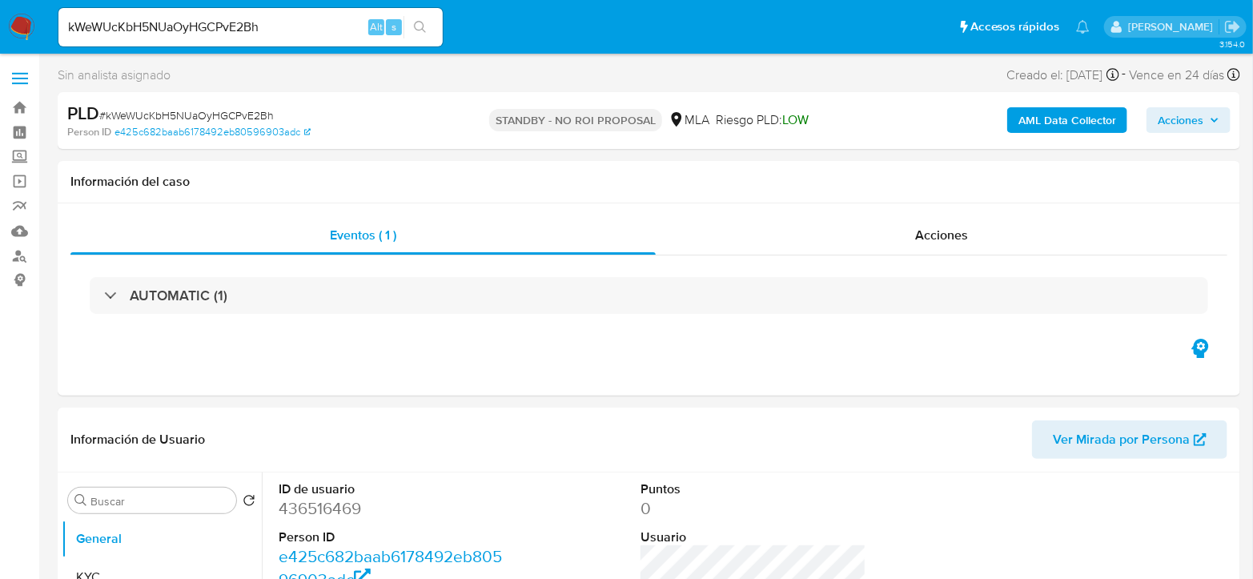
click at [259, 30] on input "kWeWUcKbH5NUaOyHGCPvE2Bh" at bounding box center [250, 27] width 384 height 21
paste input "VprxTHJogMoG0bMgmCmGyVOJ"
type input "VprxTHJogMoG0bMgmCmGyVOJ"
click at [431, 24] on button "search-icon" at bounding box center [419, 27] width 33 height 22
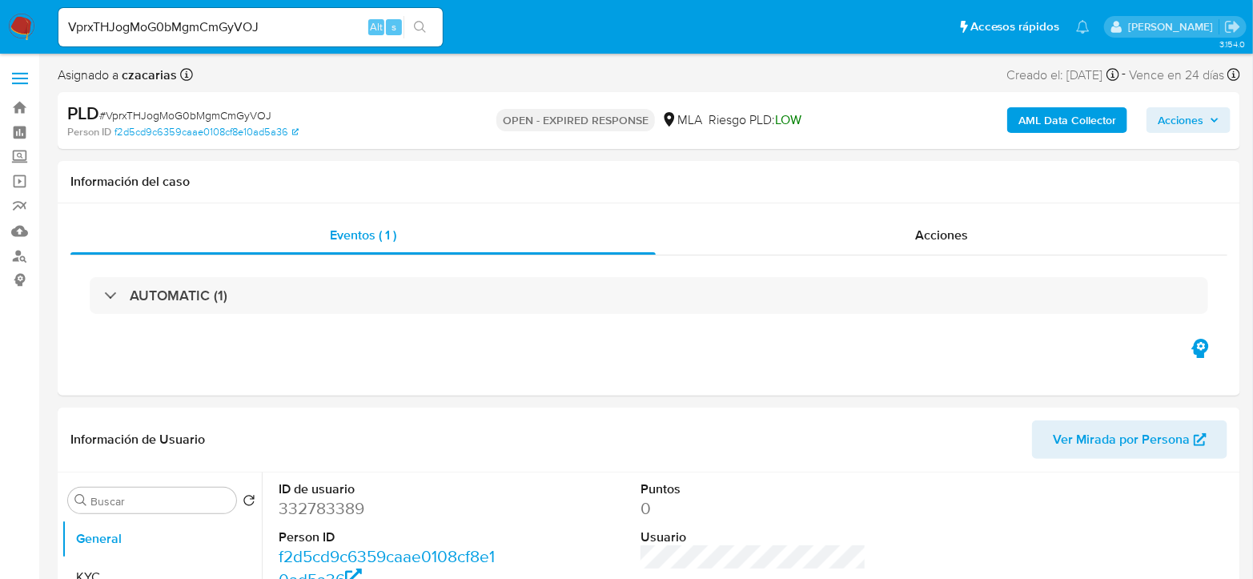
select select "10"
click at [271, 30] on input "VprxTHJogMoG0bMgmCmGyVOJ" at bounding box center [250, 27] width 384 height 21
paste input "2FGfNOqkITH3CaNmXADpLadE"
type input "2FGfNOqkITH3CaNmXADpLadE"
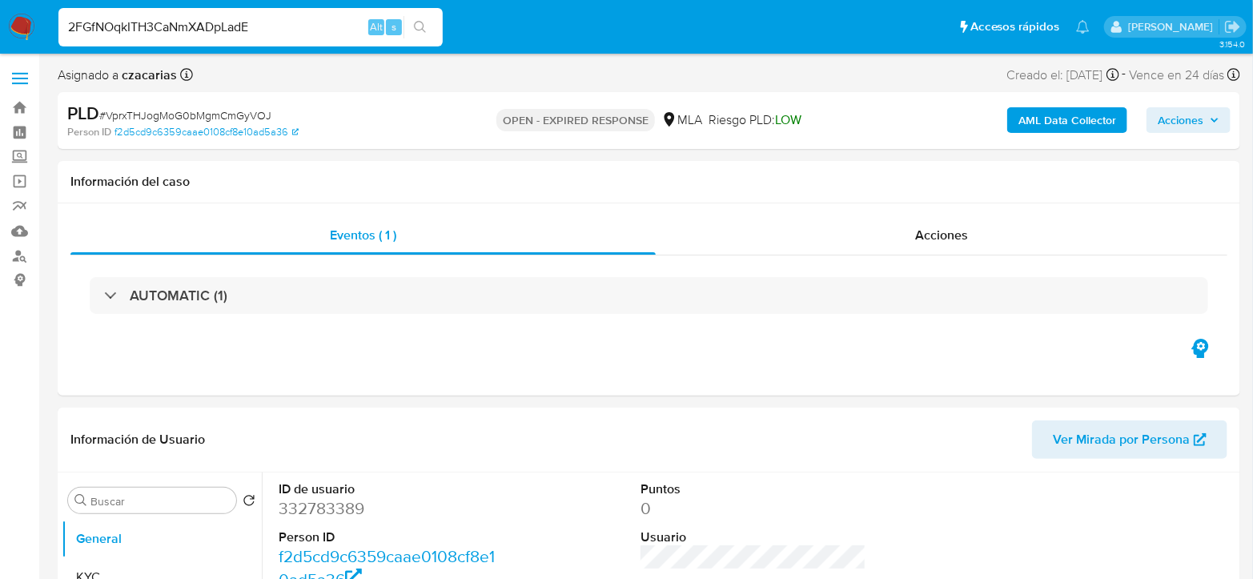
click at [425, 28] on icon "search-icon" at bounding box center [420, 27] width 13 height 13
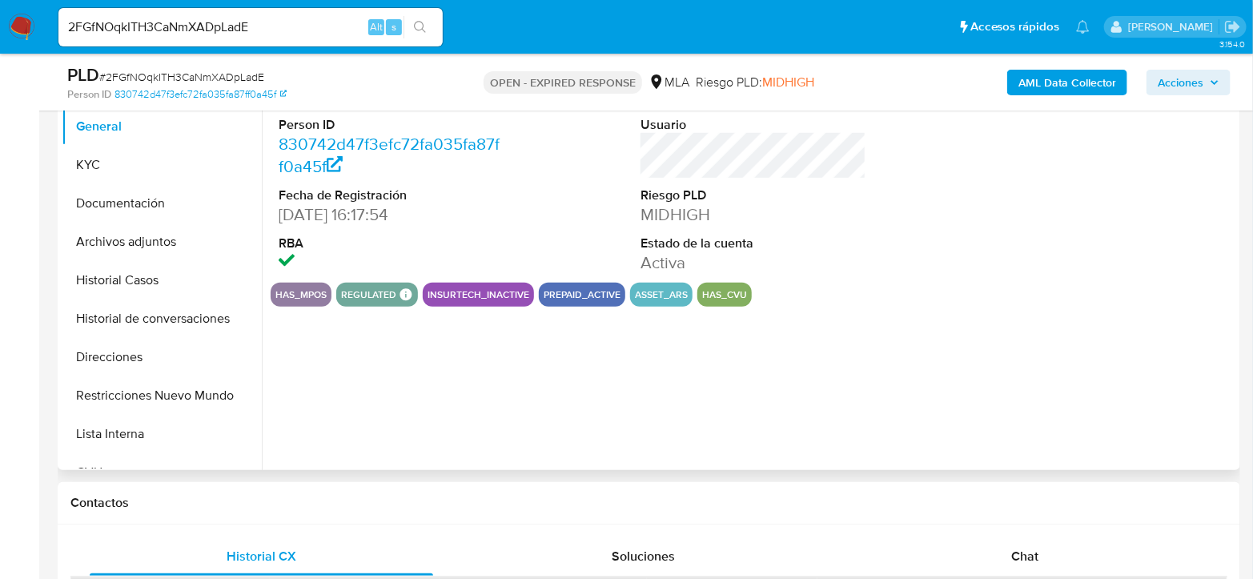
scroll to position [444, 0]
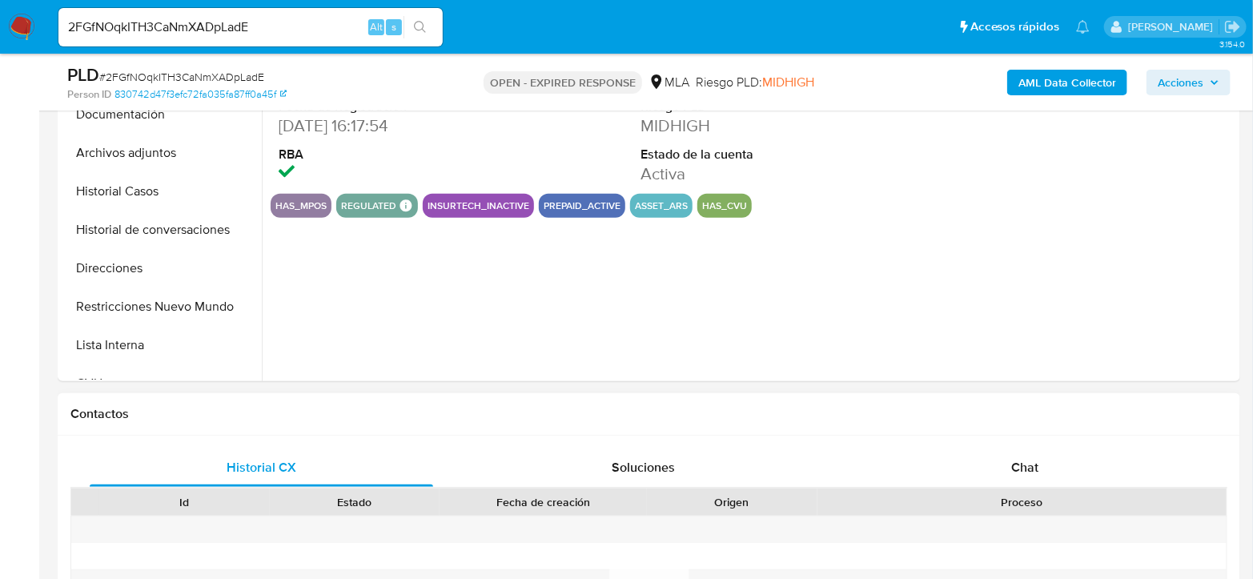
select select "10"
click at [1021, 459] on span "Chat" at bounding box center [1024, 467] width 27 height 18
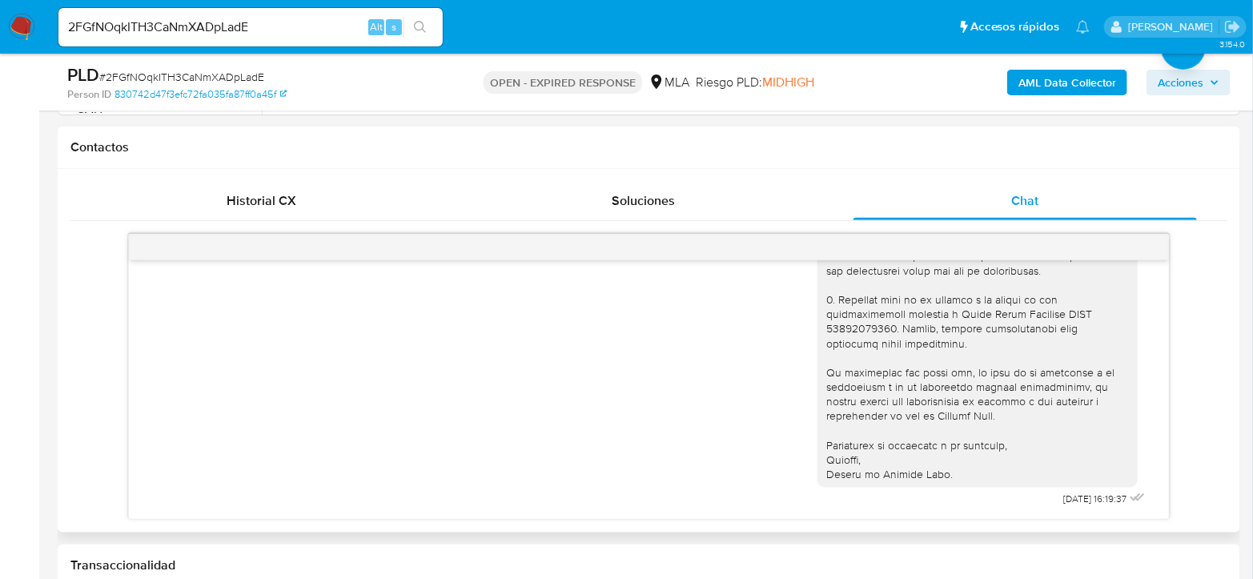
scroll to position [711, 0]
click at [165, 26] on input "2FGfNOqkITH3CaNmXADpLadE" at bounding box center [250, 27] width 384 height 21
paste input "FODeFIT7JgpQvwjVGFOLV9CC"
type input "FODeFIT7JgpQvwjVGFOLV9CC"
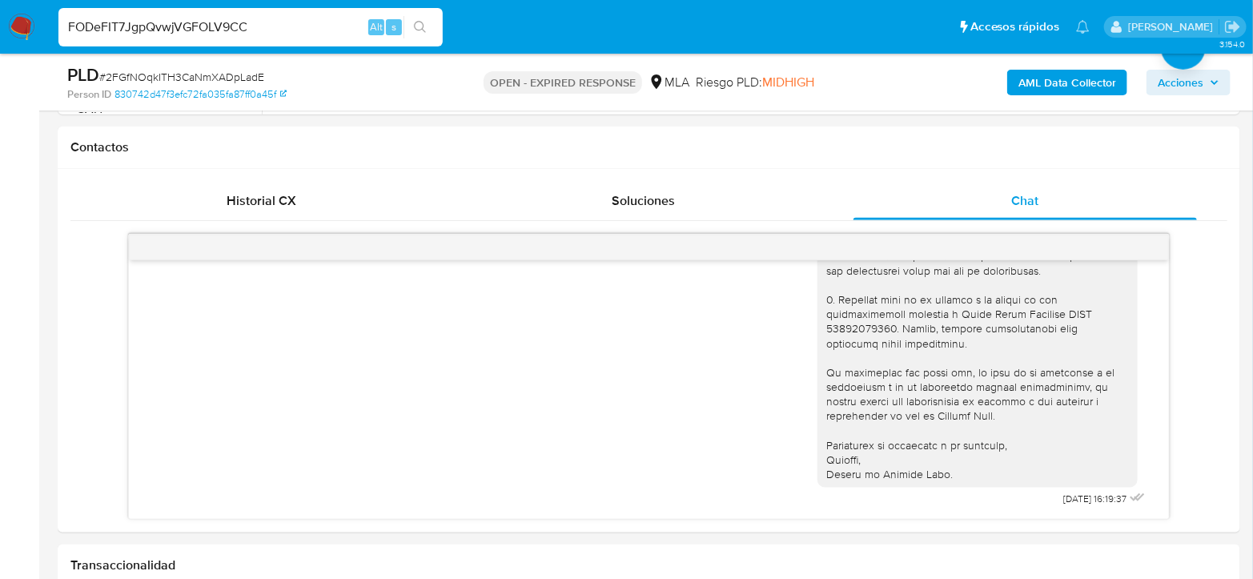
click at [414, 16] on button "search-icon" at bounding box center [419, 27] width 33 height 22
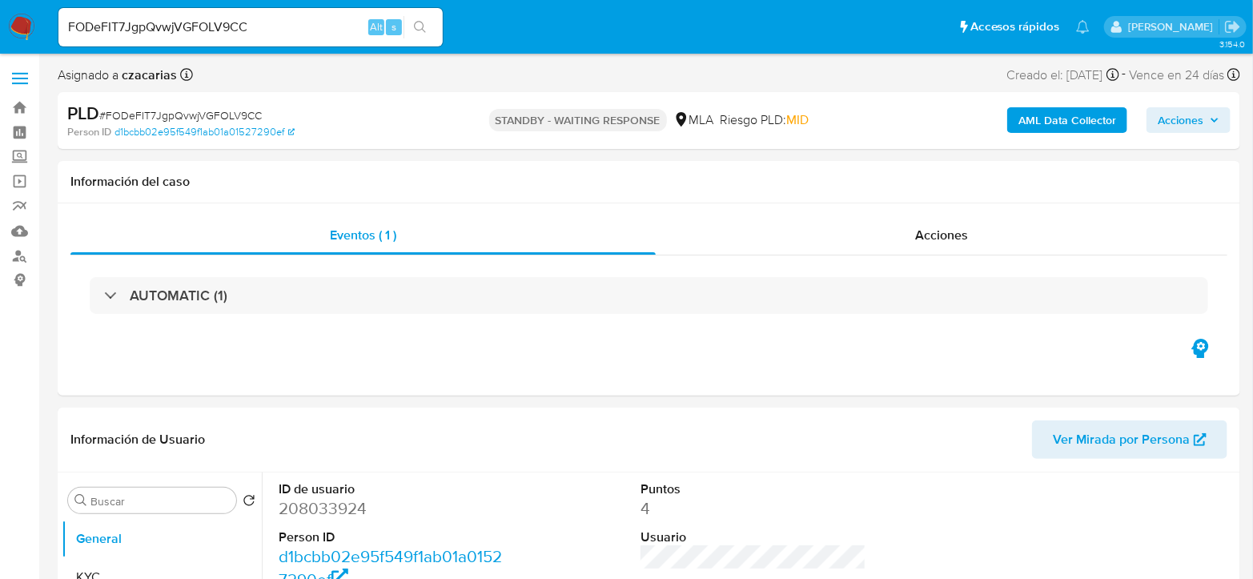
select select "10"
click at [289, 30] on input "FODeFIT7JgpQvwjVGFOLV9CC" at bounding box center [250, 27] width 384 height 21
paste input "oZvx0R2aFId6gQIdA1xkDf4b"
type input "oZvx0R2aFId6gQIdA1xkDf4b"
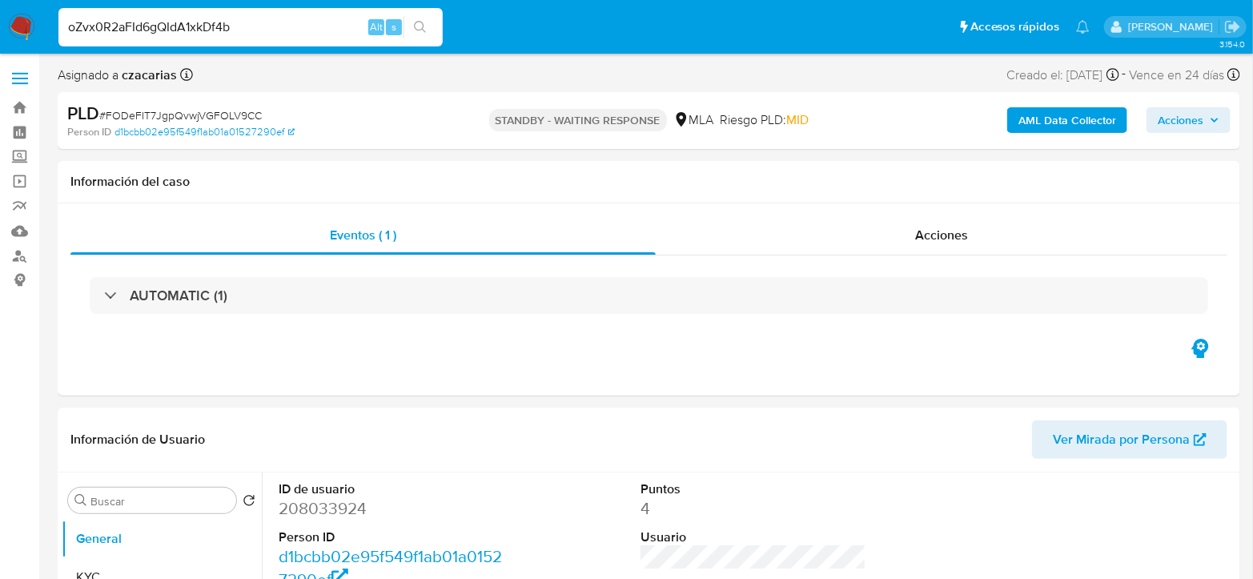
click at [407, 35] on button "search-icon" at bounding box center [419, 27] width 33 height 22
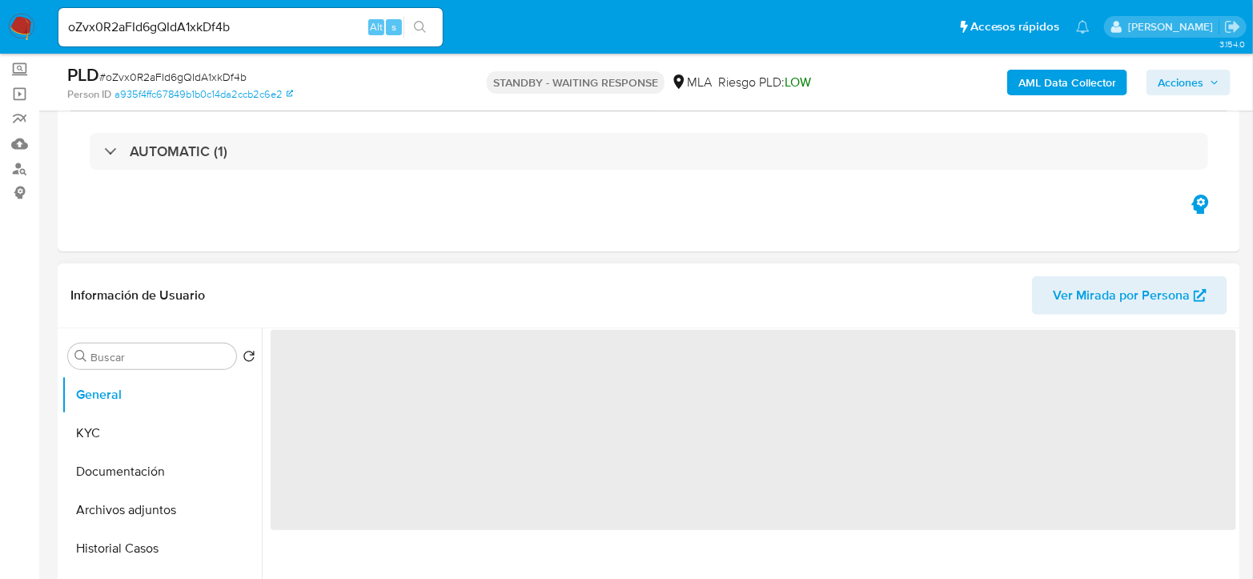
scroll to position [267, 0]
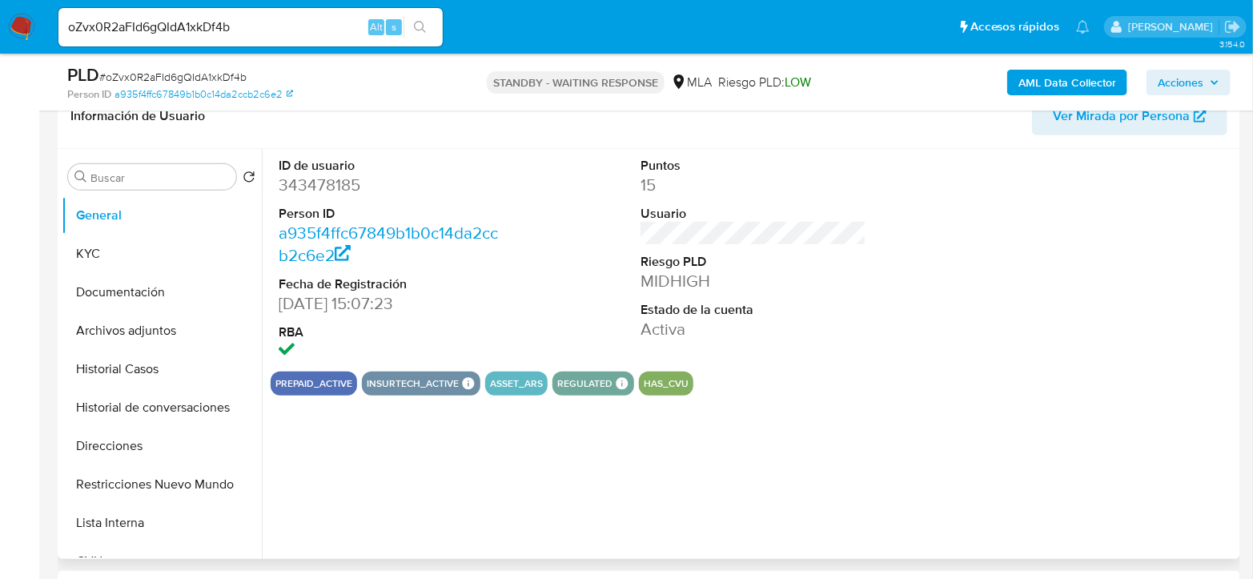
select select "10"
click at [260, 35] on input "oZvx0R2aFId6gQIdA1xkDf4b" at bounding box center [250, 27] width 384 height 21
paste input "I4lRmvIGIUUdnTGJvpul9V4k"
type input "I4lRmvIGIUUdnTGJvpul9V4k"
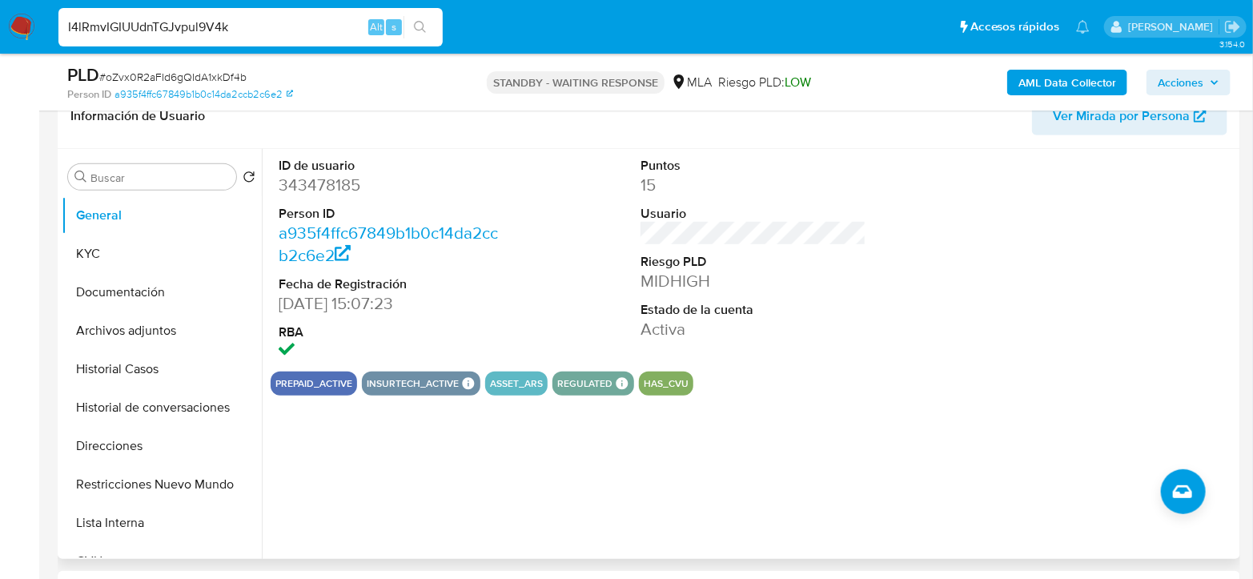
click at [435, 25] on button "search-icon" at bounding box center [419, 27] width 33 height 22
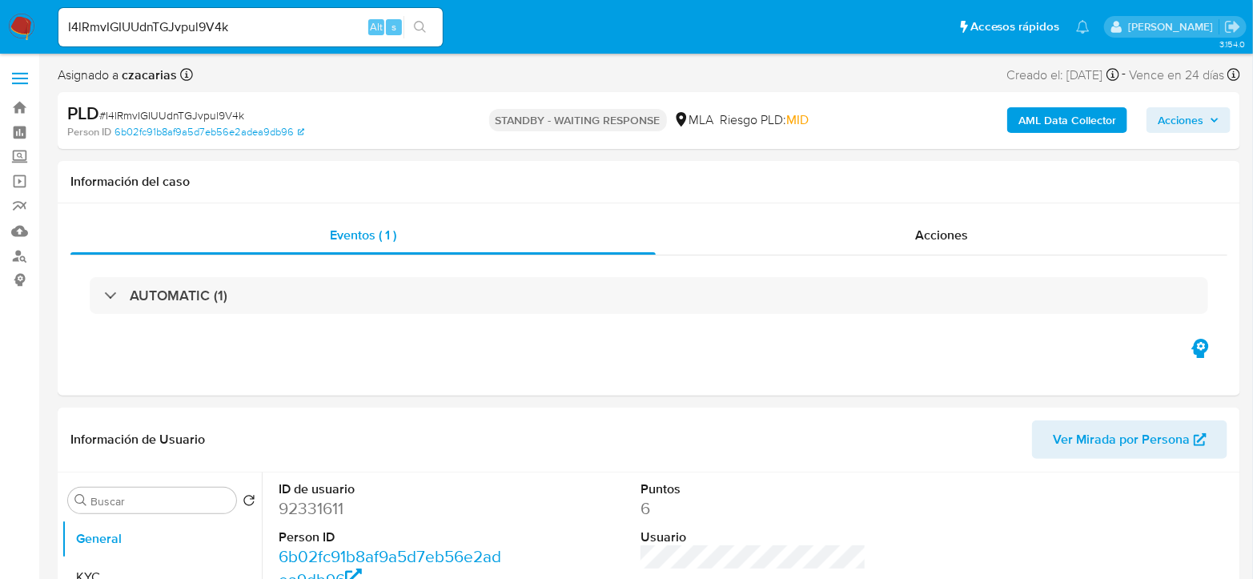
select select "10"
click at [211, 32] on input "I4lRmvIGIUUdnTGJvpul9V4k" at bounding box center [250, 27] width 384 height 21
drag, startPoint x: 211, startPoint y: 32, endPoint x: 327, endPoint y: 35, distance: 116.9
click at [211, 31] on input "I4lRmvIGIUUdnTGJvpul9V4k" at bounding box center [250, 27] width 384 height 21
paste input "G7q5BiSszVSufbvfqPl13v92"
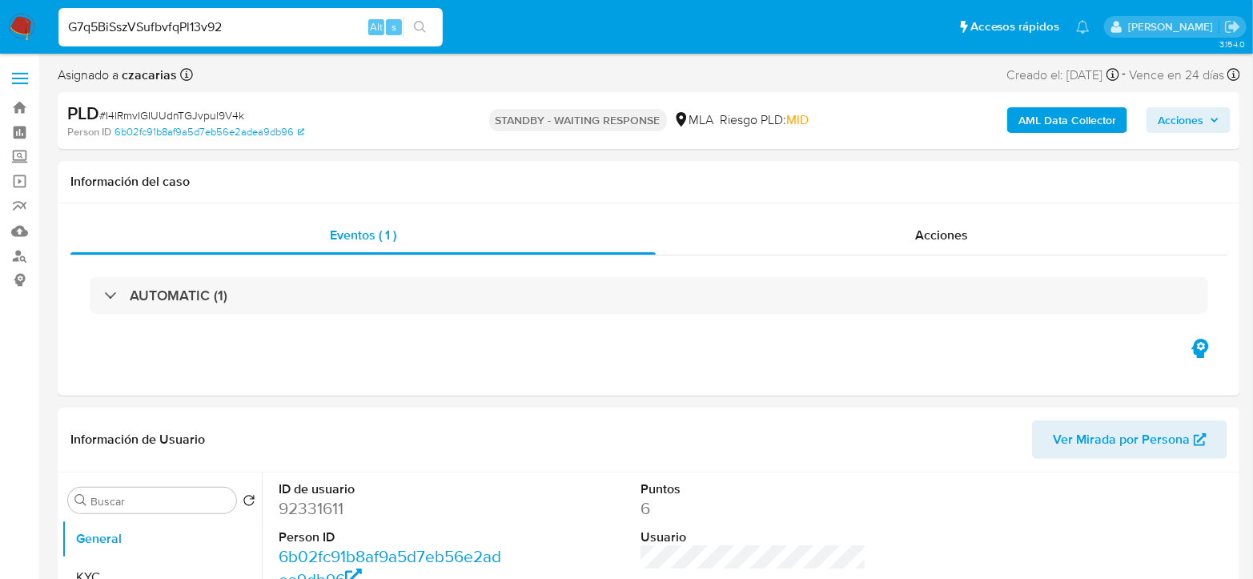
type input "G7q5BiSszVSufbvfqPl13v92"
click at [416, 31] on icon "search-icon" at bounding box center [420, 27] width 13 height 13
select select "10"
click at [164, 30] on input "G7q5BiSszVSufbvfqPl13v92" at bounding box center [250, 27] width 384 height 21
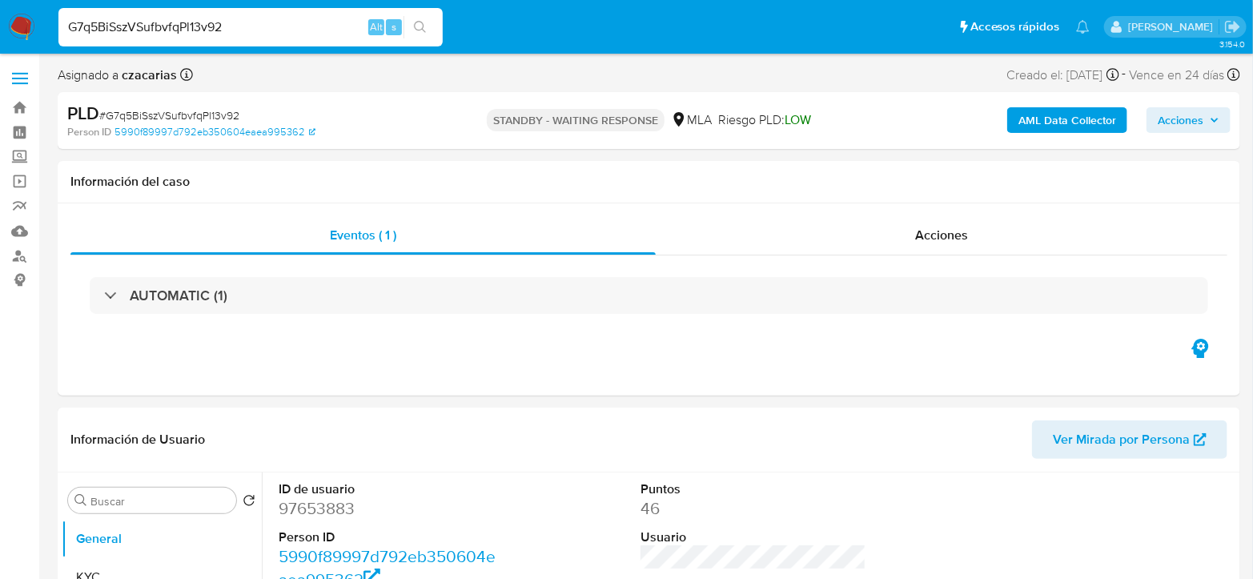
paste input "sss1z55CYkEy3xqKJiwtGaDz"
type input "sss1z55CYkEy3xqKJiwtGaDz"
click at [426, 21] on icon "search-icon" at bounding box center [420, 27] width 13 height 13
select select "10"
click at [256, 31] on input "sss1z55CYkEy3xqKJiwtGaDz" at bounding box center [250, 27] width 384 height 21
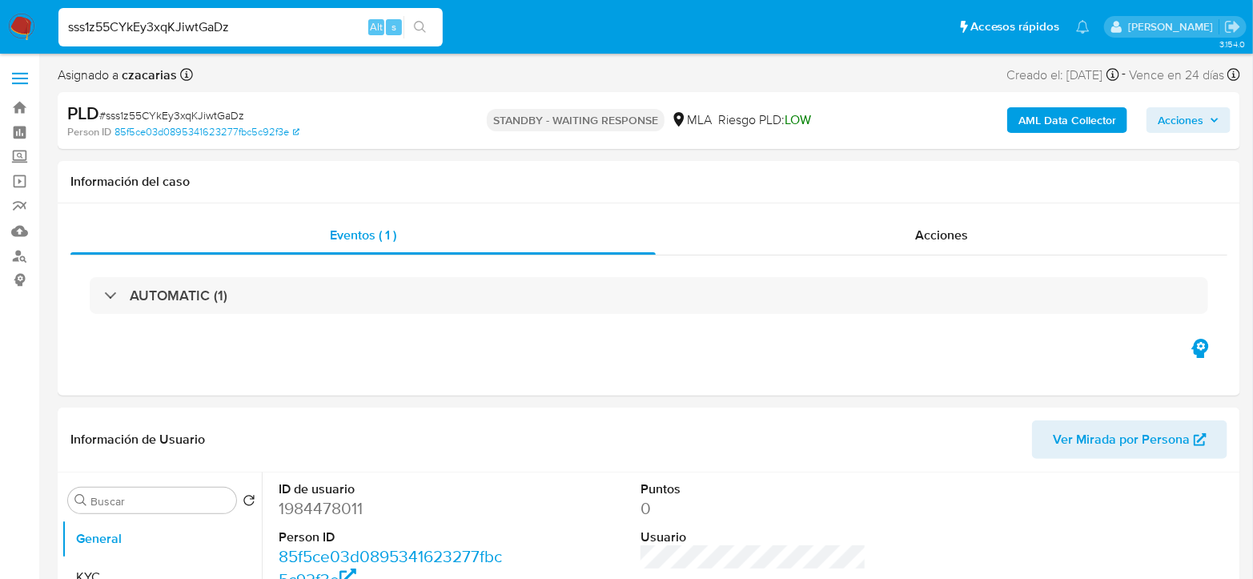
click at [256, 32] on input "sss1z55CYkEy3xqKJiwtGaDz" at bounding box center [250, 27] width 384 height 21
paste input "bpQODFIR3wkeYgOG6izyVj5L"
type input "bpQODFIR3wkeYgOG6izyVj5L"
click at [427, 22] on button "search-icon" at bounding box center [419, 27] width 33 height 22
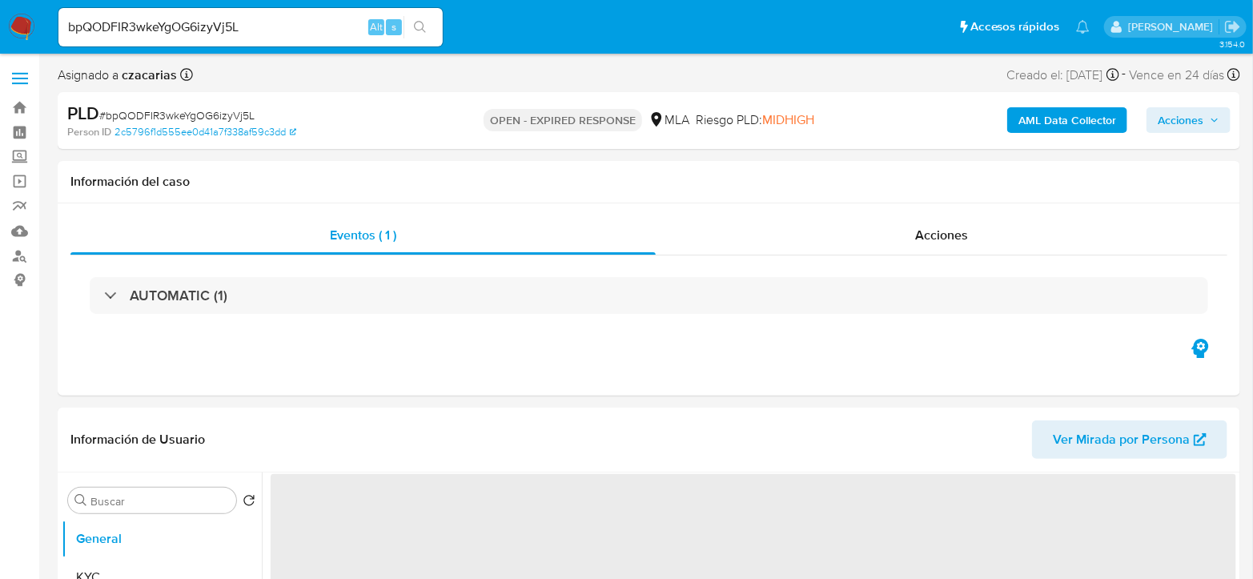
select select "10"
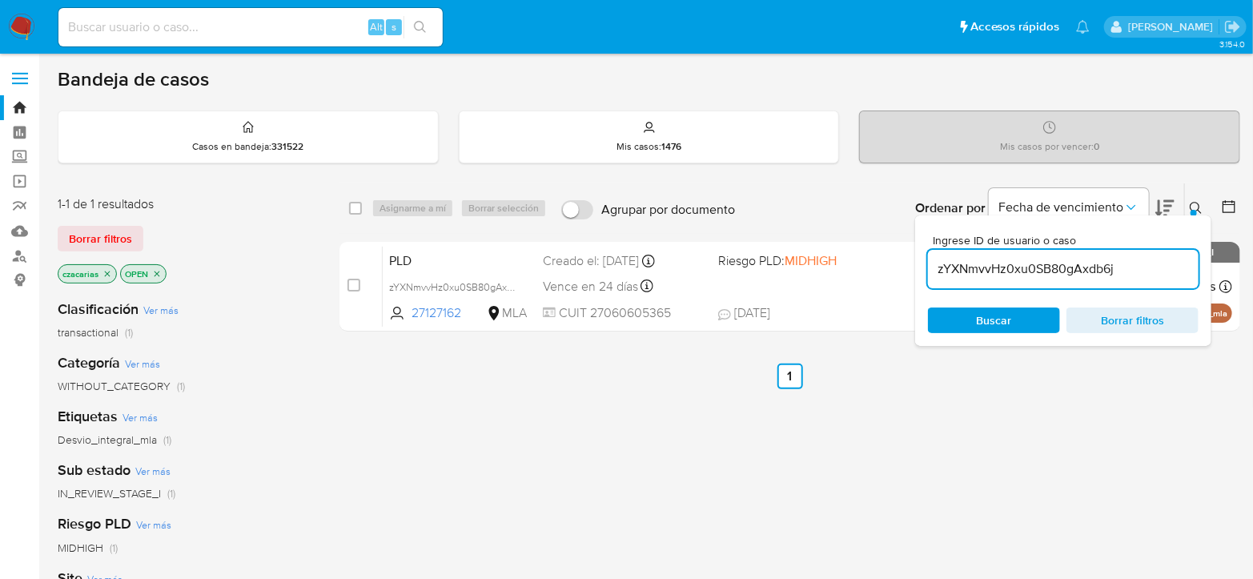
click at [1005, 259] on input "zYXNmvvHz0xu0SB80gAxdb6j" at bounding box center [1063, 269] width 271 height 21
type input "bpQODFIR3wkeYgOG6izyVj5L"
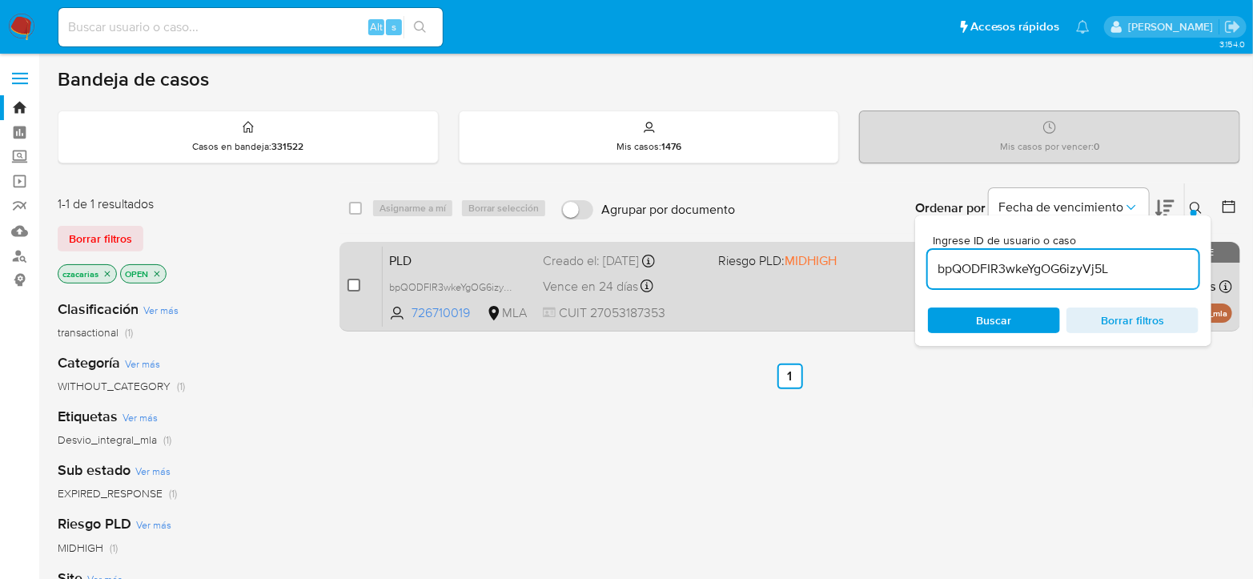
click at [355, 279] on input "checkbox" at bounding box center [353, 285] width 13 height 13
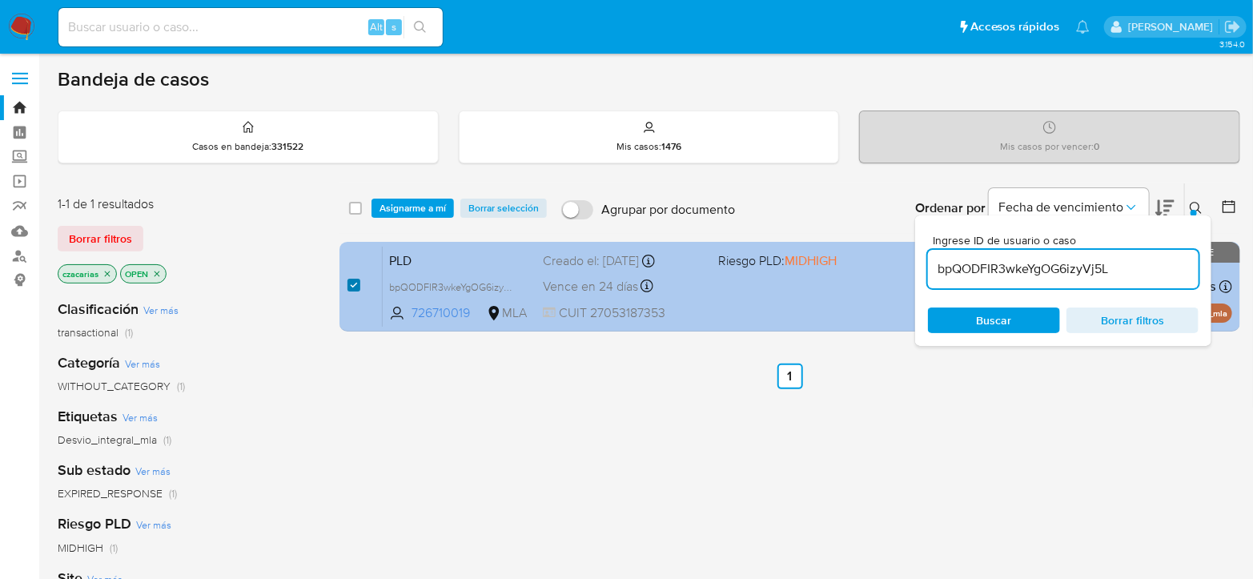
click at [355, 279] on input "checkbox" at bounding box center [353, 285] width 13 height 13
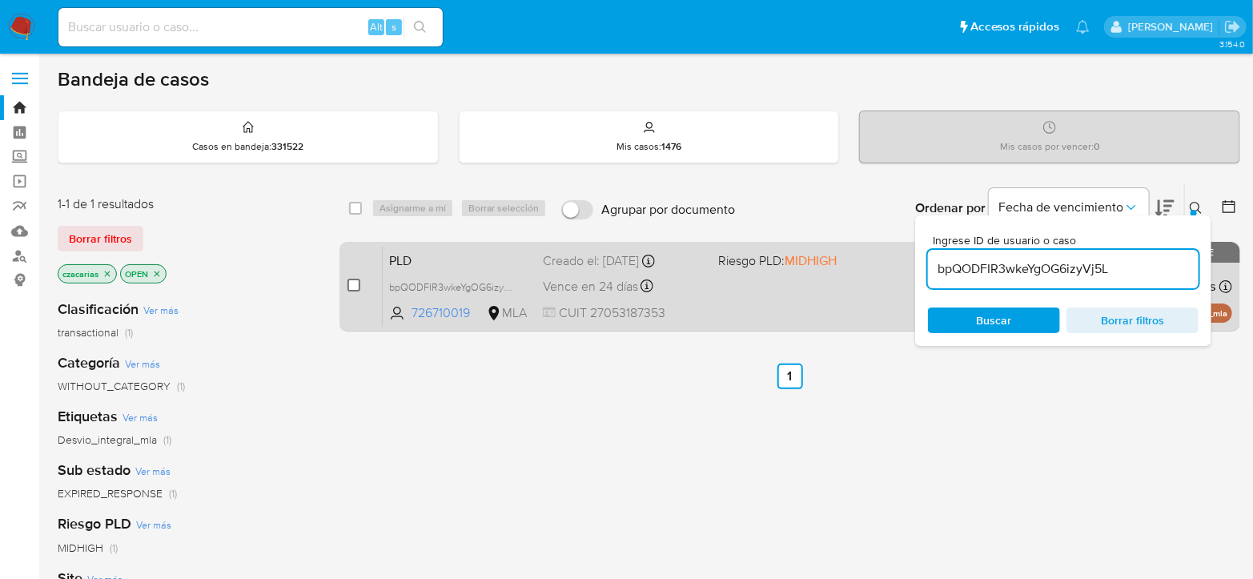
click at [356, 279] on input "checkbox" at bounding box center [353, 285] width 13 height 13
checkbox input "true"
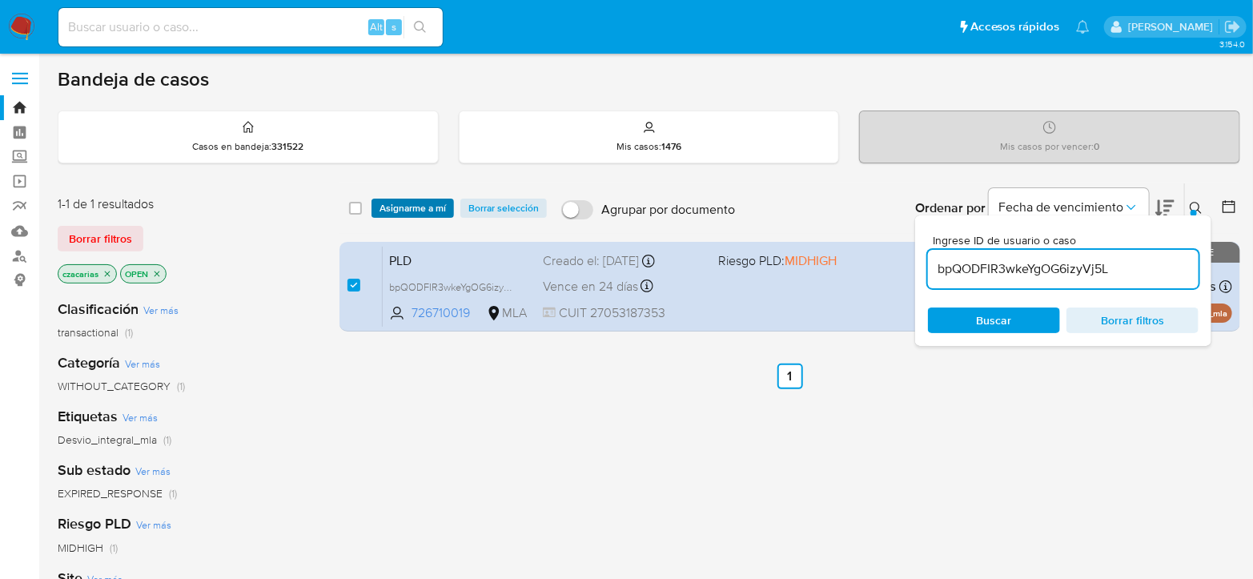
click at [407, 207] on span "Asignarme a mí" at bounding box center [412, 208] width 66 height 16
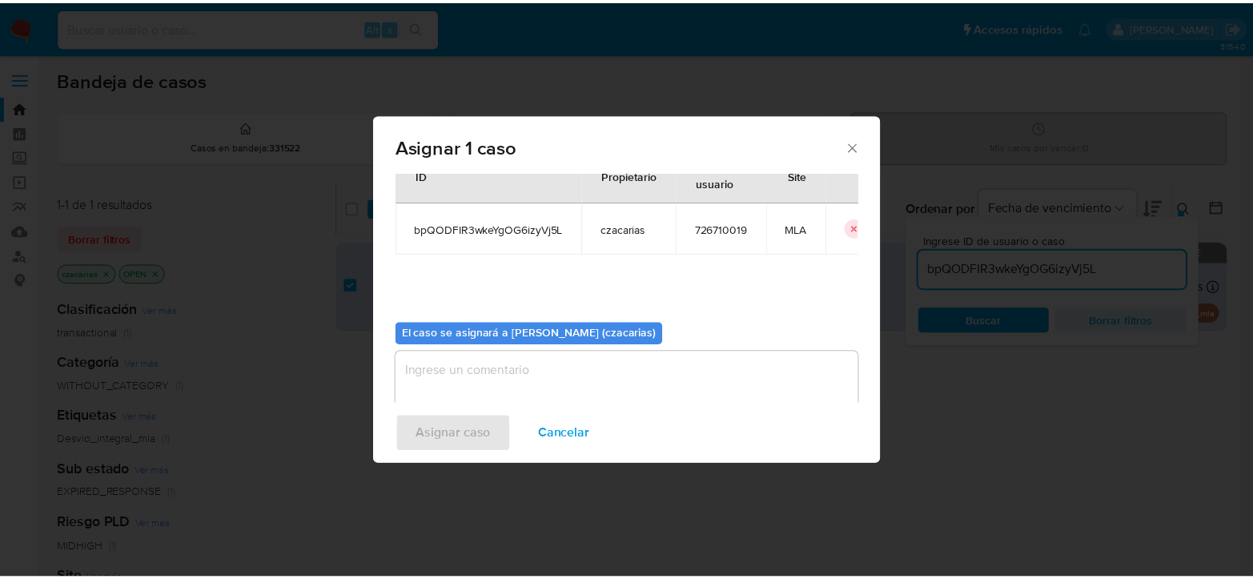
scroll to position [82, 0]
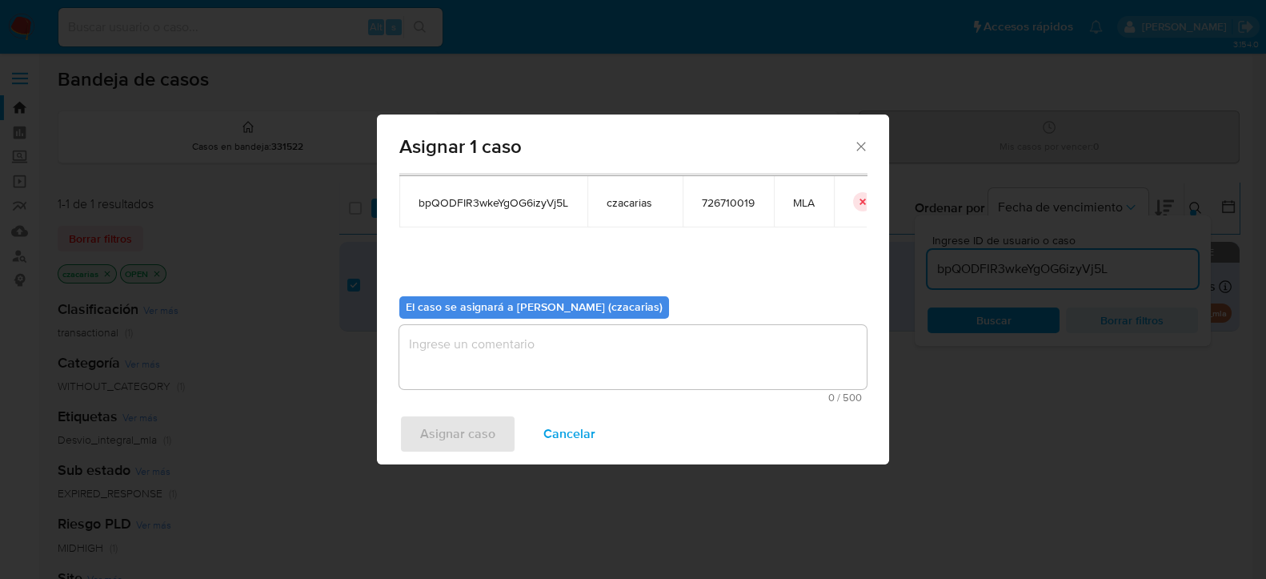
click at [523, 347] on textarea "assign-modal" at bounding box center [632, 357] width 467 height 64
click at [461, 423] on span "Asignar caso" at bounding box center [457, 433] width 75 height 35
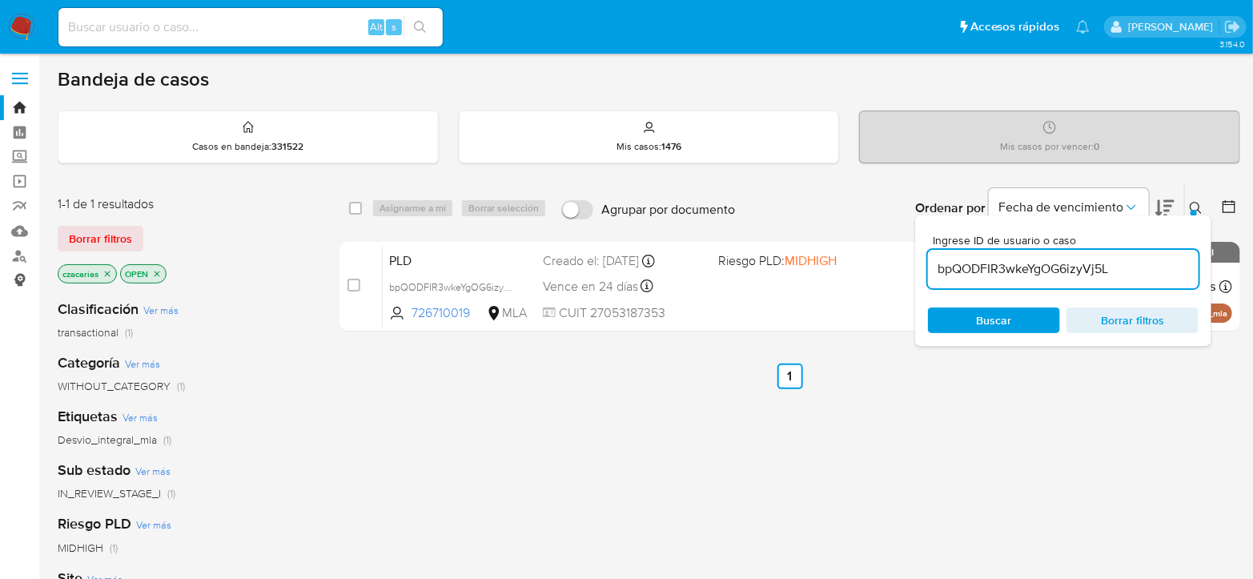
click at [20, 268] on link "Consolidado" at bounding box center [95, 280] width 191 height 25
click at [20, 259] on link "Buscador de personas" at bounding box center [95, 255] width 191 height 25
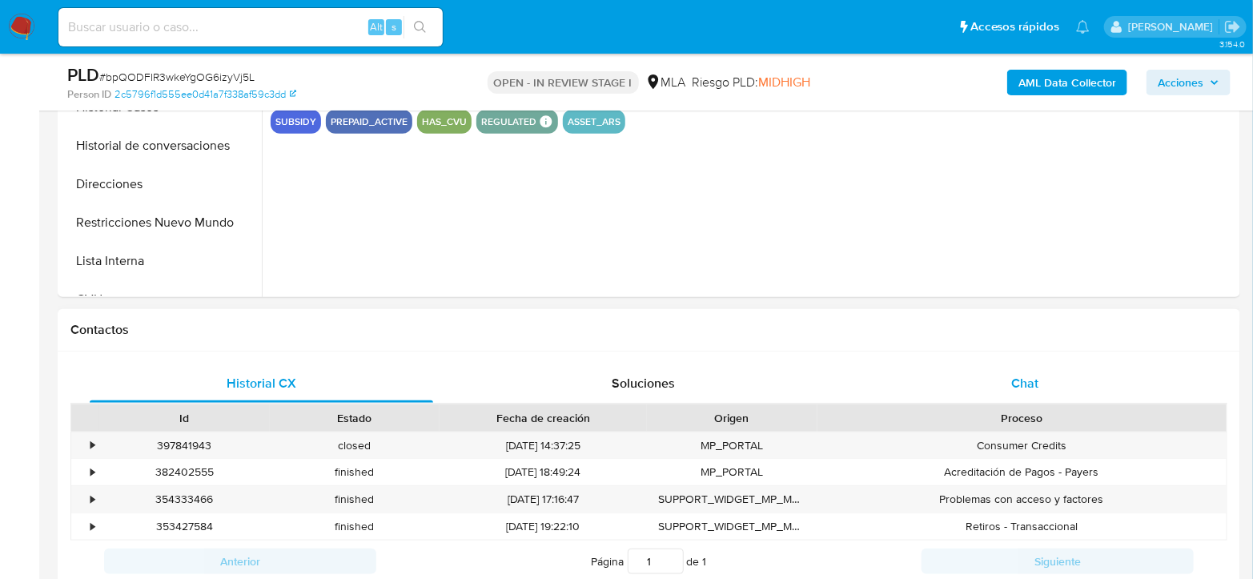
scroll to position [533, 0]
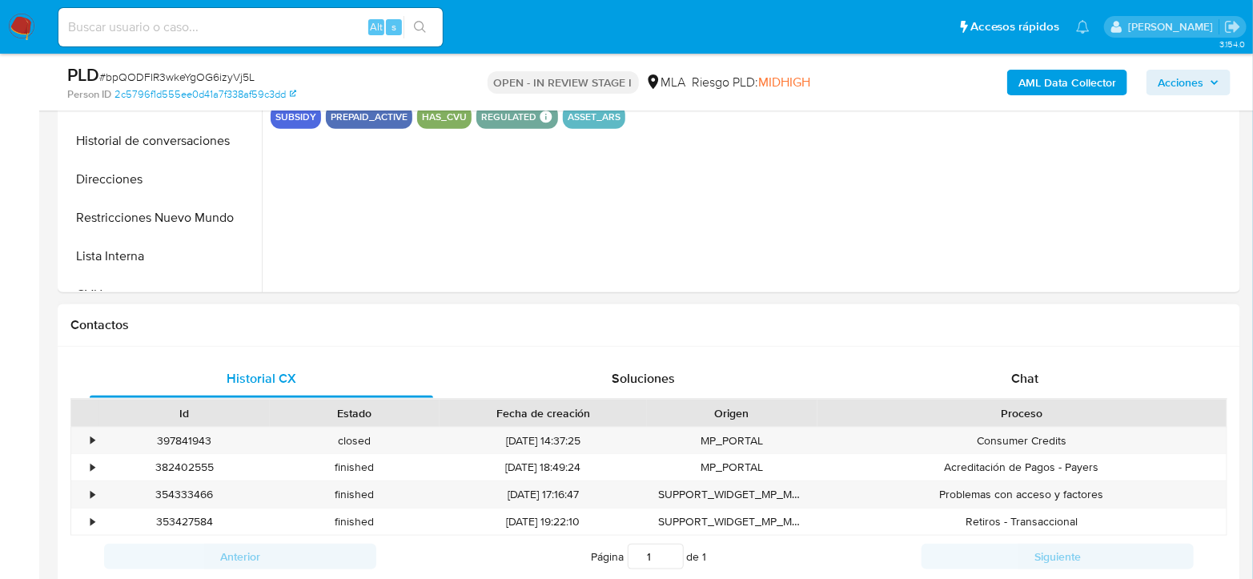
select select "10"
click at [1029, 401] on div "Proceso" at bounding box center [1021, 412] width 409 height 27
click at [1039, 370] on div "Chat" at bounding box center [1024, 378] width 343 height 38
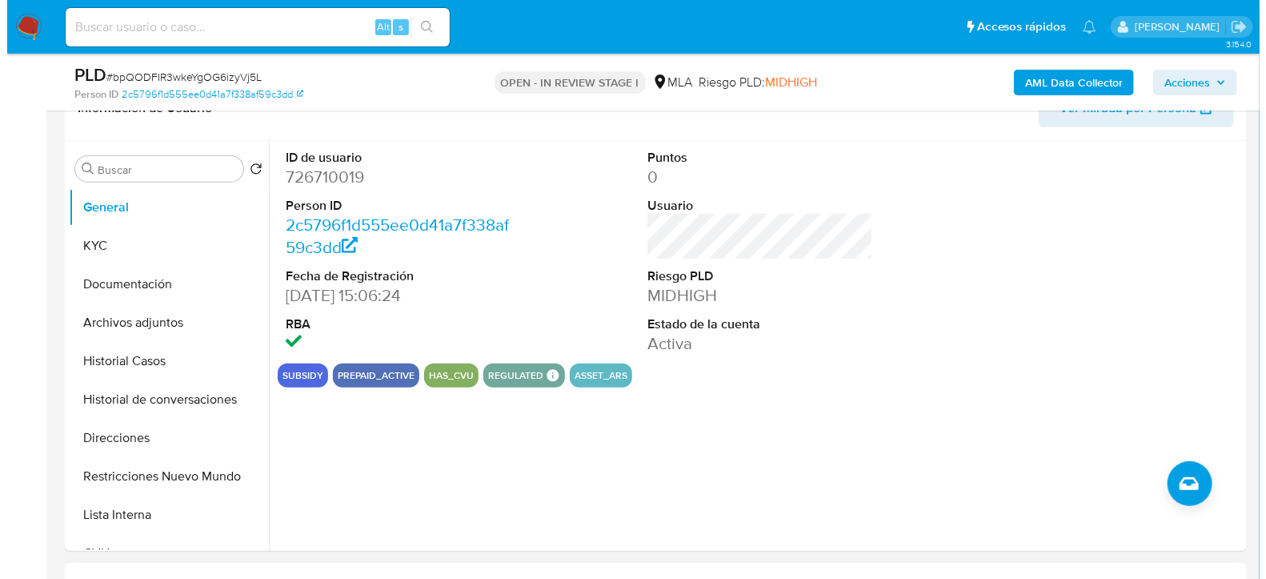
scroll to position [267, 0]
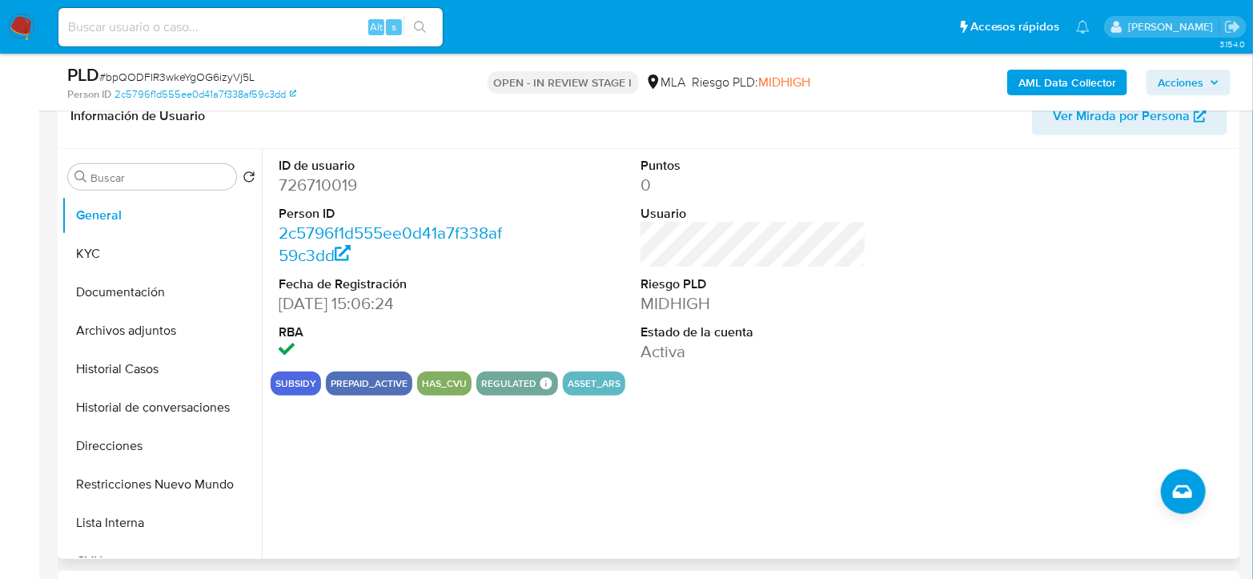
click at [310, 178] on dd "726710019" at bounding box center [392, 185] width 226 height 22
copy dd "726710019"
click at [216, 87] on link "2c5796f1d555ee0d41a7f338af59c3dd" at bounding box center [205, 94] width 182 height 14
click at [1111, 91] on b "AML Data Collector" at bounding box center [1067, 83] width 98 height 26
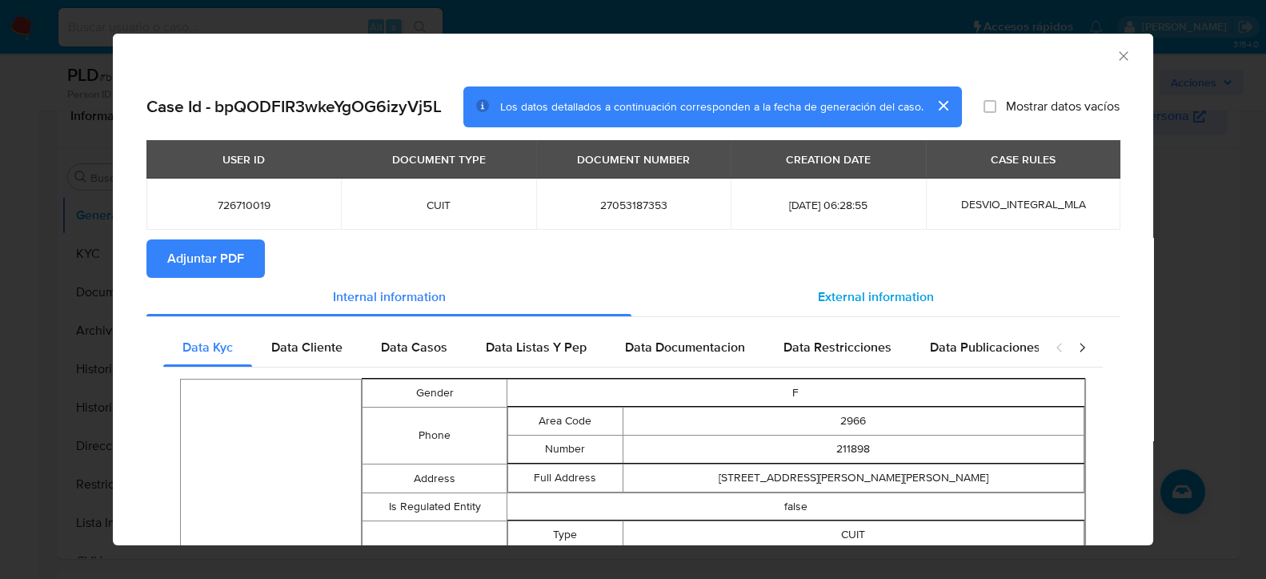
click at [847, 300] on span "External information" at bounding box center [876, 296] width 116 height 18
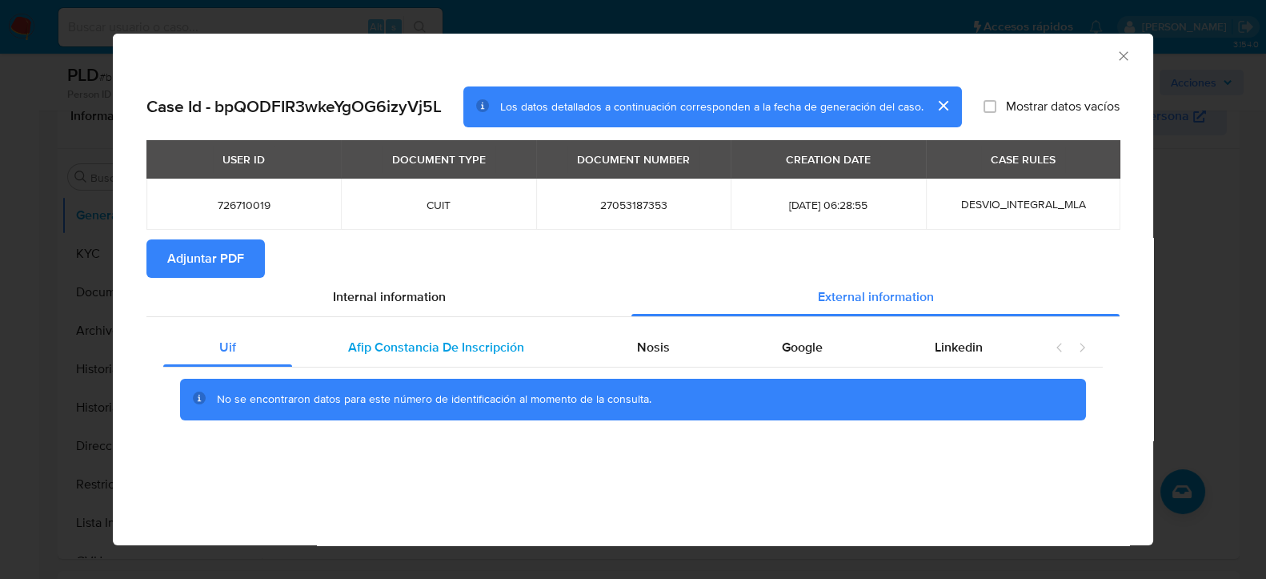
click at [467, 337] on div "Afip Constancia De Inscripción" at bounding box center [436, 347] width 288 height 38
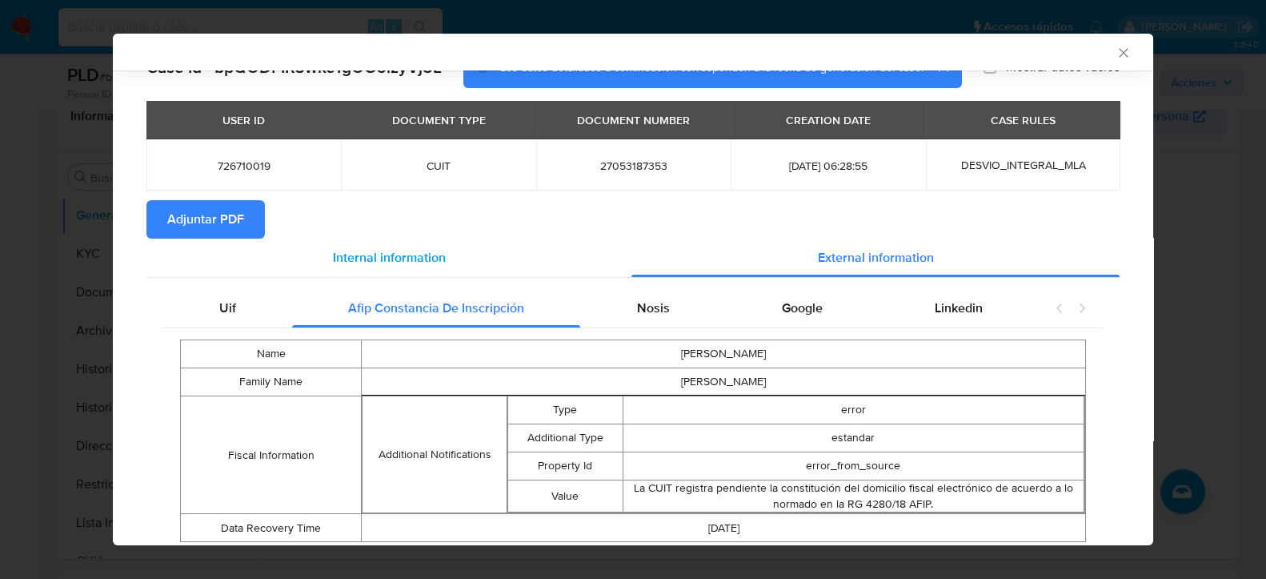
scroll to position [90, 0]
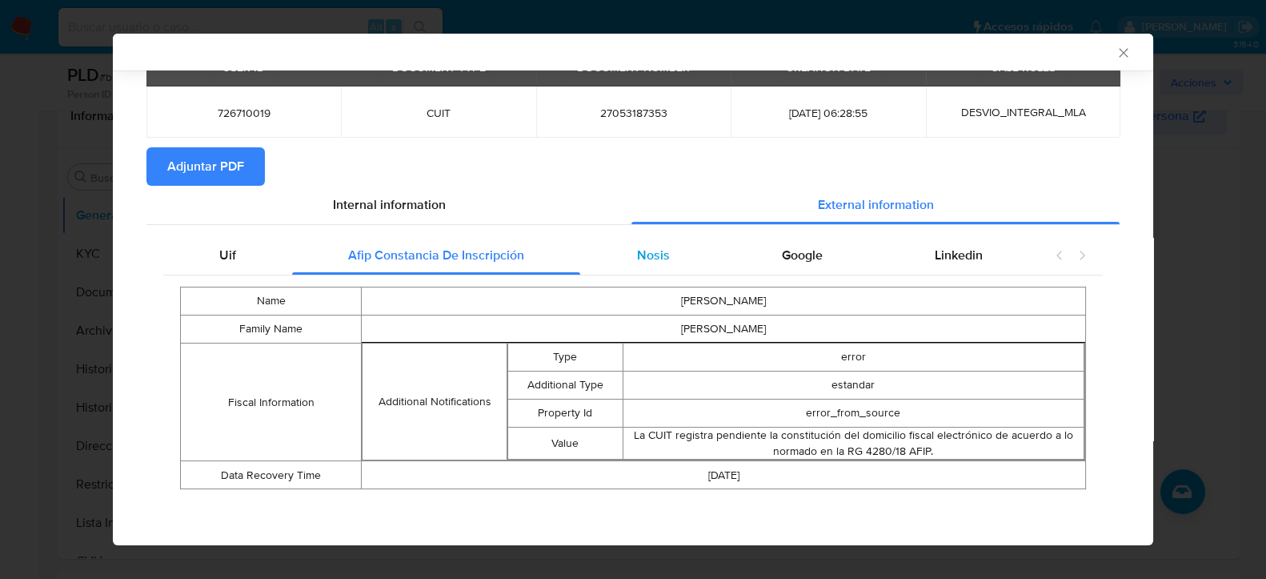
click at [640, 261] on span "Nosis" at bounding box center [653, 255] width 33 height 18
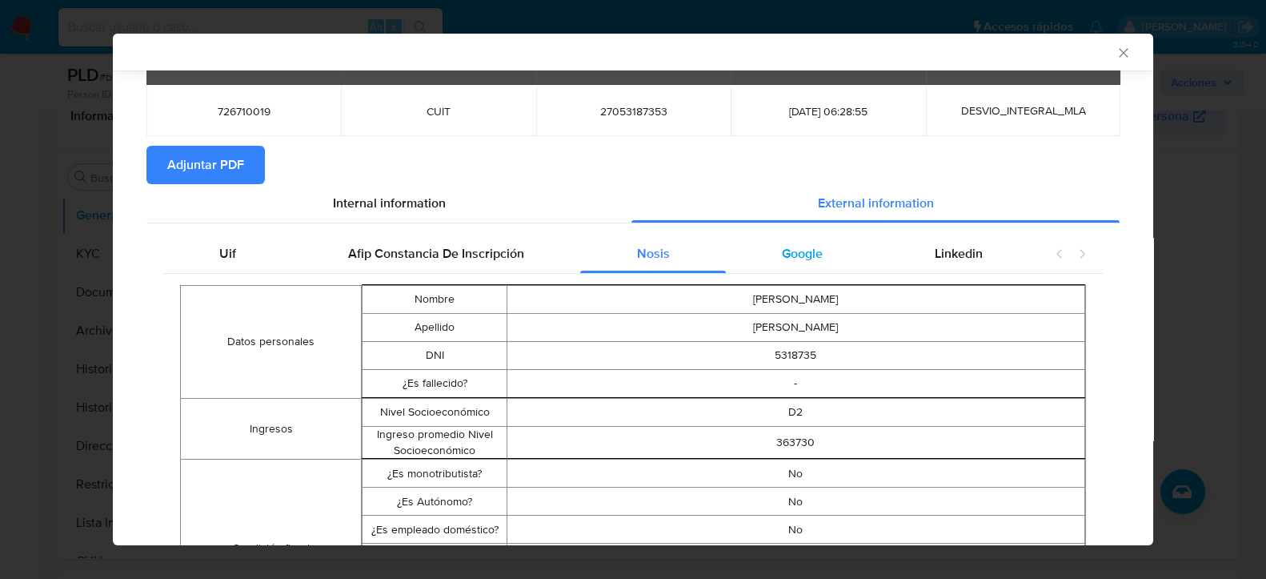
click at [764, 247] on div "Google" at bounding box center [802, 254] width 153 height 38
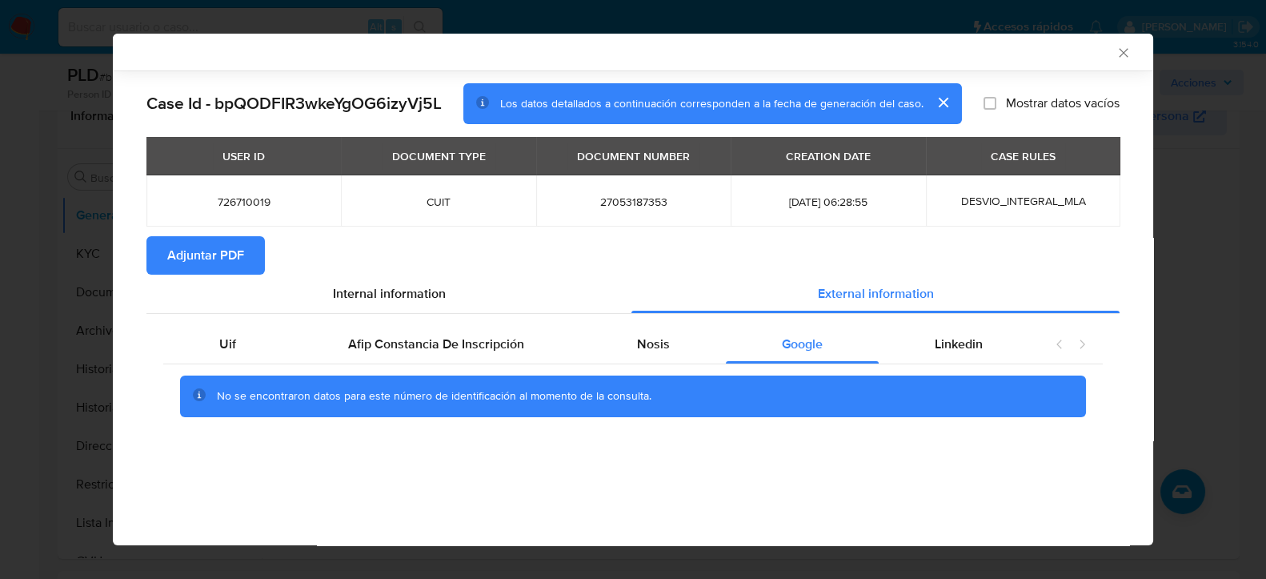
scroll to position [0, 0]
click at [936, 331] on div "Linkedin" at bounding box center [959, 344] width 160 height 38
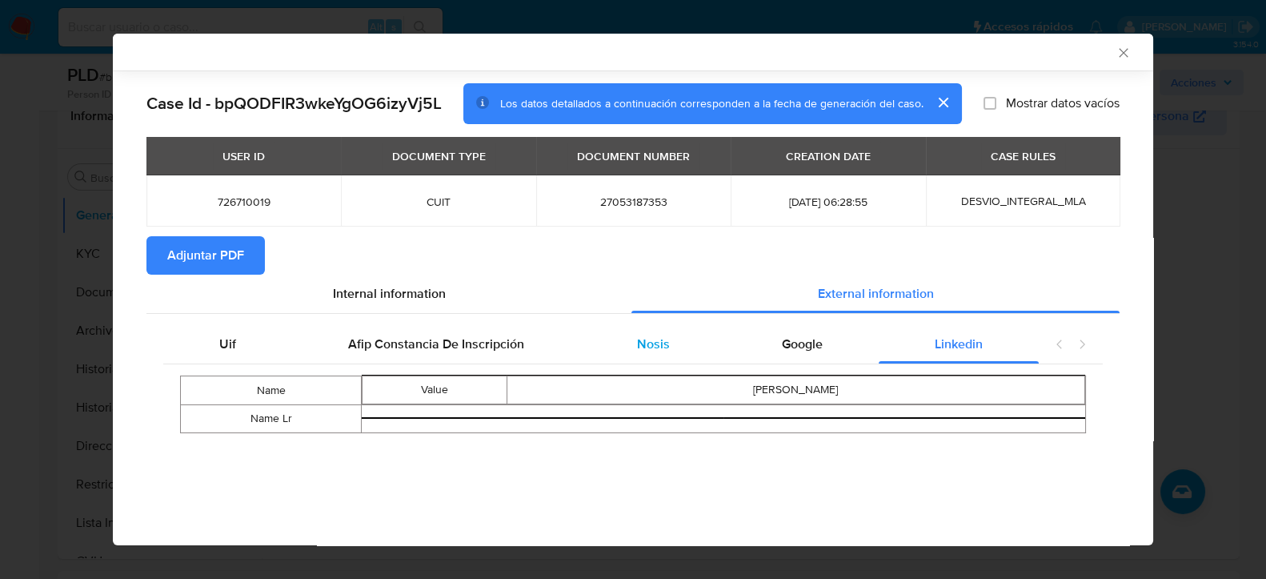
drag, startPoint x: 778, startPoint y: 336, endPoint x: 704, endPoint y: 332, distance: 73.7
click at [780, 336] on div "Google" at bounding box center [802, 344] width 153 height 38
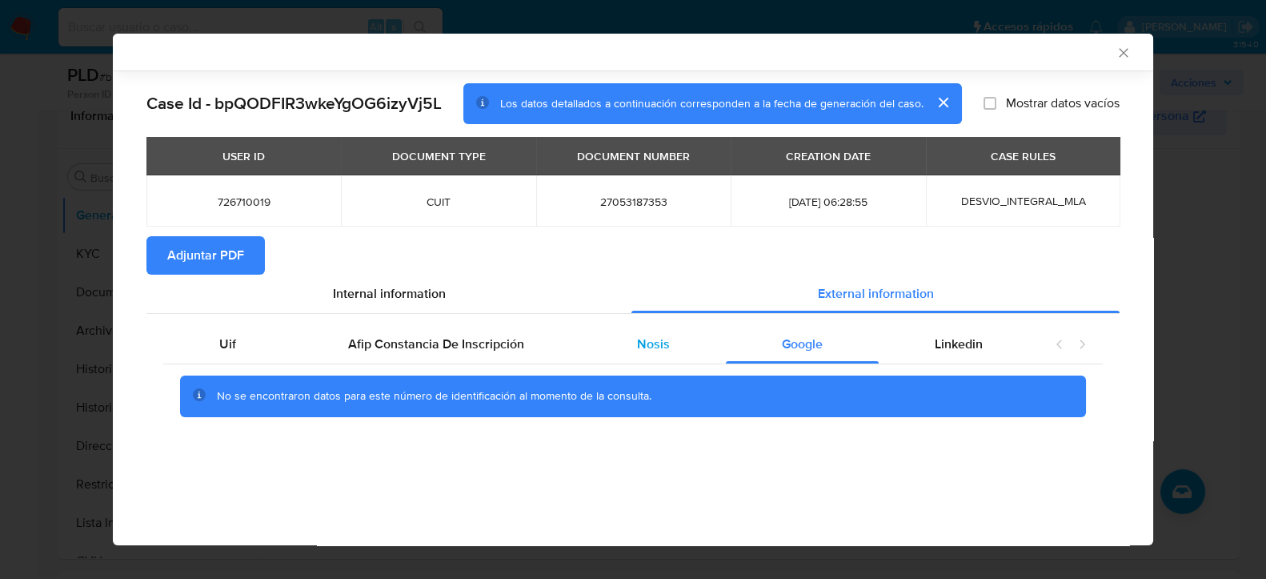
click at [666, 339] on span "Nosis" at bounding box center [653, 344] width 33 height 18
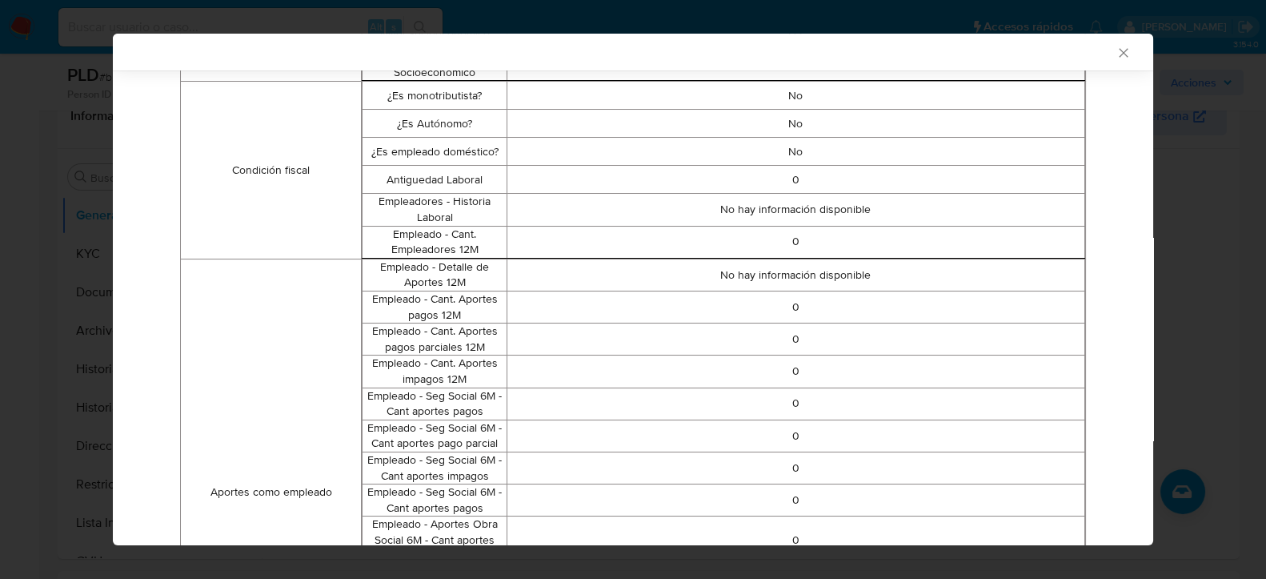
scroll to position [23, 0]
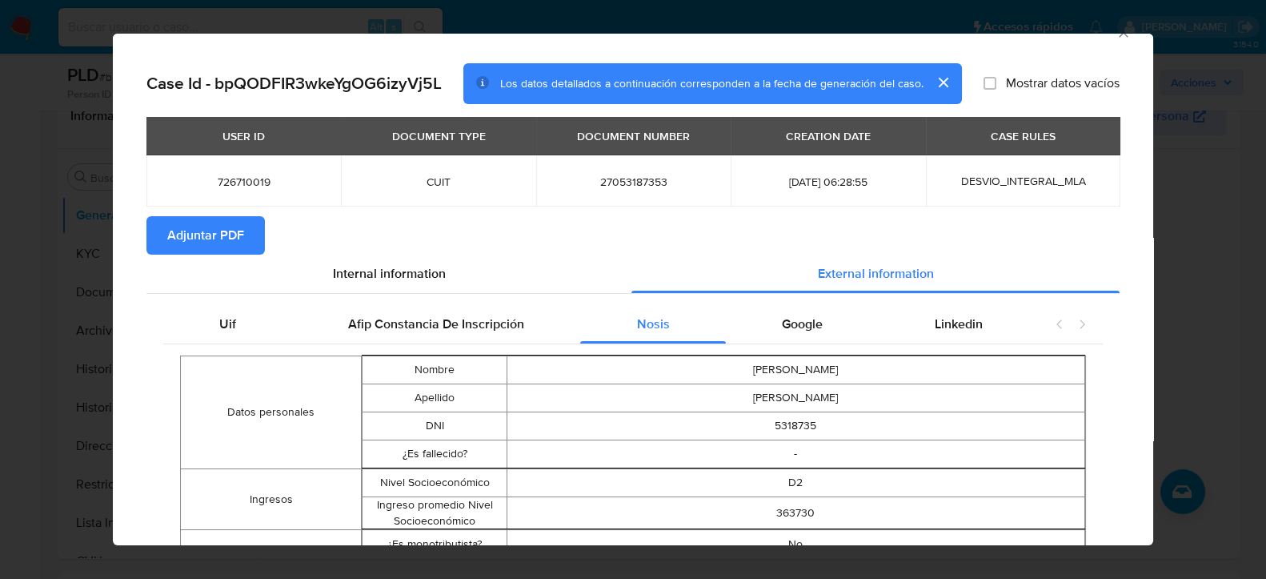
click at [219, 239] on span "Adjuntar PDF" at bounding box center [205, 235] width 77 height 35
click at [1116, 34] on icon "Cerrar ventana" at bounding box center [1124, 33] width 16 height 16
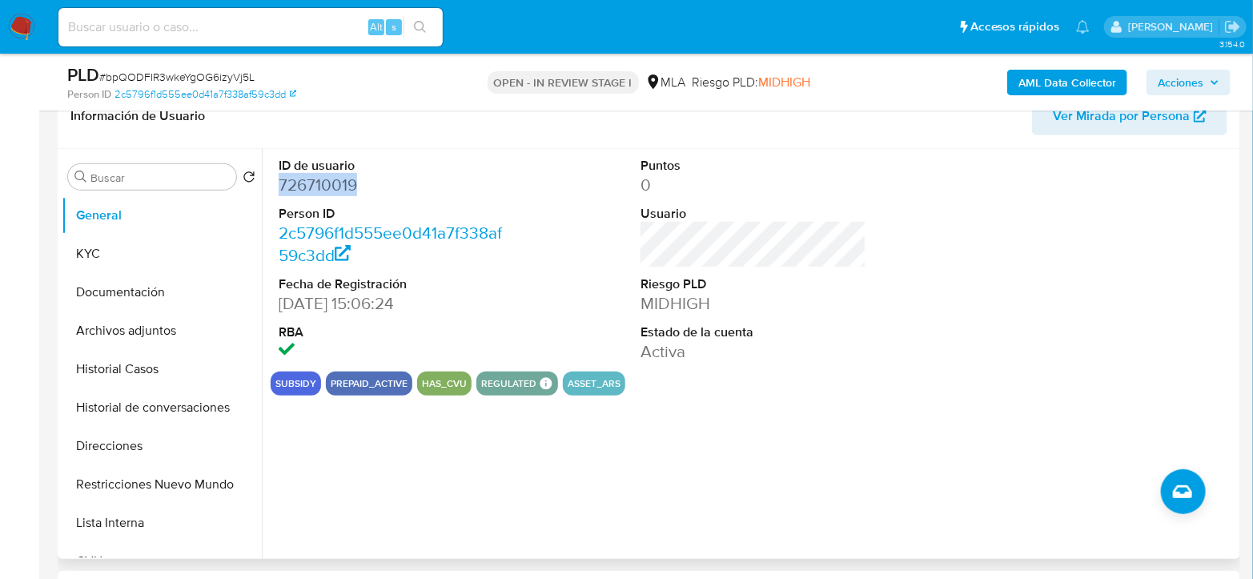
click at [291, 189] on dd "726710019" at bounding box center [392, 185] width 226 height 22
drag, startPoint x: 291, startPoint y: 189, endPoint x: 825, endPoint y: 184, distance: 534.7
click at [291, 189] on dd "726710019" at bounding box center [392, 185] width 226 height 22
copy dd "726710019"
click at [112, 244] on button "KYC" at bounding box center [155, 254] width 187 height 38
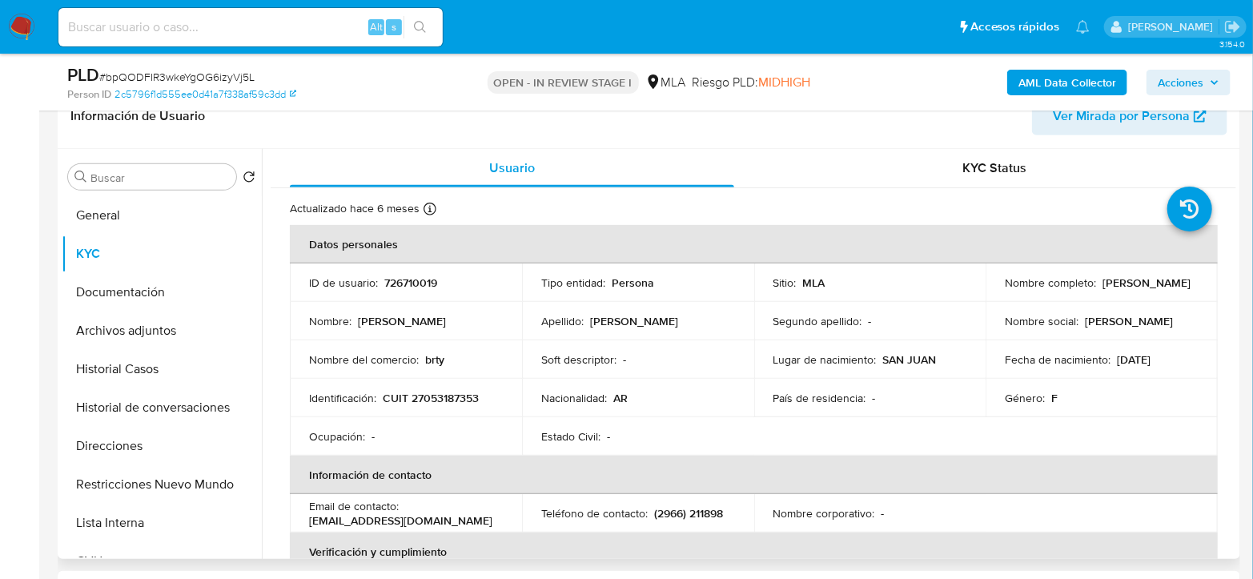
click at [454, 391] on p "CUIT 27053187353" at bounding box center [431, 398] width 96 height 14
copy p "27053187353"
click at [154, 319] on button "Archivos adjuntos" at bounding box center [155, 330] width 187 height 38
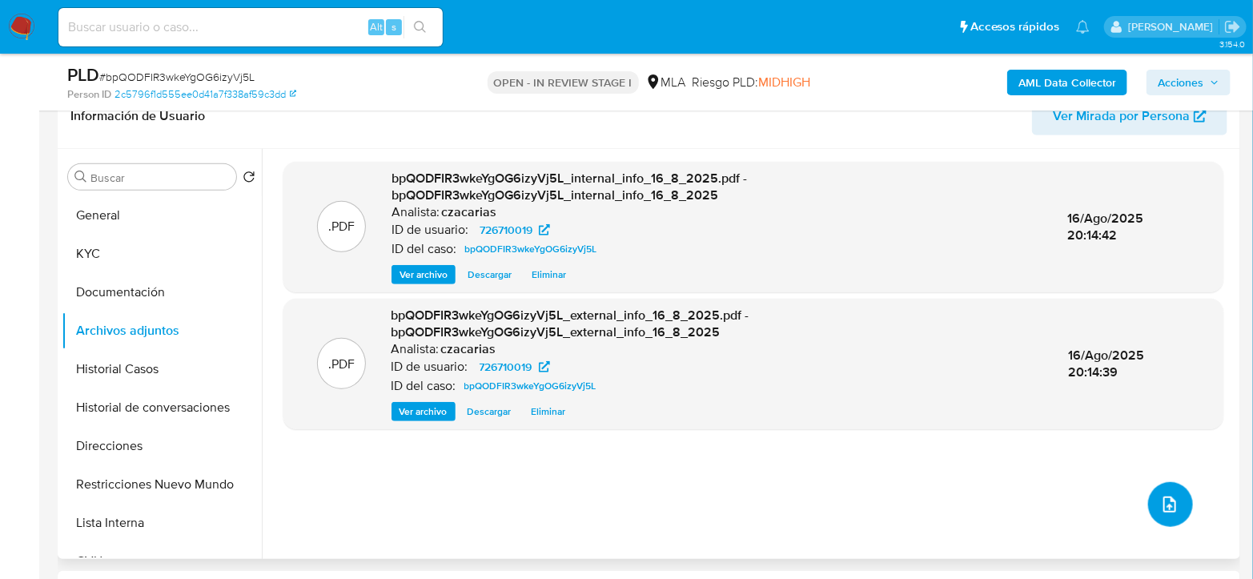
click at [1150, 511] on button "upload-file" at bounding box center [1170, 504] width 45 height 45
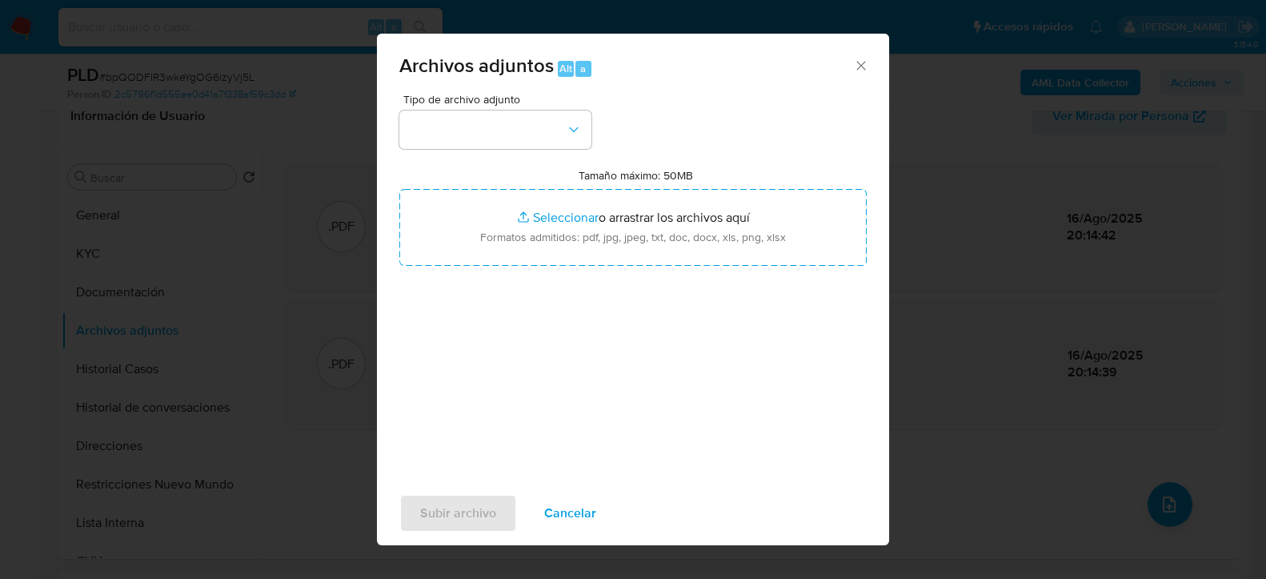
click at [479, 149] on div "Tipo de archivo adjunto Tamaño máximo: 50MB Seleccionar archivos Seleccionar o …" at bounding box center [632, 283] width 467 height 378
click at [483, 136] on button "button" at bounding box center [495, 129] width 192 height 38
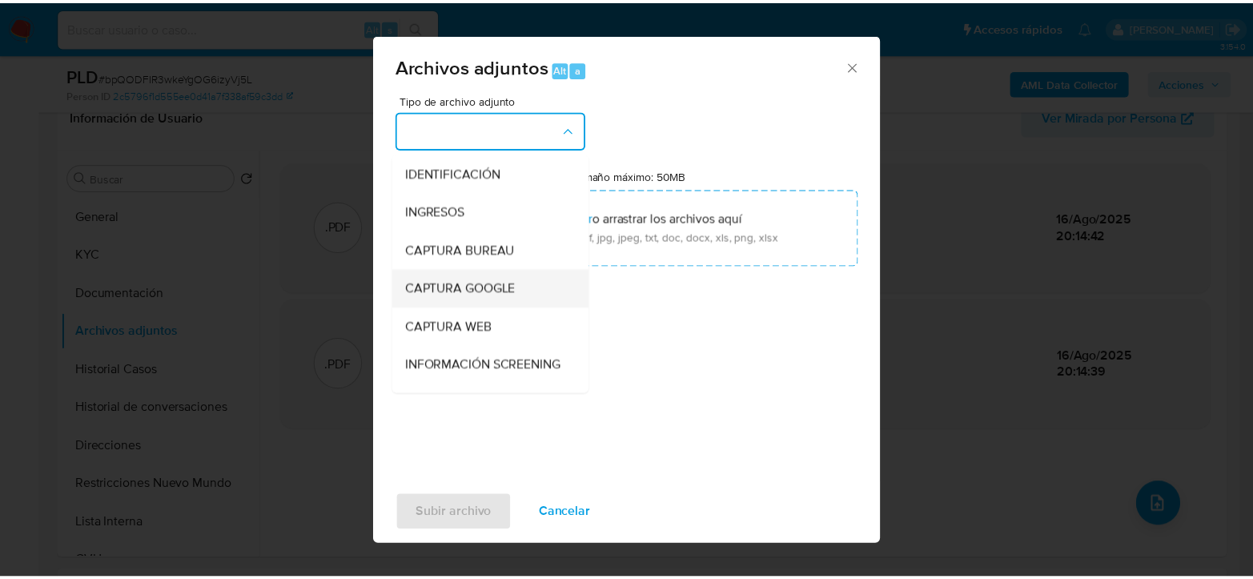
scroll to position [178, 0]
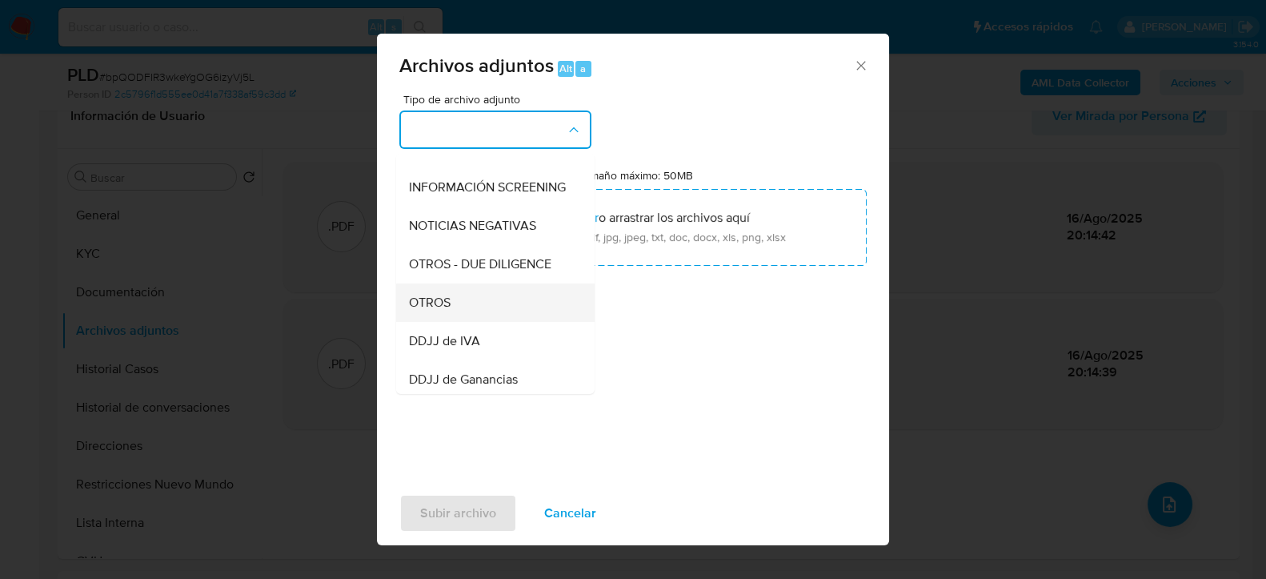
click at [463, 302] on div "OTROS" at bounding box center [490, 302] width 163 height 38
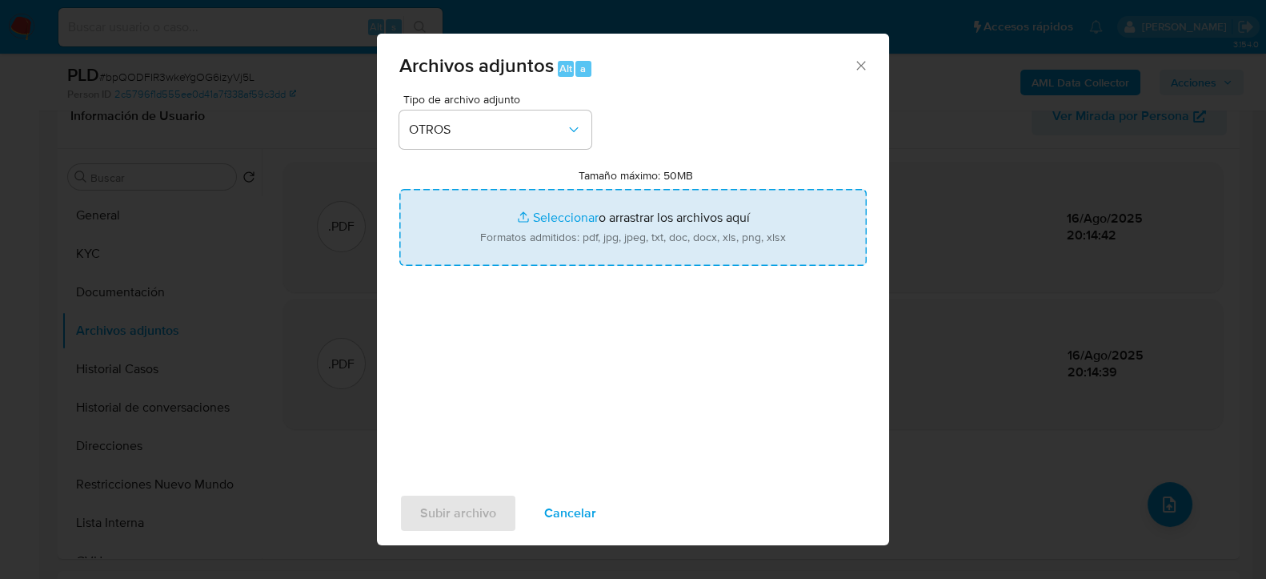
type input "C:\fakepath\Movimientos-726710019.xlsx"
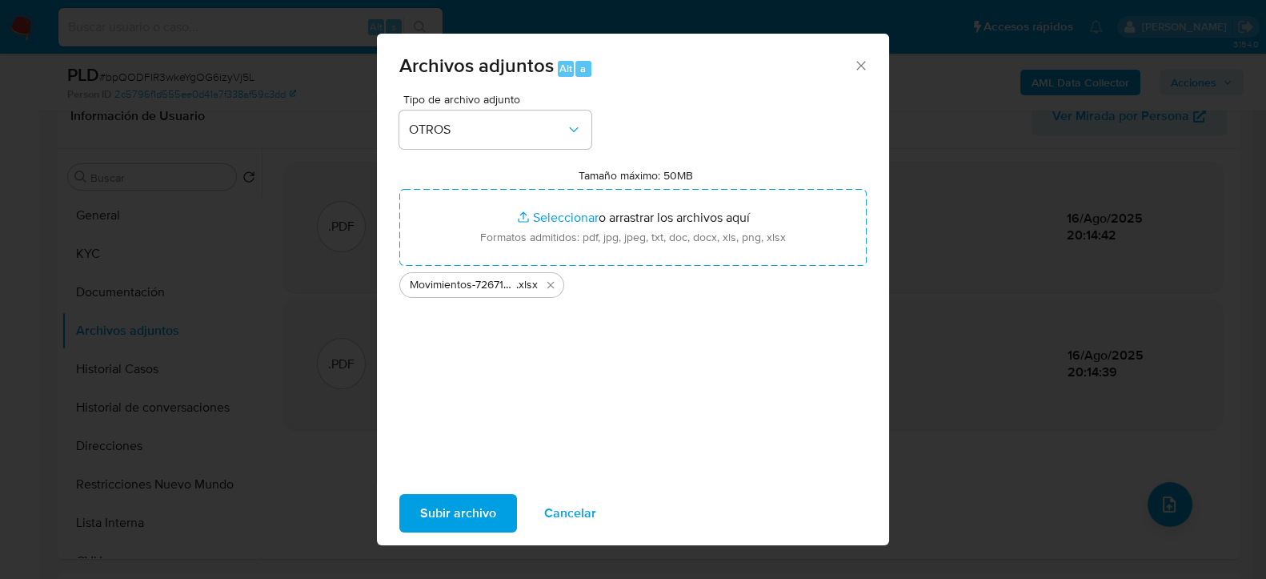
click at [466, 520] on span "Subir archivo" at bounding box center [458, 512] width 76 height 35
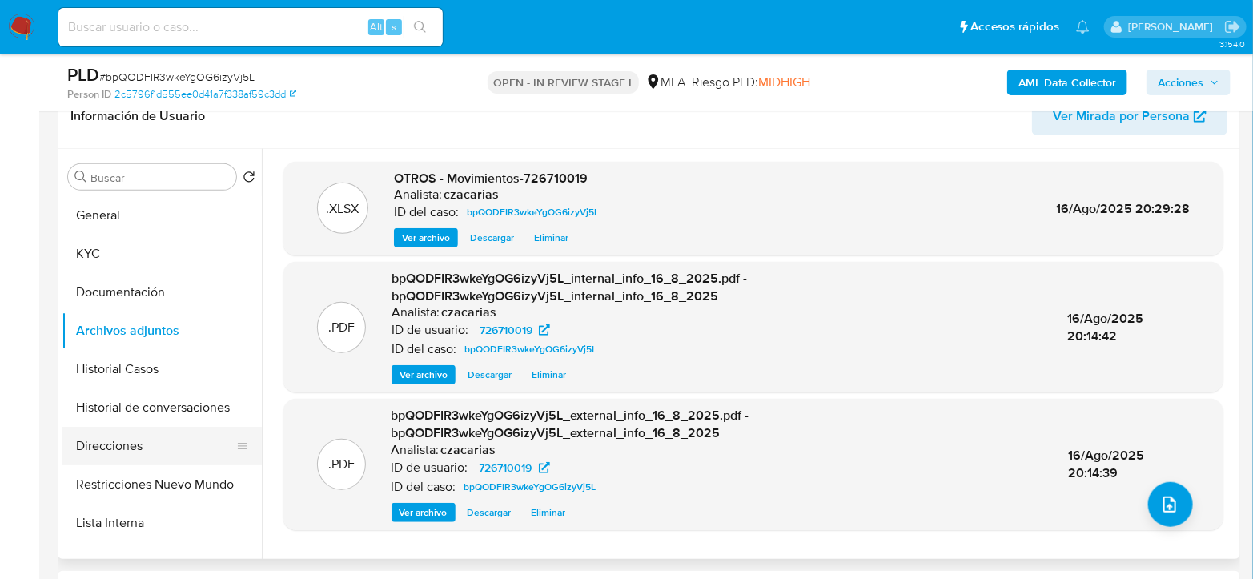
click at [155, 438] on button "Direcciones" at bounding box center [155, 446] width 187 height 38
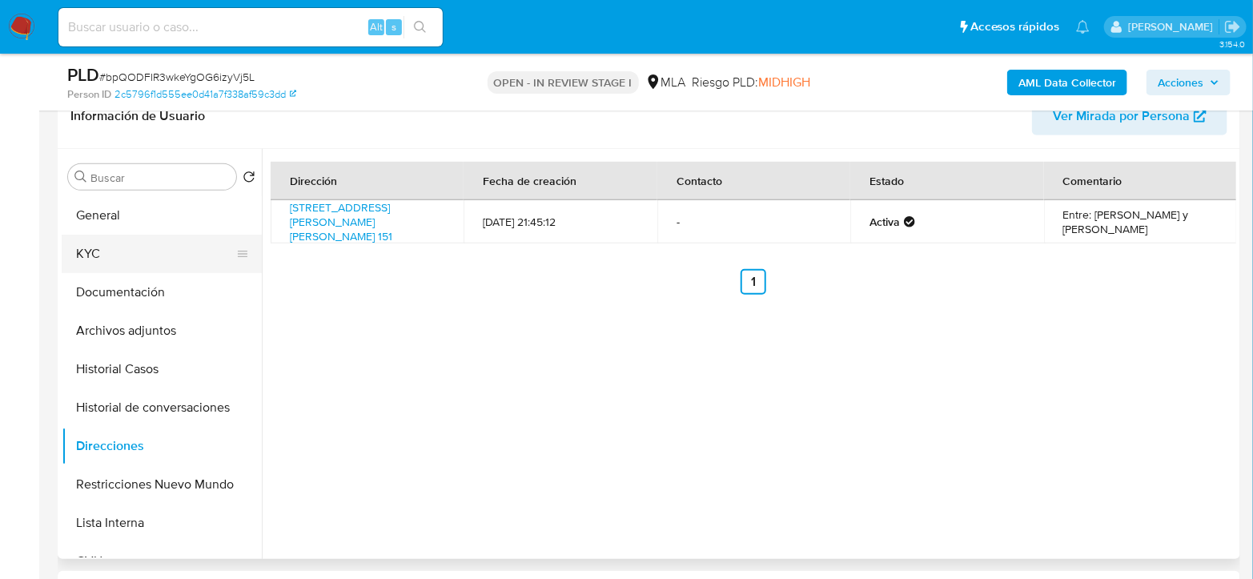
click at [117, 259] on button "KYC" at bounding box center [155, 254] width 187 height 38
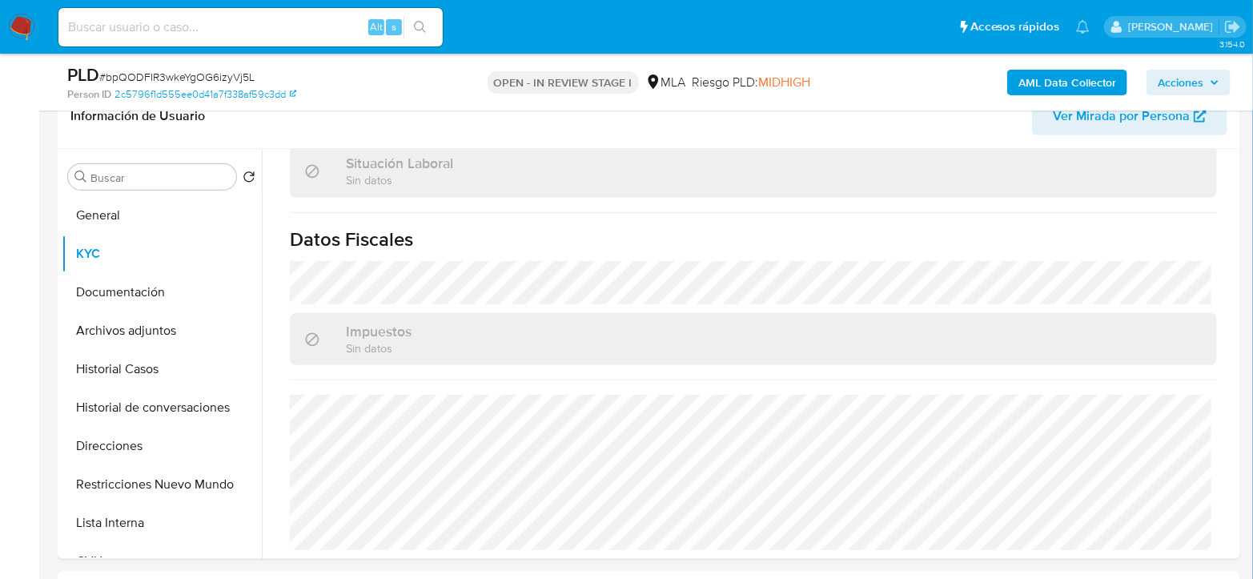
scroll to position [856, 0]
click at [153, 286] on button "Documentación" at bounding box center [155, 292] width 187 height 38
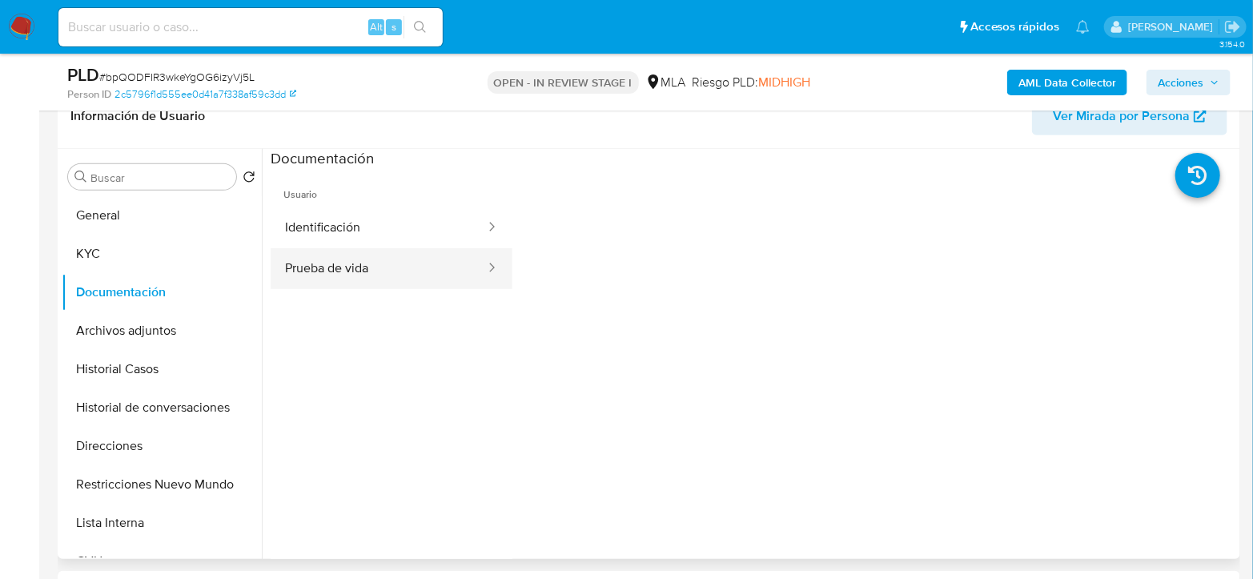
click at [379, 271] on button "Prueba de vida" at bounding box center [379, 268] width 216 height 41
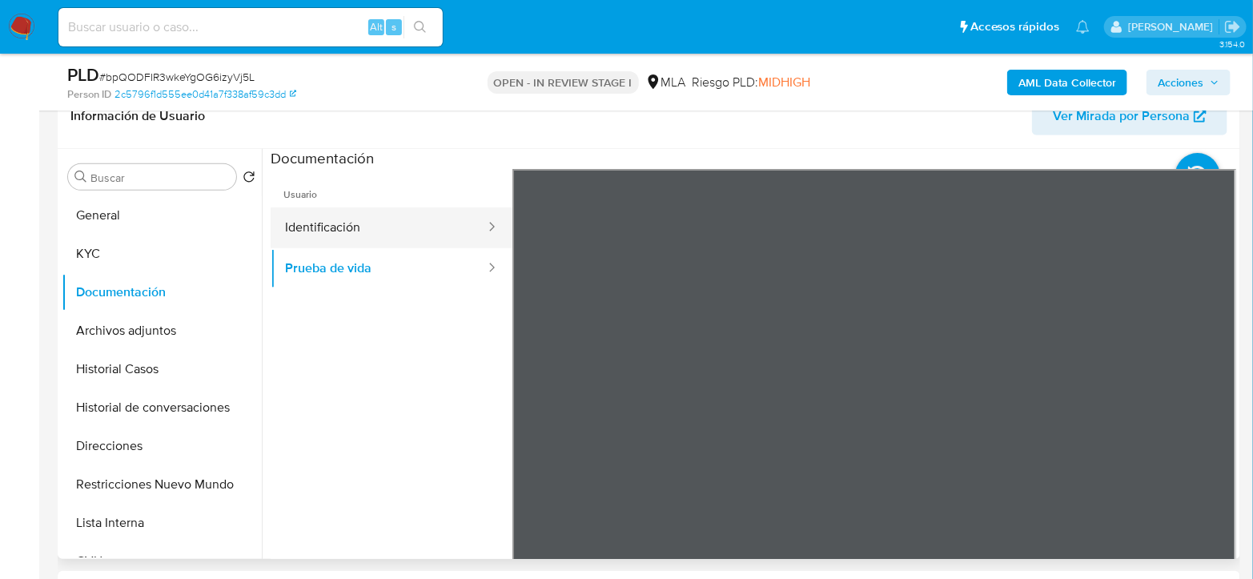
click at [406, 226] on button "Identificación" at bounding box center [379, 227] width 216 height 41
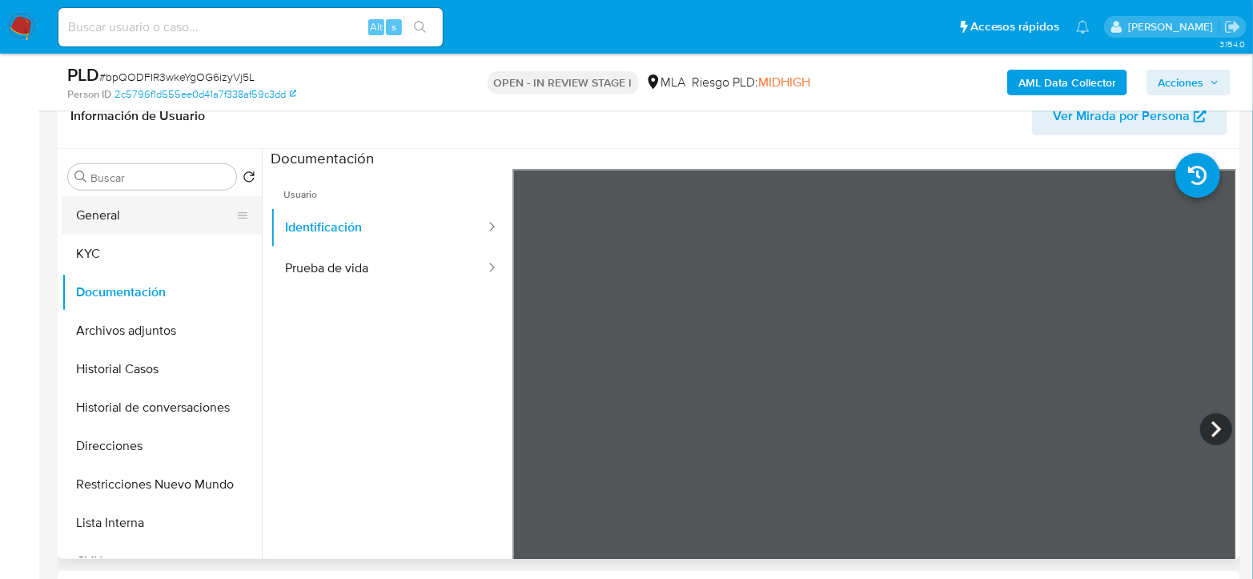
click at [110, 222] on button "General" at bounding box center [155, 215] width 187 height 38
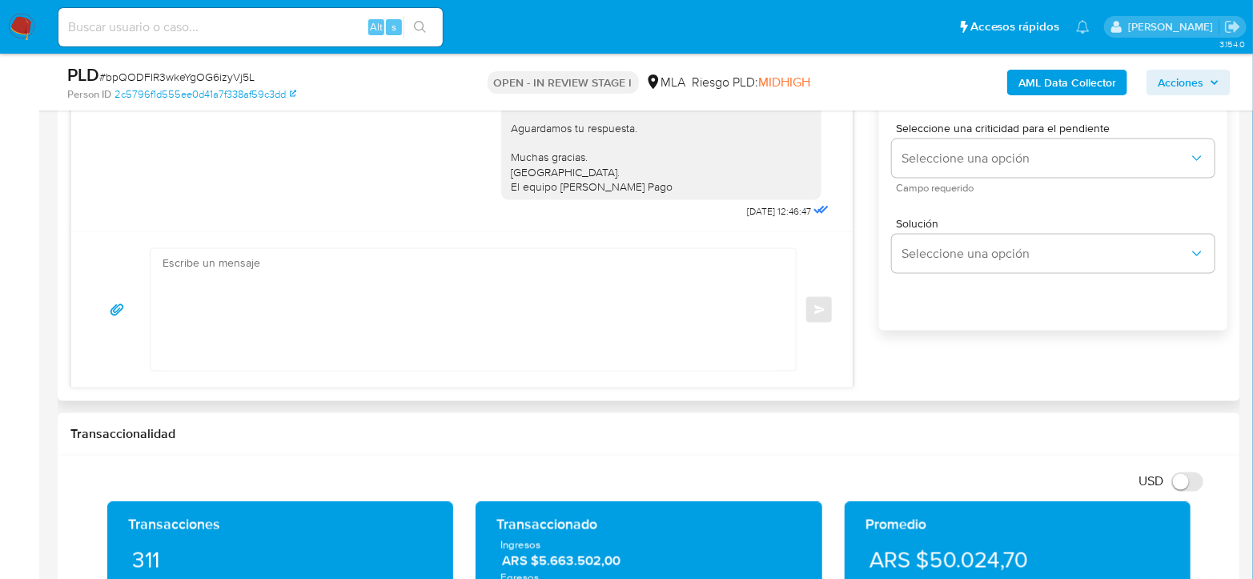
scroll to position [978, 0]
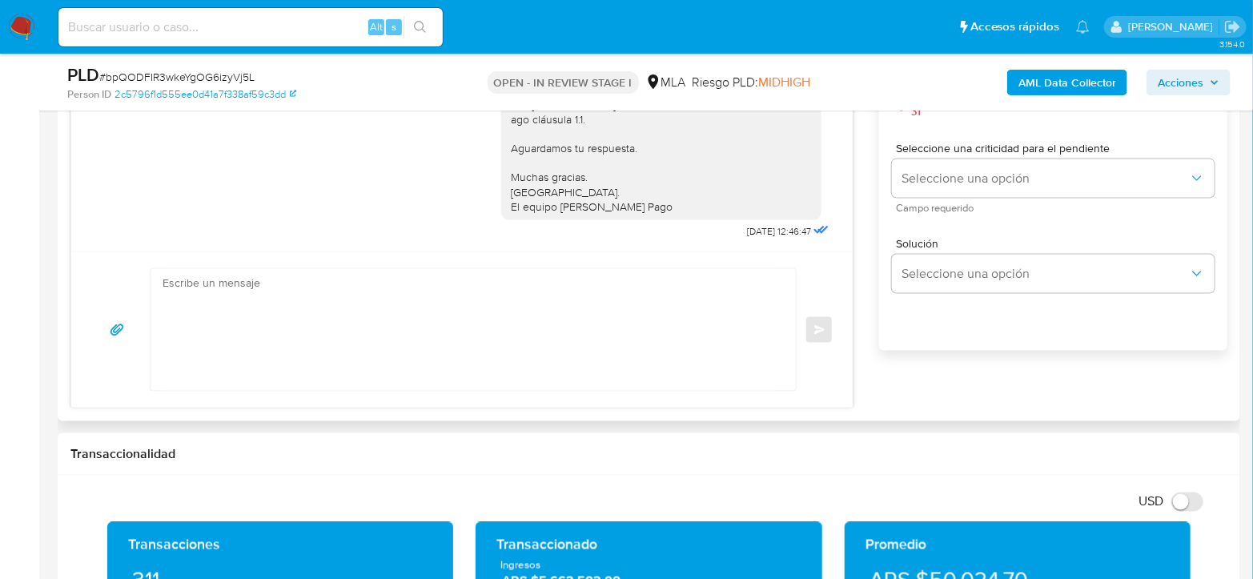
click at [497, 343] on textarea at bounding box center [468, 330] width 613 height 122
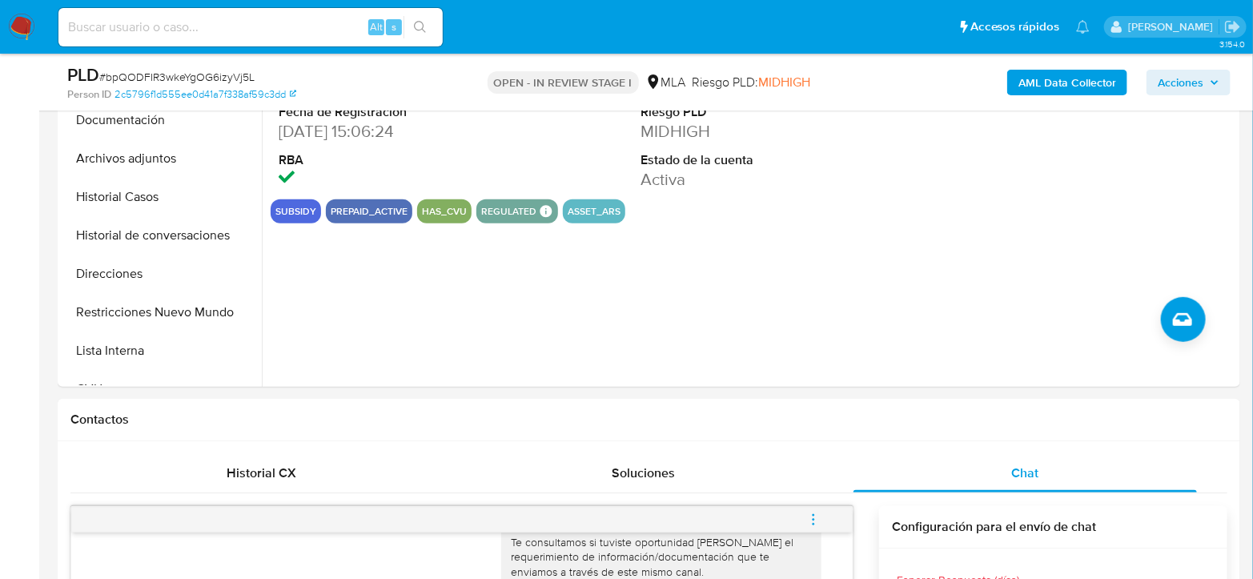
scroll to position [89, 0]
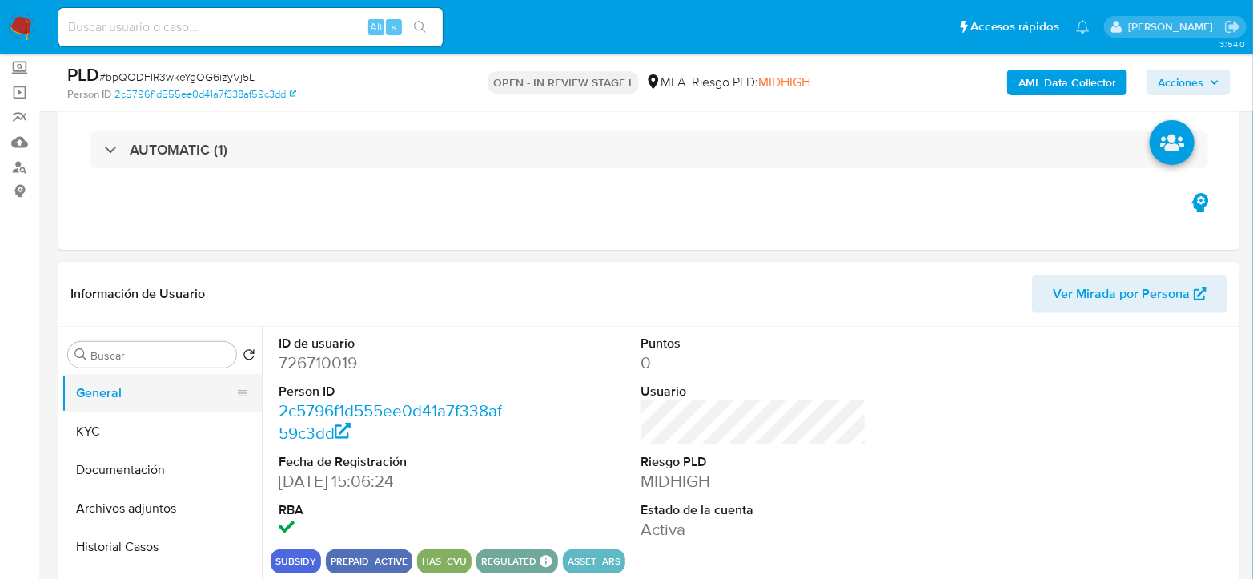
click at [94, 406] on button "General" at bounding box center [155, 393] width 187 height 38
click at [96, 423] on button "KYC" at bounding box center [155, 431] width 187 height 38
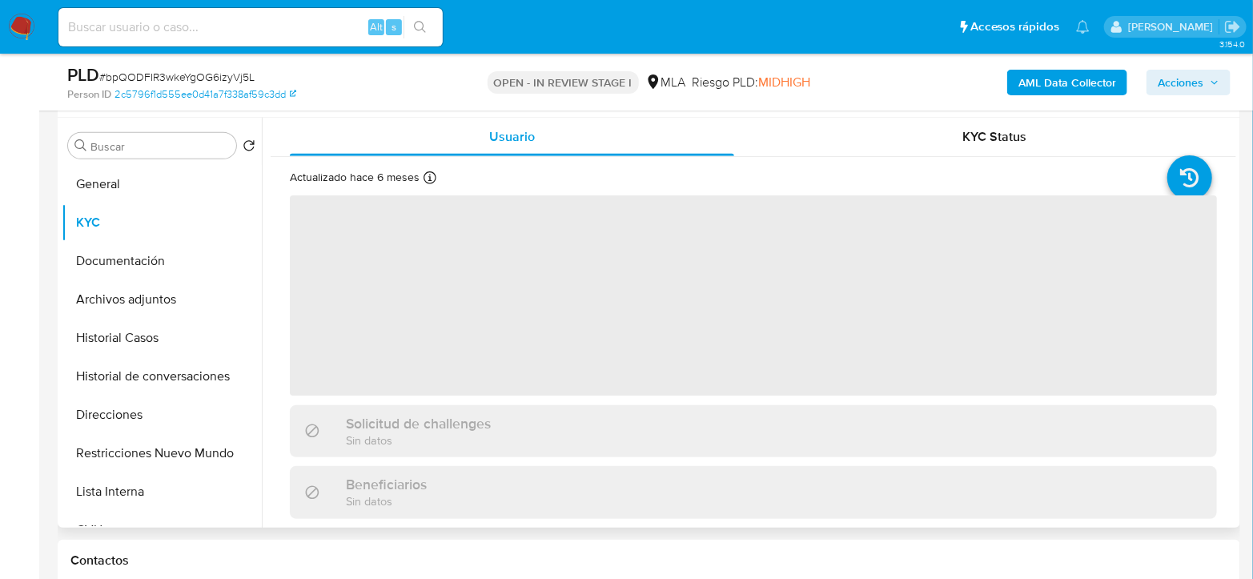
scroll to position [355, 0]
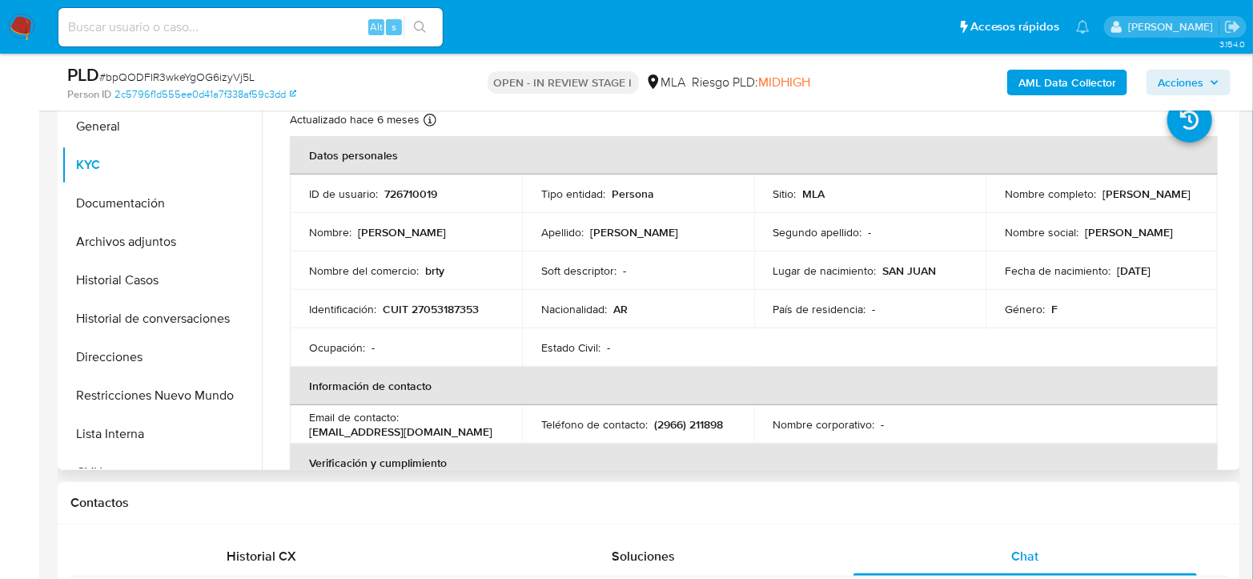
drag, startPoint x: 1001, startPoint y: 201, endPoint x: 1136, endPoint y: 199, distance: 134.5
click at [1136, 199] on div "Nombre completo : Bernarda Pastora Zalazar" at bounding box center [1102, 194] width 194 height 14
copy p "Bernarda Pastora Zalazar"
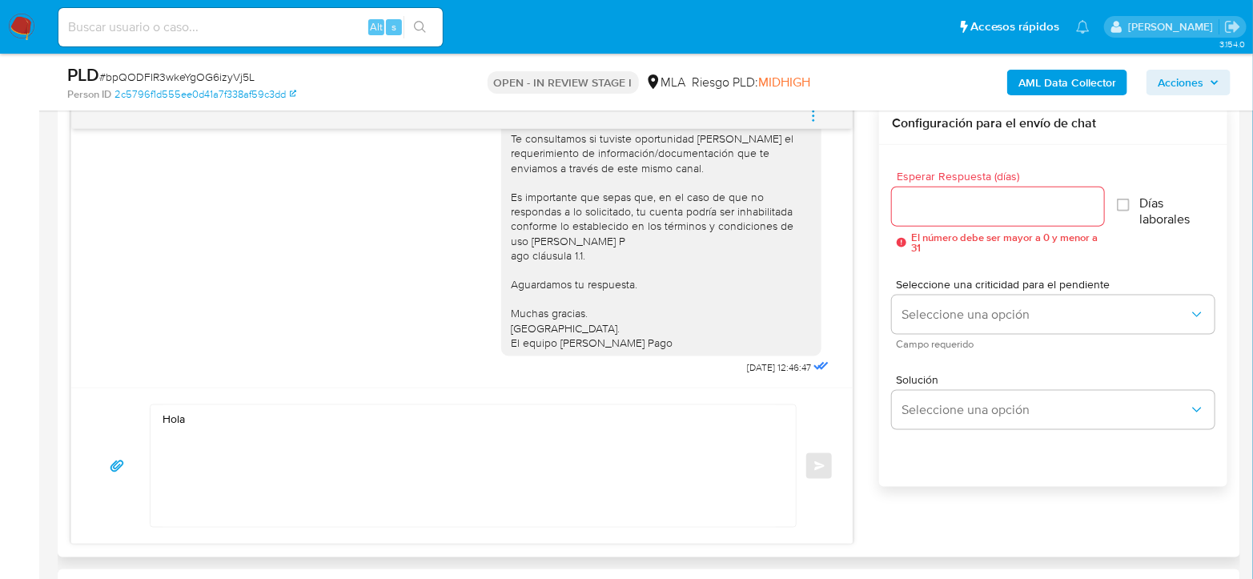
scroll to position [889, 0]
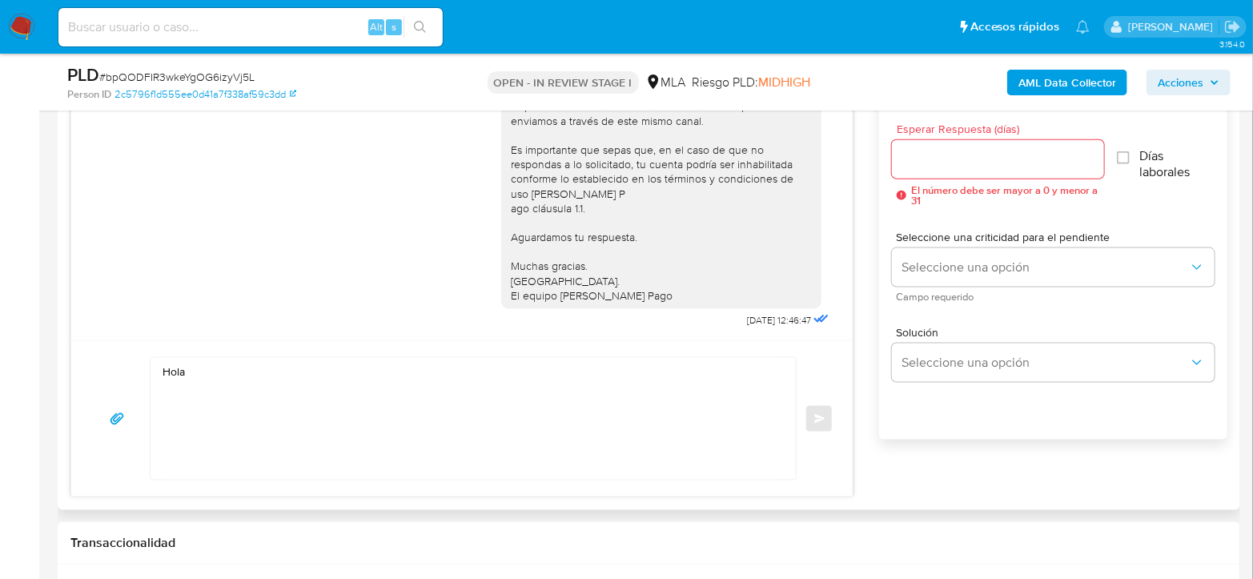
click at [250, 357] on div "Hola" at bounding box center [473, 418] width 647 height 123
click at [256, 371] on textarea "Hola" at bounding box center [468, 419] width 613 height 122
paste textarea "Bernarda Pastora Zalazar"
paste textarea "En función de las operaciones registradas en tu cuenta de Mercado Pago, necesit…"
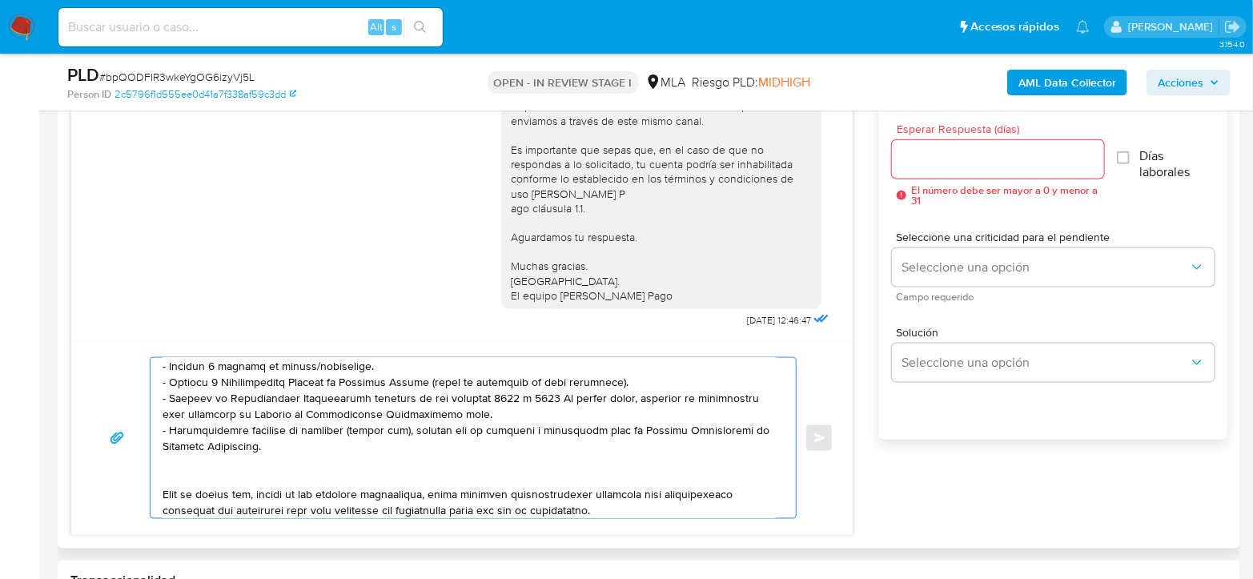
scroll to position [262, 0]
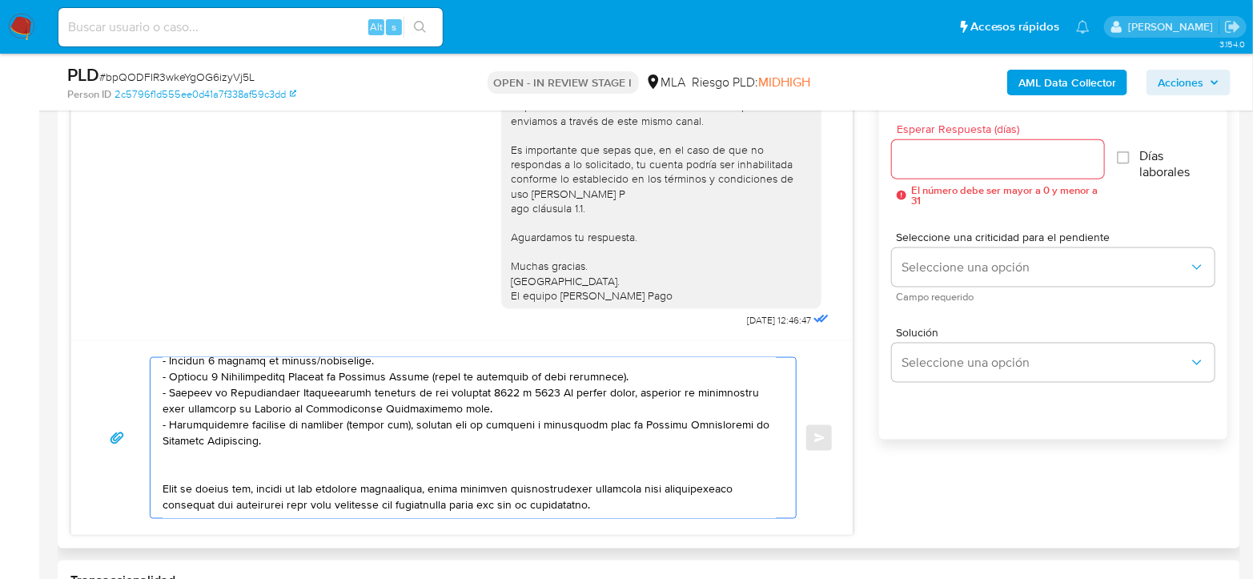
click at [409, 505] on textarea at bounding box center [468, 438] width 613 height 160
paste textarea "3. Proporciona el vínculo con las siguientes contrapartes con las que operaste,…"
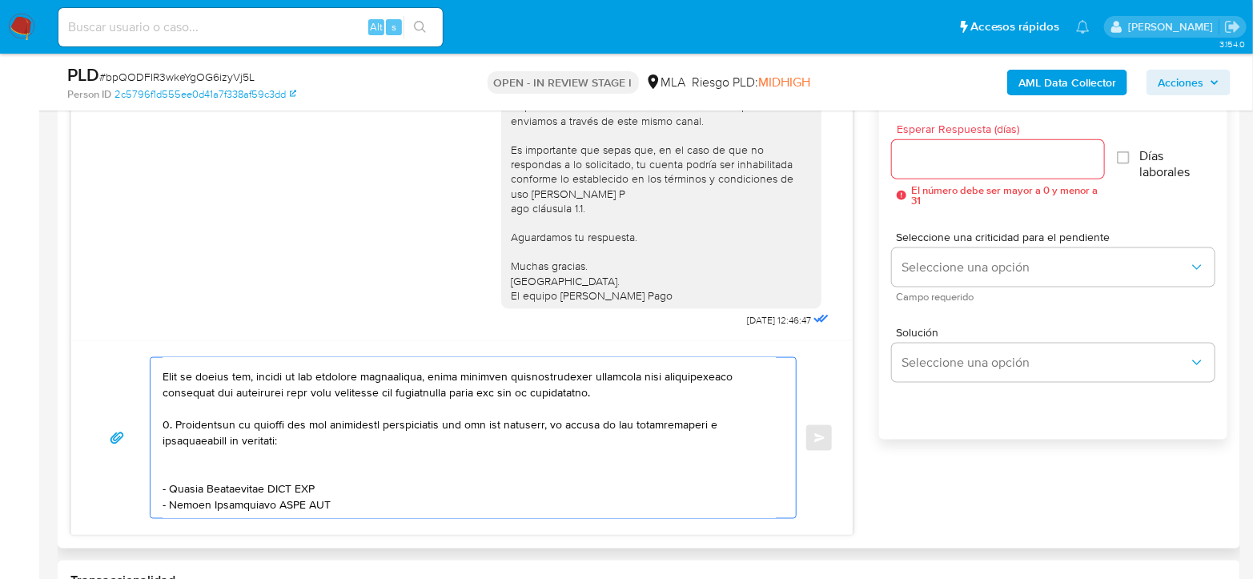
scroll to position [372, 0]
click at [700, 408] on textarea at bounding box center [468, 438] width 613 height 160
drag, startPoint x: 169, startPoint y: 469, endPoint x: 267, endPoint y: 472, distance: 98.5
click at [267, 472] on textarea at bounding box center [468, 438] width 613 height 160
paste textarea "Paulo Jesus Porcel Zalazar"
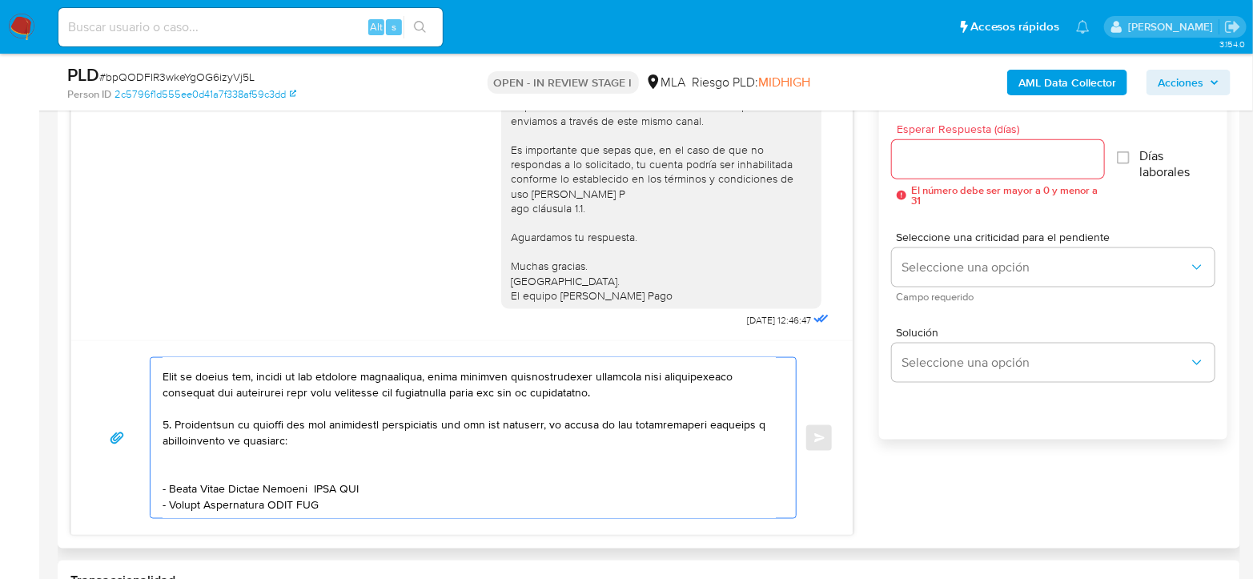
click at [350, 463] on textarea at bounding box center [468, 438] width 613 height 160
click at [348, 467] on textarea at bounding box center [468, 438] width 613 height 160
click at [350, 467] on textarea at bounding box center [468, 438] width 613 height 160
paste textarea "20276647912"
drag, startPoint x: 170, startPoint y: 491, endPoint x: 270, endPoint y: 490, distance: 100.1
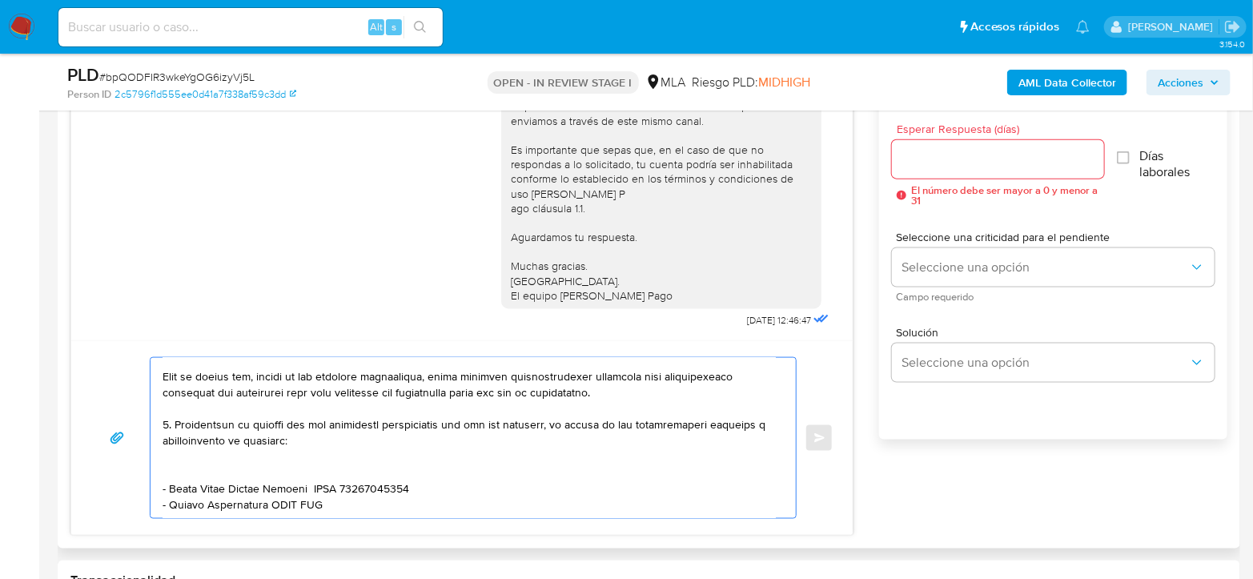
click at [270, 490] on textarea at bounding box center [468, 438] width 613 height 160
paste textarea "Brian Nahuel Schupp"
click at [318, 487] on textarea at bounding box center [468, 438] width 613 height 160
paste textarea "20369765761"
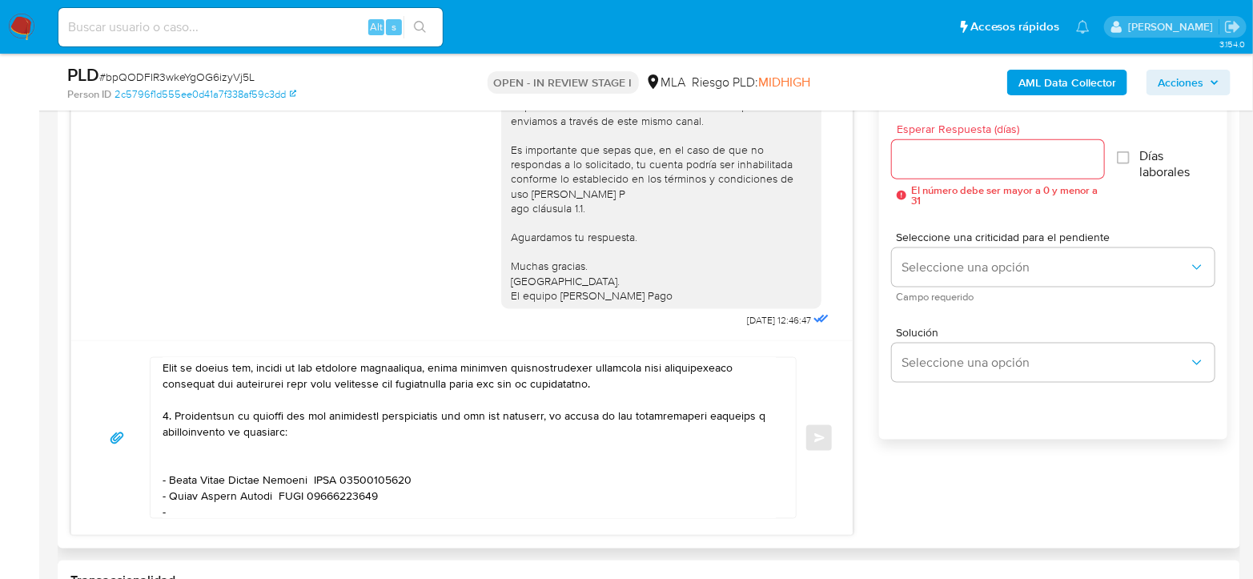
click at [218, 501] on textarea at bounding box center [468, 438] width 613 height 160
paste textarea "Kevin Gaston Nuñez"
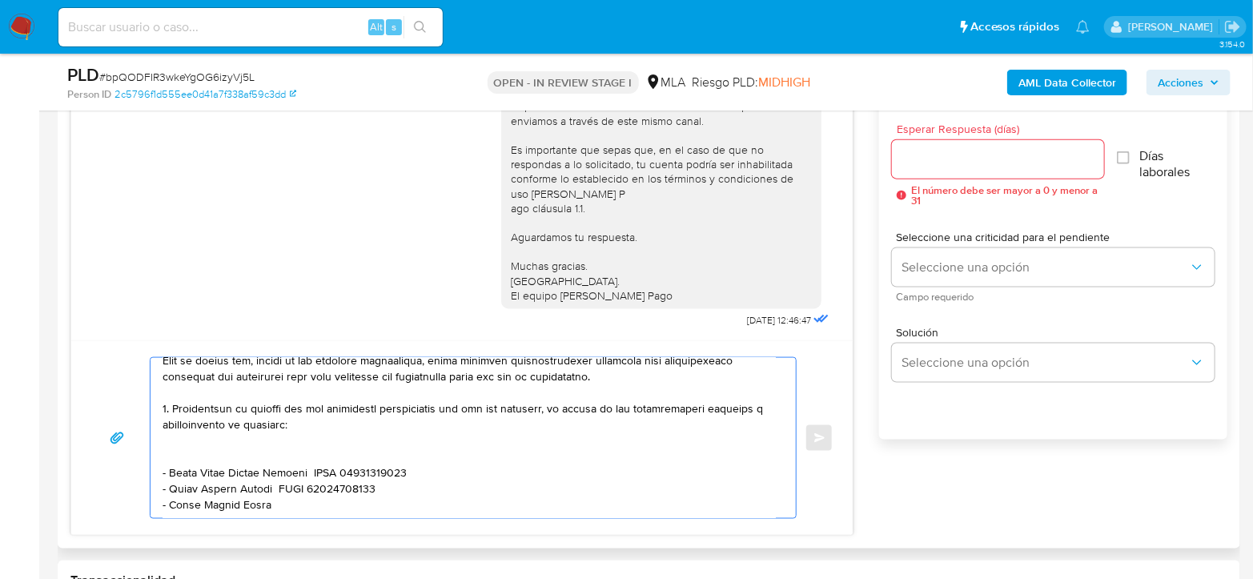
click at [338, 493] on textarea at bounding box center [468, 438] width 613 height 160
click at [298, 499] on textarea at bounding box center [468, 438] width 613 height 160
paste textarea "20412951957"
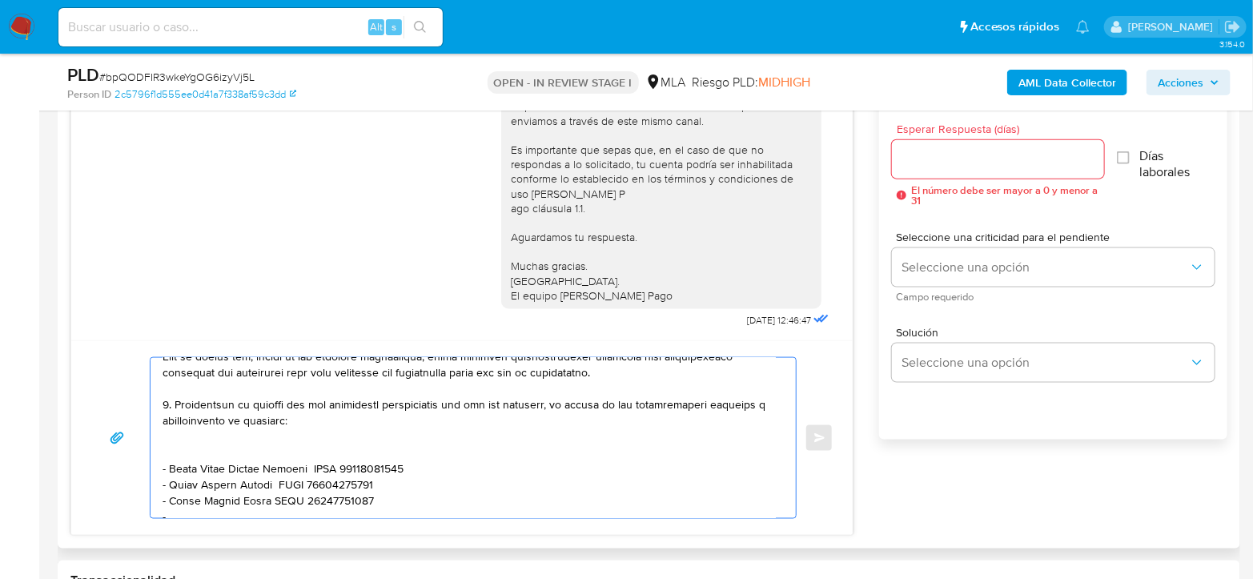
click at [178, 515] on div at bounding box center [473, 438] width 647 height 162
click at [179, 511] on textarea at bounding box center [468, 438] width 613 height 160
click at [182, 504] on textarea at bounding box center [468, 438] width 613 height 160
paste textarea "Jorge Ariel Mendoza"
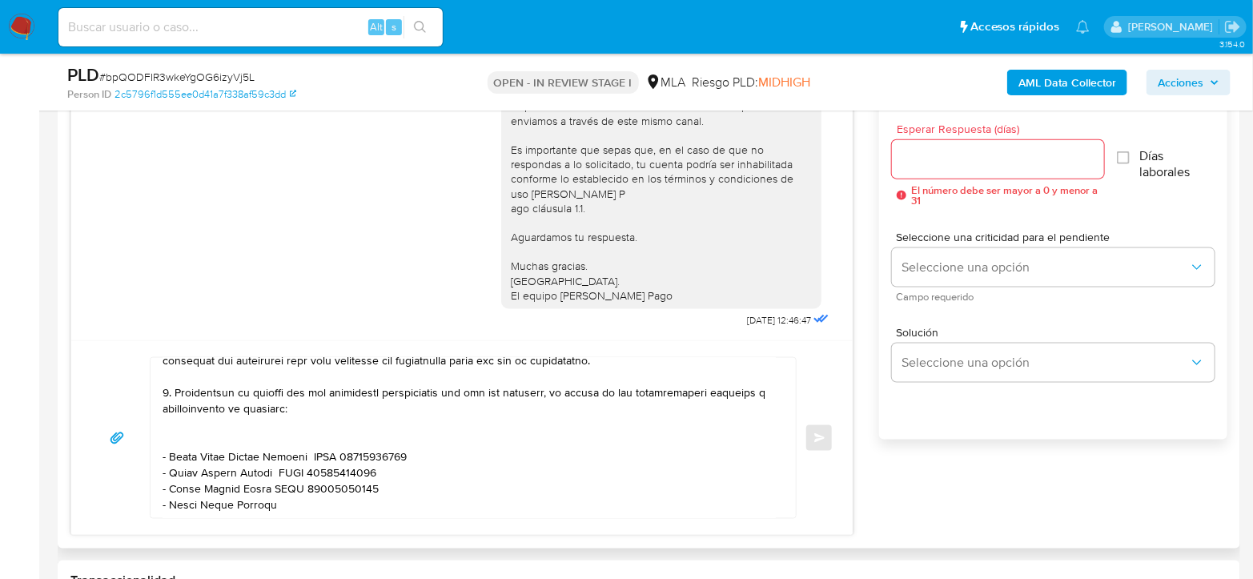
click at [301, 499] on textarea at bounding box center [468, 438] width 613 height 160
paste textarea "20450509729"
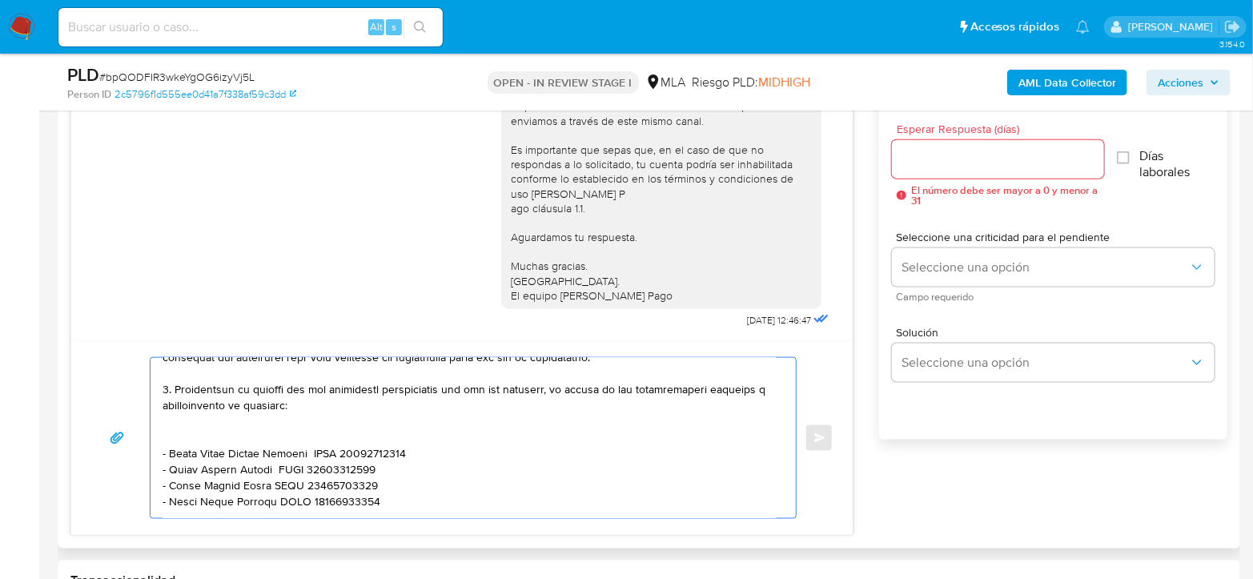
click at [215, 502] on textarea at bounding box center [468, 438] width 613 height 160
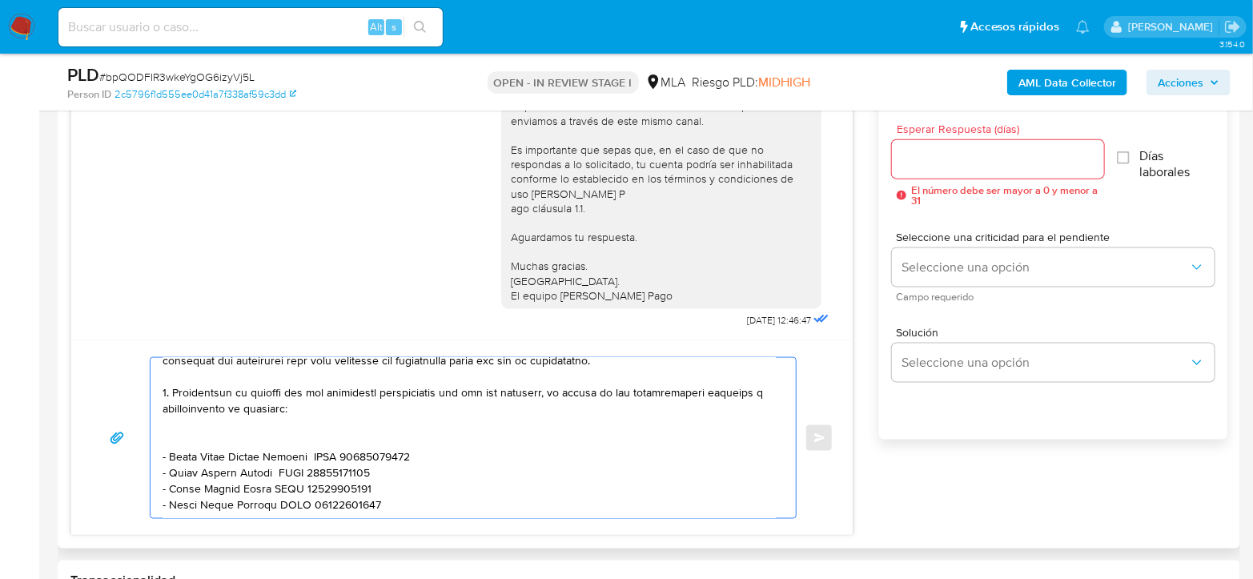
scroll to position [415, 0]
paste textarea "Es importante que sepas que, en caso de no responder a lo solicitado o si lo pr…"
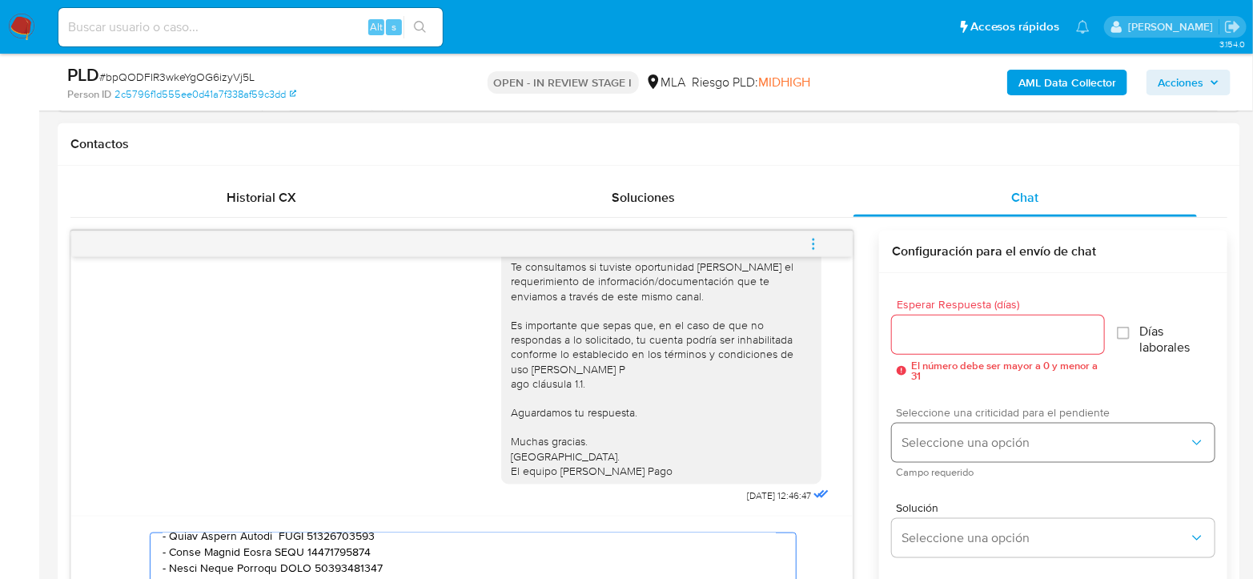
scroll to position [711, 0]
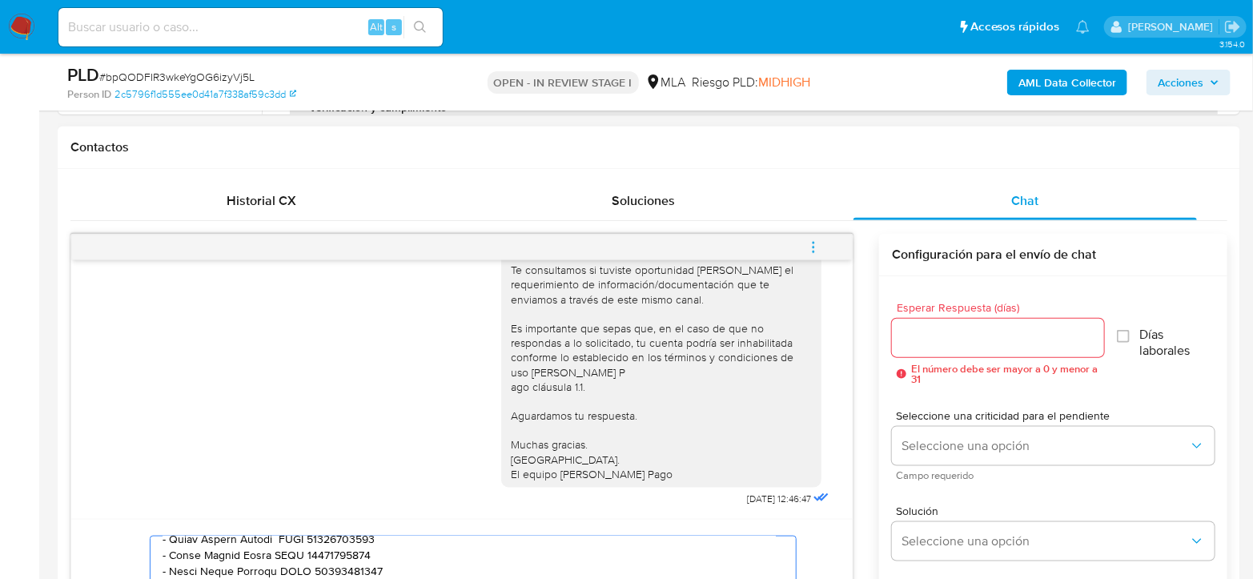
type textarea "Hola Bernarda Pastora Zalazar En función de las operaciones registradas en tu c…"
click at [973, 330] on input "Esperar Respuesta (días)" at bounding box center [998, 337] width 212 height 21
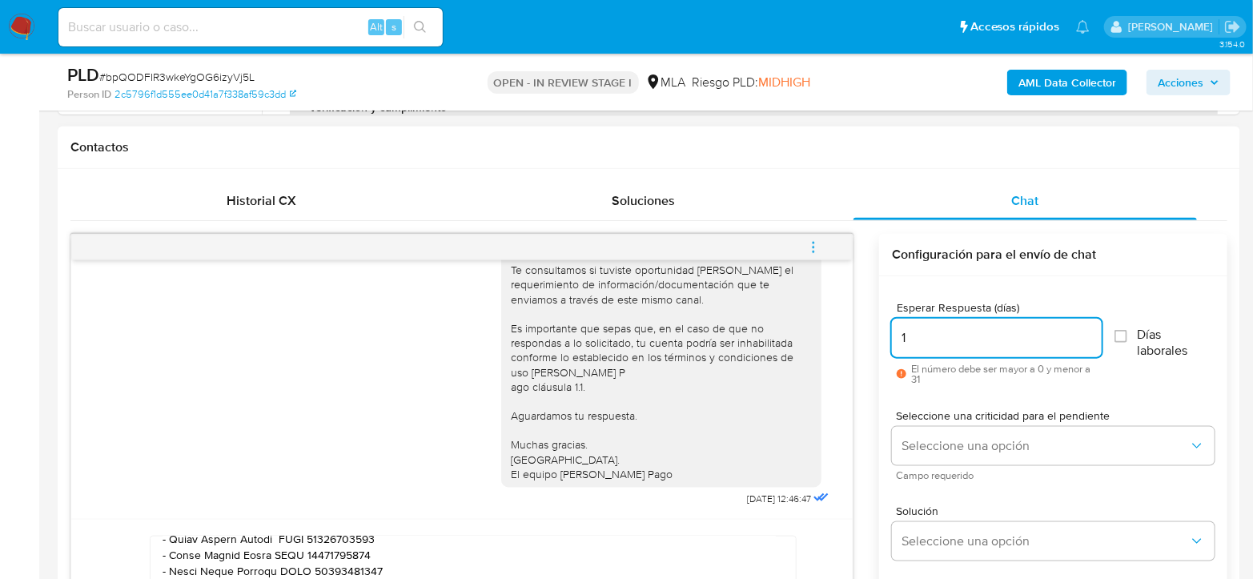
drag, startPoint x: 969, startPoint y: 334, endPoint x: 858, endPoint y: 351, distance: 112.5
click at [858, 351] on div "18/06/2025 18:03:55 Hola, Esperamos que te encuentres muy bien. Te consultamos …" at bounding box center [648, 474] width 1157 height 480
type input "2"
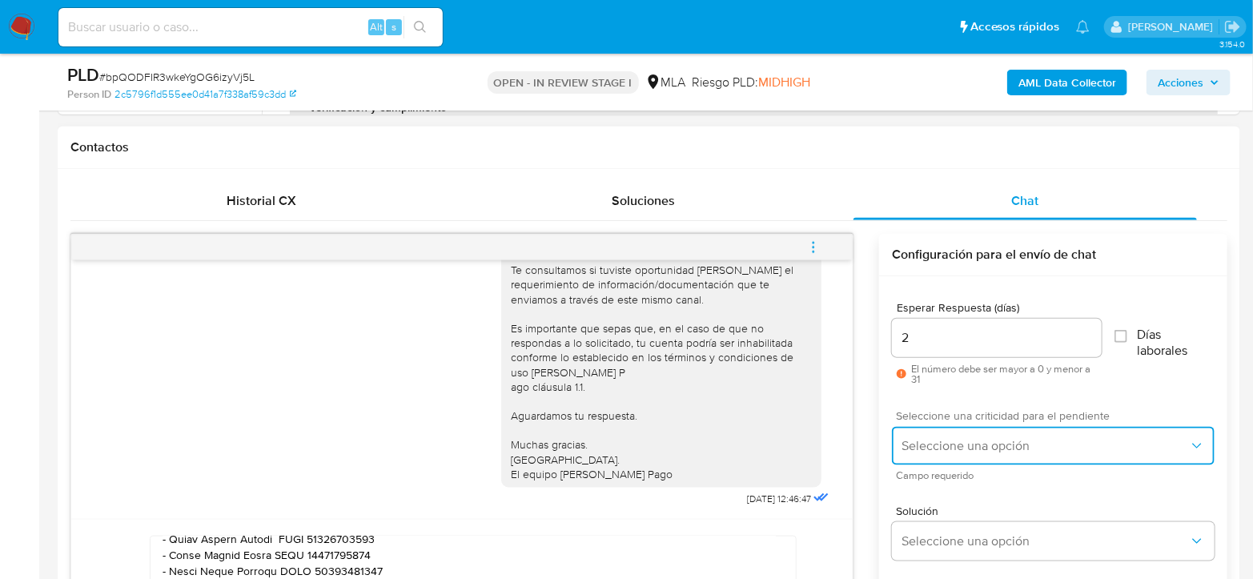
click at [943, 443] on span "Seleccione una opción" at bounding box center [1044, 446] width 287 height 16
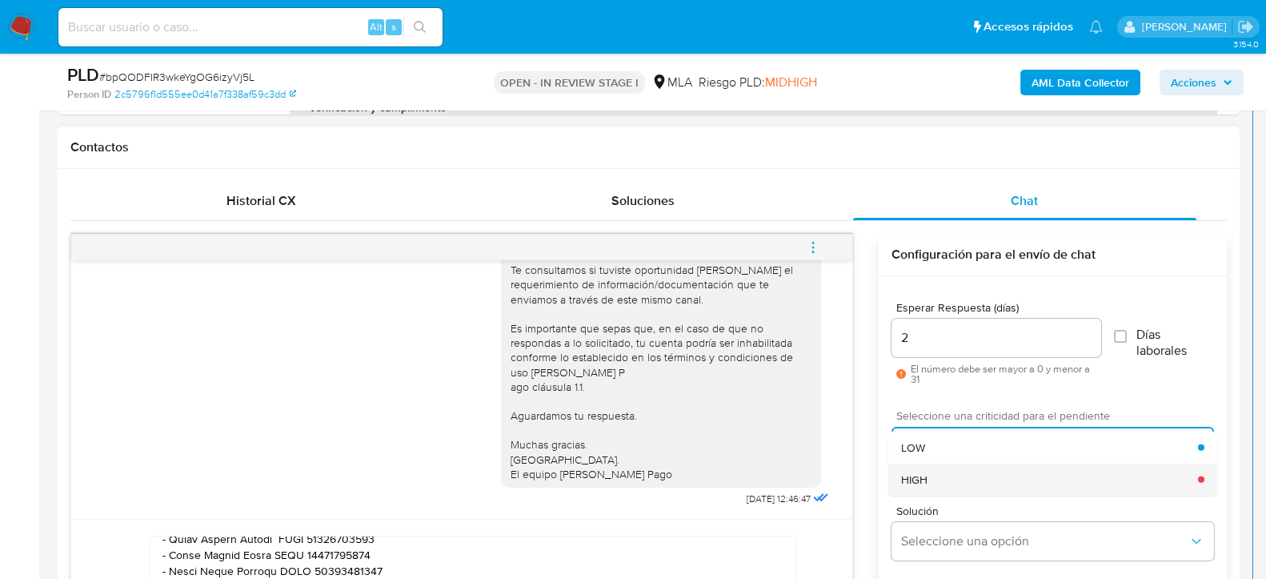
click at [957, 478] on div "HIGH" at bounding box center [1049, 479] width 297 height 32
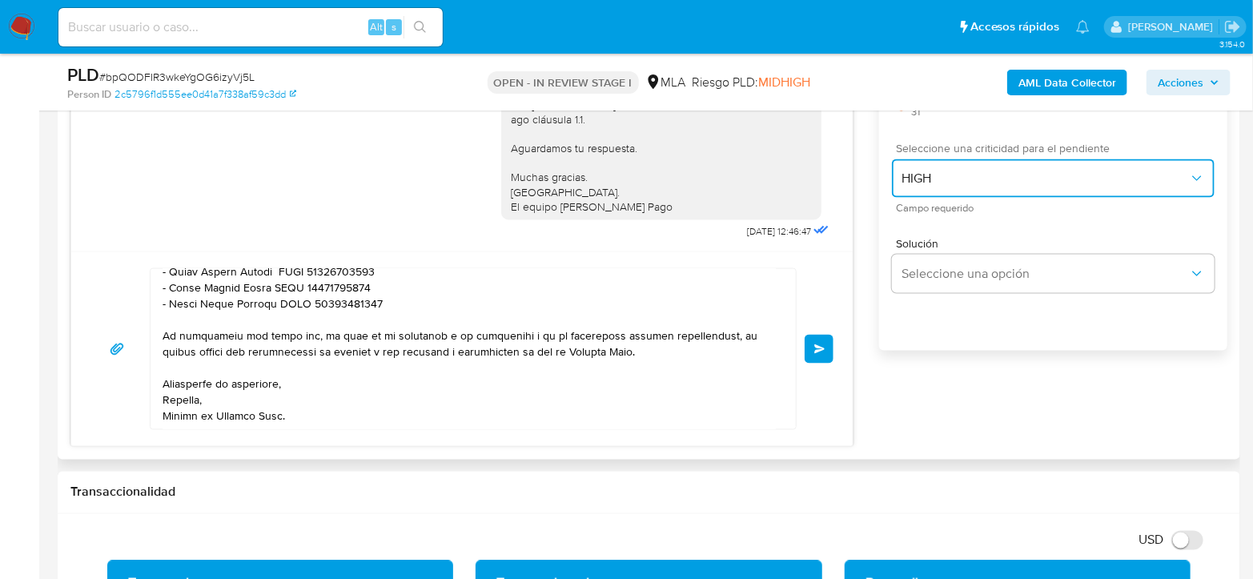
scroll to position [547, 0]
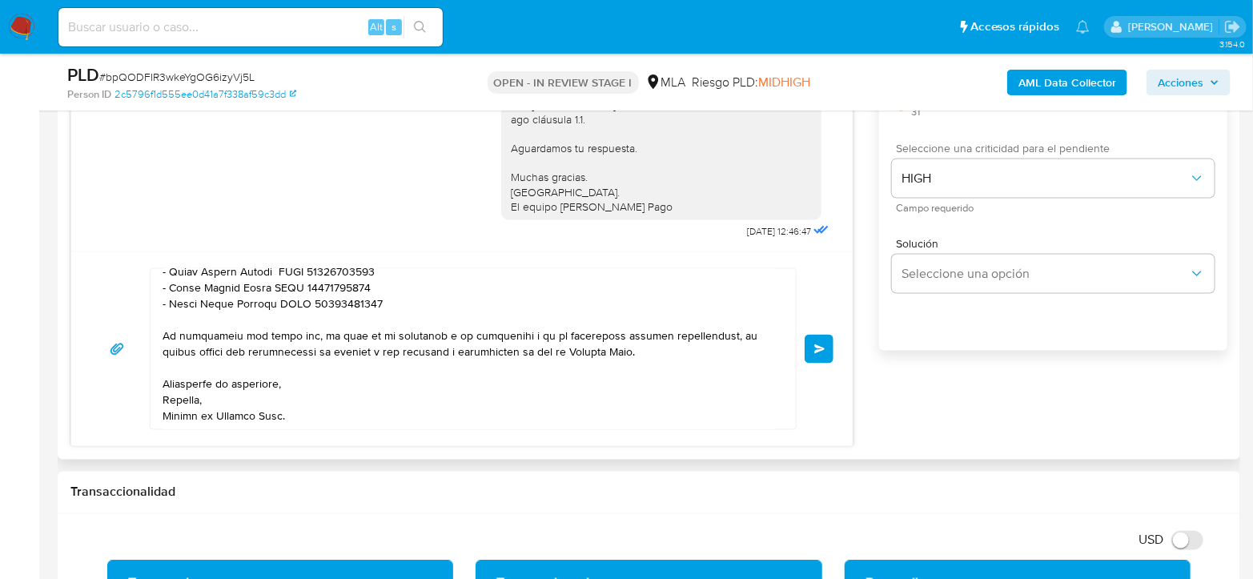
click at [825, 355] on button "Enviar" at bounding box center [818, 349] width 29 height 29
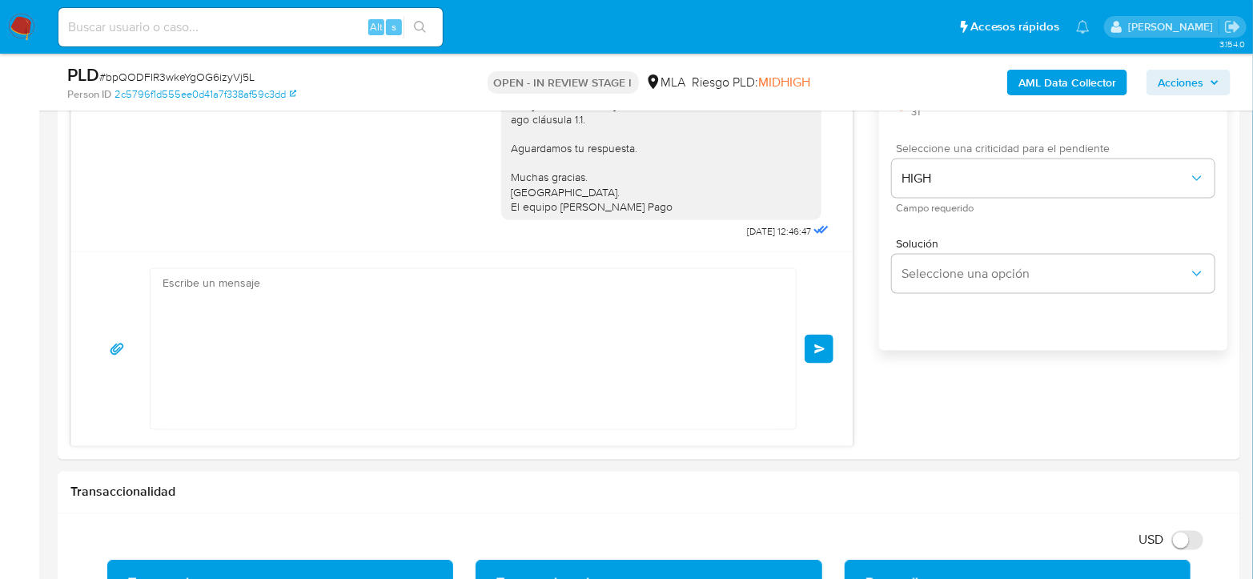
scroll to position [0, 0]
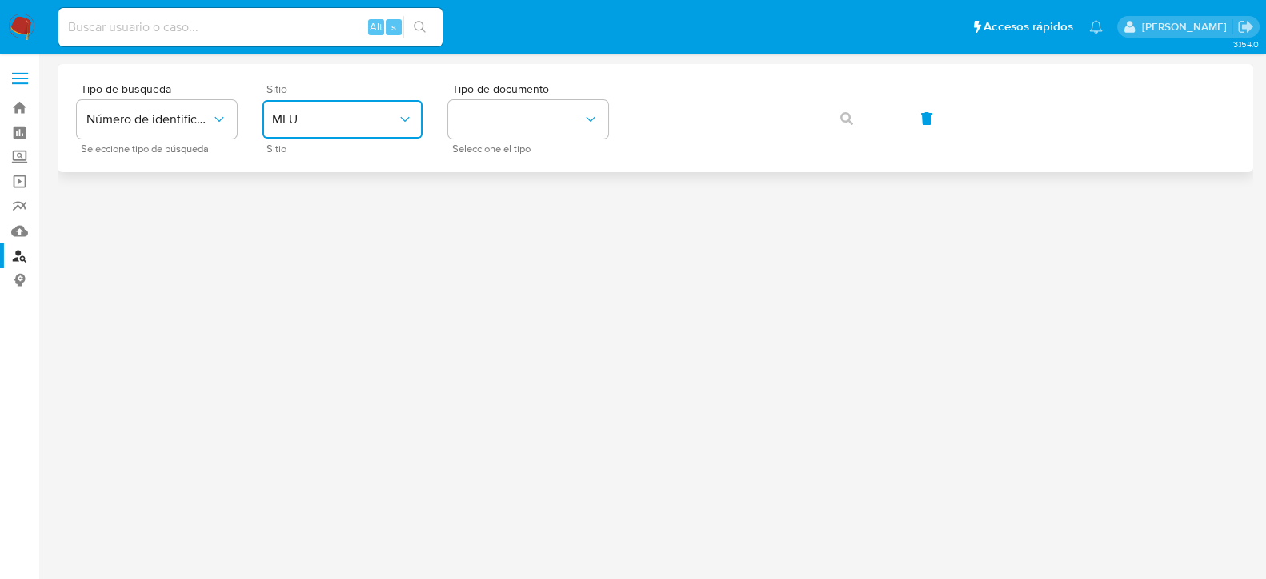
click at [377, 103] on button "MLU" at bounding box center [343, 119] width 160 height 38
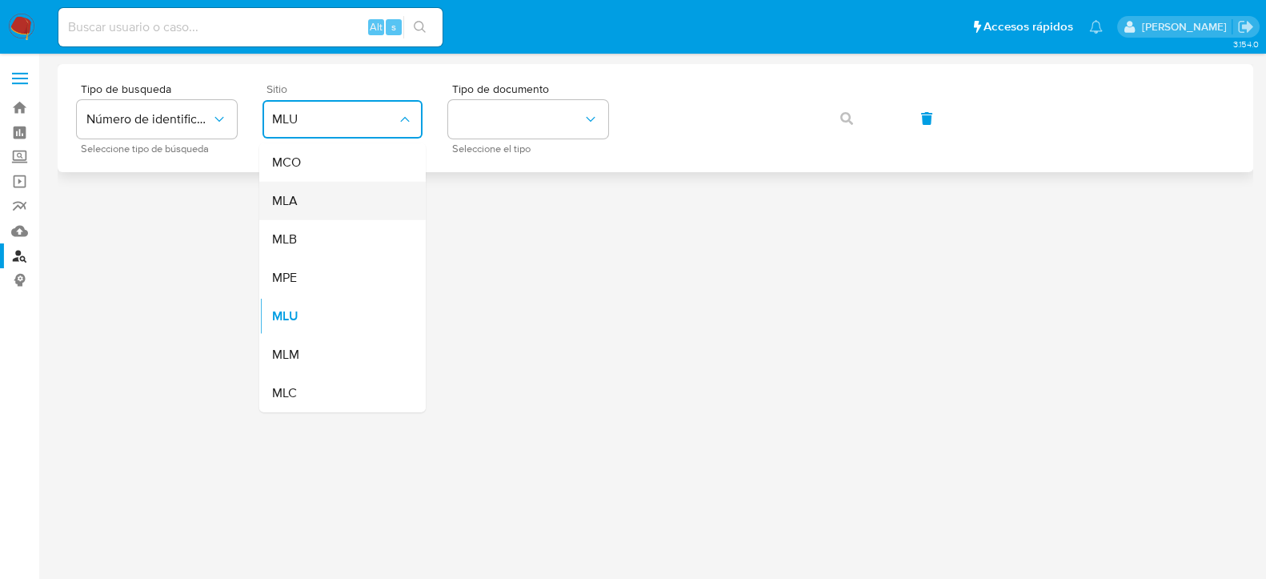
click at [351, 201] on div "MLA" at bounding box center [337, 201] width 131 height 38
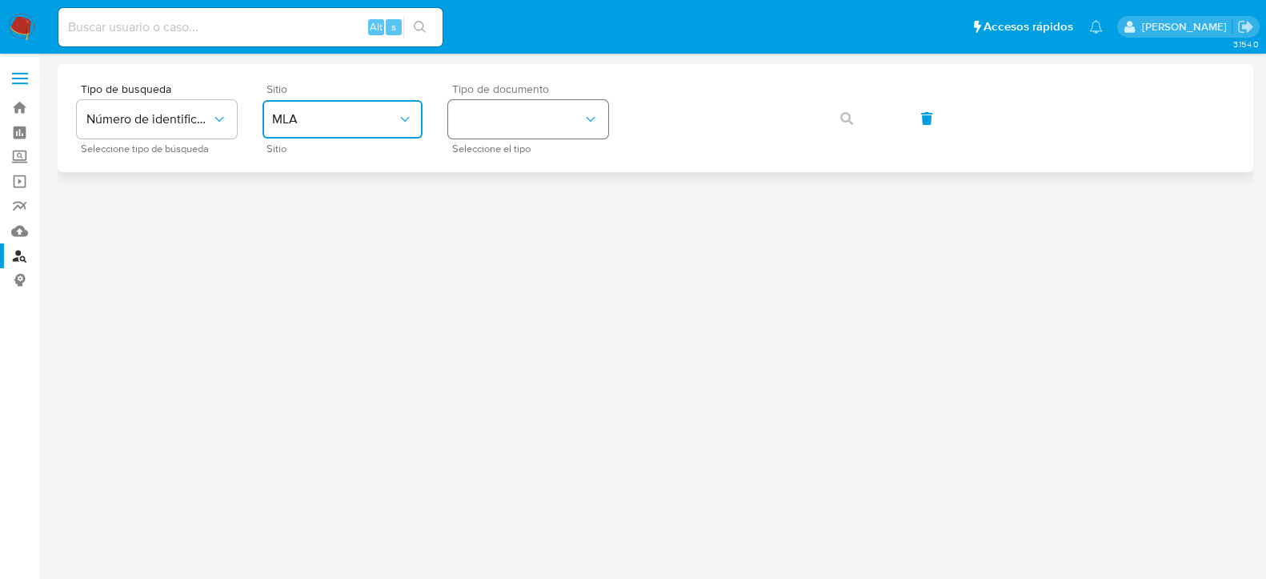
click at [508, 130] on button "identificationType" at bounding box center [528, 119] width 160 height 38
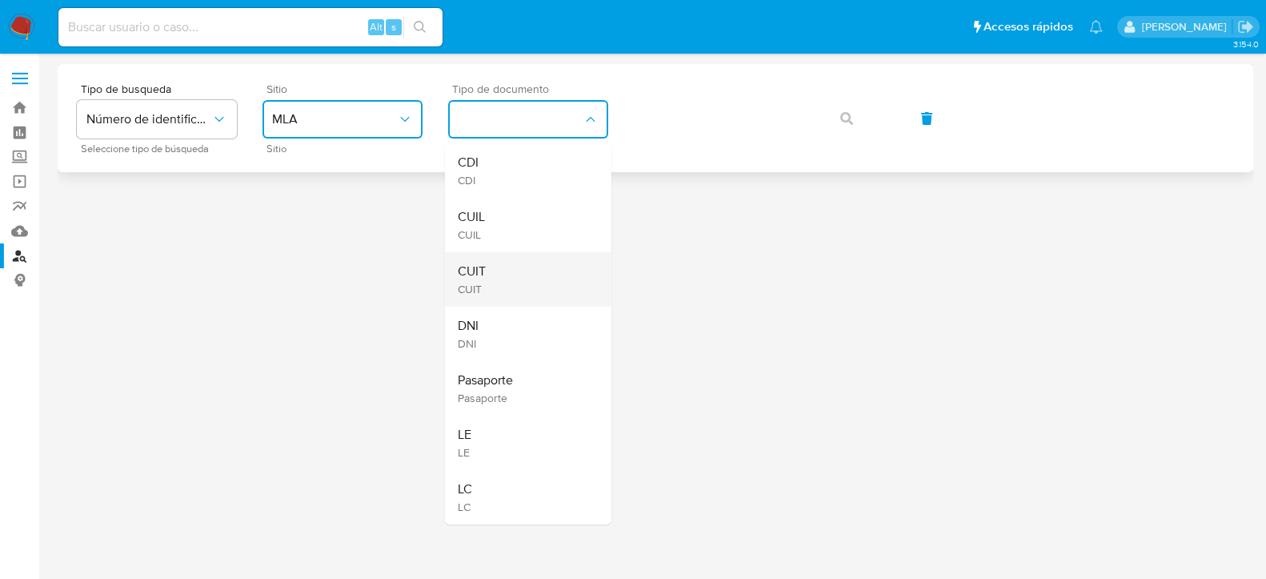
click at [527, 278] on div "CUIT CUIT" at bounding box center [523, 279] width 131 height 54
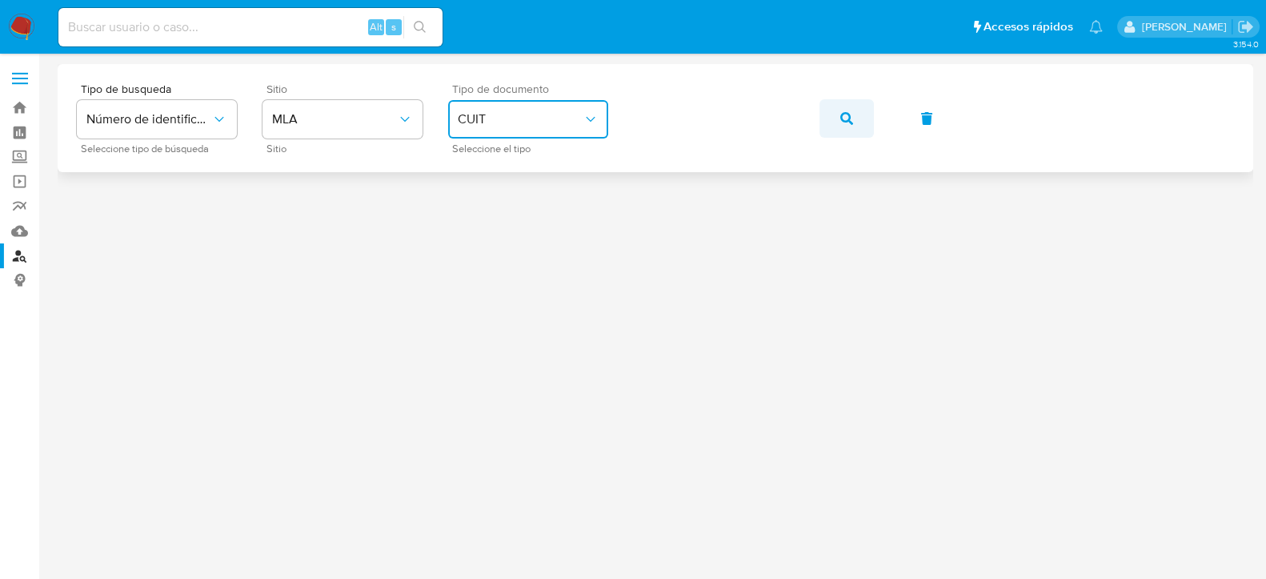
click at [845, 128] on span "button" at bounding box center [846, 118] width 13 height 35
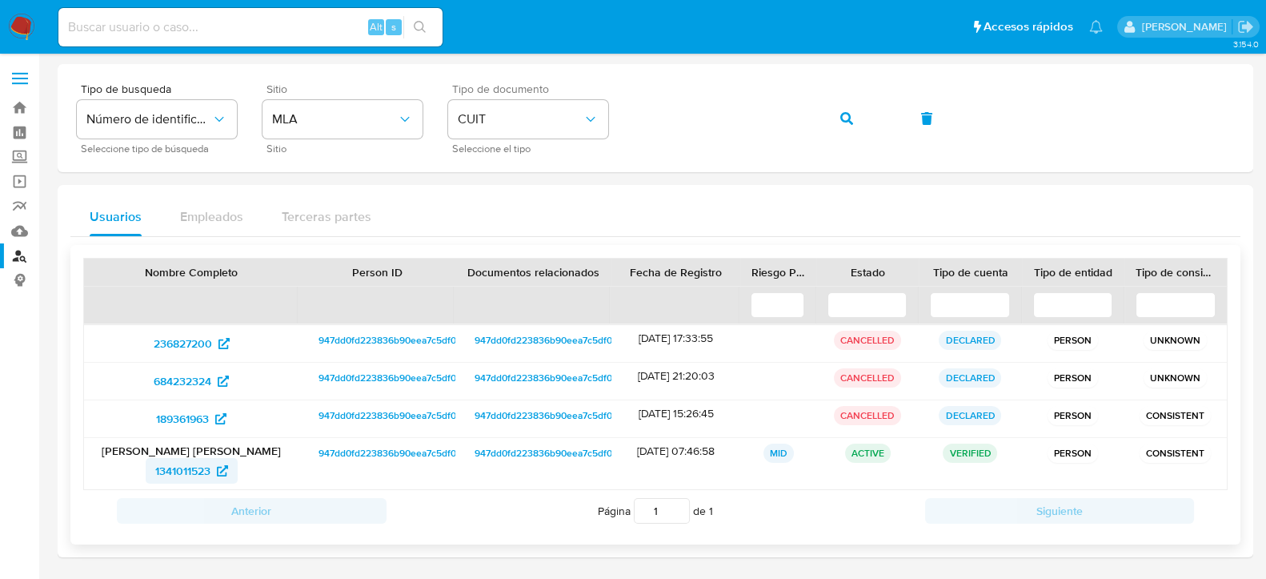
click at [195, 467] on span "1341011523" at bounding box center [182, 471] width 55 height 26
click at [857, 119] on button "button" at bounding box center [847, 118] width 54 height 38
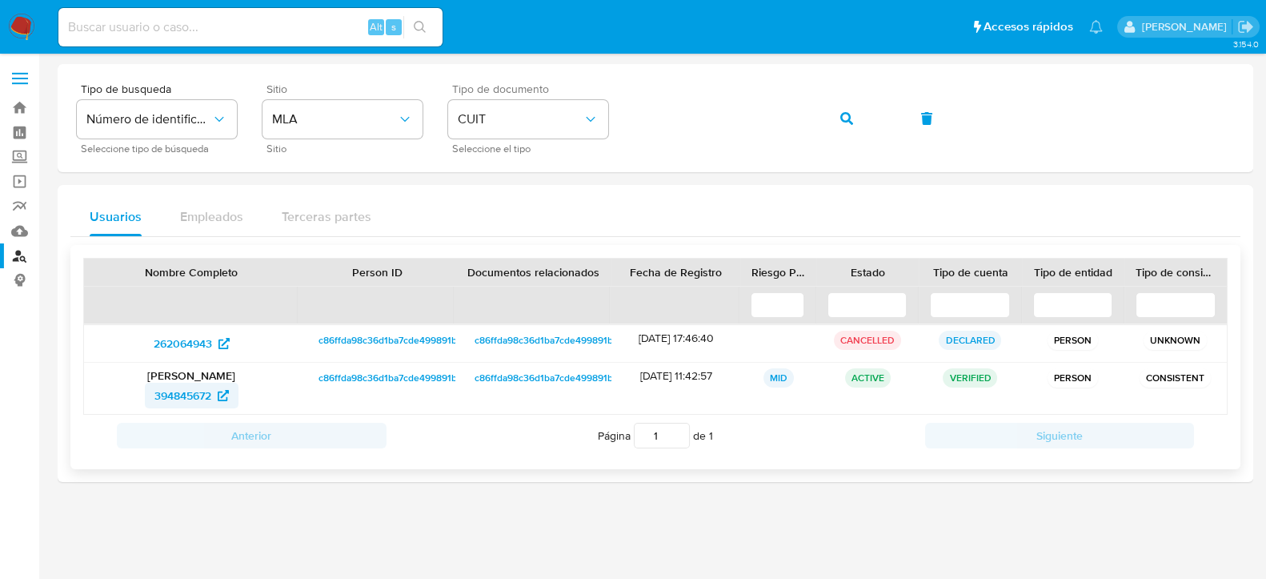
click at [188, 402] on span "394845672" at bounding box center [182, 396] width 57 height 26
click at [31, 32] on img at bounding box center [21, 27] width 27 height 27
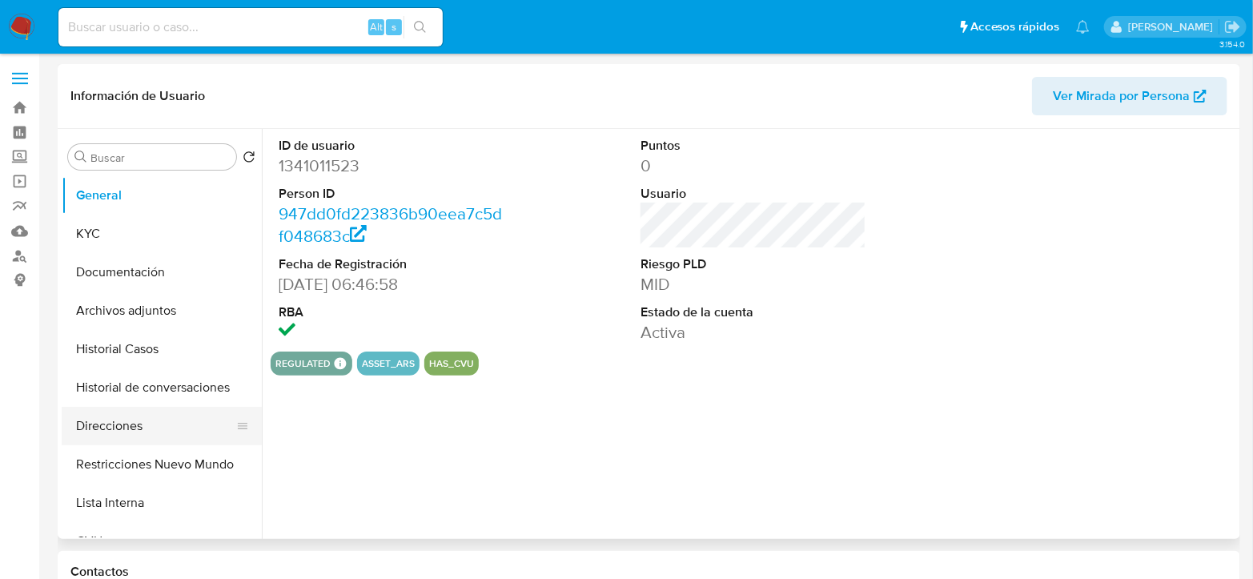
click at [118, 419] on button "Direcciones" at bounding box center [155, 426] width 187 height 38
select select "10"
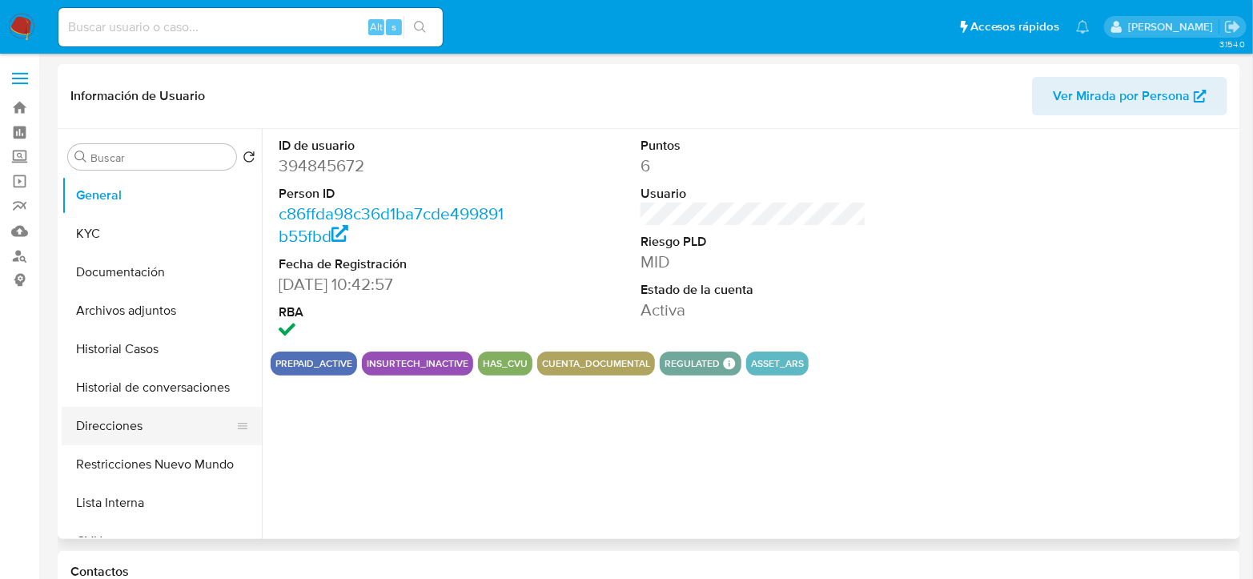
click at [159, 434] on button "Direcciones" at bounding box center [155, 426] width 187 height 38
select select "10"
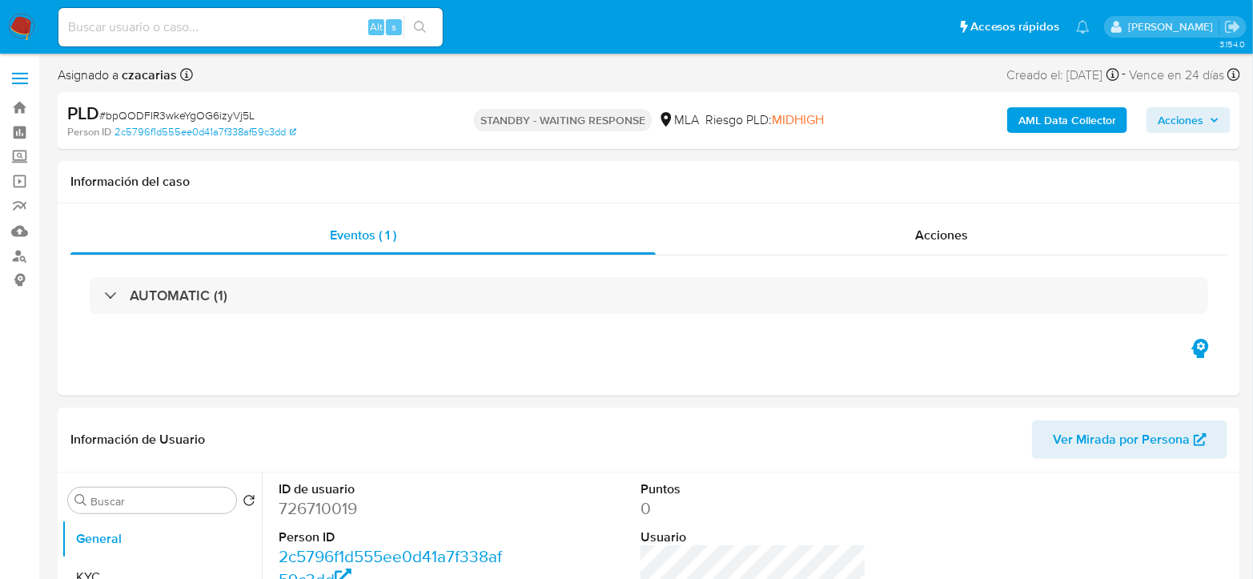
select select "10"
click at [306, 37] on div "Alt s" at bounding box center [250, 27] width 384 height 38
click at [307, 30] on input at bounding box center [250, 27] width 384 height 21
paste input "Q1Dm5MDSIss19IH2nXUPvVmQ"
type input "Q1Dm5MDSIss19IH2nXUPvVmQ"
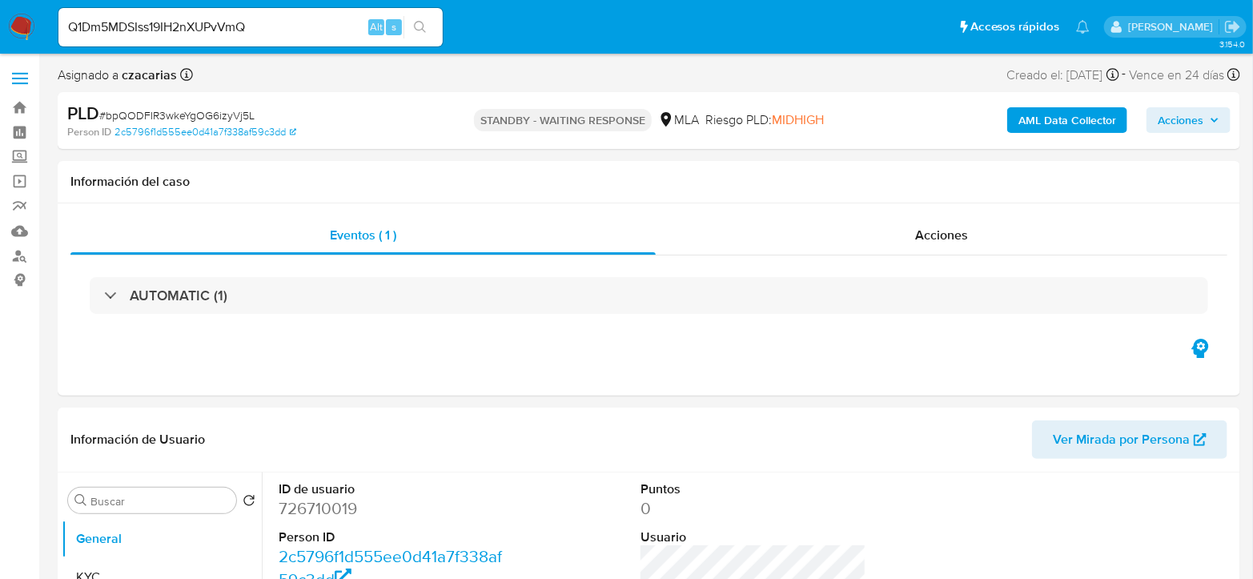
click at [417, 22] on icon "search-icon" at bounding box center [420, 27] width 13 height 13
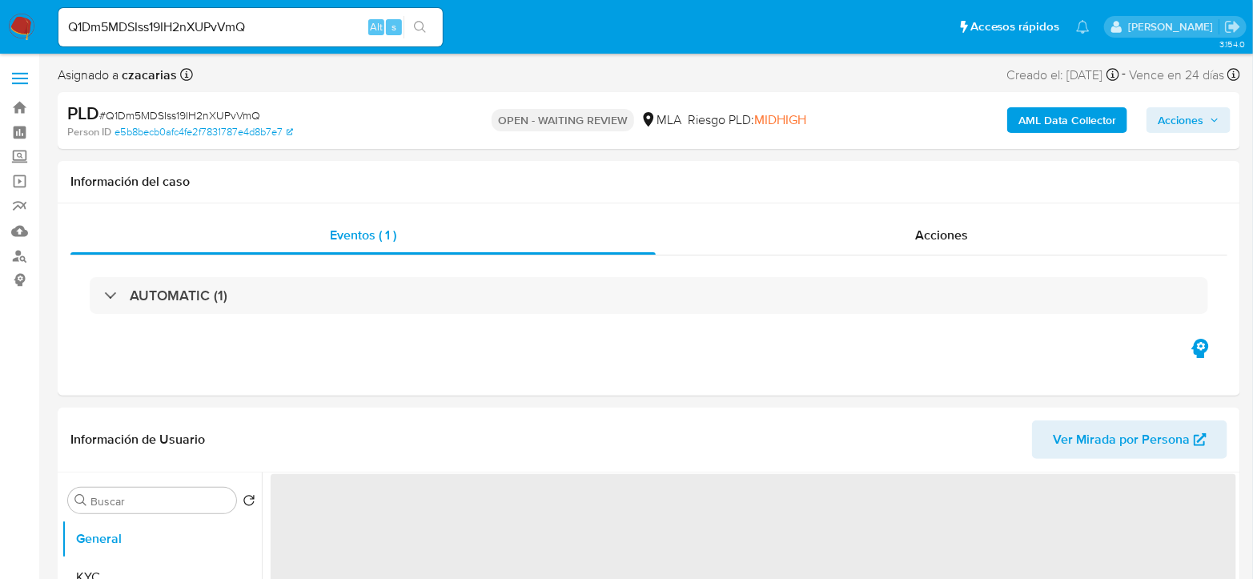
select select "10"
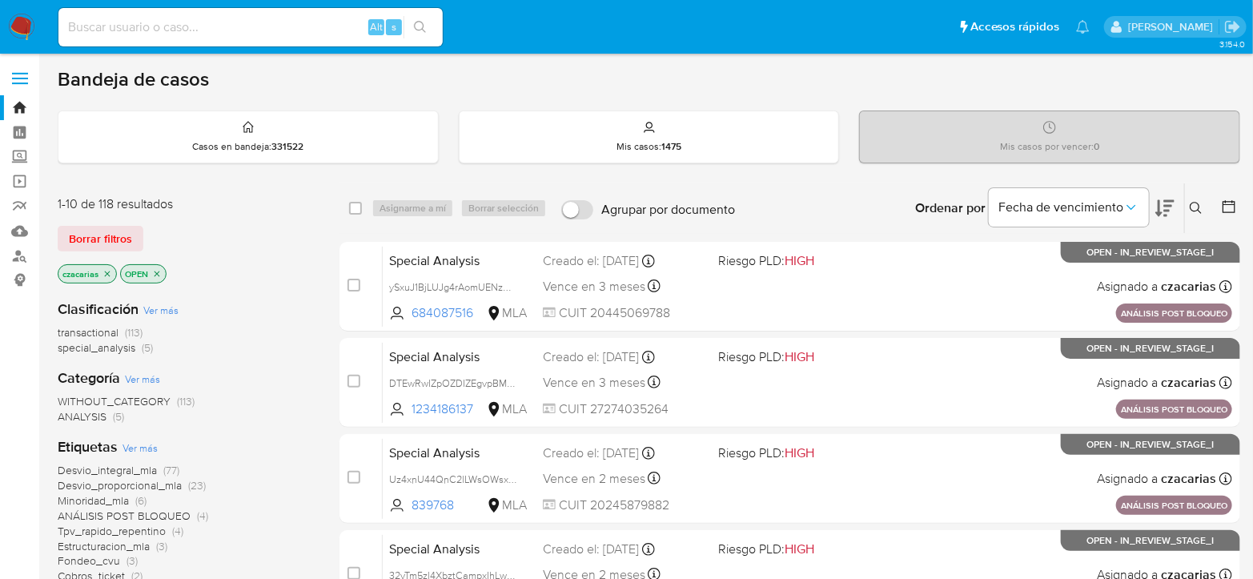
click at [1189, 208] on icon at bounding box center [1195, 208] width 13 height 13
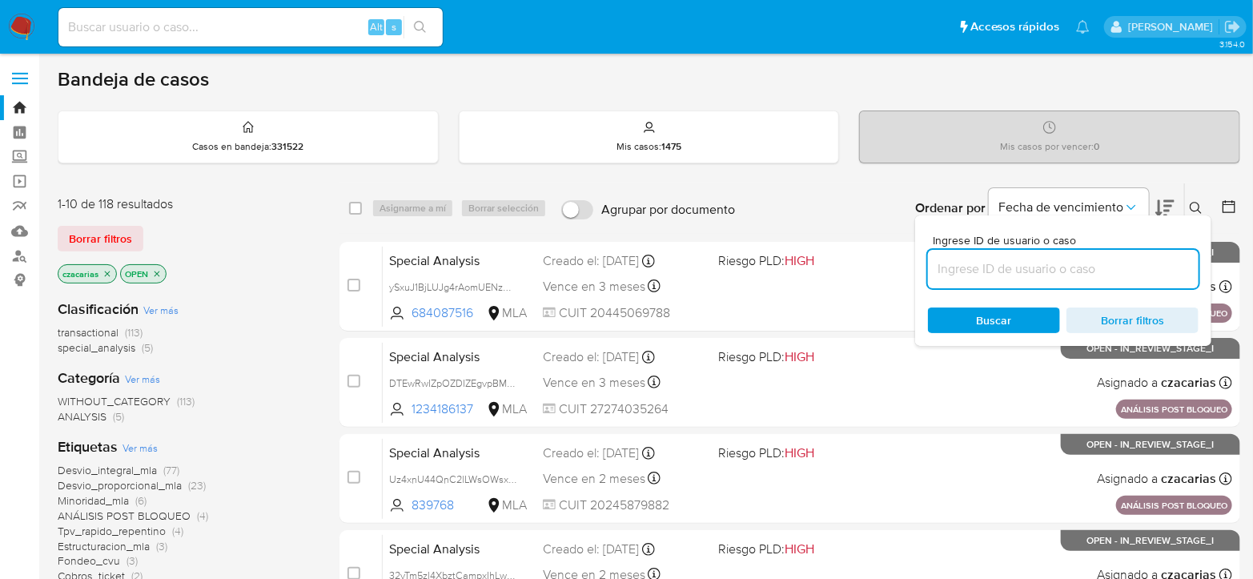
click at [1065, 269] on input at bounding box center [1063, 269] width 271 height 21
type input "Q1Dm5MDSIss19IH2nXUPvVmQ"
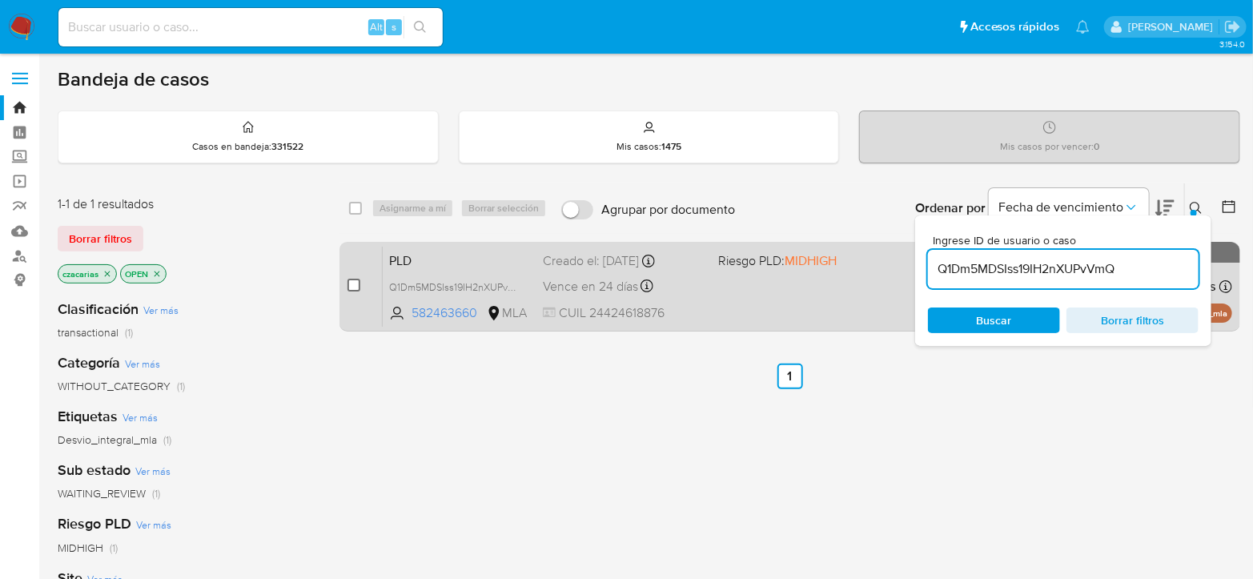
click at [352, 286] on input "checkbox" at bounding box center [353, 285] width 13 height 13
checkbox input "true"
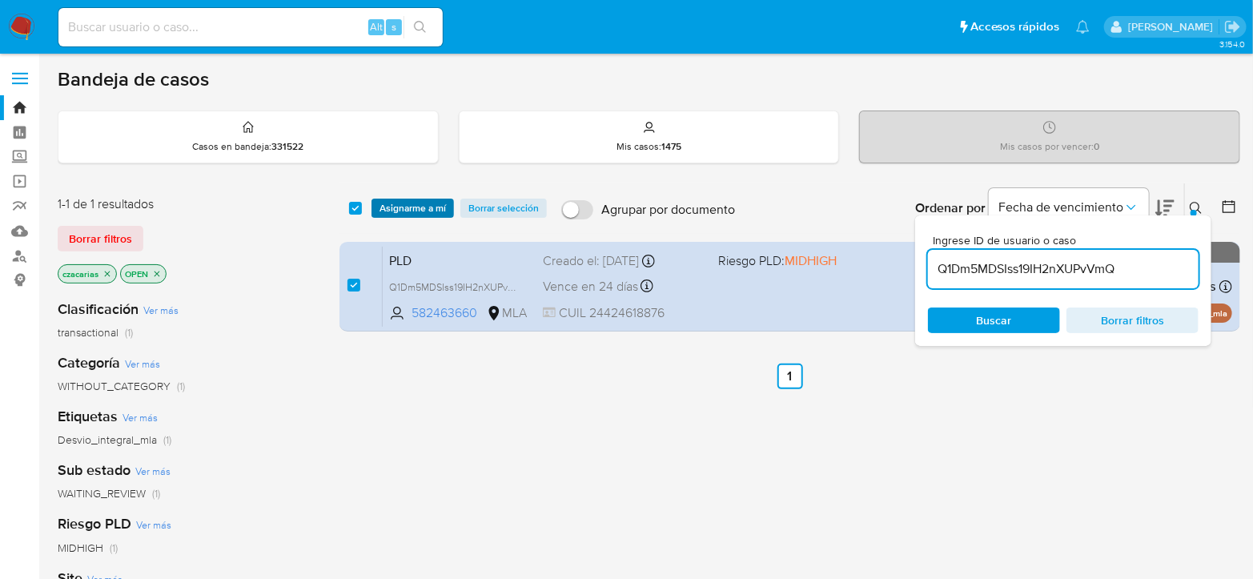
click at [424, 207] on span "Asignarme a mí" at bounding box center [412, 208] width 66 height 16
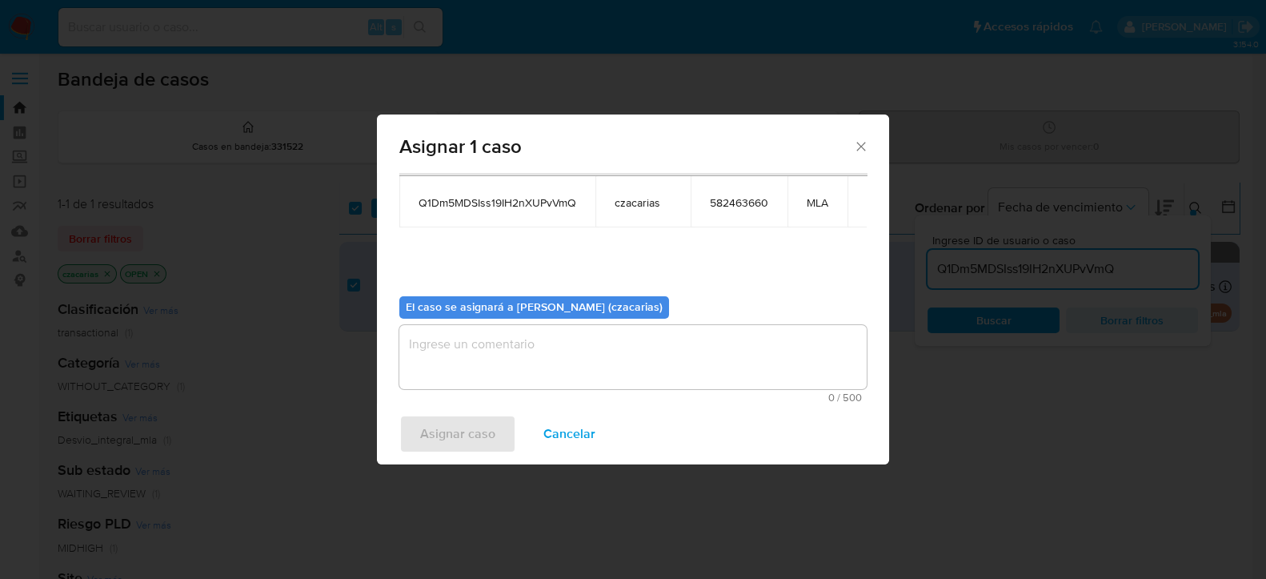
scroll to position [82, 0]
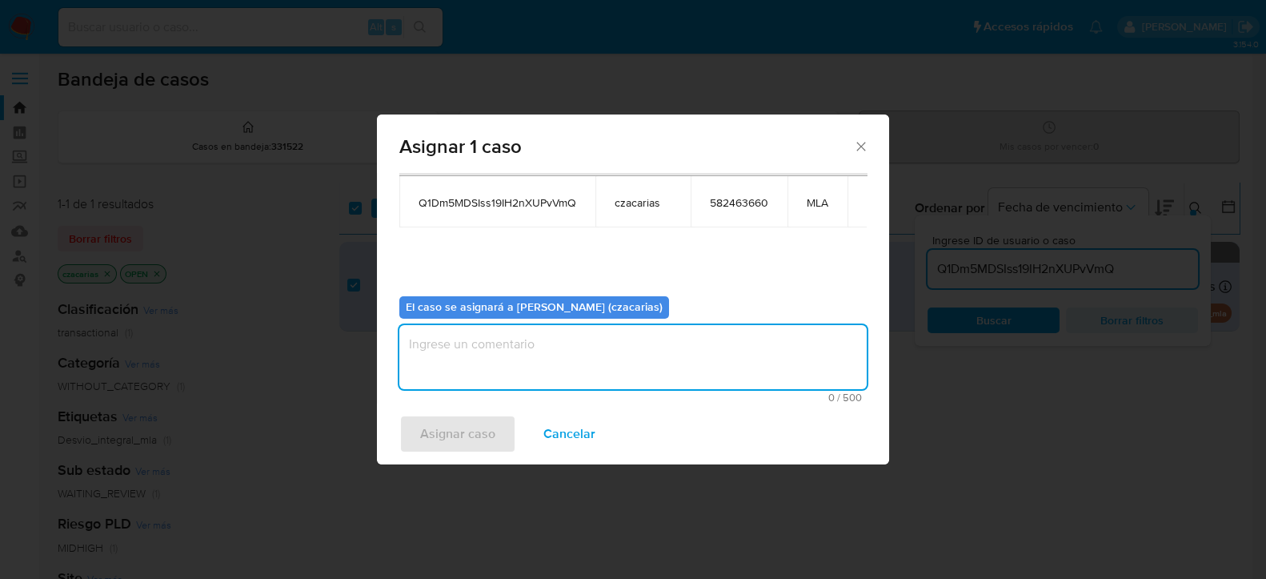
drag, startPoint x: 522, startPoint y: 359, endPoint x: 452, endPoint y: 416, distance: 90.4
click at [520, 360] on textarea "assign-modal" at bounding box center [632, 357] width 467 height 64
click at [444, 431] on span "Asignar caso" at bounding box center [457, 433] width 75 height 35
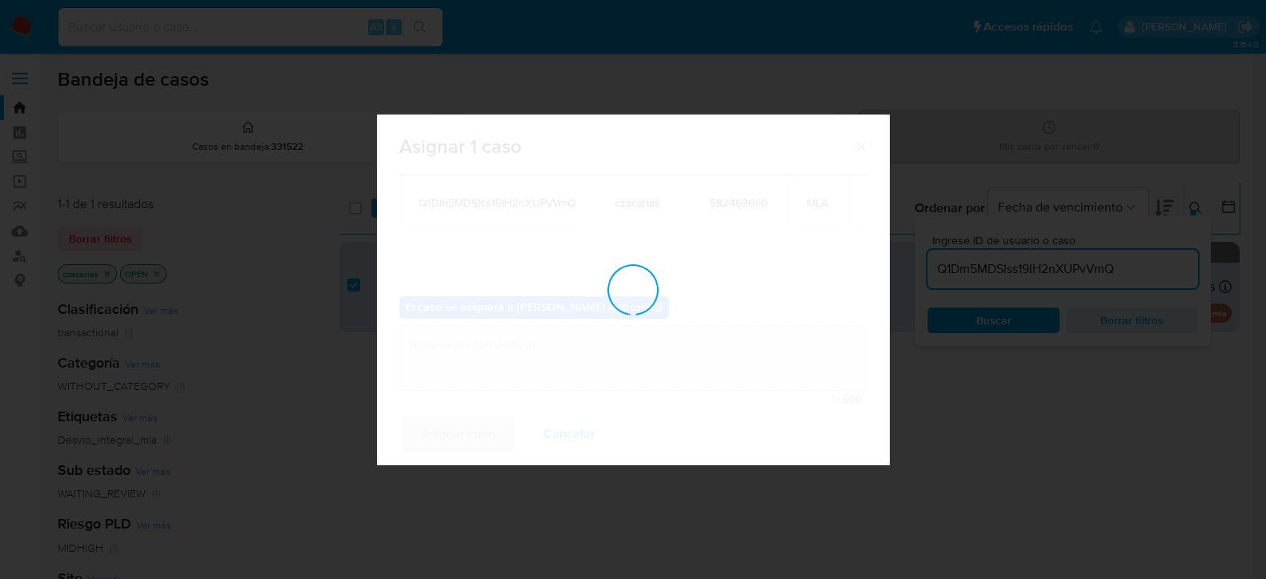
checkbox input "false"
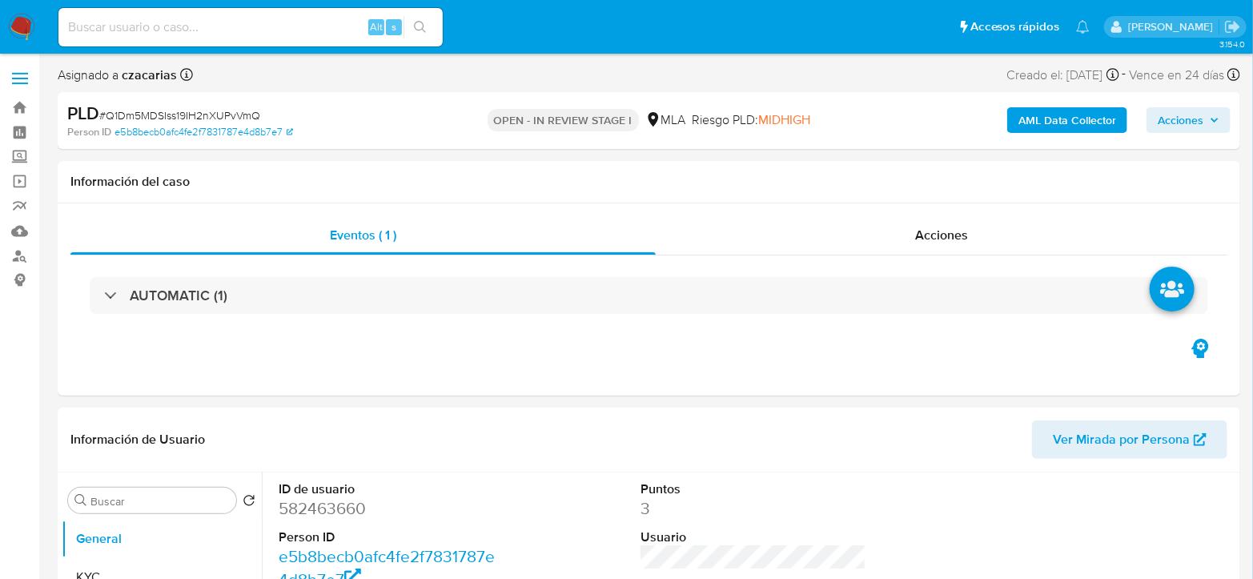
select select "10"
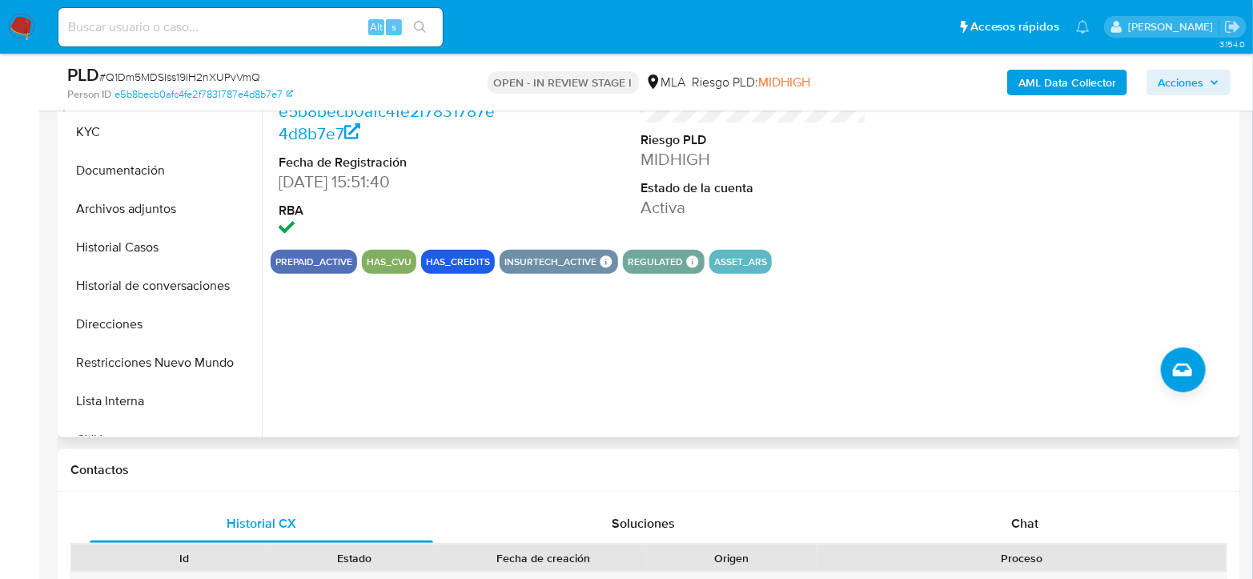
scroll to position [444, 0]
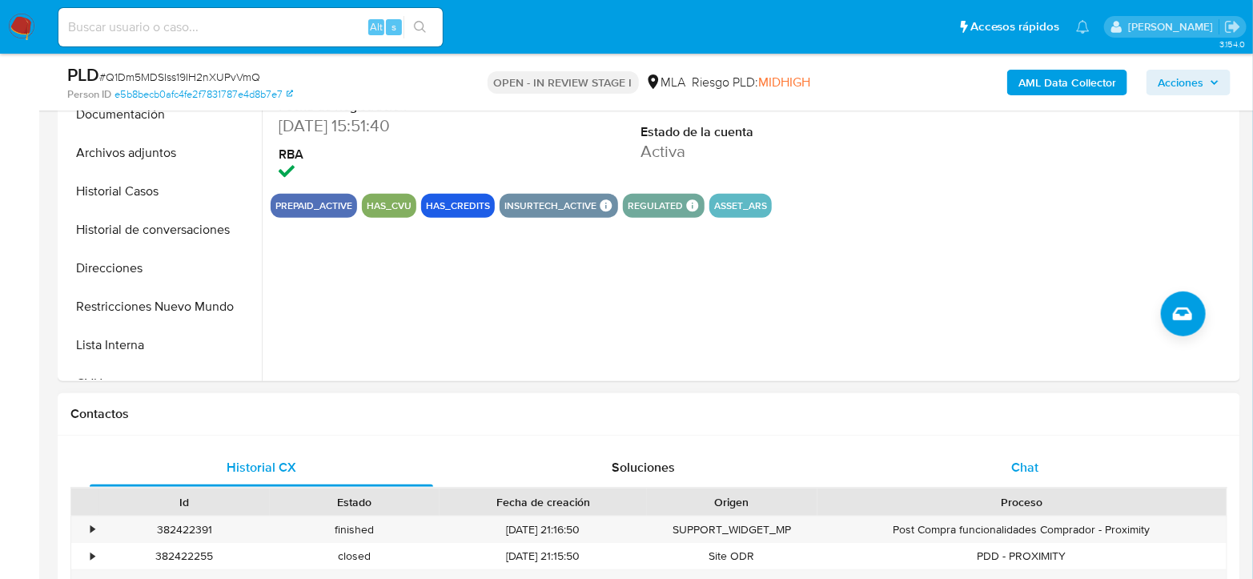
click at [1015, 467] on span "Chat" at bounding box center [1024, 467] width 27 height 18
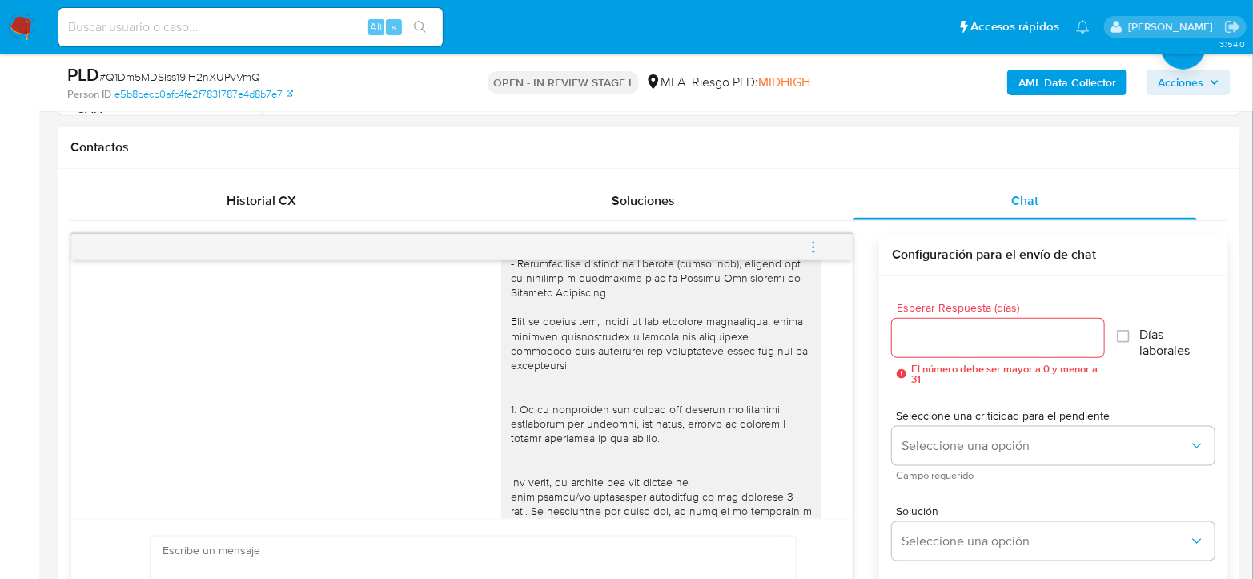
scroll to position [347, 0]
click at [1041, 83] on b "AML Data Collector" at bounding box center [1067, 83] width 98 height 26
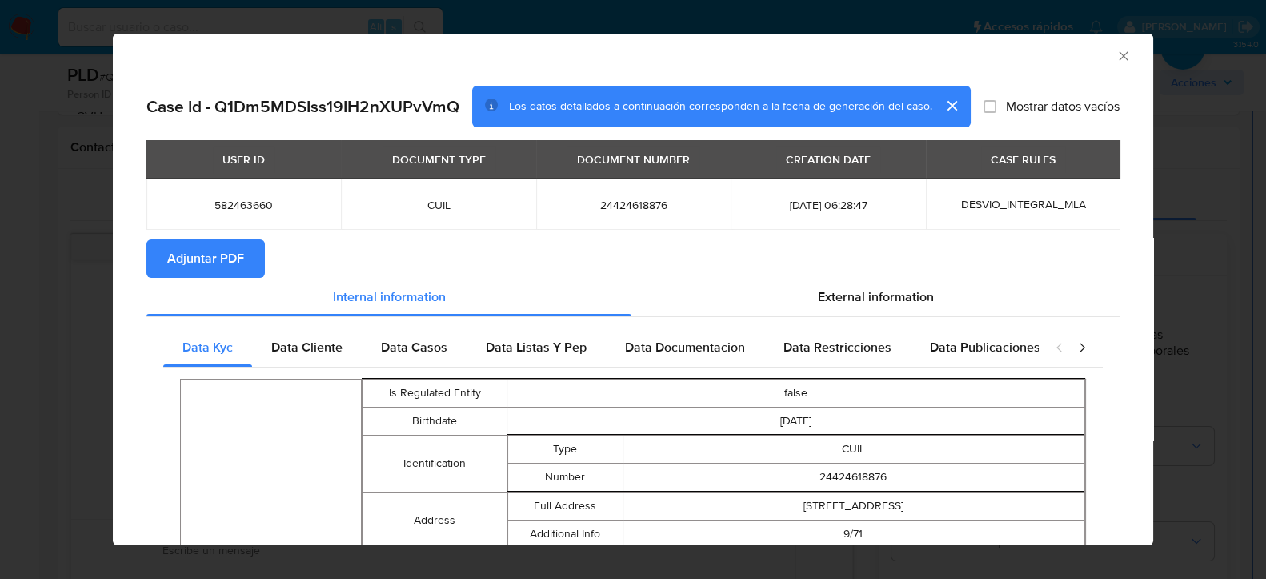
click at [200, 261] on span "Adjuntar PDF" at bounding box center [205, 258] width 77 height 35
click at [1116, 55] on icon "Cerrar ventana" at bounding box center [1124, 56] width 16 height 16
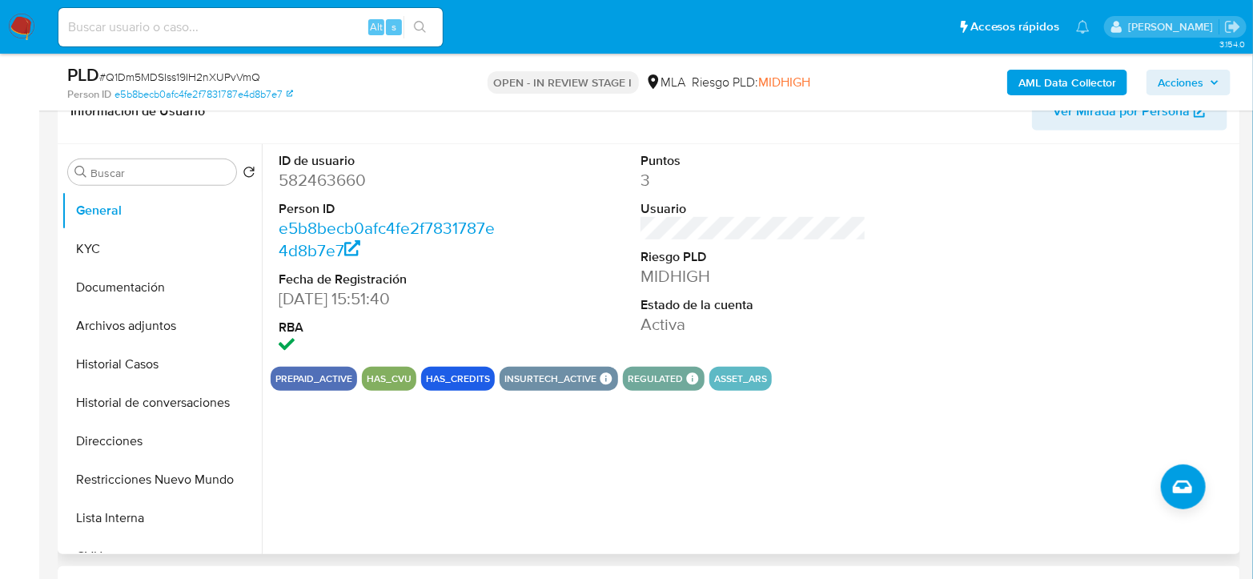
scroll to position [178, 0]
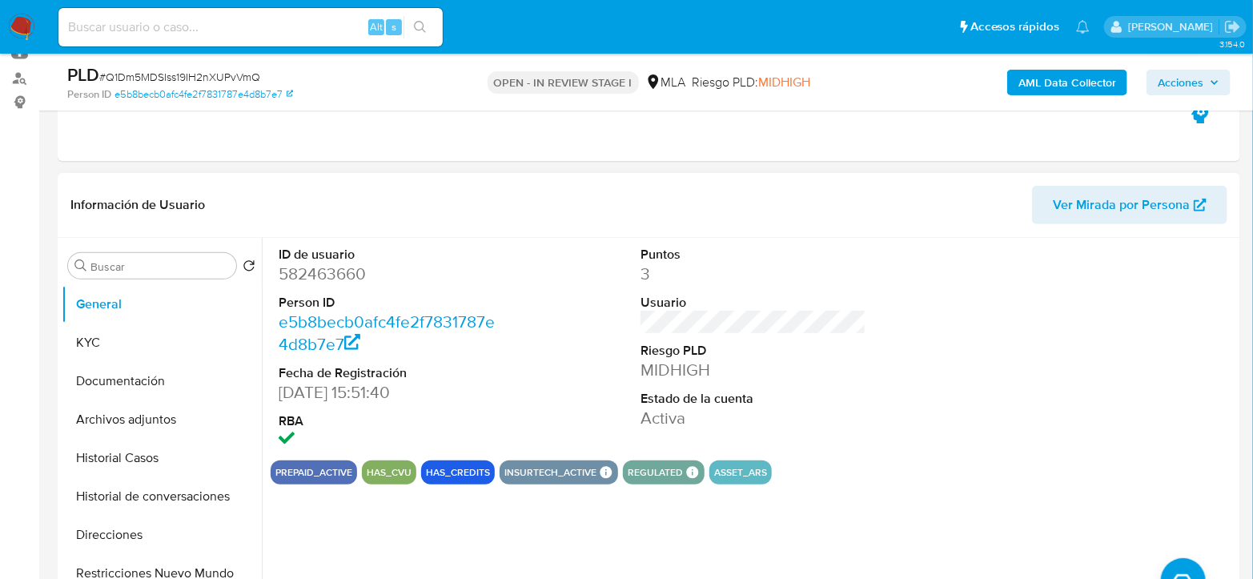
click at [335, 272] on dd "582463660" at bounding box center [392, 274] width 226 height 22
copy dd "582463660"
click at [120, 349] on button "KYC" at bounding box center [155, 342] width 187 height 38
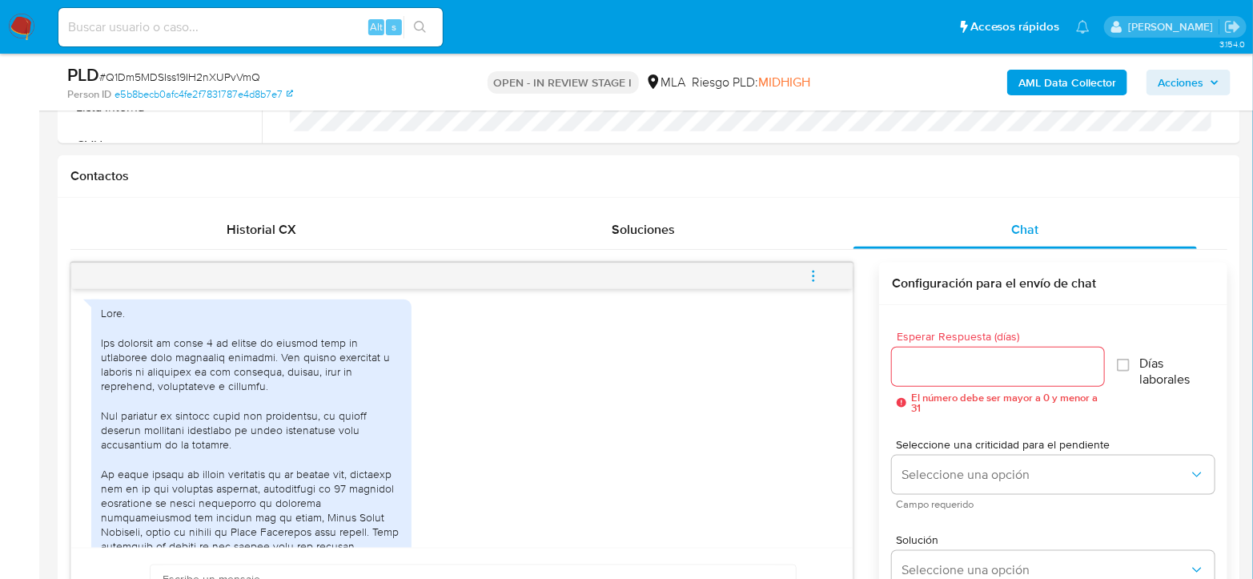
scroll to position [800, 0]
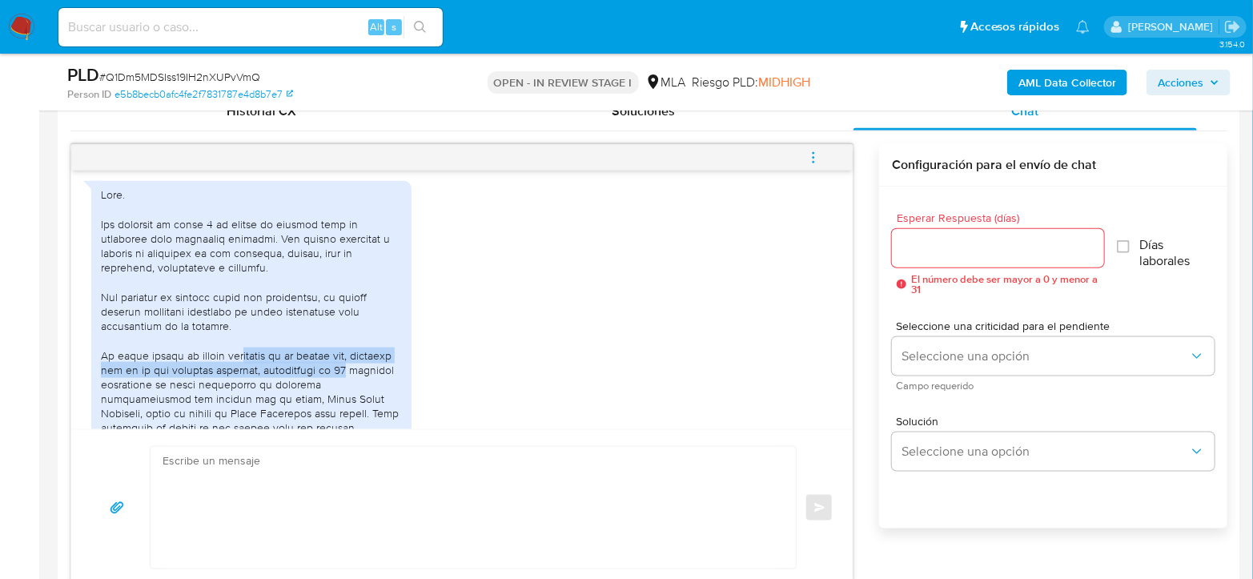
drag, startPoint x: 248, startPoint y: 387, endPoint x: 395, endPoint y: 394, distance: 147.5
click at [395, 394] on div at bounding box center [251, 456] width 301 height 539
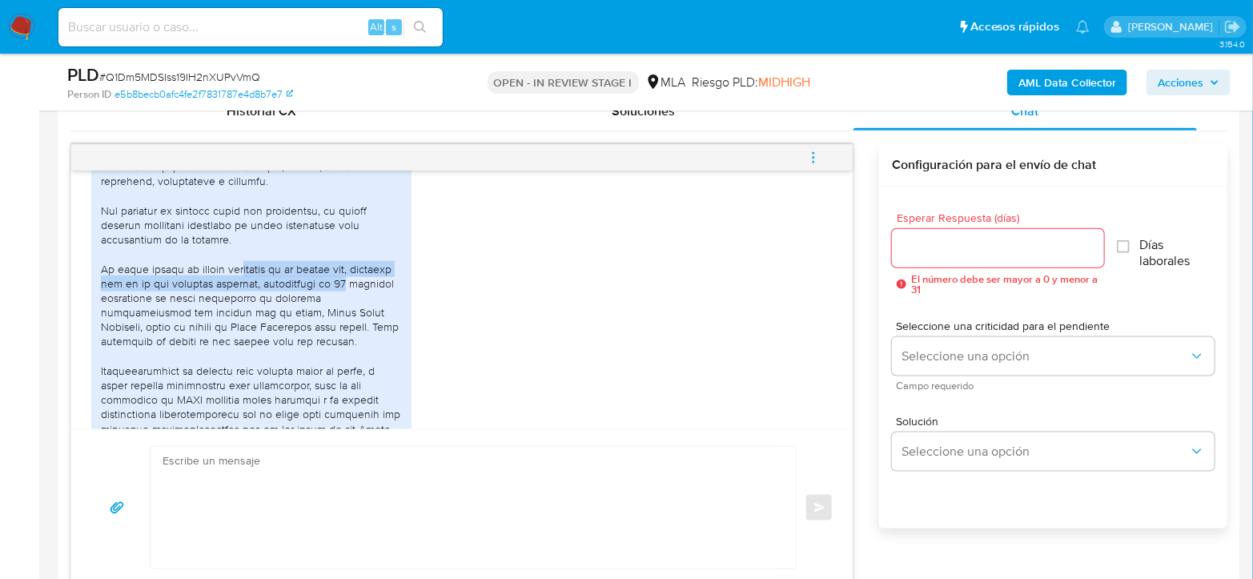
scroll to position [970, 0]
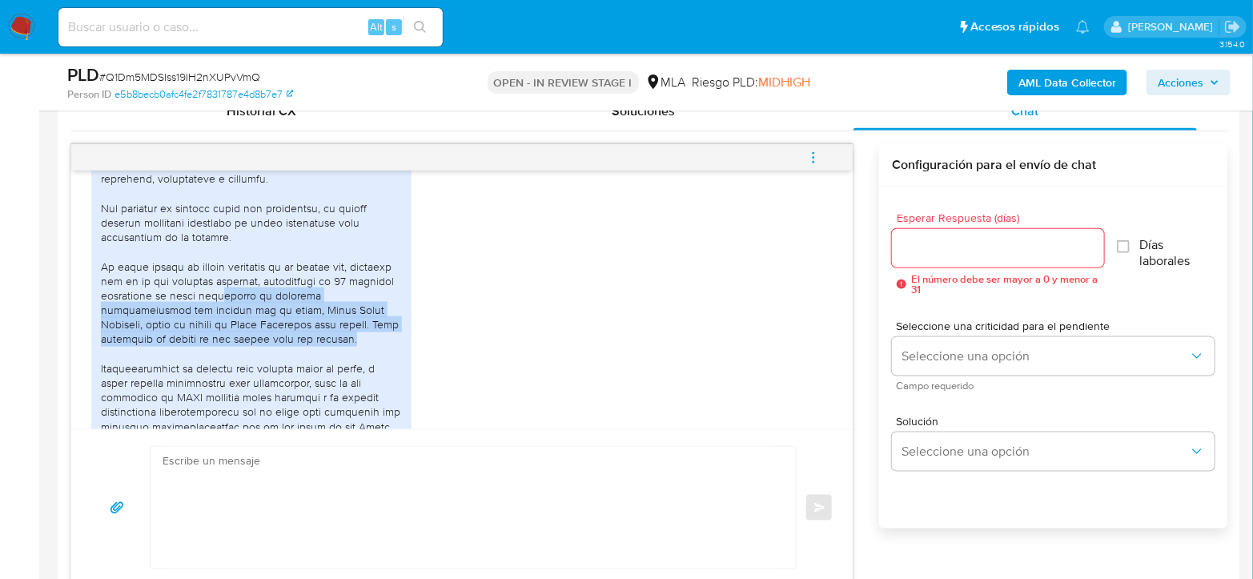
drag, startPoint x: 270, startPoint y: 324, endPoint x: 363, endPoint y: 374, distance: 106.0
click at [363, 374] on div at bounding box center [251, 367] width 301 height 539
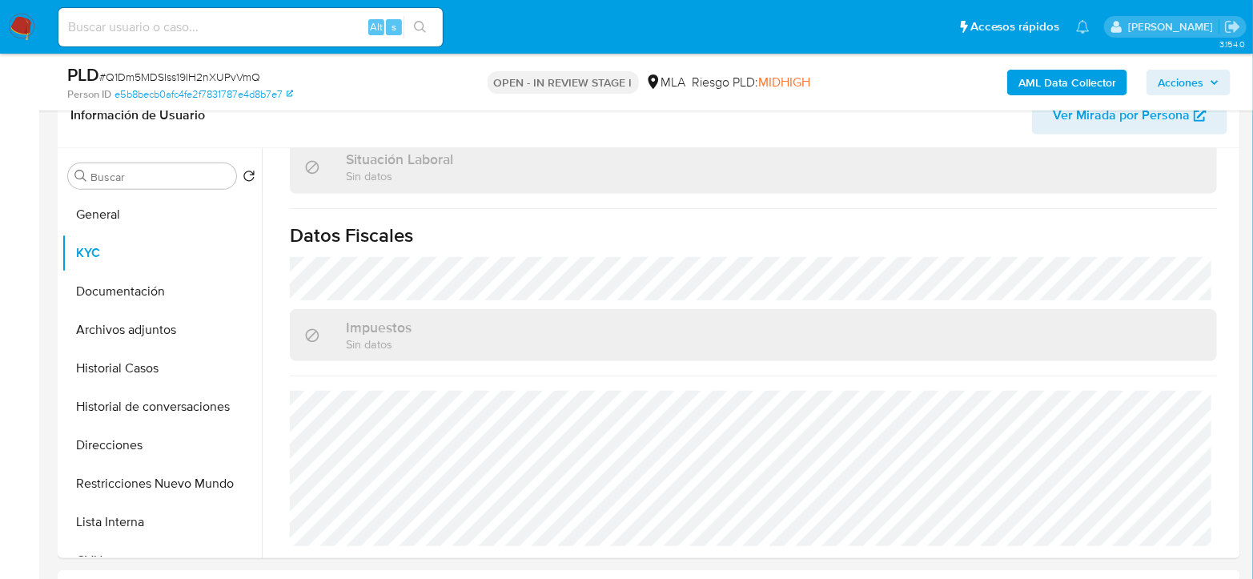
scroll to position [267, 0]
click at [139, 327] on button "Archivos adjuntos" at bounding box center [155, 330] width 187 height 38
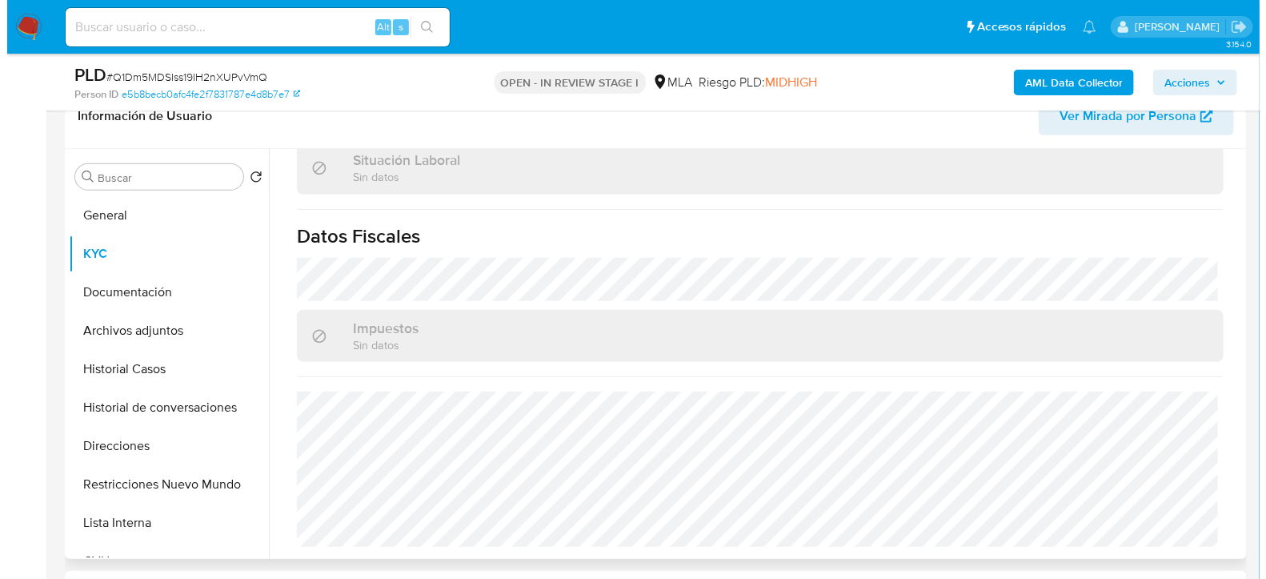
scroll to position [0, 0]
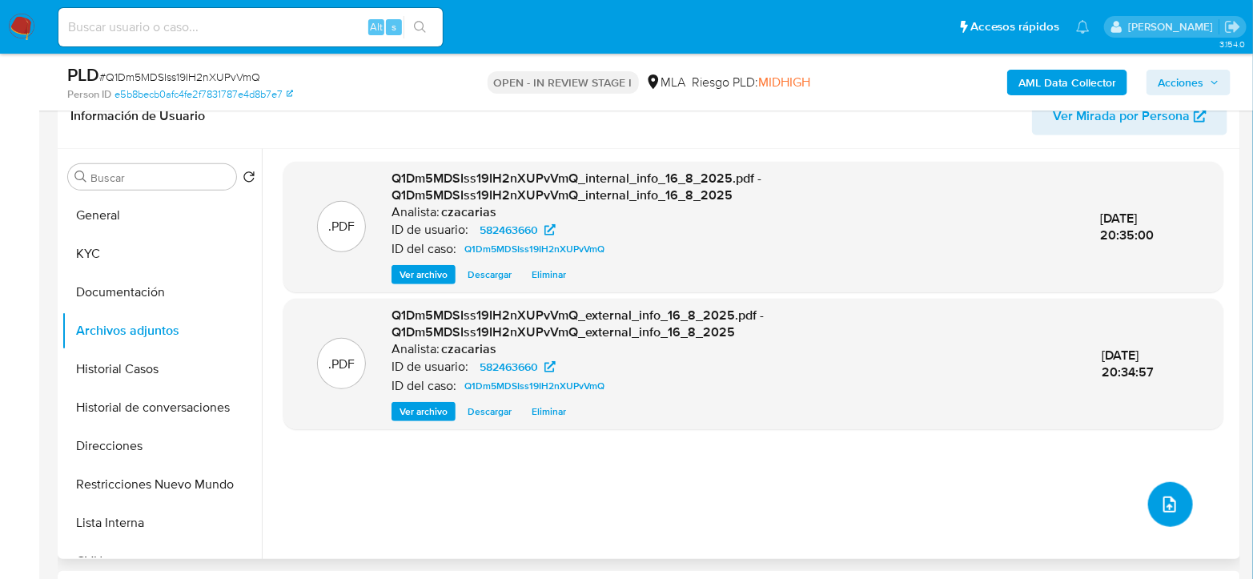
click at [1178, 502] on button "upload-file" at bounding box center [1170, 504] width 45 height 45
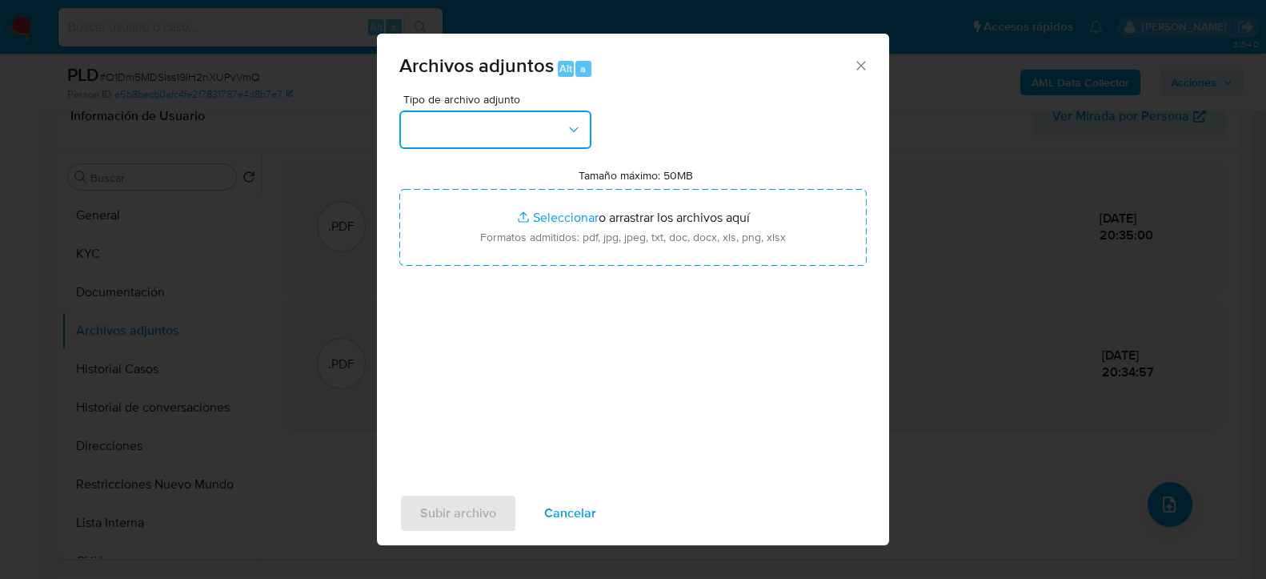
click at [475, 138] on button "button" at bounding box center [495, 129] width 192 height 38
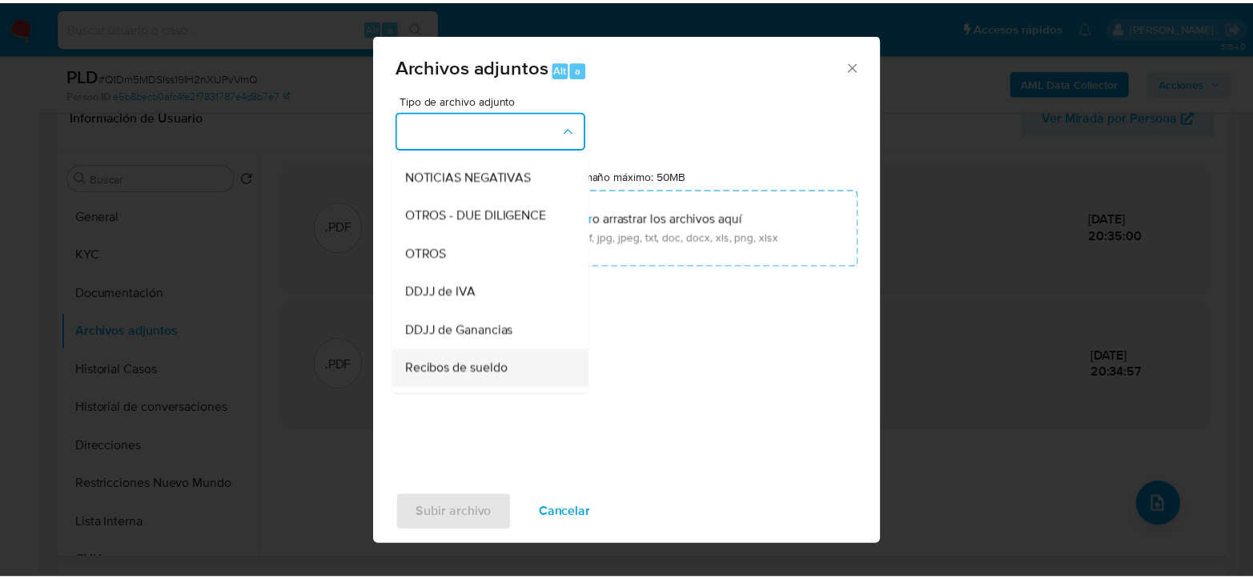
scroll to position [267, 0]
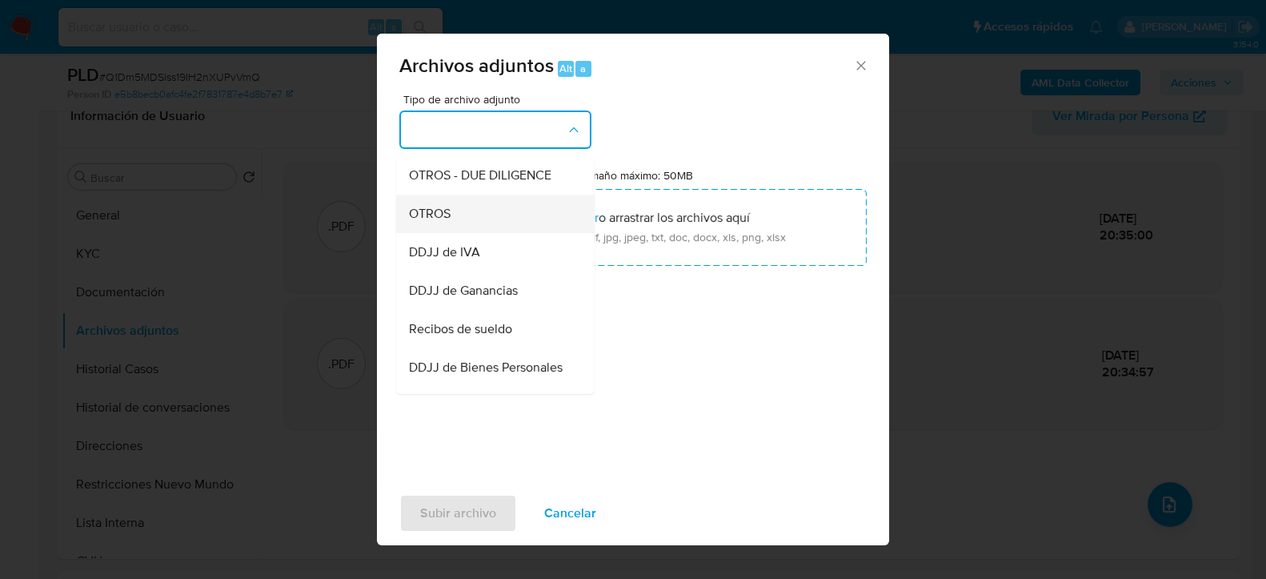
click at [473, 231] on div "OTROS" at bounding box center [490, 213] width 163 height 38
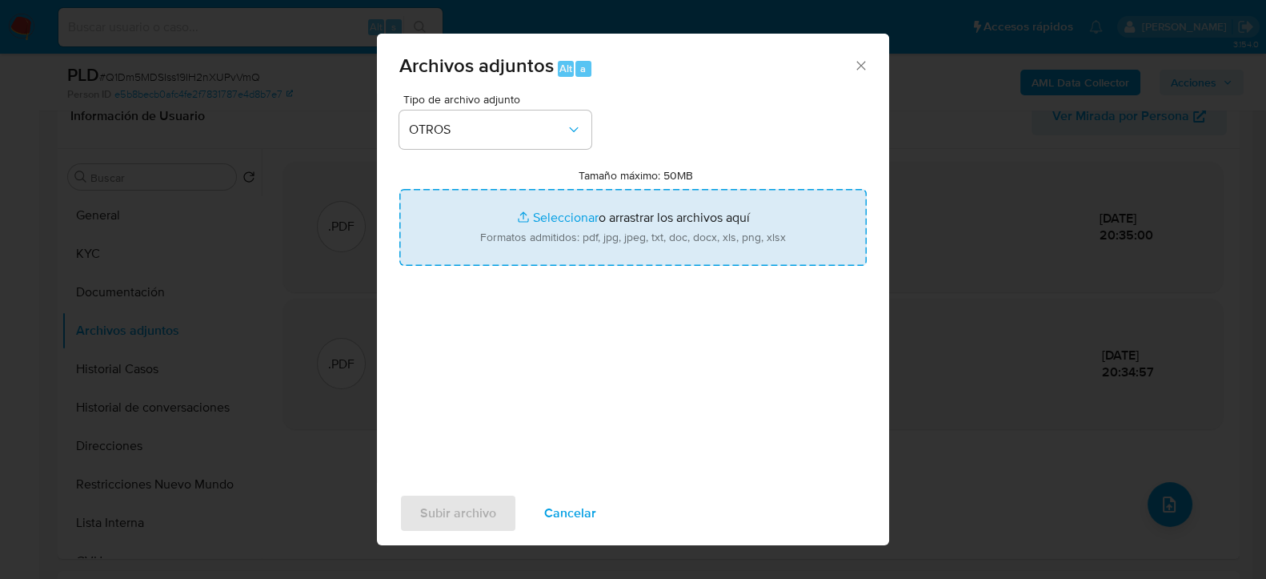
type input "C:\fakepath\Movimientos-582463660.xlsx"
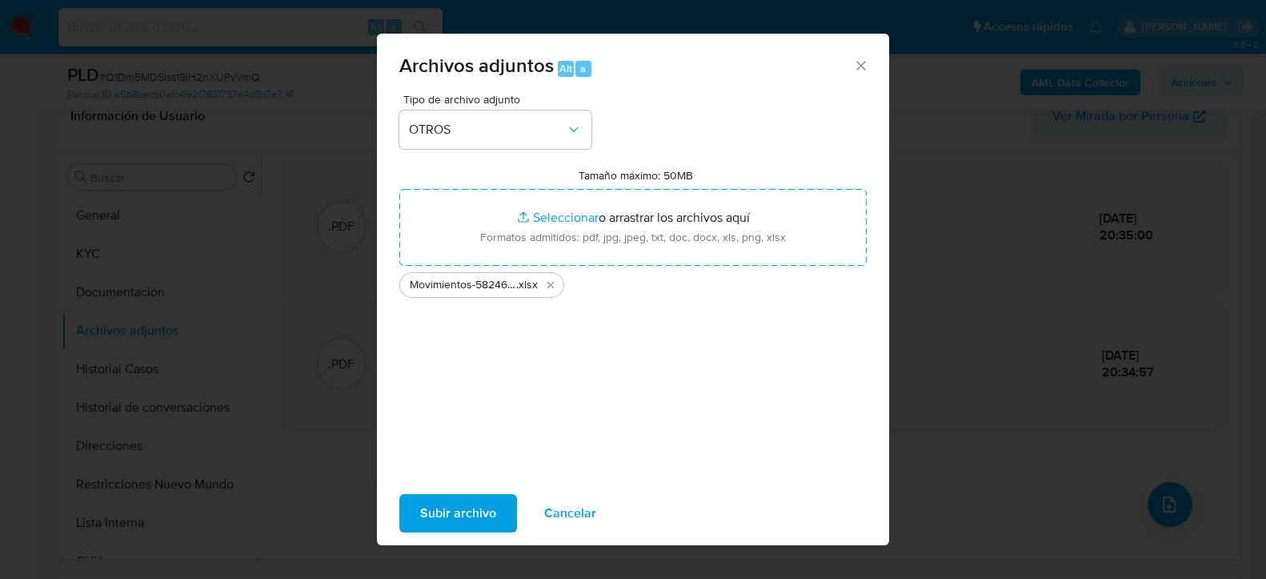
click at [474, 527] on span "Subir archivo" at bounding box center [458, 512] width 76 height 35
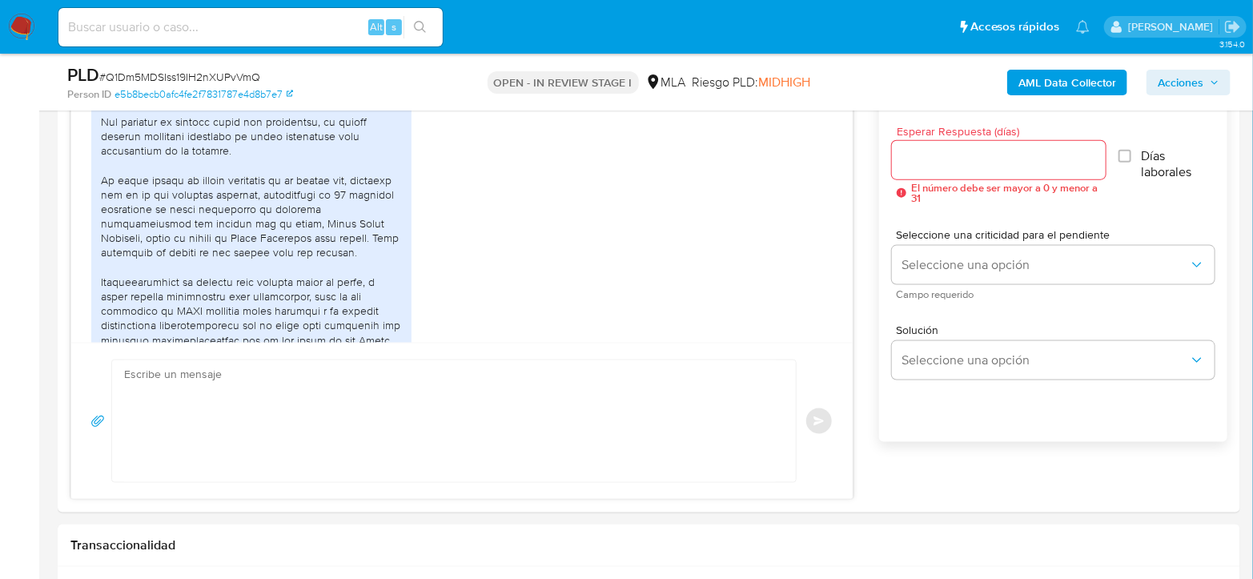
scroll to position [889, 0]
drag, startPoint x: 242, startPoint y: 267, endPoint x: 387, endPoint y: 279, distance: 145.4
click at [387, 279] on div at bounding box center [251, 279] width 301 height 539
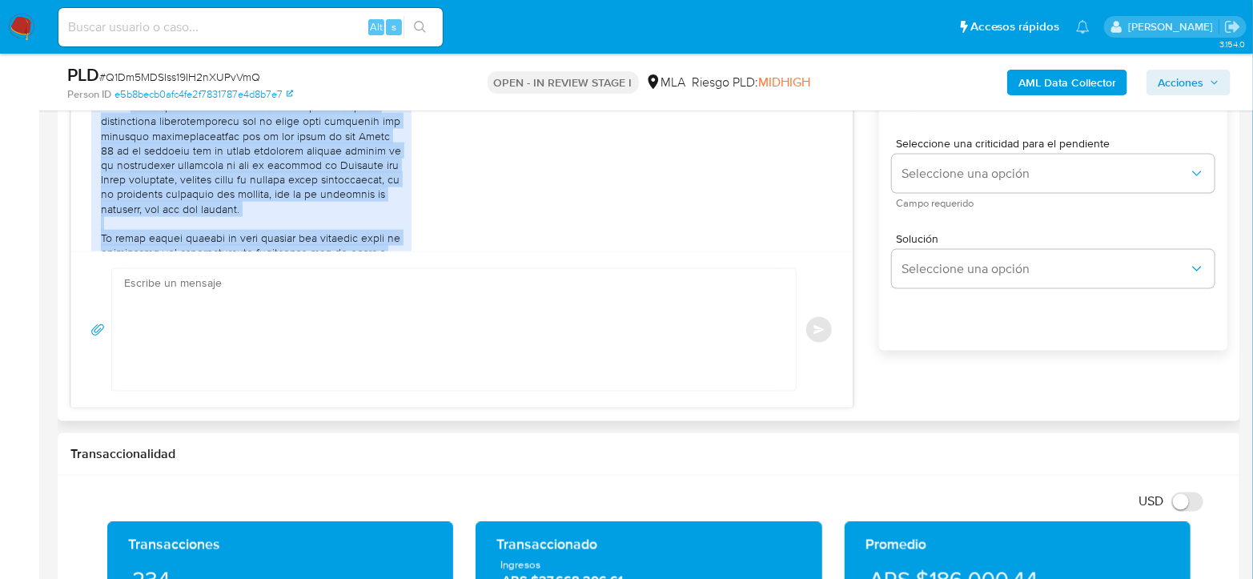
scroll to position [1191, 0]
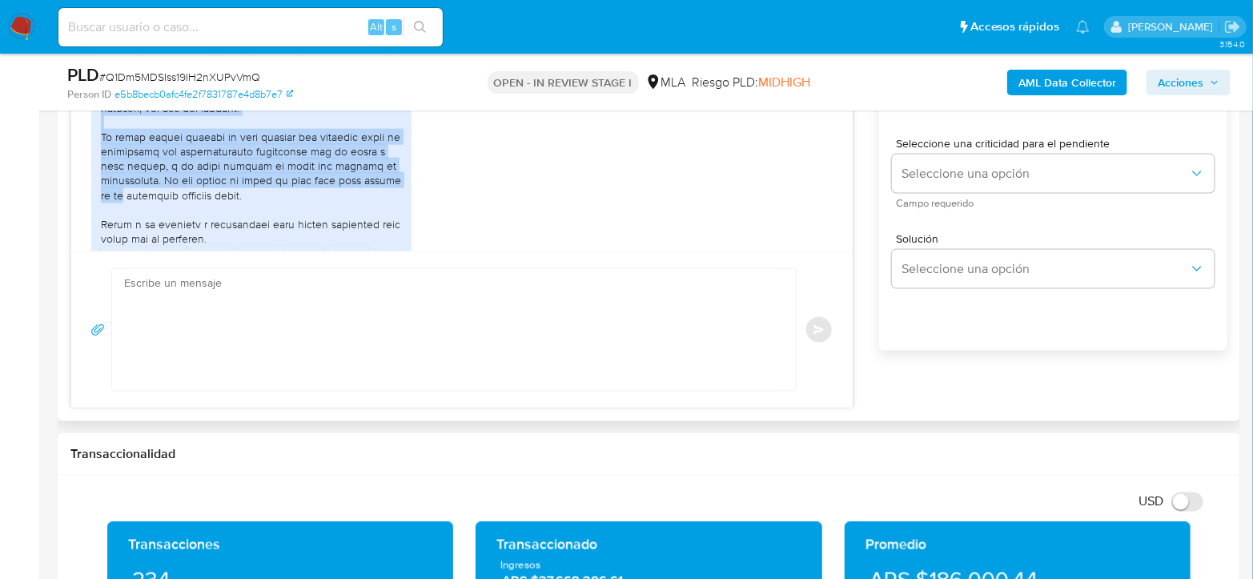
drag, startPoint x: 125, startPoint y: 158, endPoint x: 402, endPoint y: 245, distance: 290.1
click at [402, 245] on div "PNG PNG IMG_0177.png PNG PNG IMG_0178.png PNG PNG IMG_0179.png PNG PNG IMG_0180…" at bounding box center [251, 4] width 320 height 607
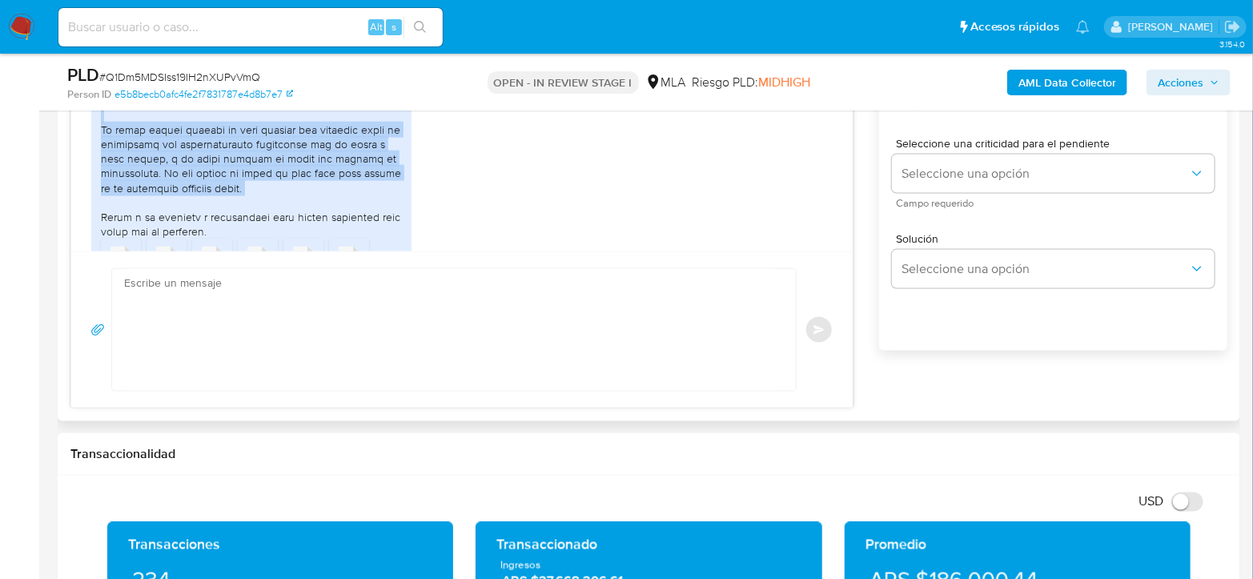
drag, startPoint x: 202, startPoint y: 158, endPoint x: 316, endPoint y: 219, distance: 129.3
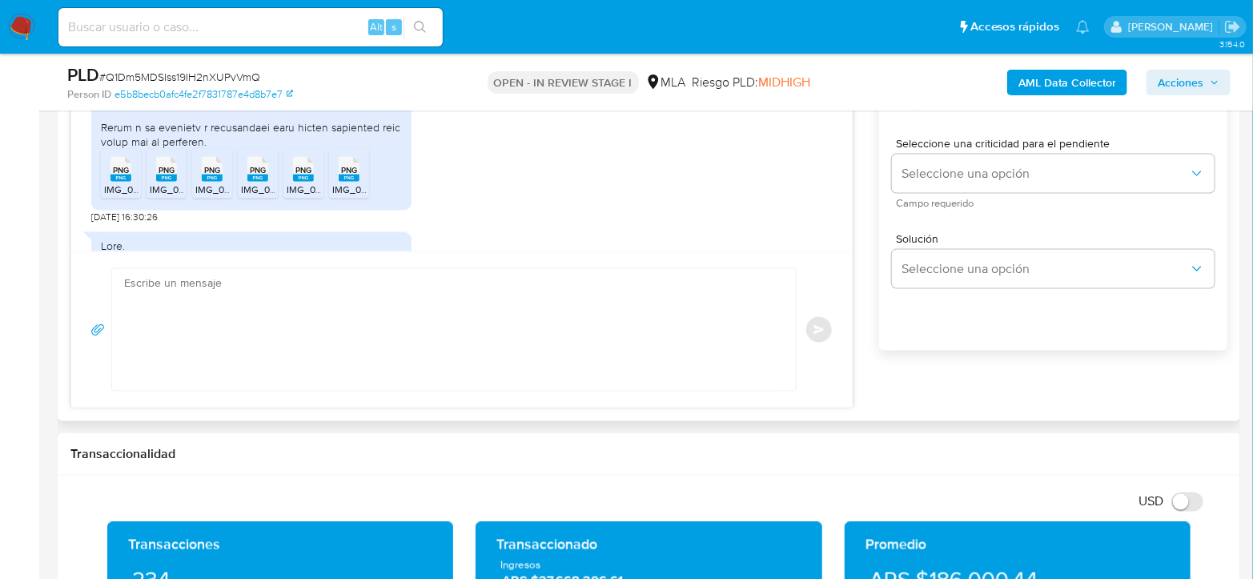
click at [122, 175] on span "PNG" at bounding box center [121, 170] width 16 height 10
click at [163, 175] on span "PNG" at bounding box center [166, 170] width 16 height 10
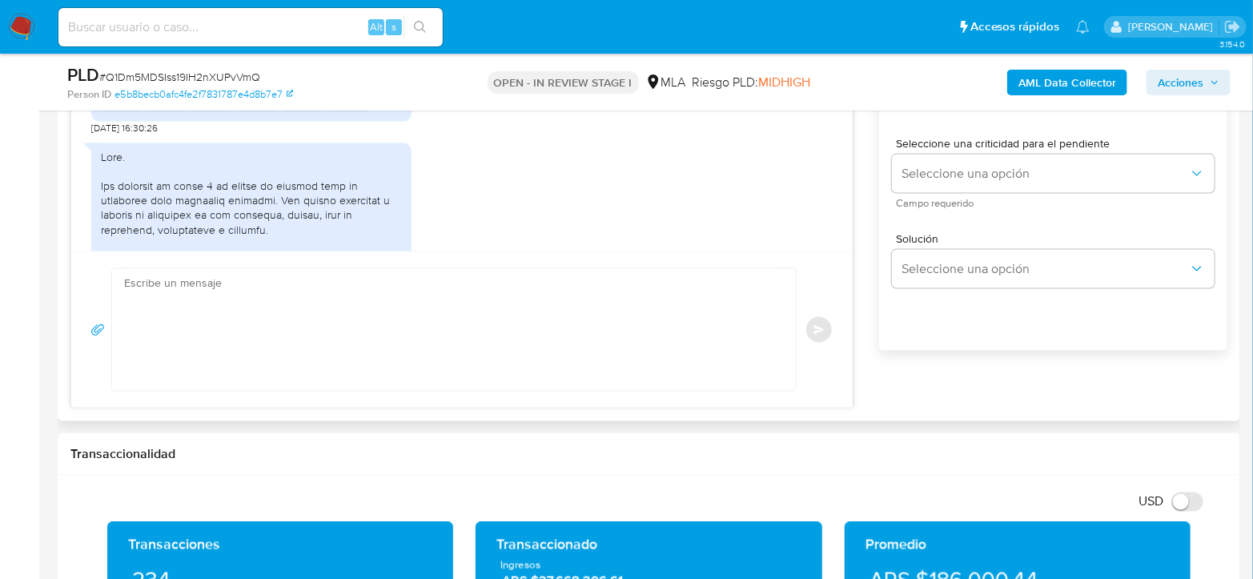
scroll to position [1458, 0]
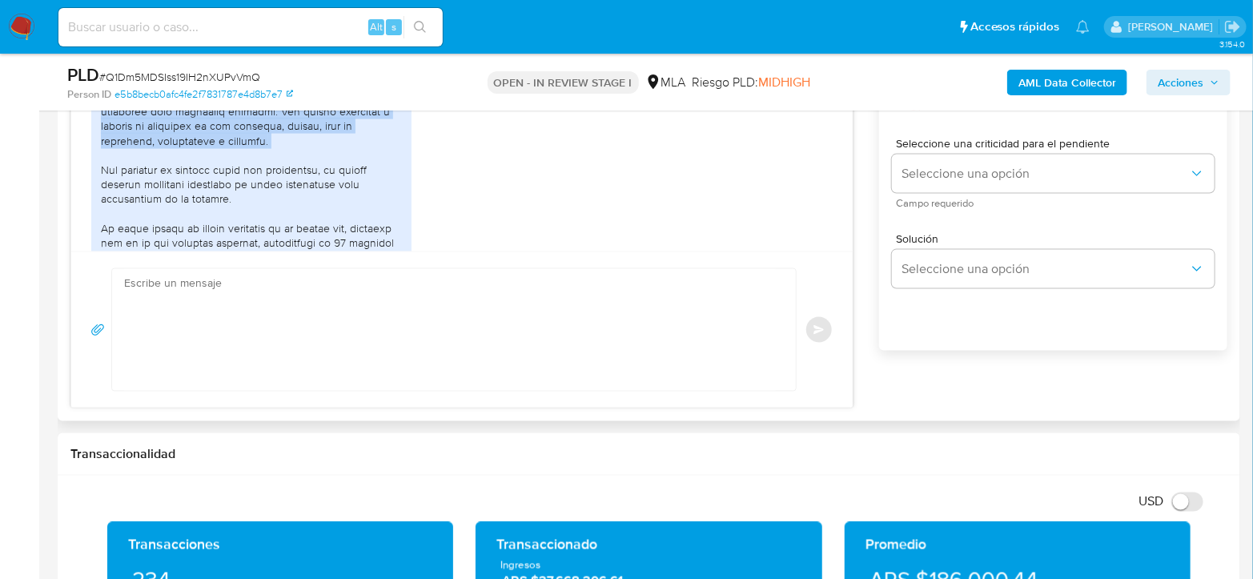
drag, startPoint x: 244, startPoint y: 126, endPoint x: 313, endPoint y: 177, distance: 85.8
click at [313, 177] on div at bounding box center [251, 330] width 301 height 539
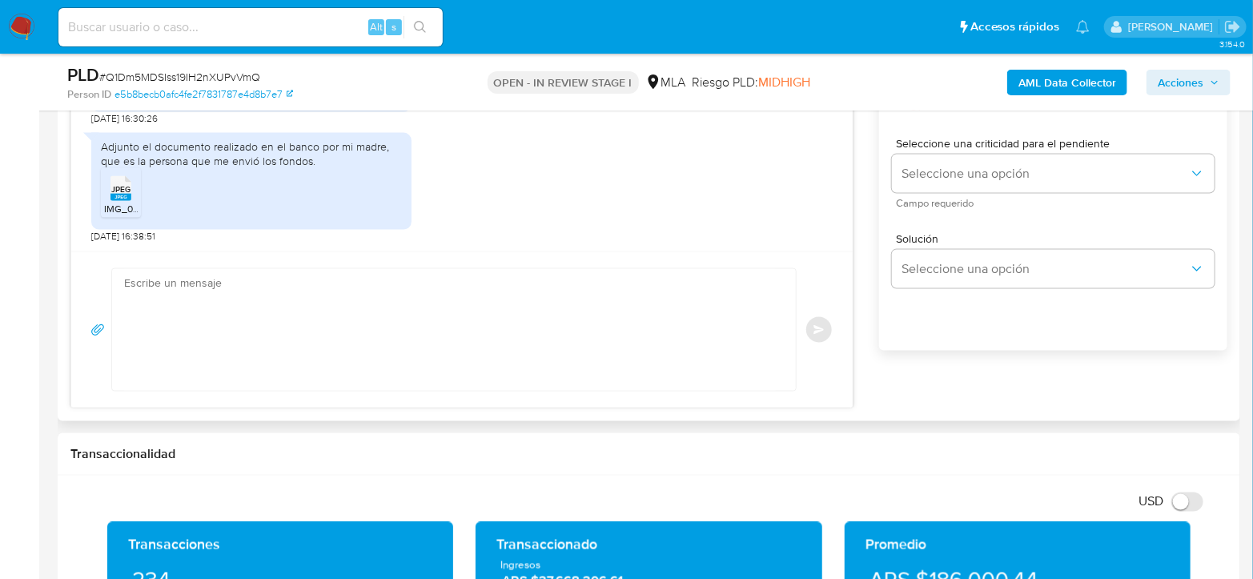
scroll to position [2036, 0]
click at [130, 206] on span "IMG_0203.jpeg" at bounding box center [137, 209] width 67 height 14
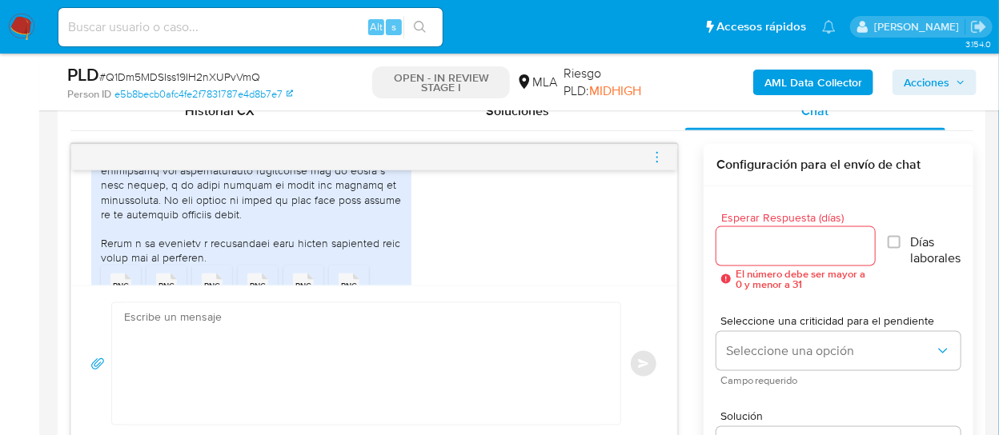
scroll to position [1947, 0]
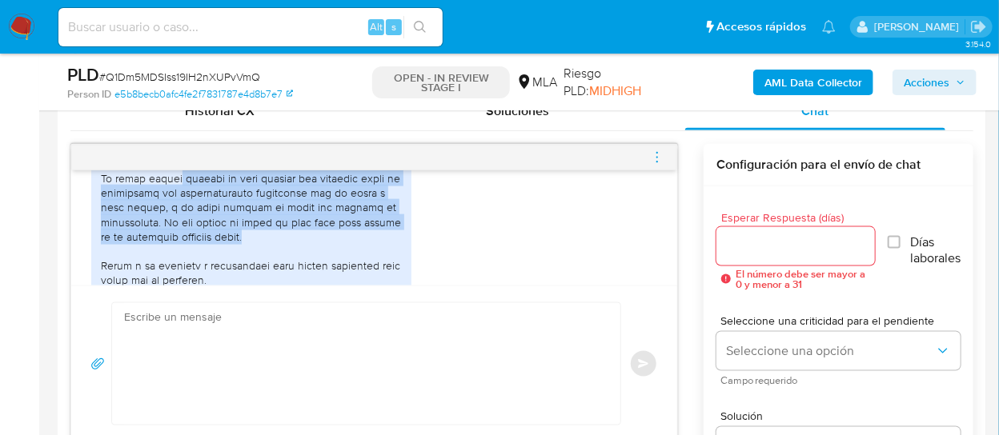
drag, startPoint x: 178, startPoint y: 207, endPoint x: 284, endPoint y: 263, distance: 120.7
click at [284, 263] on div at bounding box center [251, 18] width 301 height 539
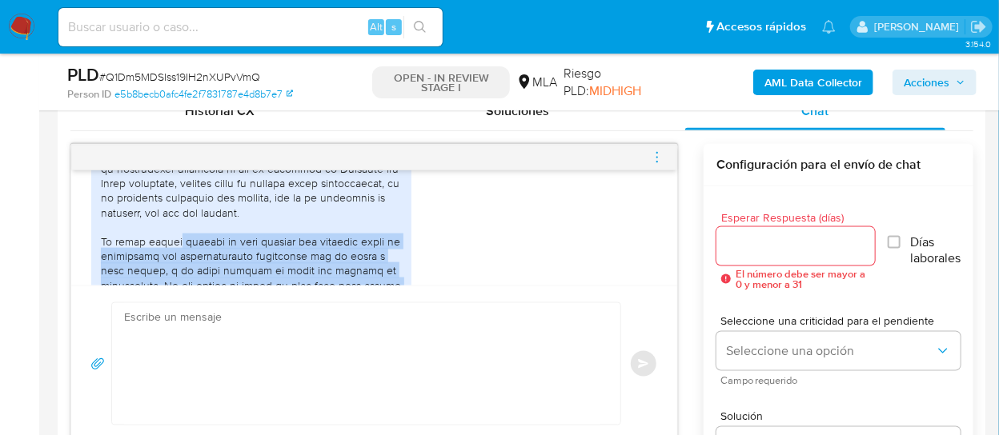
scroll to position [1859, 0]
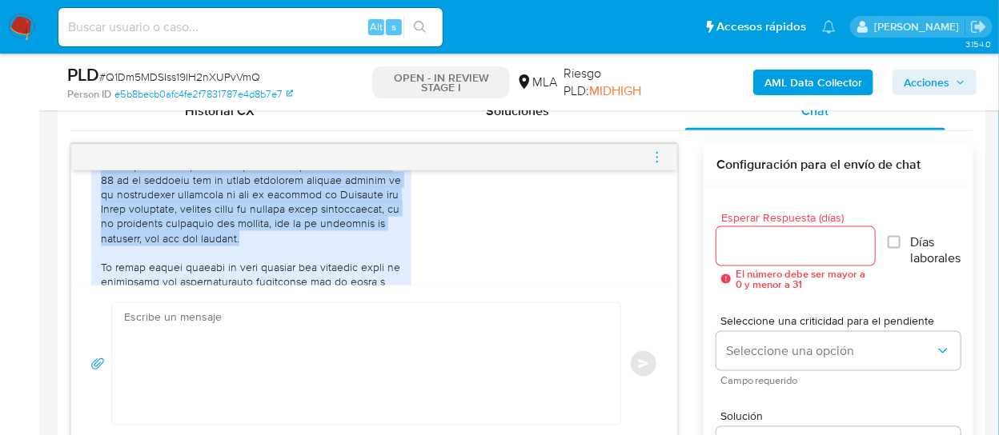
drag, startPoint x: 280, startPoint y: 263, endPoint x: 100, endPoint y: 179, distance: 199.1
click at [101, 179] on div at bounding box center [251, 107] width 301 height 539
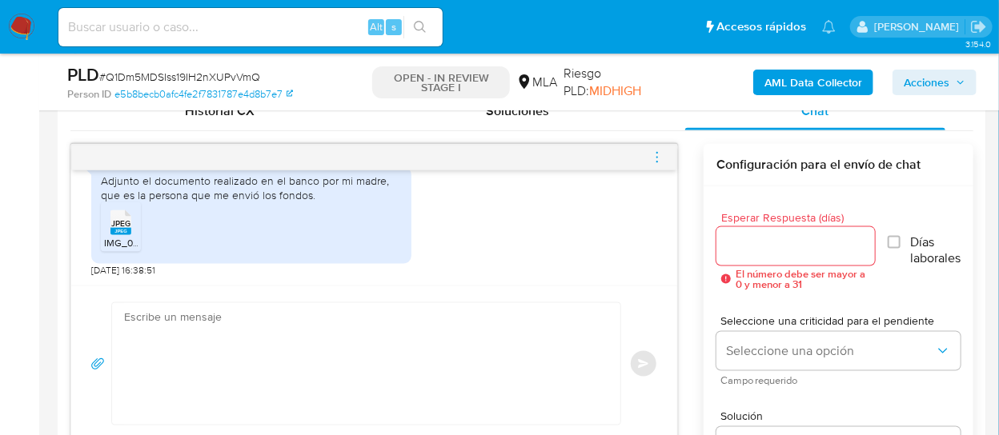
scroll to position [888, 0]
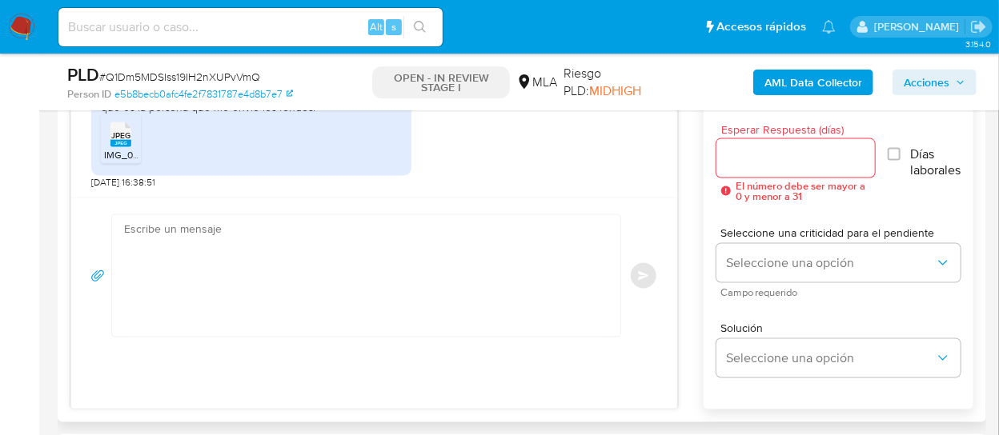
click at [486, 269] on textarea at bounding box center [362, 276] width 476 height 122
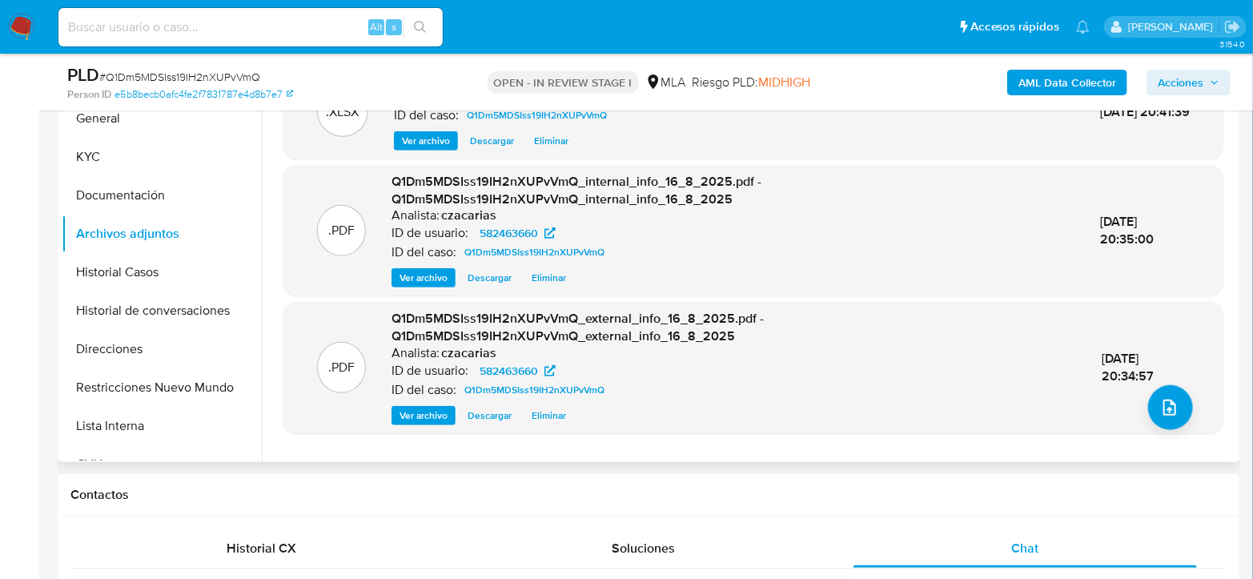
scroll to position [355, 0]
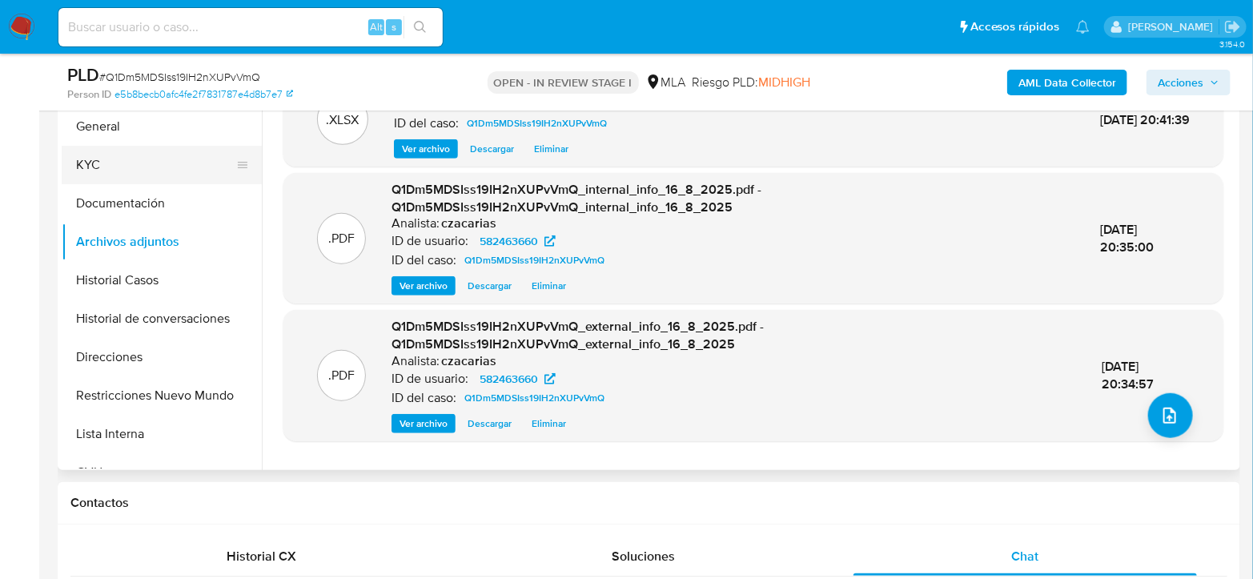
click at [152, 175] on button "KYC" at bounding box center [155, 165] width 187 height 38
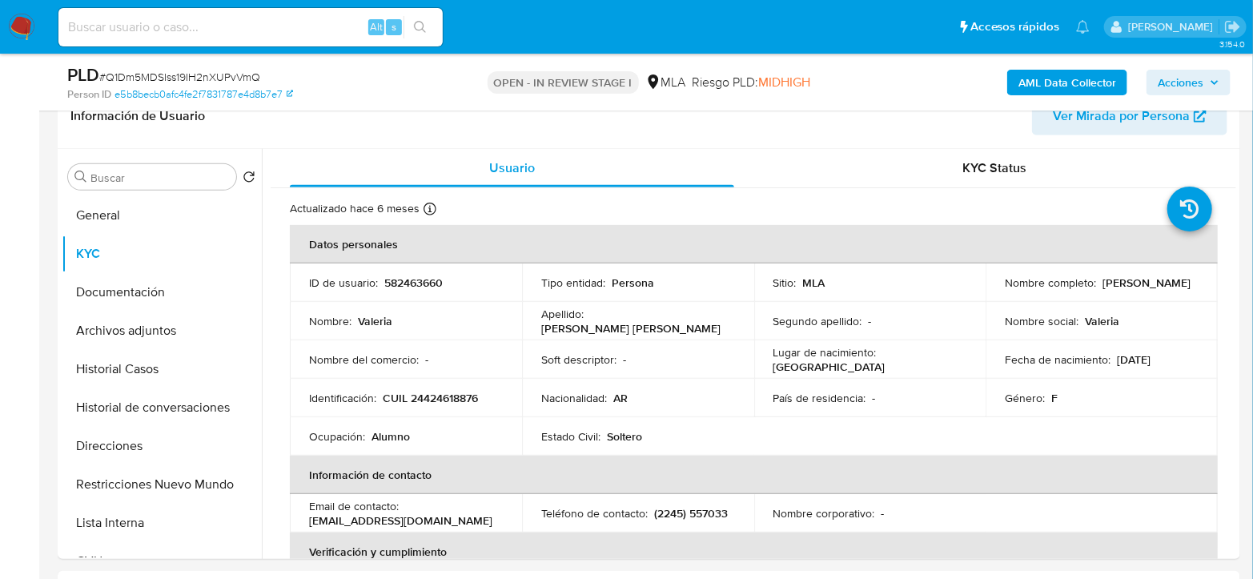
scroll to position [178, 0]
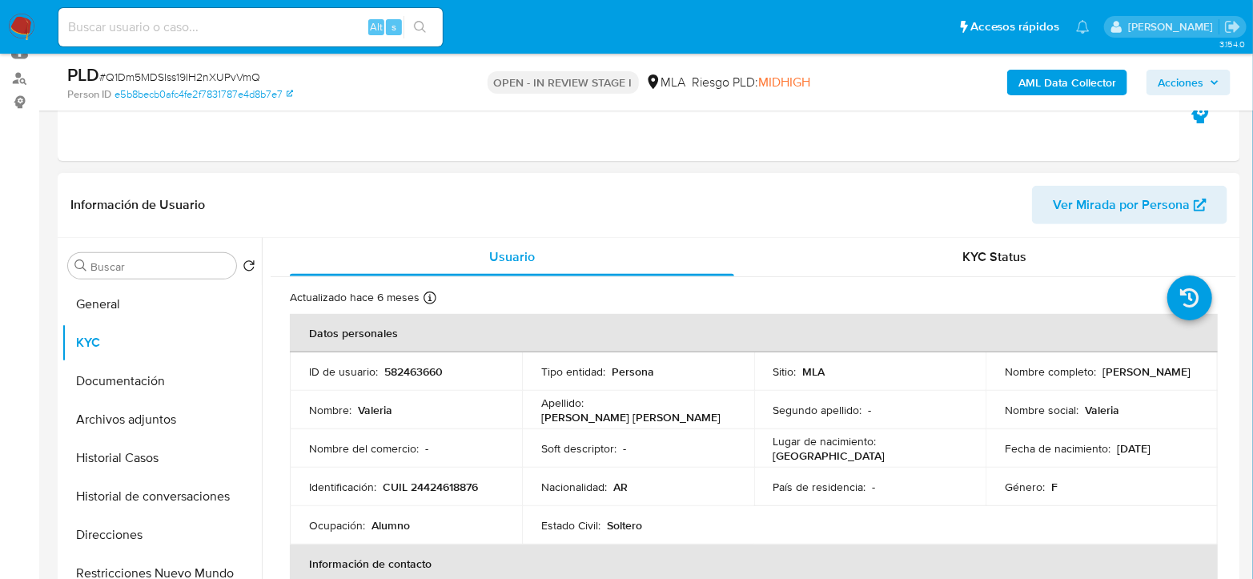
drag, startPoint x: 1003, startPoint y: 379, endPoint x: 1135, endPoint y: 378, distance: 132.1
click at [1135, 378] on div "Nombre completo : Valeria Celasco Oyarbide" at bounding box center [1102, 371] width 194 height 14
copy p "[PERSON_NAME]"
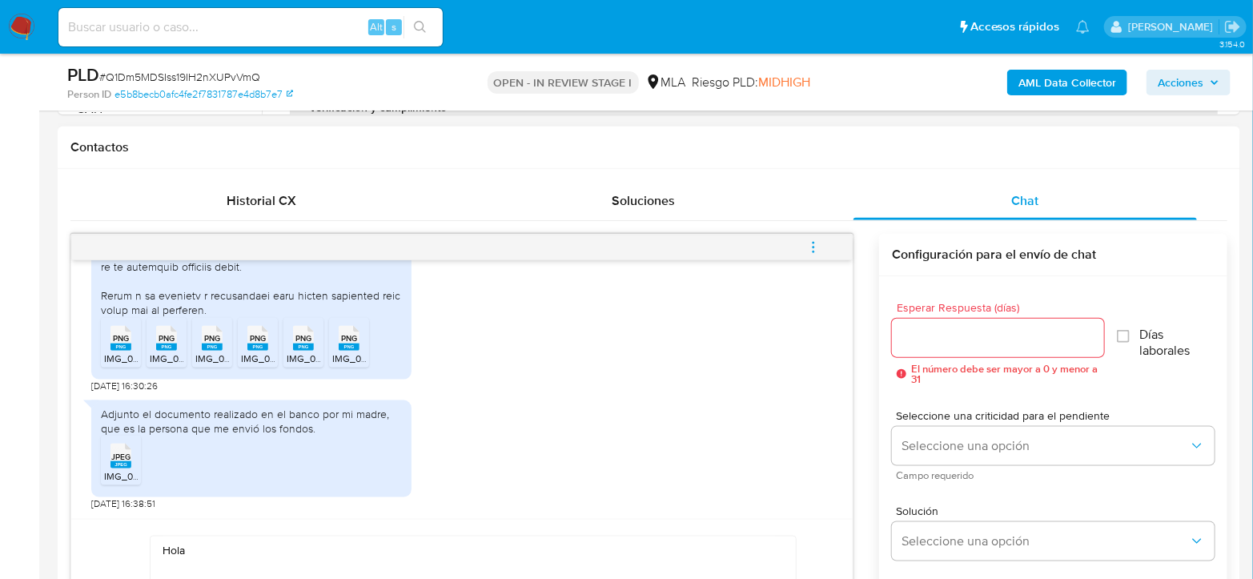
scroll to position [2036, 0]
paste textarea "[PERSON_NAME]"
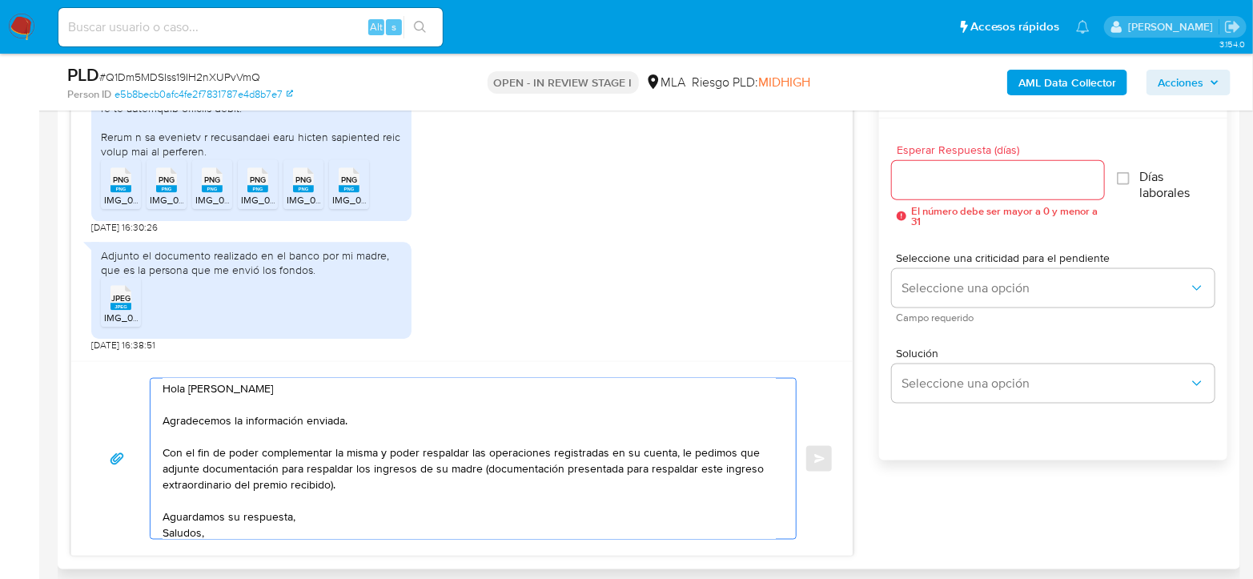
scroll to position [0, 0]
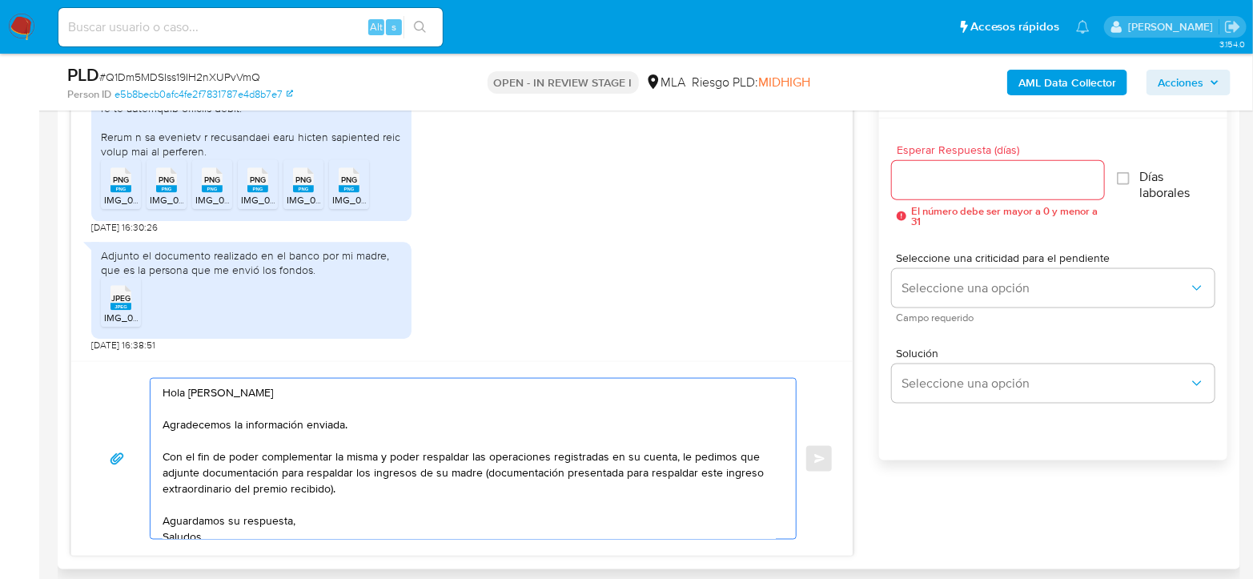
drag, startPoint x: 186, startPoint y: 456, endPoint x: 596, endPoint y: 469, distance: 410.0
click at [596, 469] on textarea "Hola Valeria Celasco Oyarbide Agradecemos la información enviada. Con el fin de…" at bounding box center [468, 459] width 613 height 160
click at [550, 464] on textarea "Hola Valeria Celasco Oyarbide Agradecemos la información enviada. Con el fin de…" at bounding box center [468, 459] width 613 height 160
drag, startPoint x: 564, startPoint y: 470, endPoint x: 608, endPoint y: 460, distance: 44.3
click at [620, 469] on textarea "Hola Valeria Celasco Oyarbide Agradecemos la información enviada. Con el fin de…" at bounding box center [468, 459] width 613 height 160
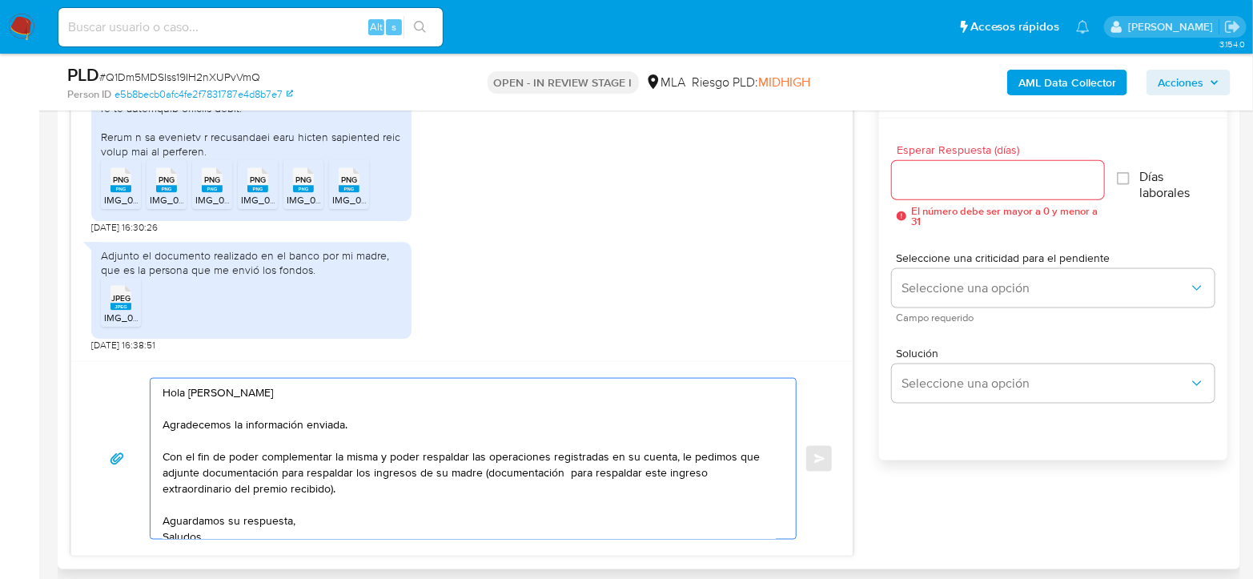
drag, startPoint x: 642, startPoint y: 471, endPoint x: 659, endPoint y: 468, distance: 17.1
click at [659, 468] on textarea "Hola Valeria Celasco Oyarbide Agradecemos la información enviada. Con el fin de…" at bounding box center [468, 459] width 613 height 160
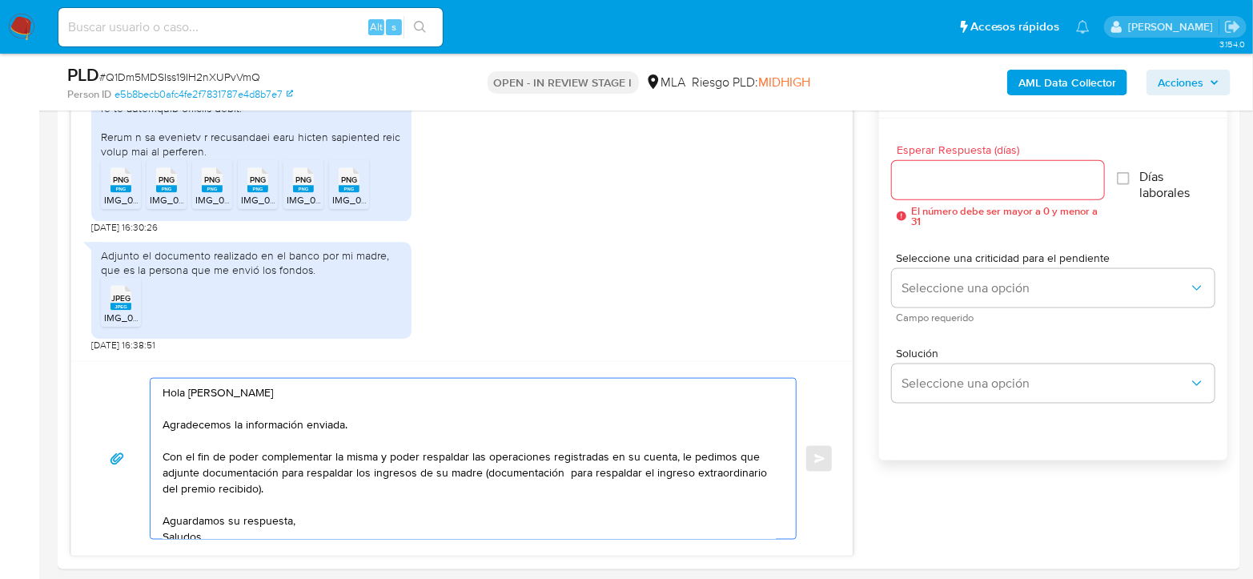
type textarea "Hola Valeria Celasco Oyarbide Agradecemos la información enviada. Con el fin de…"
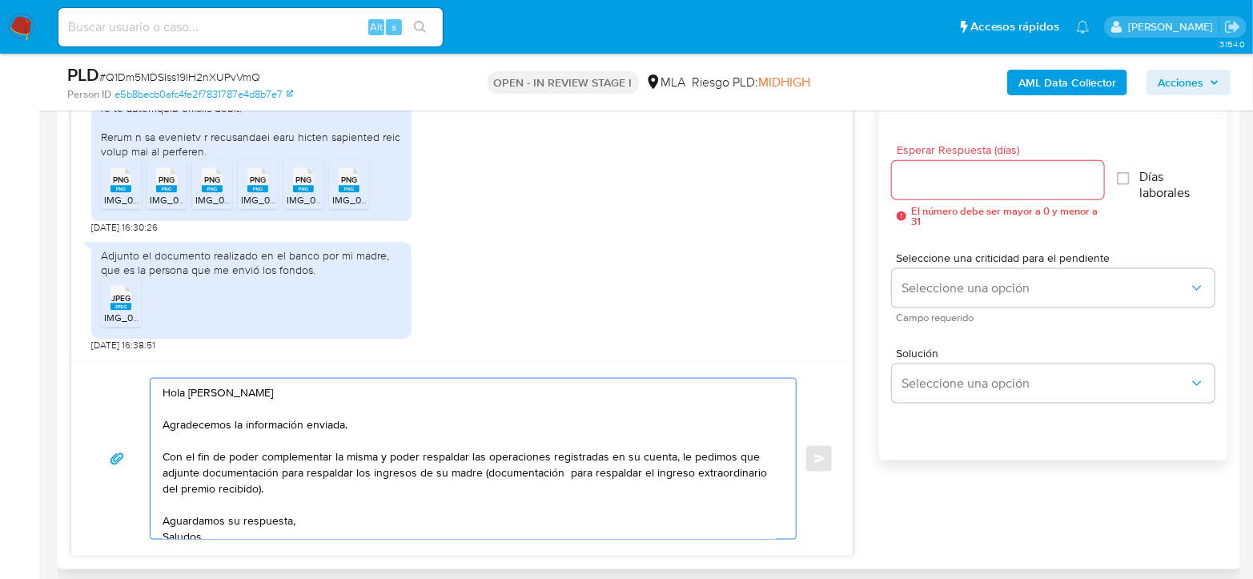
click at [279, 486] on textarea "Hola Valeria Celasco Oyarbide Agradecemos la información enviada. Con el fin de…" at bounding box center [468, 459] width 613 height 160
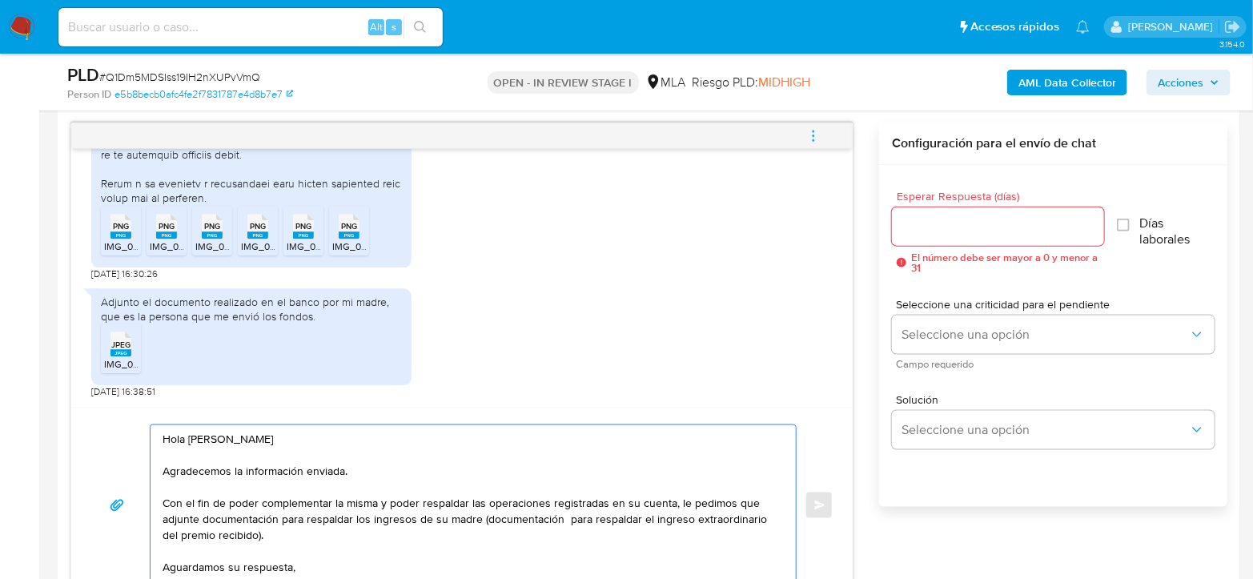
scroll to position [780, 0]
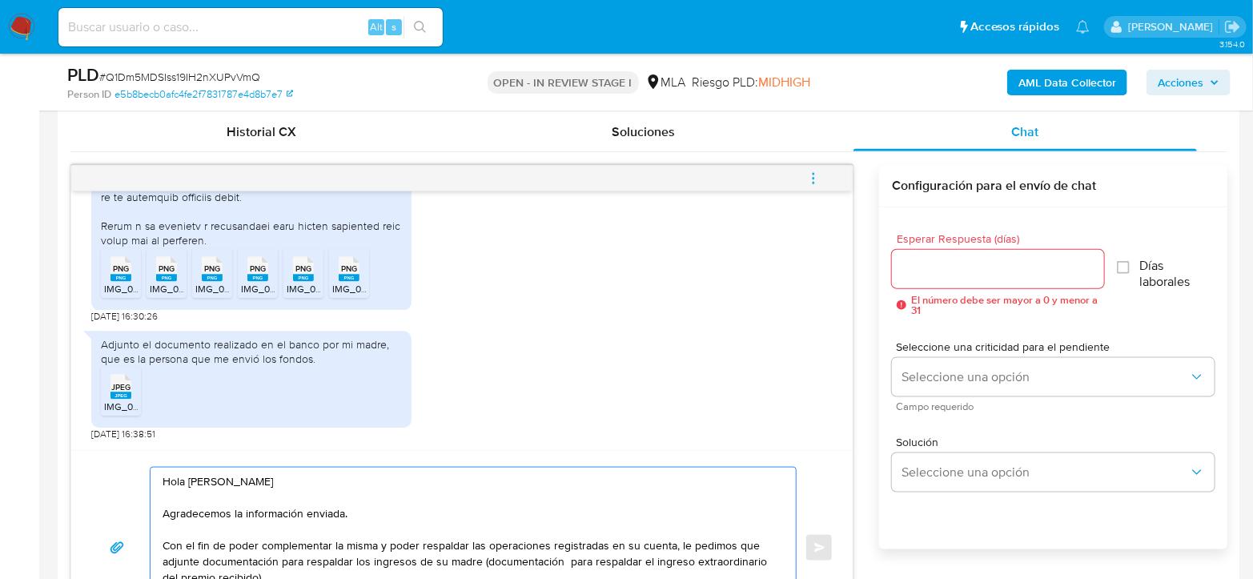
drag, startPoint x: 303, startPoint y: 530, endPoint x: 159, endPoint y: 479, distance: 152.9
click at [159, 479] on div "Hola Valeria Celasco Oyarbide Agradecemos la información enviada. Con el fin de…" at bounding box center [468, 547] width 637 height 160
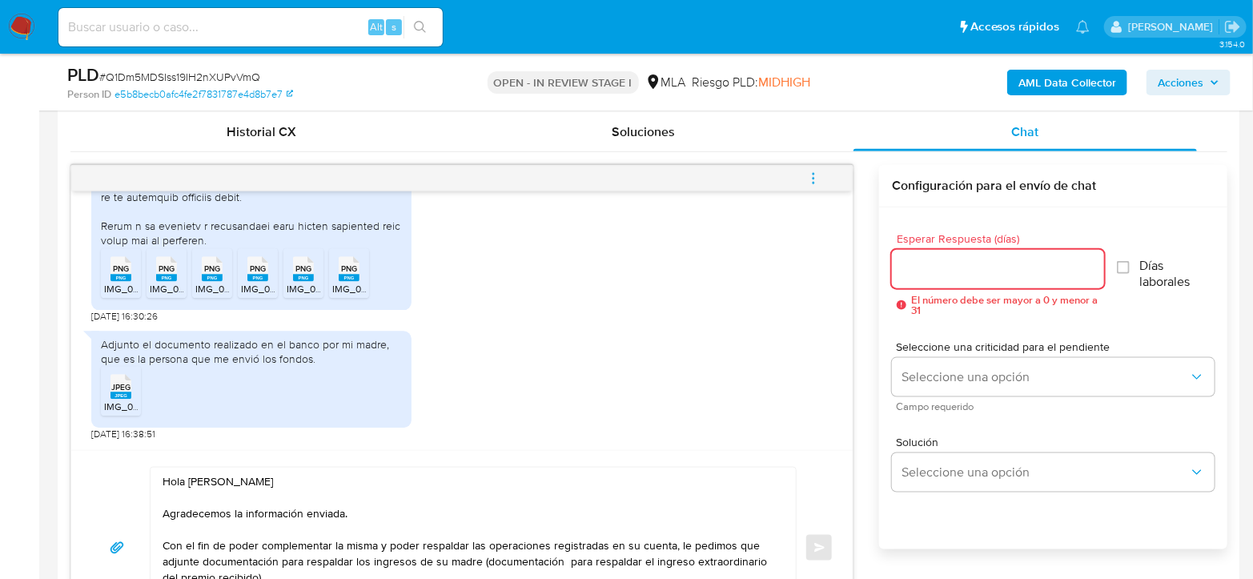
click at [930, 274] on input "Esperar Respuesta (días)" at bounding box center [998, 269] width 212 height 21
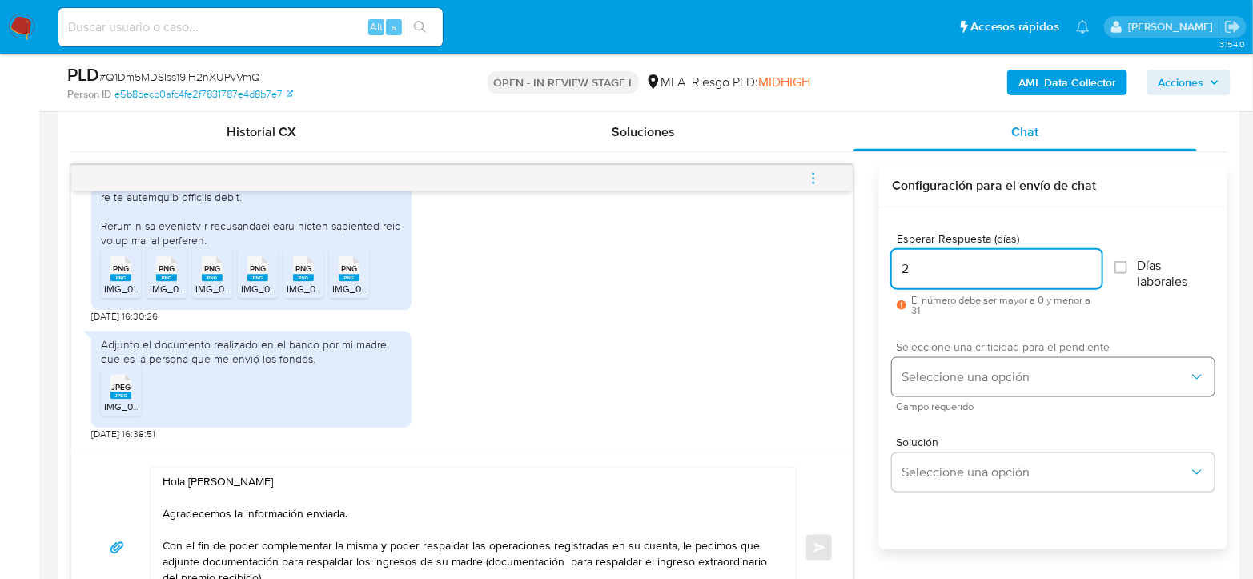
type input "2"
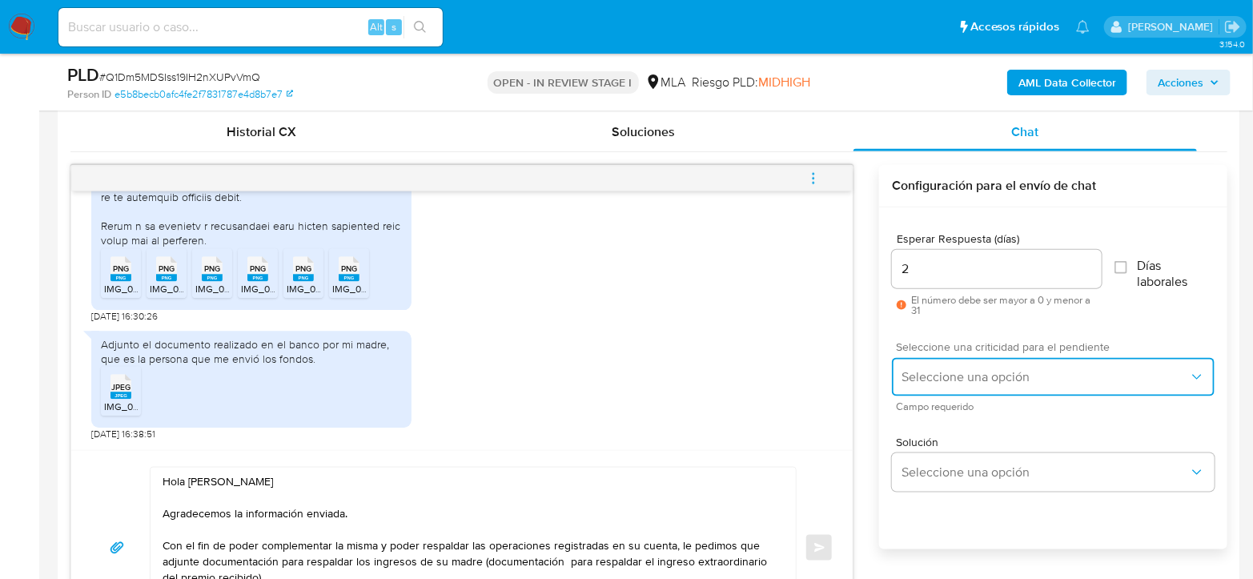
click at [987, 374] on span "Seleccione una opción" at bounding box center [1044, 377] width 287 height 16
click at [997, 358] on button "Seleccione una opción" at bounding box center [1053, 377] width 323 height 38
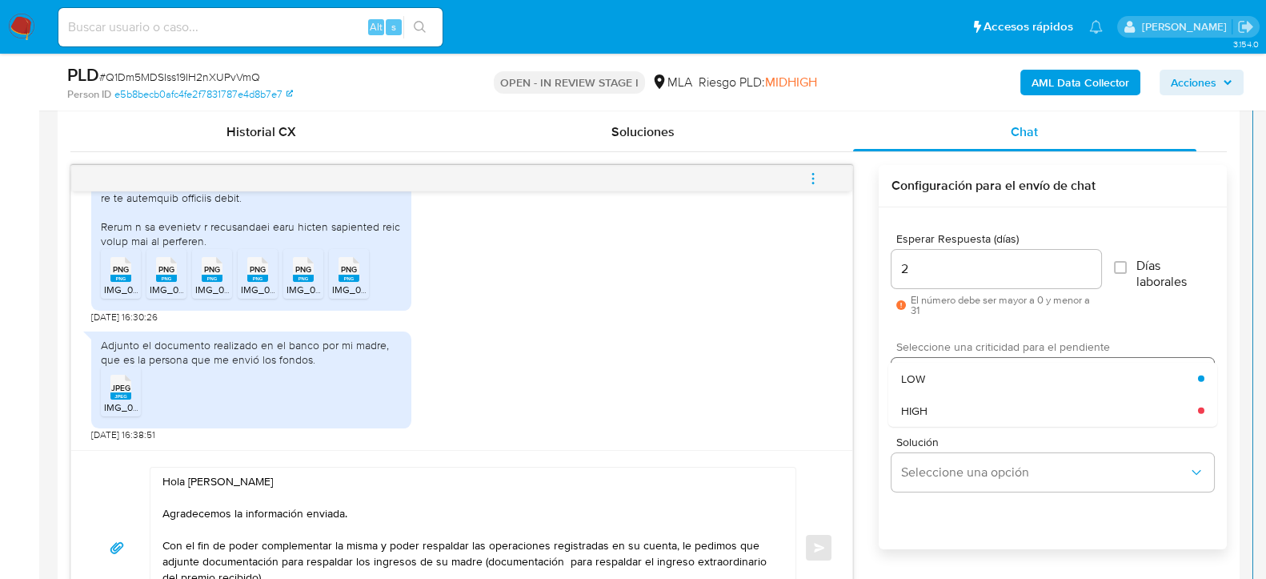
click at [985, 376] on div "LOW" at bounding box center [1049, 378] width 297 height 32
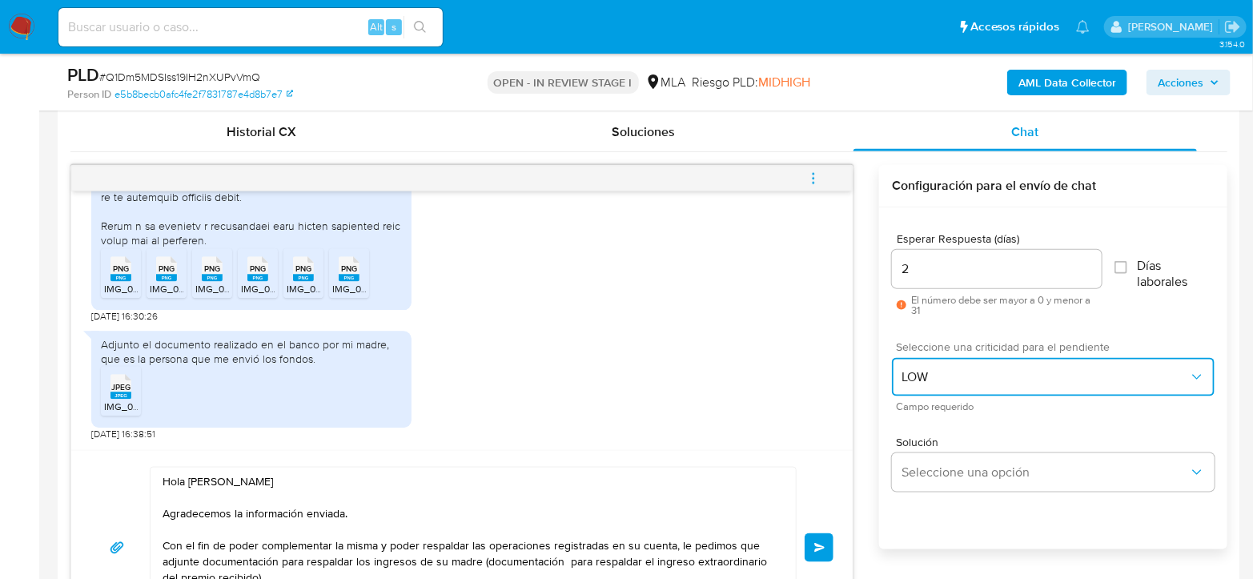
click at [985, 371] on span "LOW" at bounding box center [1044, 377] width 287 height 16
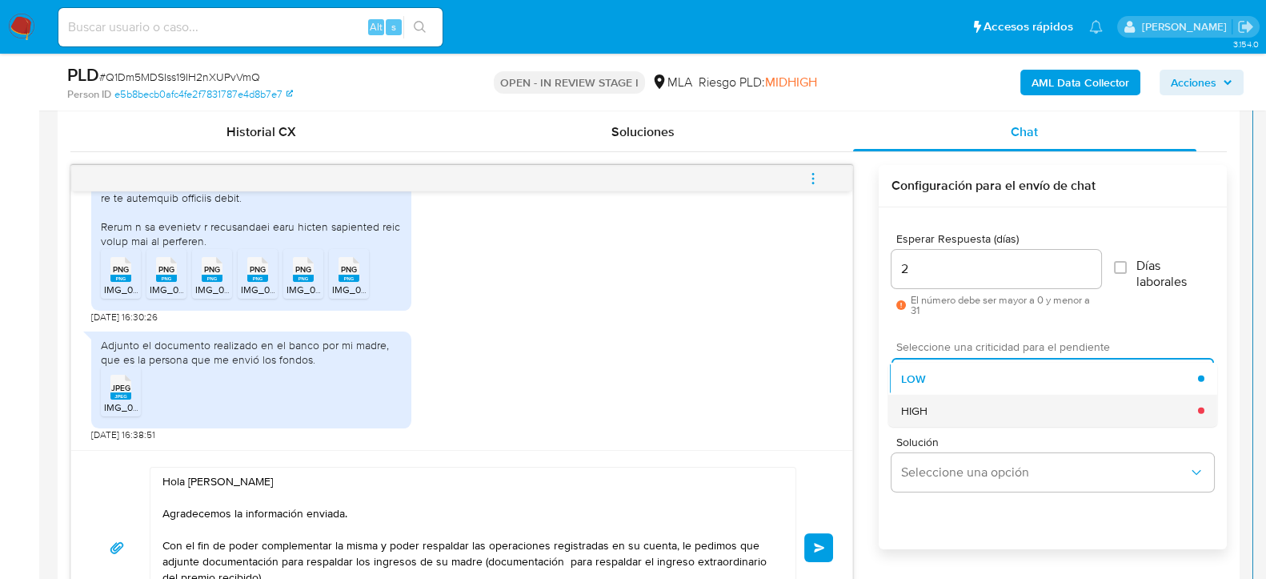
click at [975, 414] on div "HIGH" at bounding box center [1049, 410] width 297 height 32
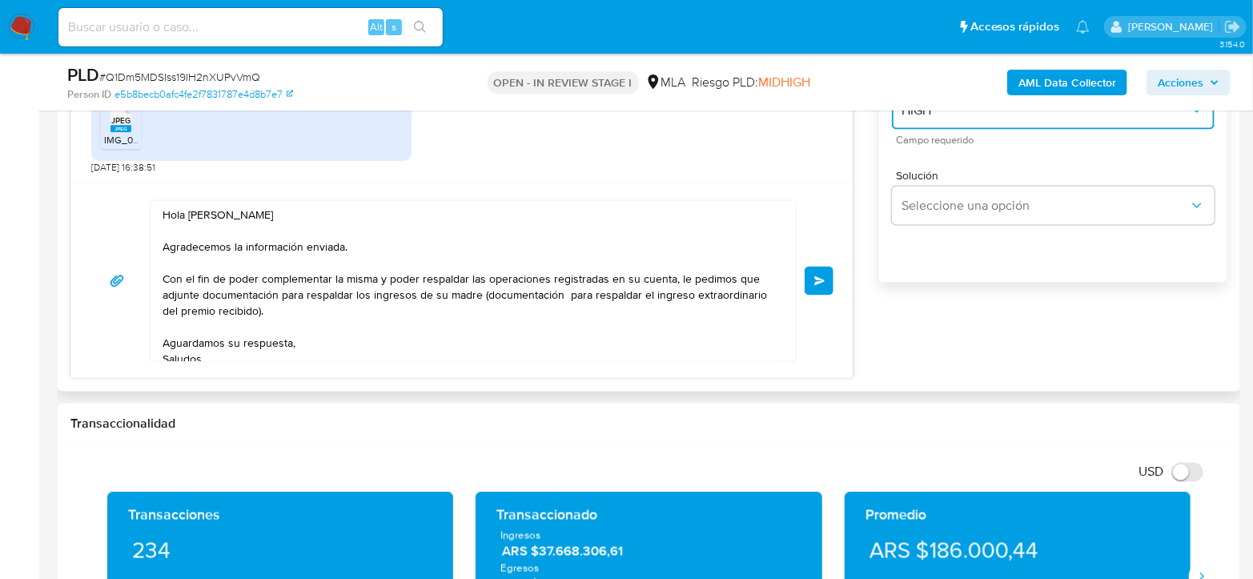
scroll to position [25, 0]
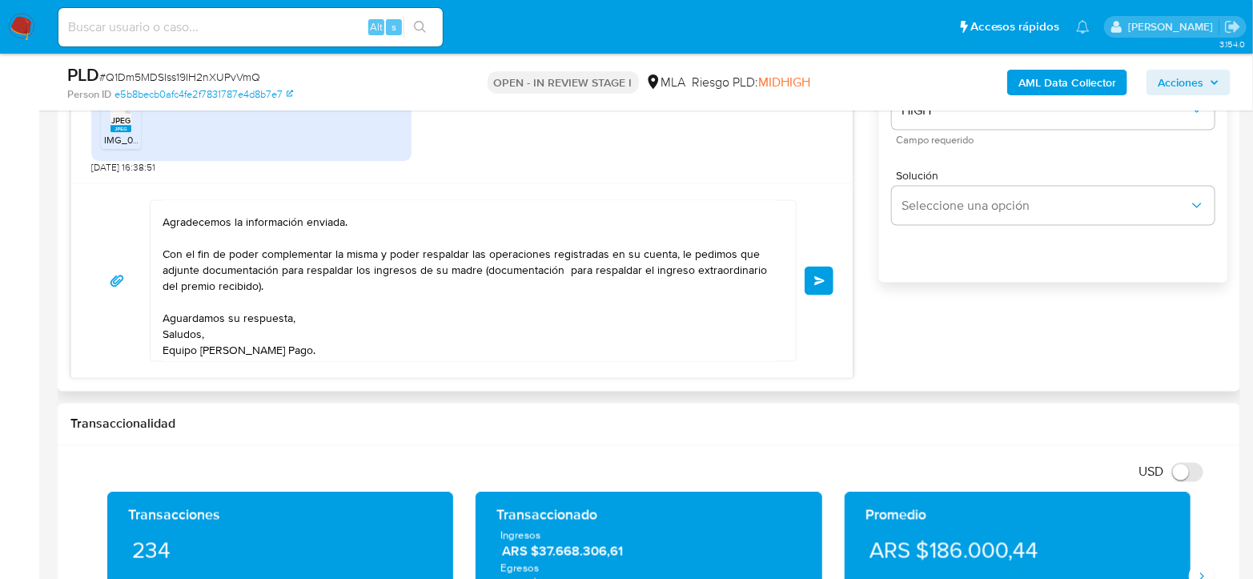
click at [819, 282] on span "Enviar" at bounding box center [819, 281] width 11 height 10
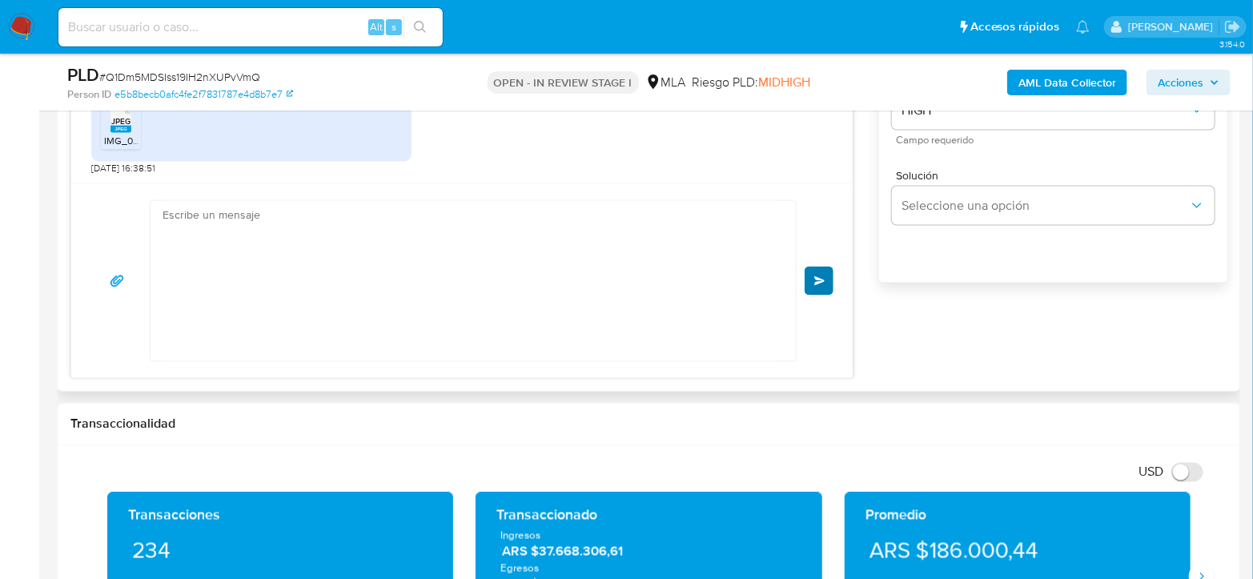
scroll to position [0, 0]
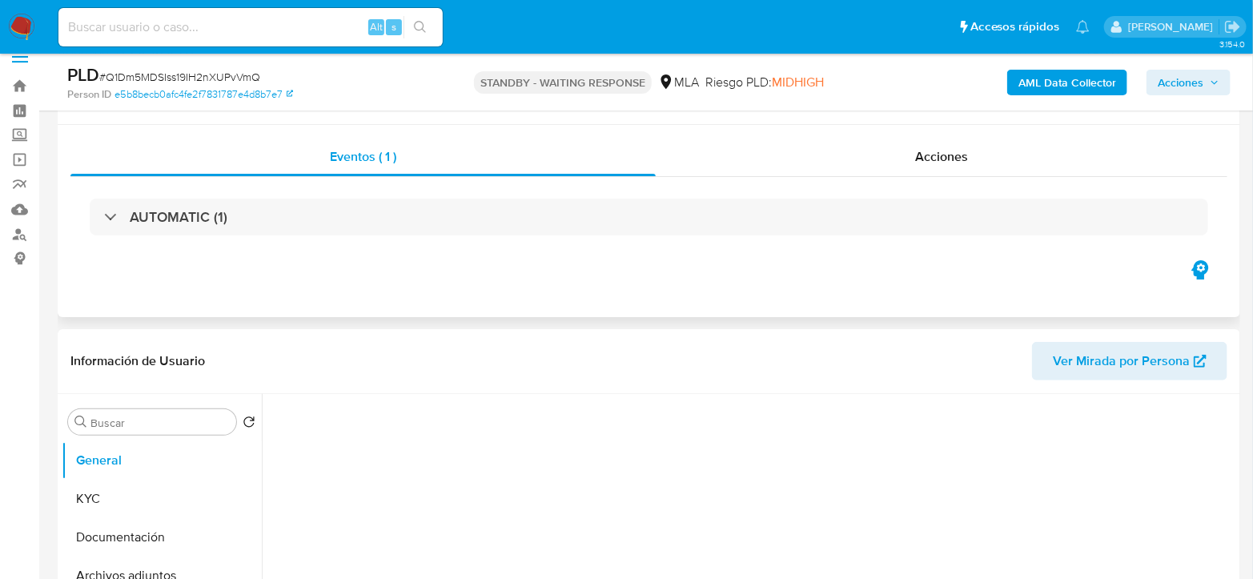
scroll to position [89, 0]
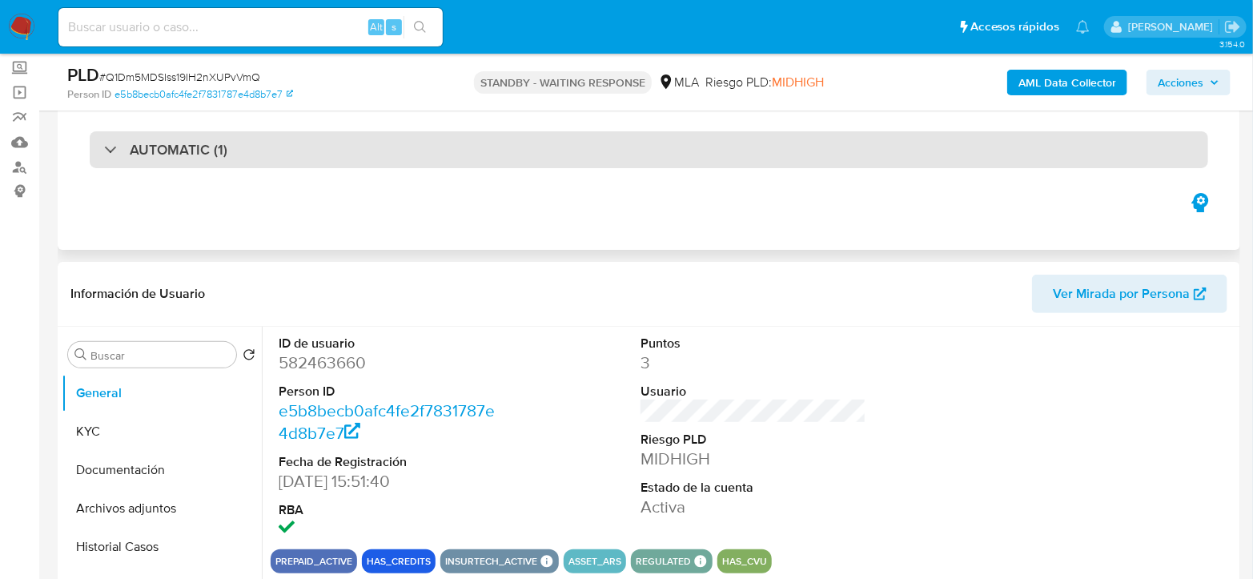
click at [923, 137] on div "AUTOMATIC (1)" at bounding box center [649, 149] width 1118 height 37
select select "10"
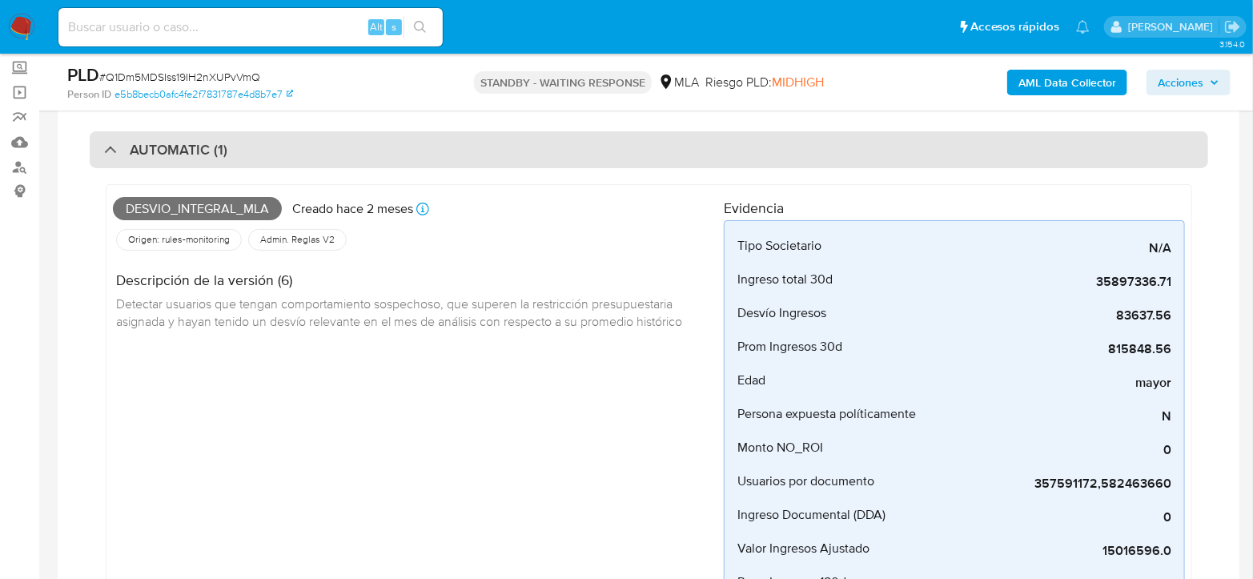
click at [923, 137] on div "AUTOMATIC (1)" at bounding box center [649, 149] width 1118 height 37
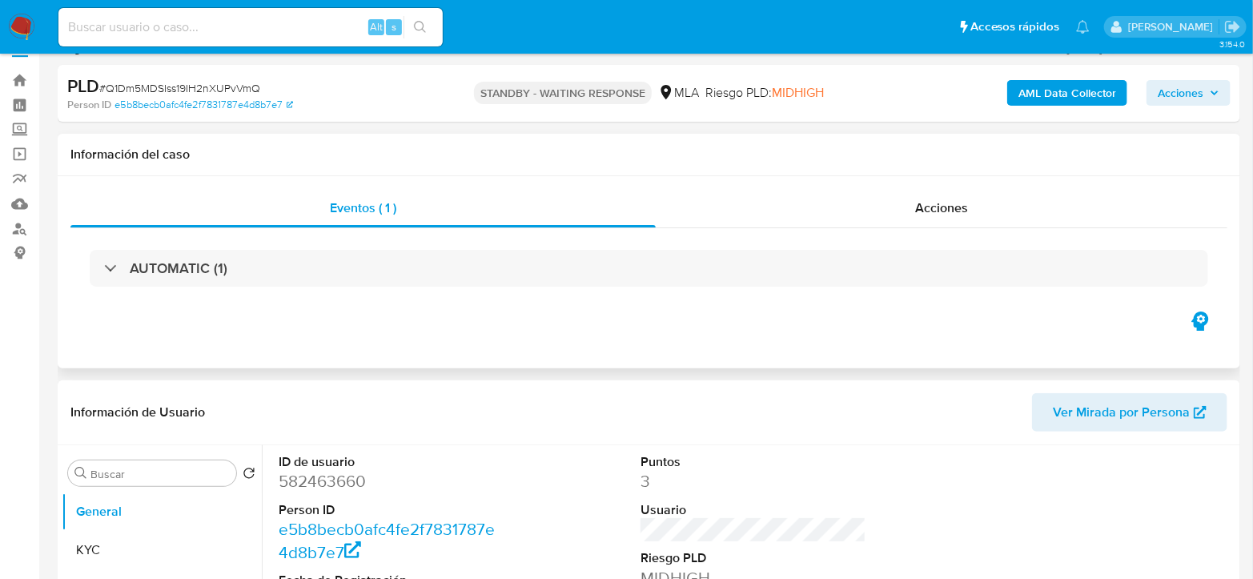
scroll to position [0, 0]
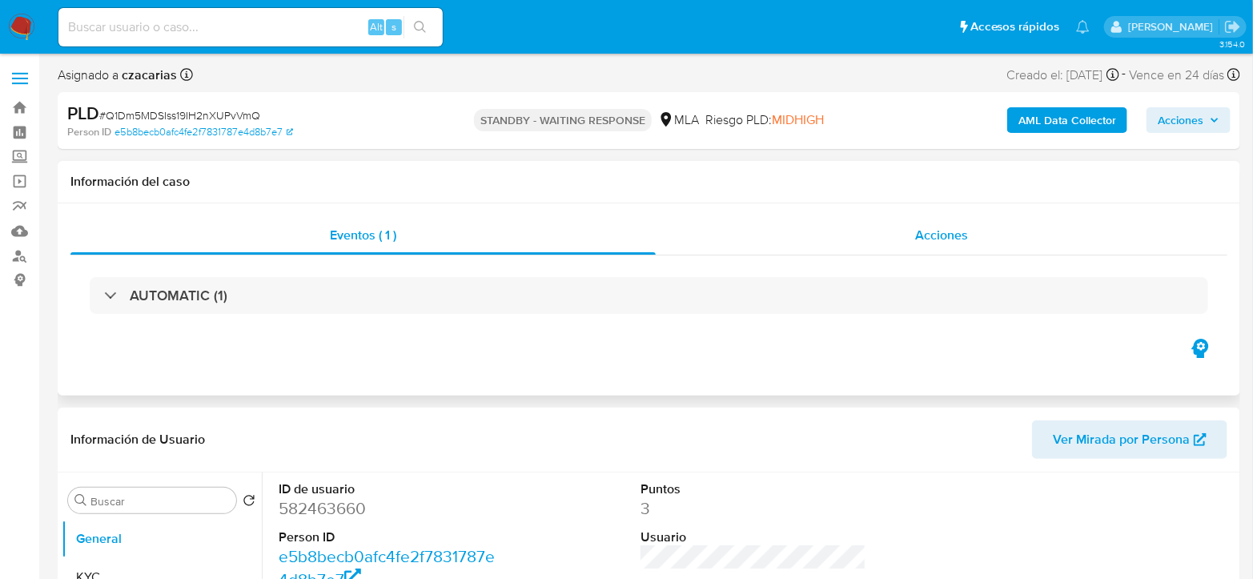
click at [977, 244] on div "Acciones" at bounding box center [942, 235] width 572 height 38
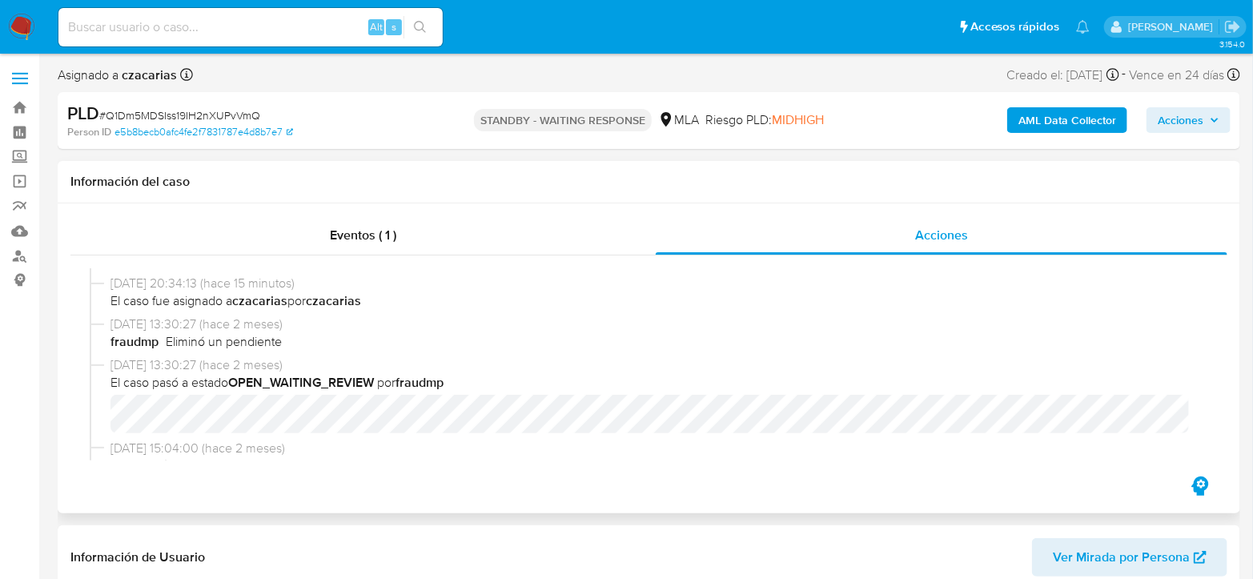
scroll to position [622, 0]
